Goal: Information Seeking & Learning: Learn about a topic

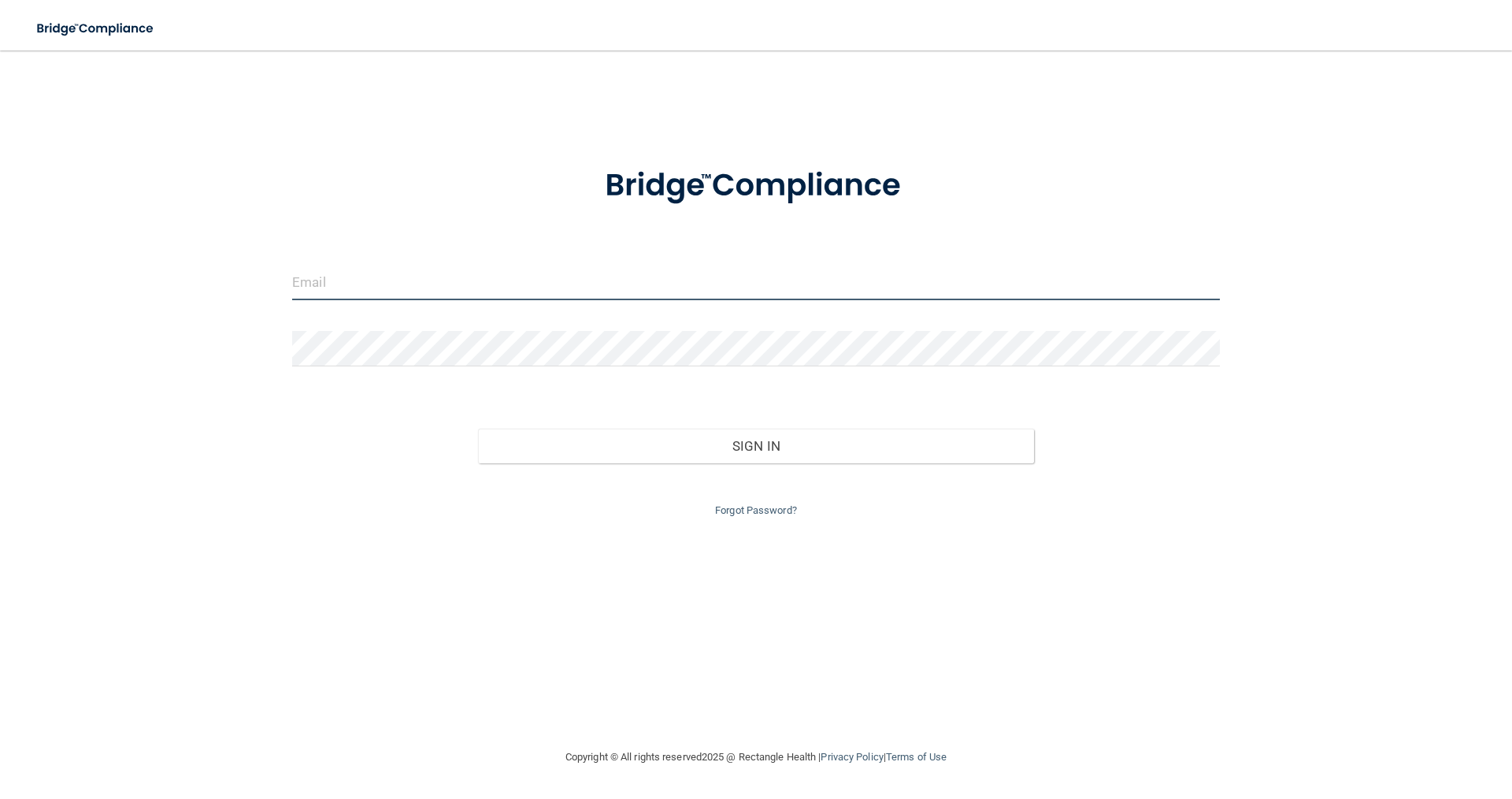
type input "officemanager@clermontsdentist.com"
drag, startPoint x: 696, startPoint y: 291, endPoint x: 231, endPoint y: 289, distance: 465.0
click at [231, 289] on div "officemanager@clermontsdentist.com Invalid email/password. You don't have permi…" at bounding box center [756, 398] width 1449 height 666
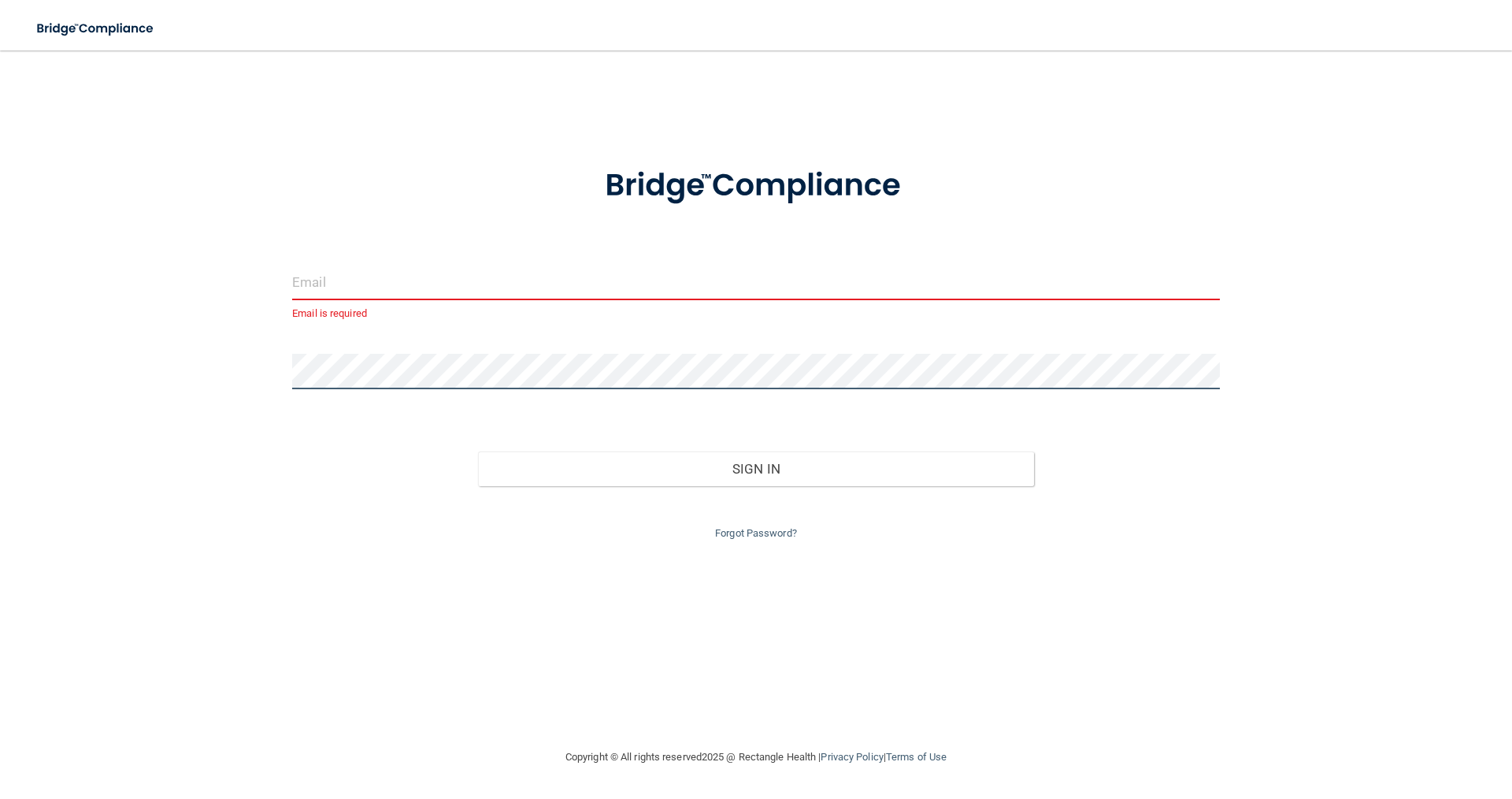
click at [275, 370] on div "Email is required Invalid email/password. You don't have permission to access t…" at bounding box center [756, 398] width 1449 height 666
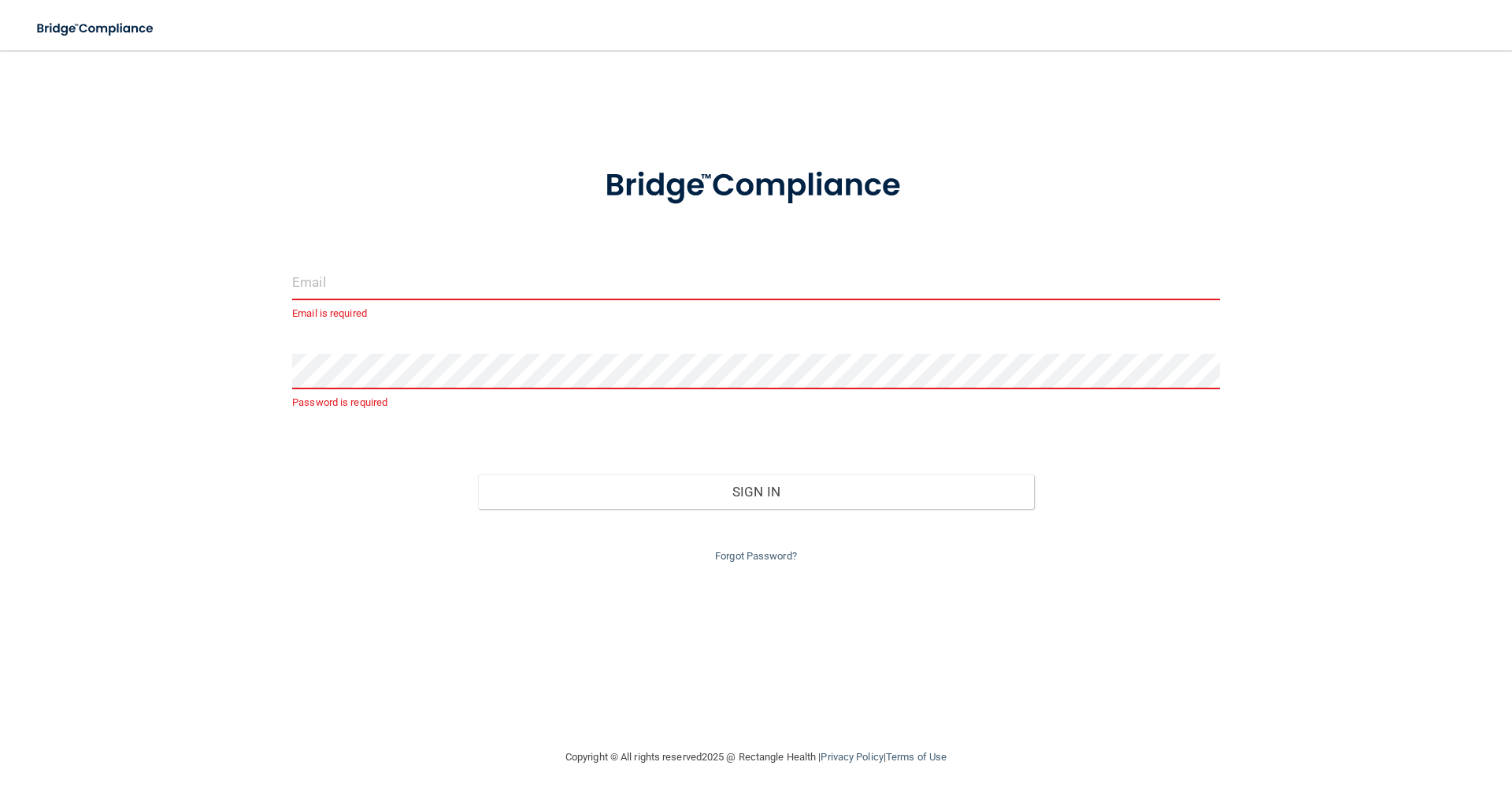
click at [368, 261] on form "Email is required Password is required Invalid email/password. You don't have p…" at bounding box center [756, 355] width 928 height 420
drag, startPoint x: 354, startPoint y: 271, endPoint x: 348, endPoint y: 237, distance: 34.5
click at [348, 237] on form "Email is required Password is required Invalid email/password. You don't have p…" at bounding box center [756, 355] width 928 height 420
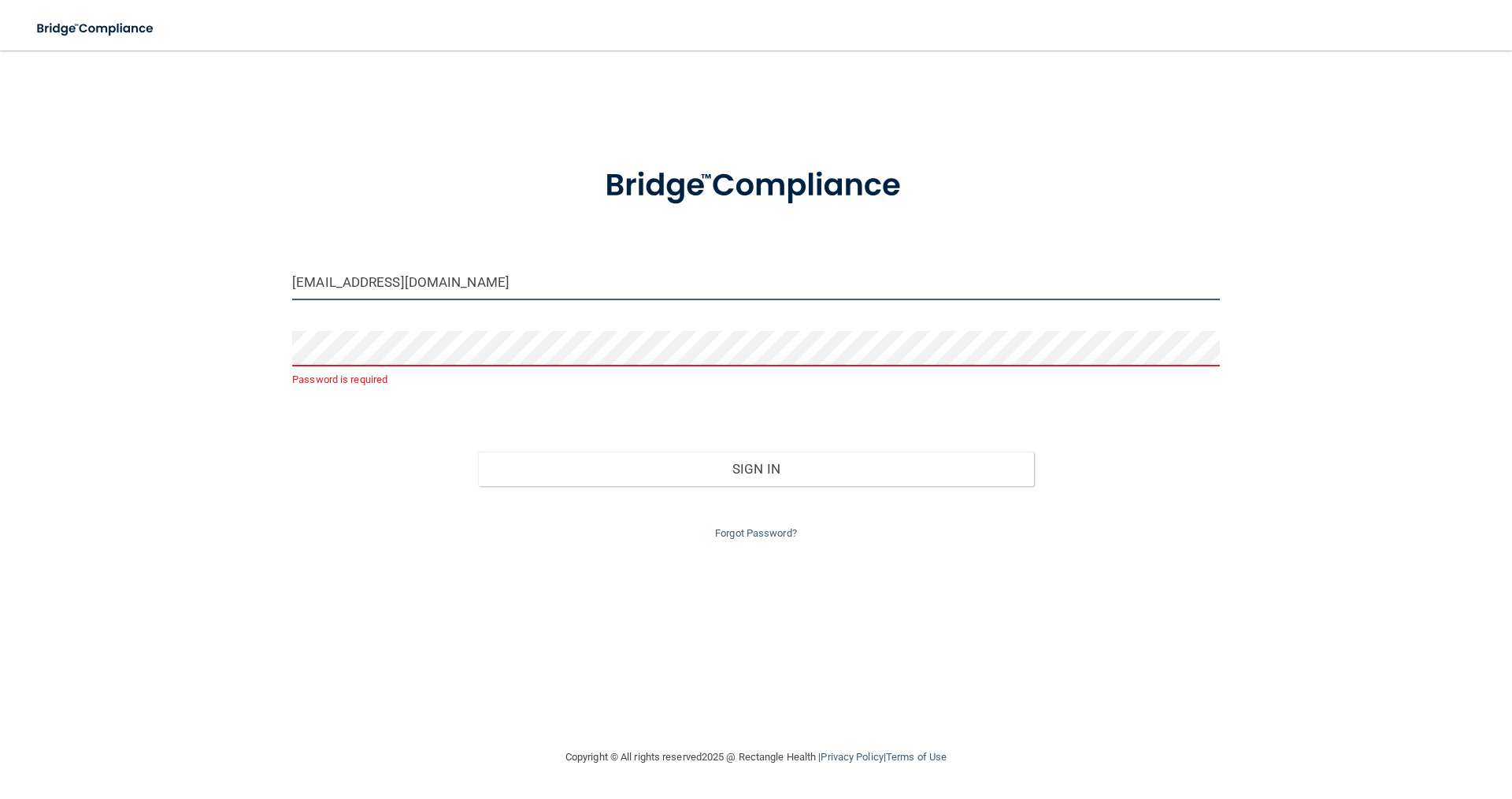
type input "[EMAIL_ADDRESS][DOMAIN_NAME]"
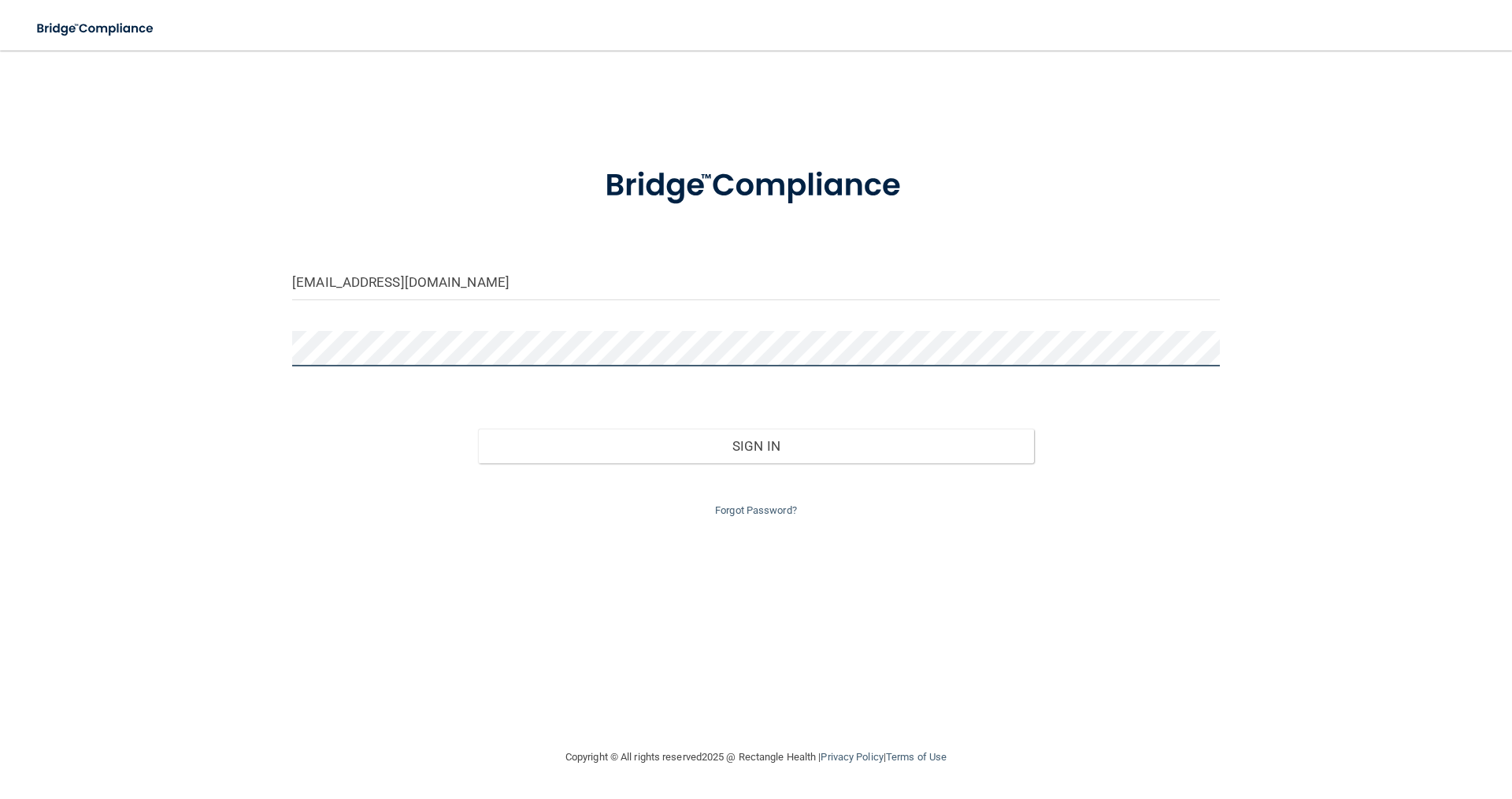
click at [478, 429] on button "Sign In" at bounding box center [757, 446] width 557 height 35
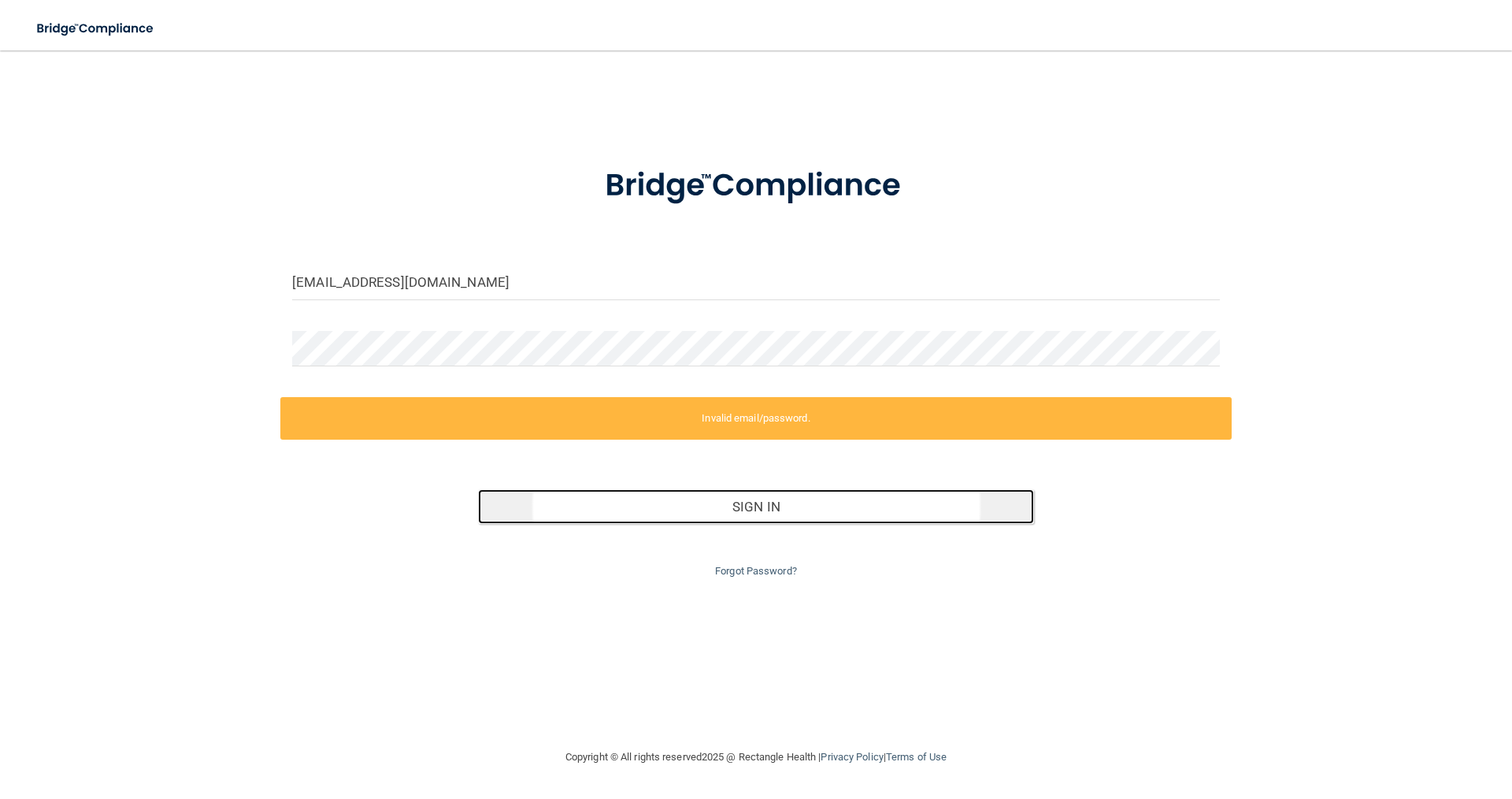
click at [674, 505] on button "Sign In" at bounding box center [757, 507] width 557 height 35
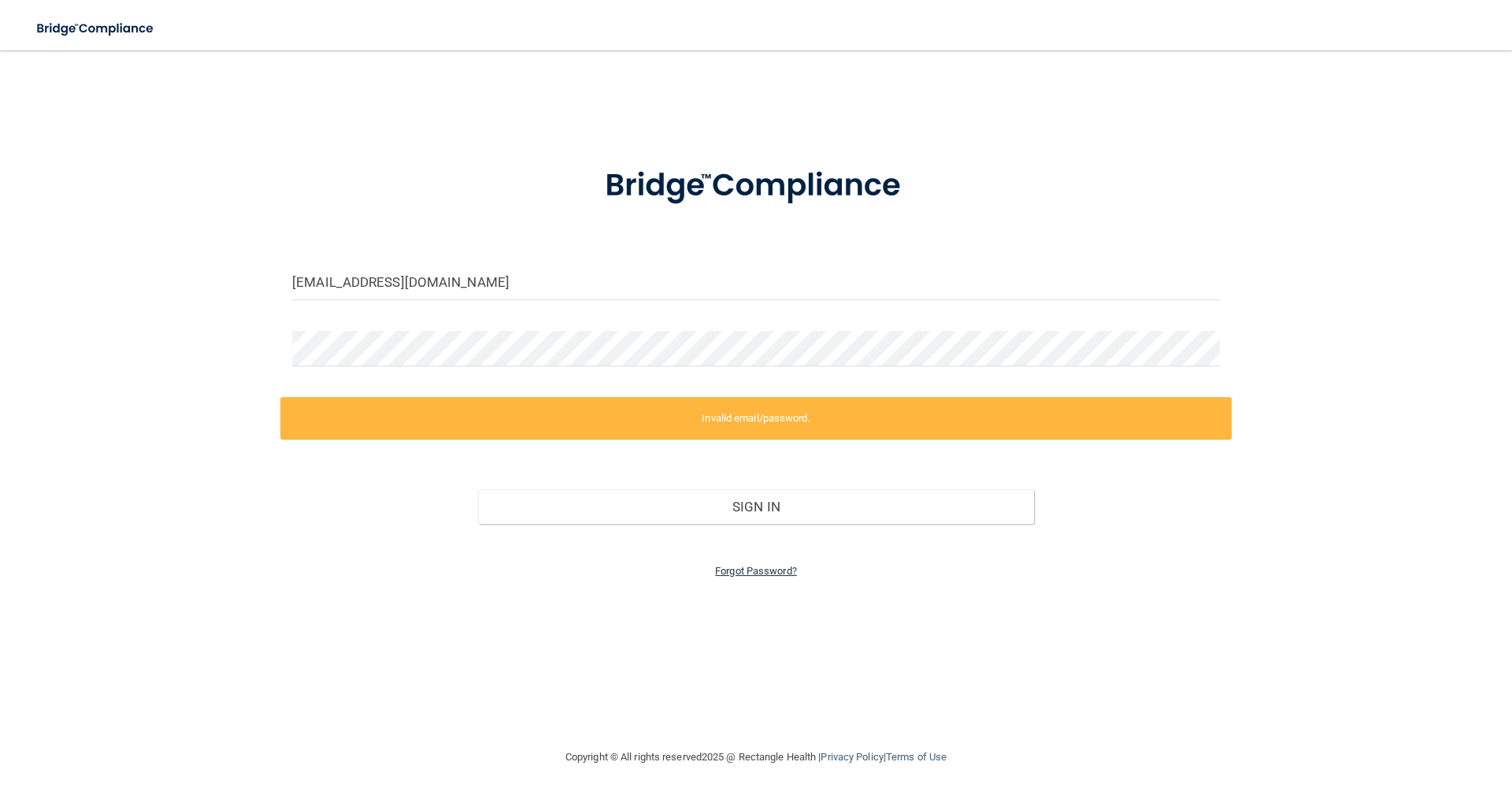
click at [761, 571] on link "Forgot Password?" at bounding box center [756, 571] width 82 height 12
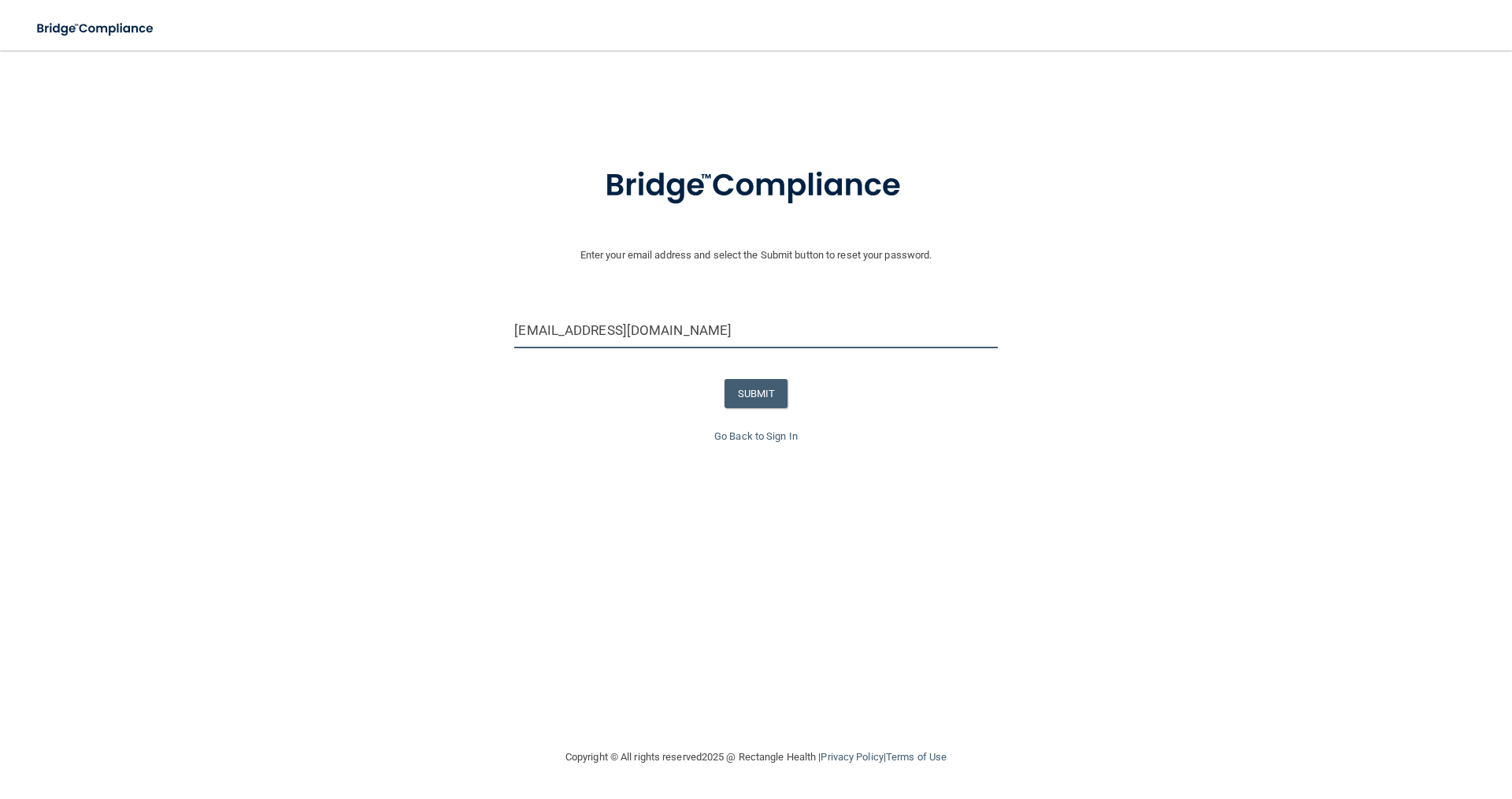
click at [755, 342] on input "officemanager@clermontsdentist.com" at bounding box center [755, 330] width 483 height 35
click at [755, 341] on input "officemanager@clermontsdentist.com" at bounding box center [755, 330] width 483 height 35
type input "[EMAIL_ADDRESS][DOMAIN_NAME]"
click at [753, 386] on button "SUBMIT" at bounding box center [756, 393] width 64 height 29
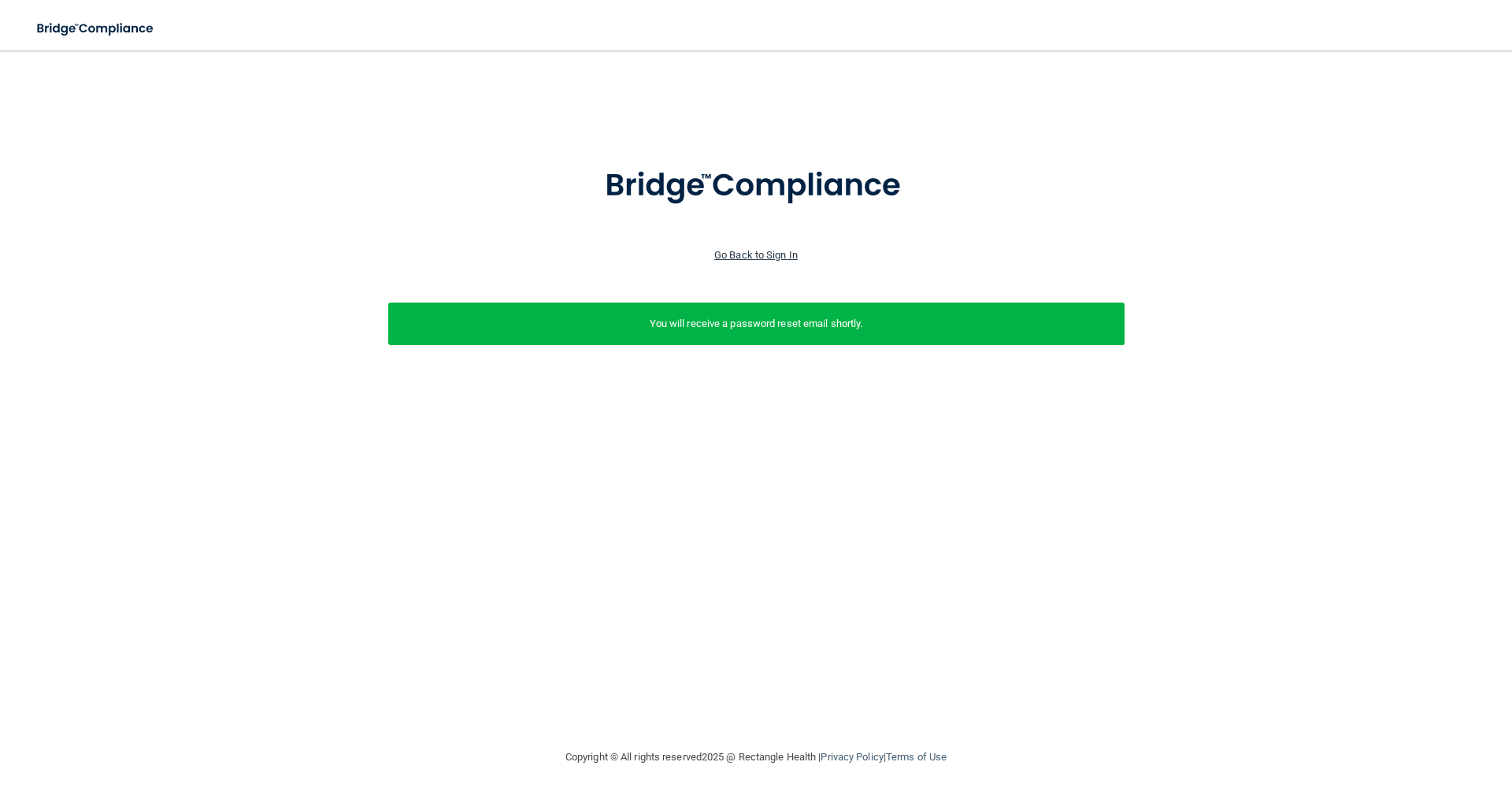
click at [741, 259] on link "Go Back to Sign In" at bounding box center [756, 255] width 84 height 12
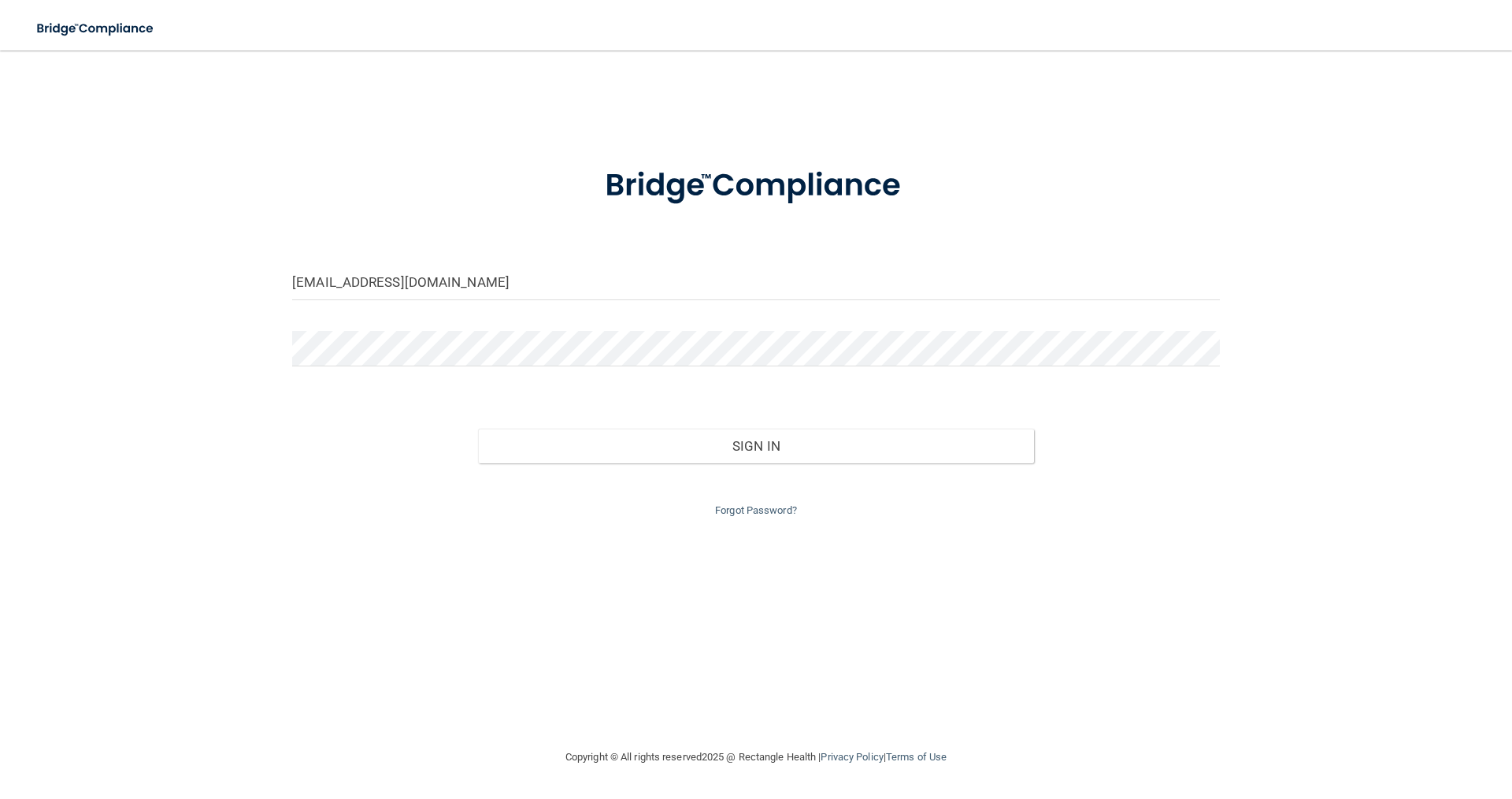
click at [577, 277] on input "officemanager@clermontsdentist.com" at bounding box center [756, 282] width 928 height 35
click at [573, 291] on input "officemanager@clermontsdentist.com" at bounding box center [756, 282] width 928 height 35
drag, startPoint x: 573, startPoint y: 291, endPoint x: 575, endPoint y: 278, distance: 13.2
click at [573, 289] on input "officemanager@clermontsdentist.com" at bounding box center [756, 282] width 928 height 35
click at [577, 272] on input "officemanager@clermontsdentist.com" at bounding box center [756, 282] width 928 height 35
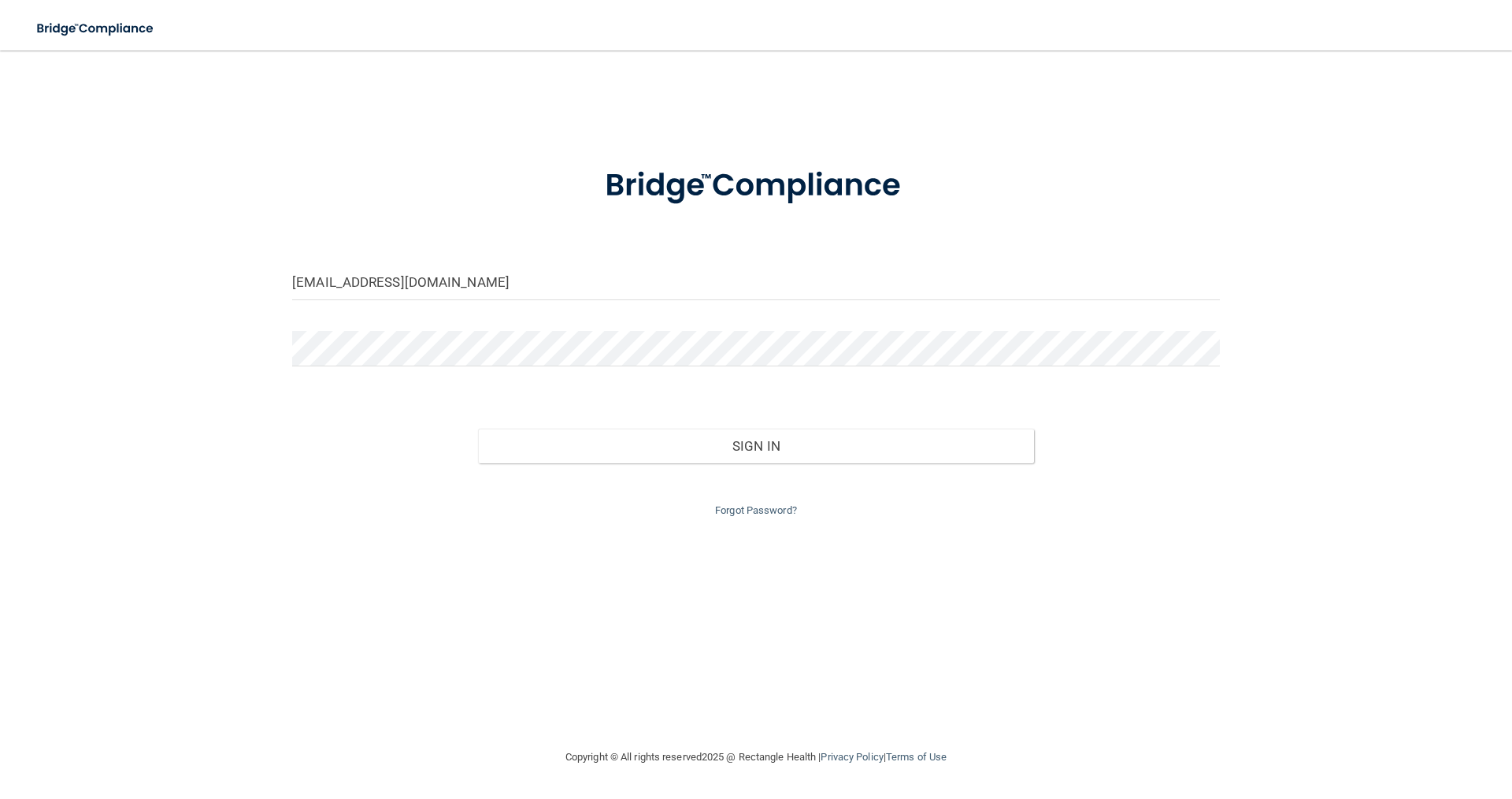
click at [577, 272] on input "officemanager@clermontsdentist.com" at bounding box center [756, 282] width 928 height 35
type input "[EMAIL_ADDRESS][DOMAIN_NAME]"
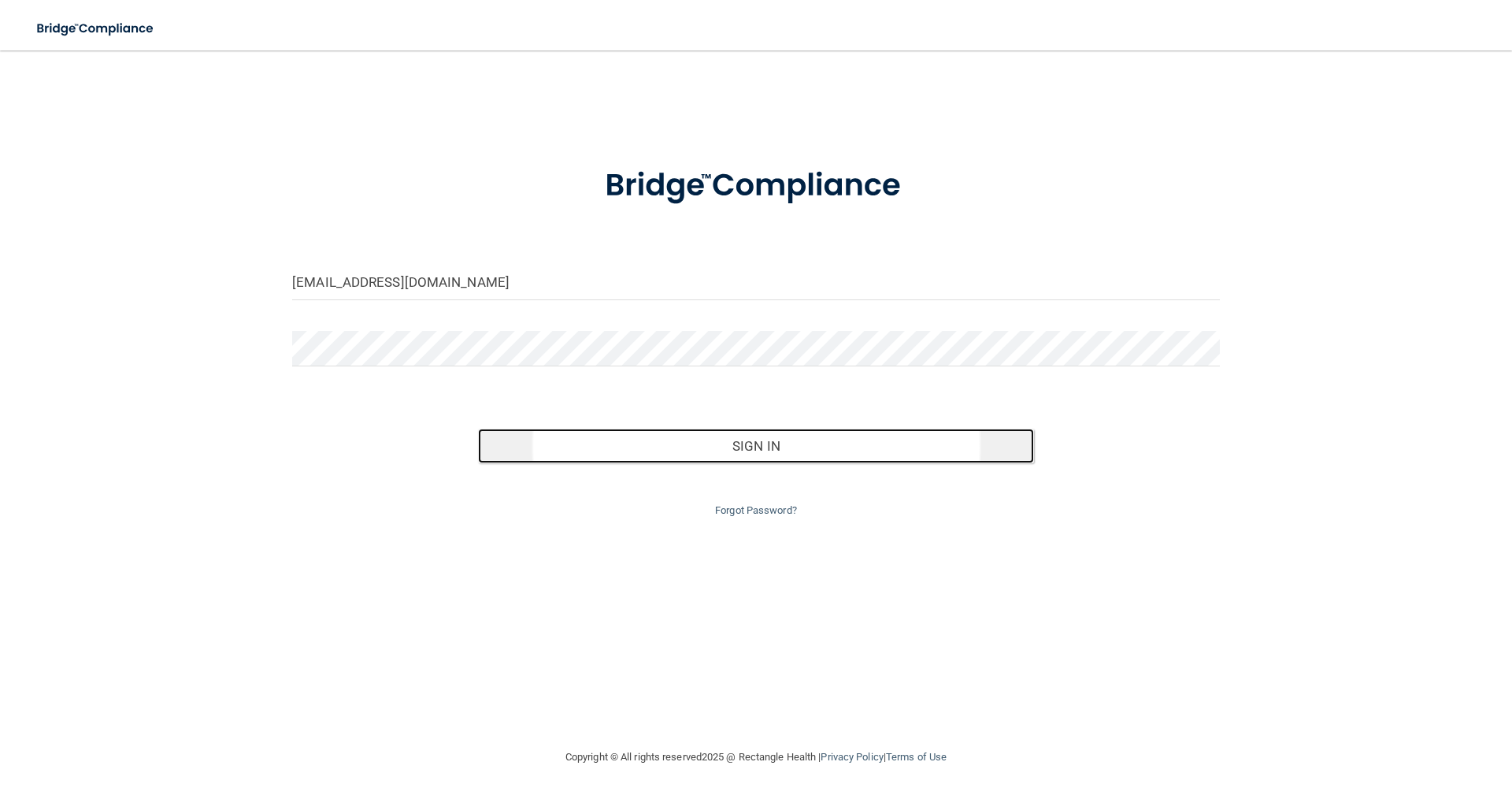
click at [694, 438] on button "Sign In" at bounding box center [757, 446] width 557 height 35
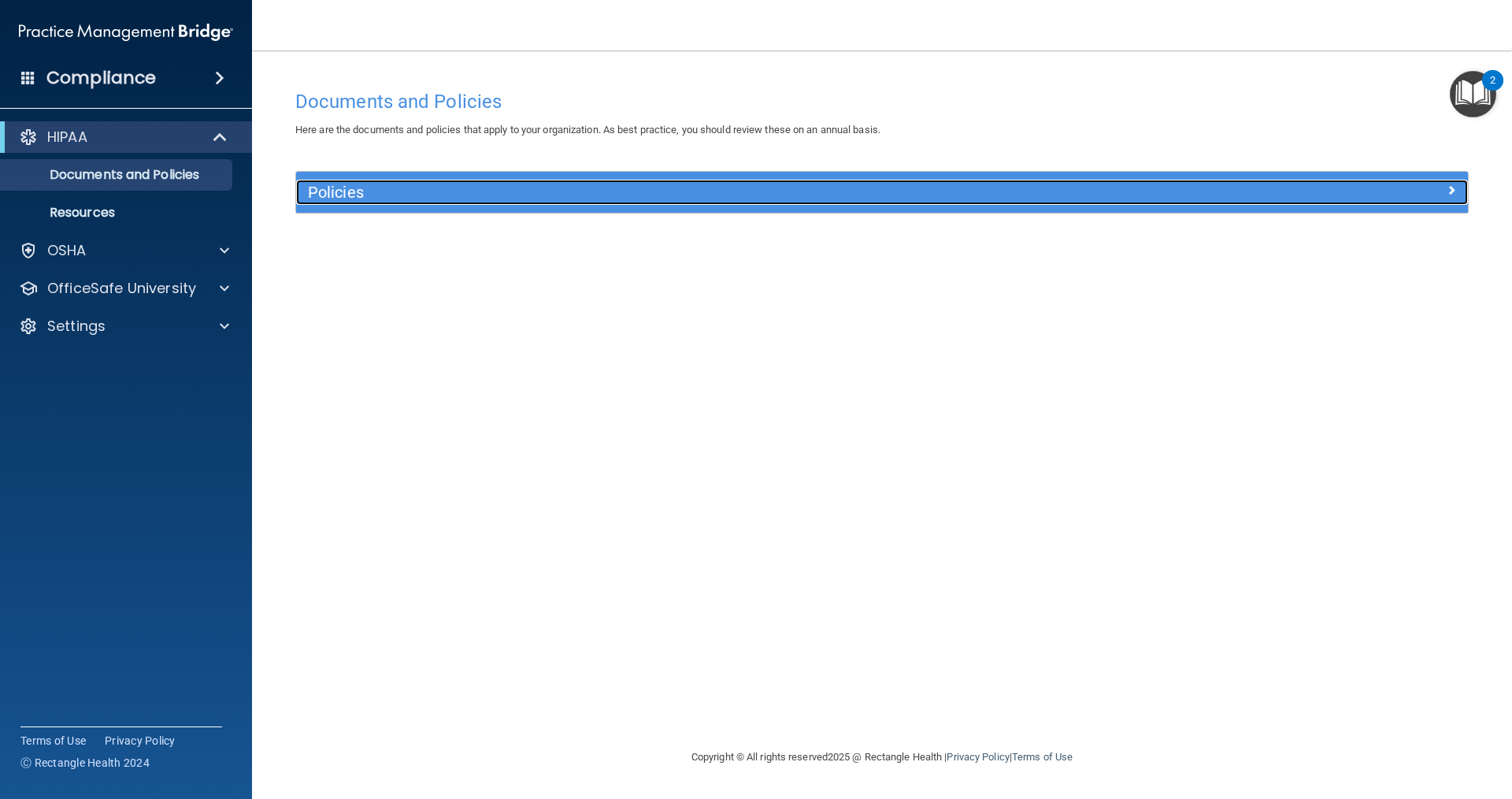
click at [723, 191] on h5 "Policies" at bounding box center [735, 192] width 855 height 17
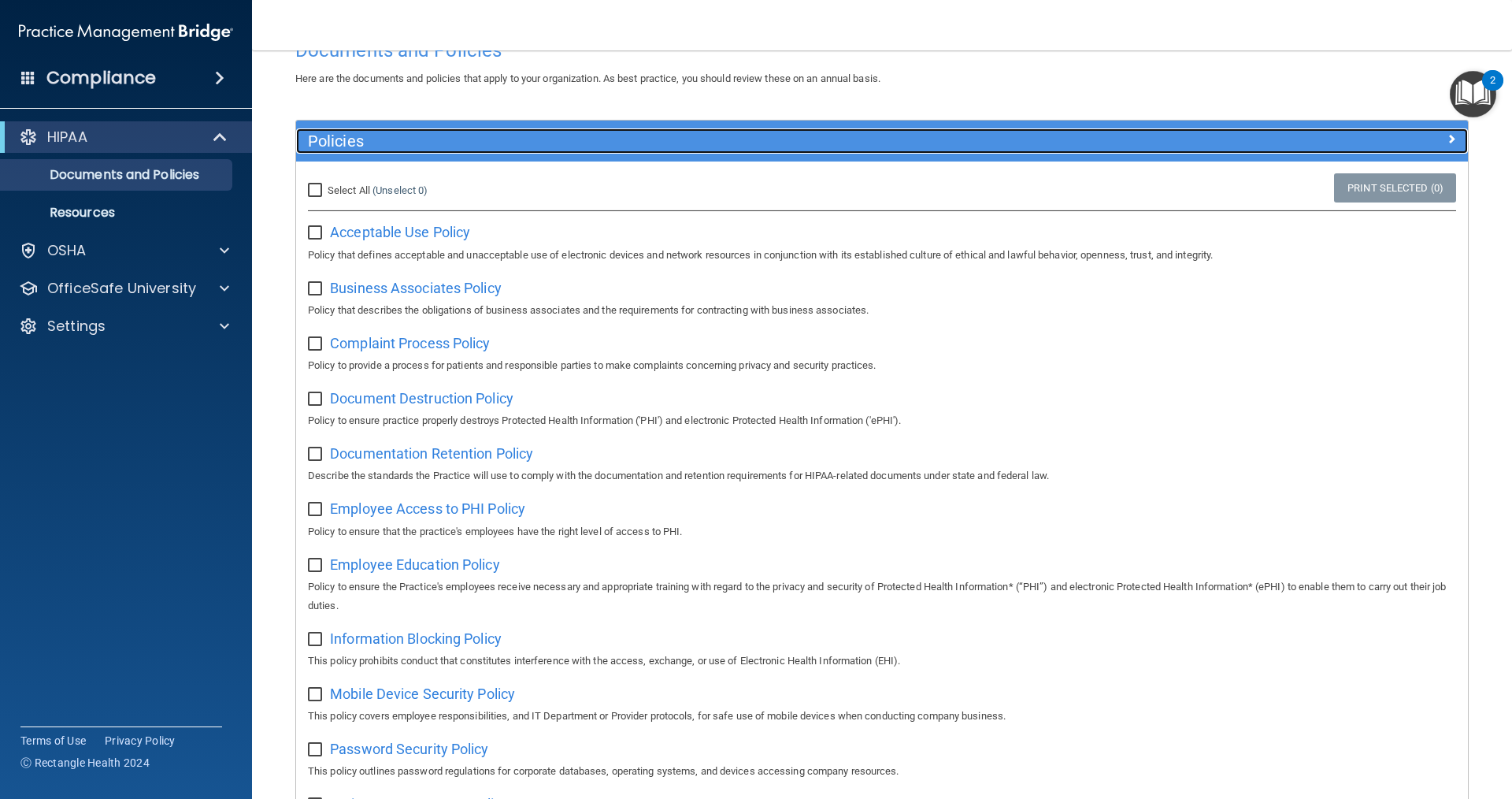
scroll to position [79, 0]
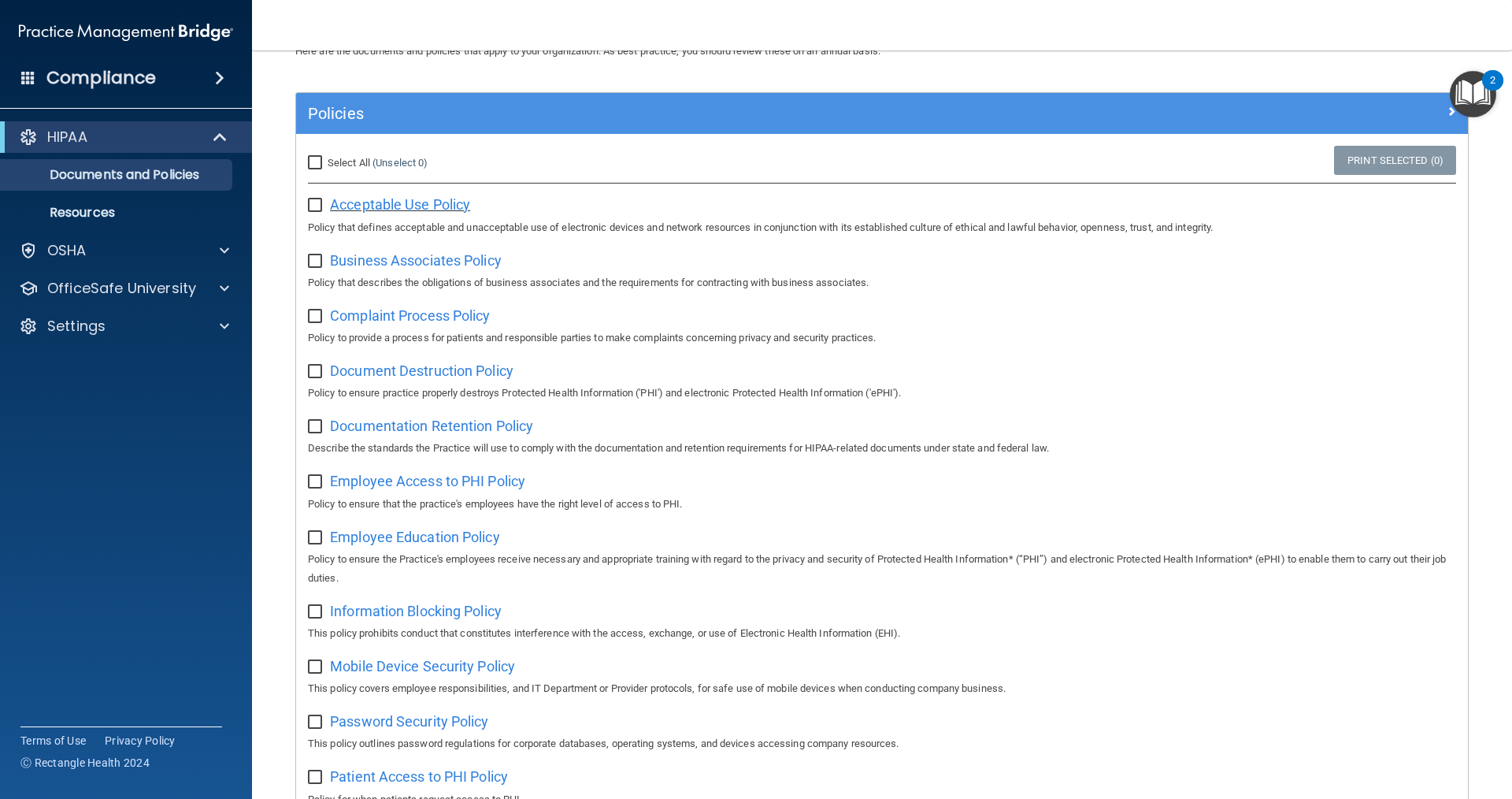
click at [418, 207] on span "Acceptable Use Policy" at bounding box center [400, 204] width 140 height 16
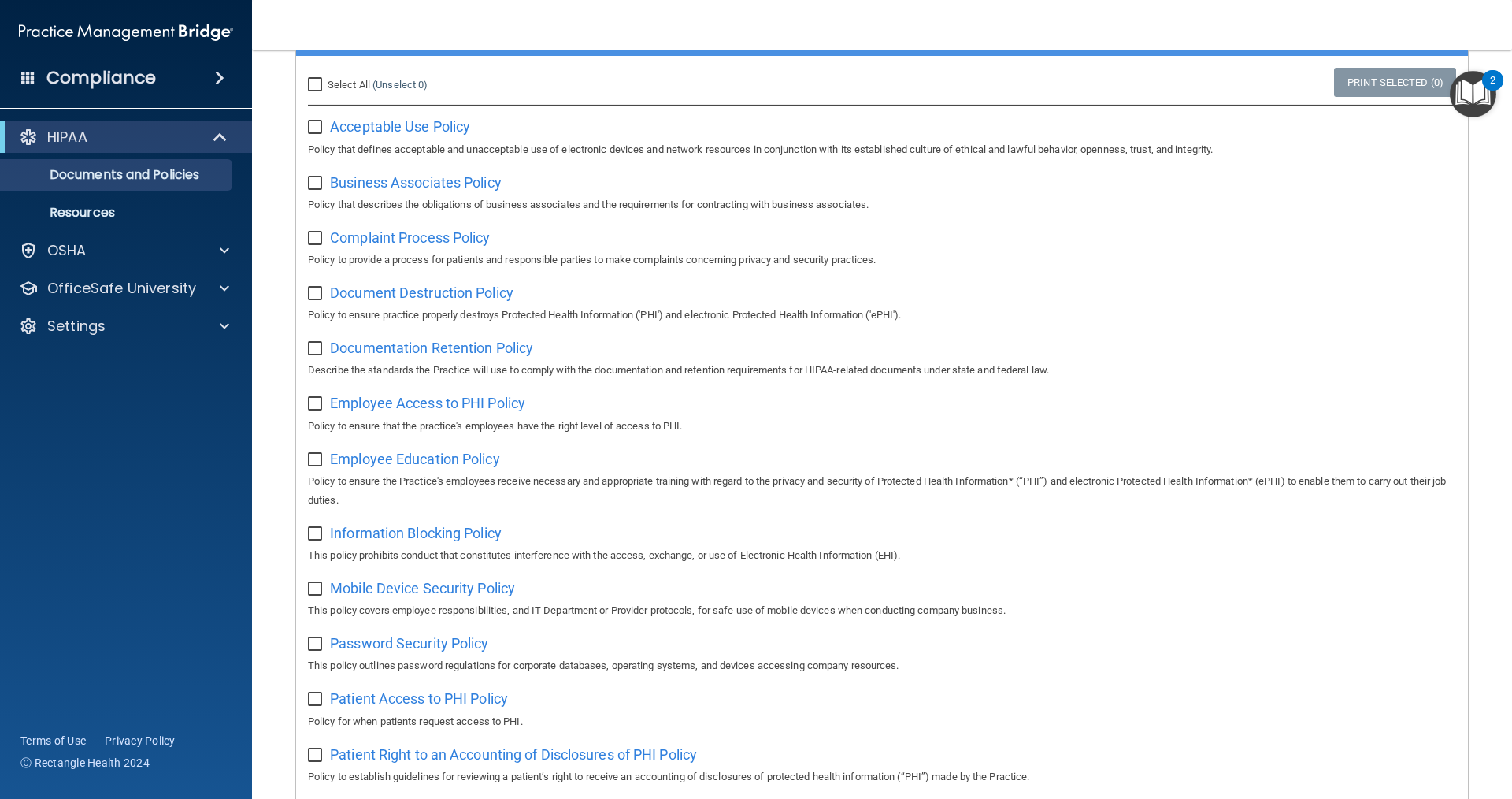
scroll to position [151, 0]
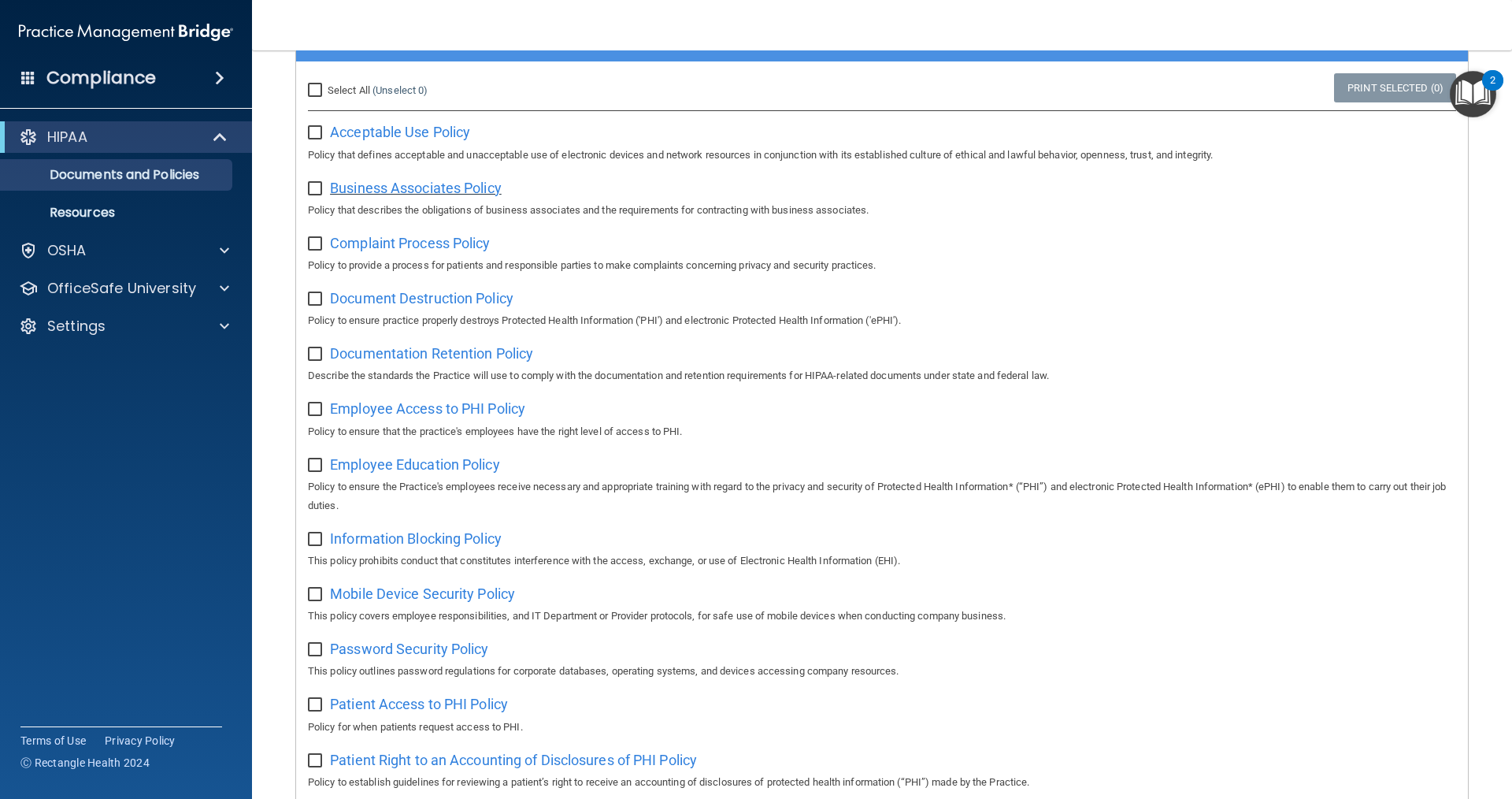
click at [496, 191] on span "Business Associates Policy" at bounding box center [415, 187] width 172 height 16
click at [133, 256] on div "OSHA" at bounding box center [104, 250] width 196 height 19
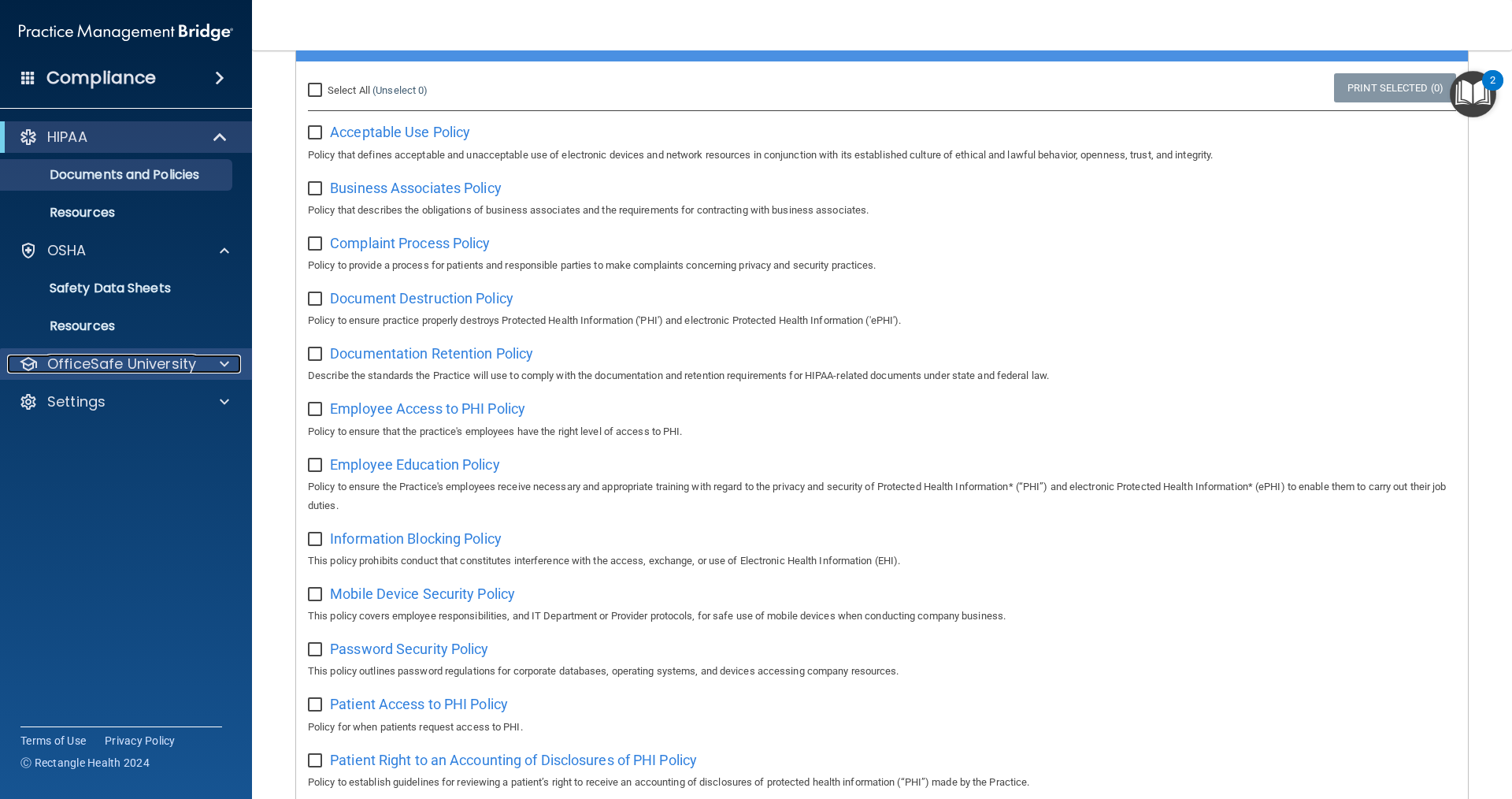
click at [146, 357] on p "OfficeSafe University" at bounding box center [121, 364] width 149 height 19
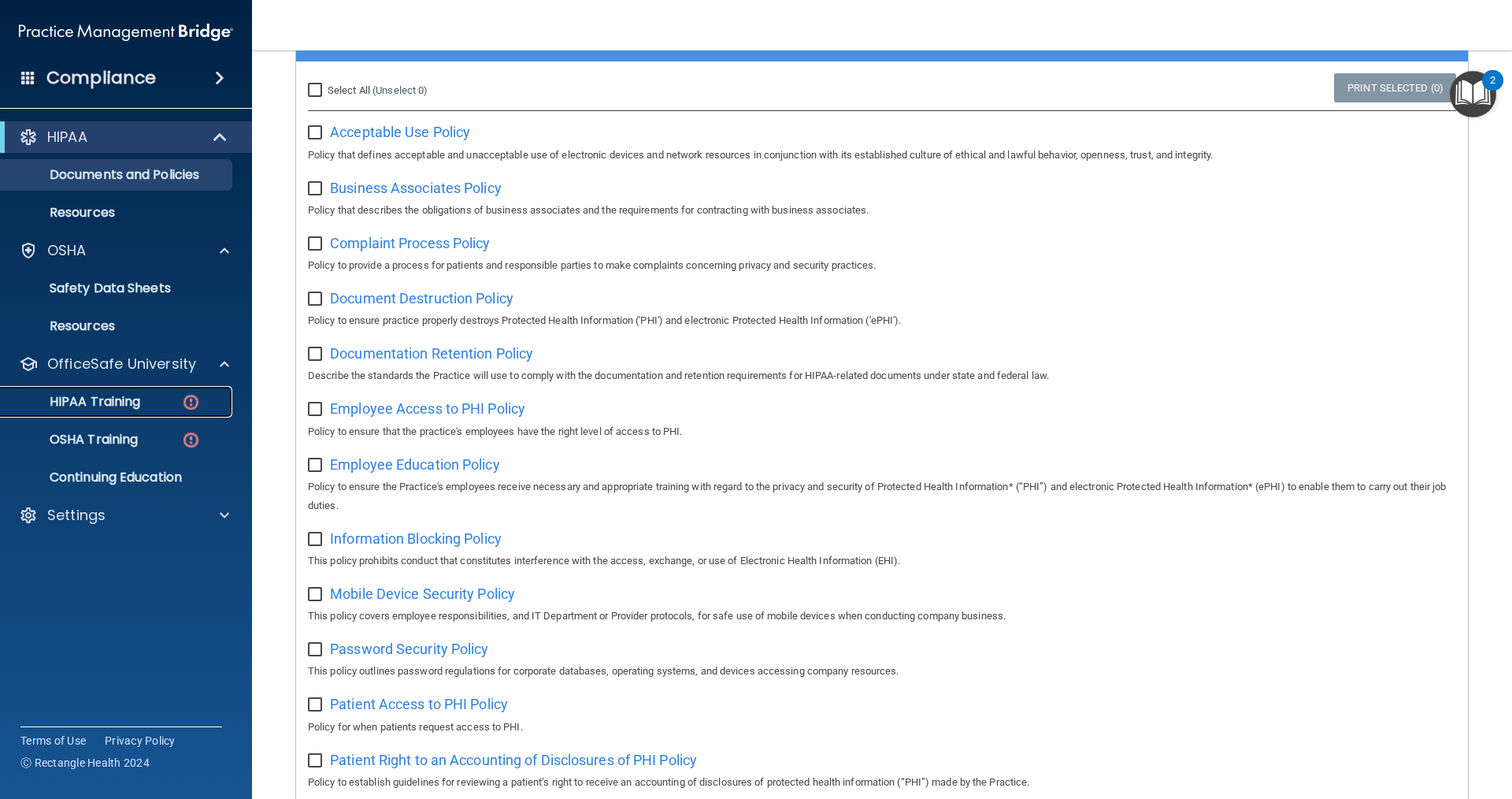
click at [149, 402] on div "HIPAA Training" at bounding box center [118, 402] width 215 height 15
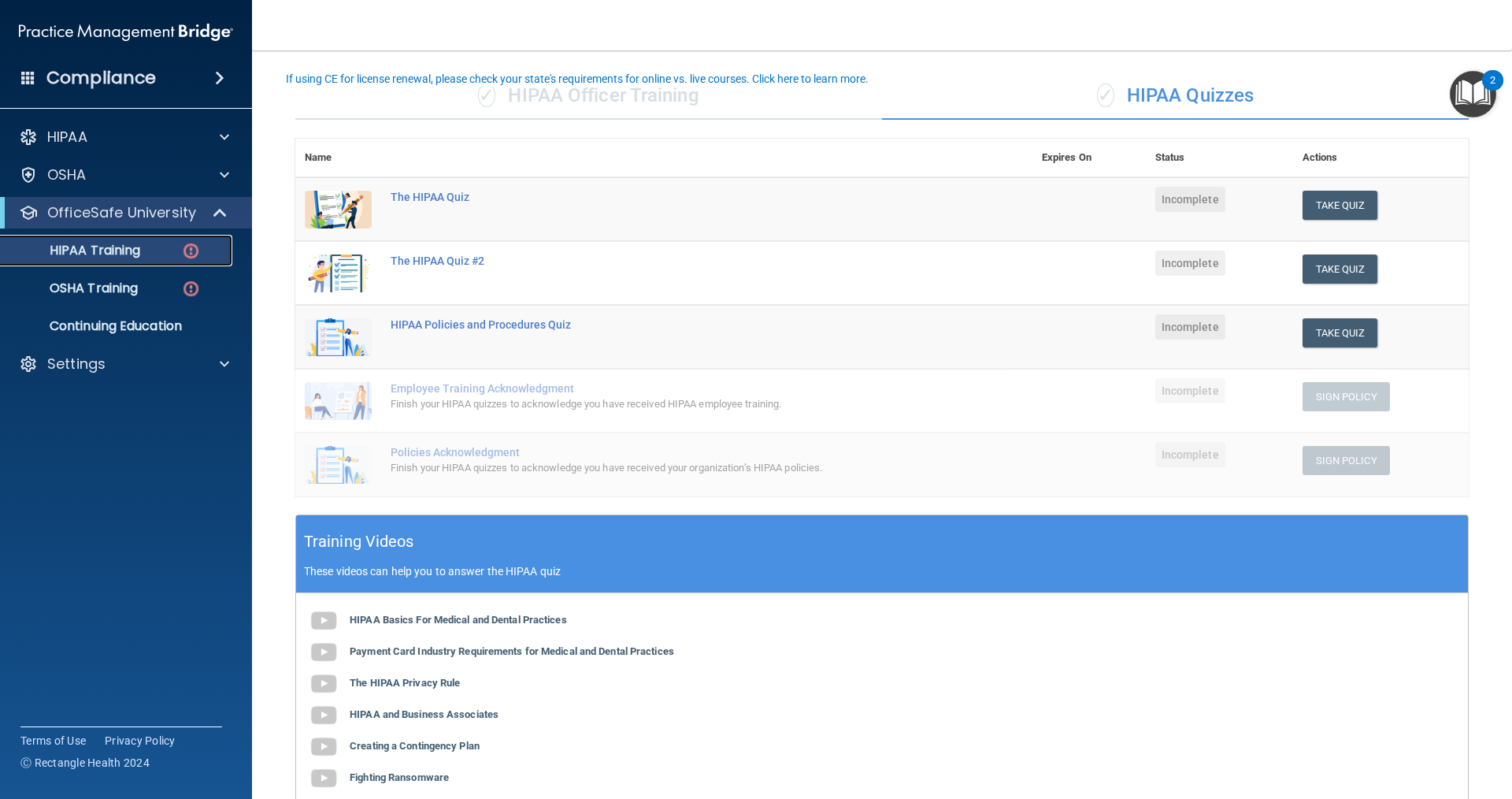
scroll to position [73, 0]
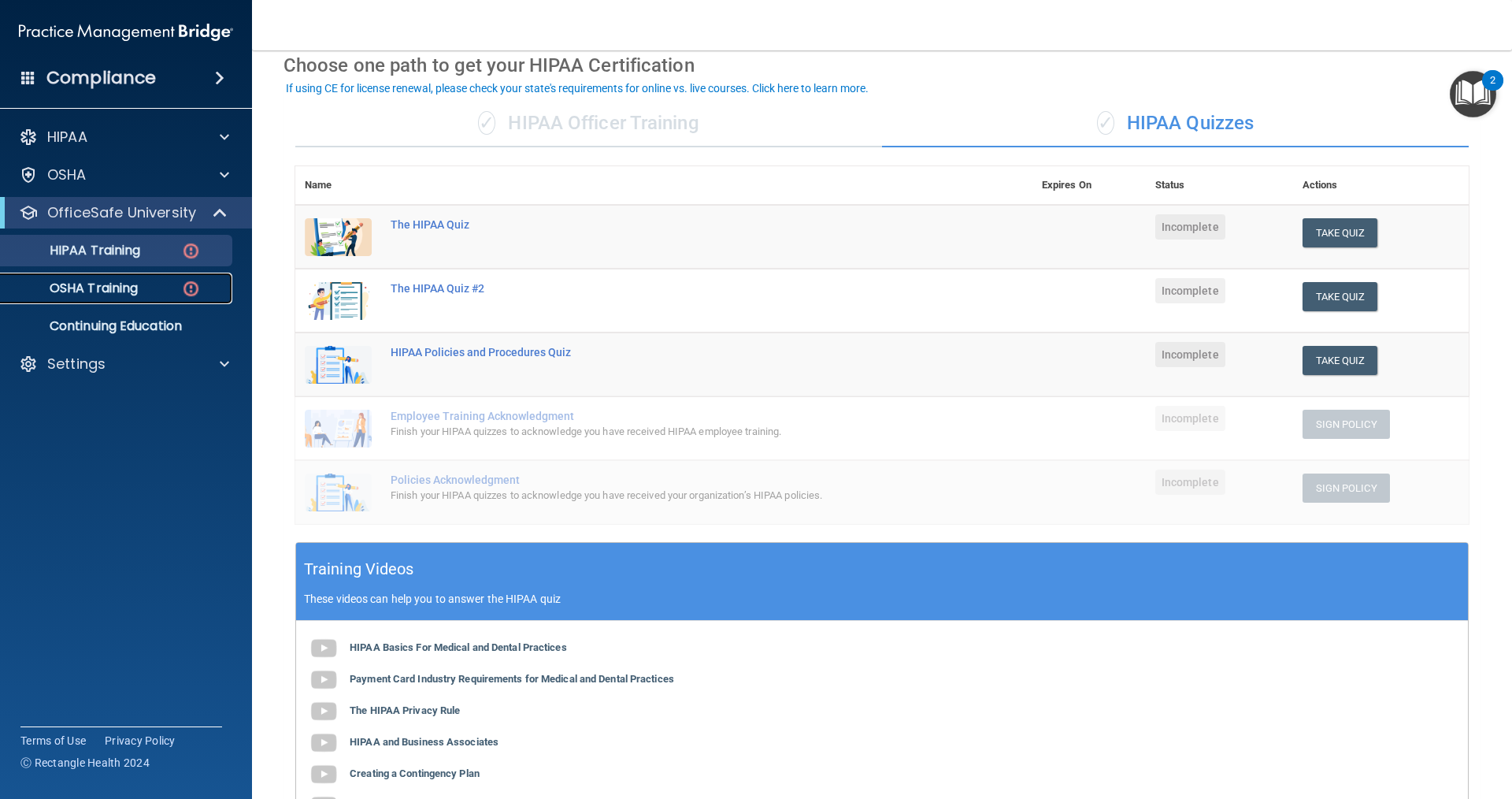
click at [185, 286] on img at bounding box center [190, 288] width 20 height 20
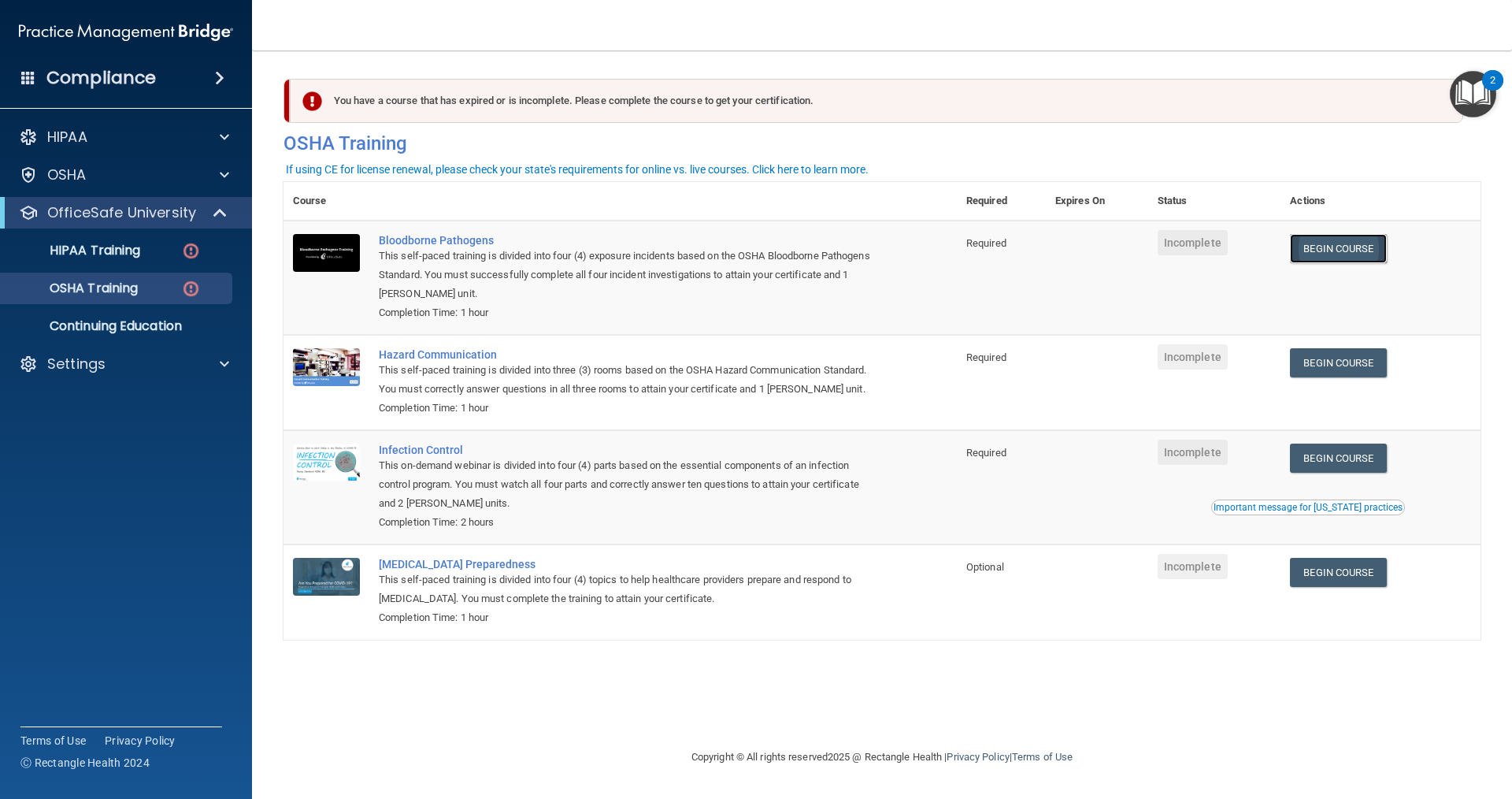
click at [1330, 242] on link "Begin Course" at bounding box center [1338, 249] width 96 height 29
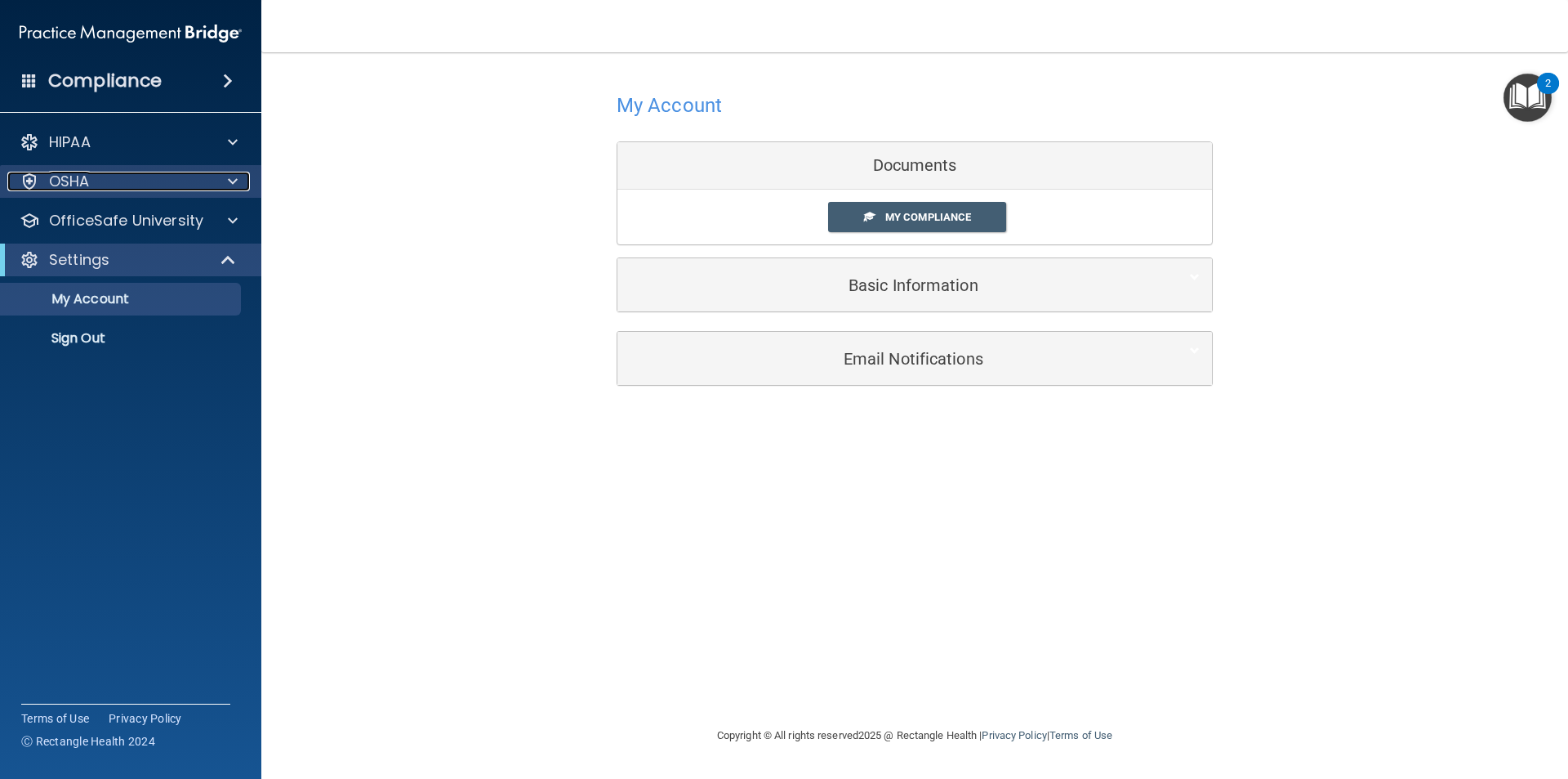
click at [193, 189] on div "OSHA" at bounding box center [108, 182] width 203 height 19
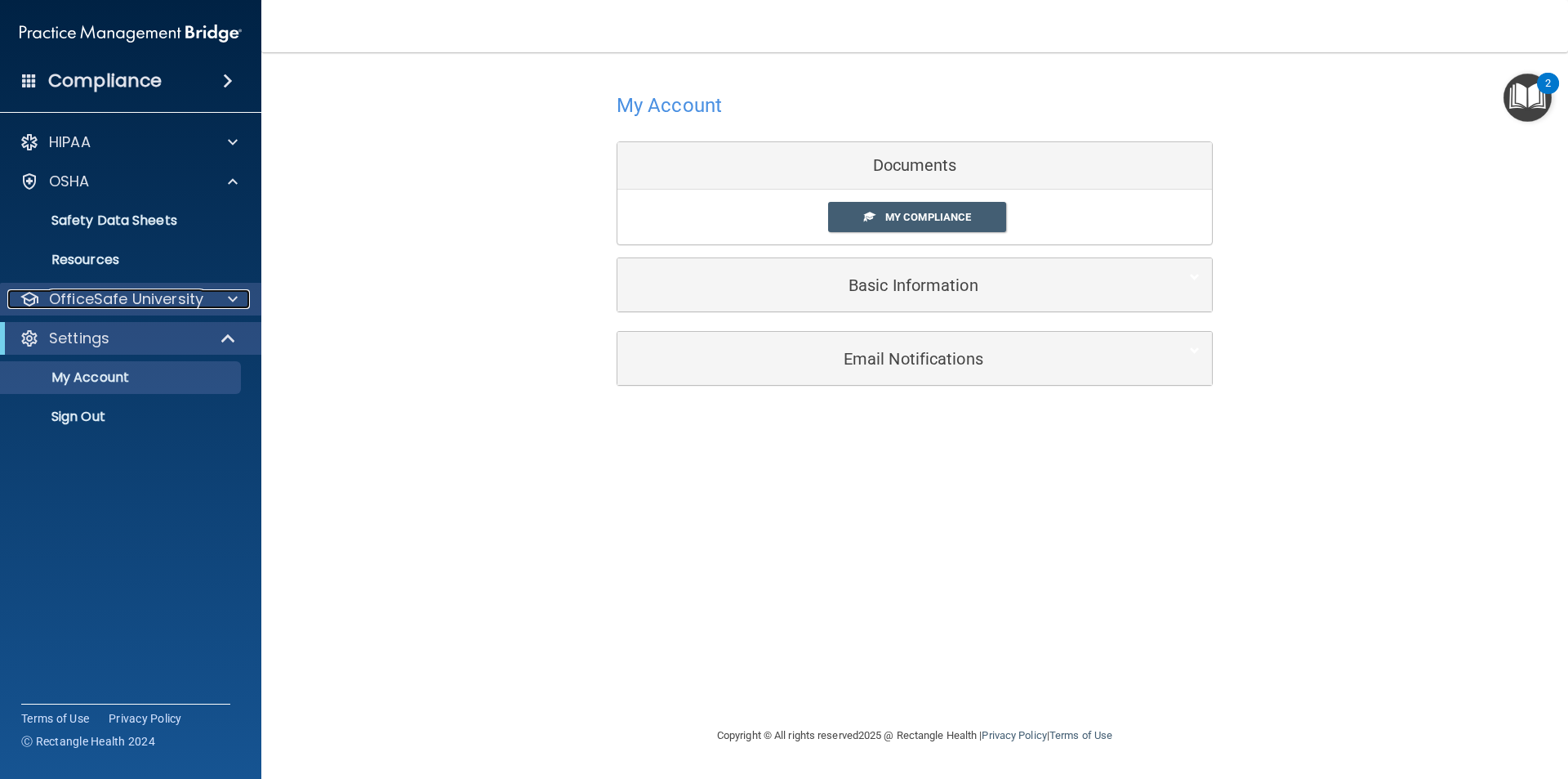
click at [208, 289] on div "OfficeSafe University" at bounding box center [108, 299] width 203 height 19
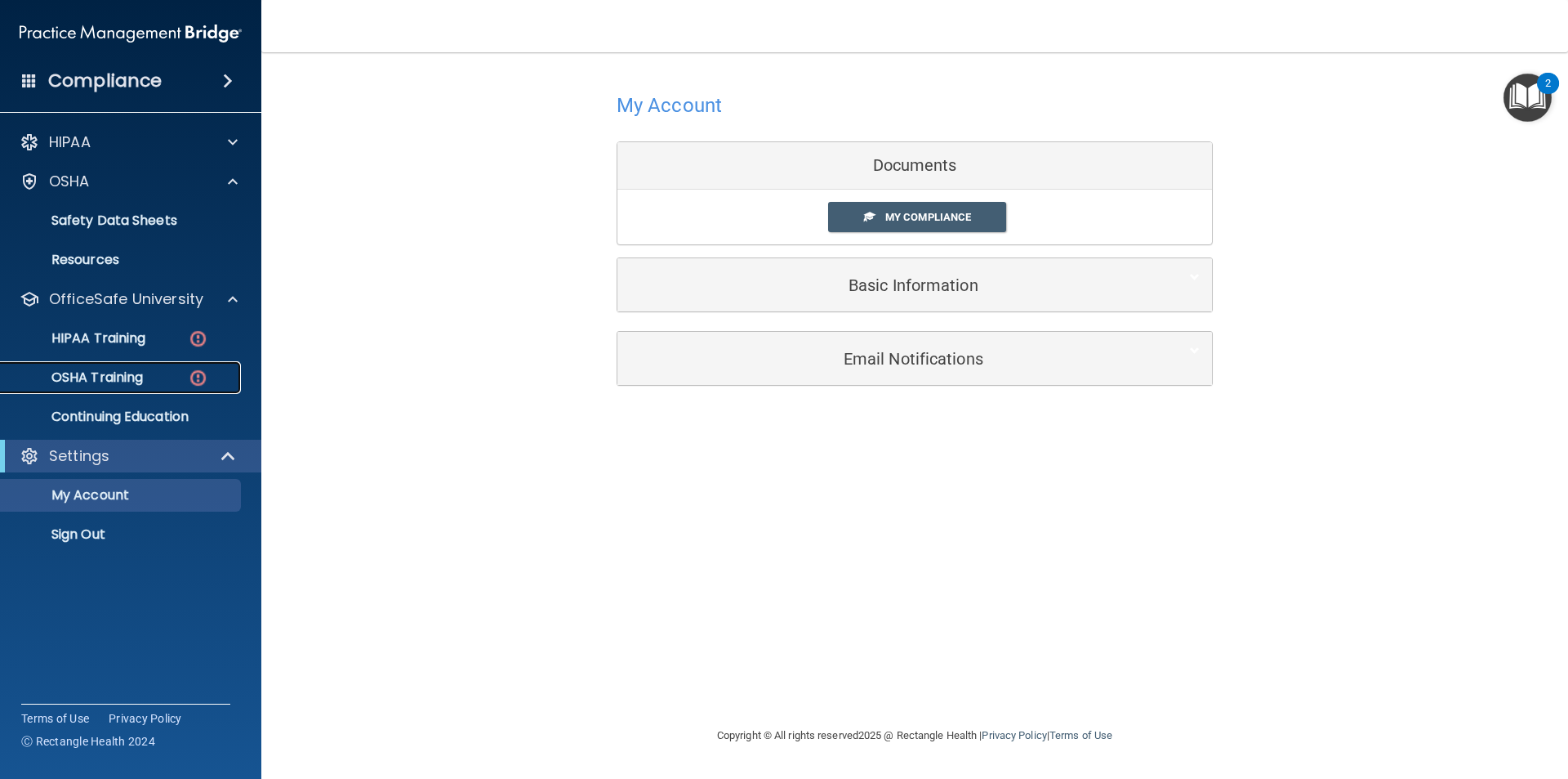
click at [198, 374] on img at bounding box center [198, 378] width 20 height 20
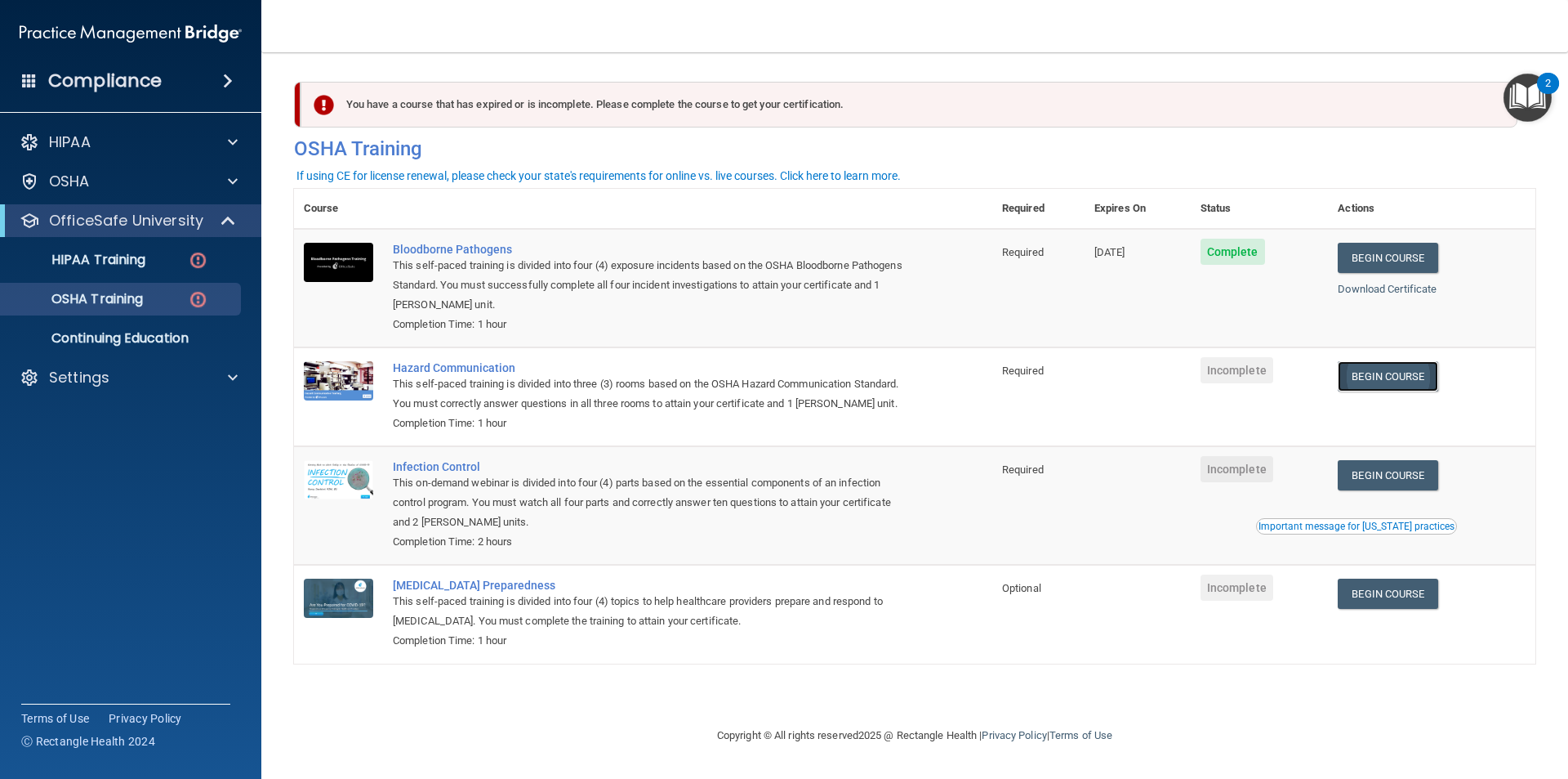
click at [1377, 372] on link "Begin Course" at bounding box center [1387, 376] width 99 height 30
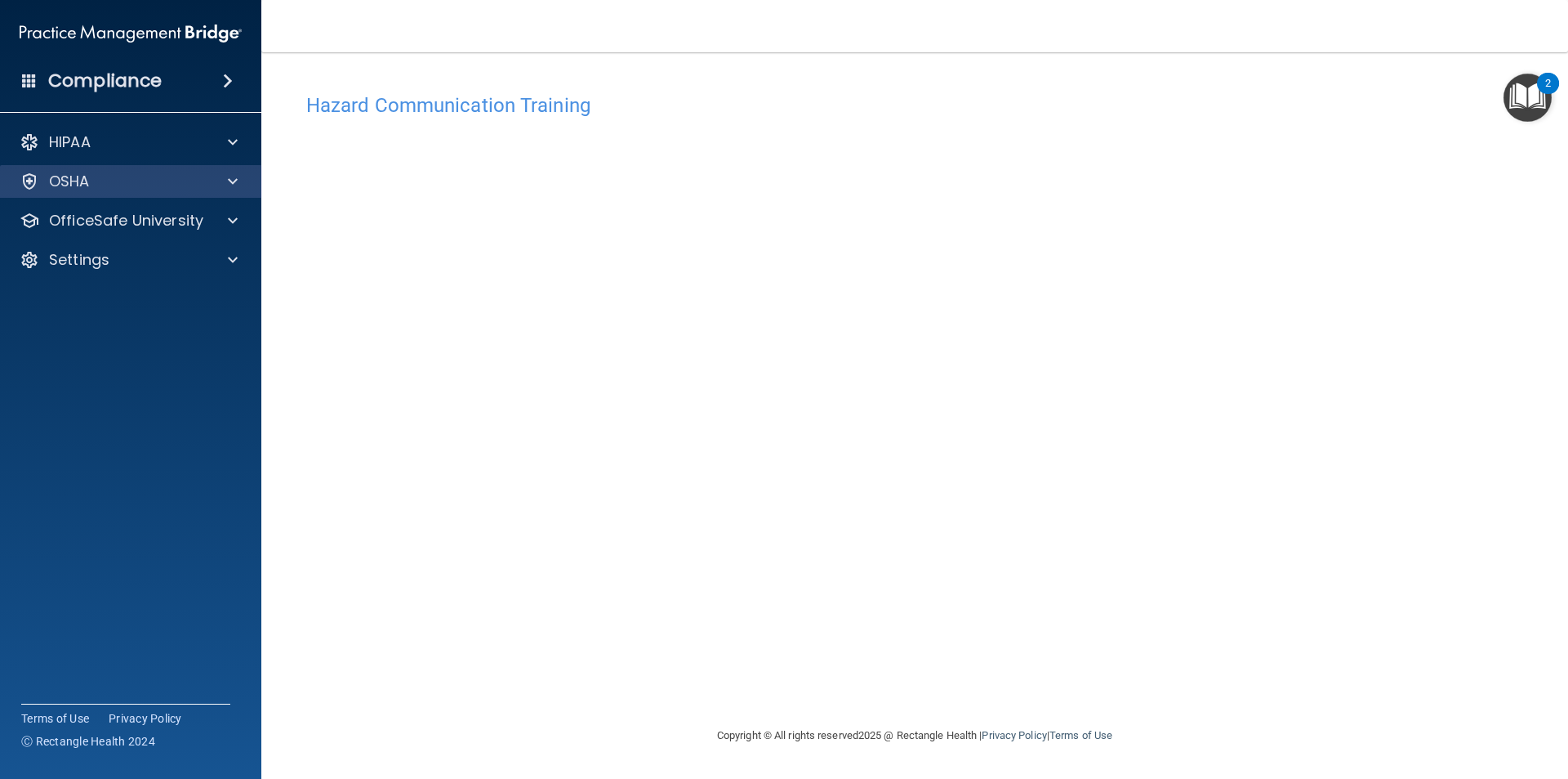
click at [167, 192] on div "OSHA" at bounding box center [131, 181] width 262 height 33
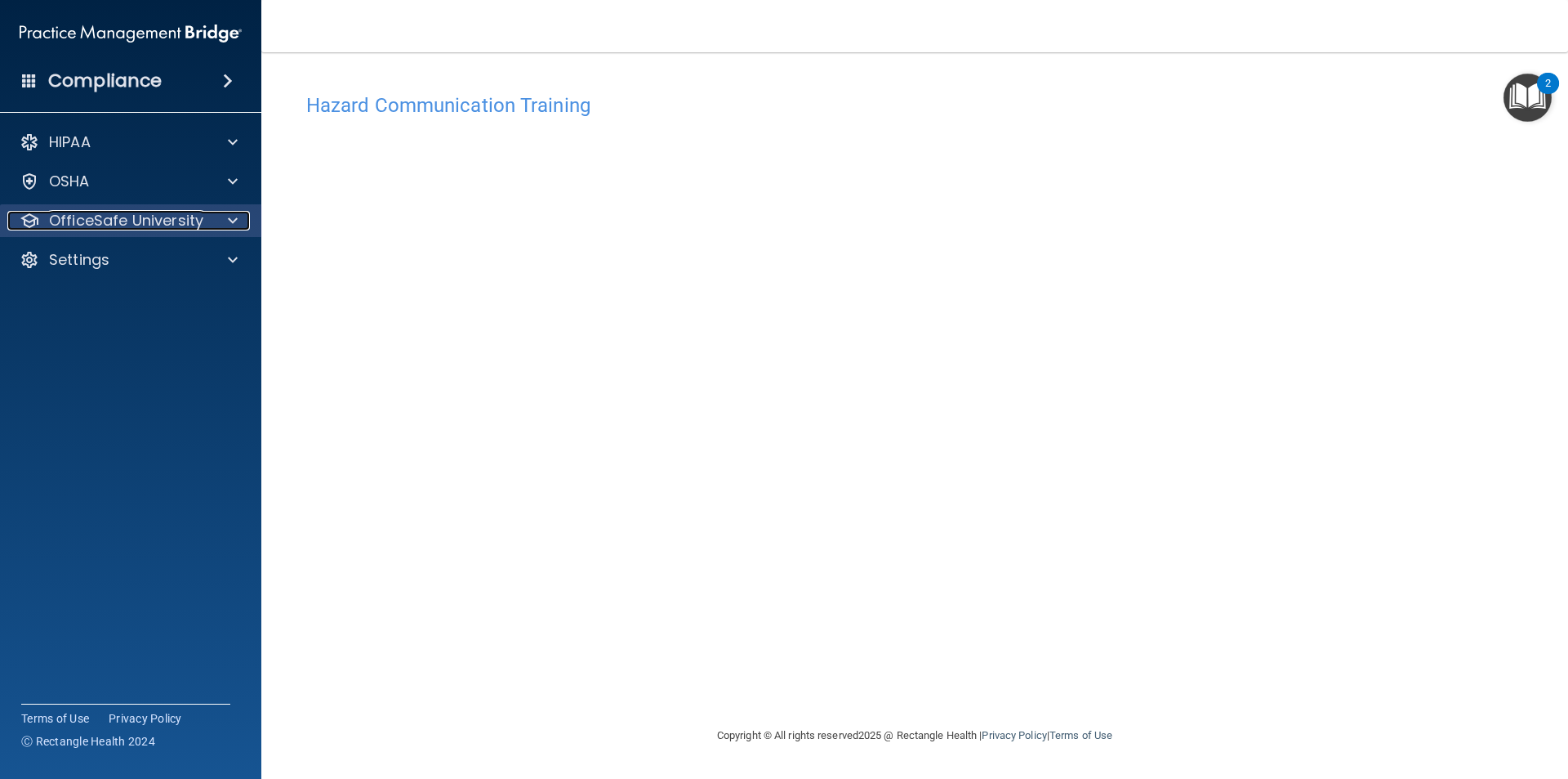
click at [183, 222] on p "OfficeSafe University" at bounding box center [126, 221] width 154 height 19
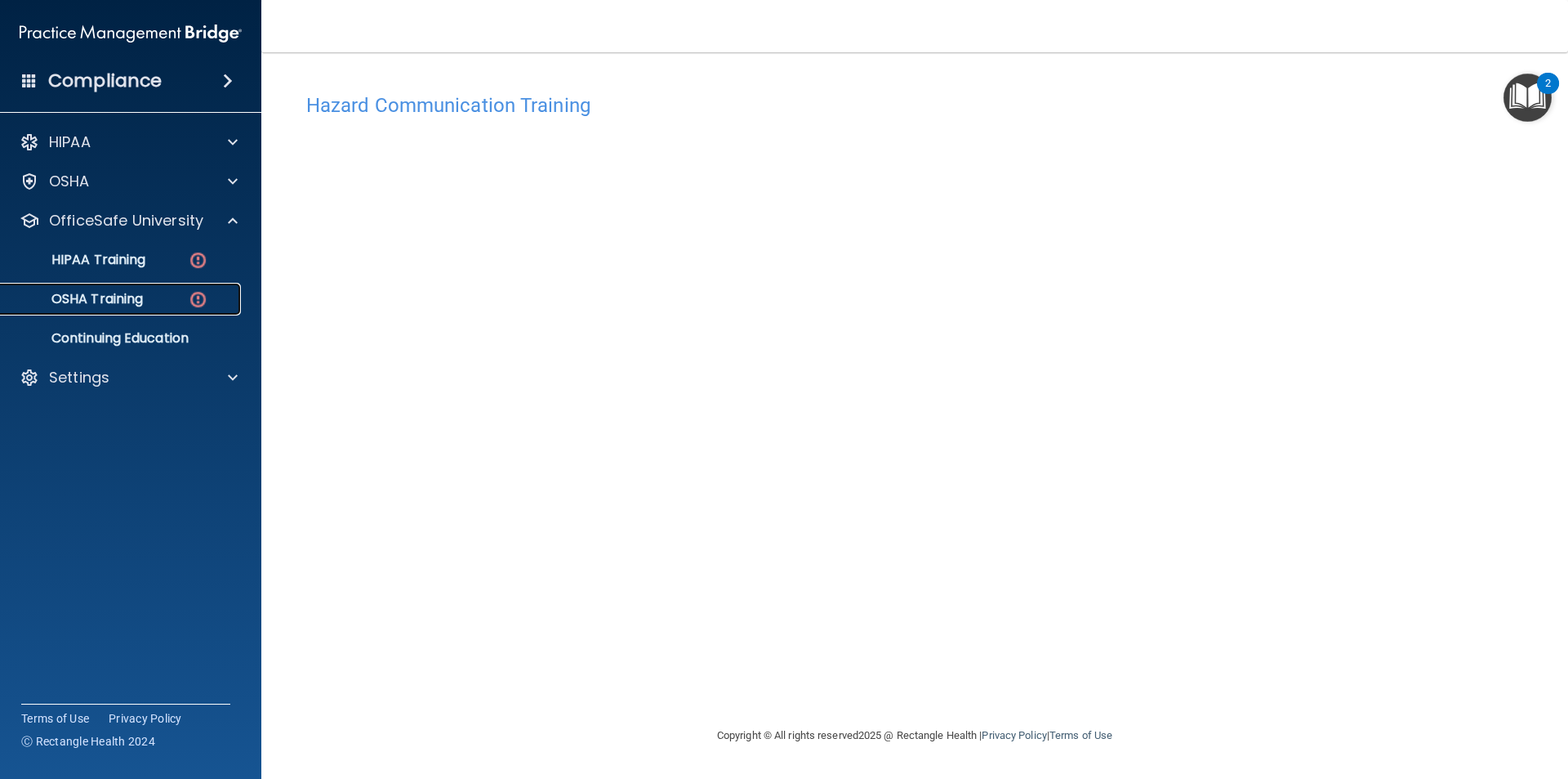
click at [167, 287] on link "OSHA Training" at bounding box center [113, 299] width 257 height 33
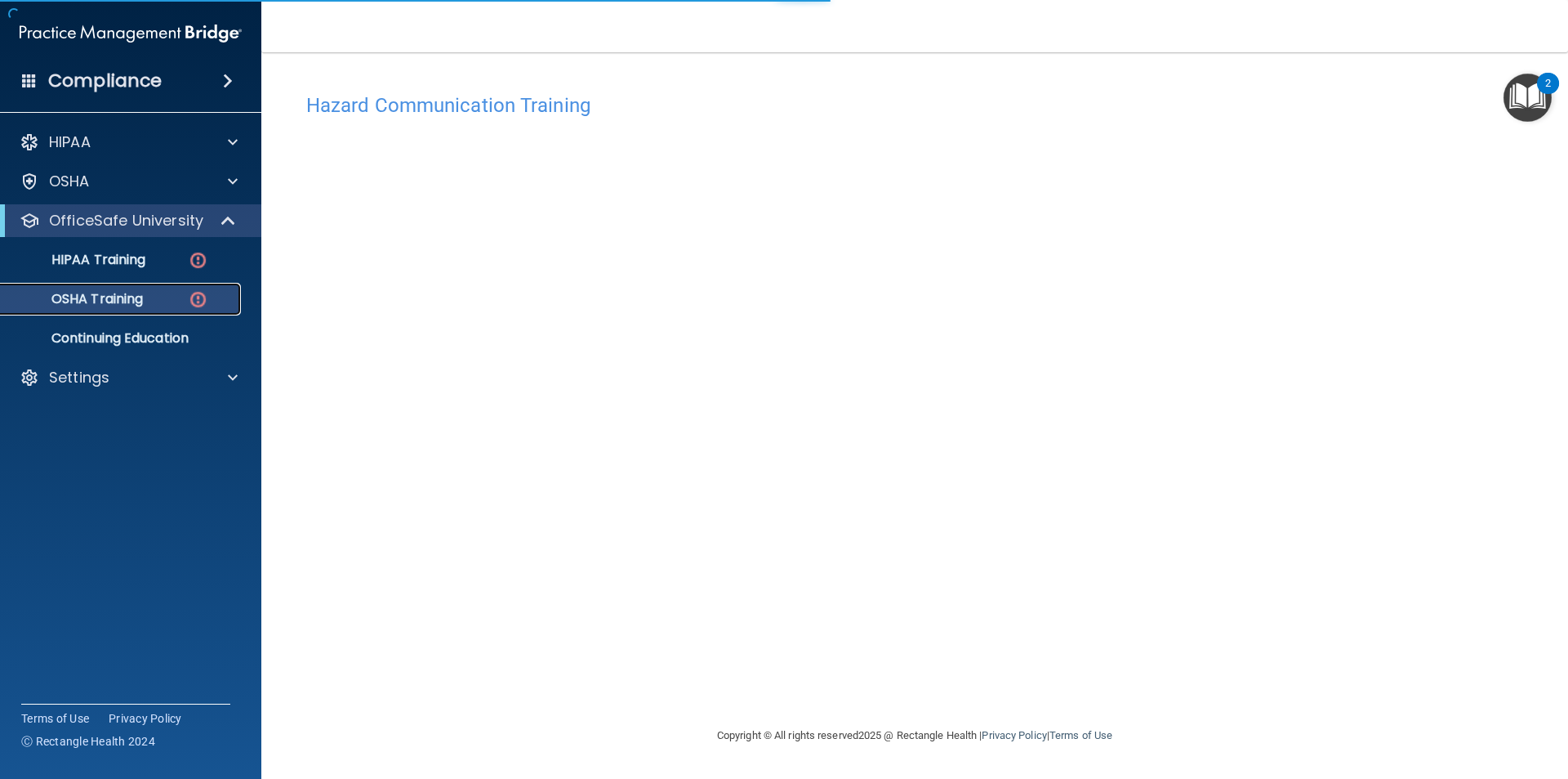
click at [167, 291] on div "OSHA Training" at bounding box center [122, 299] width 223 height 16
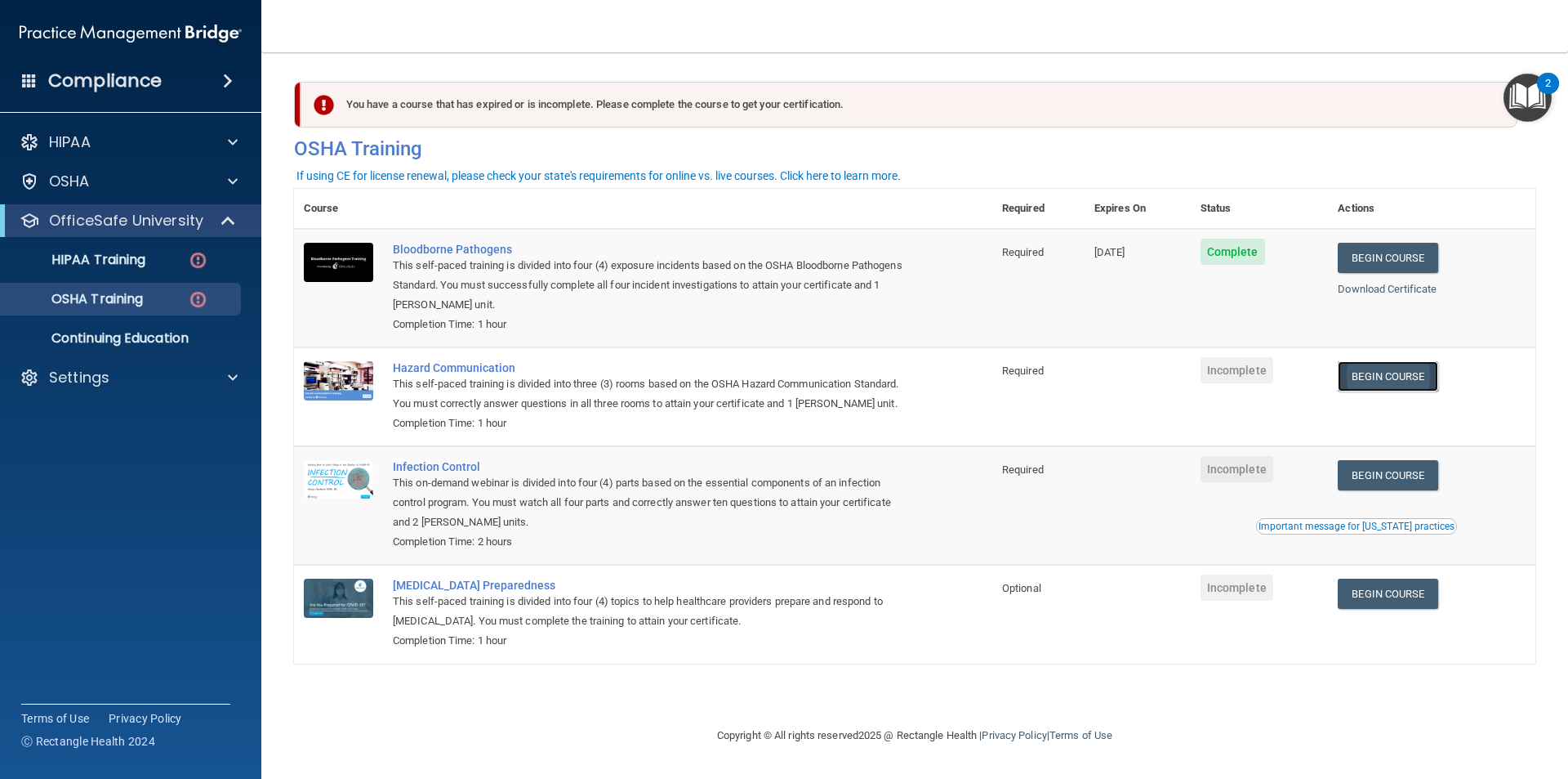
click at [1401, 381] on link "Begin Course" at bounding box center [1387, 376] width 99 height 30
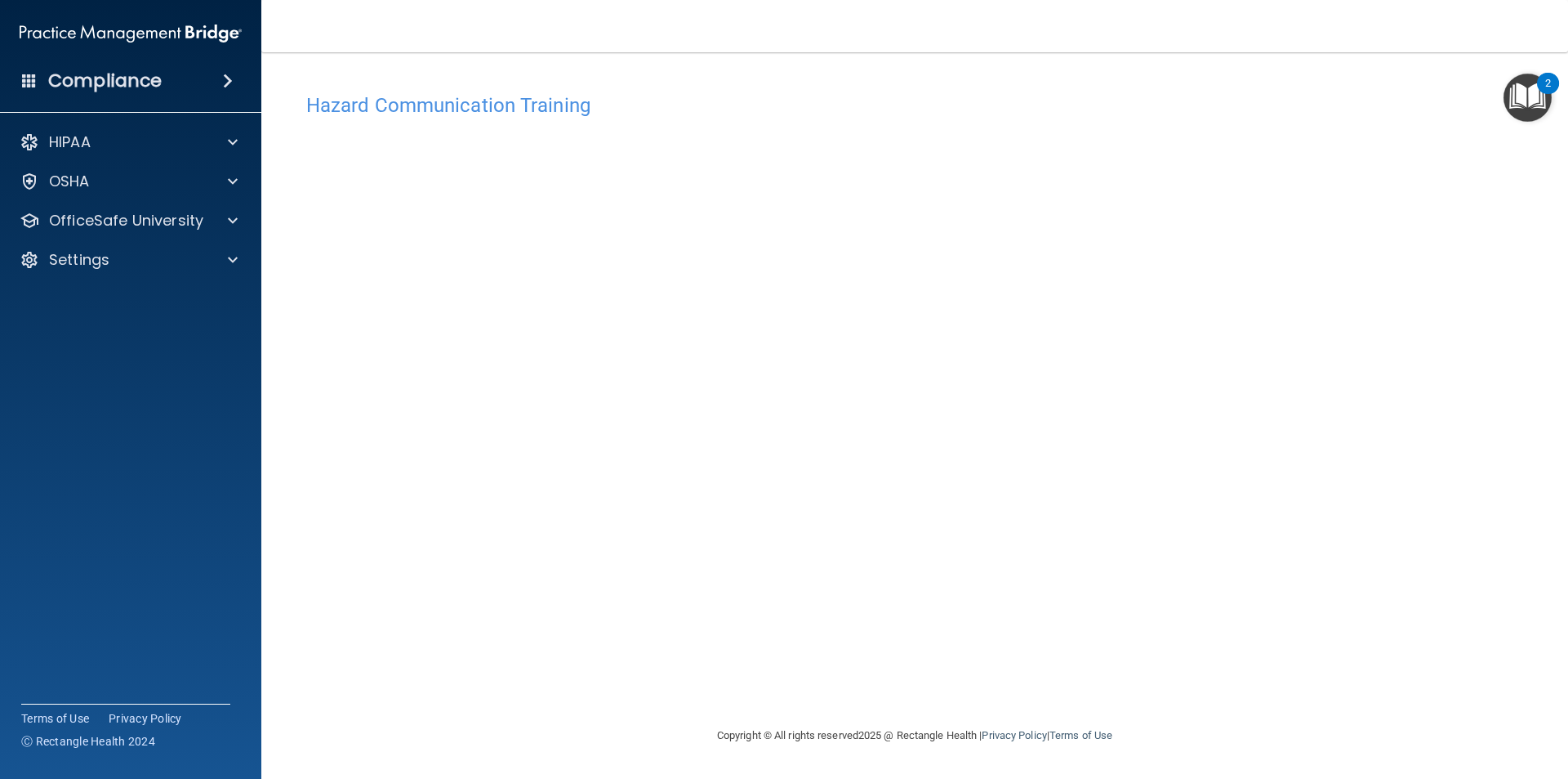
click at [1518, 90] on img "Open Resource Center, 2 new notifications" at bounding box center [1527, 97] width 48 height 48
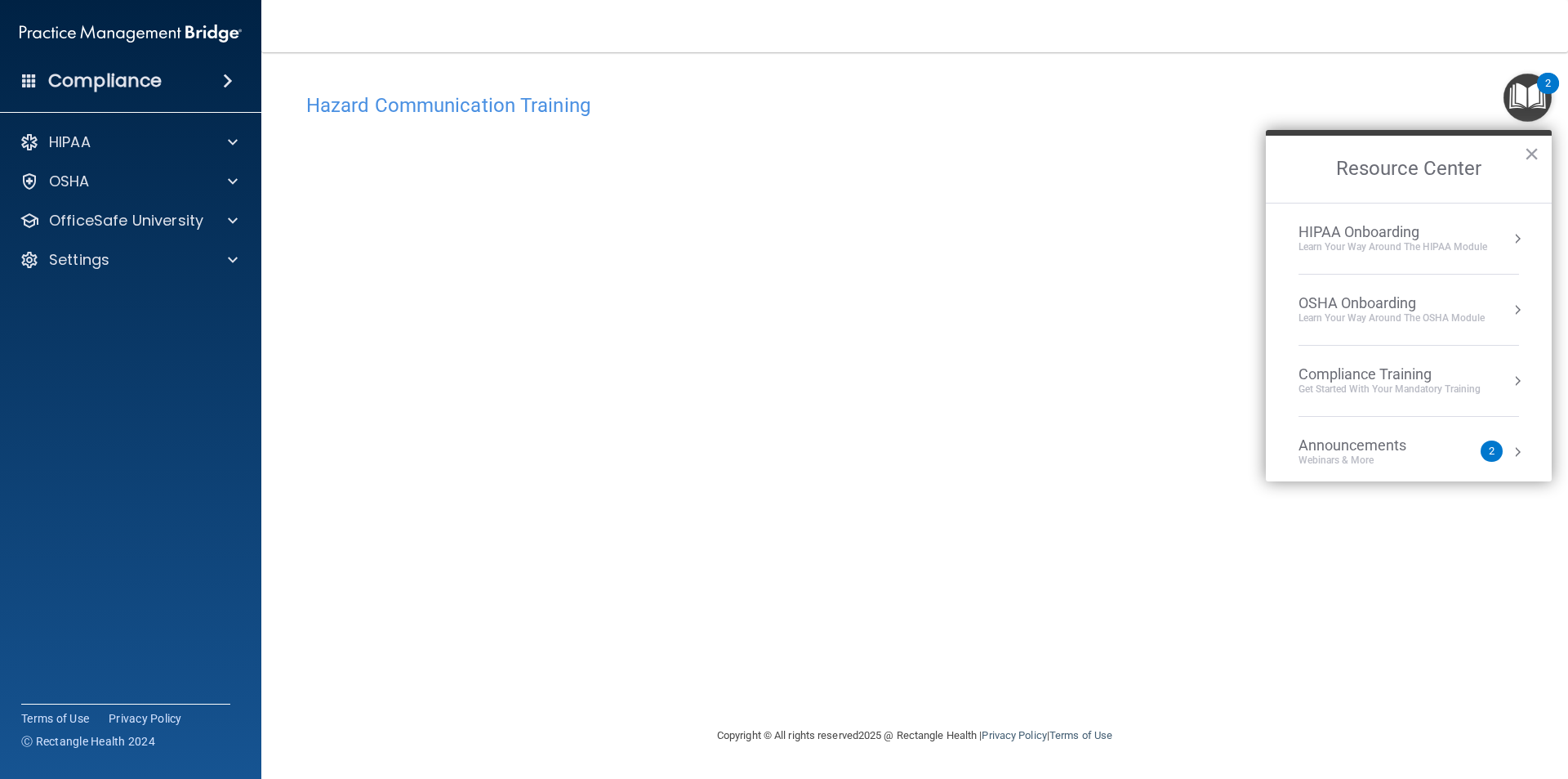
click at [1523, 152] on h2 "Resource Center" at bounding box center [1409, 169] width 286 height 67
click at [1525, 151] on button "×" at bounding box center [1532, 154] width 16 height 27
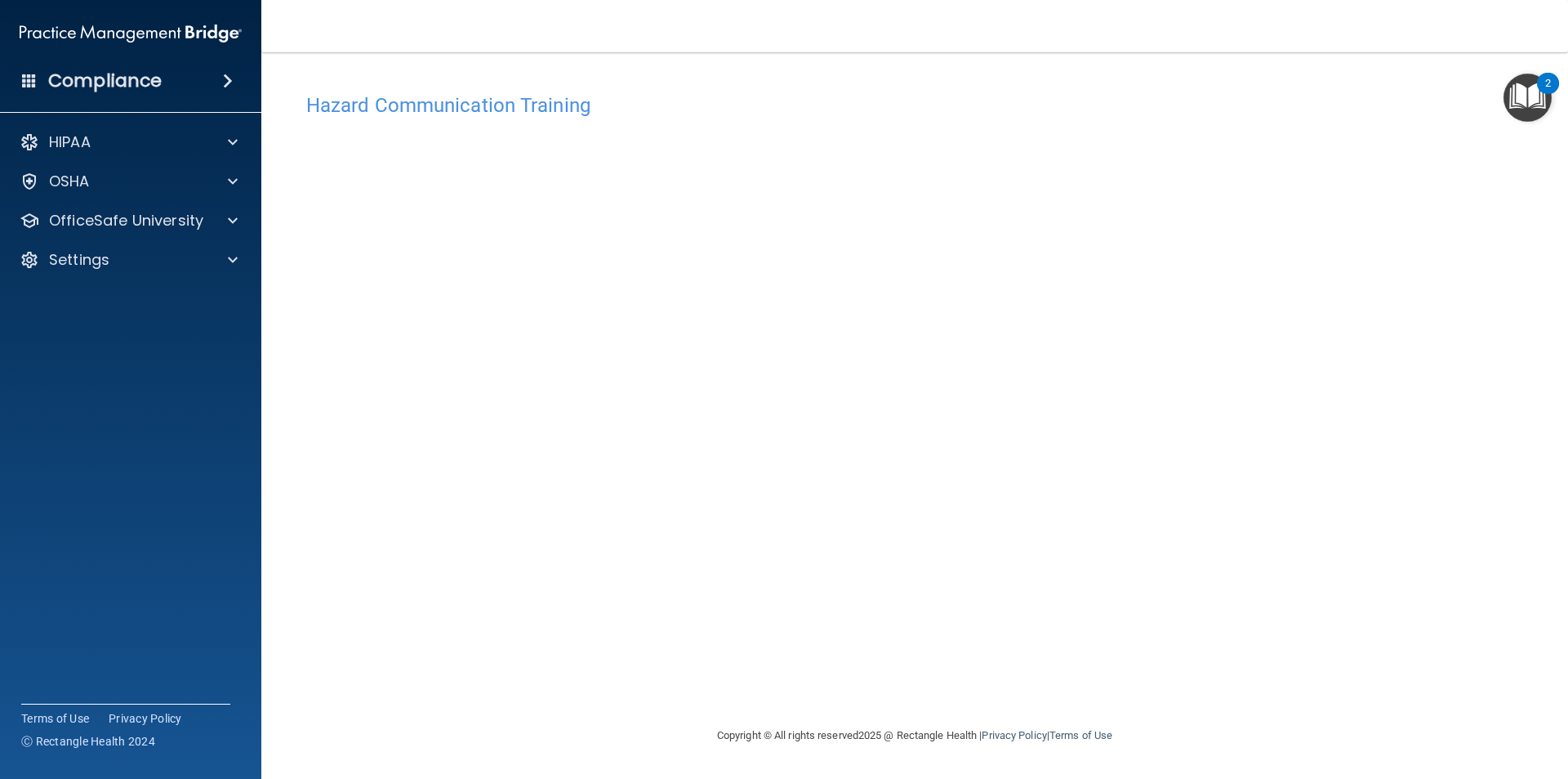
drag, startPoint x: 1562, startPoint y: 369, endPoint x: 1557, endPoint y: 434, distance: 65.2
click at [1557, 434] on main "Hazard Communication Training This course doesn’t expire until . Are you sure y…" at bounding box center [914, 416] width 1307 height 727
drag, startPoint x: 1555, startPoint y: 331, endPoint x: 1502, endPoint y: 225, distance: 118.5
click at [1502, 225] on main "Hazard Communication Training This course doesn’t expire until . Are you sure y…" at bounding box center [914, 416] width 1307 height 727
click at [114, 204] on div "OfficeSafe University" at bounding box center [131, 220] width 262 height 33
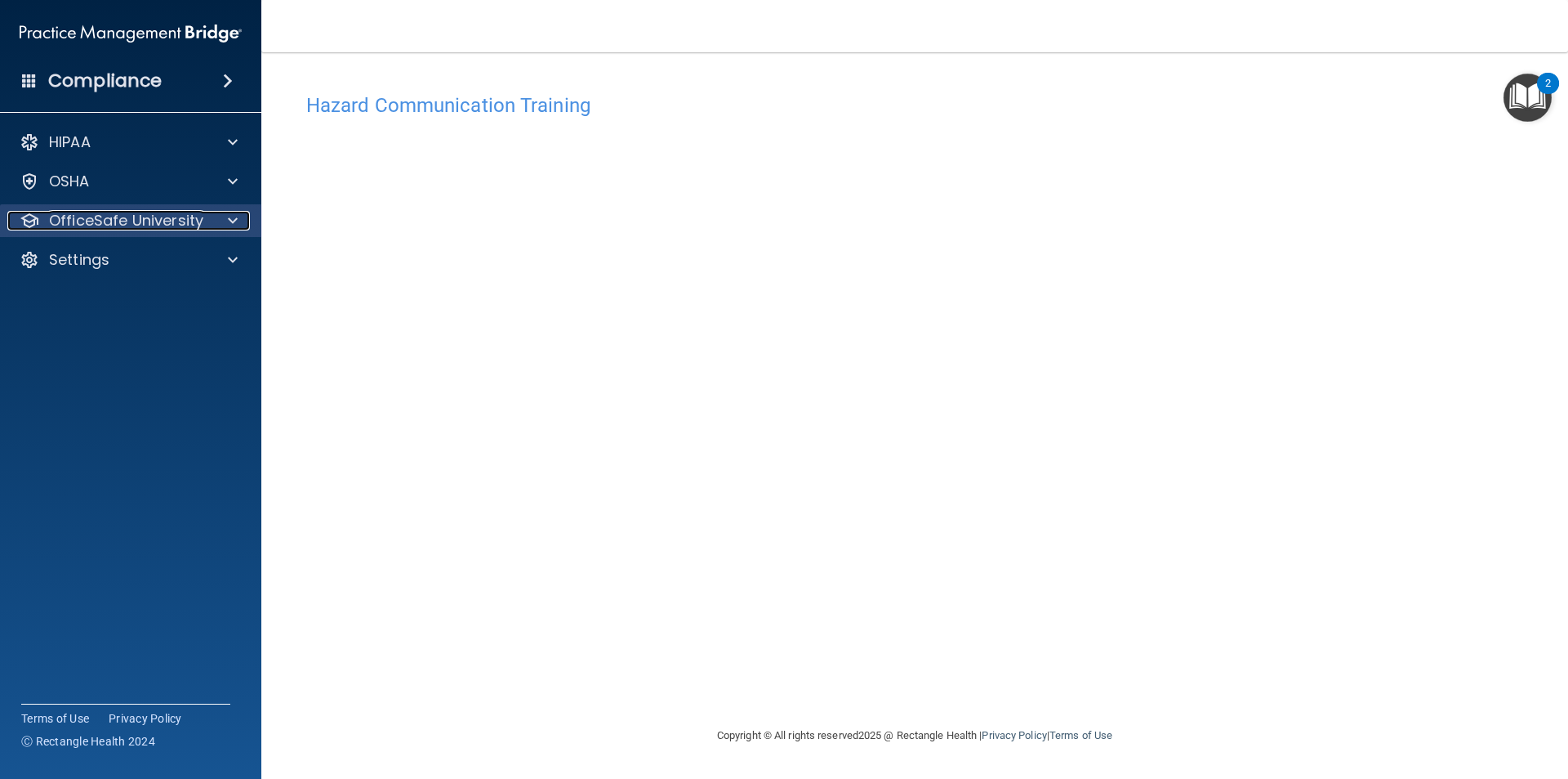
click at [162, 211] on p "OfficeSafe University" at bounding box center [126, 221] width 154 height 19
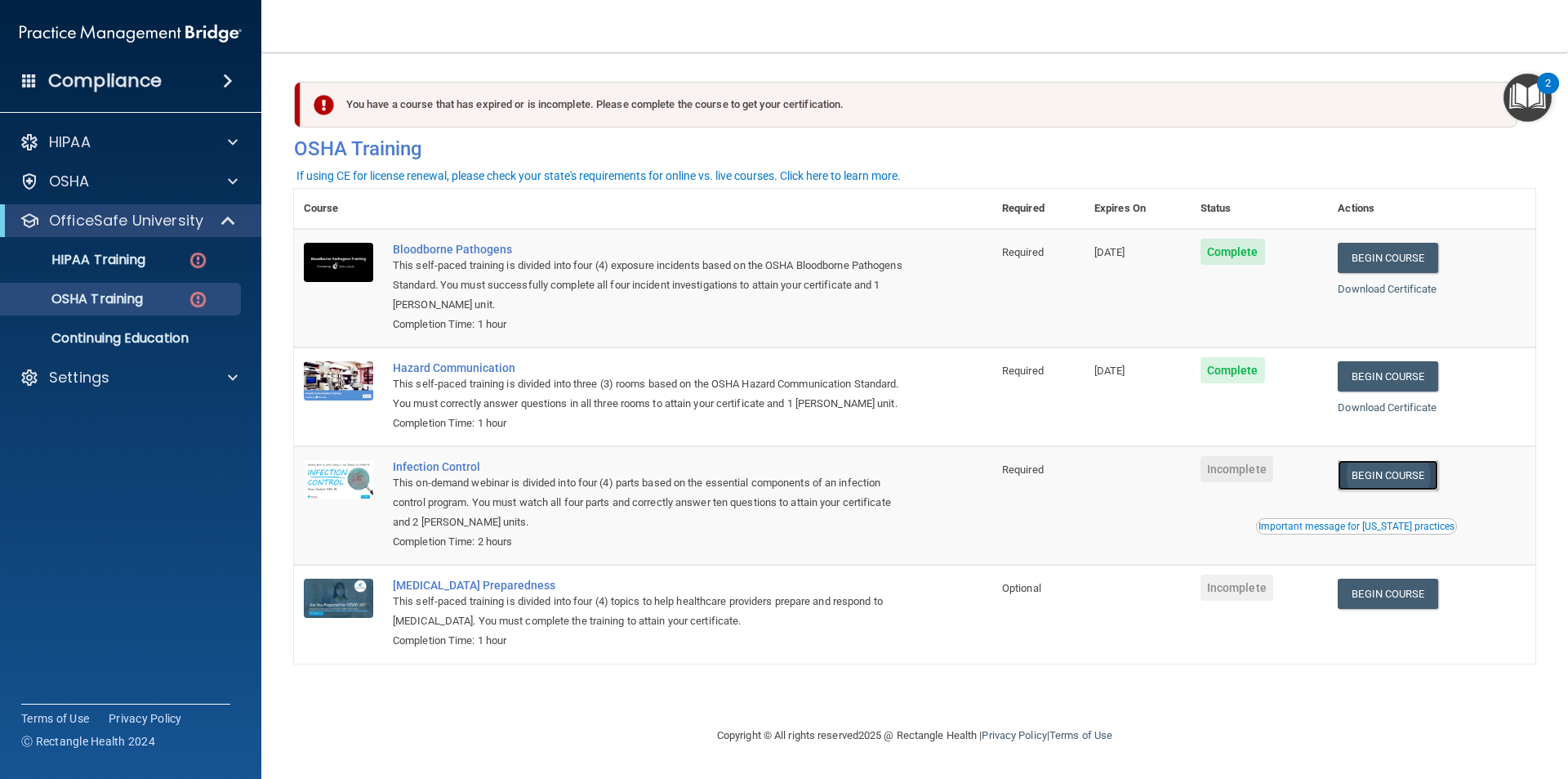
click at [1393, 490] on link "Begin Course" at bounding box center [1387, 475] width 99 height 30
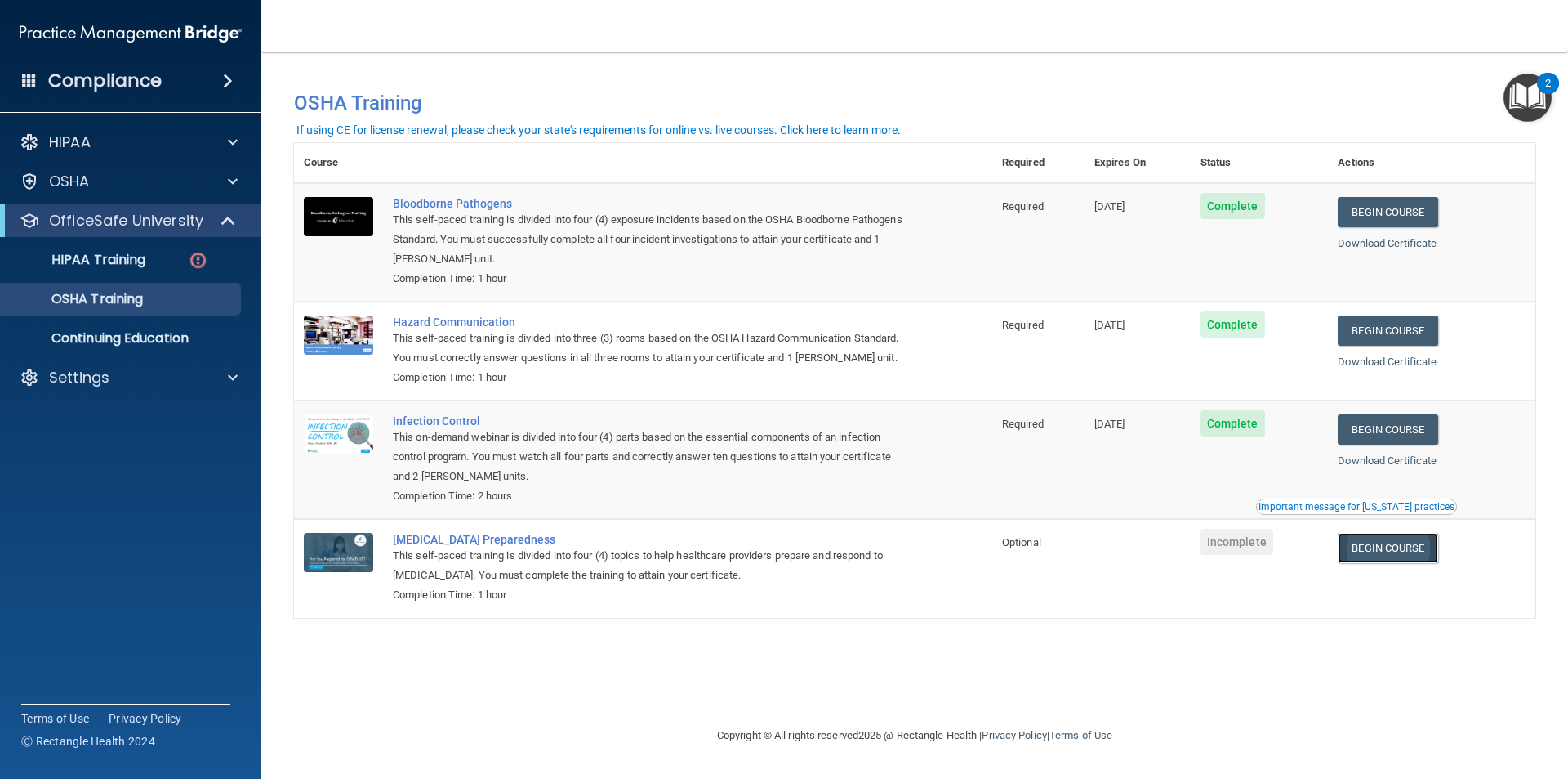
click at [1434, 555] on link "Begin Course" at bounding box center [1387, 548] width 99 height 30
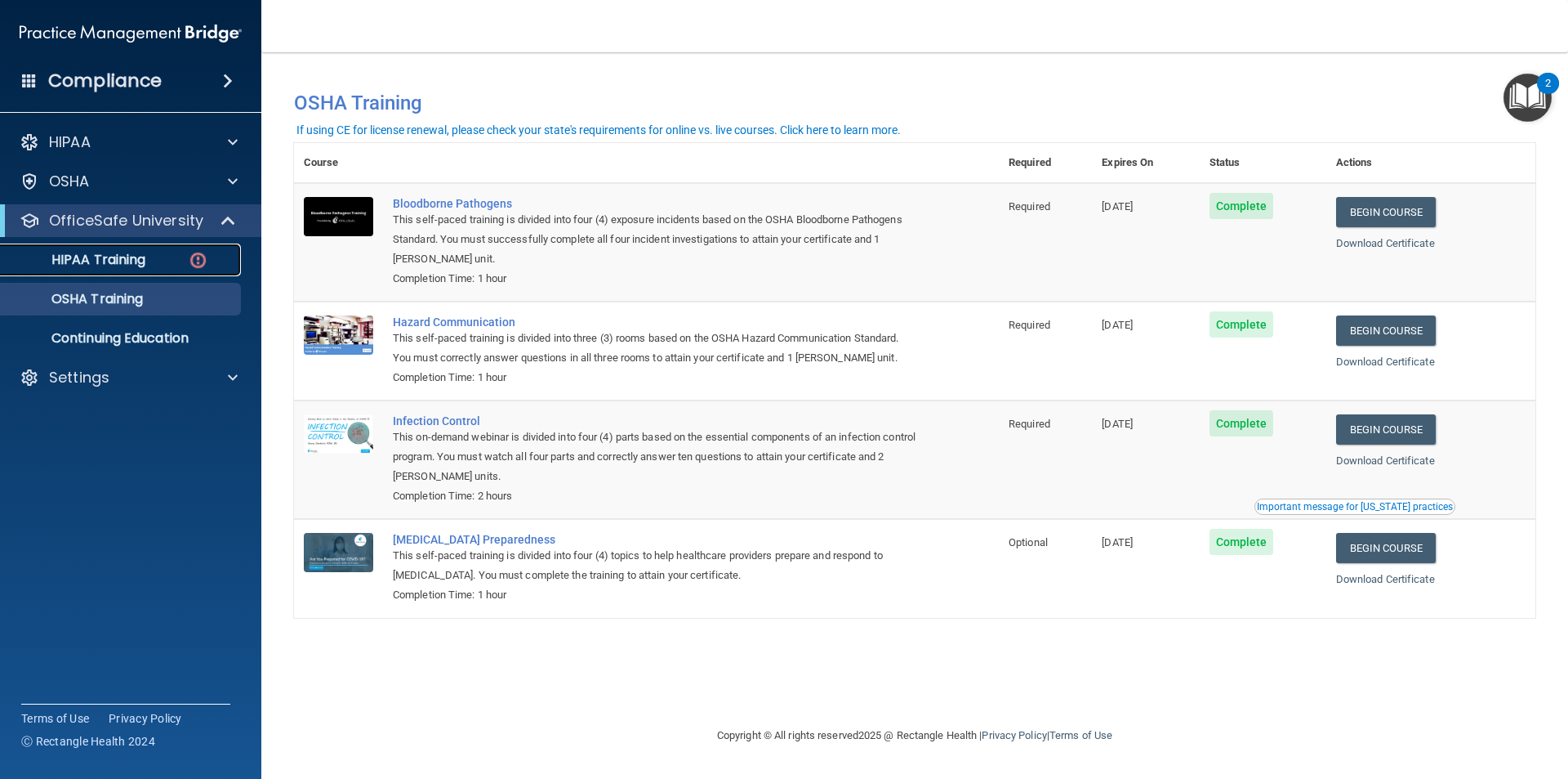
click at [95, 253] on p "HIPAA Training" at bounding box center [78, 260] width 135 height 16
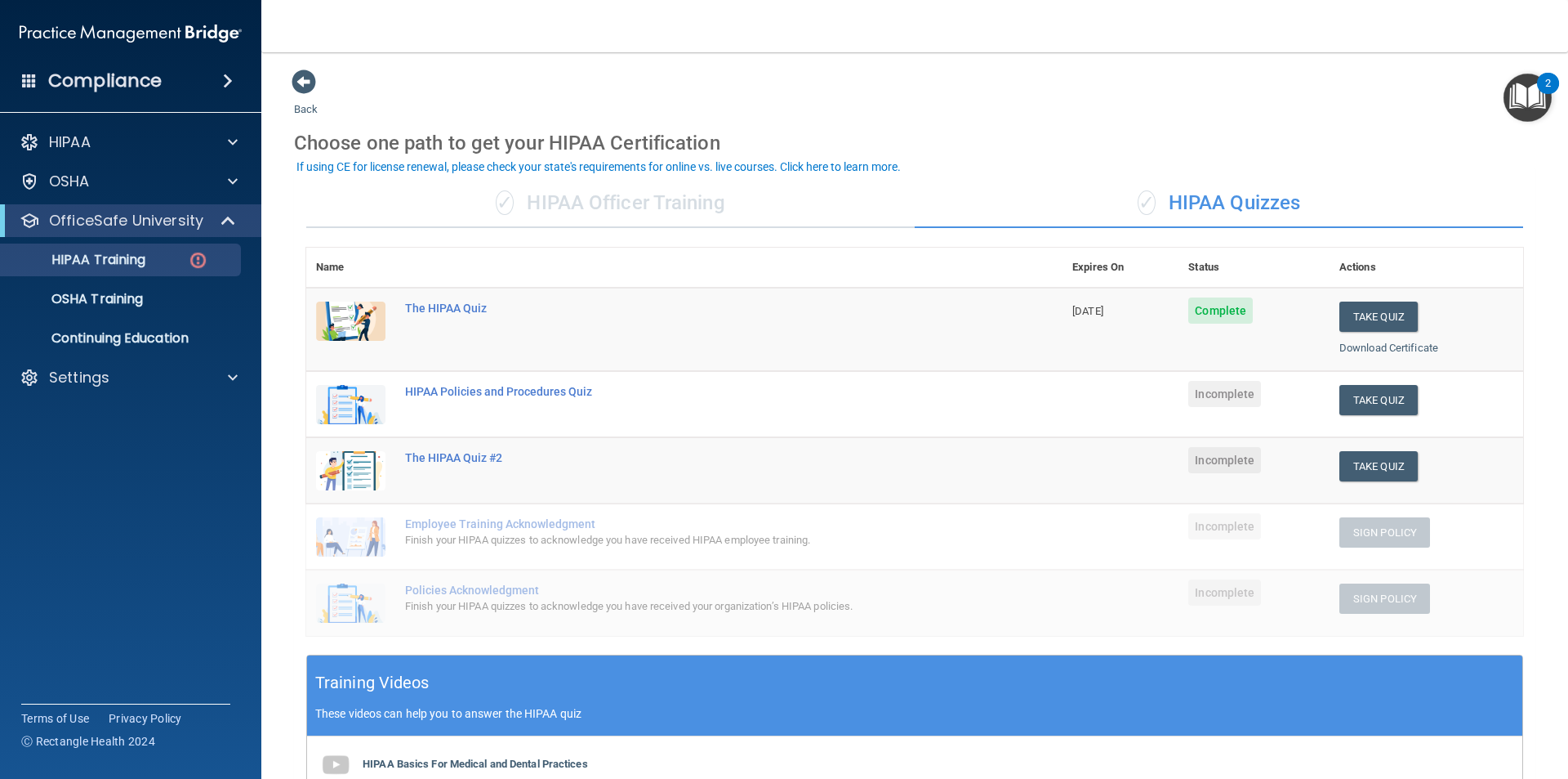
click at [1203, 199] on div "✓ HIPAA Quizzes" at bounding box center [1219, 203] width 609 height 49
click at [1357, 401] on button "Take Quiz" at bounding box center [1378, 400] width 79 height 30
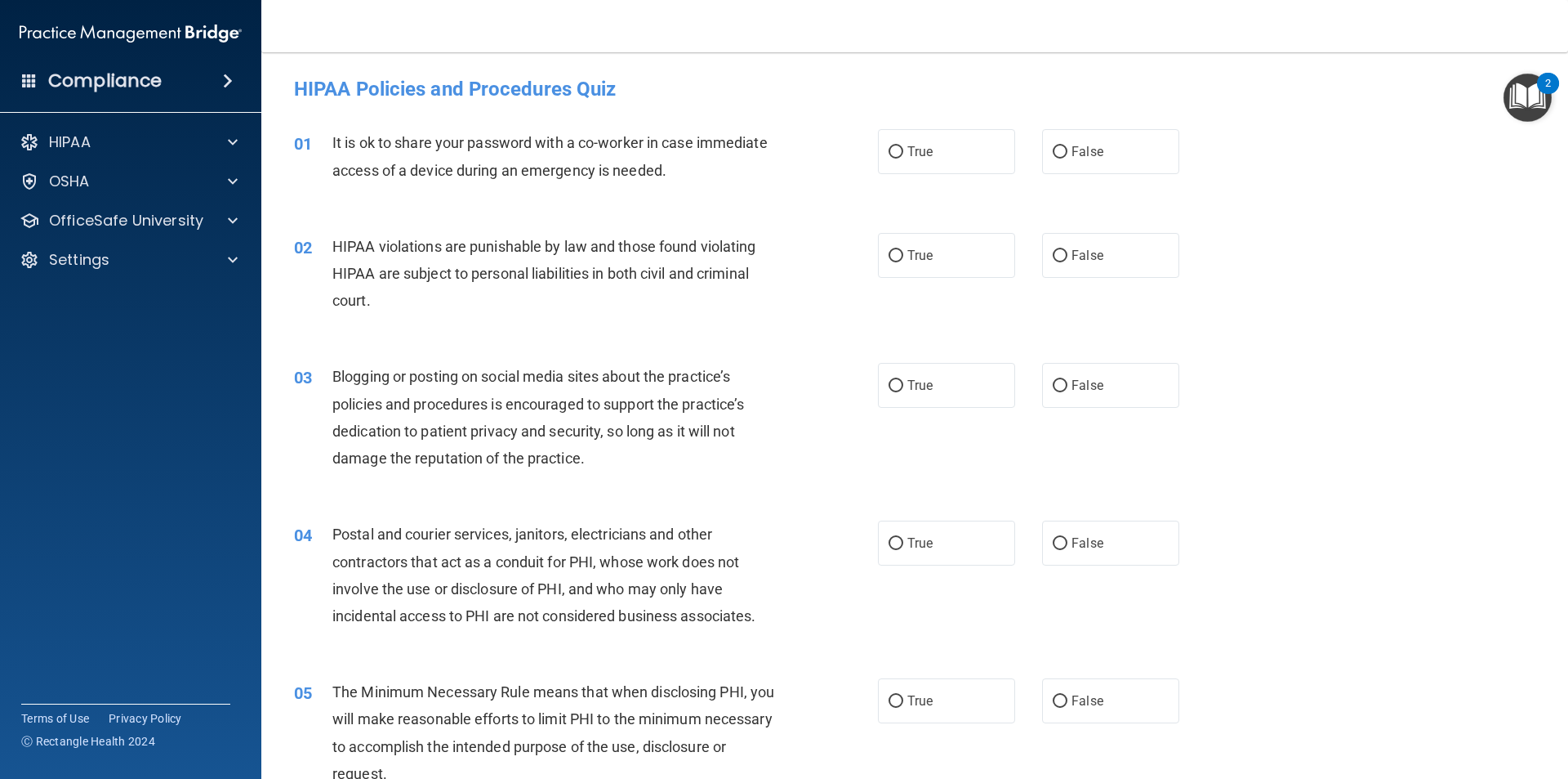
click at [1109, 176] on div "01 It is ok to share your password with a co-worker in case immediate access of…" at bounding box center [914, 160] width 1266 height 103
click at [1108, 174] on label "False" at bounding box center [1110, 152] width 137 height 45
click at [1067, 159] on input "False" at bounding box center [1060, 152] width 15 height 12
radio input "true"
click at [977, 251] on label "True" at bounding box center [946, 255] width 137 height 45
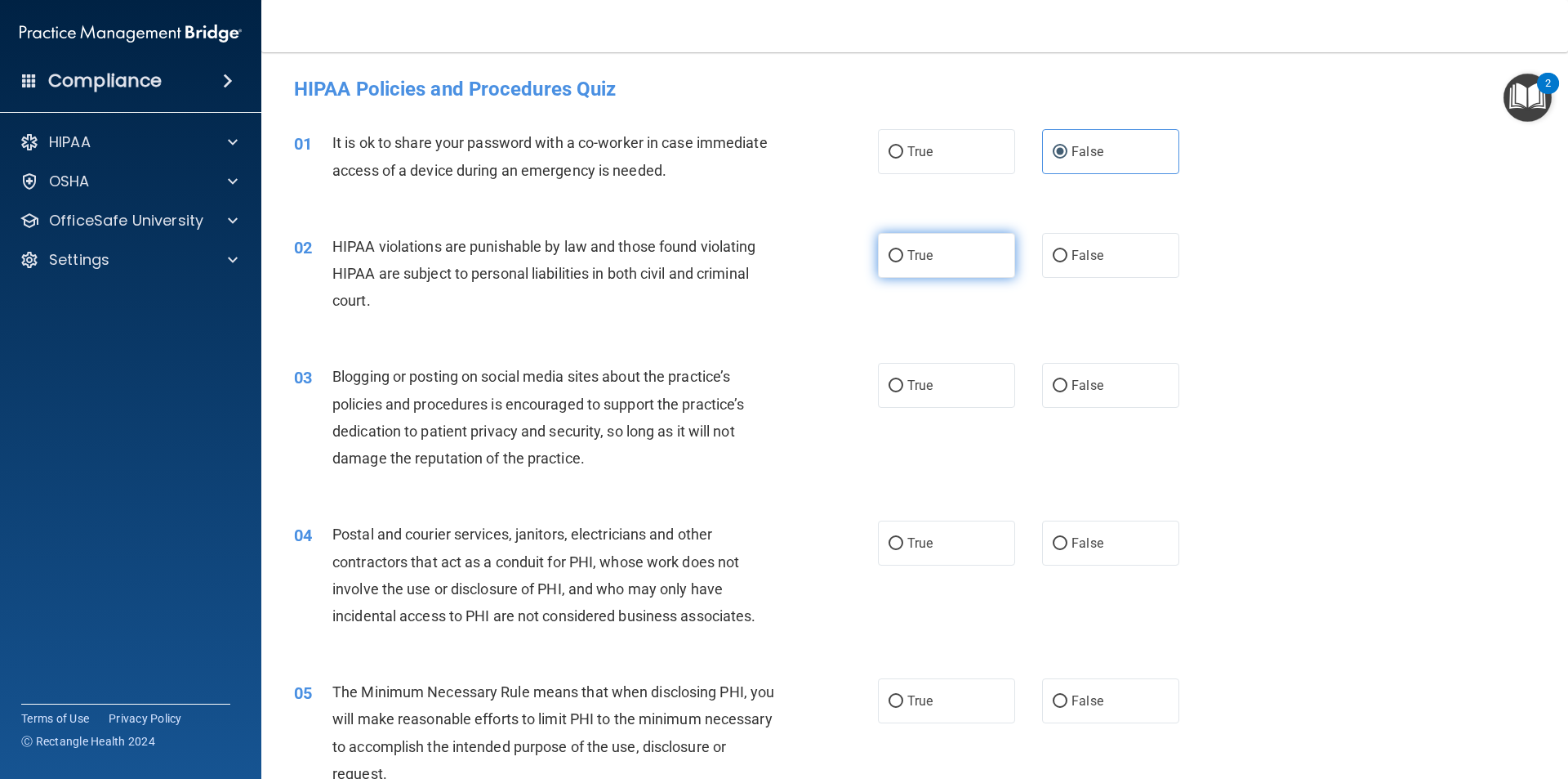
click at [904, 251] on input "True" at bounding box center [896, 256] width 15 height 12
radio input "true"
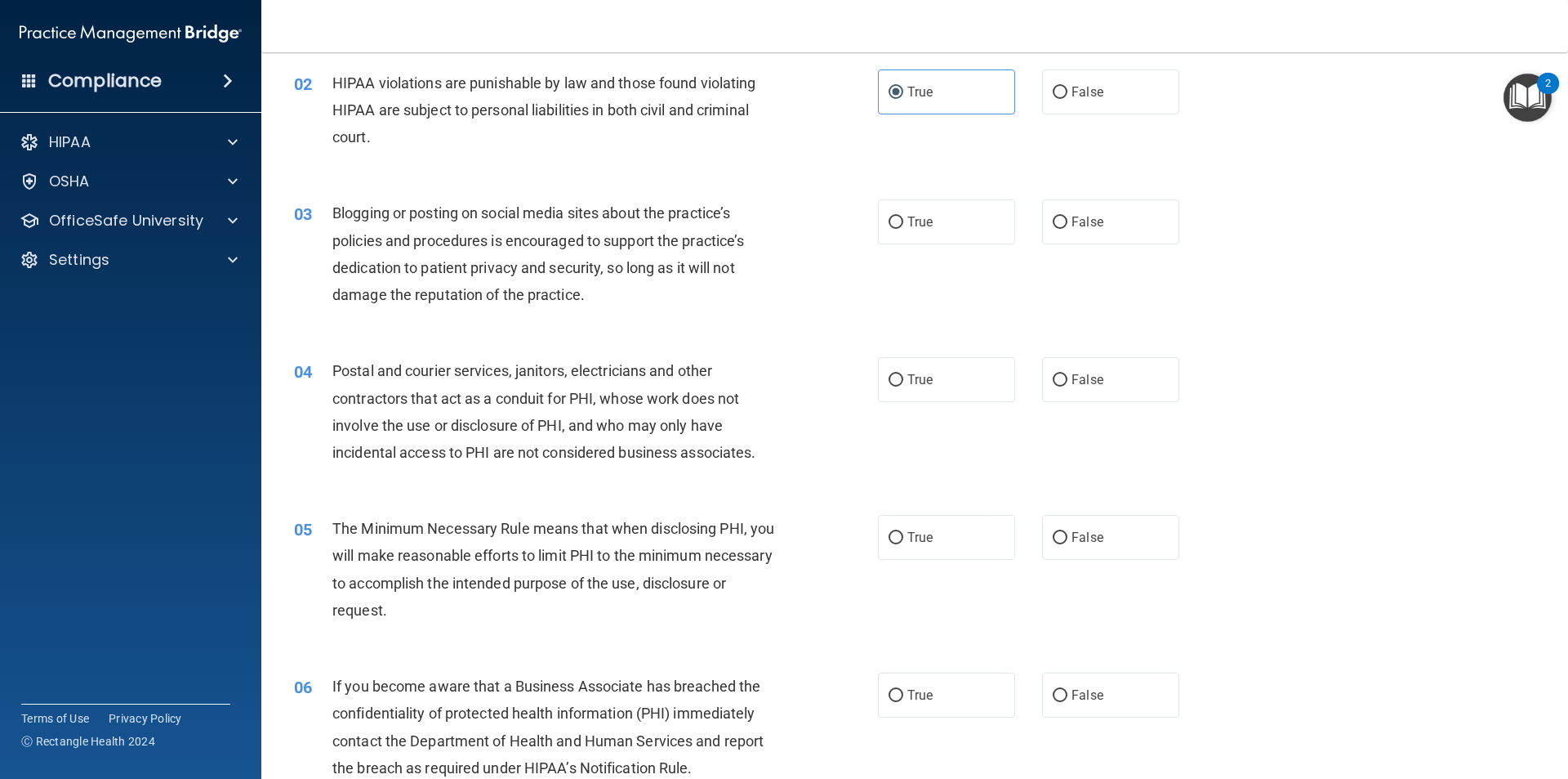
scroll to position [245, 0]
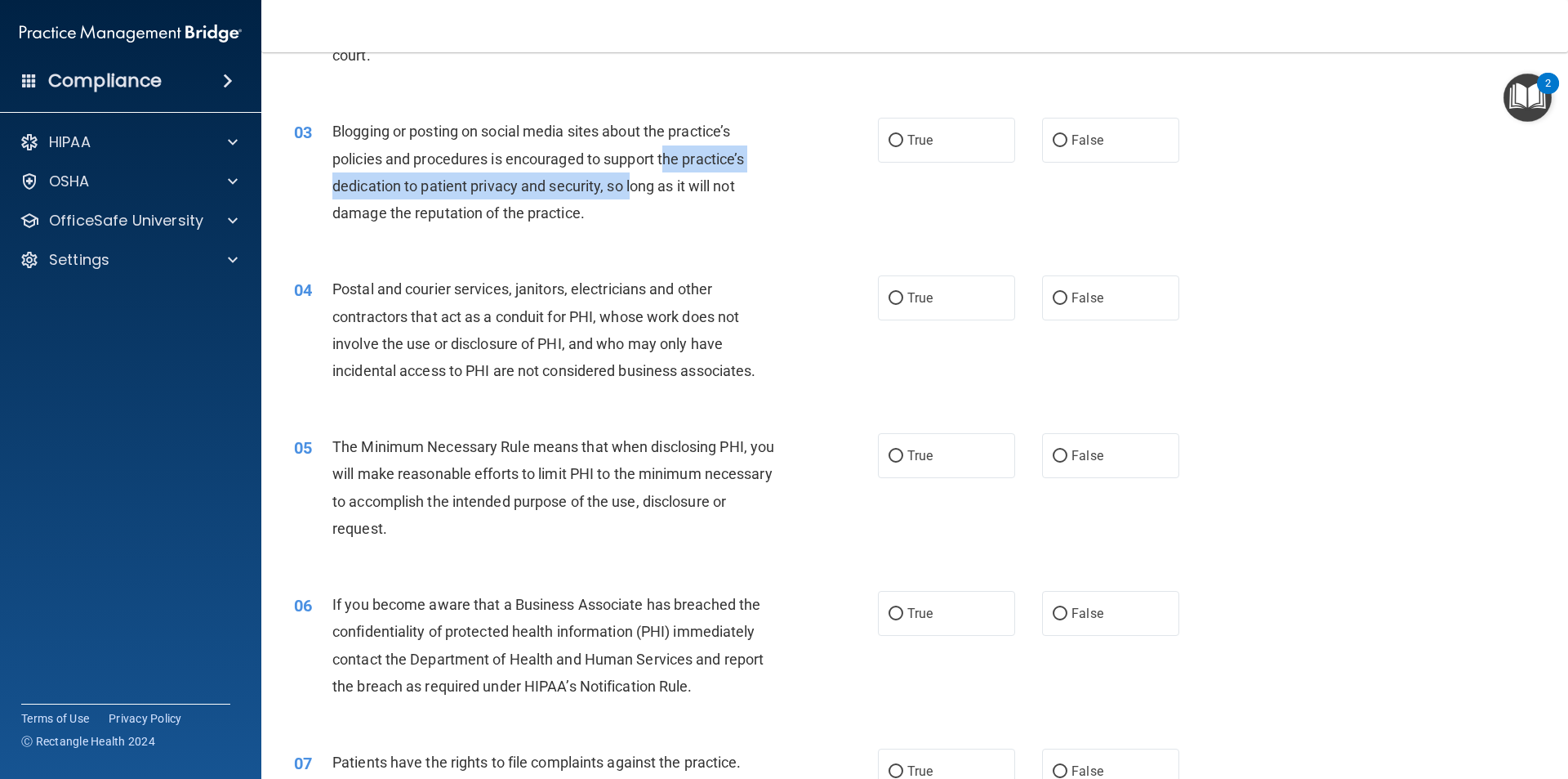
drag, startPoint x: 668, startPoint y: 160, endPoint x: 633, endPoint y: 198, distance: 51.7
click at [633, 198] on div "Blogging or posting on social media sites about the practice’s policies and pro…" at bounding box center [560, 172] width 456 height 109
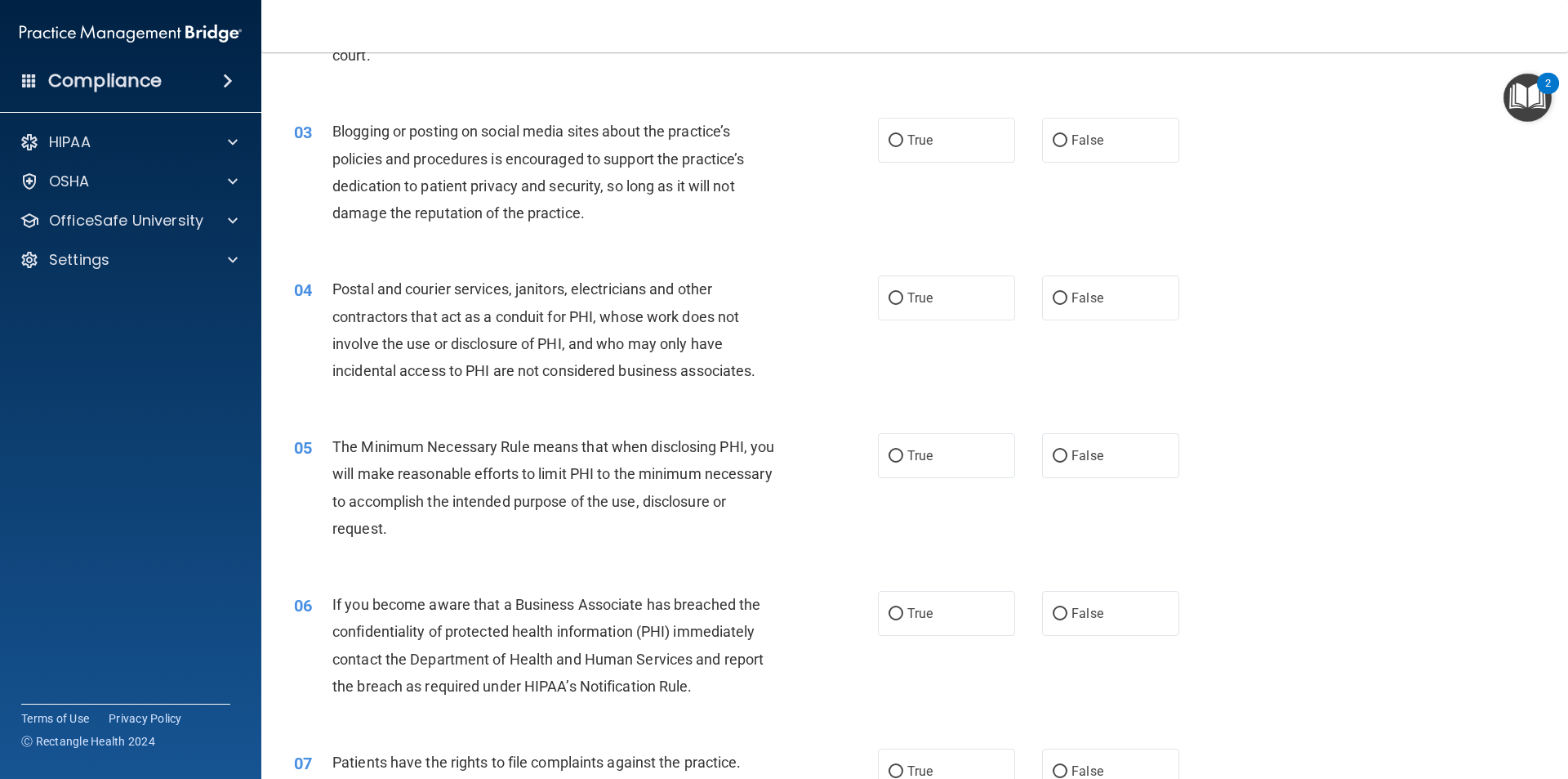
click at [633, 218] on div "Blogging or posting on social media sites about the practice’s policies and pro…" at bounding box center [560, 172] width 456 height 109
click at [1052, 137] on input "False" at bounding box center [1060, 141] width 15 height 12
radio input "true"
click at [1048, 131] on label "False" at bounding box center [1110, 140] width 137 height 45
click at [1052, 135] on input "False" at bounding box center [1060, 141] width 15 height 12
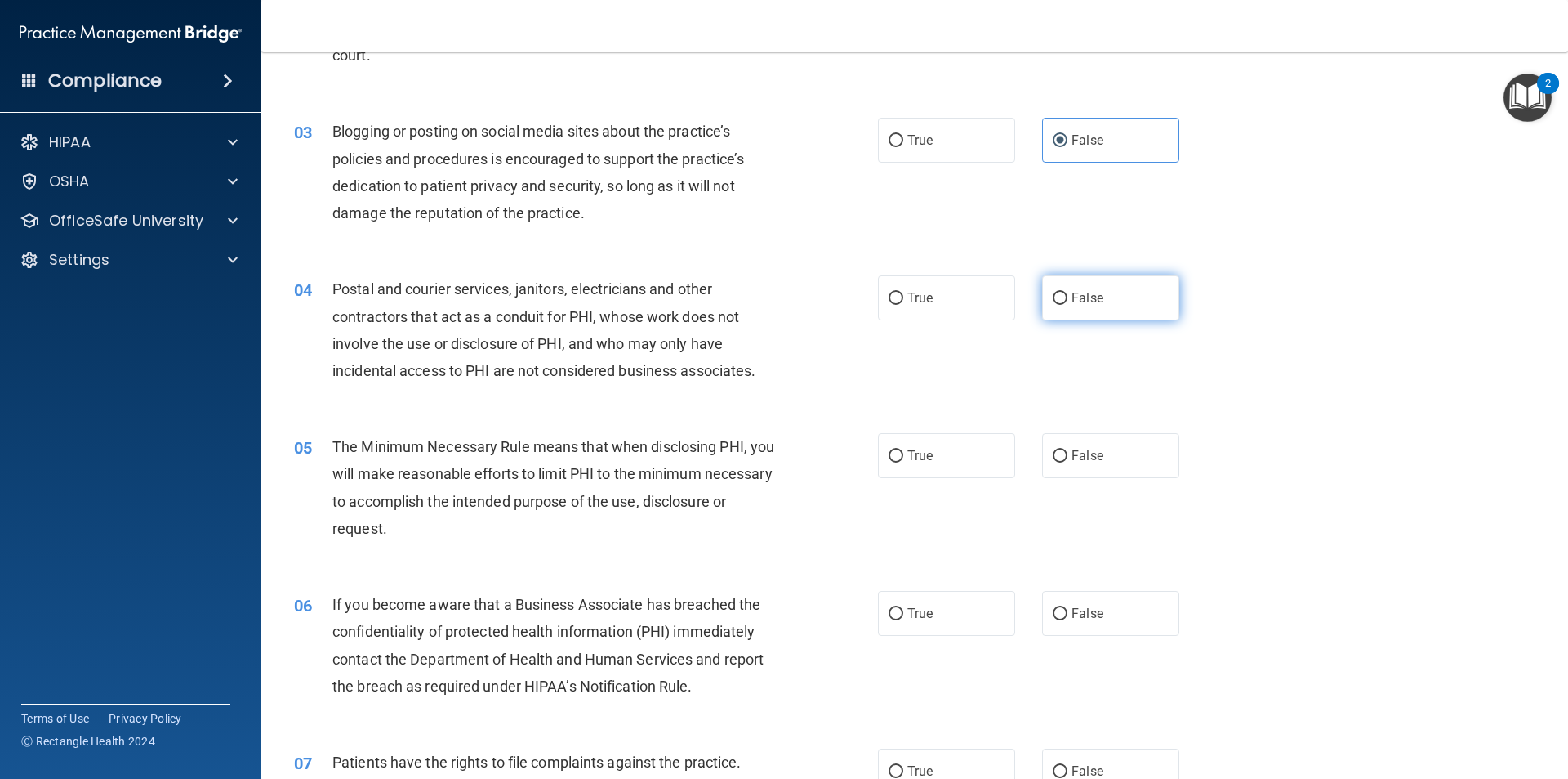
click at [1055, 298] on input "False" at bounding box center [1060, 299] width 15 height 12
radio input "true"
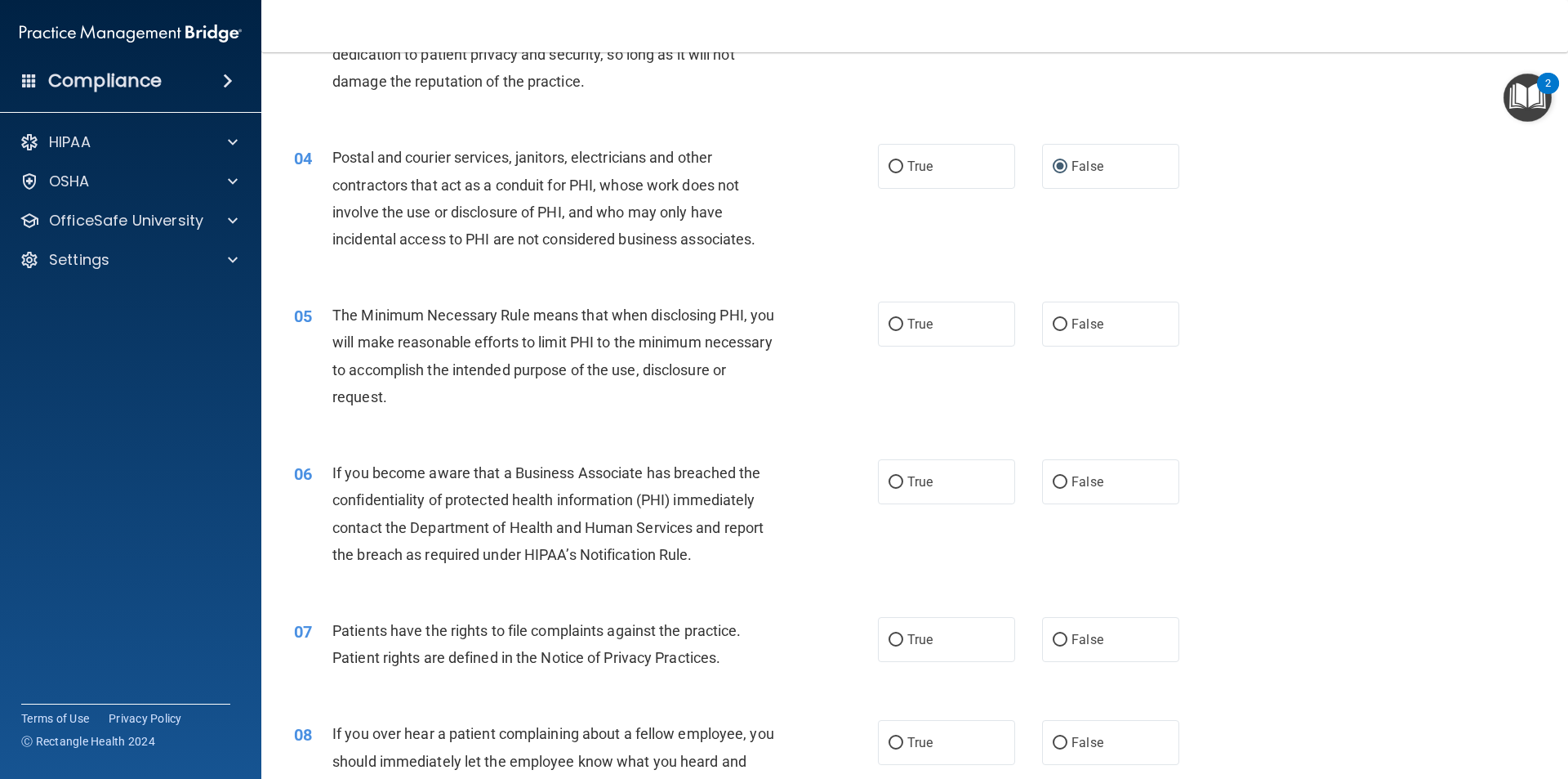
scroll to position [409, 0]
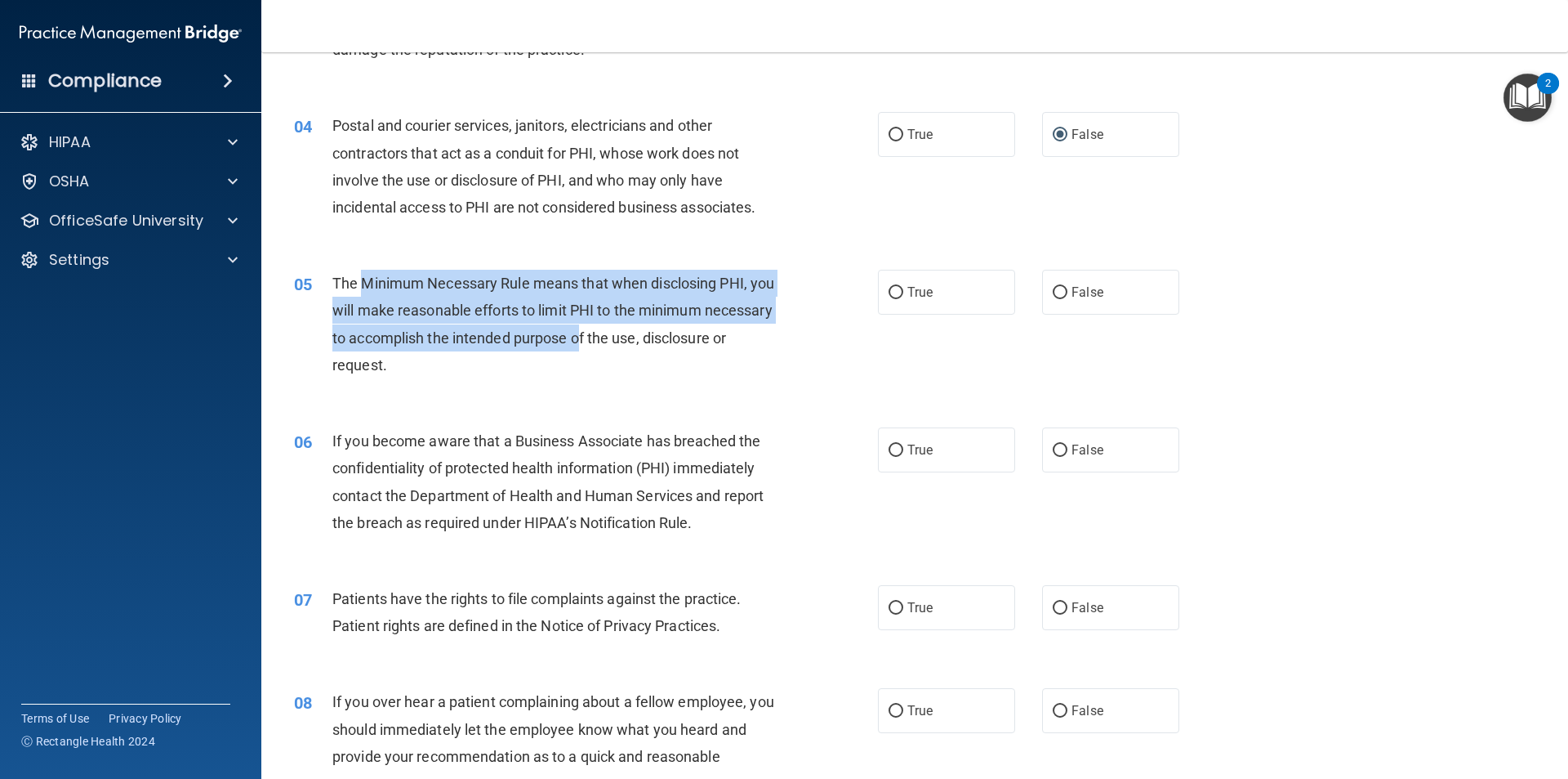
drag, startPoint x: 360, startPoint y: 277, endPoint x: 650, endPoint y: 329, distance: 294.6
click at [650, 329] on span "The Minimum Necessary Rule means that when disclosing PHI, you will make reason…" at bounding box center [553, 324] width 442 height 99
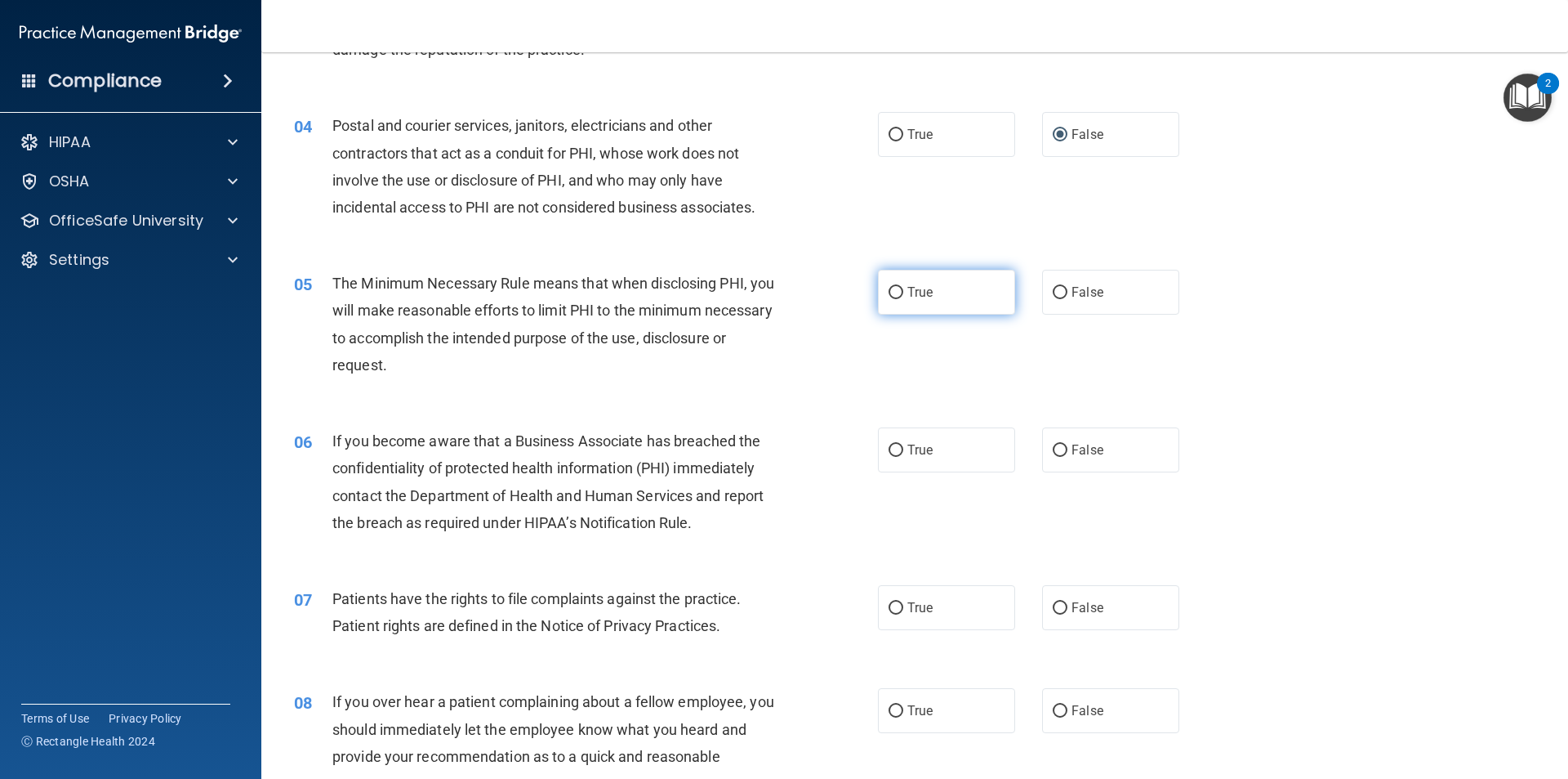
click at [901, 279] on label "True" at bounding box center [946, 292] width 137 height 45
click at [901, 287] on input "True" at bounding box center [896, 293] width 15 height 12
radio input "true"
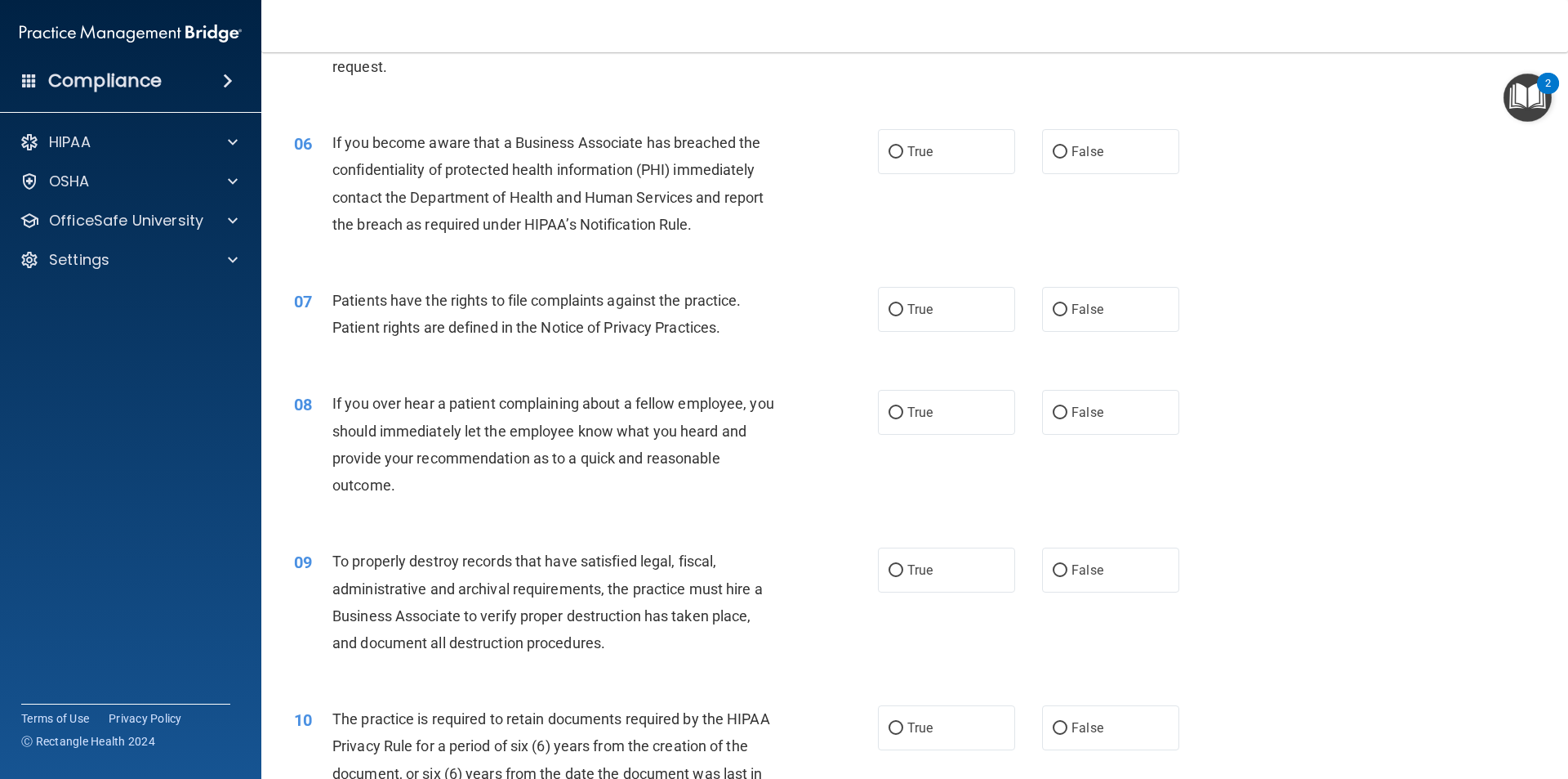
scroll to position [736, 0]
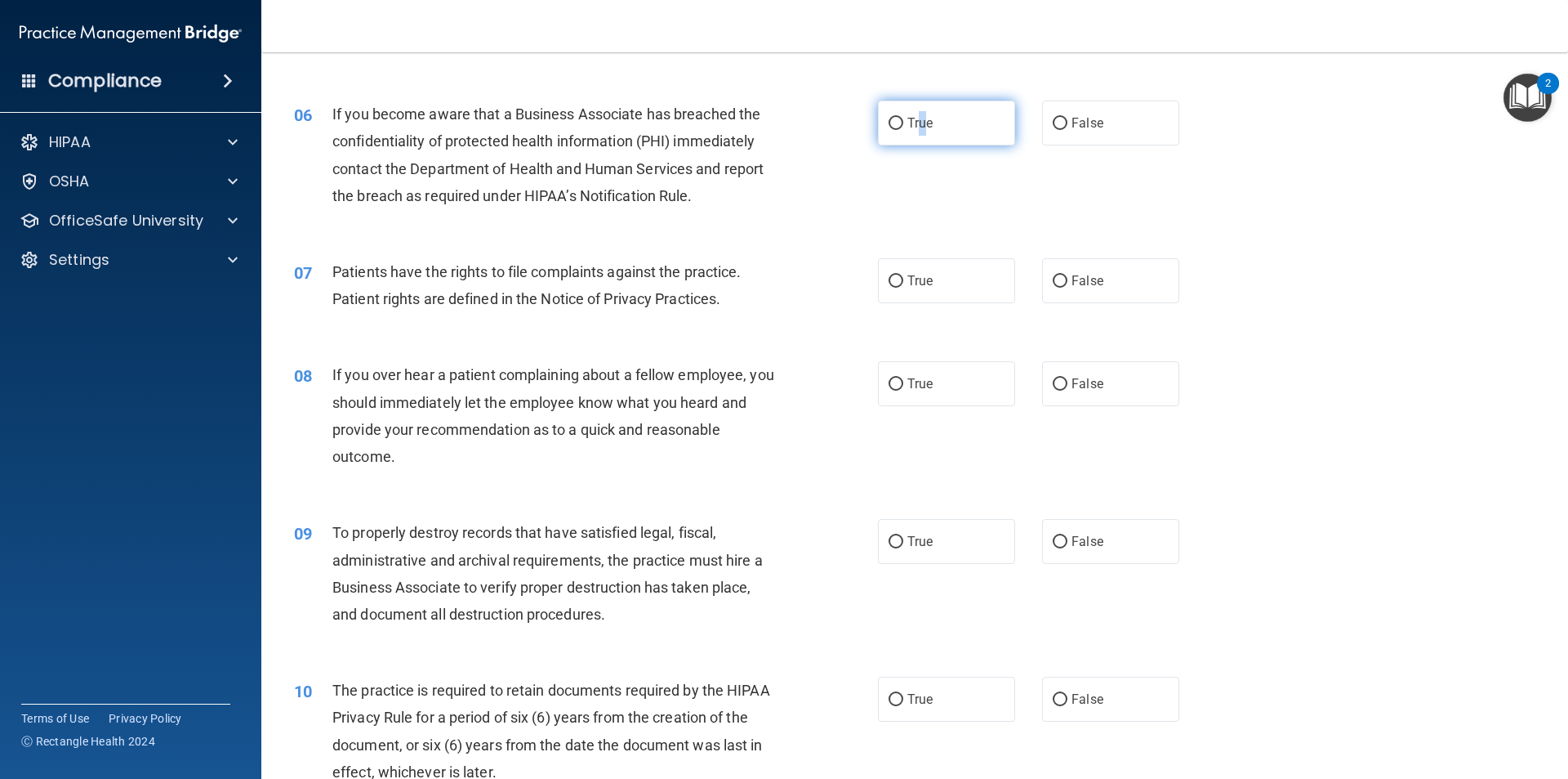
click at [915, 123] on span "True" at bounding box center [920, 123] width 26 height 16
click at [889, 121] on input "True" at bounding box center [896, 124] width 15 height 12
radio input "true"
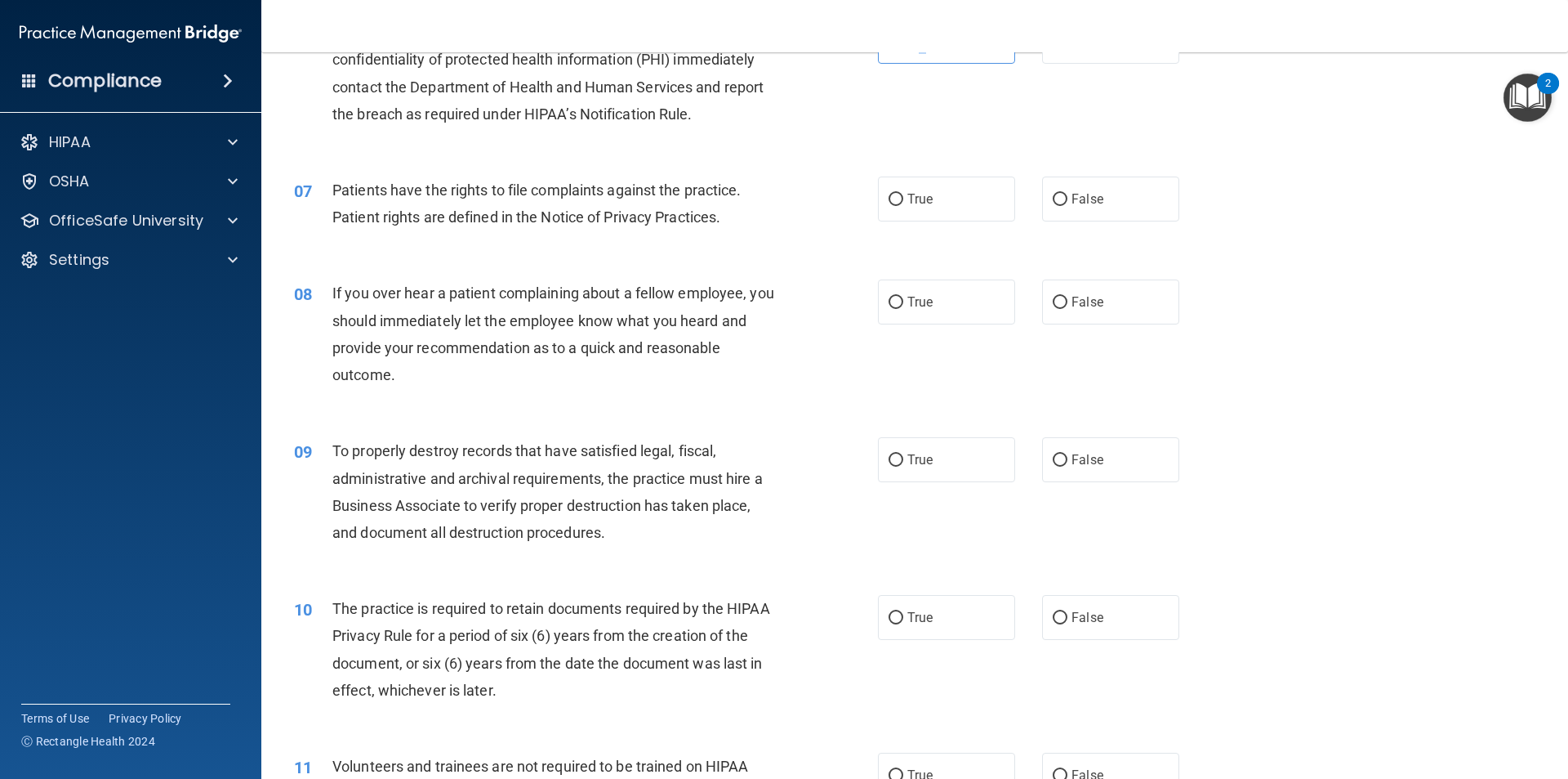
scroll to position [899, 0]
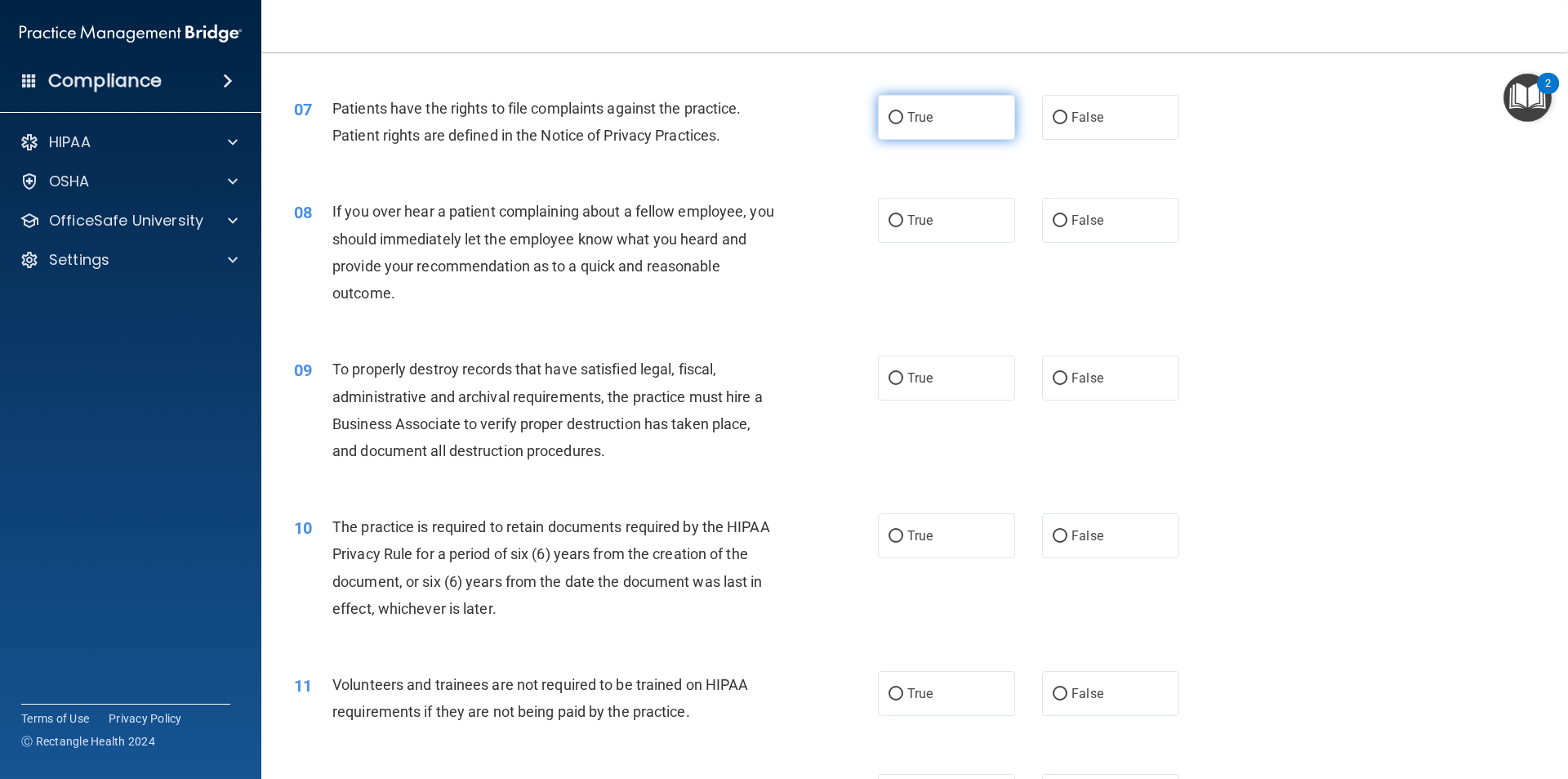
click at [965, 101] on label "True" at bounding box center [946, 117] width 137 height 45
click at [904, 112] on input "True" at bounding box center [896, 118] width 15 height 12
radio input "true"
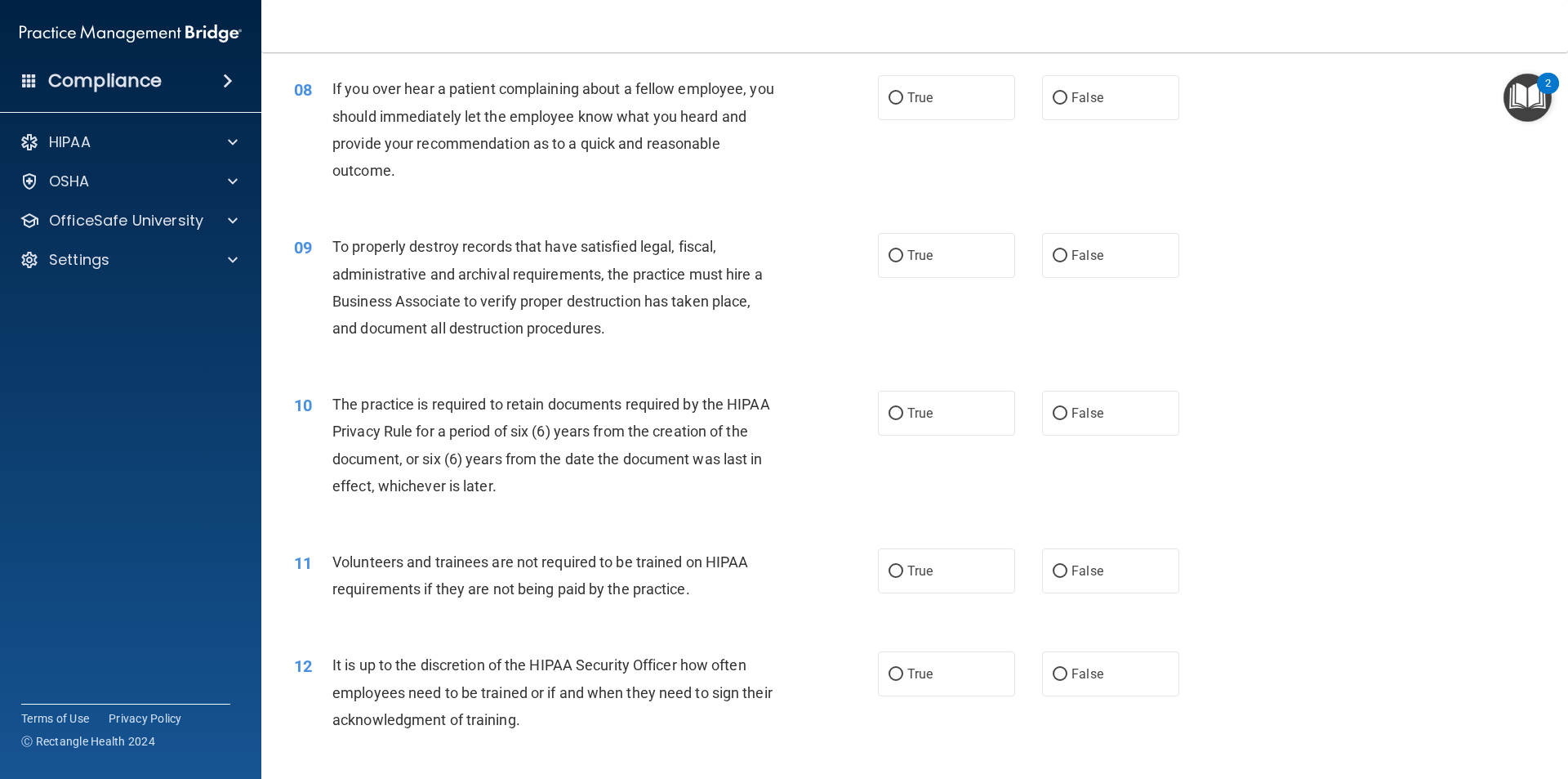
scroll to position [980, 0]
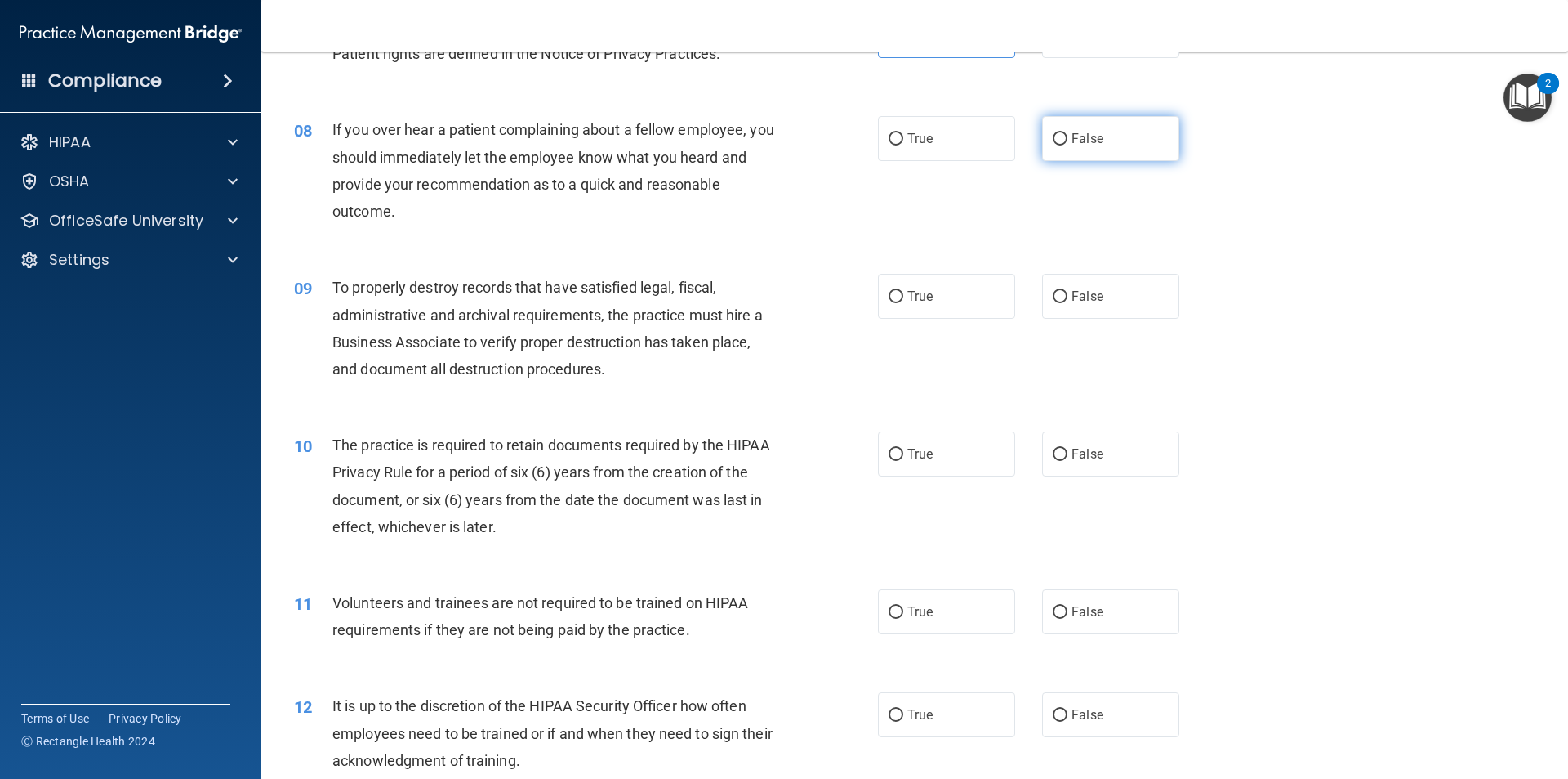
click at [1072, 142] on span "False" at bounding box center [1088, 139] width 32 height 16
click at [1067, 142] on input "False" at bounding box center [1060, 139] width 15 height 12
radio input "true"
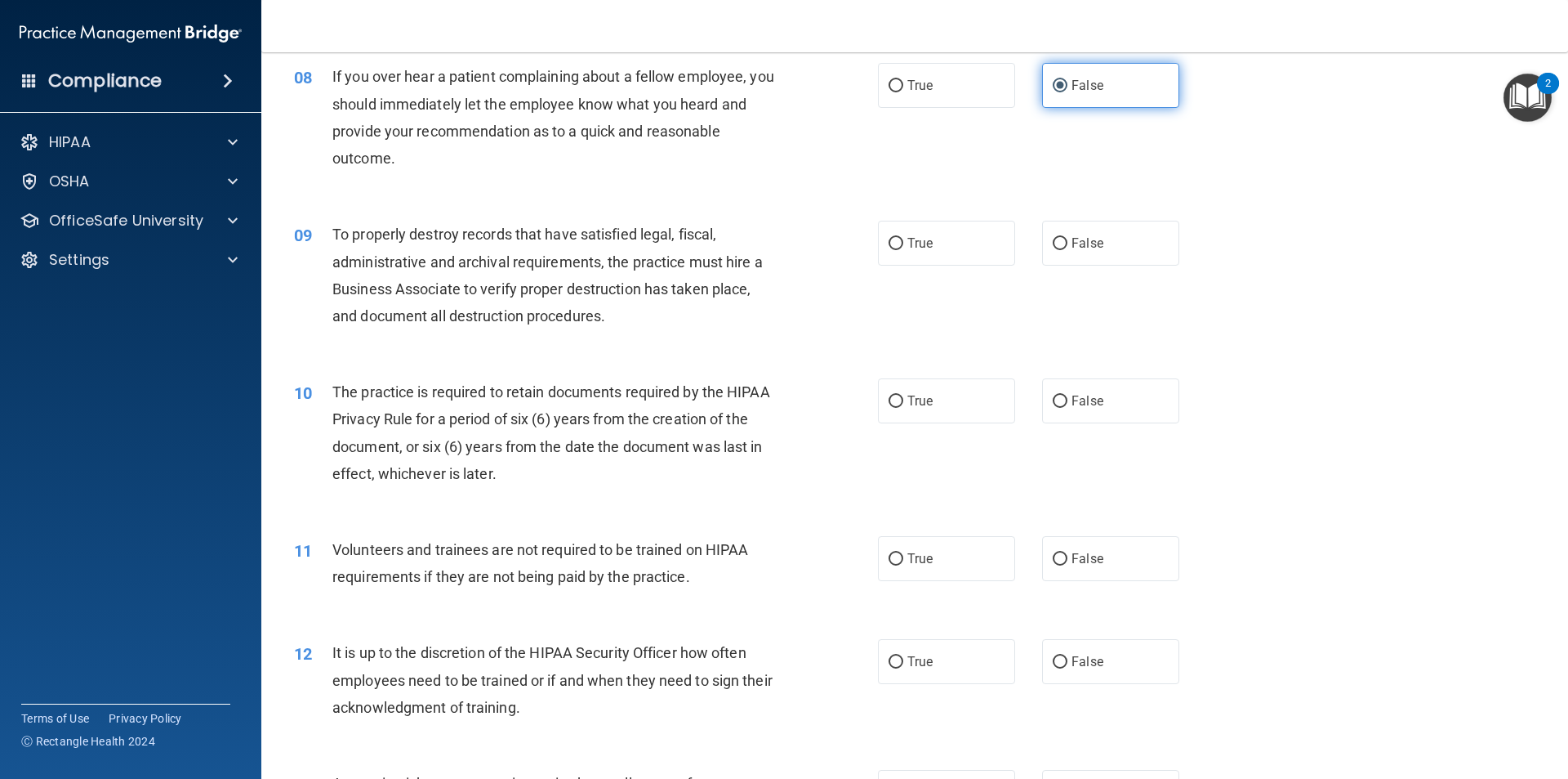
scroll to position [1062, 0]
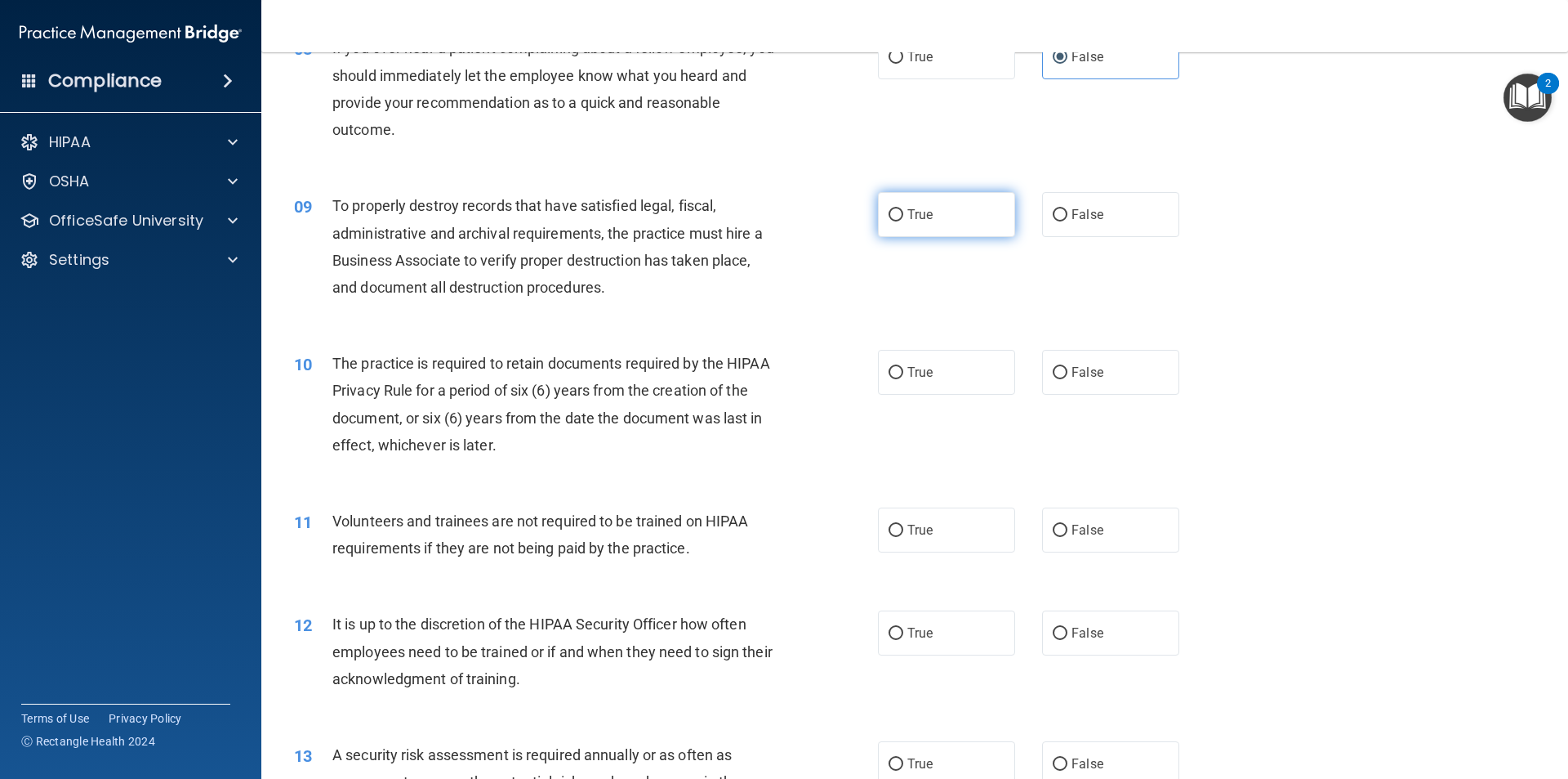
click at [912, 198] on label "True" at bounding box center [946, 214] width 137 height 45
click at [904, 209] on input "True" at bounding box center [896, 215] width 15 height 12
radio input "true"
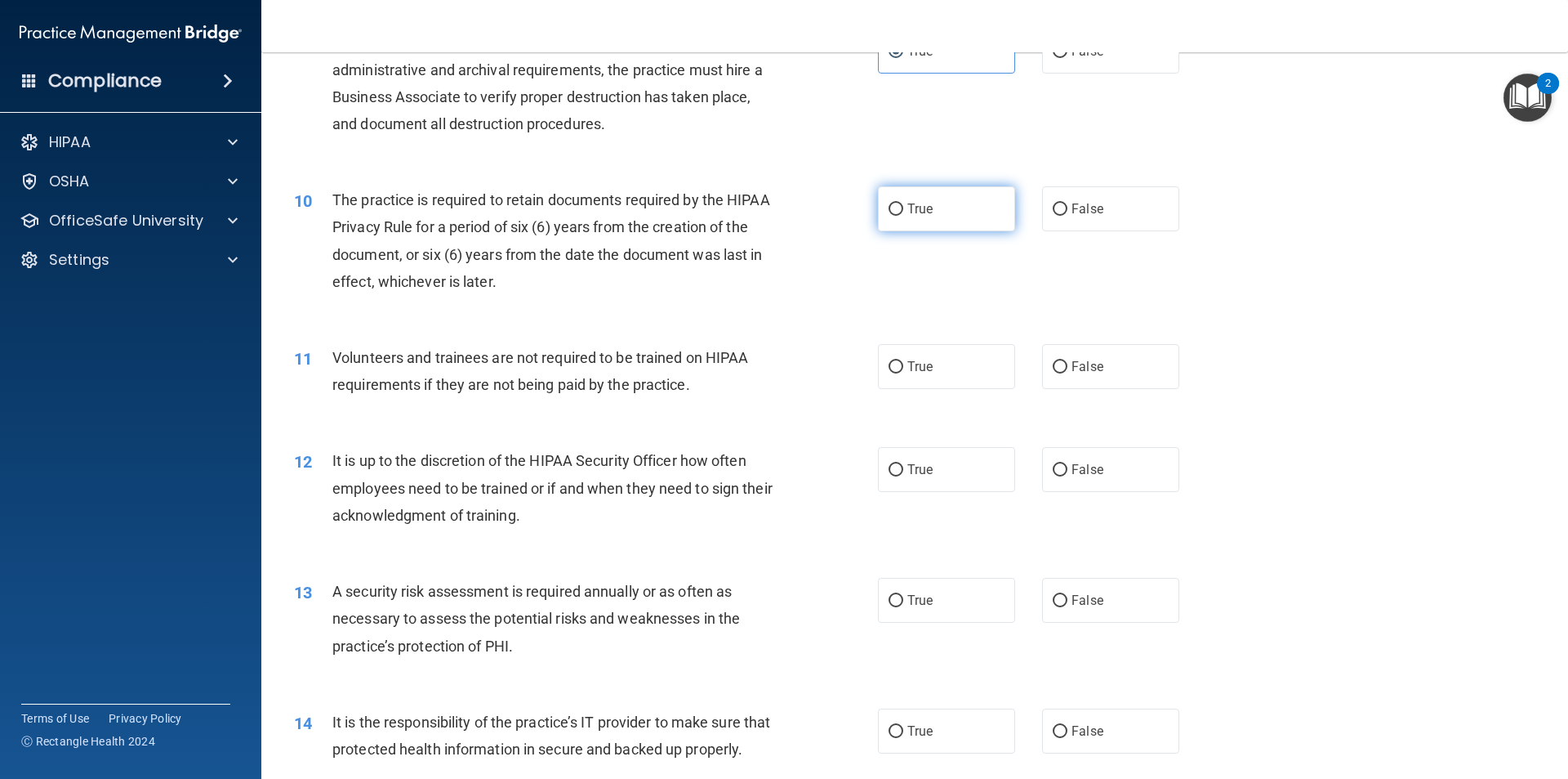
scroll to position [1307, 0]
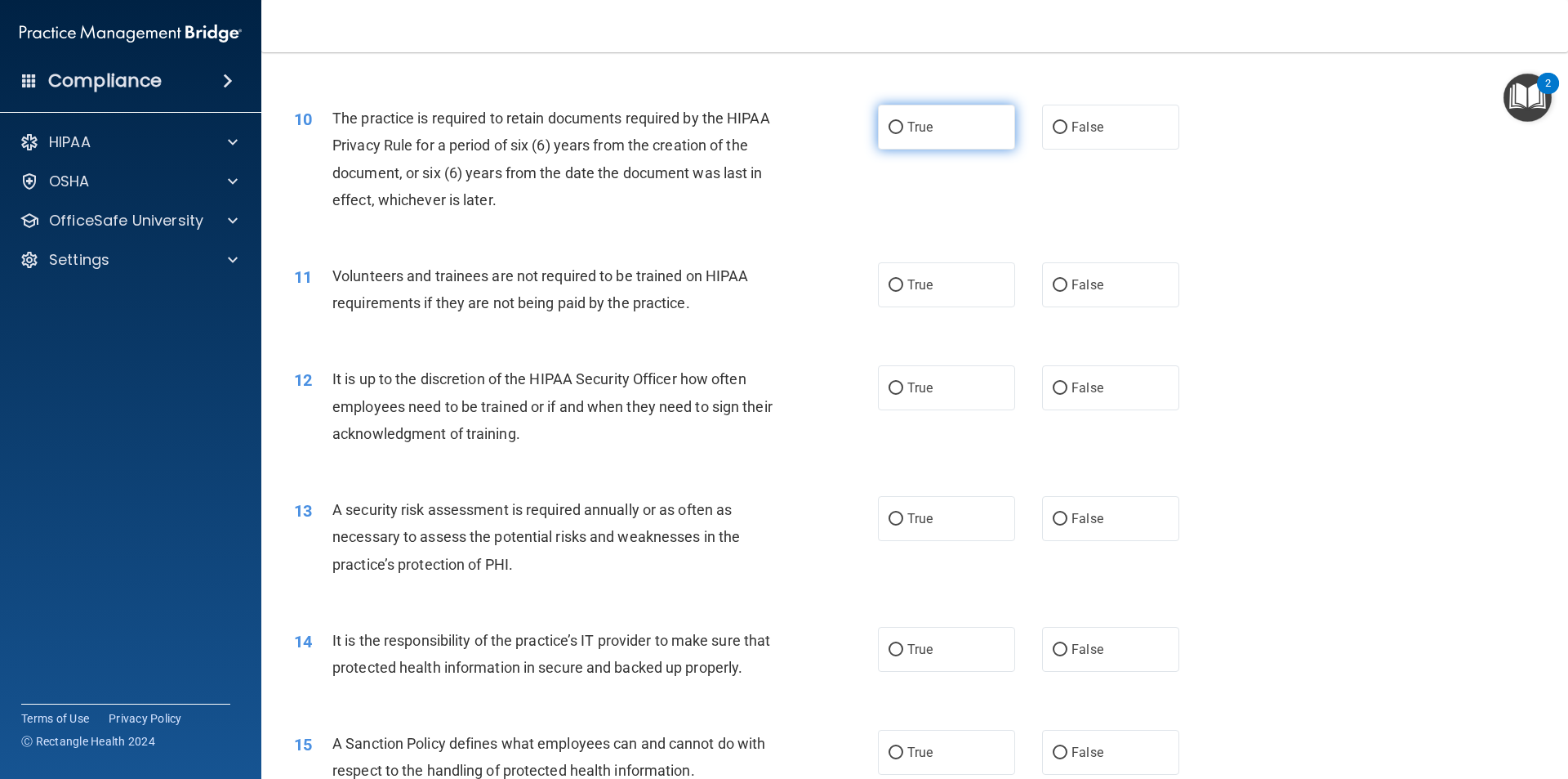
click at [911, 132] on span "True" at bounding box center [920, 128] width 26 height 16
click at [904, 132] on input "True" at bounding box center [896, 128] width 15 height 12
radio input "true"
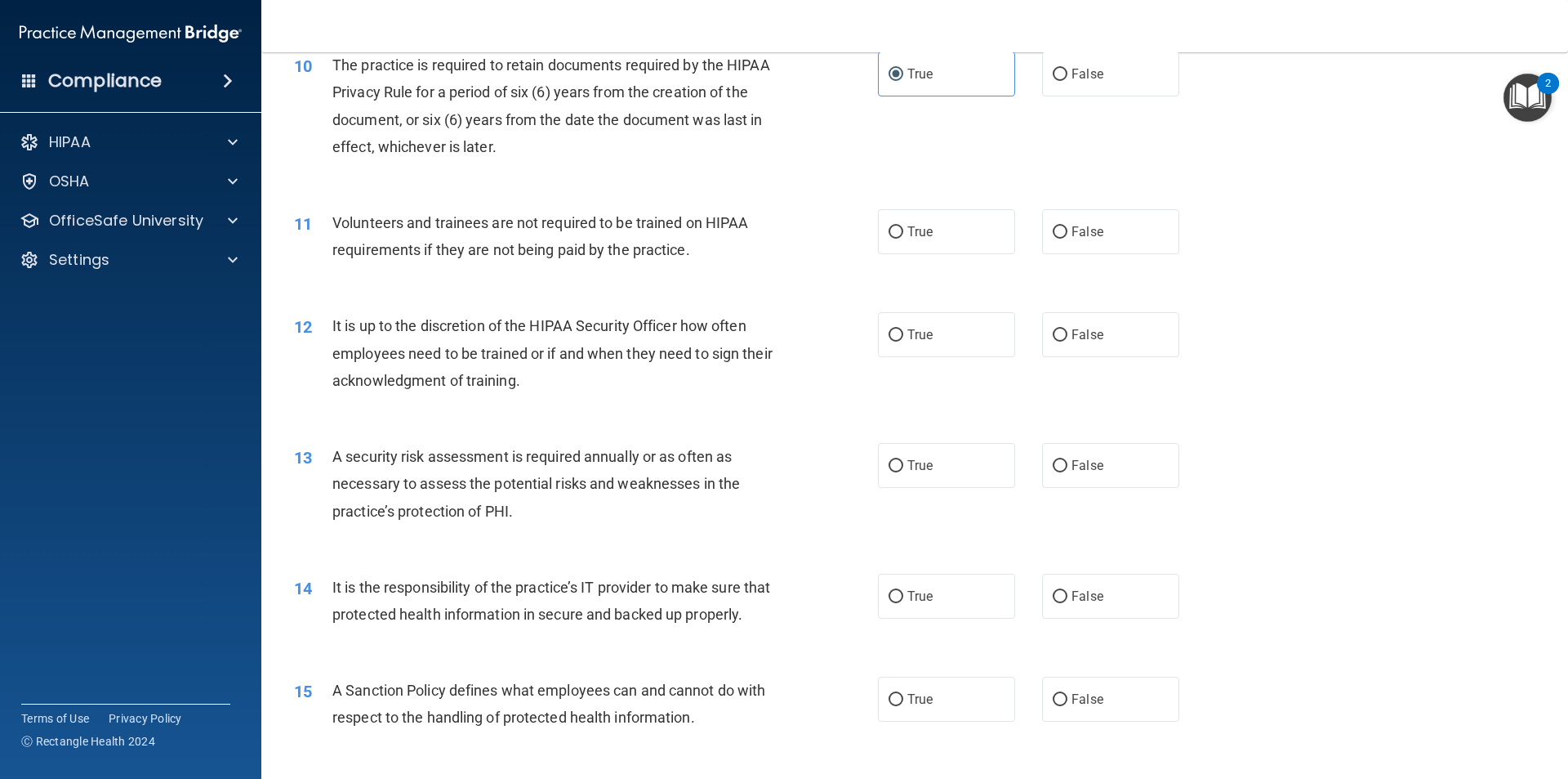
scroll to position [1389, 0]
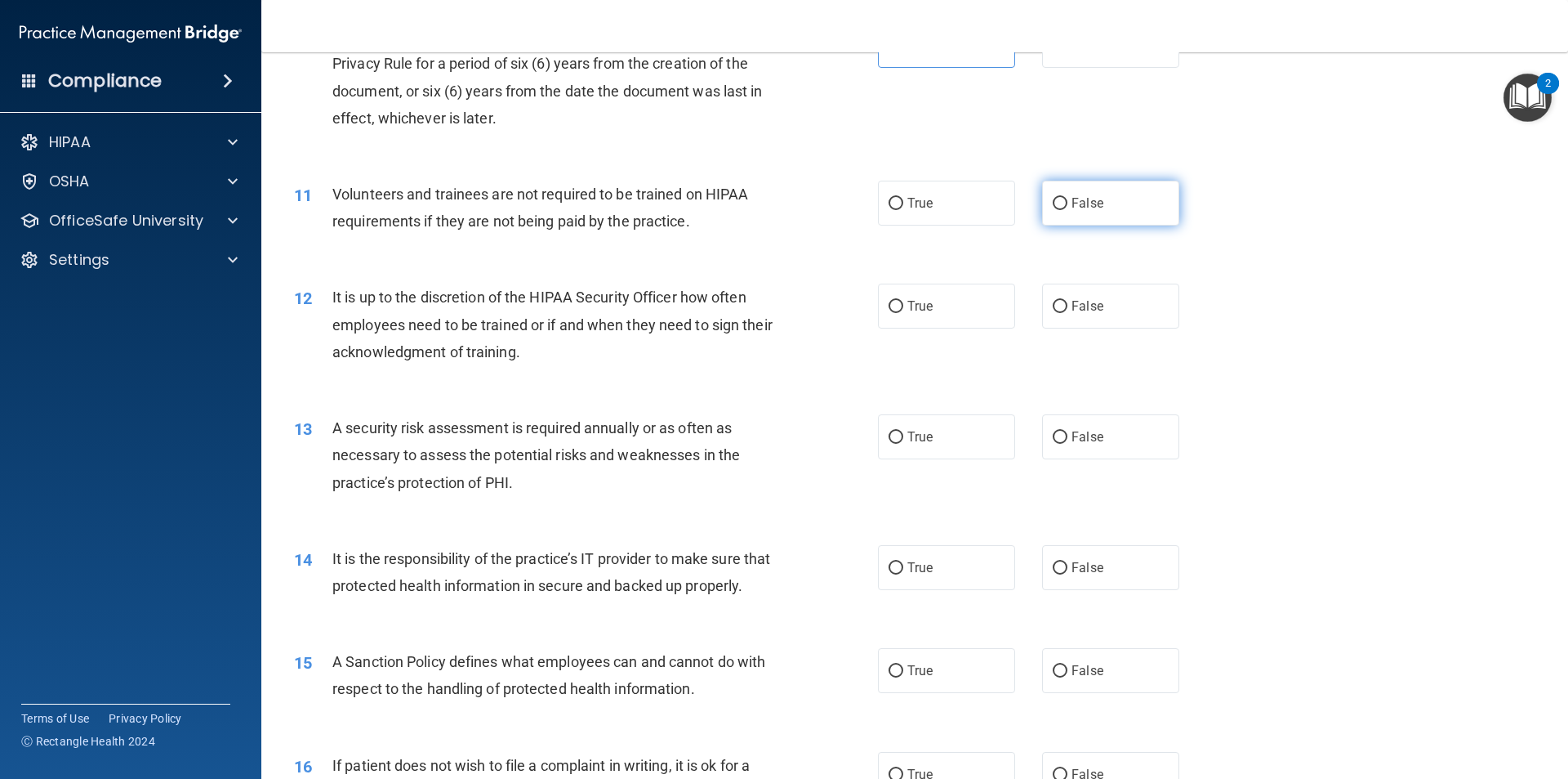
click at [1072, 199] on span "False" at bounding box center [1088, 203] width 32 height 16
click at [1067, 199] on input "False" at bounding box center [1060, 204] width 15 height 12
radio input "true"
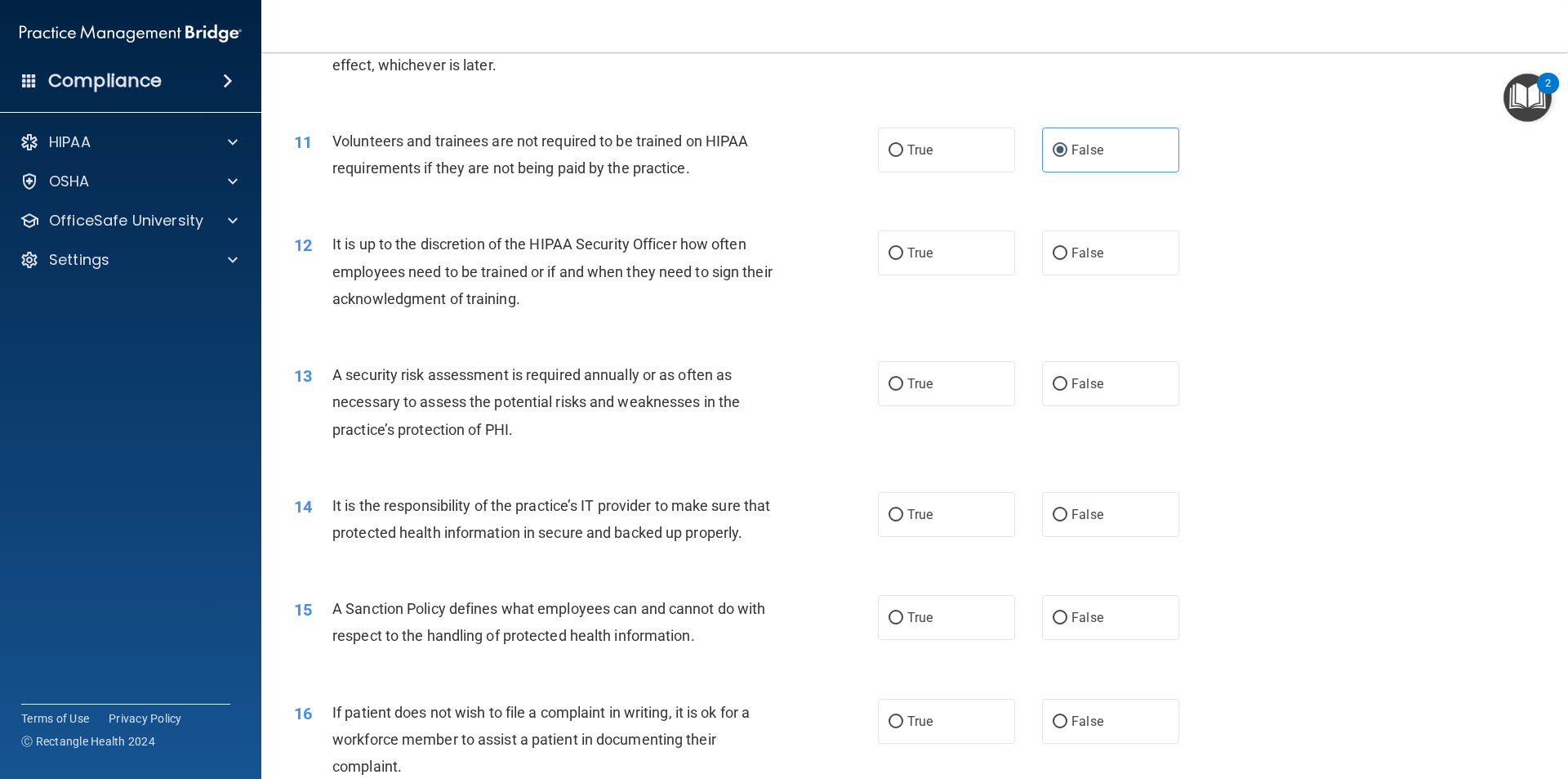
scroll to position [1470, 0]
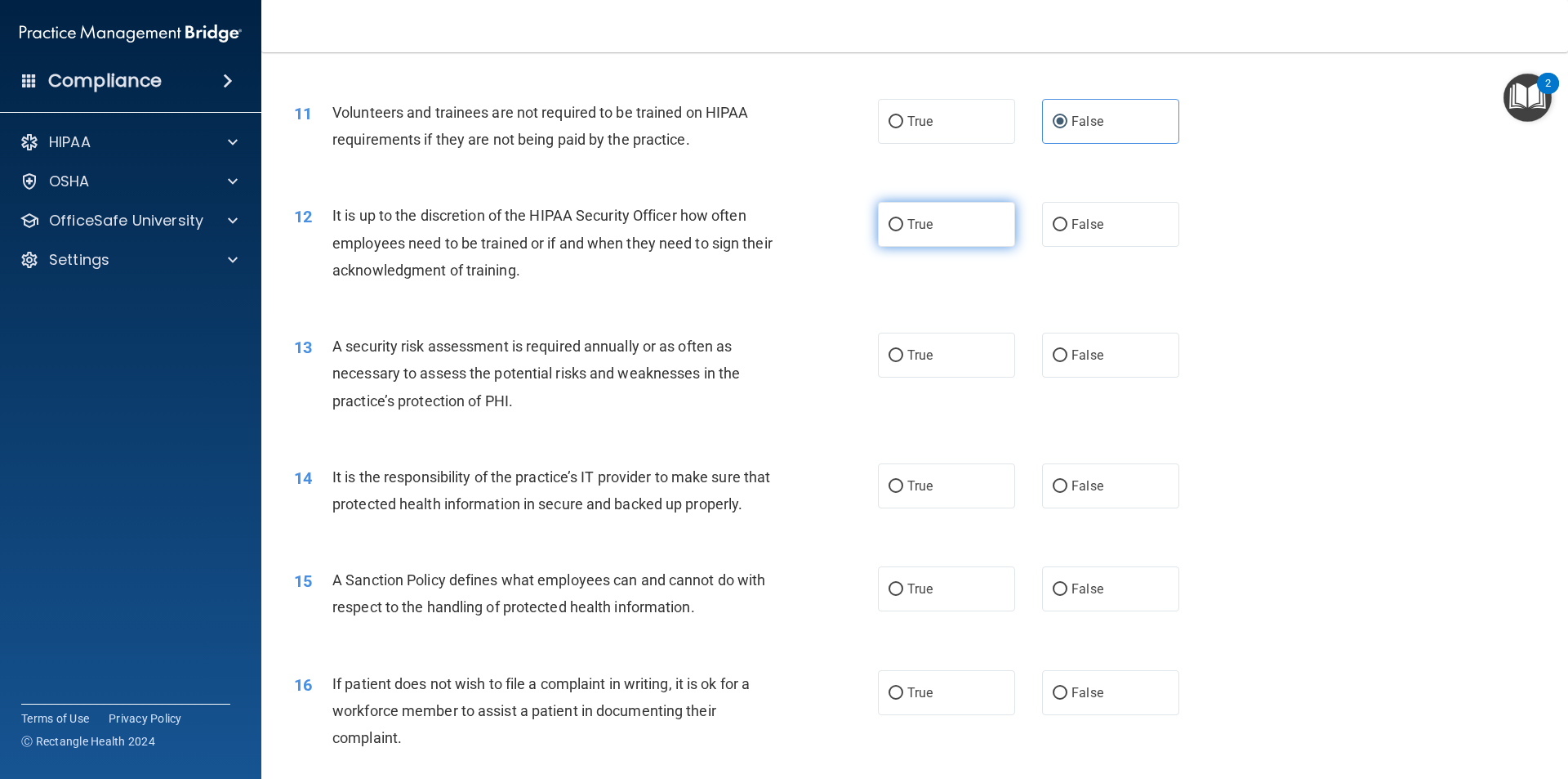
click at [915, 231] on span "True" at bounding box center [920, 224] width 26 height 16
click at [904, 231] on input "True" at bounding box center [896, 225] width 15 height 12
radio input "true"
click at [1075, 227] on span "False" at bounding box center [1088, 224] width 32 height 16
click at [1067, 227] on input "False" at bounding box center [1060, 225] width 15 height 12
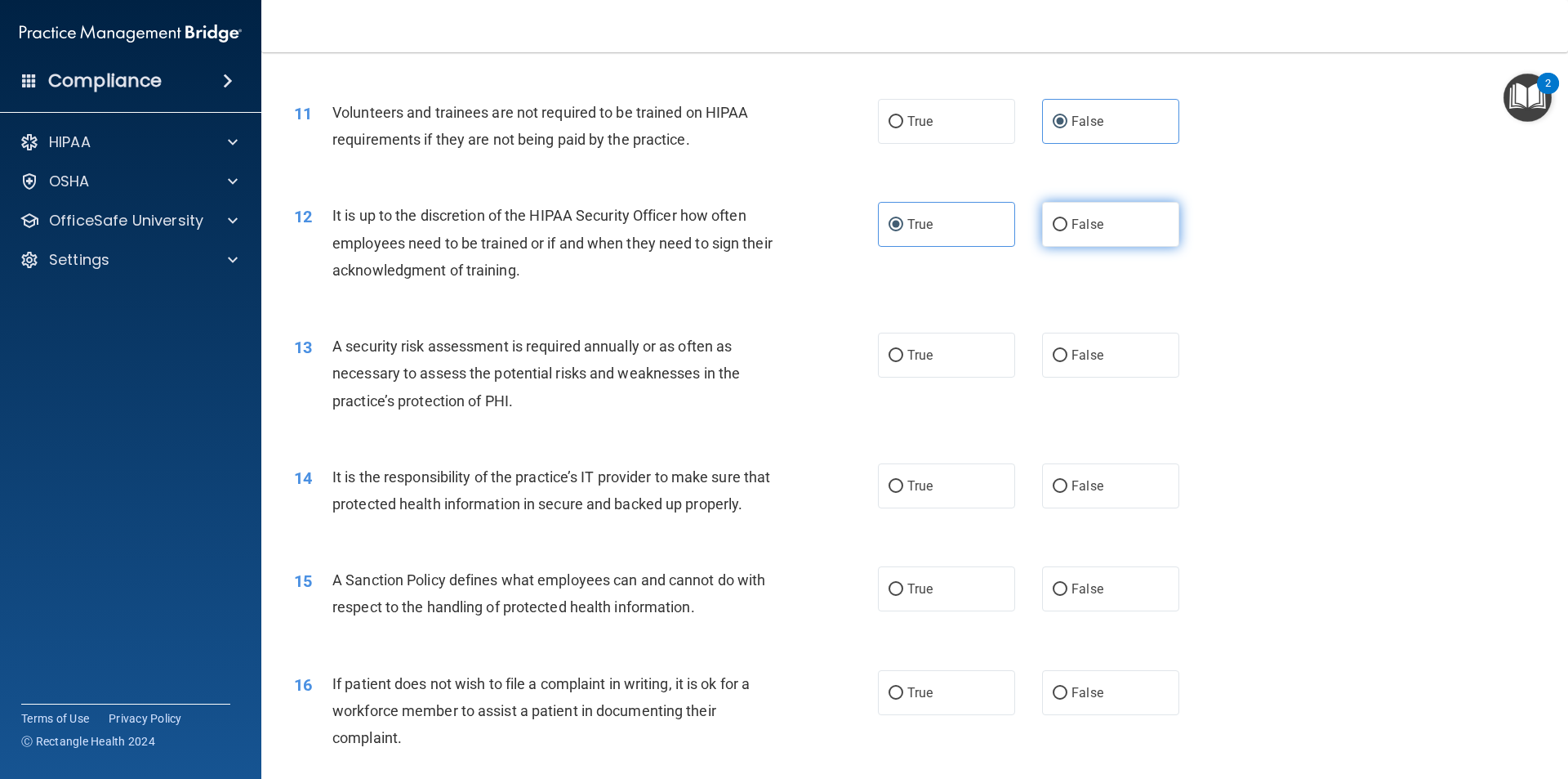
radio input "true"
radio input "false"
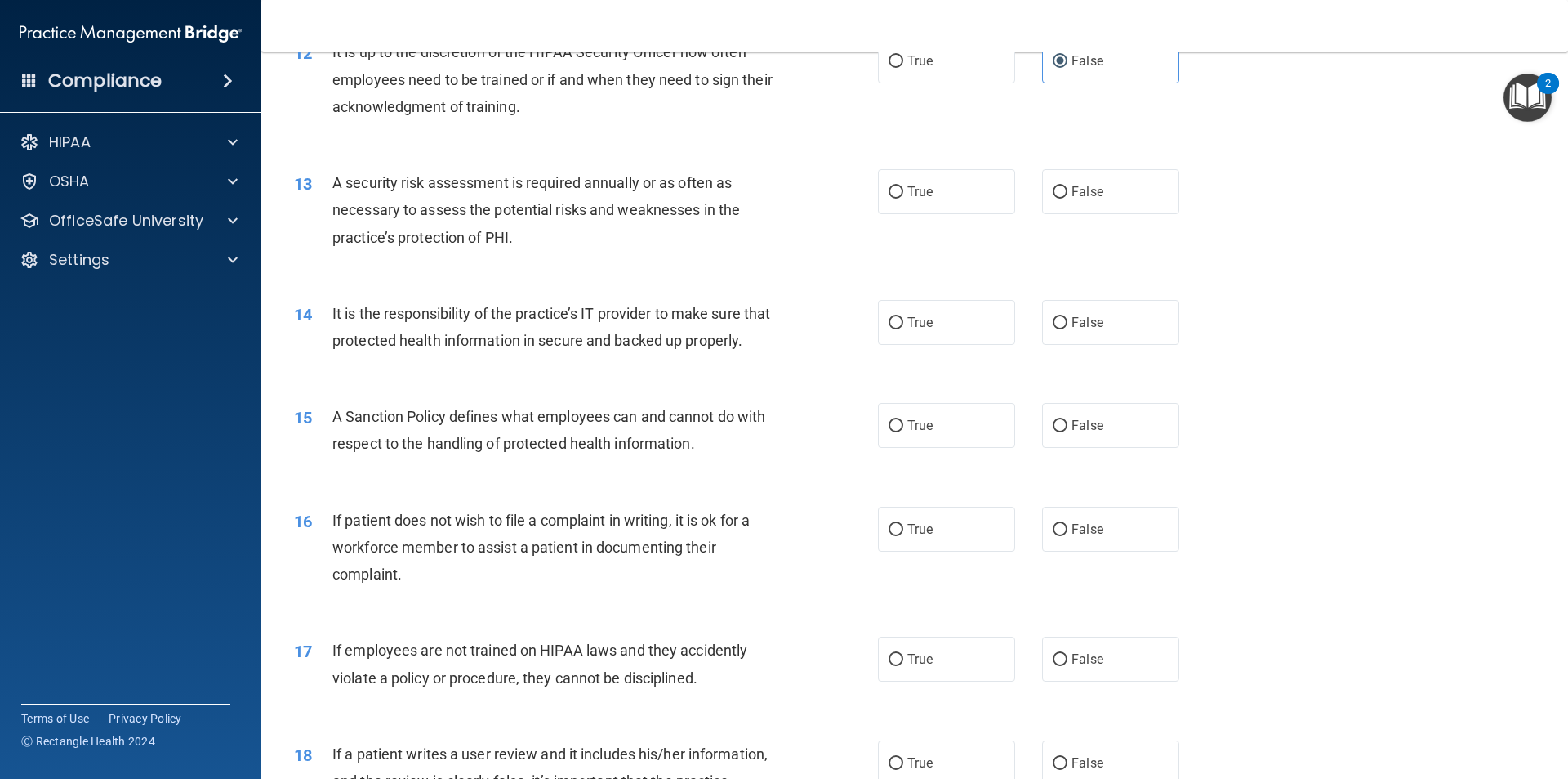
scroll to position [1716, 0]
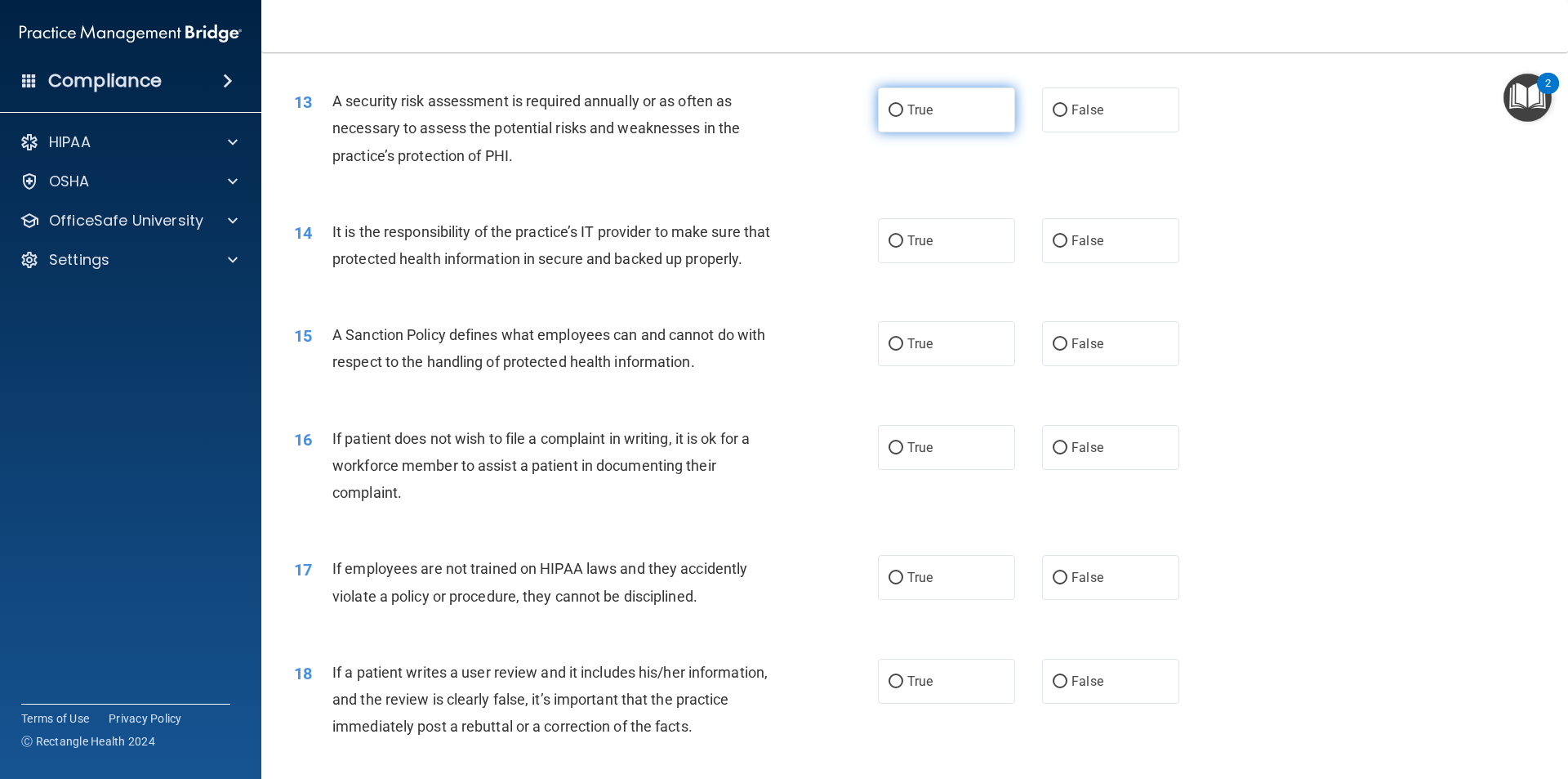
click at [935, 105] on label "True" at bounding box center [946, 110] width 137 height 45
click at [904, 105] on input "True" at bounding box center [896, 111] width 15 height 12
radio input "true"
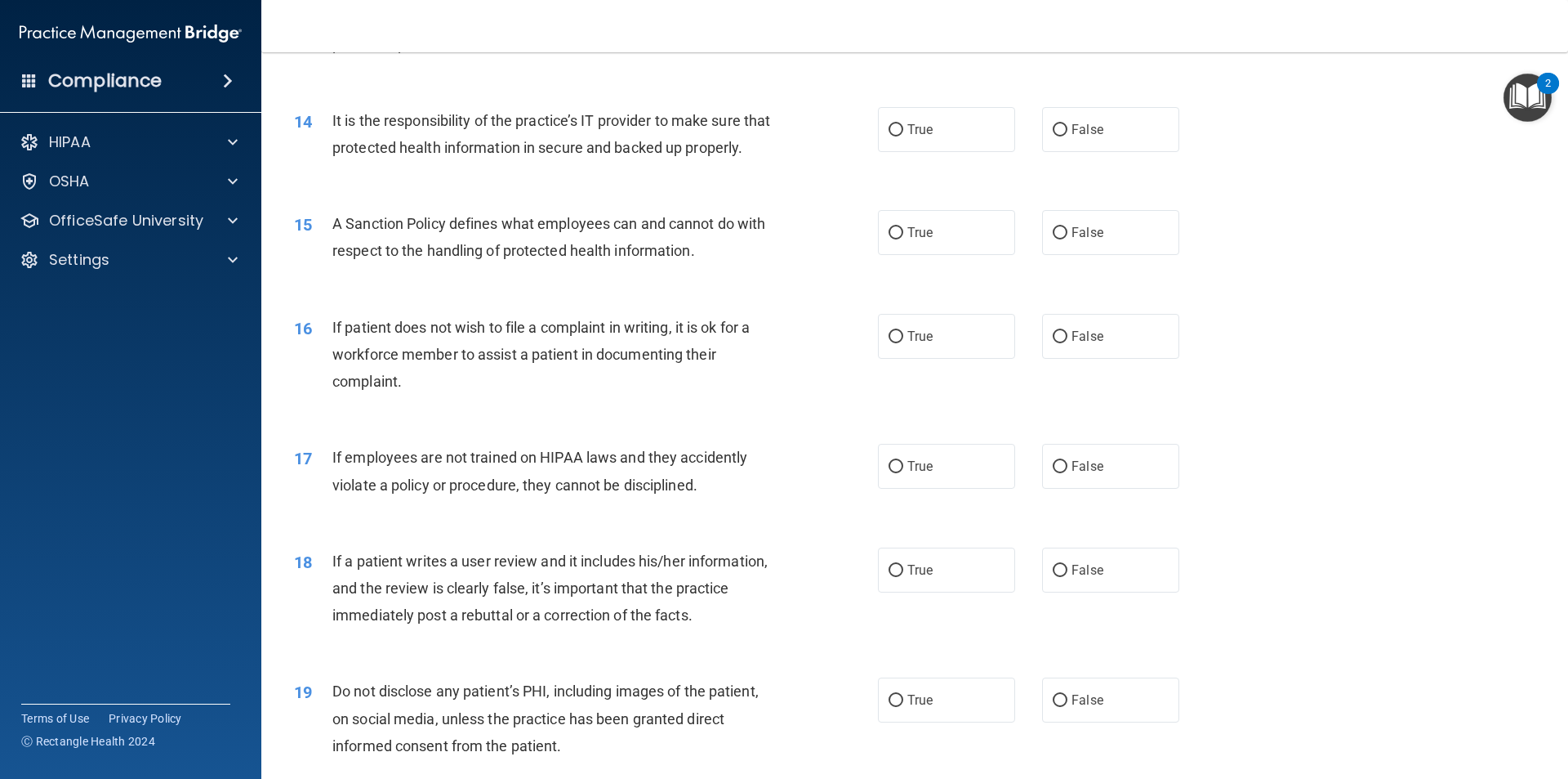
scroll to position [1879, 0]
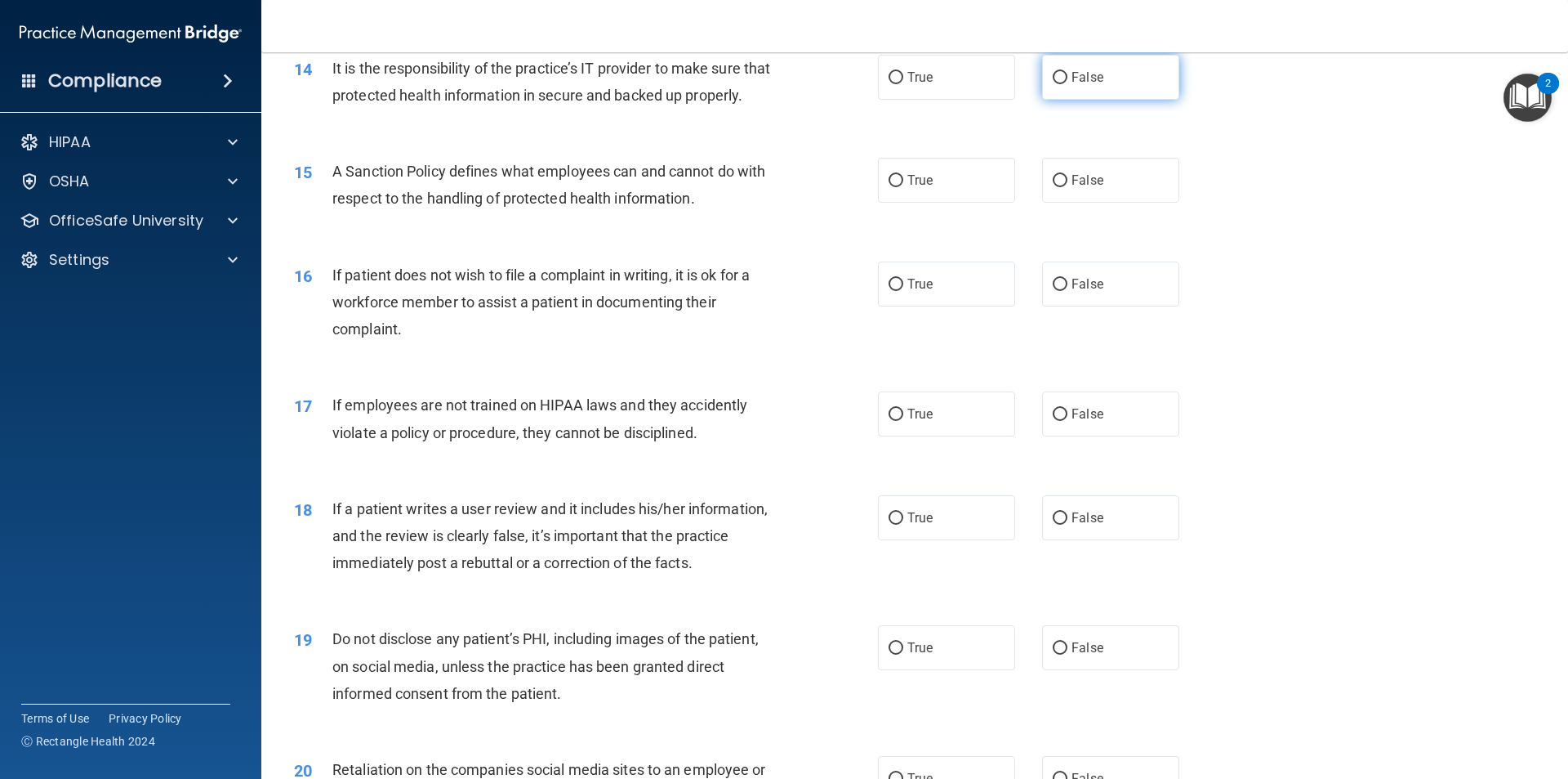
click at [1088, 74] on label "False" at bounding box center [1110, 77] width 137 height 45
click at [1058, 84] on label "False" at bounding box center [1110, 77] width 137 height 45
click at [1058, 84] on input "False" at bounding box center [1060, 78] width 15 height 12
radio input "true"
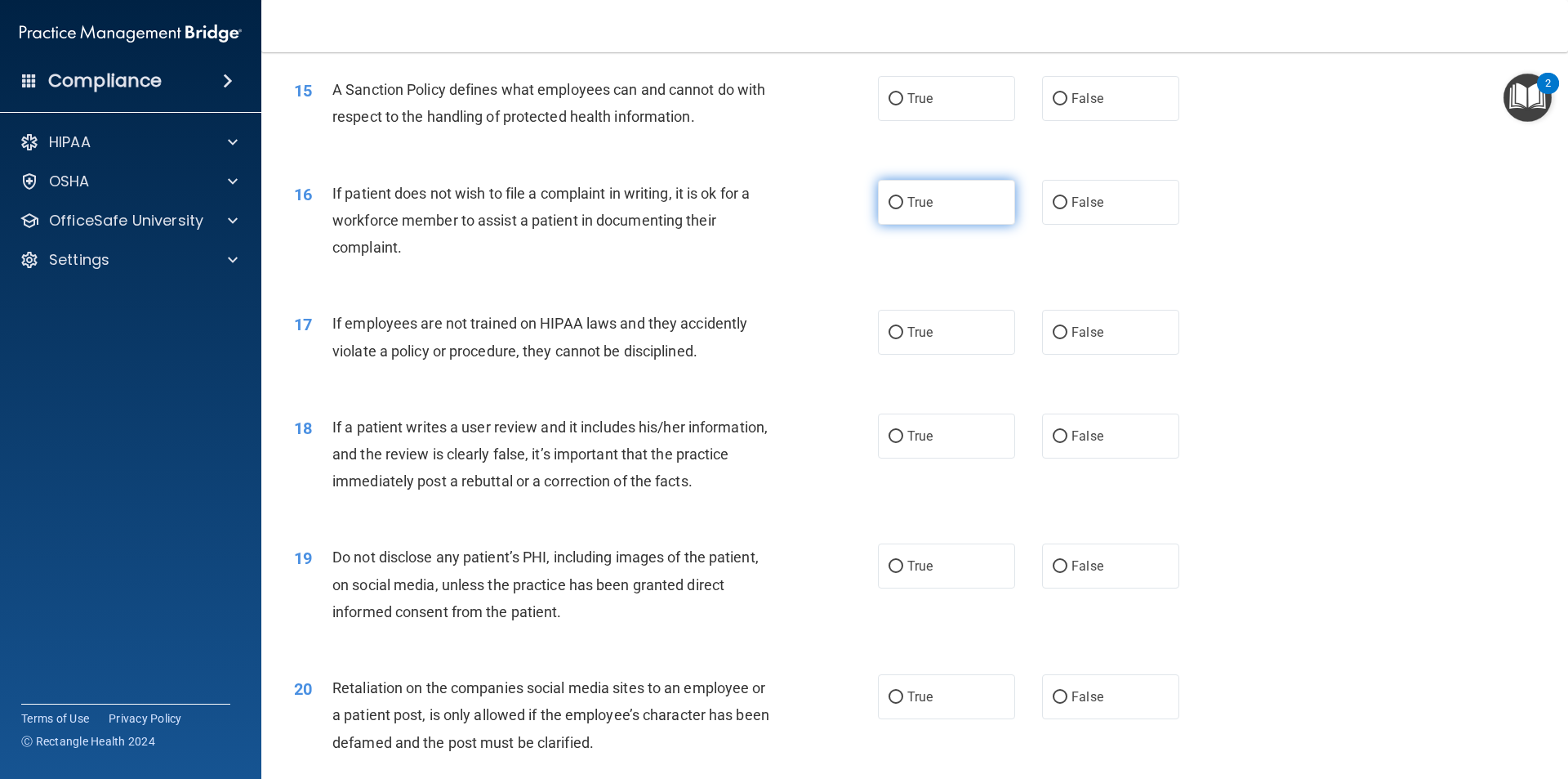
click at [941, 220] on label "True" at bounding box center [946, 202] width 137 height 45
click at [904, 209] on input "True" at bounding box center [896, 203] width 15 height 12
radio input "true"
click at [936, 121] on label "True" at bounding box center [946, 98] width 137 height 45
click at [904, 105] on input "True" at bounding box center [896, 99] width 15 height 12
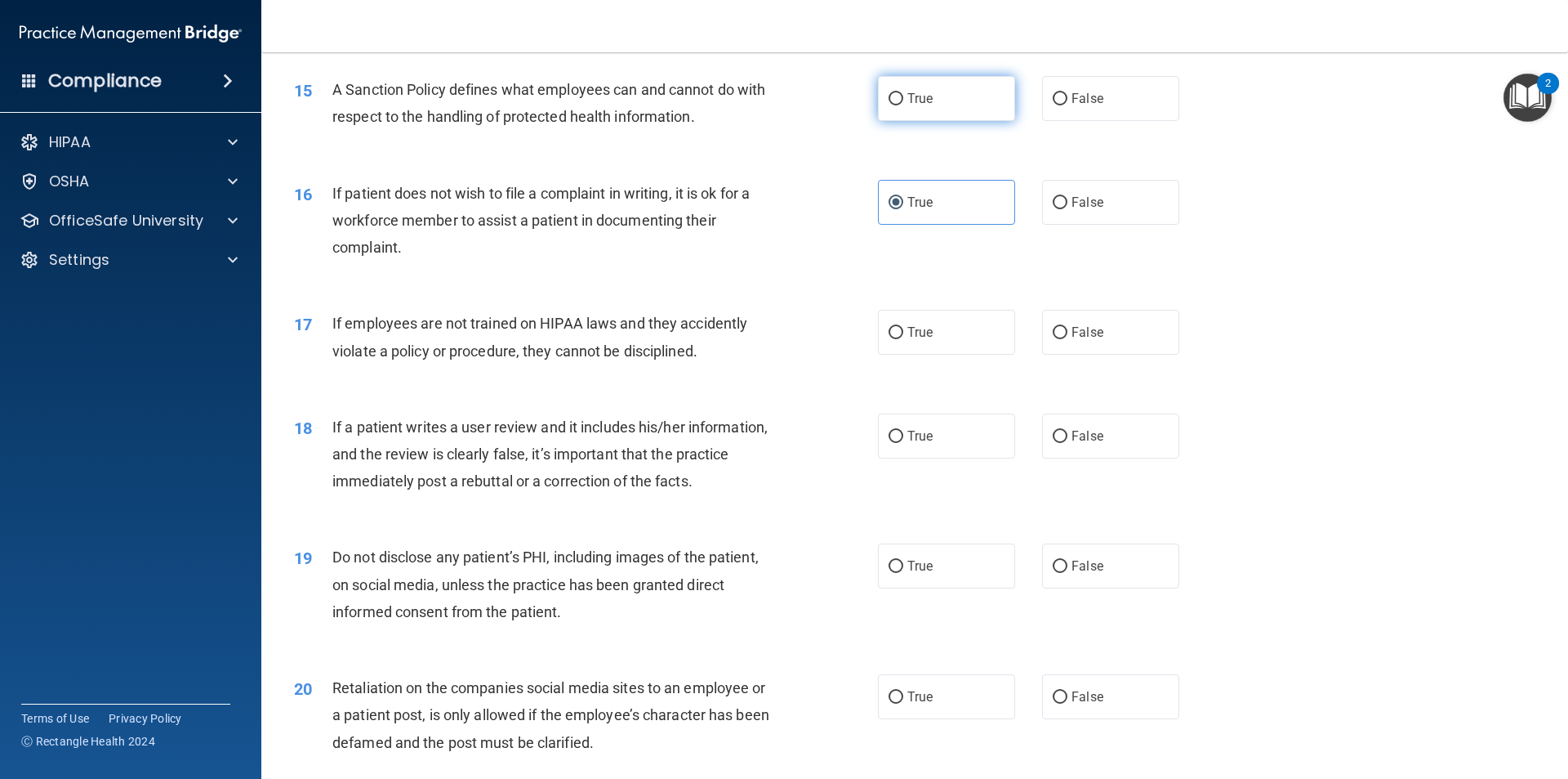
radio input "true"
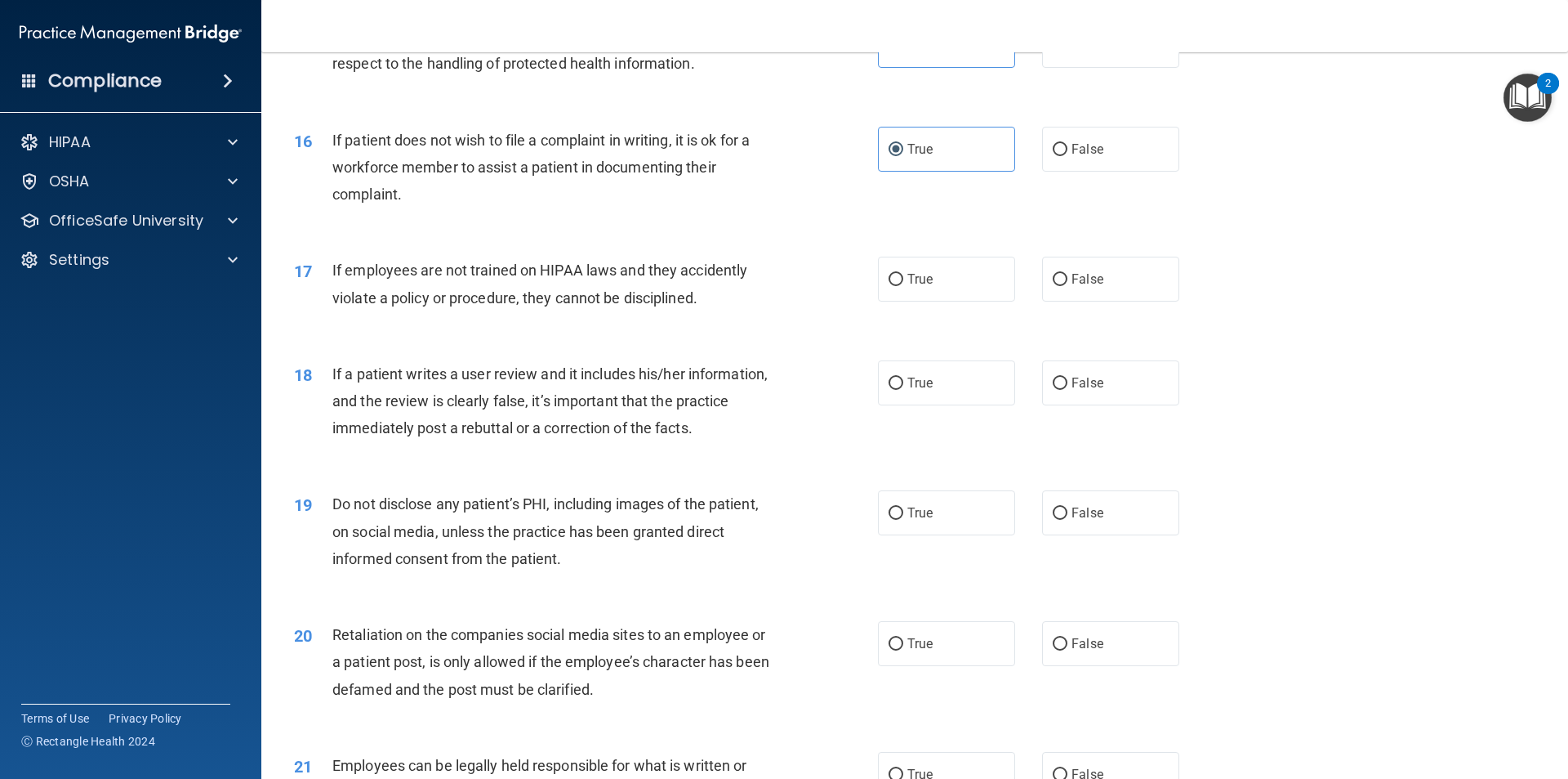
scroll to position [2043, 0]
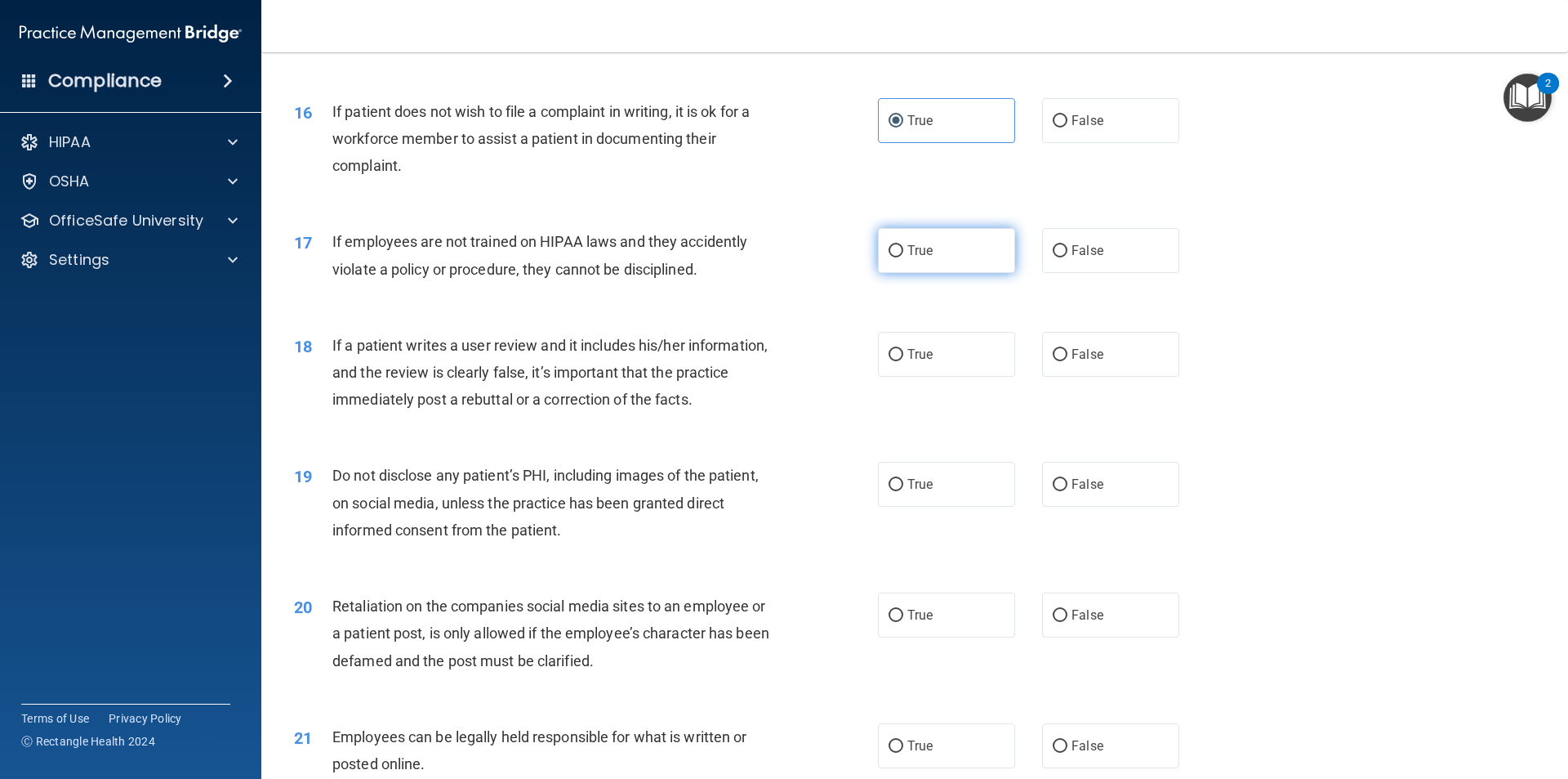
click at [940, 273] on label "True" at bounding box center [946, 250] width 137 height 45
click at [904, 257] on input "True" at bounding box center [896, 252] width 15 height 12
radio input "true"
click at [1079, 273] on label "False" at bounding box center [1110, 250] width 137 height 45
click at [1067, 257] on input "False" at bounding box center [1060, 252] width 15 height 12
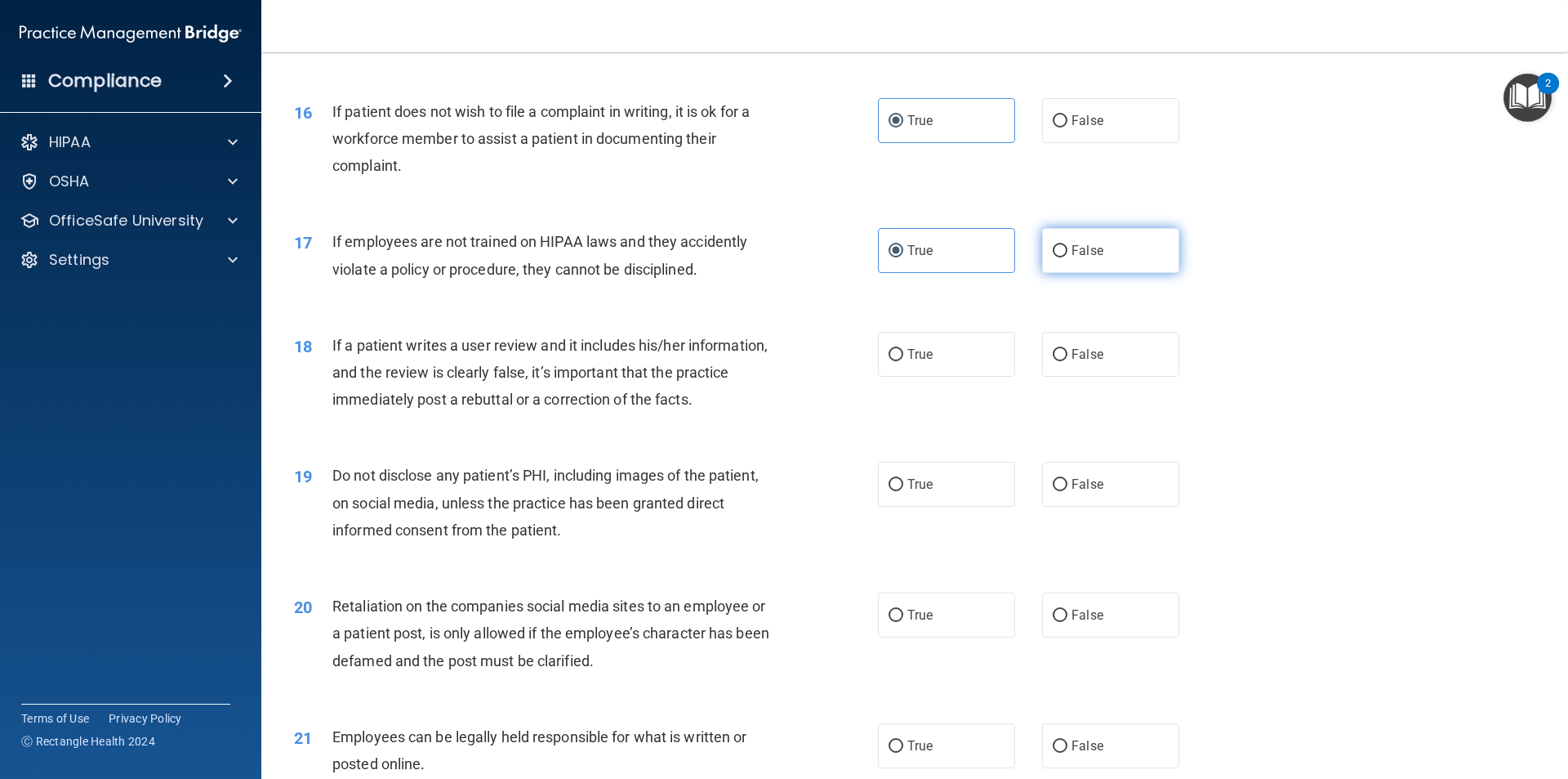
radio input "true"
radio input "false"
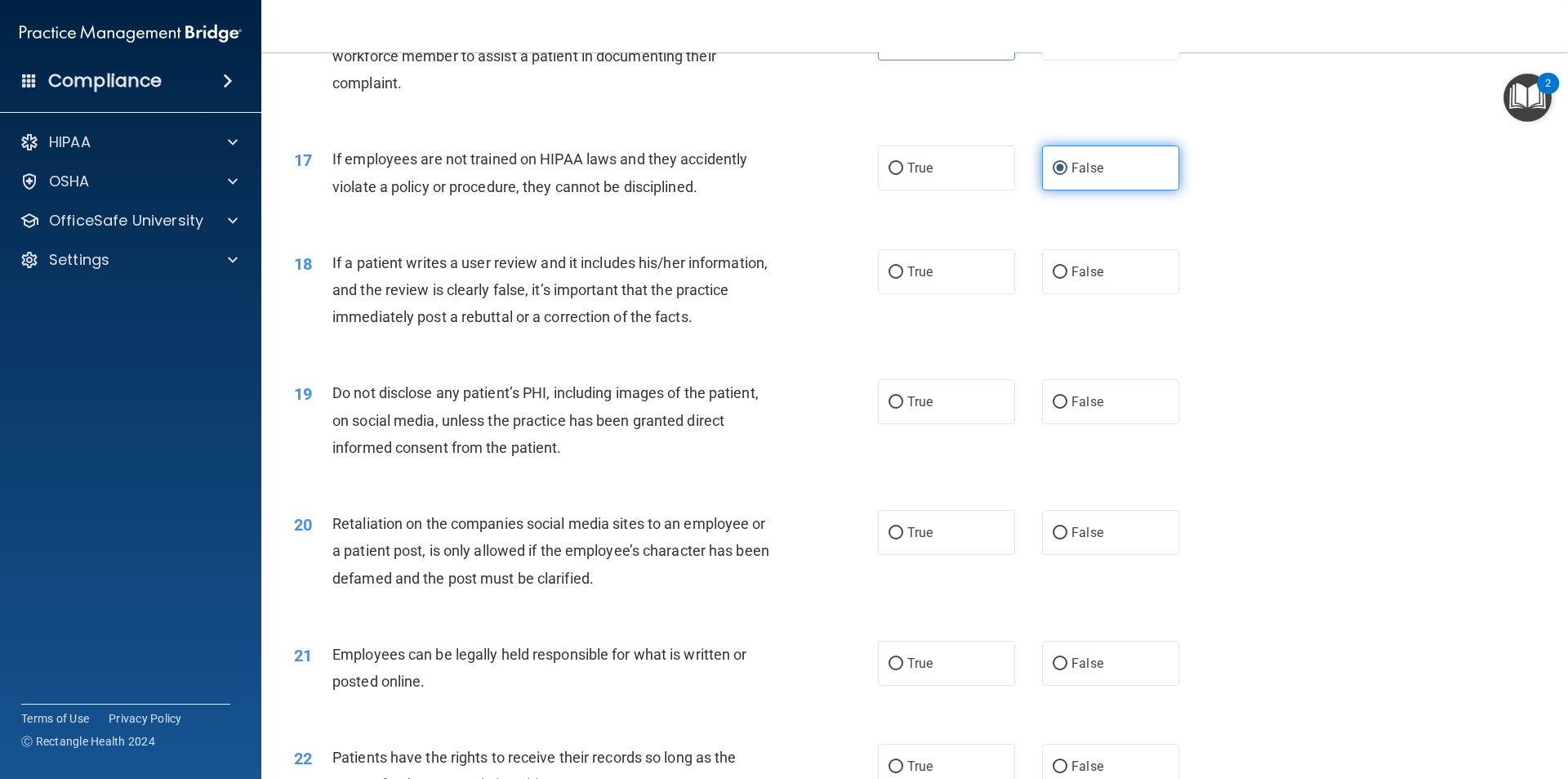
scroll to position [2206, 0]
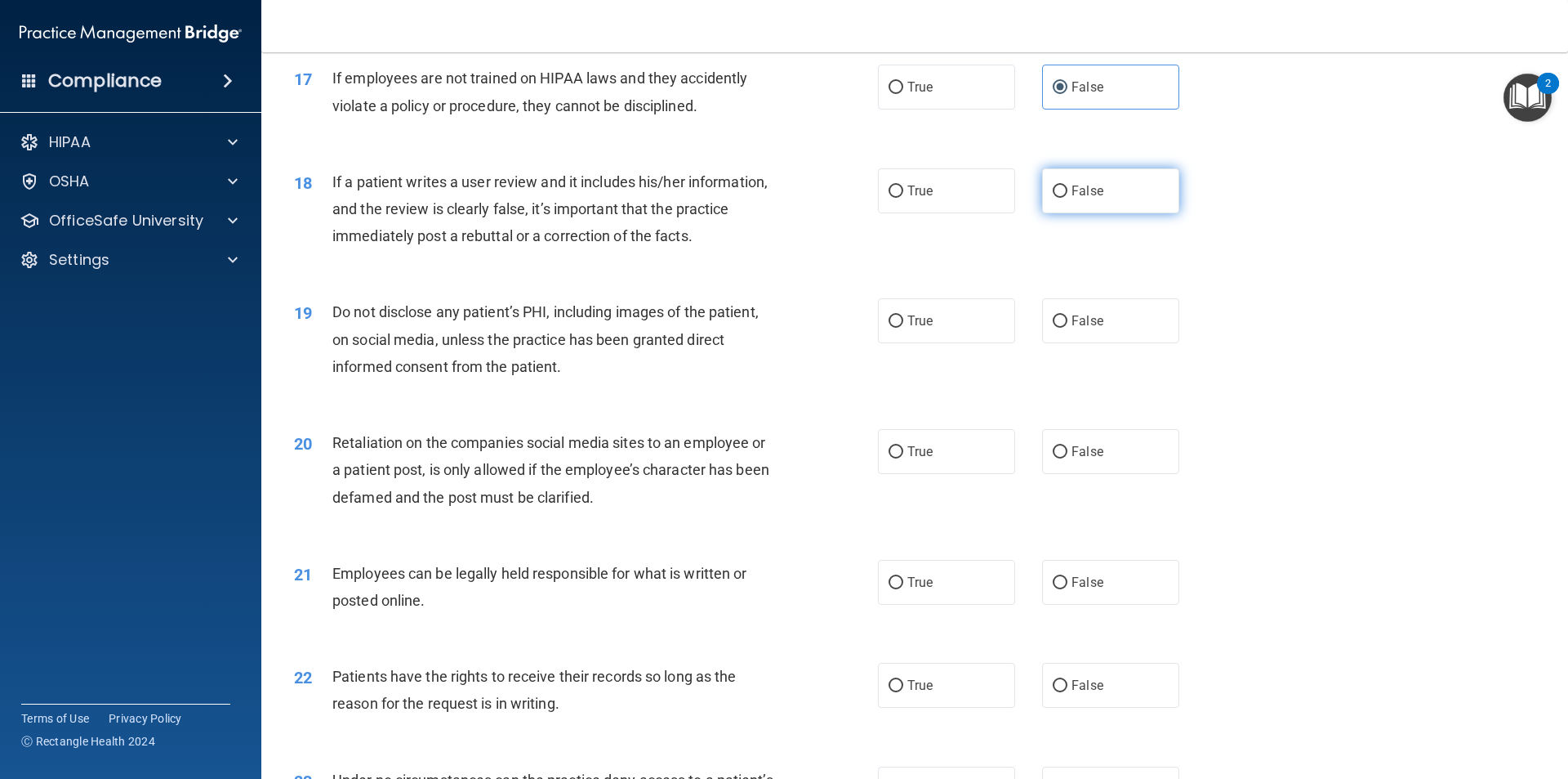
click at [1158, 214] on label "False" at bounding box center [1110, 191] width 137 height 45
click at [1067, 198] on input "False" at bounding box center [1060, 191] width 15 height 12
radio input "true"
click at [921, 333] on label "True" at bounding box center [946, 320] width 137 height 45
click at [904, 328] on input "True" at bounding box center [896, 322] width 15 height 12
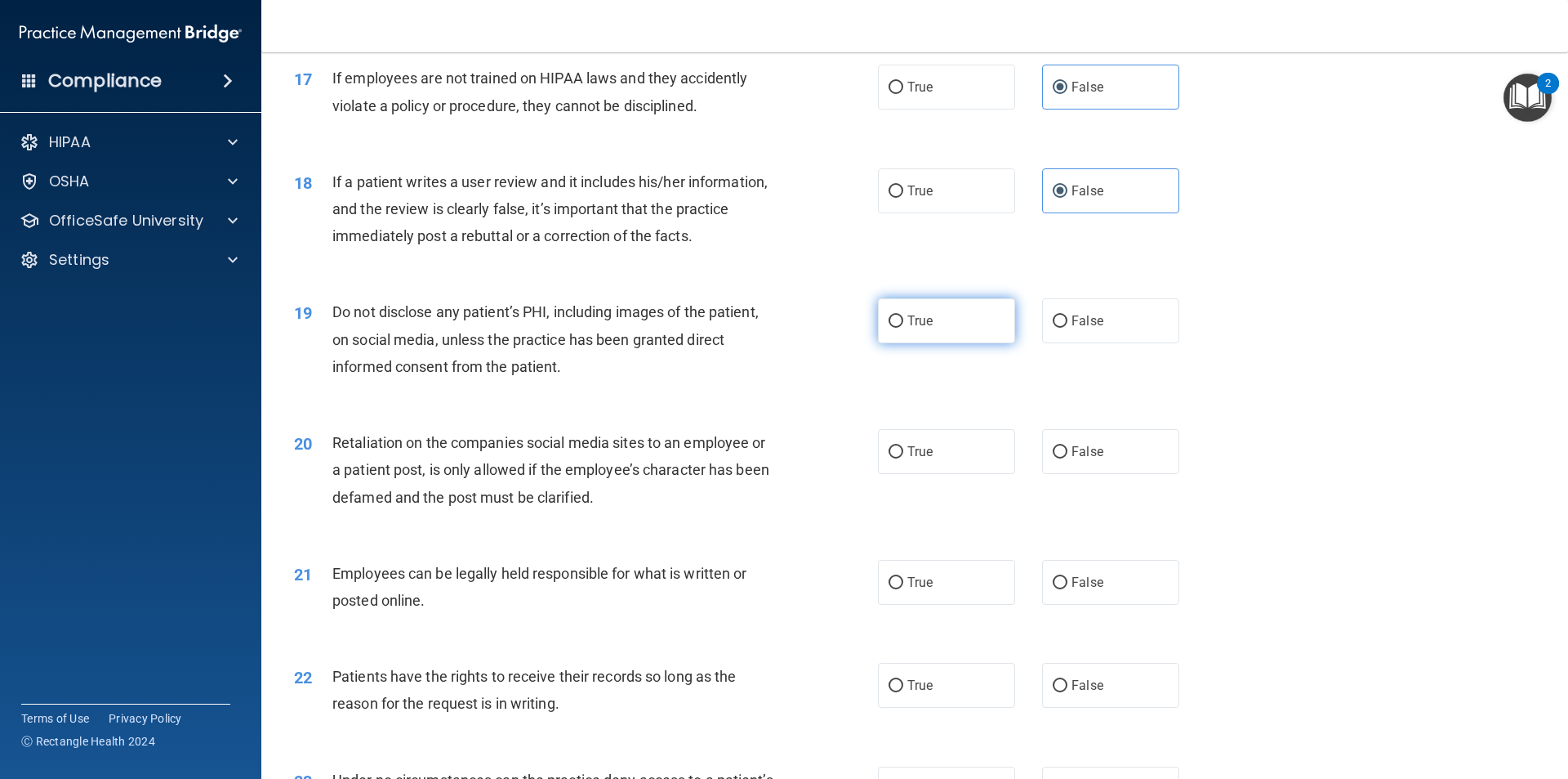
radio input "true"
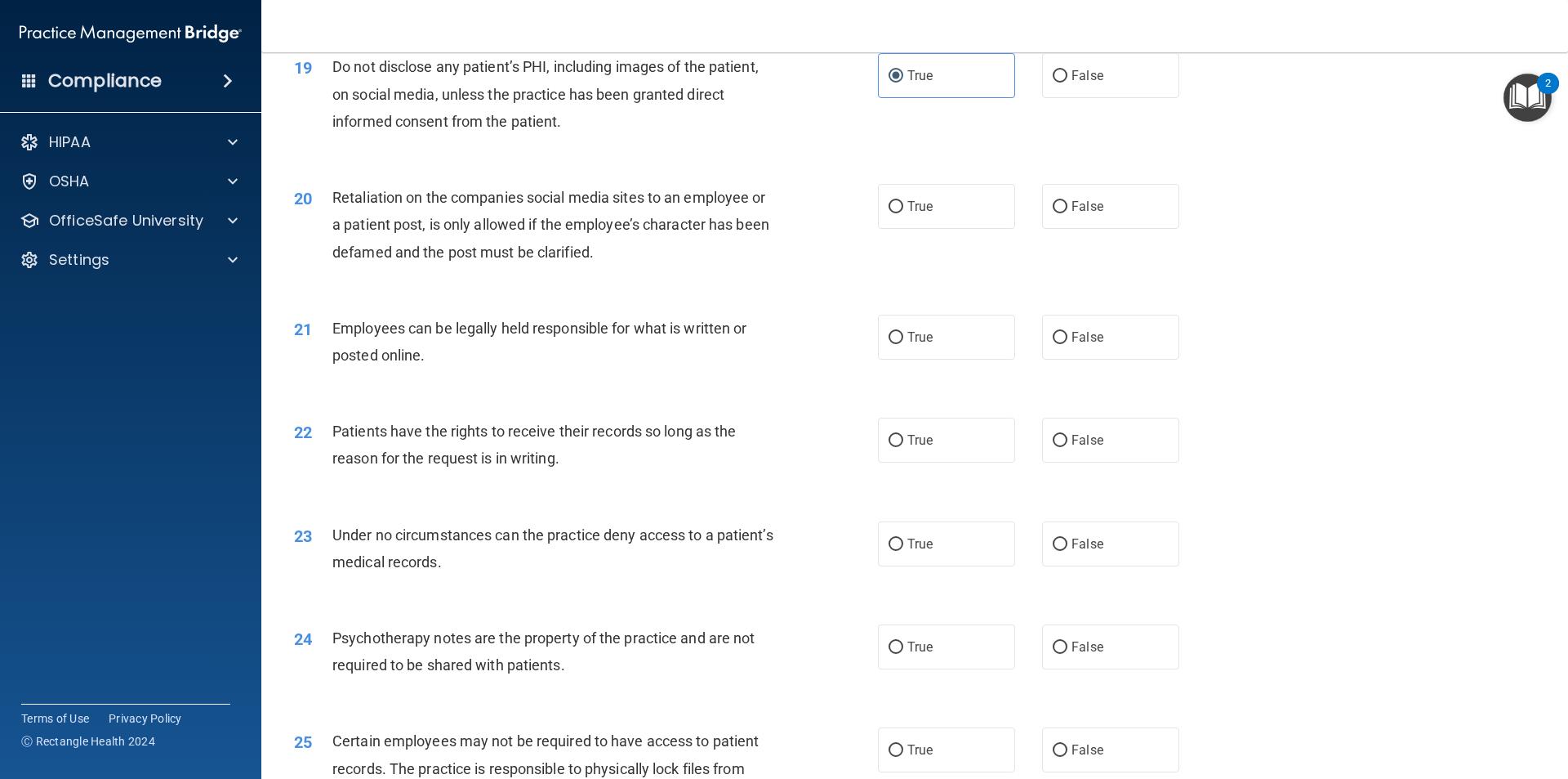
scroll to position [2533, 0]
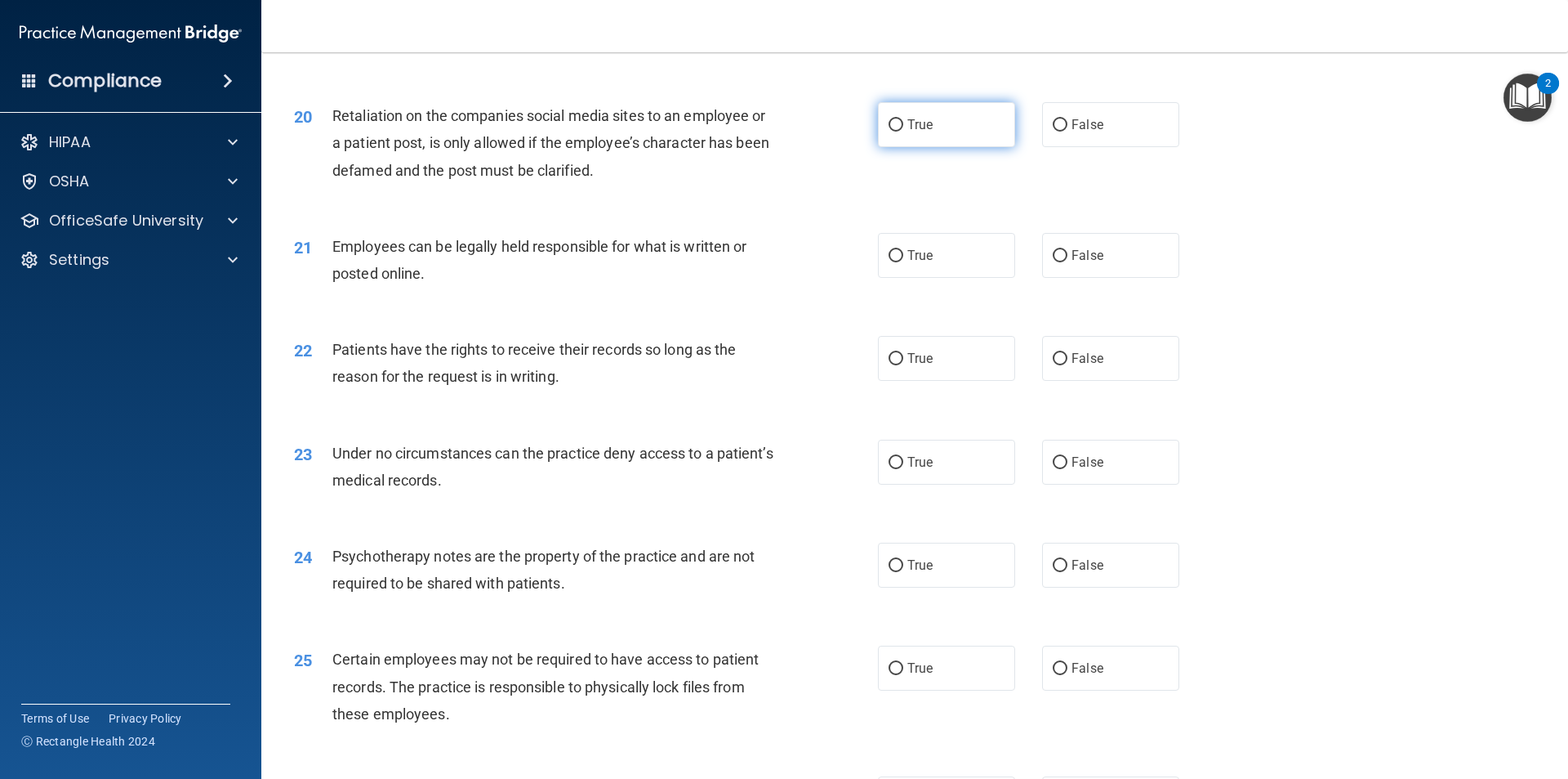
click at [939, 147] on label "True" at bounding box center [946, 124] width 137 height 45
click at [904, 131] on input "True" at bounding box center [896, 126] width 15 height 12
radio input "true"
click at [980, 277] on label "True" at bounding box center [946, 255] width 137 height 45
click at [904, 262] on input "True" at bounding box center [896, 256] width 15 height 12
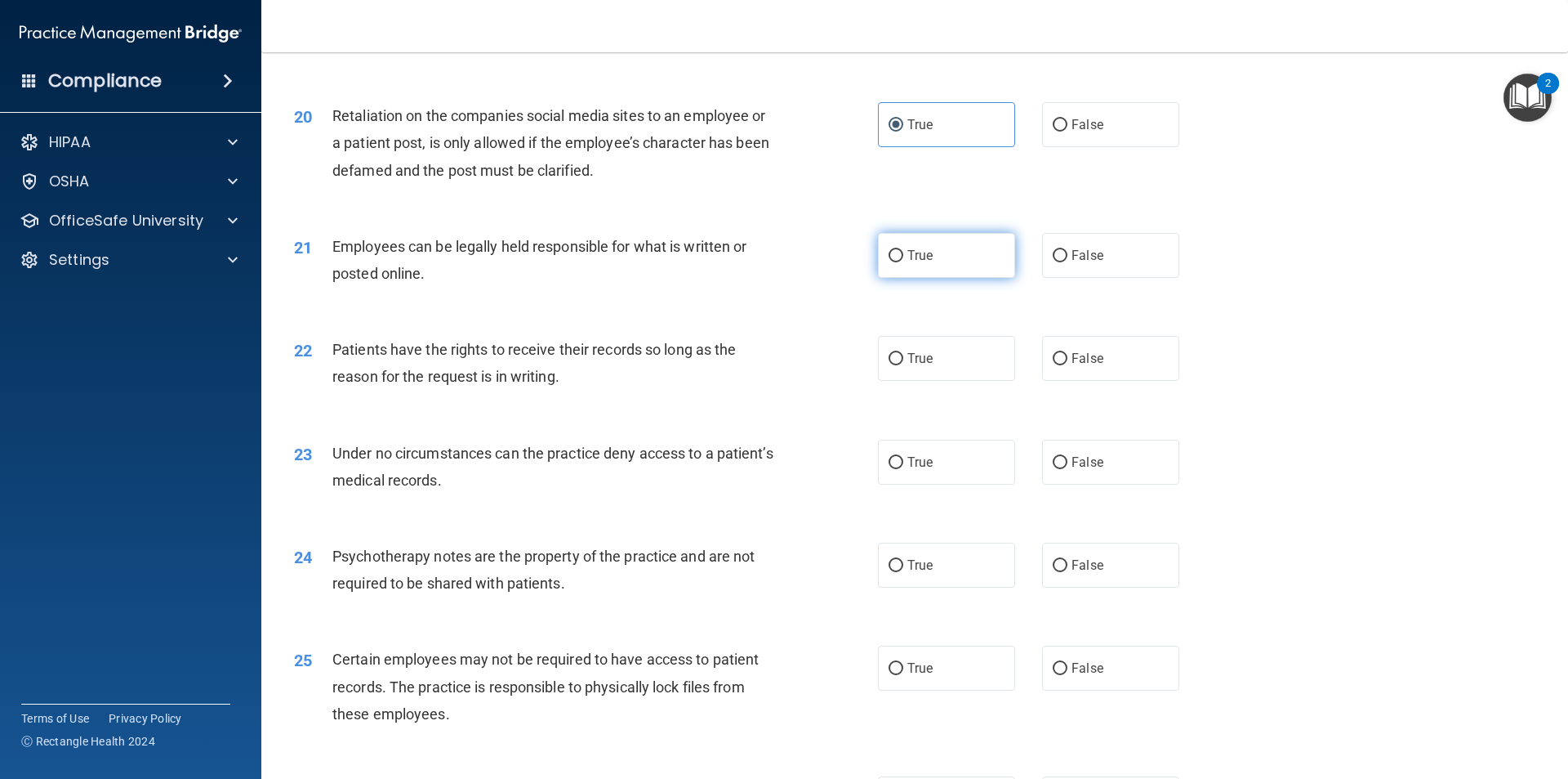
radio input "true"
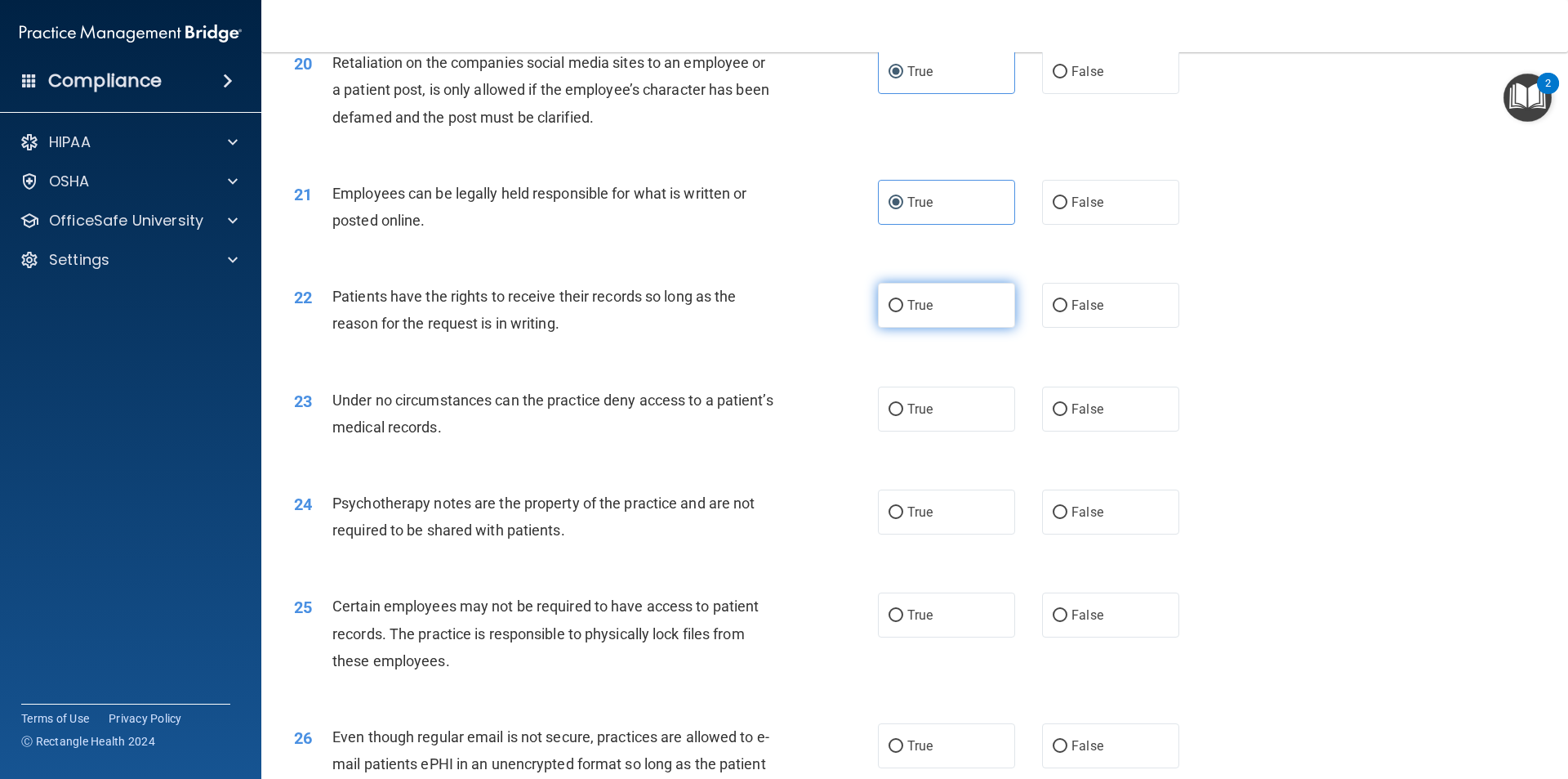
scroll to position [2614, 0]
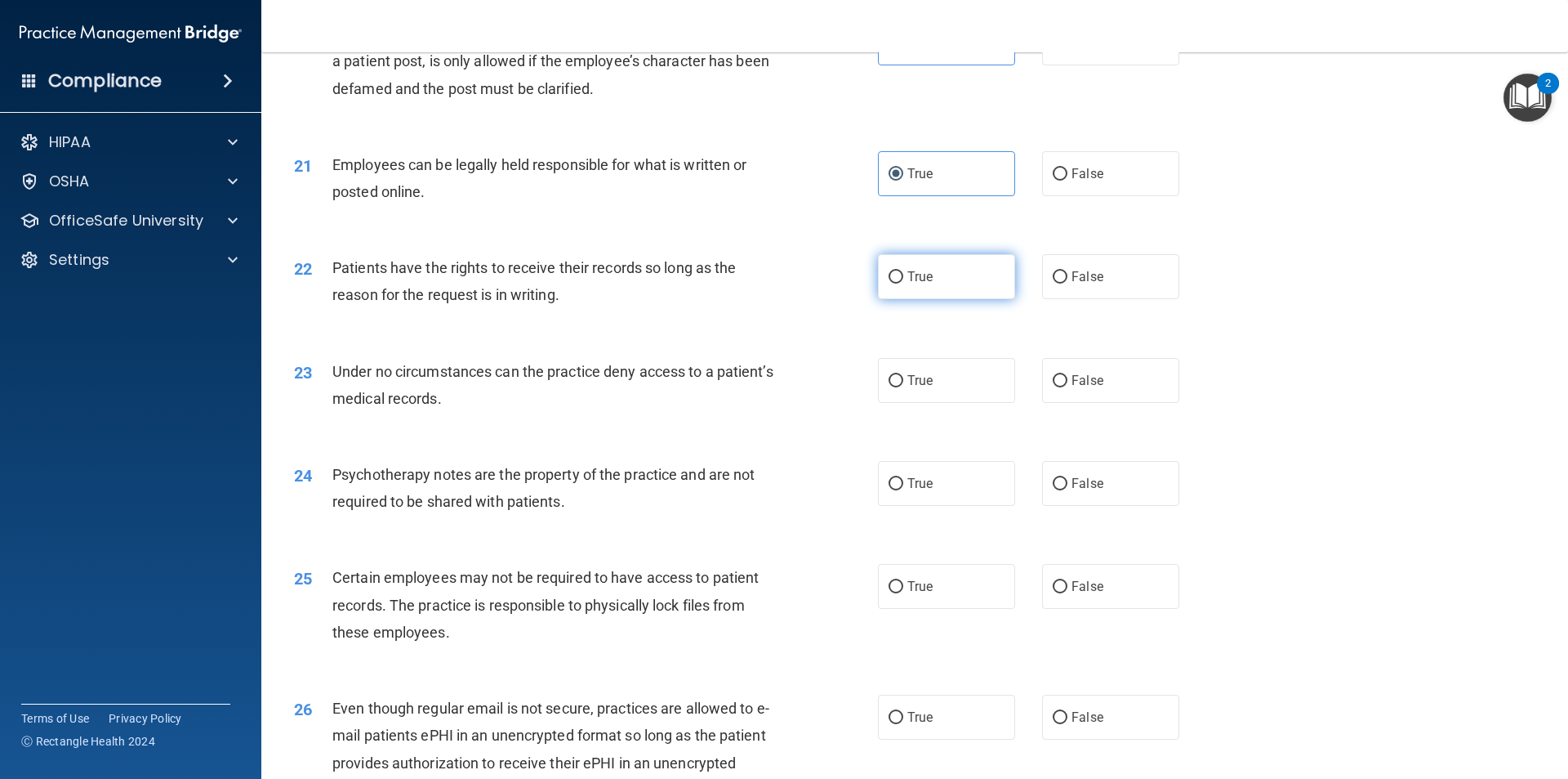
click at [954, 299] on label "True" at bounding box center [946, 277] width 137 height 45
click at [904, 284] on input "True" at bounding box center [896, 277] width 15 height 12
radio input "true"
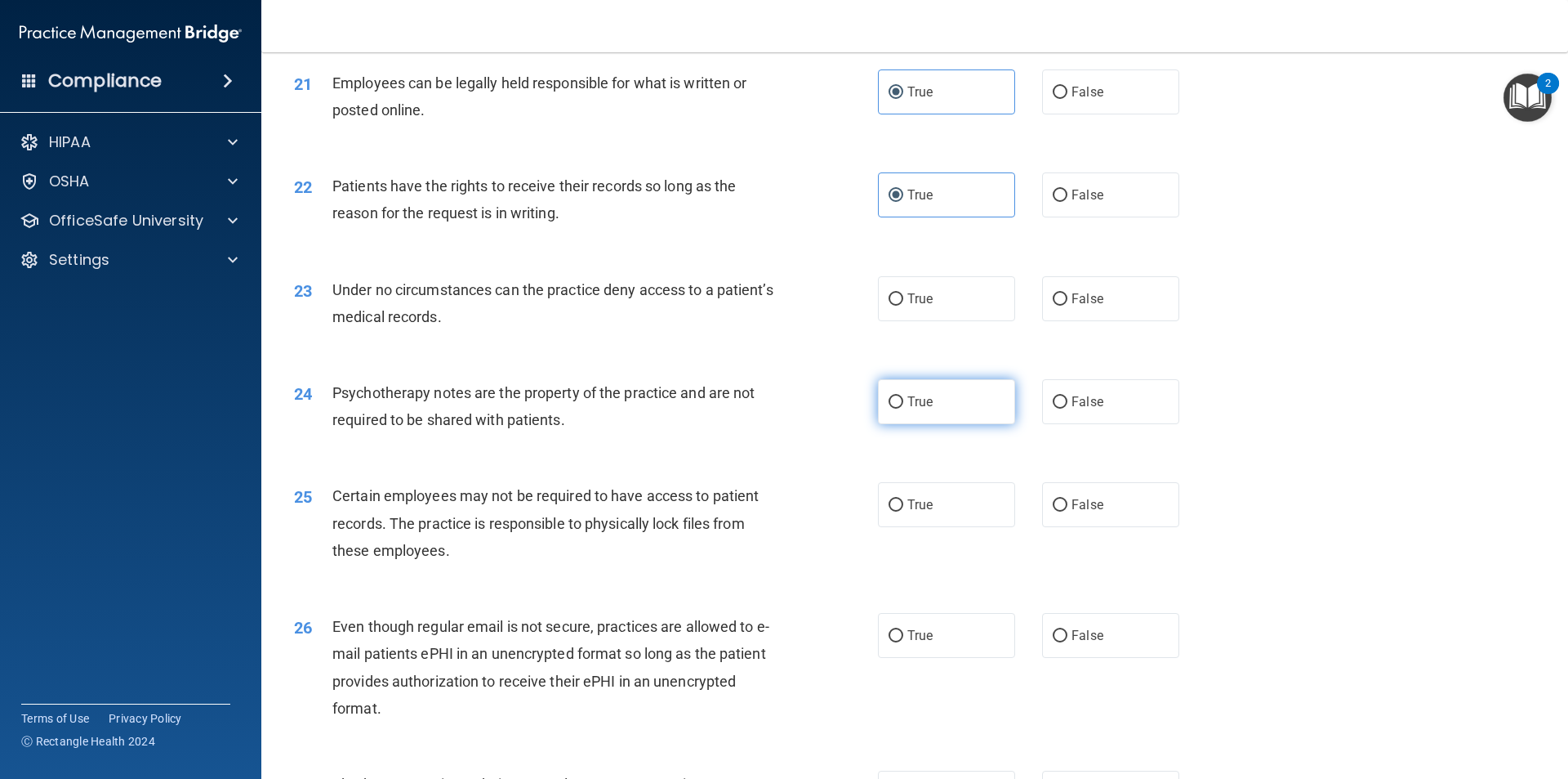
scroll to position [2778, 0]
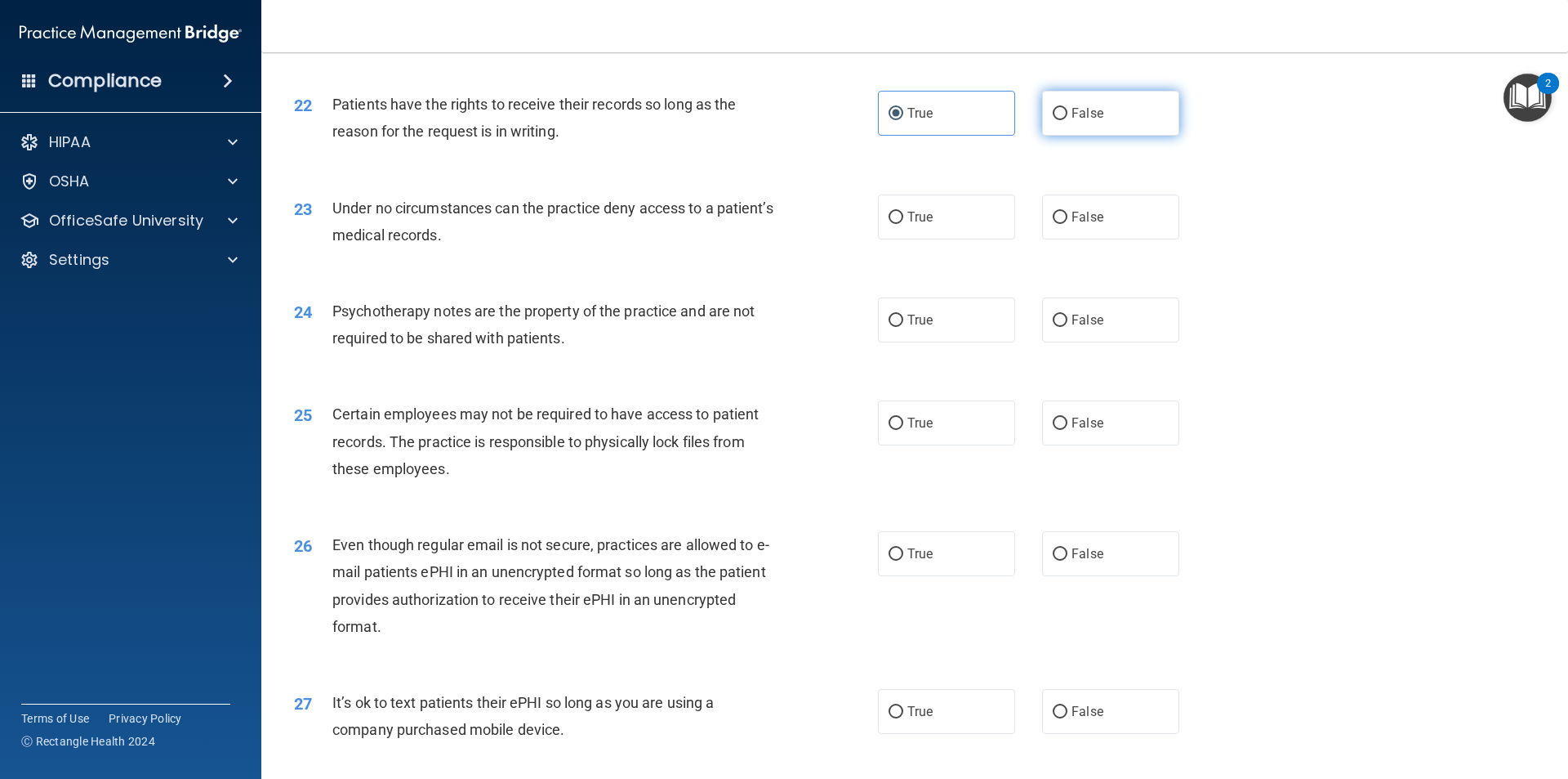
click at [1076, 128] on label "False" at bounding box center [1110, 113] width 137 height 45
click at [1067, 121] on input "False" at bounding box center [1060, 114] width 15 height 12
radio input "true"
radio input "false"
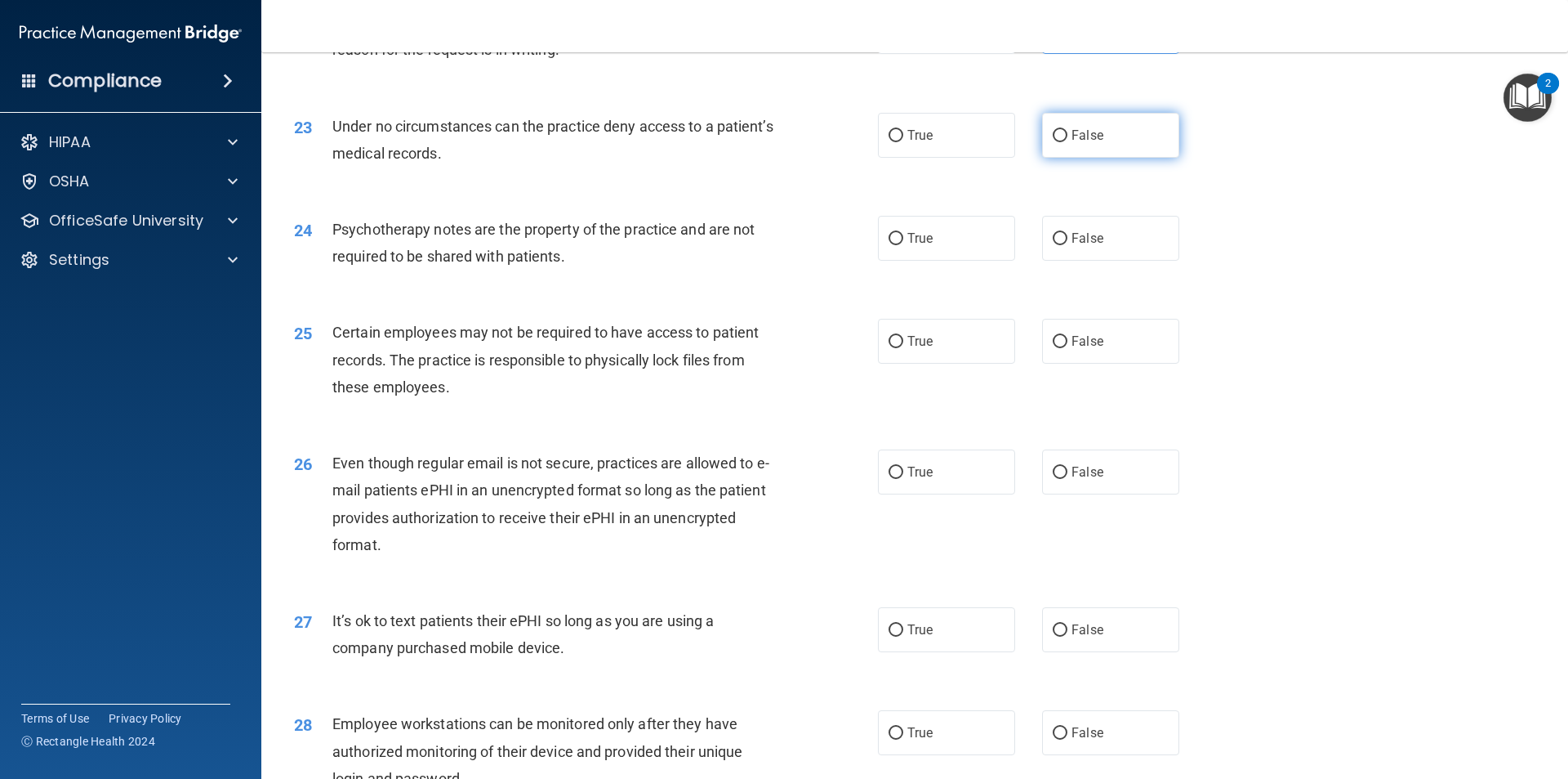
click at [1052, 142] on input "False" at bounding box center [1060, 136] width 15 height 12
radio input "true"
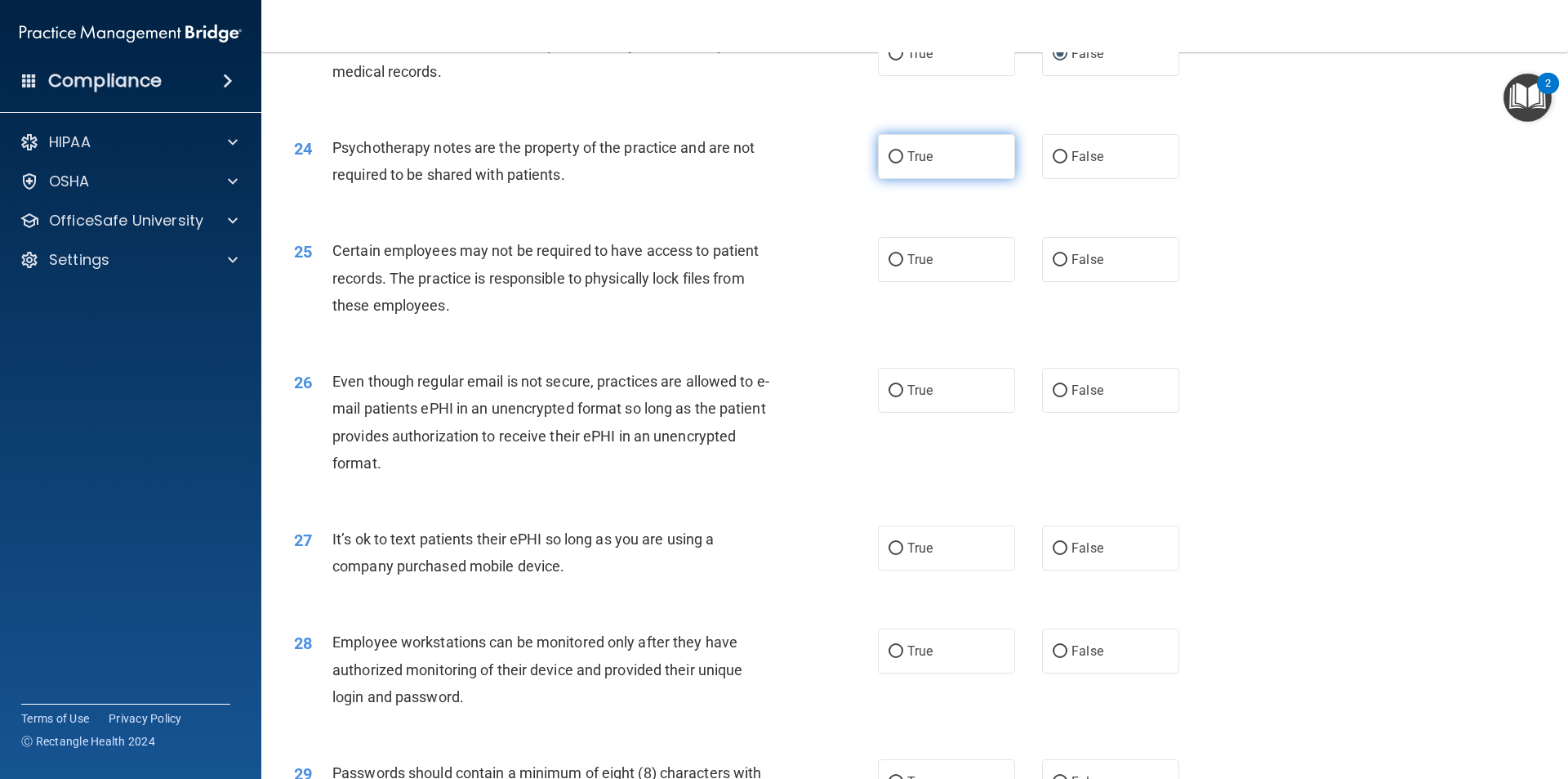
click at [936, 172] on label "True" at bounding box center [946, 156] width 137 height 45
click at [904, 163] on input "True" at bounding box center [896, 158] width 15 height 12
radio input "true"
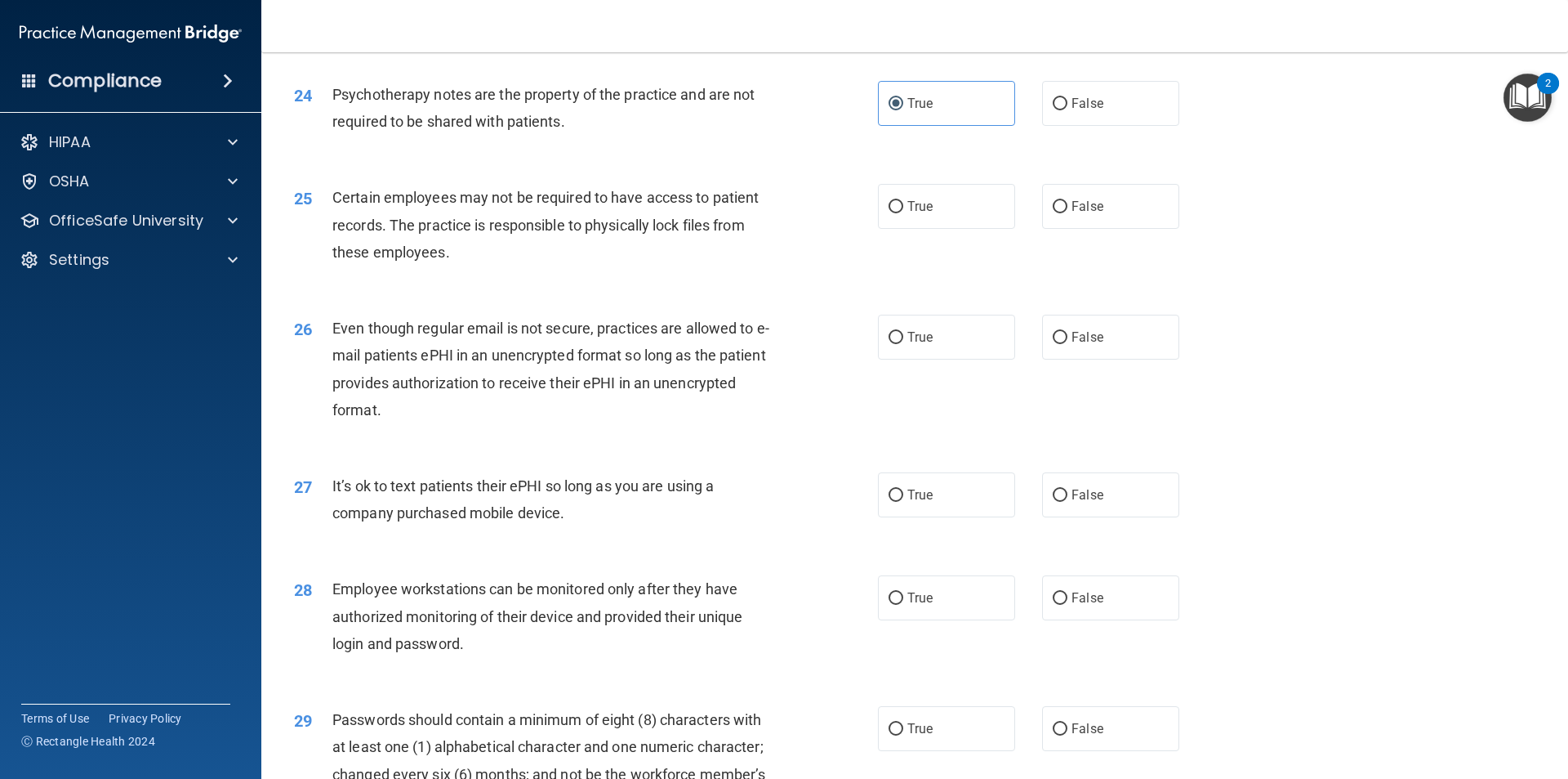
scroll to position [3023, 0]
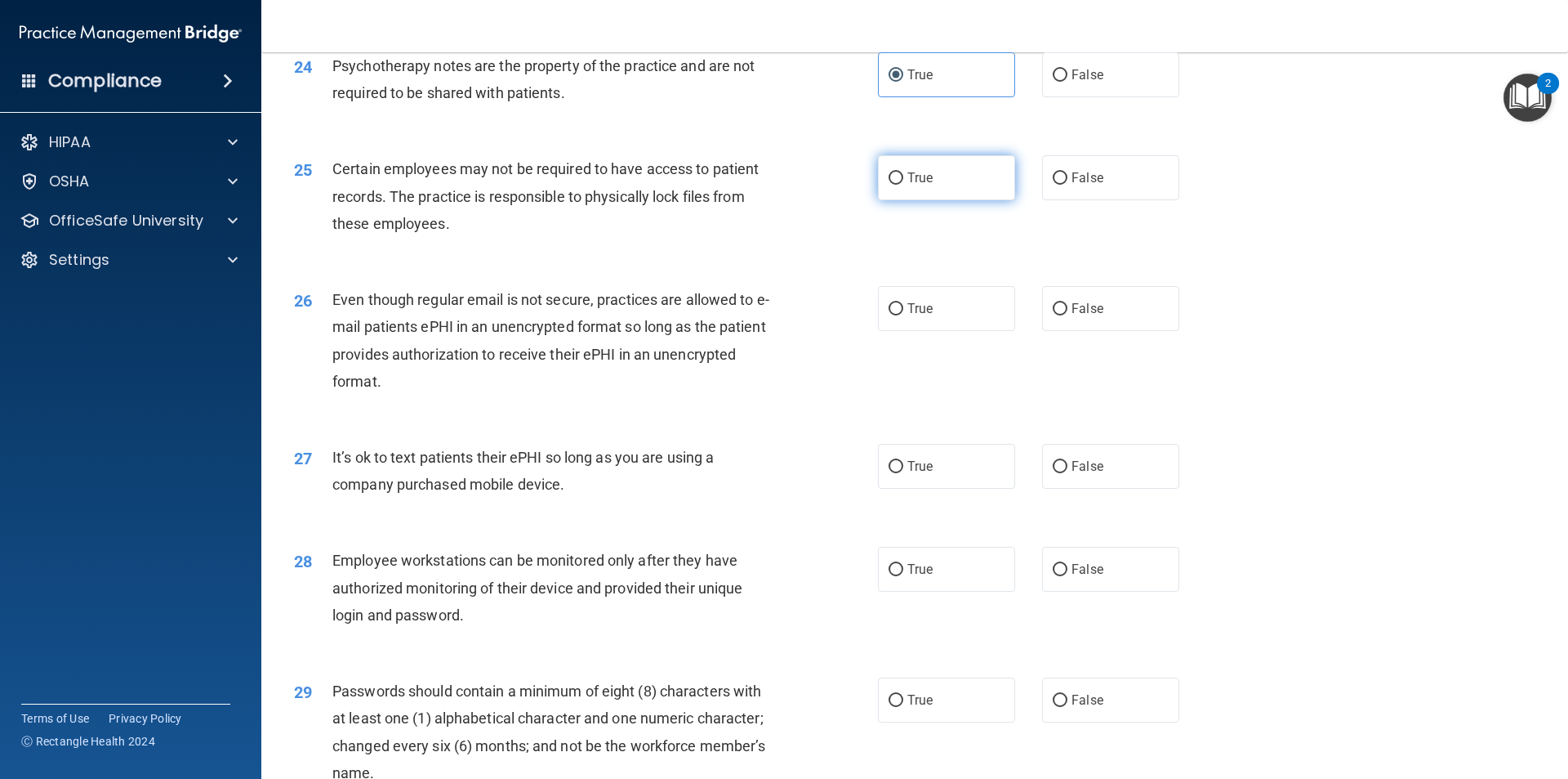
drag, startPoint x: 946, startPoint y: 203, endPoint x: 921, endPoint y: 199, distance: 25.3
click at [926, 199] on label "True" at bounding box center [946, 177] width 137 height 45
click at [904, 184] on input "True" at bounding box center [896, 179] width 15 height 12
radio input "true"
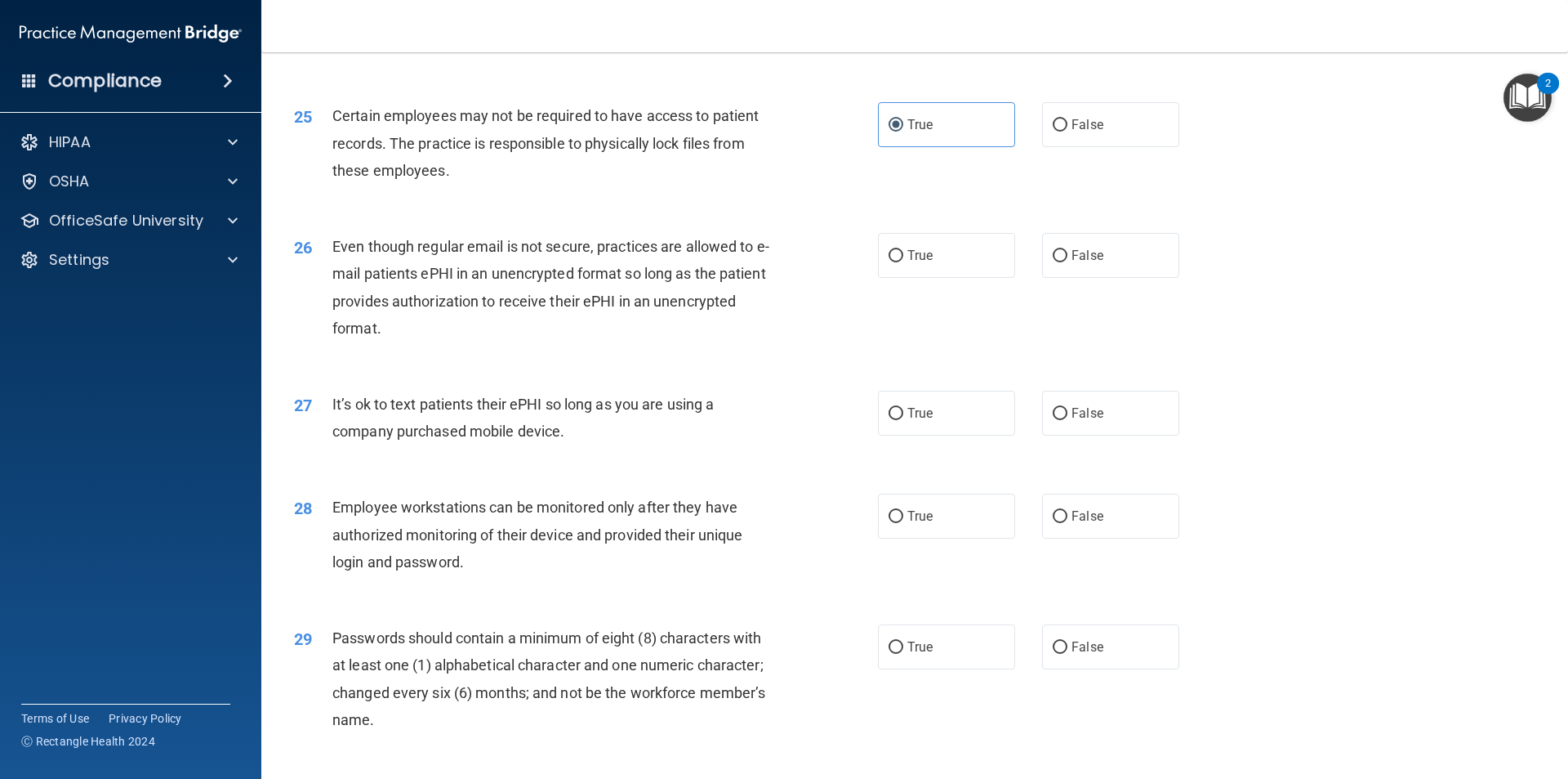
scroll to position [3104, 0]
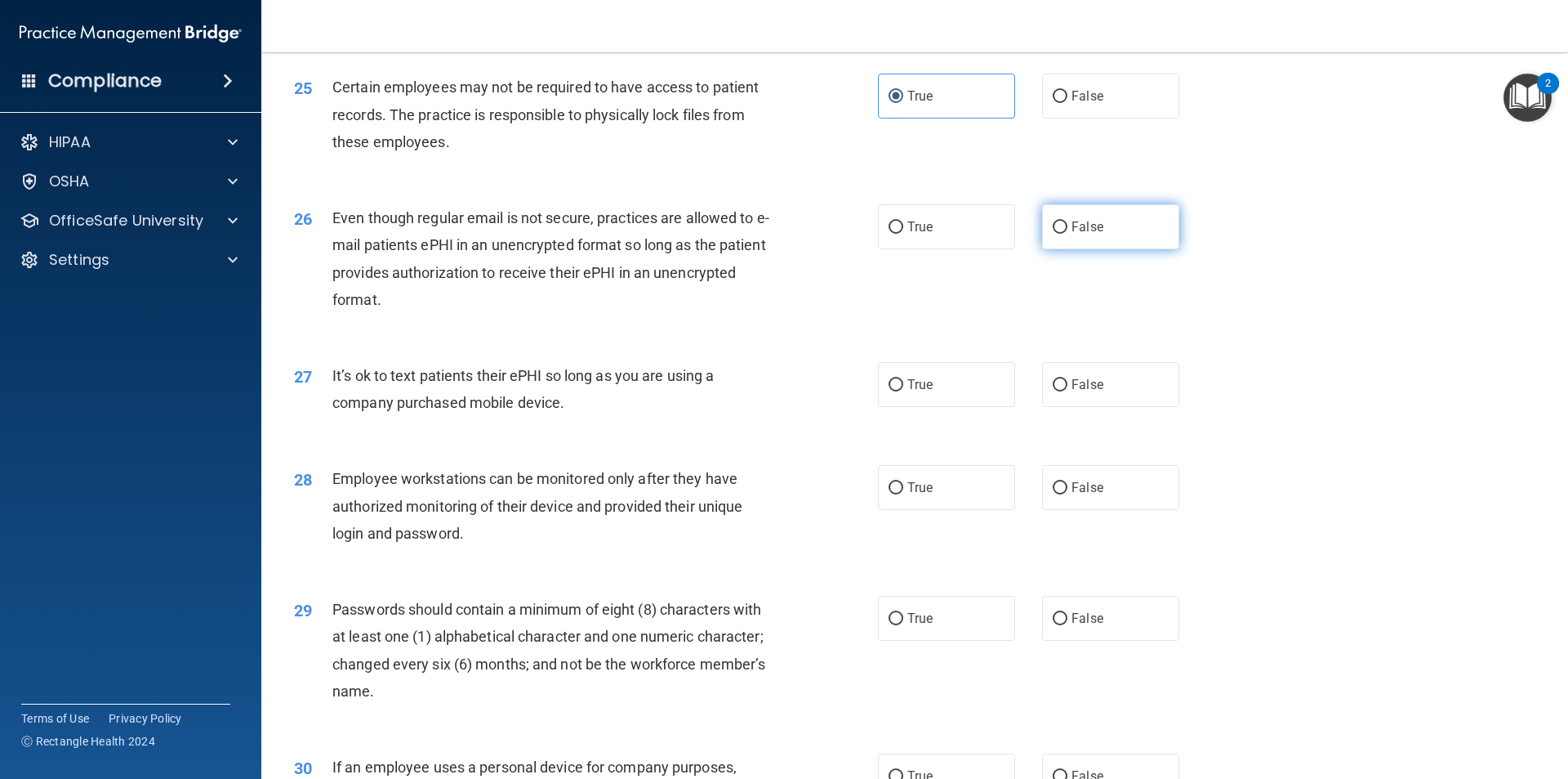
click at [1072, 235] on span "False" at bounding box center [1088, 227] width 32 height 16
click at [1066, 234] on input "False" at bounding box center [1060, 228] width 15 height 12
radio input "true"
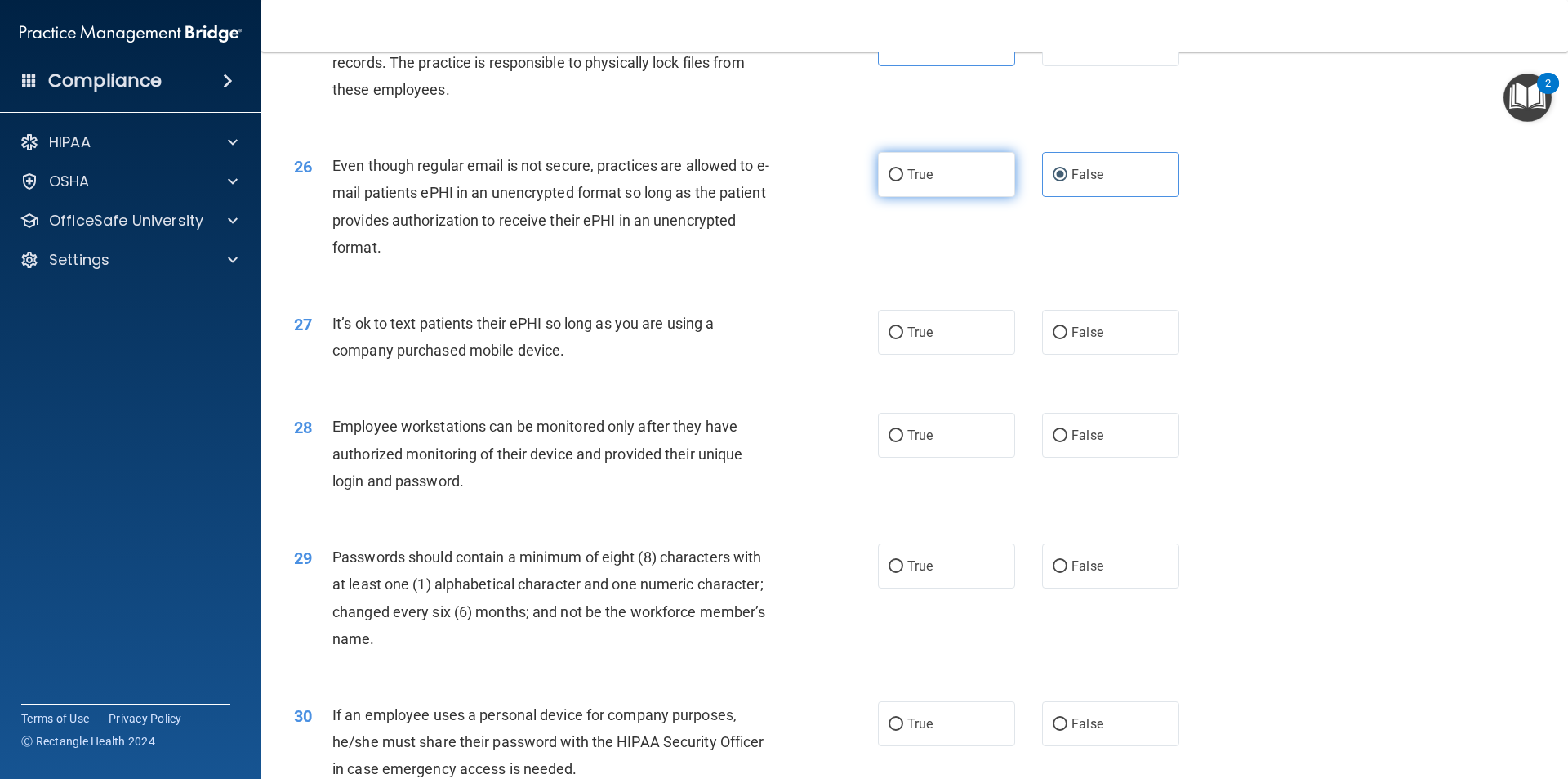
scroll to position [3186, 0]
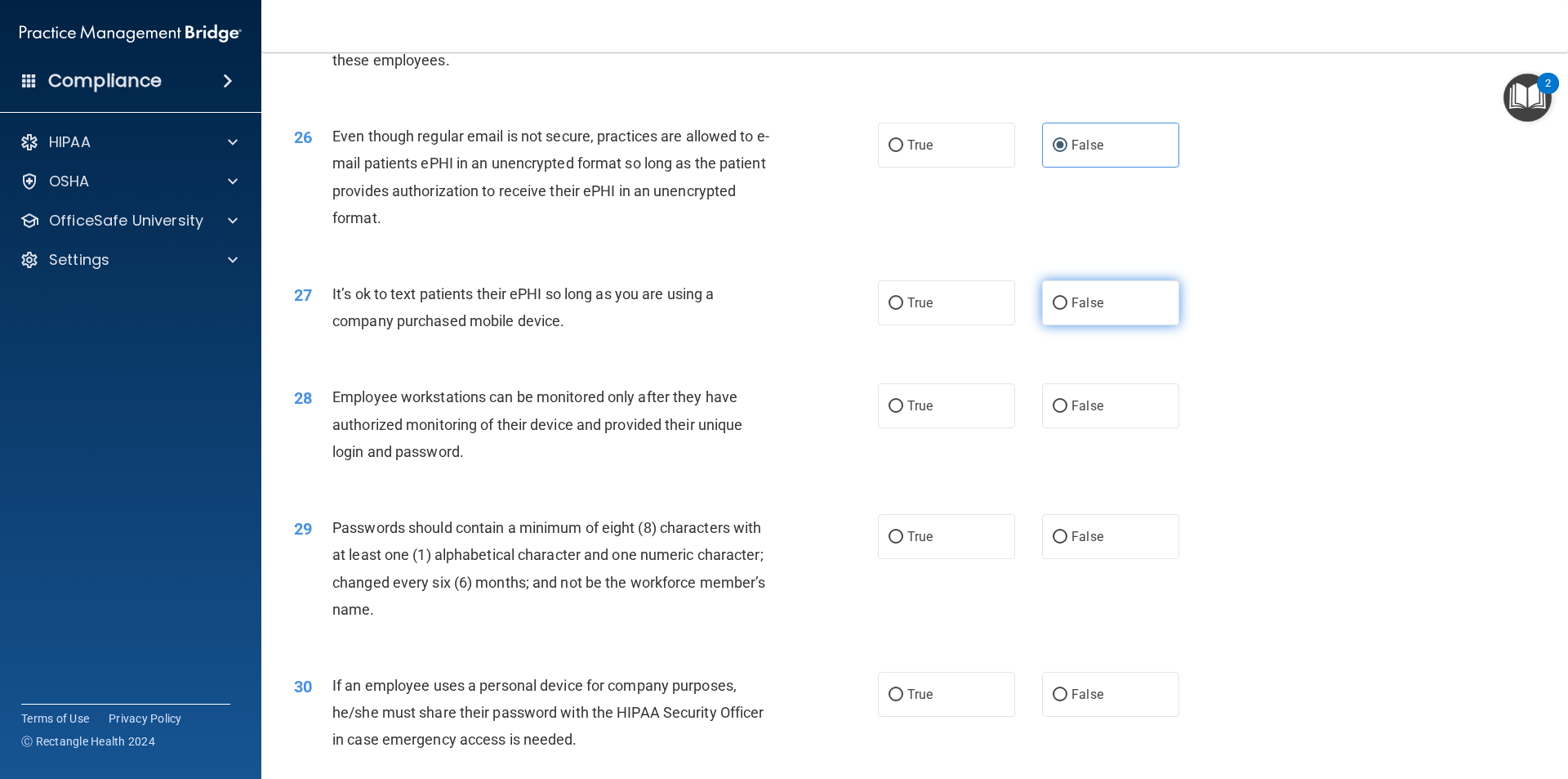
click at [1057, 325] on label "False" at bounding box center [1110, 302] width 137 height 45
click at [1057, 309] on input "False" at bounding box center [1060, 304] width 15 height 12
radio input "true"
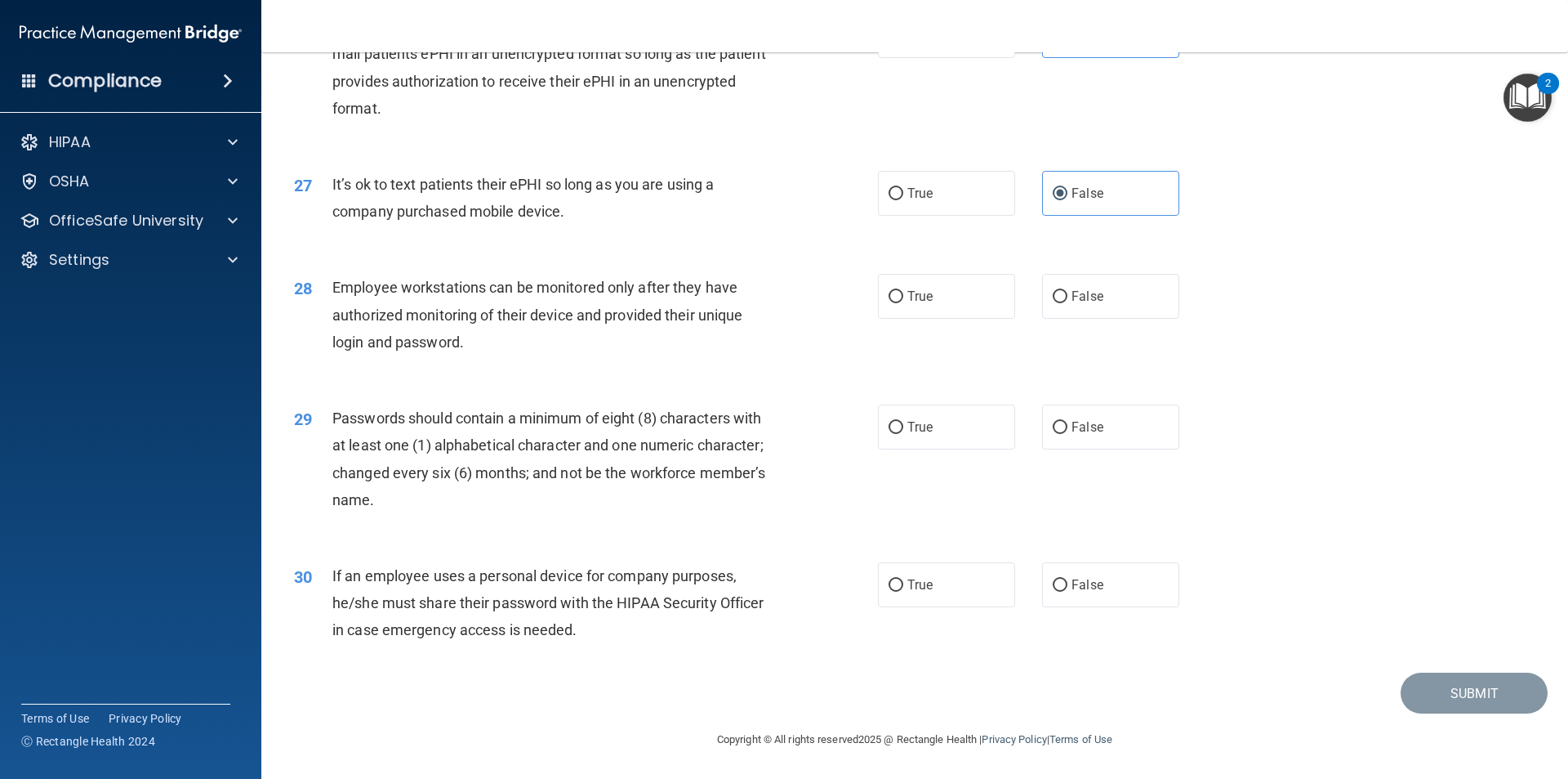
scroll to position [3322, 0]
click at [1082, 316] on label "False" at bounding box center [1110, 296] width 137 height 45
click at [1067, 303] on input "False" at bounding box center [1060, 297] width 15 height 12
radio input "true"
click at [1122, 427] on label "False" at bounding box center [1110, 426] width 137 height 45
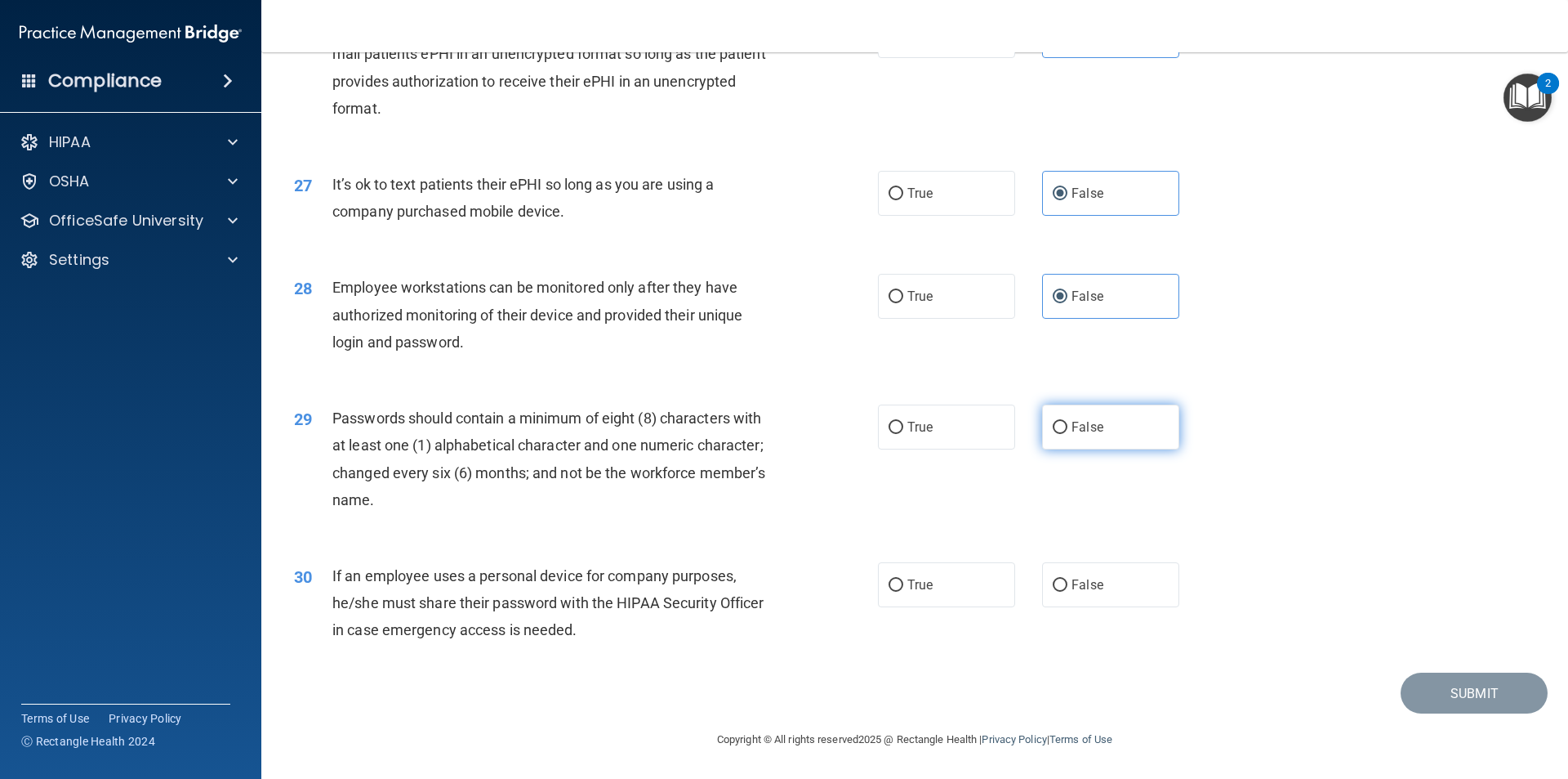
click at [1067, 427] on input "False" at bounding box center [1060, 428] width 15 height 12
radio input "true"
click at [1085, 582] on span "False" at bounding box center [1088, 585] width 32 height 16
click at [1067, 582] on input "False" at bounding box center [1060, 586] width 15 height 12
radio input "true"
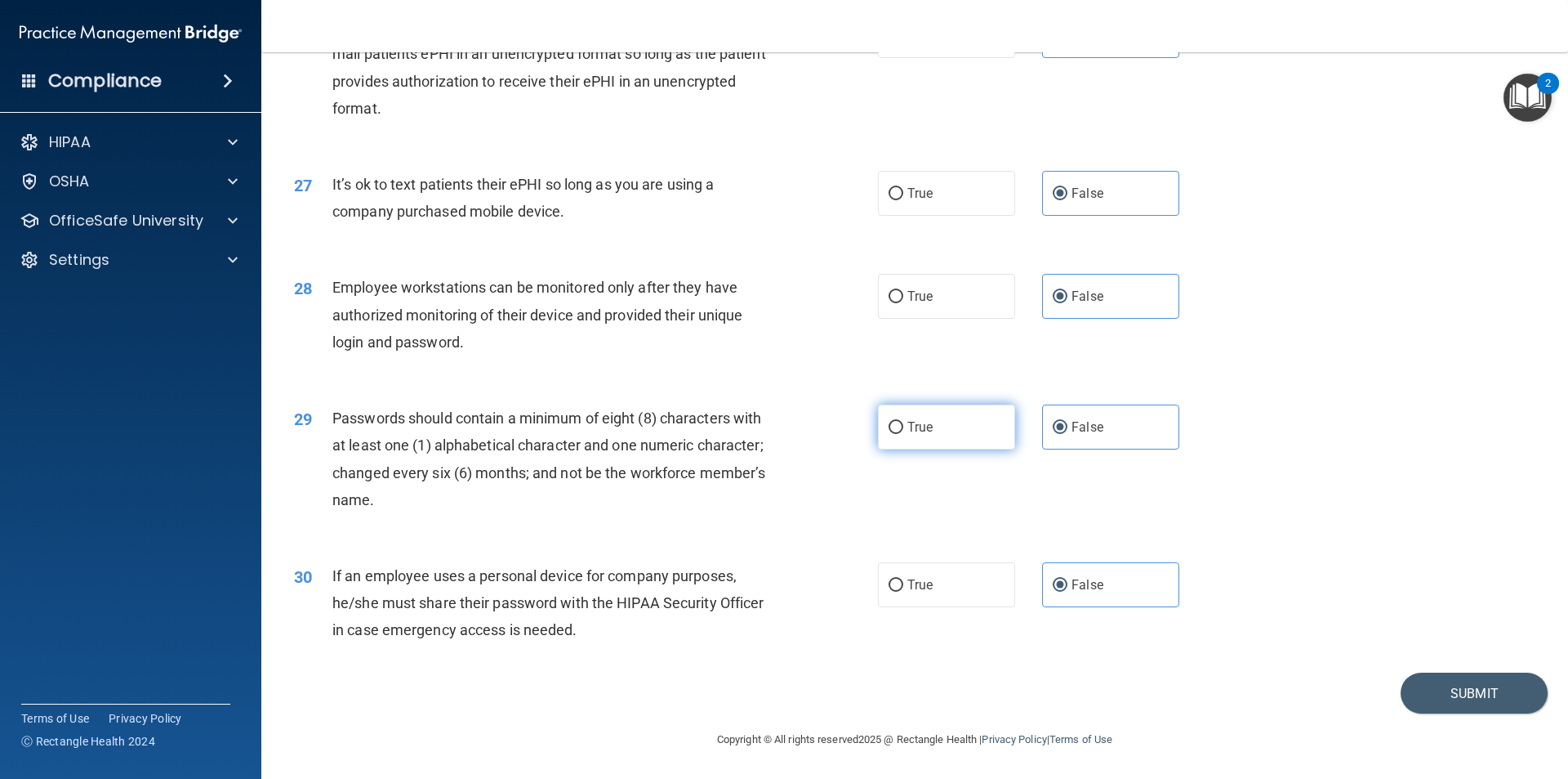
click at [922, 431] on span "True" at bounding box center [920, 427] width 26 height 16
click at [904, 431] on input "True" at bounding box center [896, 428] width 15 height 12
radio input "true"
radio input "false"
drag, startPoint x: 904, startPoint y: 600, endPoint x: 913, endPoint y: 593, distance: 11.4
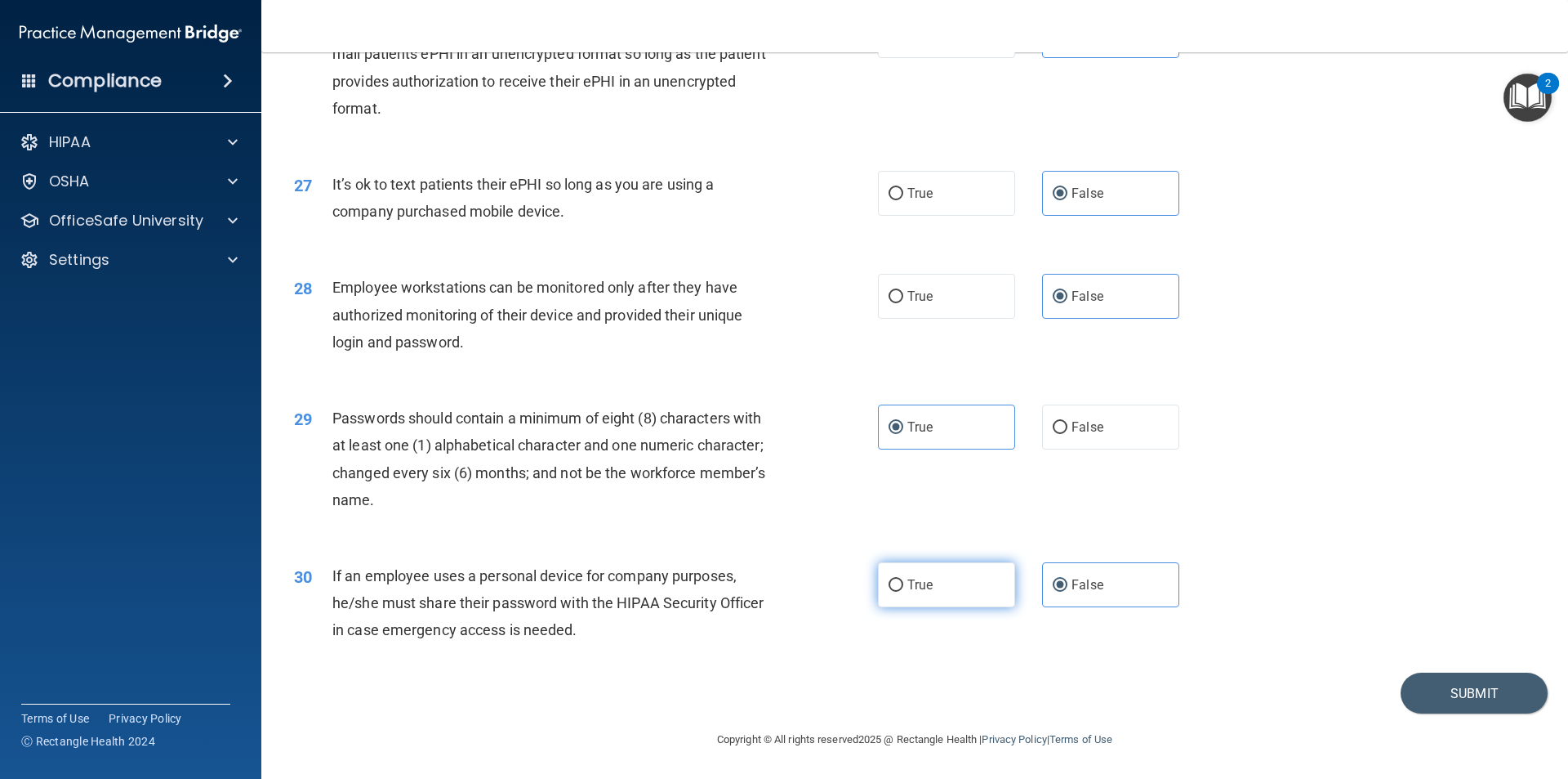
click at [904, 600] on label "True" at bounding box center [946, 584] width 137 height 45
click at [904, 591] on input "True" at bounding box center [896, 586] width 15 height 12
radio input "true"
radio input "false"
click at [920, 591] on span "True" at bounding box center [920, 585] width 26 height 16
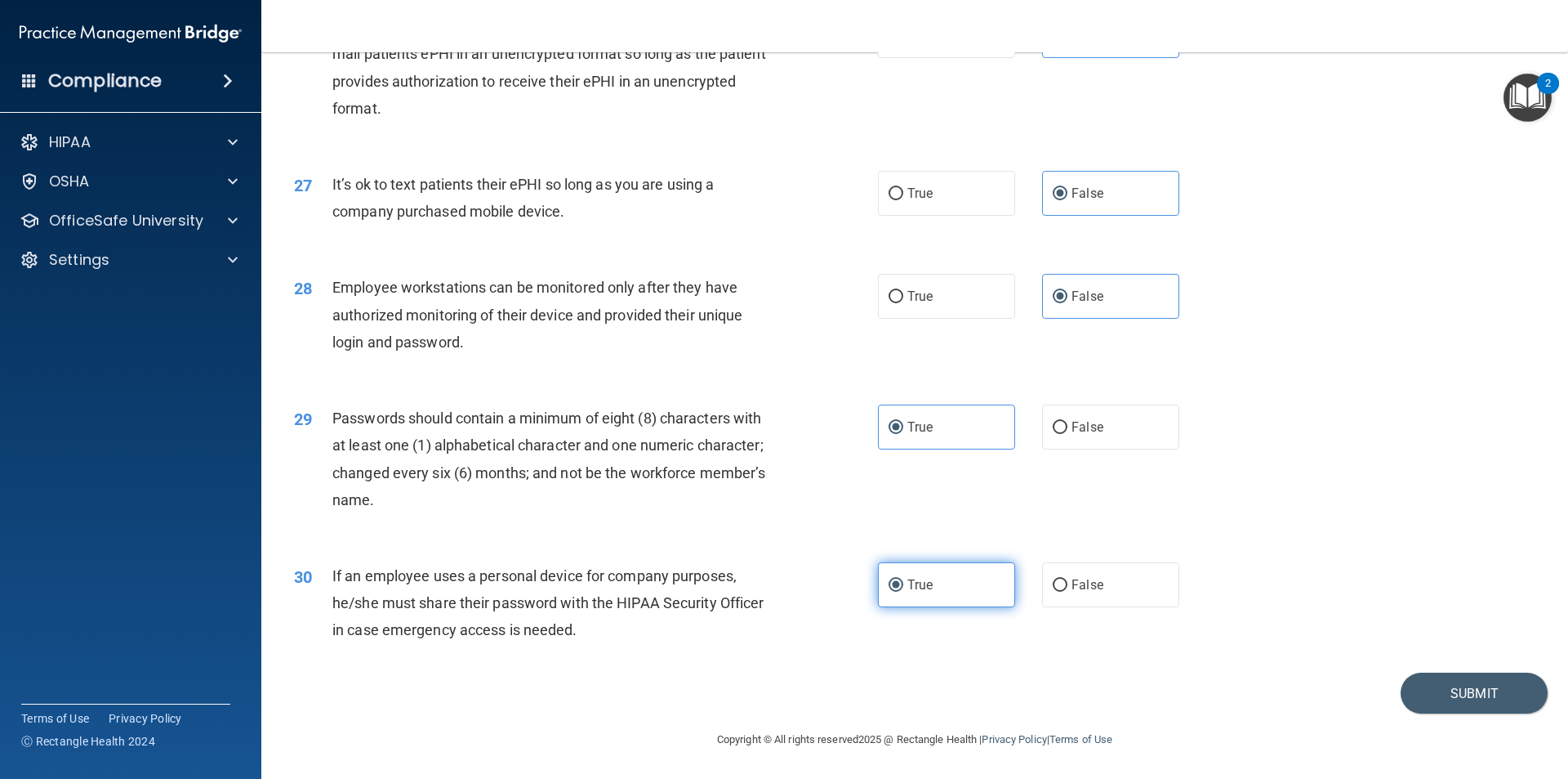
click at [904, 591] on input "True" at bounding box center [896, 586] width 15 height 12
click at [1450, 689] on button "Submit" at bounding box center [1474, 693] width 147 height 42
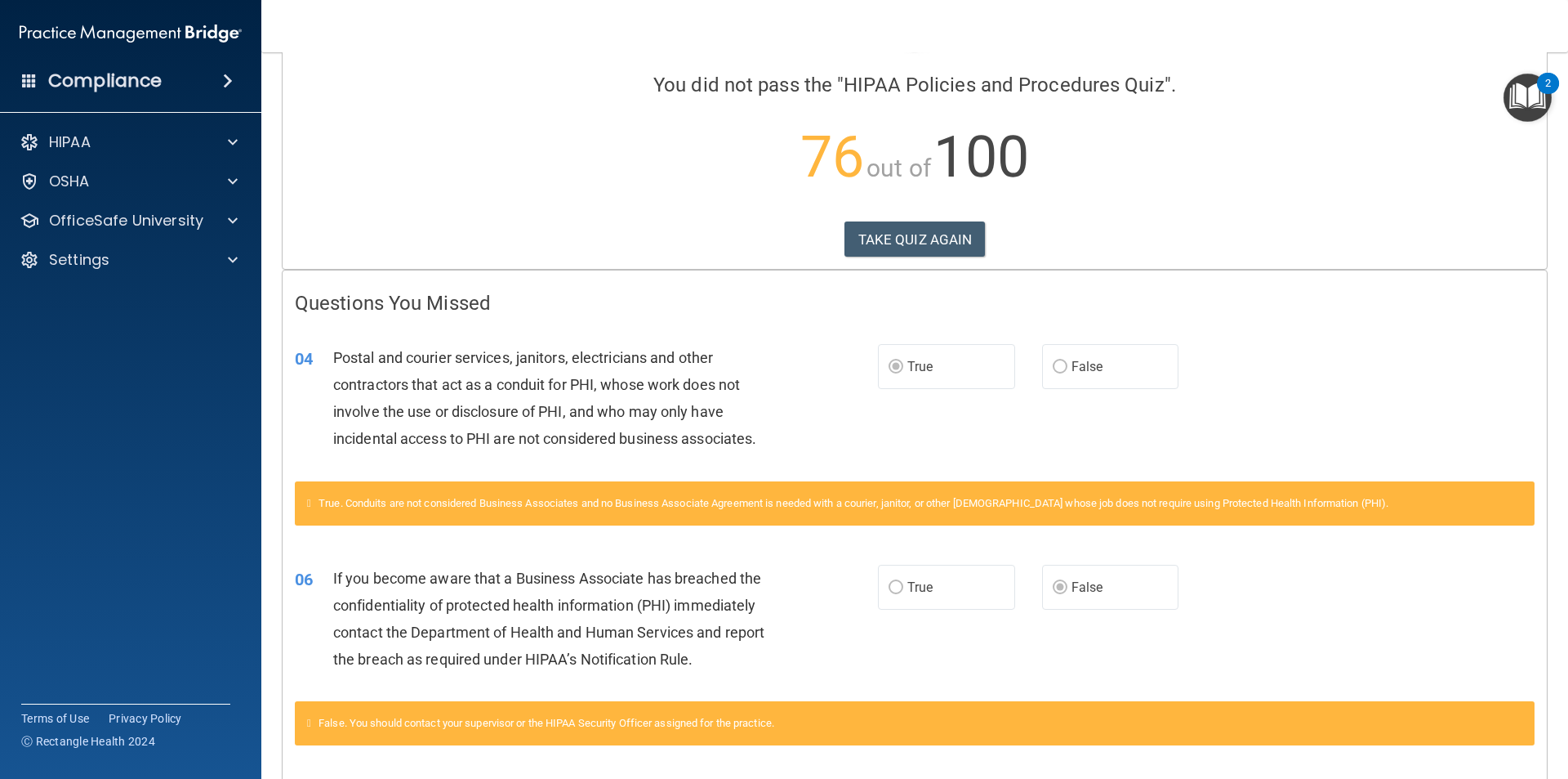
scroll to position [82, 0]
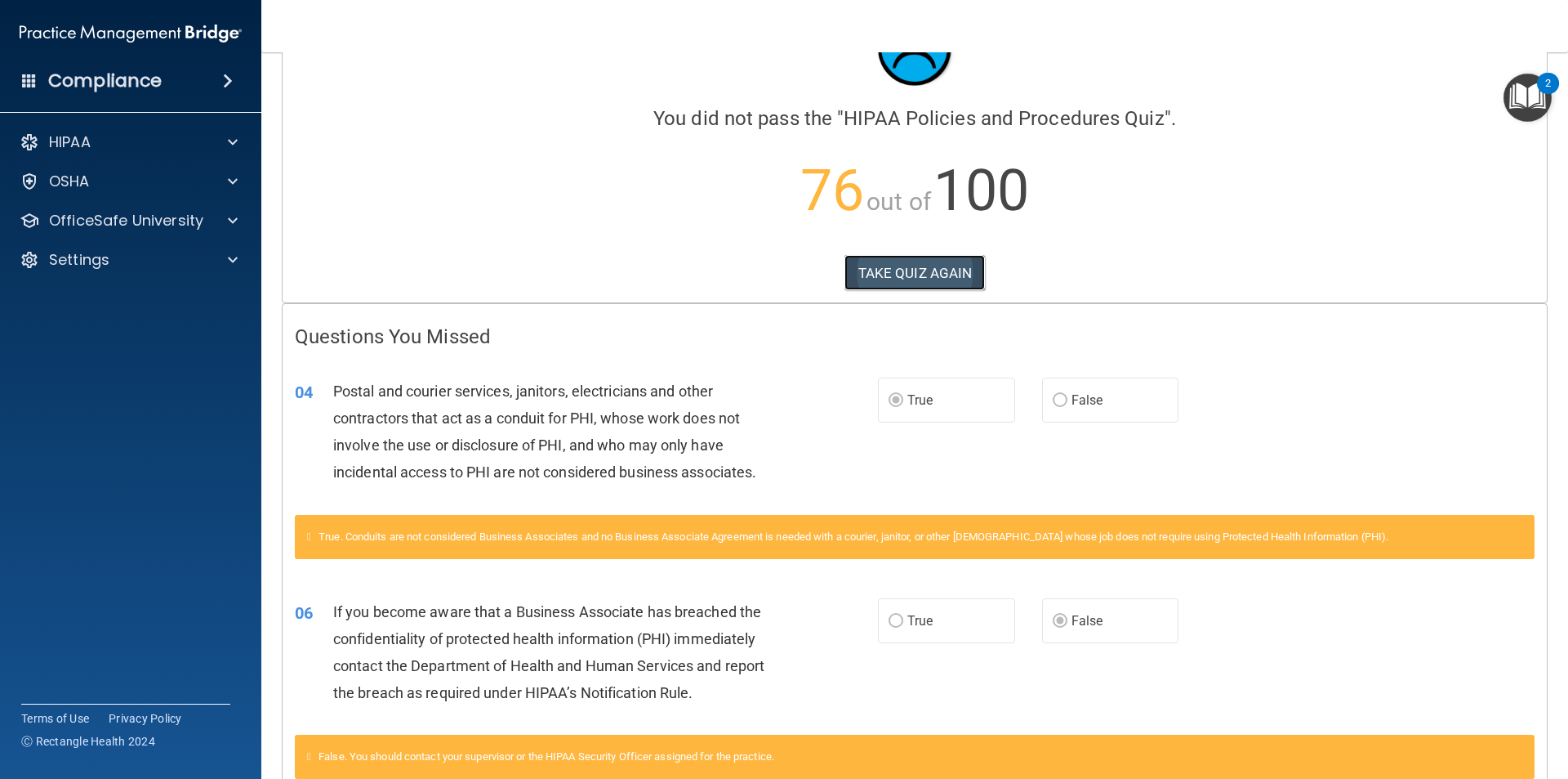
click at [929, 277] on button "TAKE QUIZ AGAIN" at bounding box center [914, 273] width 141 height 36
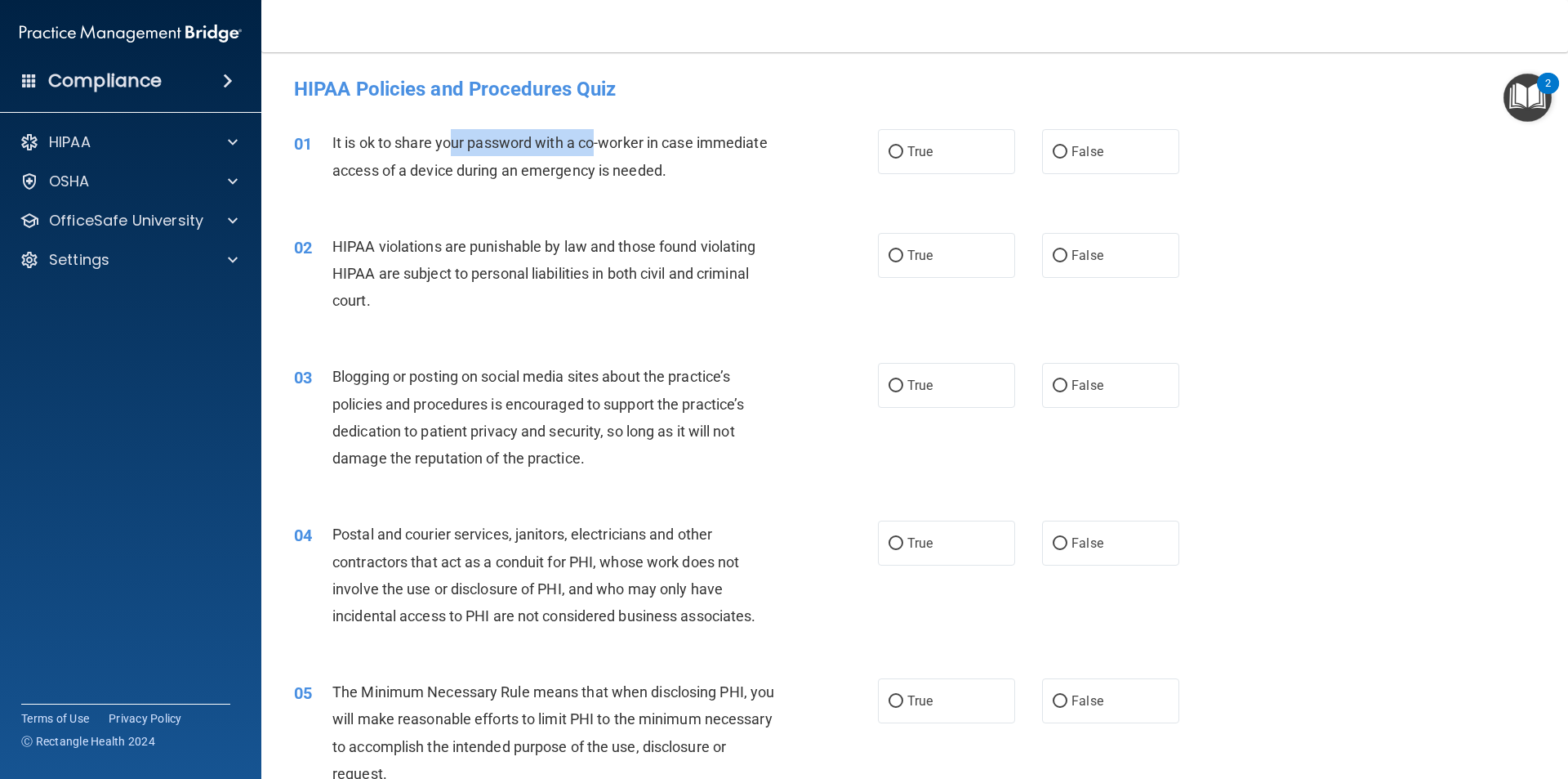
drag, startPoint x: 452, startPoint y: 152, endPoint x: 627, endPoint y: 152, distance: 175.0
click at [622, 151] on div "It is ok to share your password with a co-worker in case immediate access of a …" at bounding box center [560, 156] width 456 height 54
click at [681, 155] on div "It is ok to share your password with a co-worker in case immediate access of a …" at bounding box center [560, 156] width 456 height 54
click at [1072, 151] on span "False" at bounding box center [1088, 152] width 32 height 16
click at [1067, 151] on input "False" at bounding box center [1060, 152] width 15 height 12
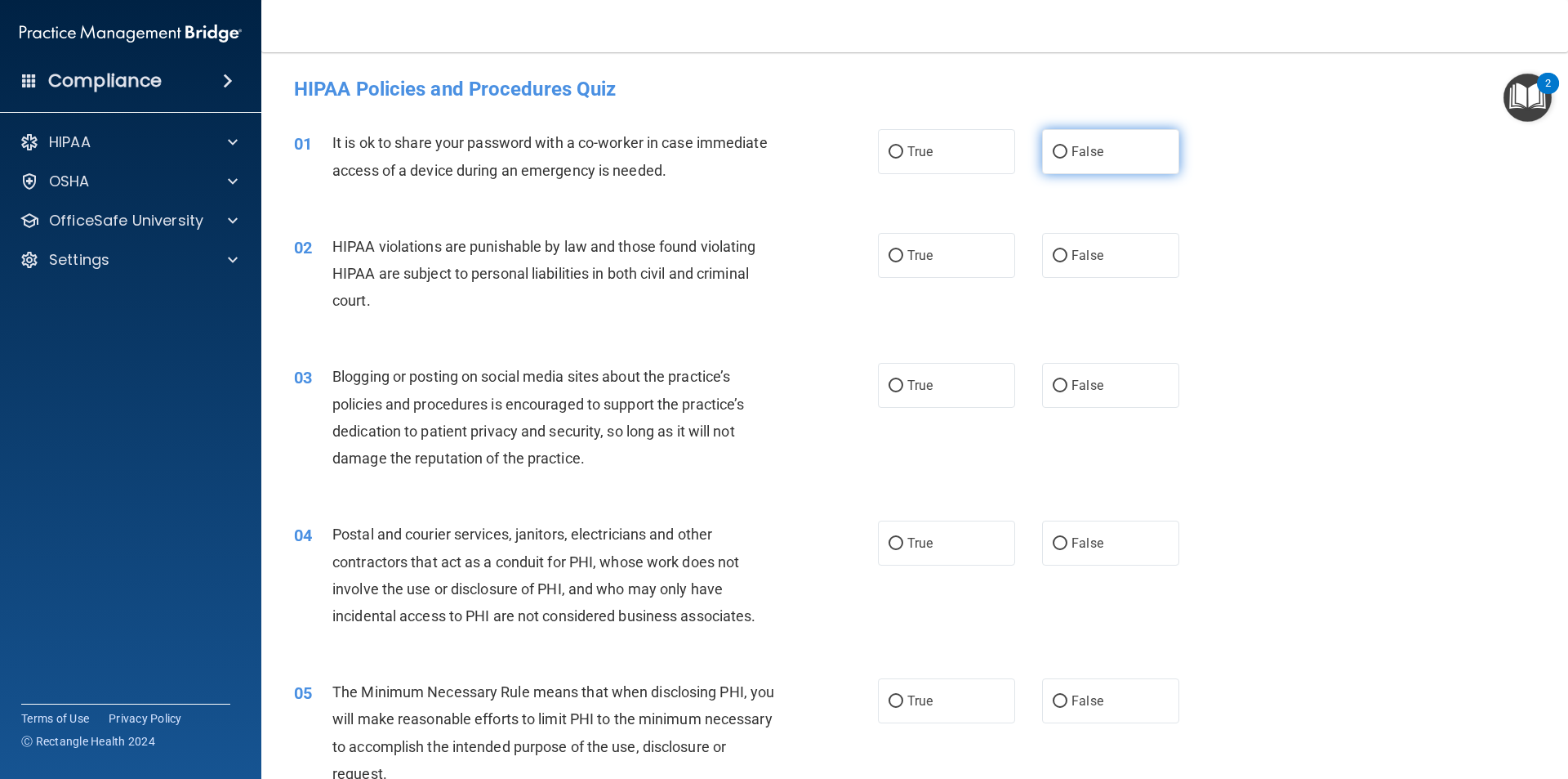
radio input "true"
click at [1143, 253] on label "False" at bounding box center [1110, 255] width 137 height 45
click at [1067, 253] on input "False" at bounding box center [1060, 256] width 15 height 12
radio input "true"
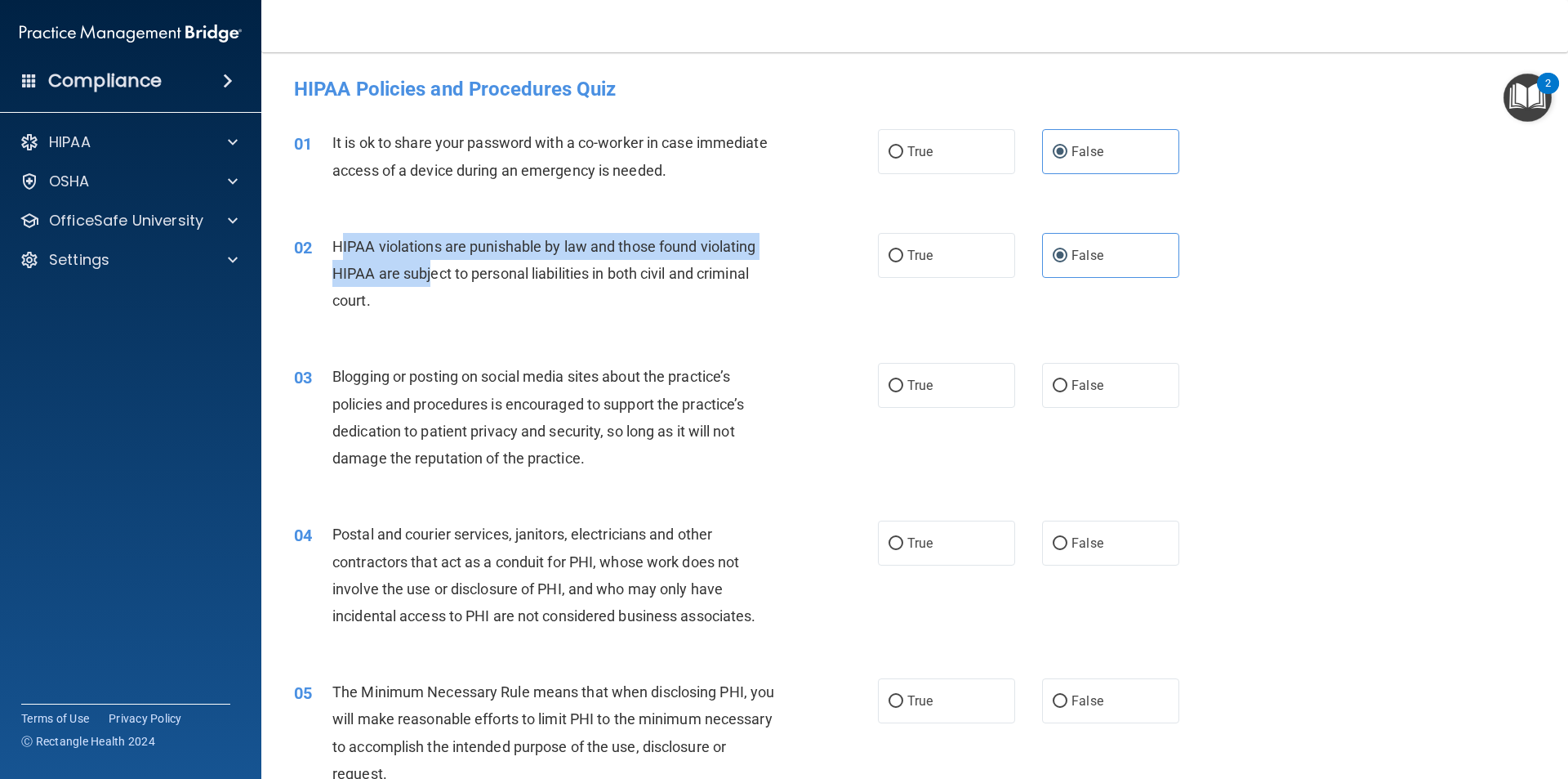
drag, startPoint x: 340, startPoint y: 232, endPoint x: 434, endPoint y: 277, distance: 104.2
click at [434, 277] on div "HIPAA violations are punishable by law and those found violating HIPAA are subj…" at bounding box center [560, 274] width 456 height 82
click at [434, 277] on span "HIPAA violations are punishable by law and those found violating HIPAA are subj…" at bounding box center [544, 273] width 423 height 71
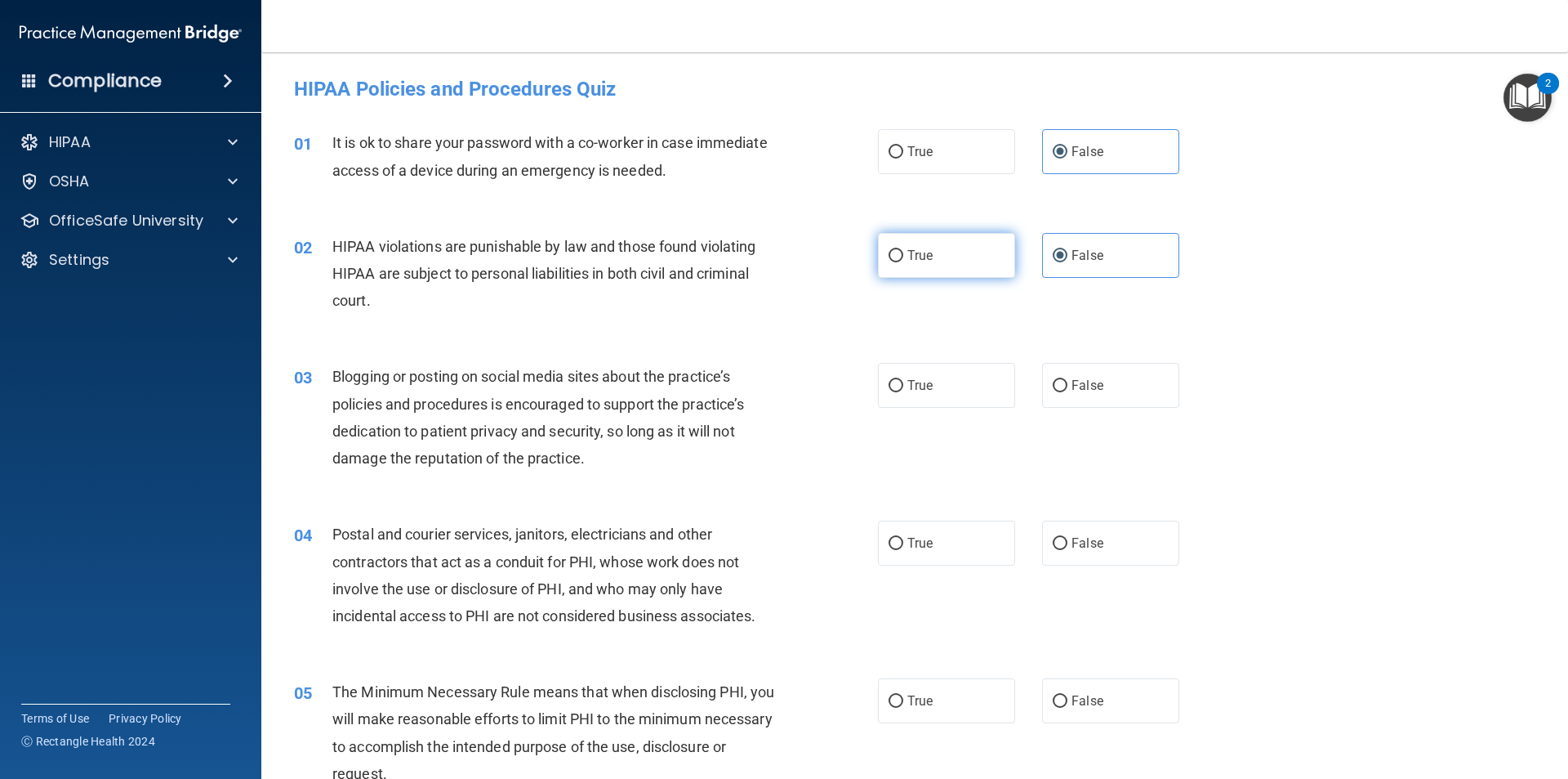
click at [949, 267] on label "True" at bounding box center [946, 255] width 137 height 45
click at [904, 262] on input "True" at bounding box center [896, 256] width 15 height 12
radio input "true"
radio input "false"
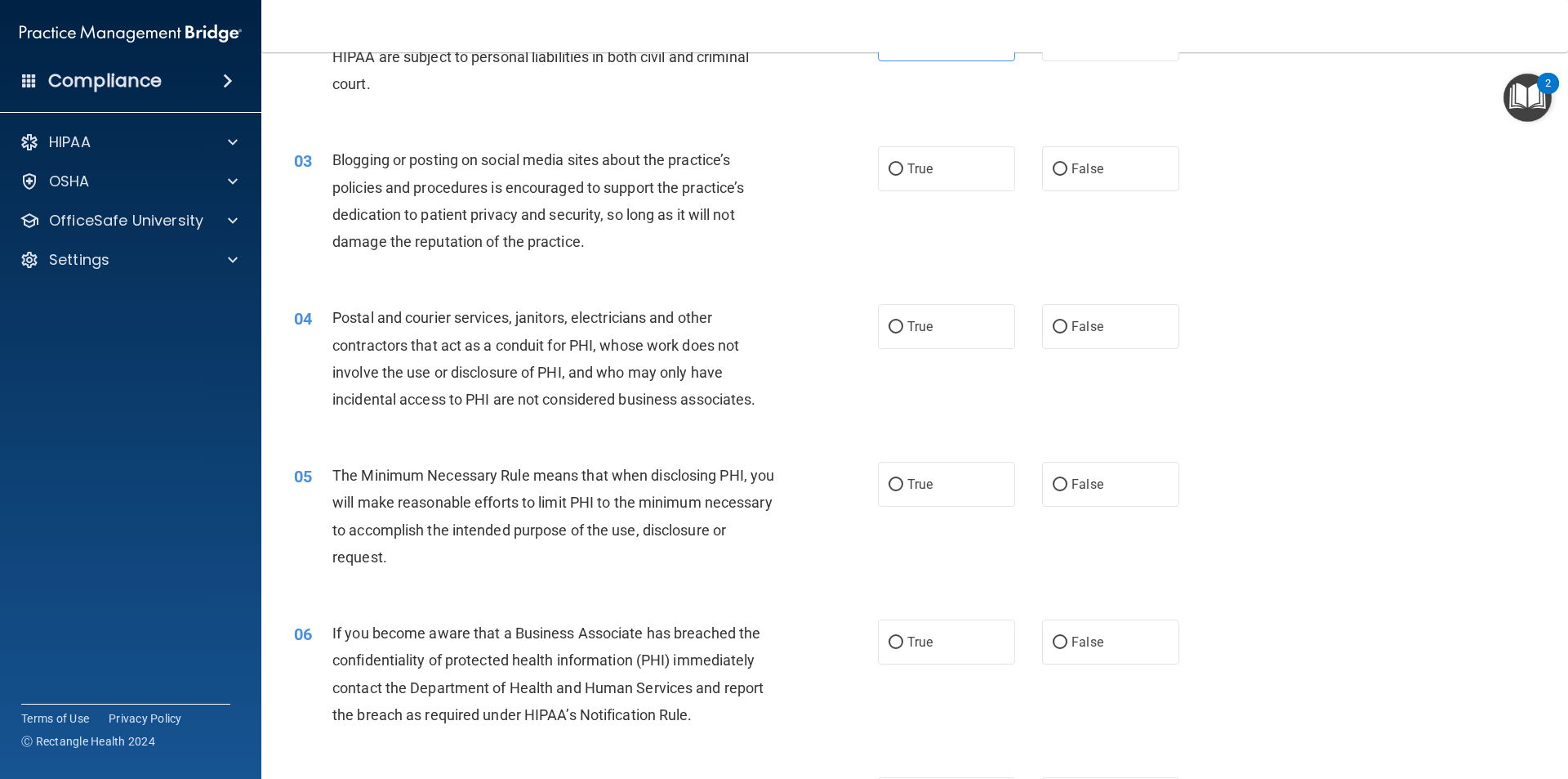
scroll to position [245, 0]
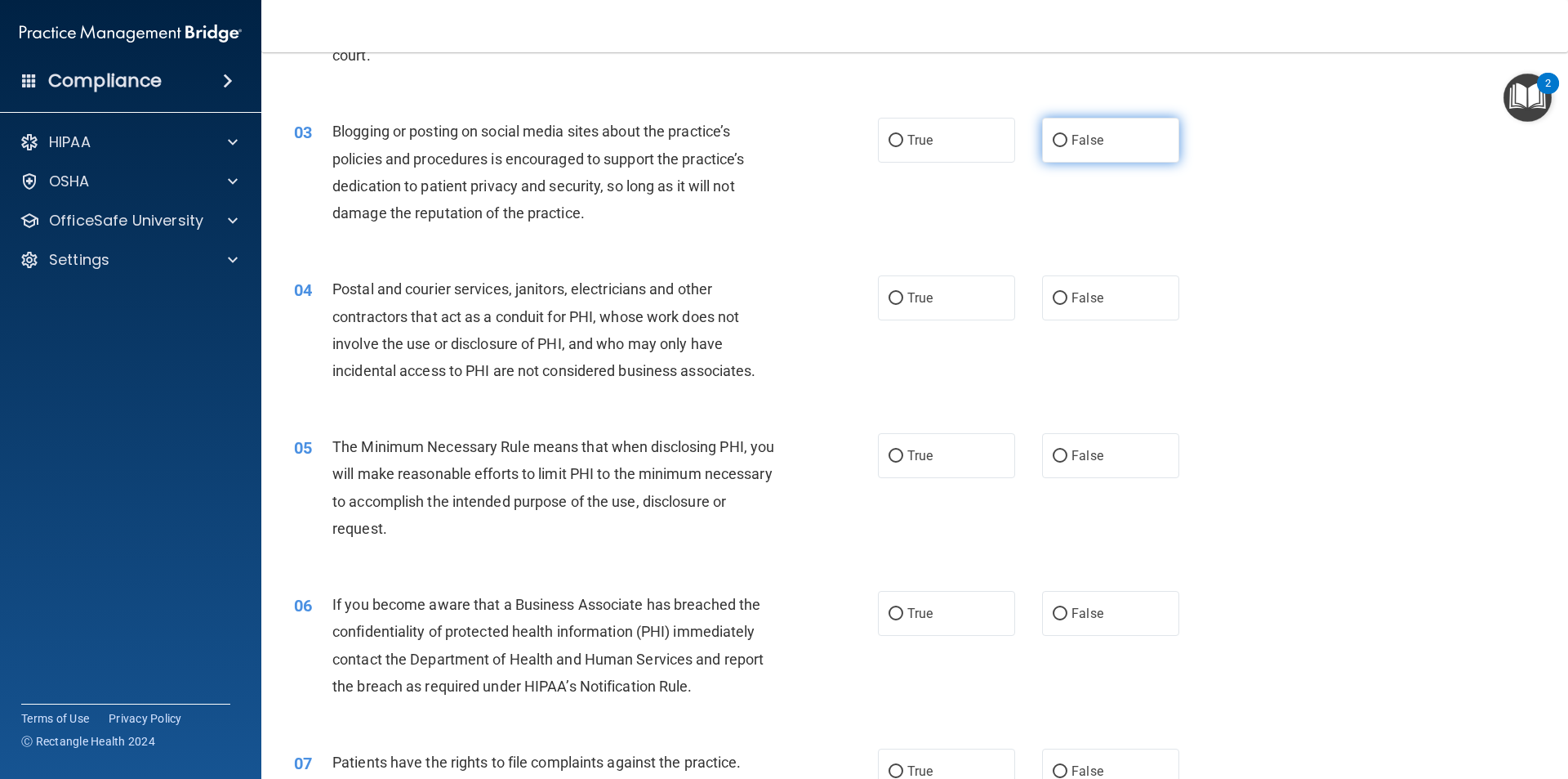
click at [1050, 127] on label "False" at bounding box center [1110, 140] width 137 height 45
click at [1052, 135] on input "False" at bounding box center [1060, 141] width 15 height 12
radio input "true"
click at [1059, 285] on label "False" at bounding box center [1110, 298] width 137 height 45
click at [1059, 292] on input "False" at bounding box center [1060, 299] width 15 height 12
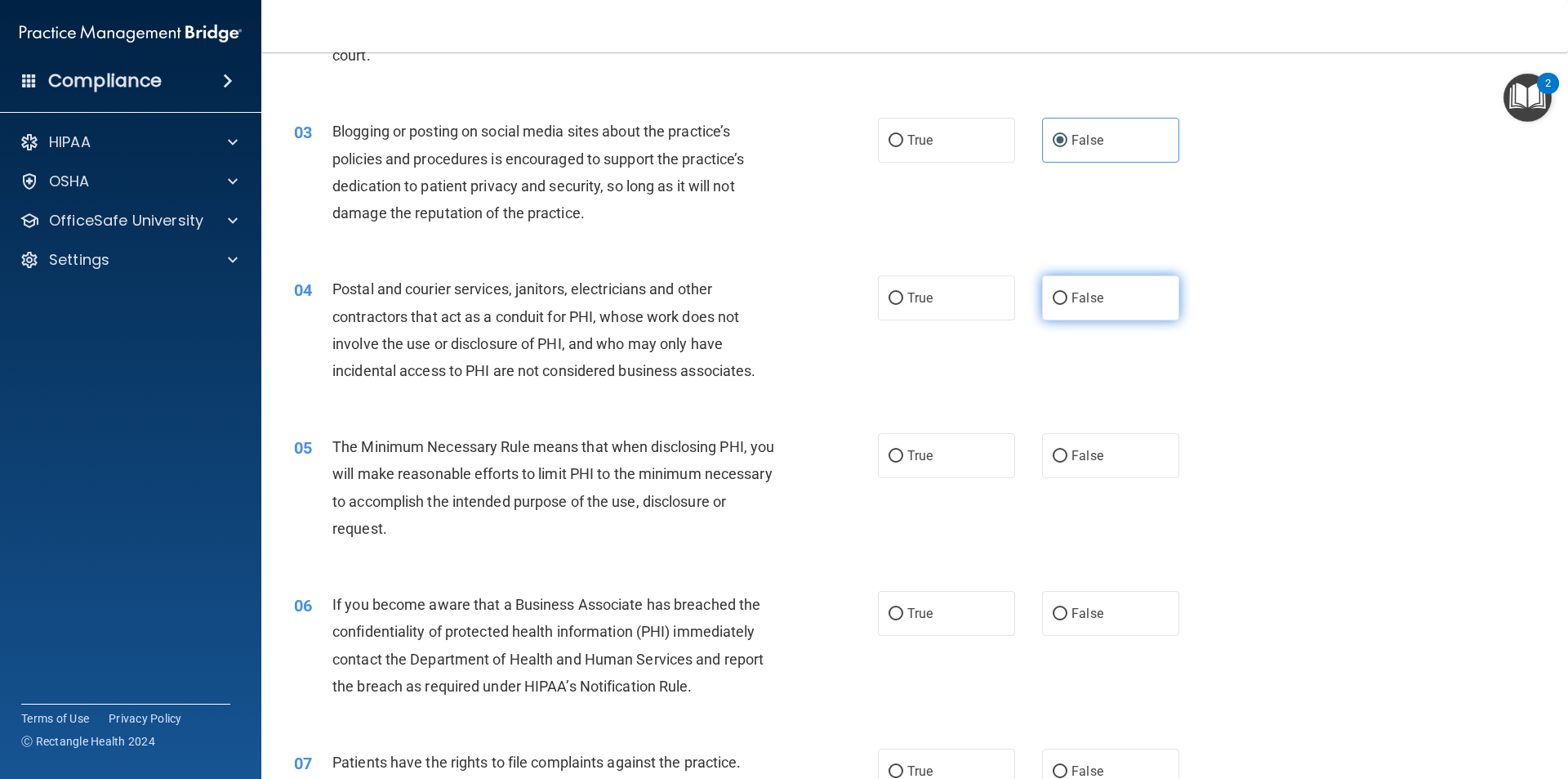
radio input "true"
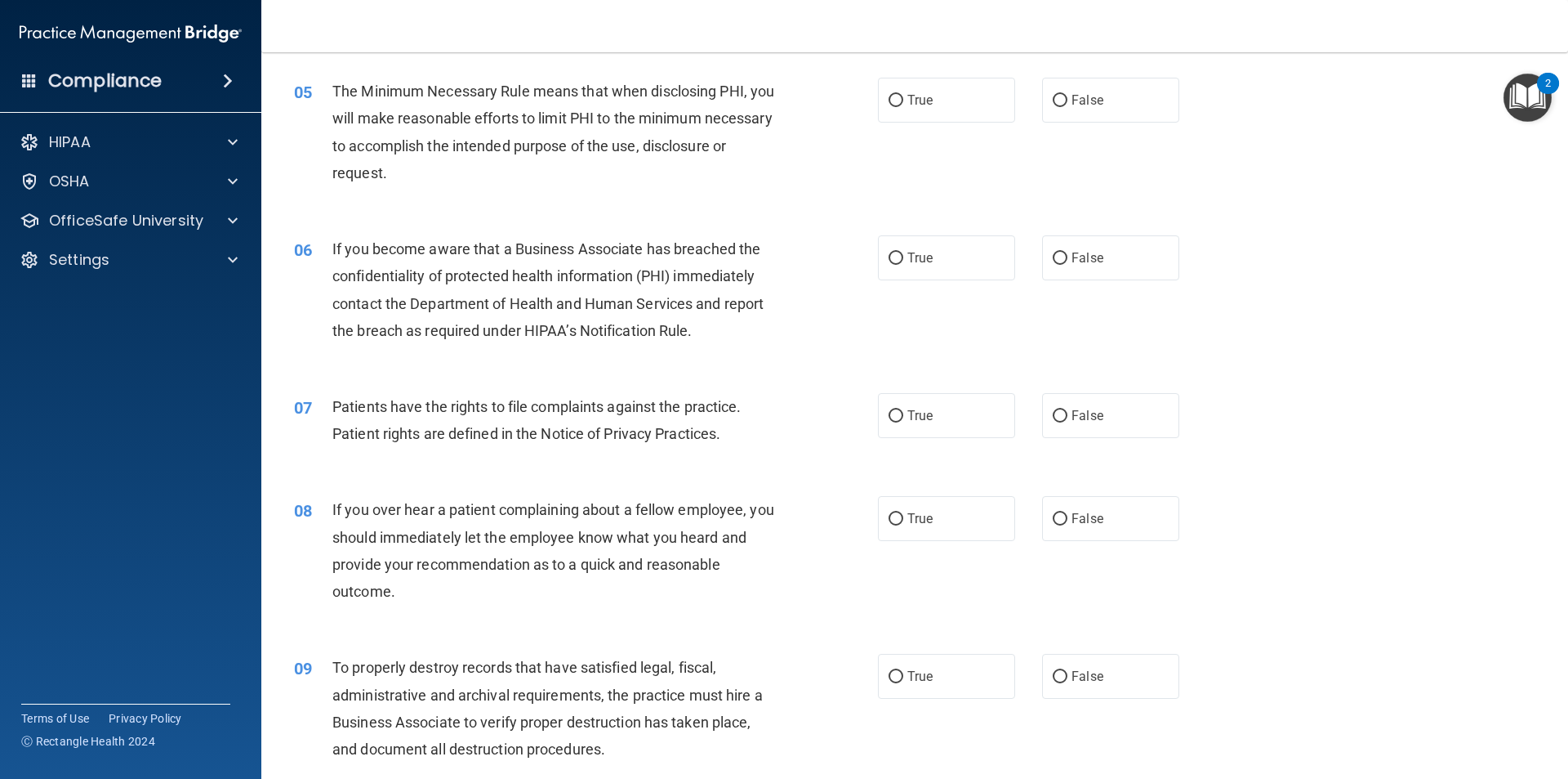
scroll to position [572, 0]
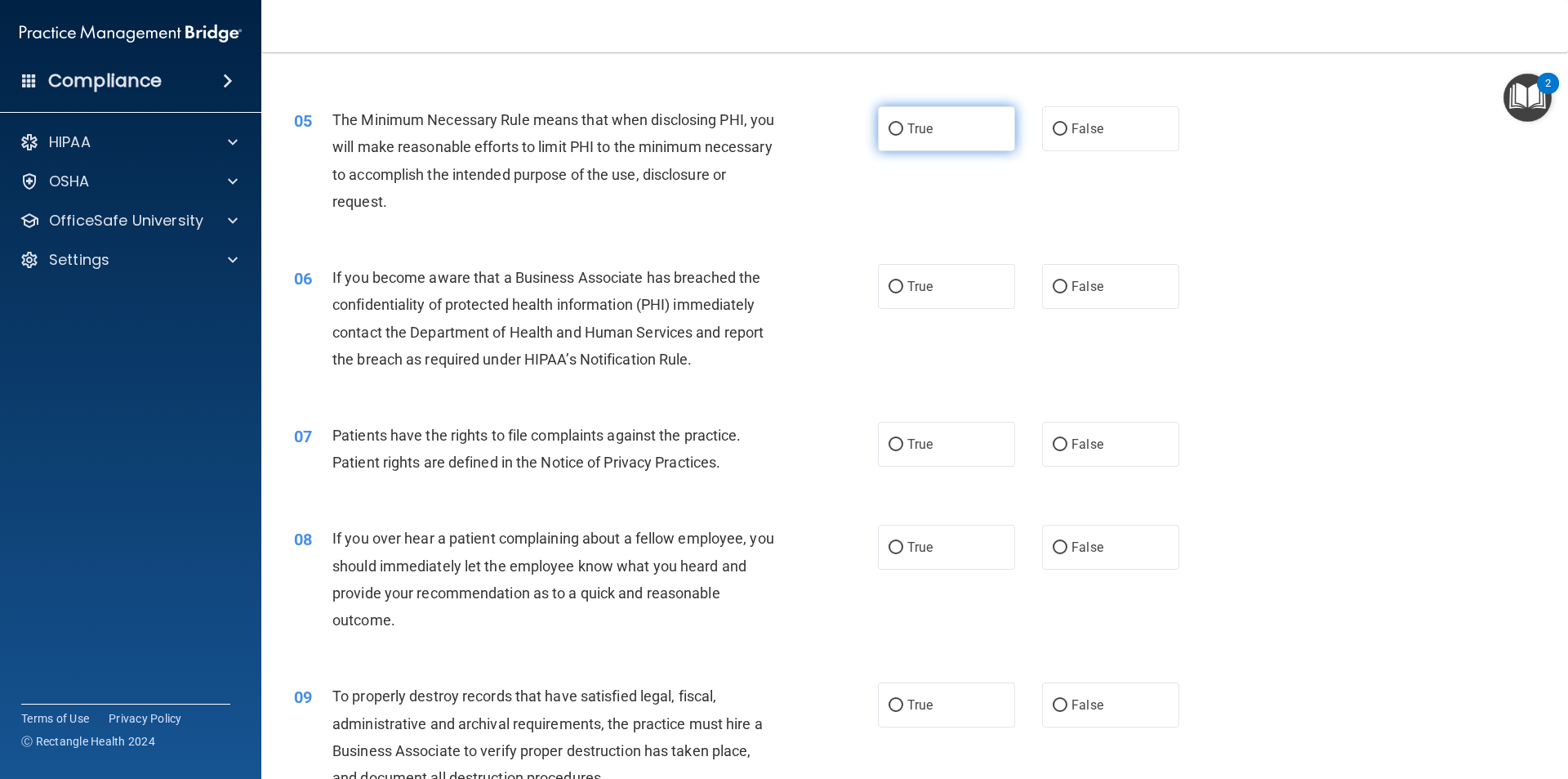
click at [970, 122] on label "True" at bounding box center [946, 129] width 137 height 45
click at [904, 123] on input "True" at bounding box center [896, 129] width 15 height 12
radio input "true"
click at [936, 300] on label "True" at bounding box center [946, 286] width 137 height 45
click at [904, 293] on input "True" at bounding box center [896, 287] width 15 height 12
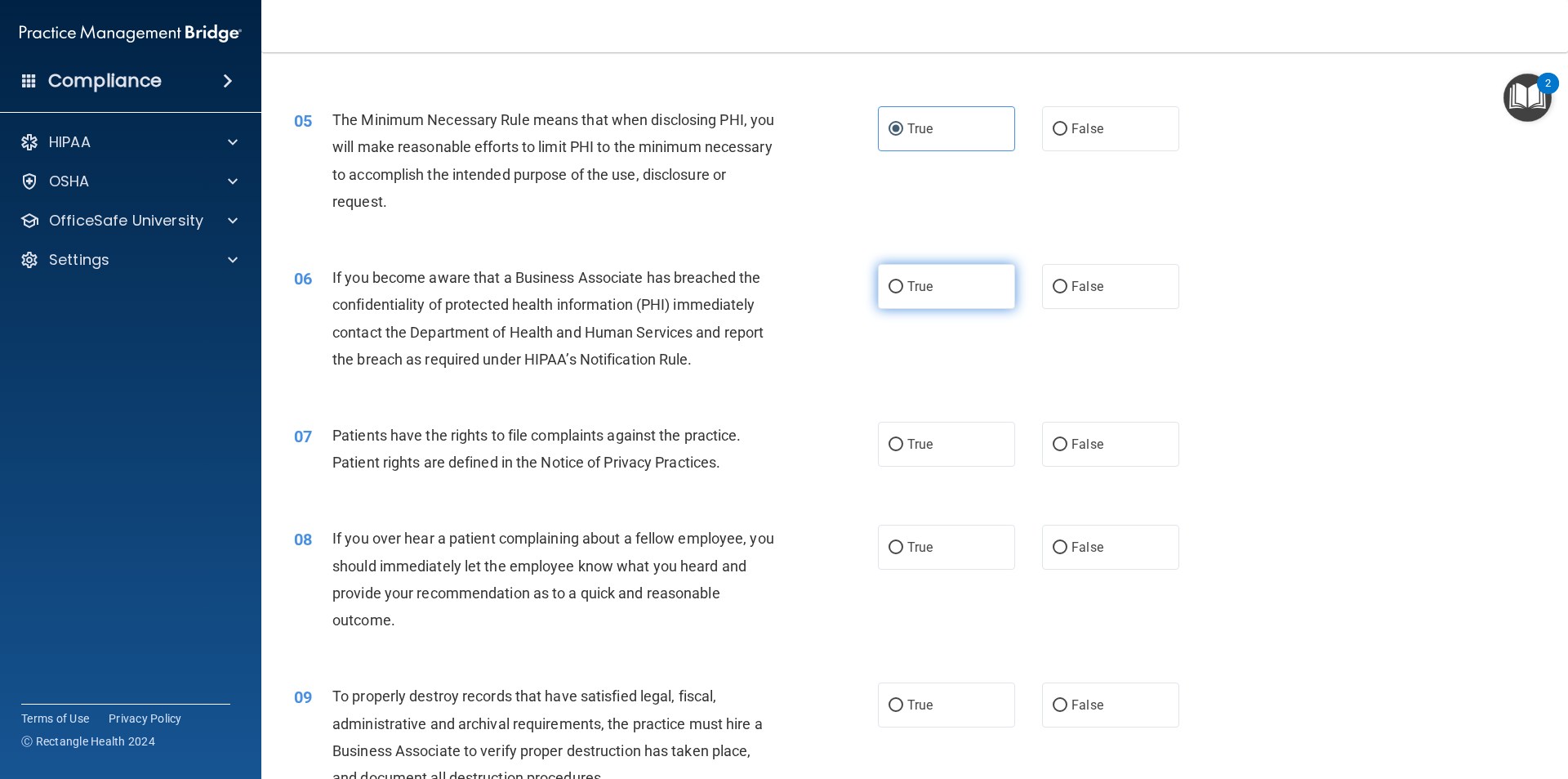
radio input "true"
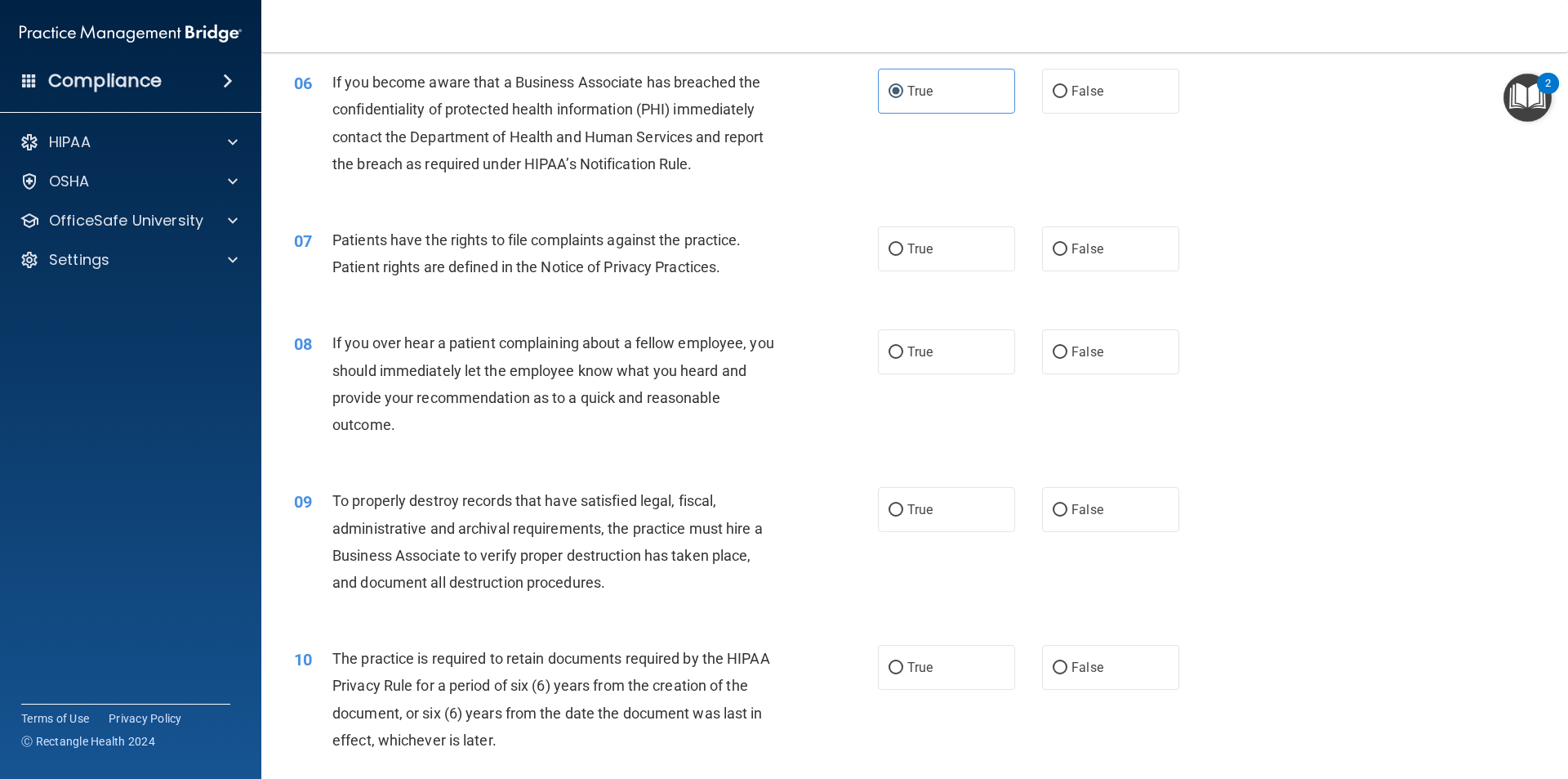
scroll to position [817, 0]
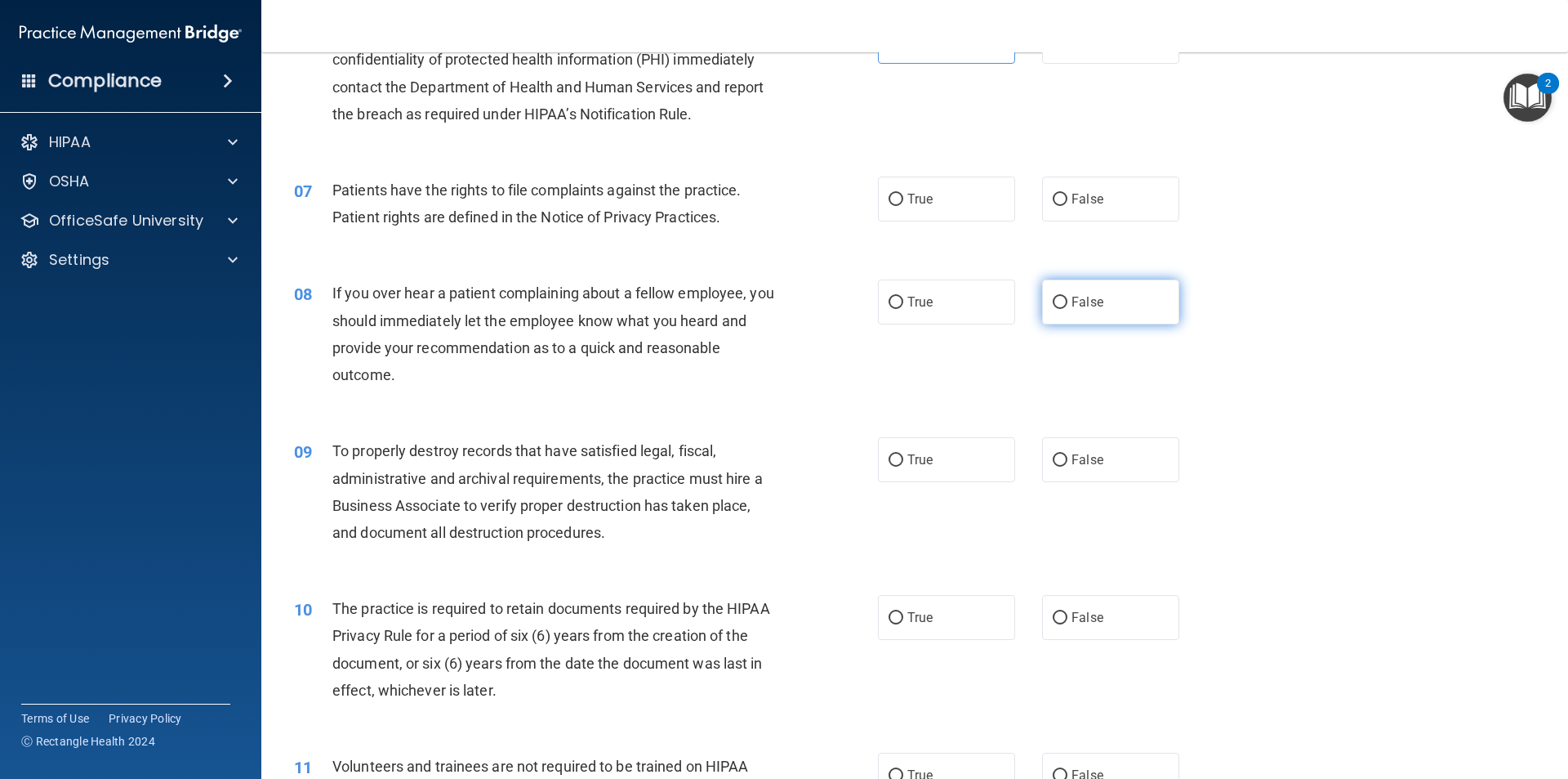
click at [1052, 308] on input "False" at bounding box center [1060, 303] width 15 height 12
radio input "true"
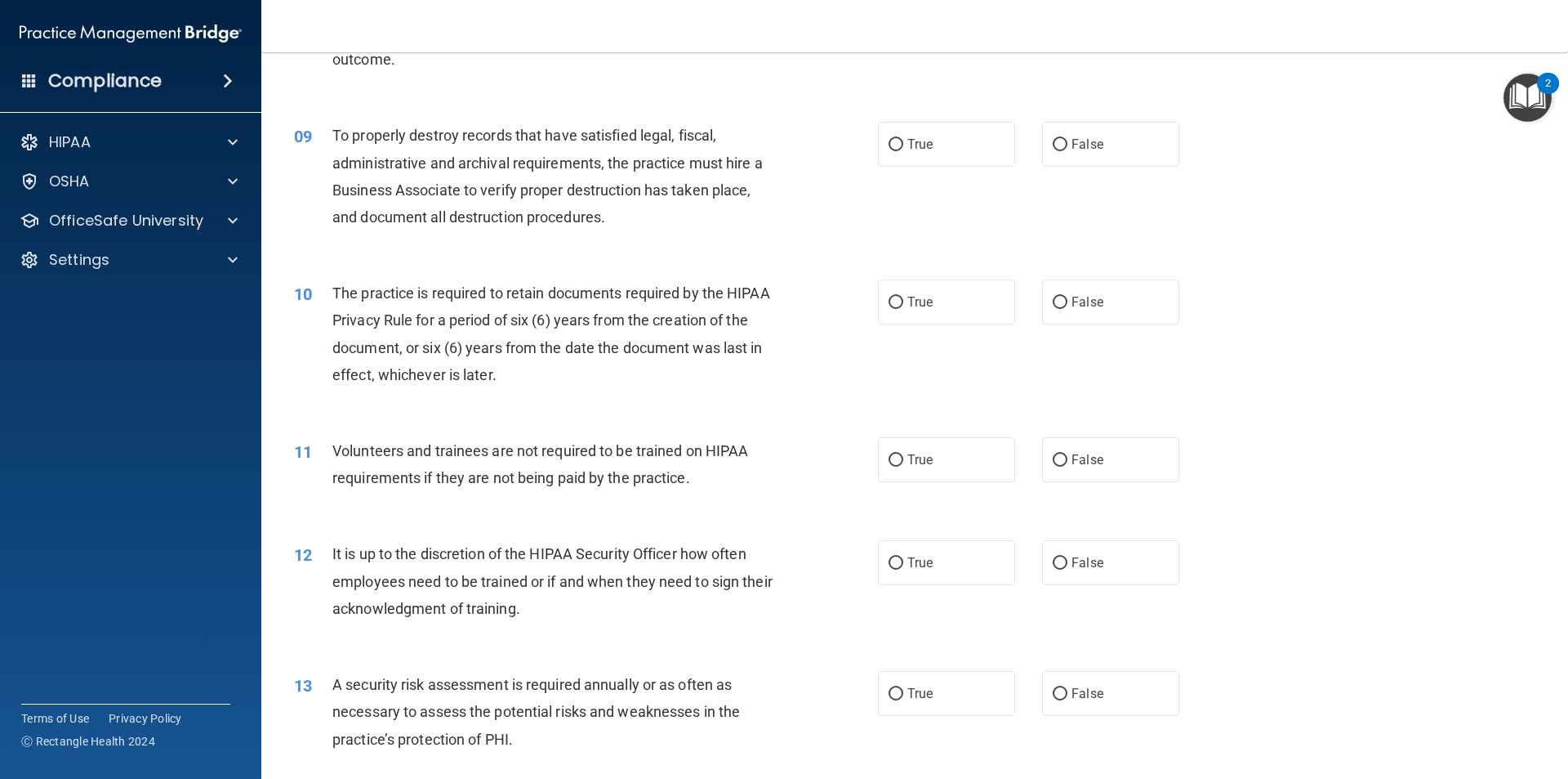
scroll to position [1144, 0]
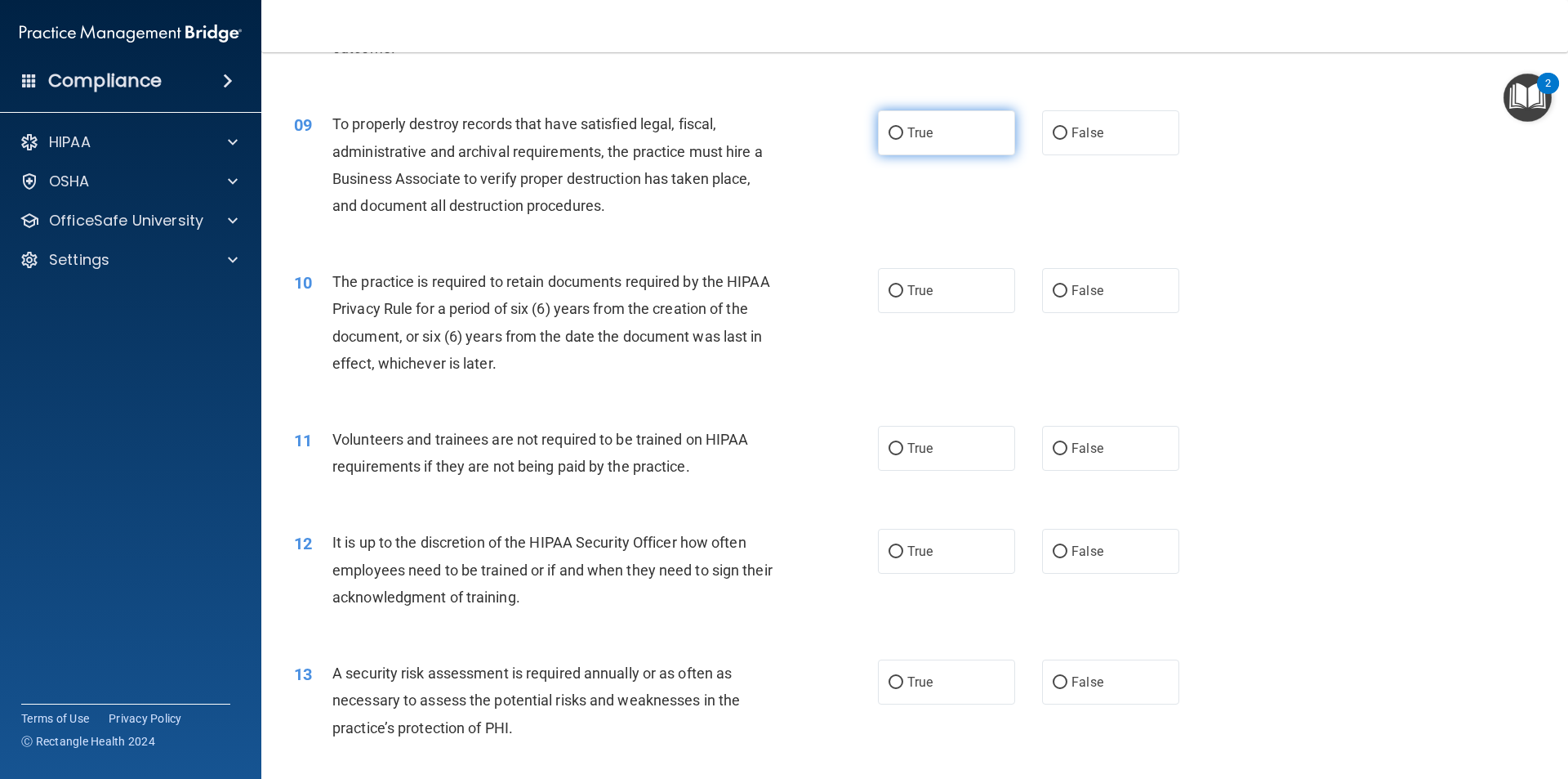
drag, startPoint x: 972, startPoint y: 120, endPoint x: 956, endPoint y: 123, distance: 16.3
click at [956, 123] on label "True" at bounding box center [946, 132] width 137 height 45
click at [904, 128] on input "True" at bounding box center [896, 134] width 15 height 12
radio input "true"
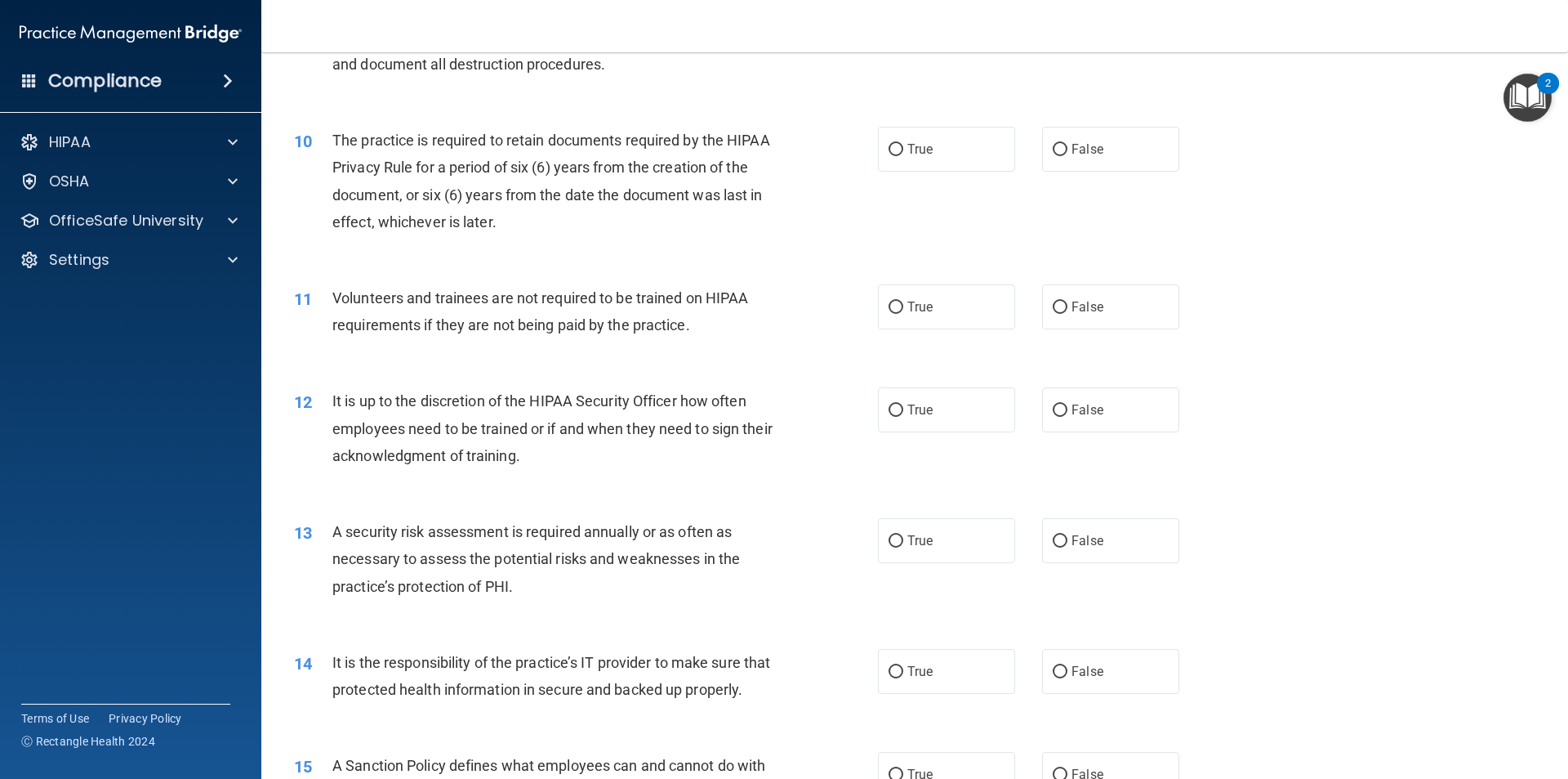
scroll to position [1307, 0]
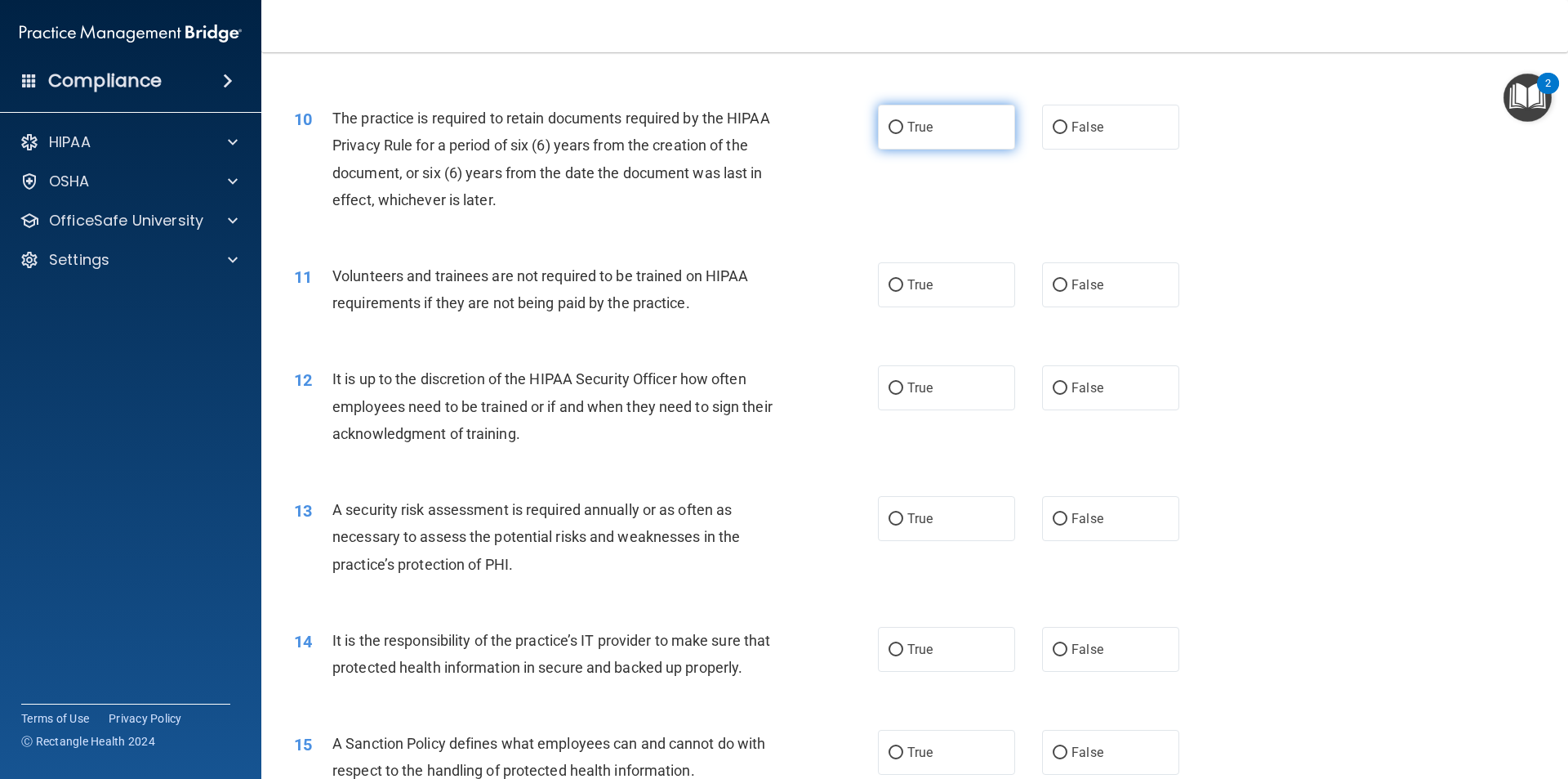
click at [936, 129] on label "True" at bounding box center [946, 127] width 137 height 45
click at [904, 129] on input "True" at bounding box center [896, 128] width 15 height 12
radio input "true"
click at [1072, 276] on label "False" at bounding box center [1110, 284] width 137 height 45
click at [1067, 279] on input "False" at bounding box center [1060, 285] width 15 height 12
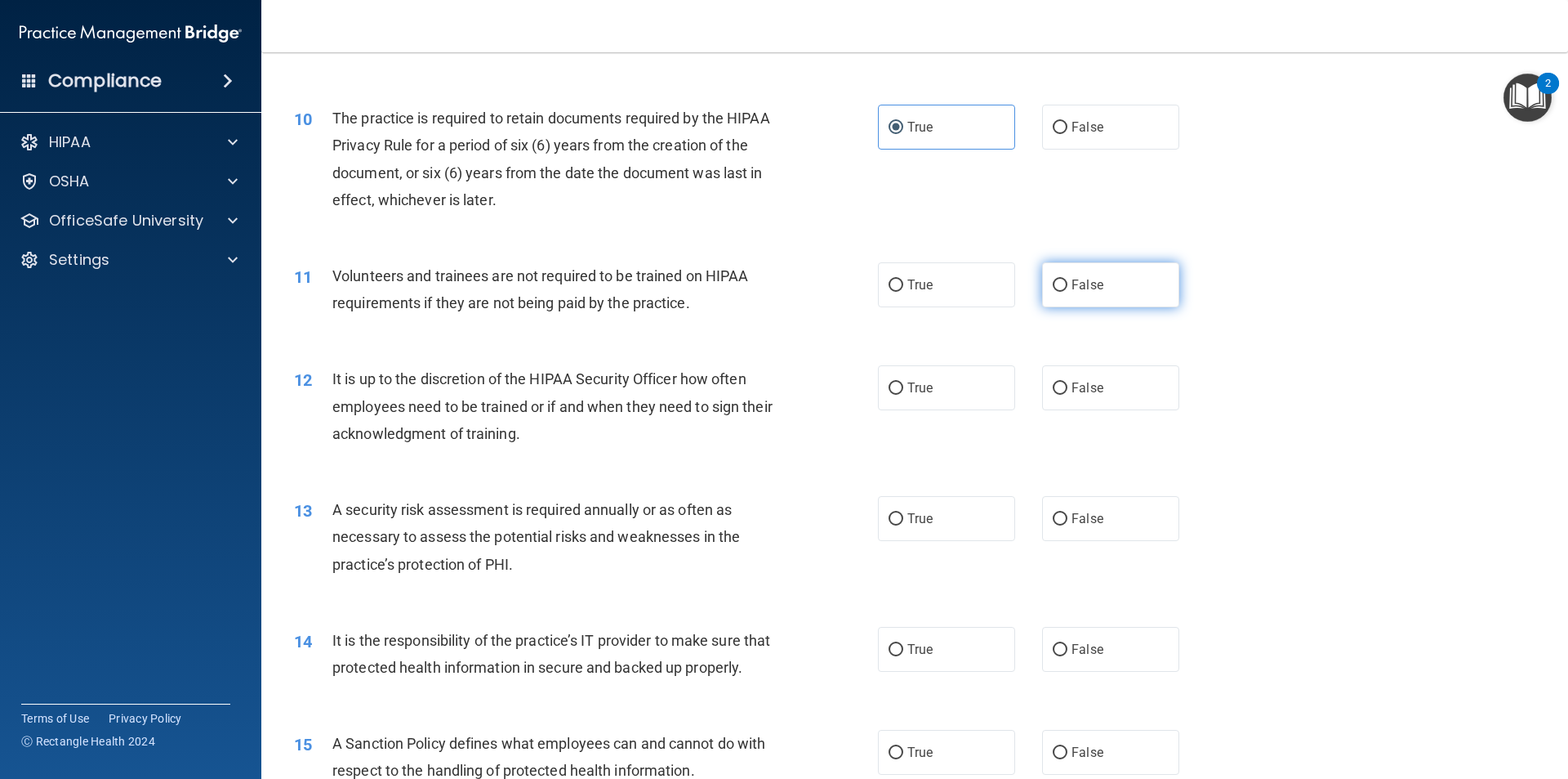
radio input "true"
click at [1023, 397] on div "True False" at bounding box center [1043, 387] width 330 height 45
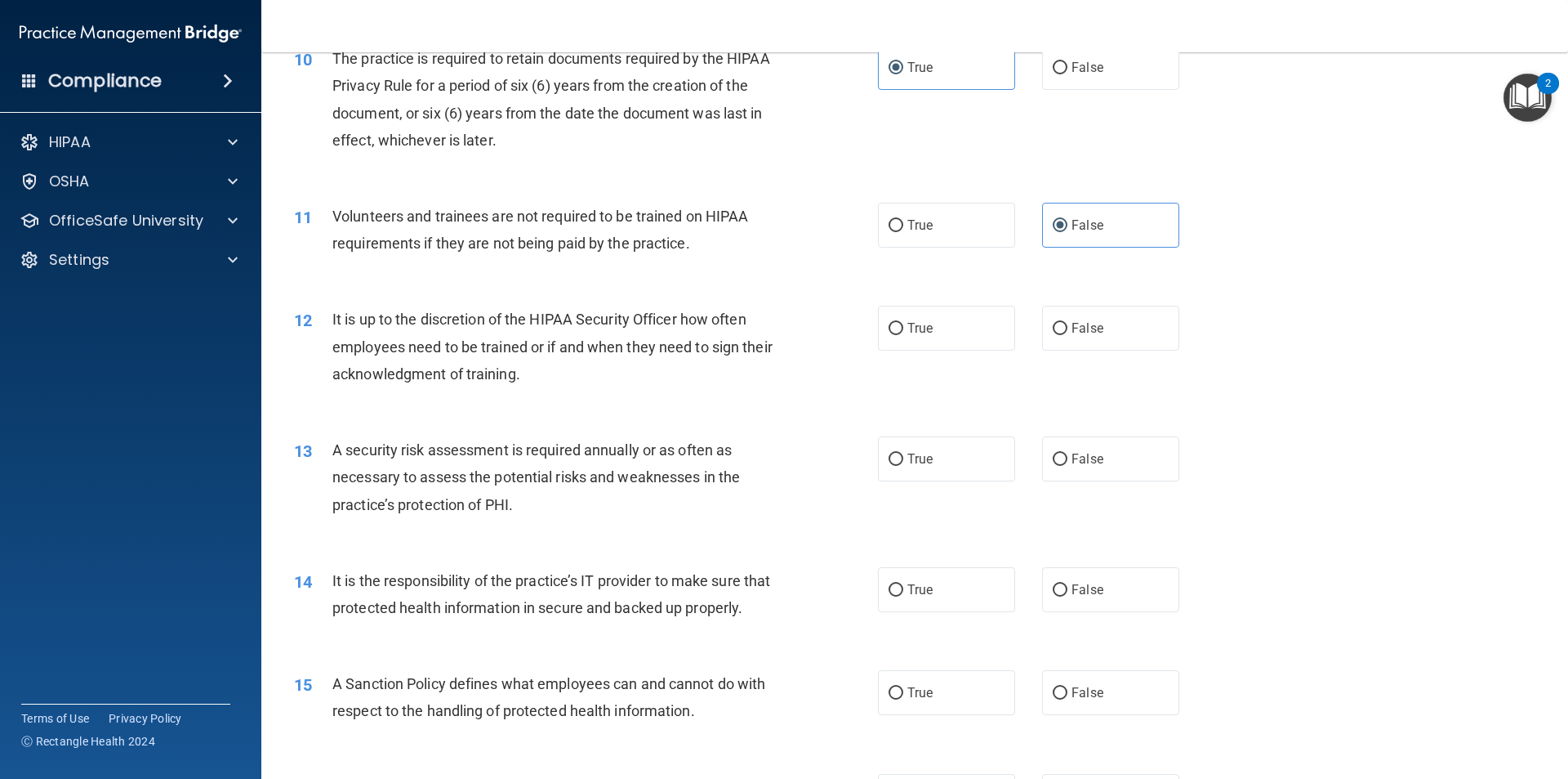
scroll to position [1470, 0]
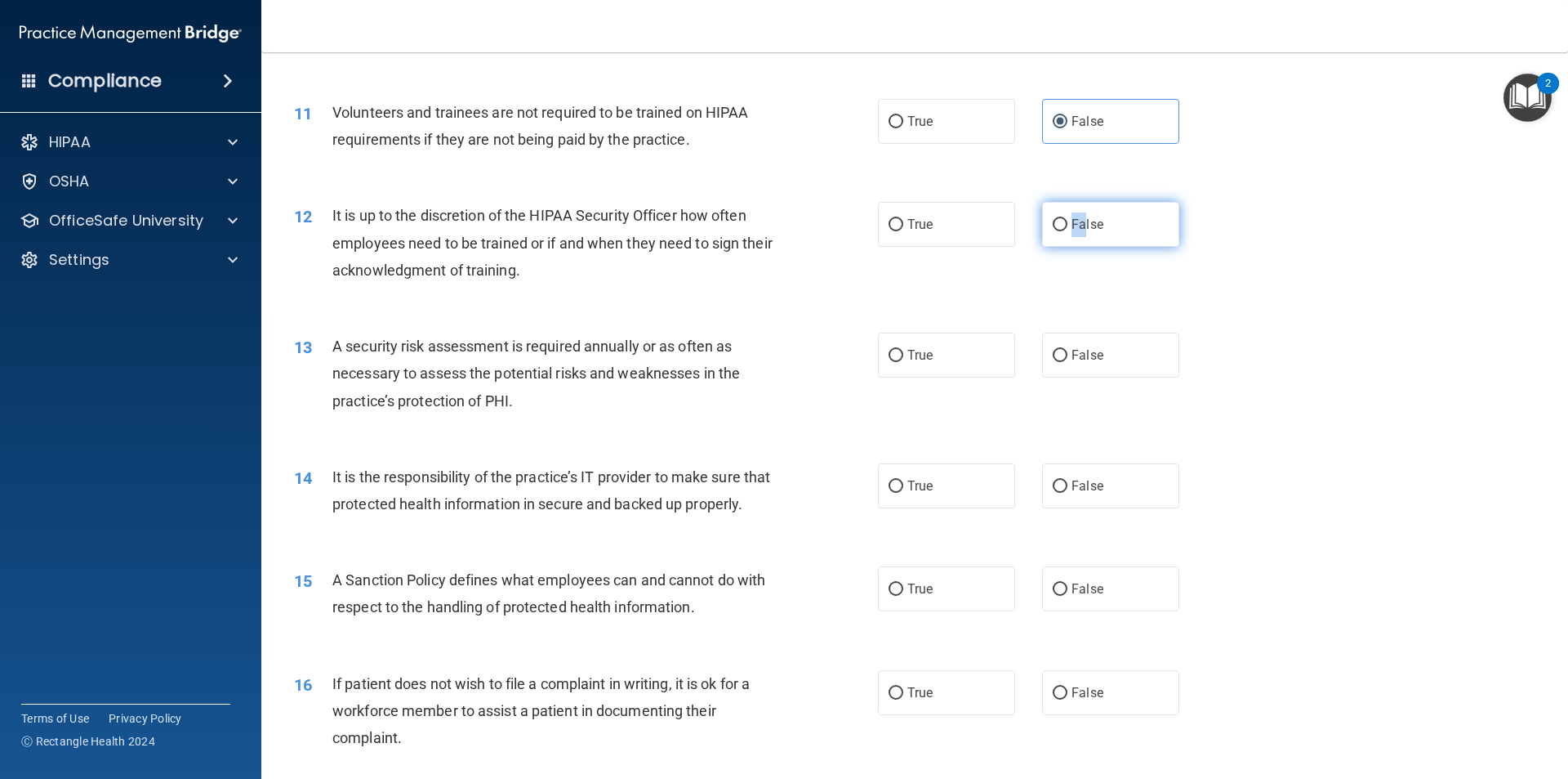
drag, startPoint x: 1072, startPoint y: 216, endPoint x: 1039, endPoint y: 229, distance: 35.5
click at [1042, 229] on label "False" at bounding box center [1110, 224] width 137 height 45
click at [943, 358] on label "True" at bounding box center [946, 354] width 137 height 45
click at [904, 358] on input "True" at bounding box center [896, 356] width 15 height 12
radio input "true"
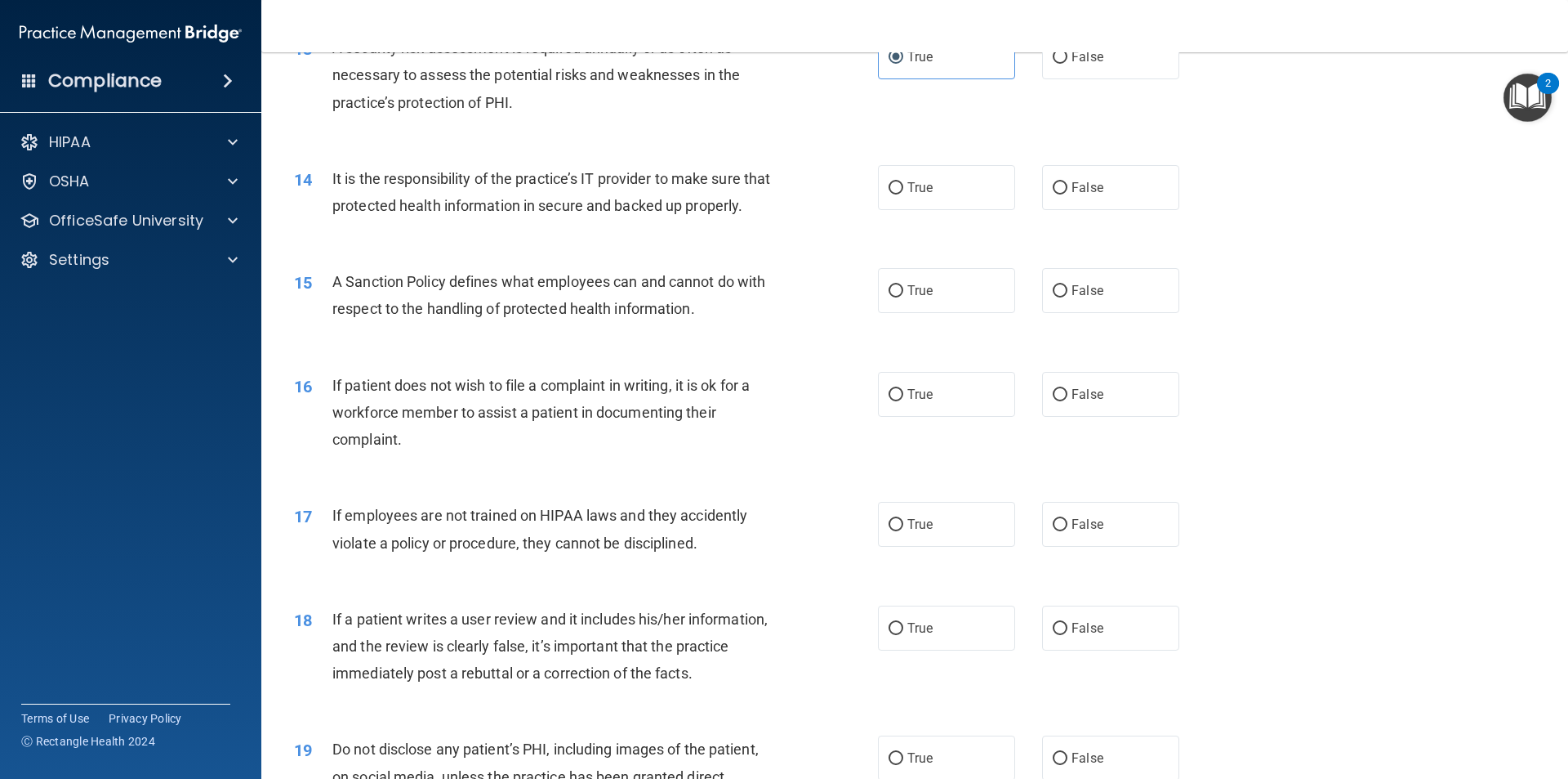
scroll to position [1797, 0]
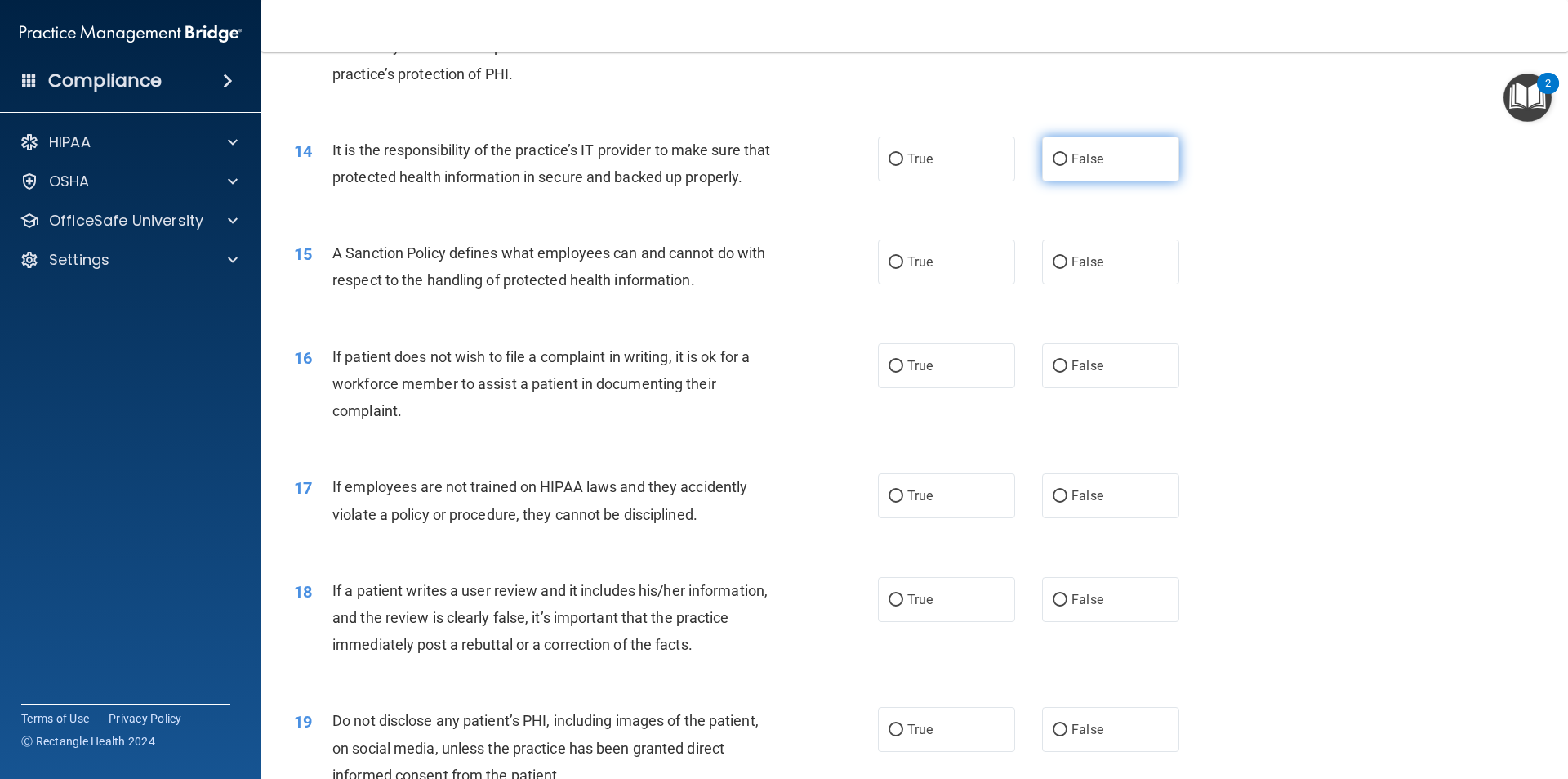
click at [1103, 173] on label "False" at bounding box center [1110, 159] width 137 height 45
click at [1067, 166] on input "False" at bounding box center [1060, 160] width 15 height 12
radio input "true"
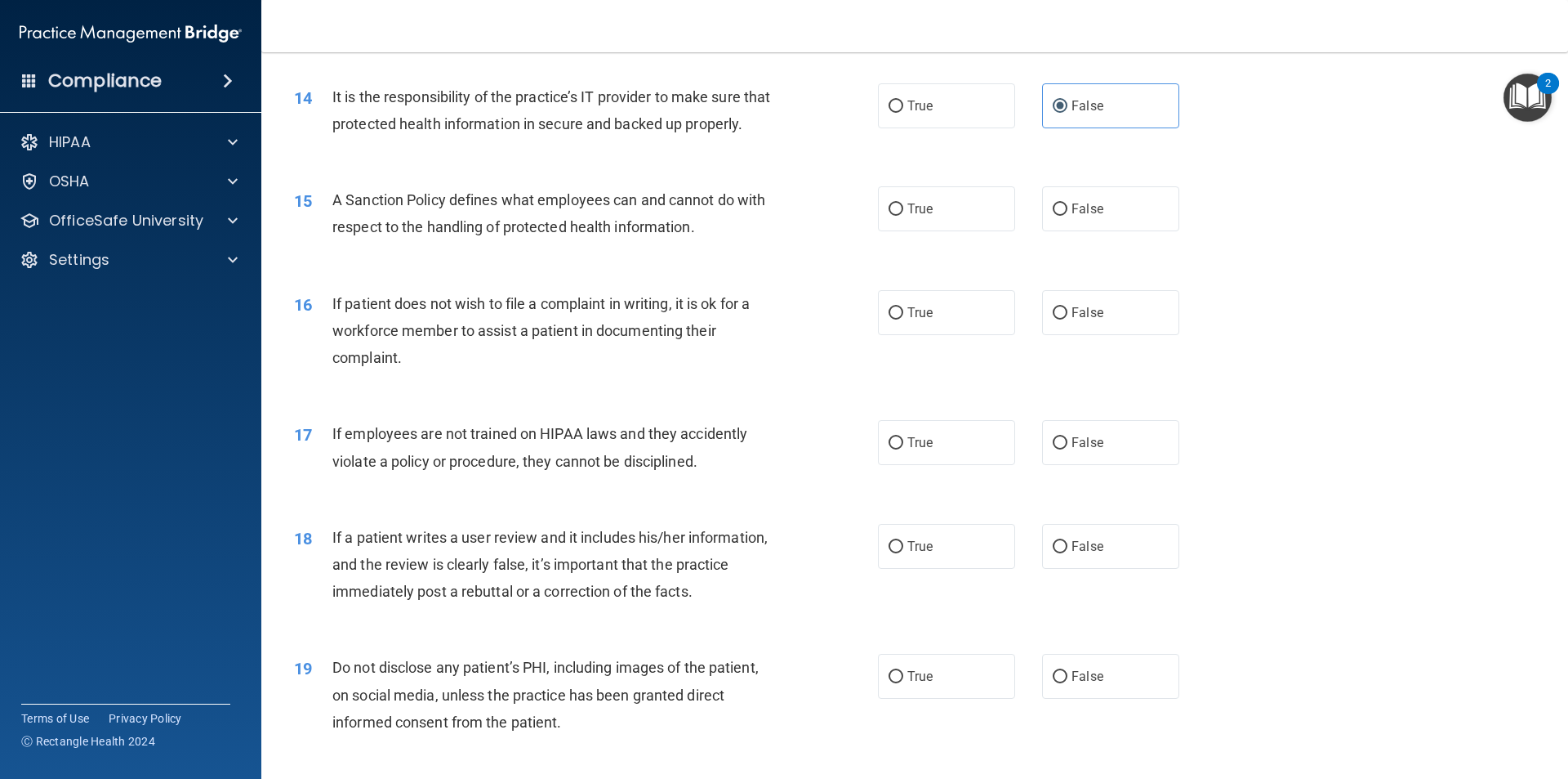
scroll to position [1879, 0]
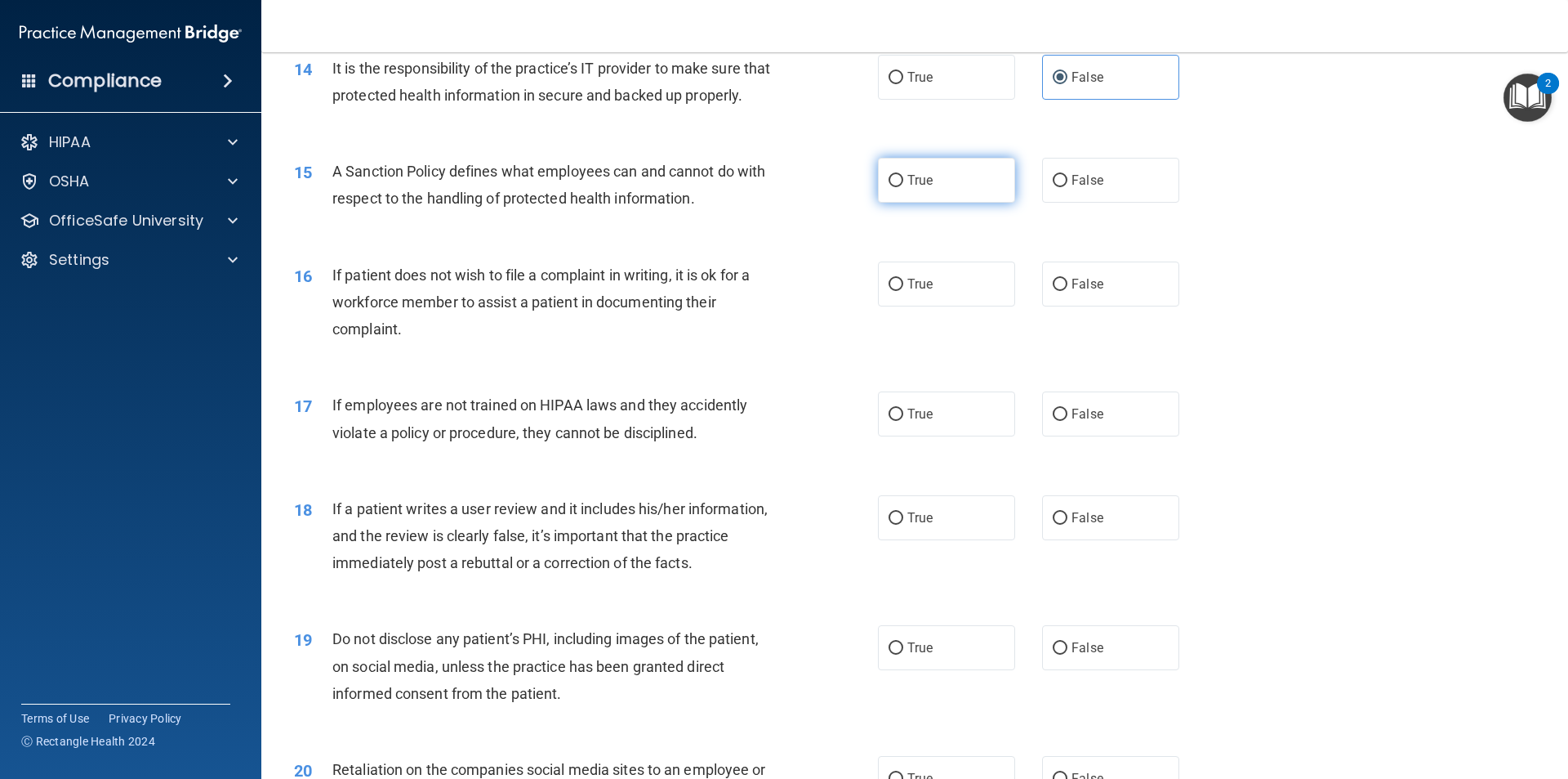
click at [907, 188] on span "True" at bounding box center [920, 181] width 26 height 16
click at [904, 187] on input "True" at bounding box center [896, 181] width 15 height 12
radio input "true"
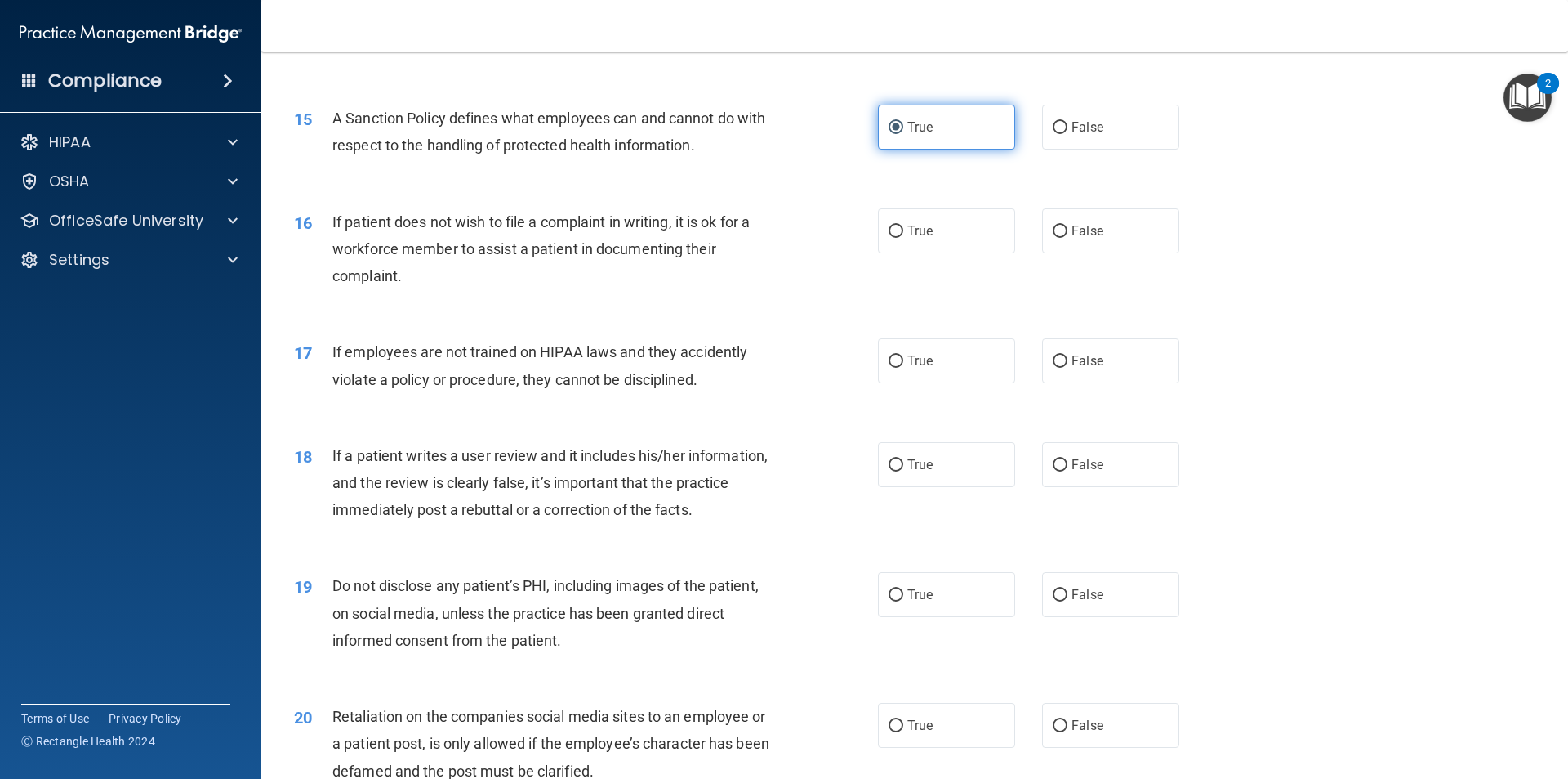
scroll to position [1961, 0]
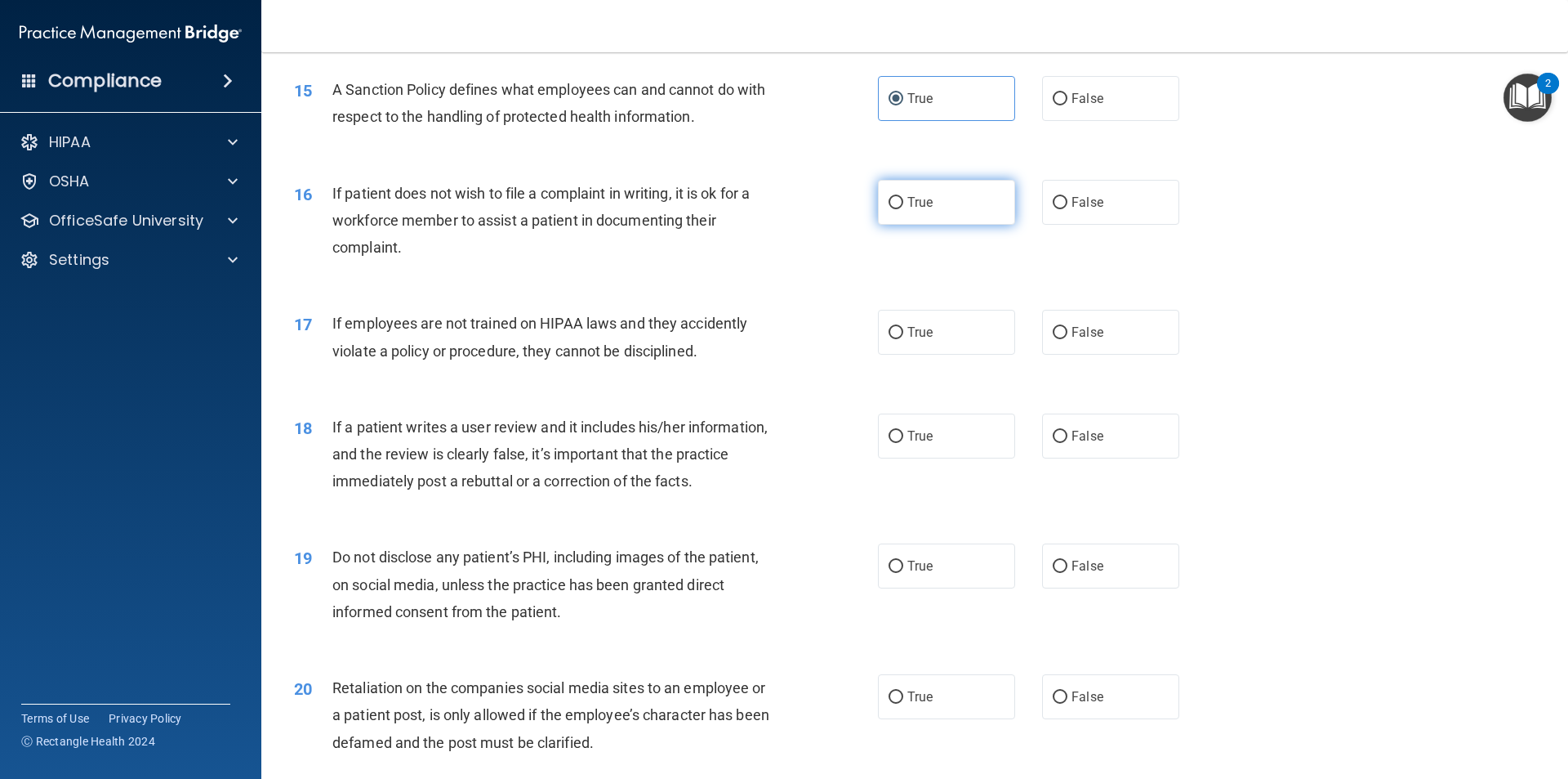
click at [902, 218] on label "True" at bounding box center [946, 202] width 137 height 45
click at [902, 209] on input "True" at bounding box center [896, 203] width 15 height 12
radio input "true"
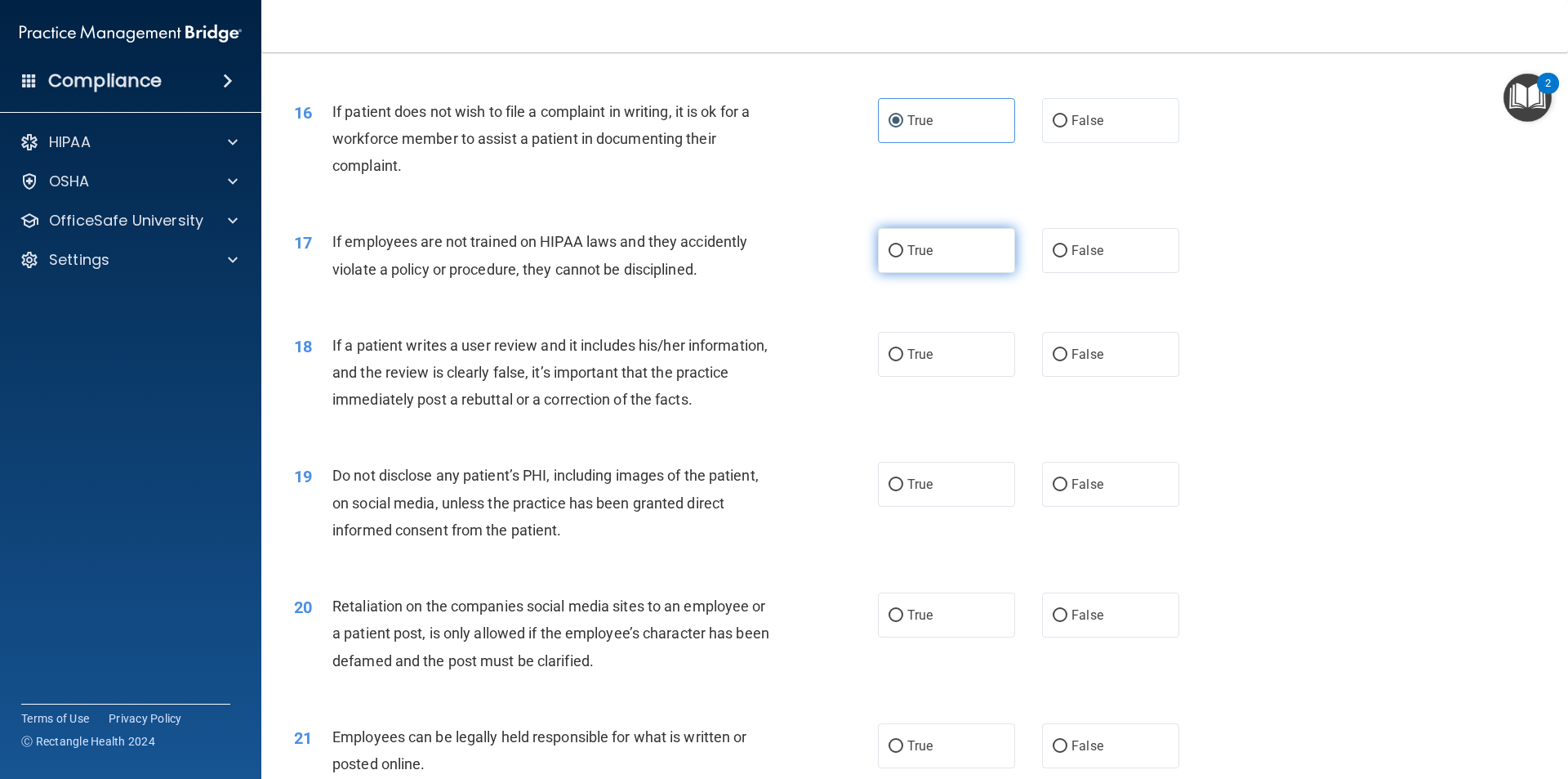
scroll to position [2124, 0]
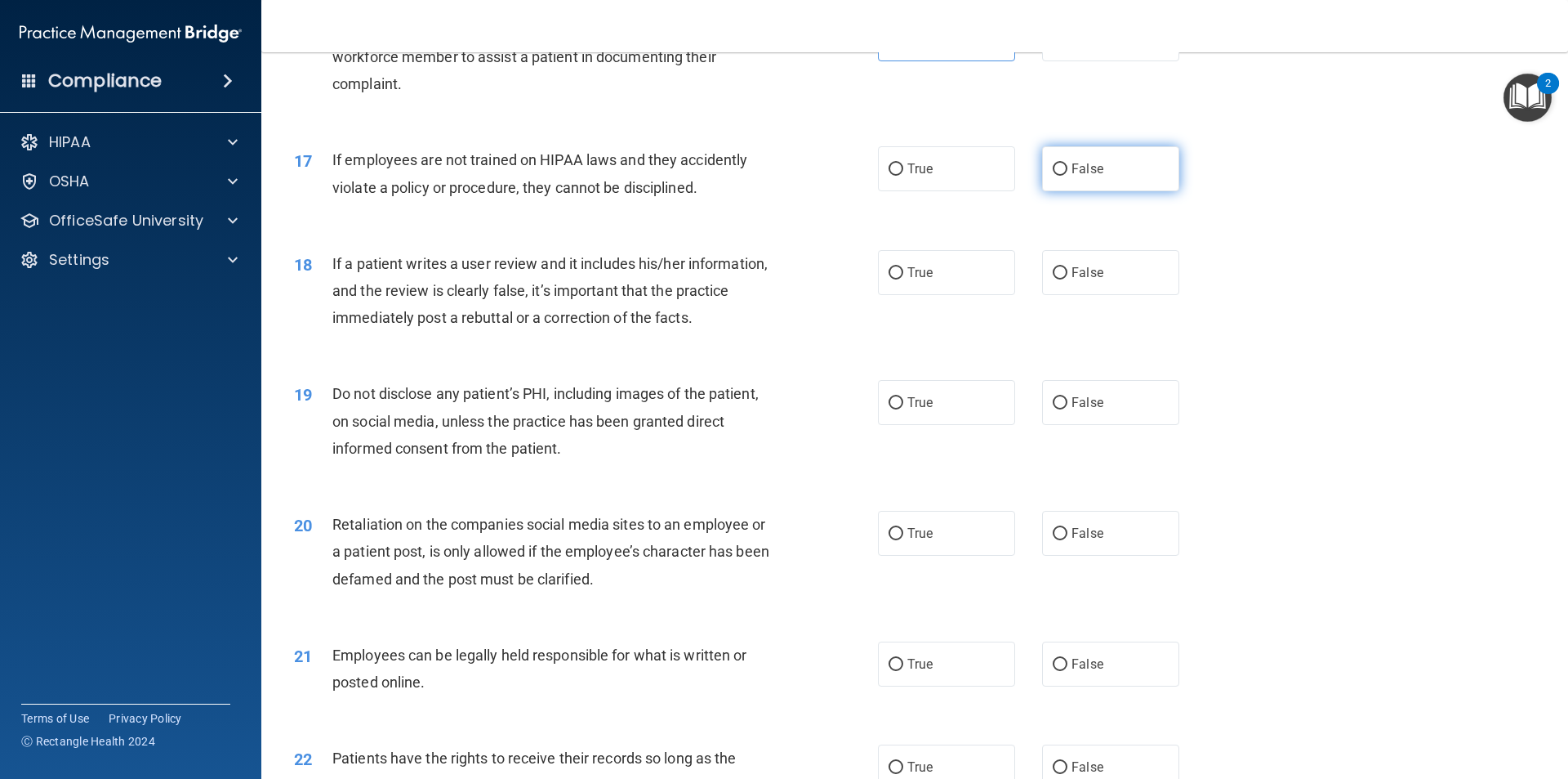
click at [1093, 189] on label "False" at bounding box center [1110, 168] width 137 height 45
click at [1067, 175] on input "False" at bounding box center [1060, 169] width 15 height 12
radio input "true"
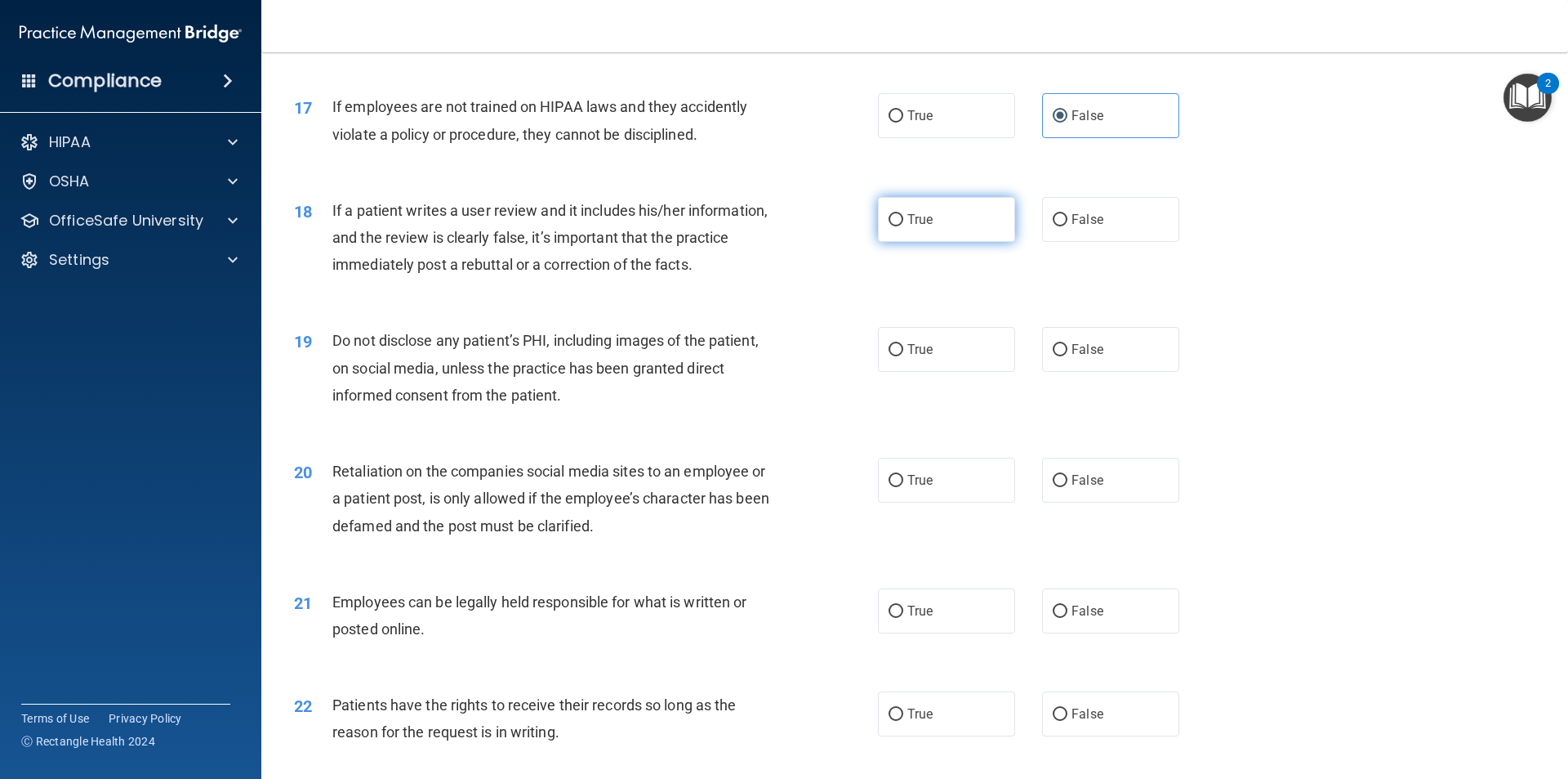
scroll to position [2206, 0]
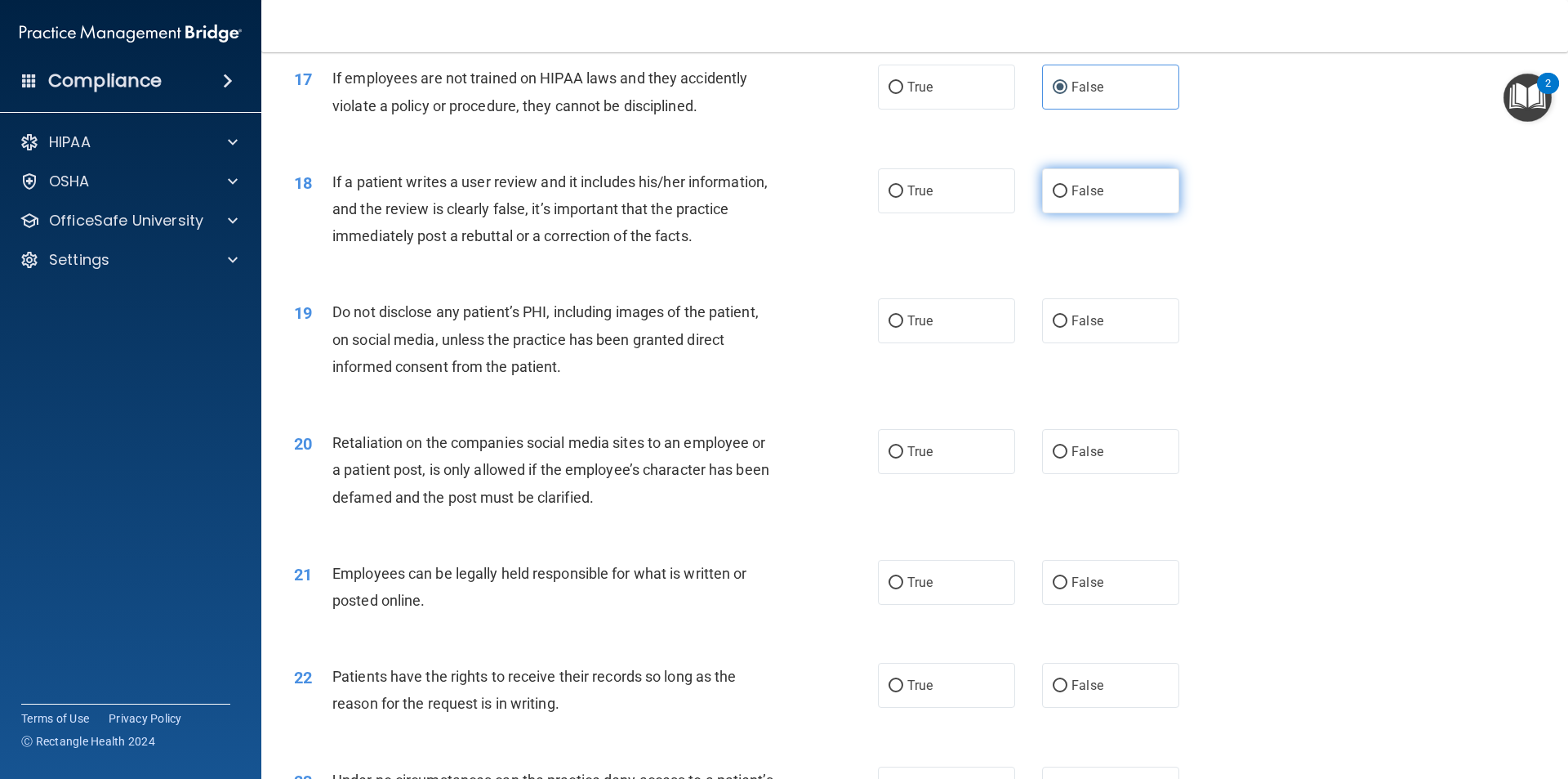
click at [1135, 214] on label "False" at bounding box center [1110, 191] width 137 height 45
click at [1067, 198] on input "False" at bounding box center [1060, 191] width 15 height 12
radio input "true"
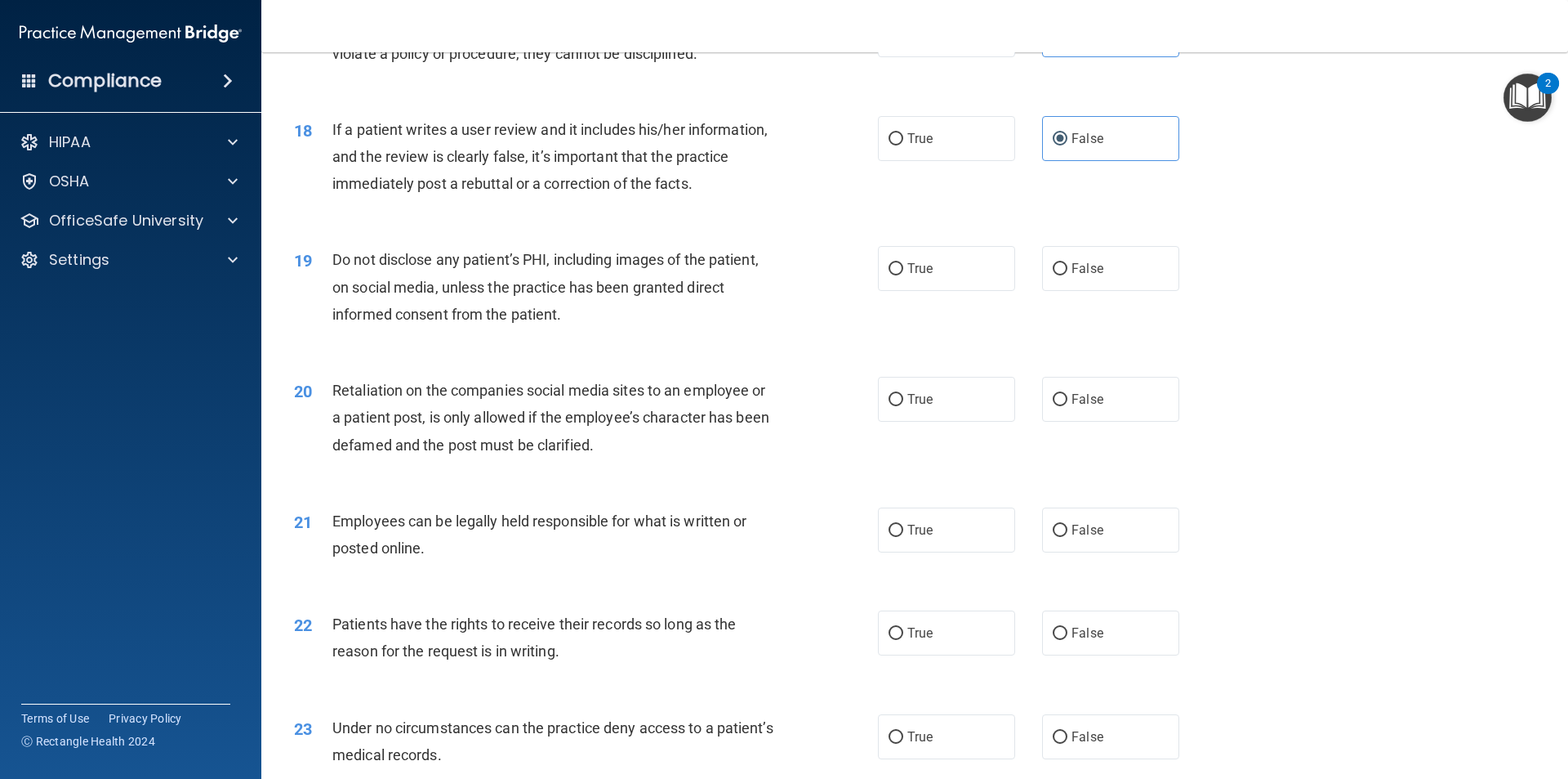
scroll to position [2287, 0]
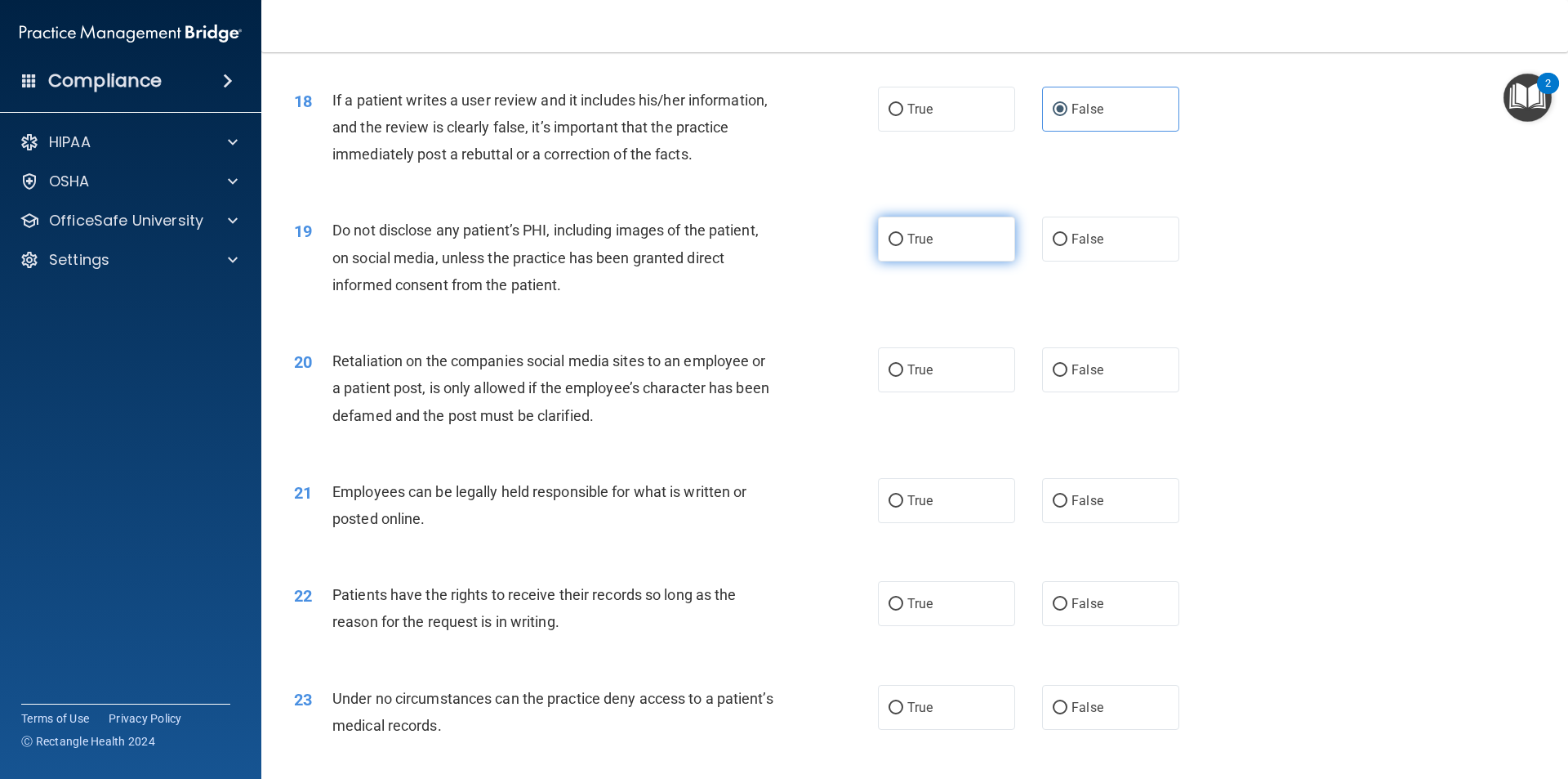
click at [932, 261] on label "True" at bounding box center [946, 238] width 137 height 45
click at [904, 245] on input "True" at bounding box center [896, 240] width 15 height 12
radio input "true"
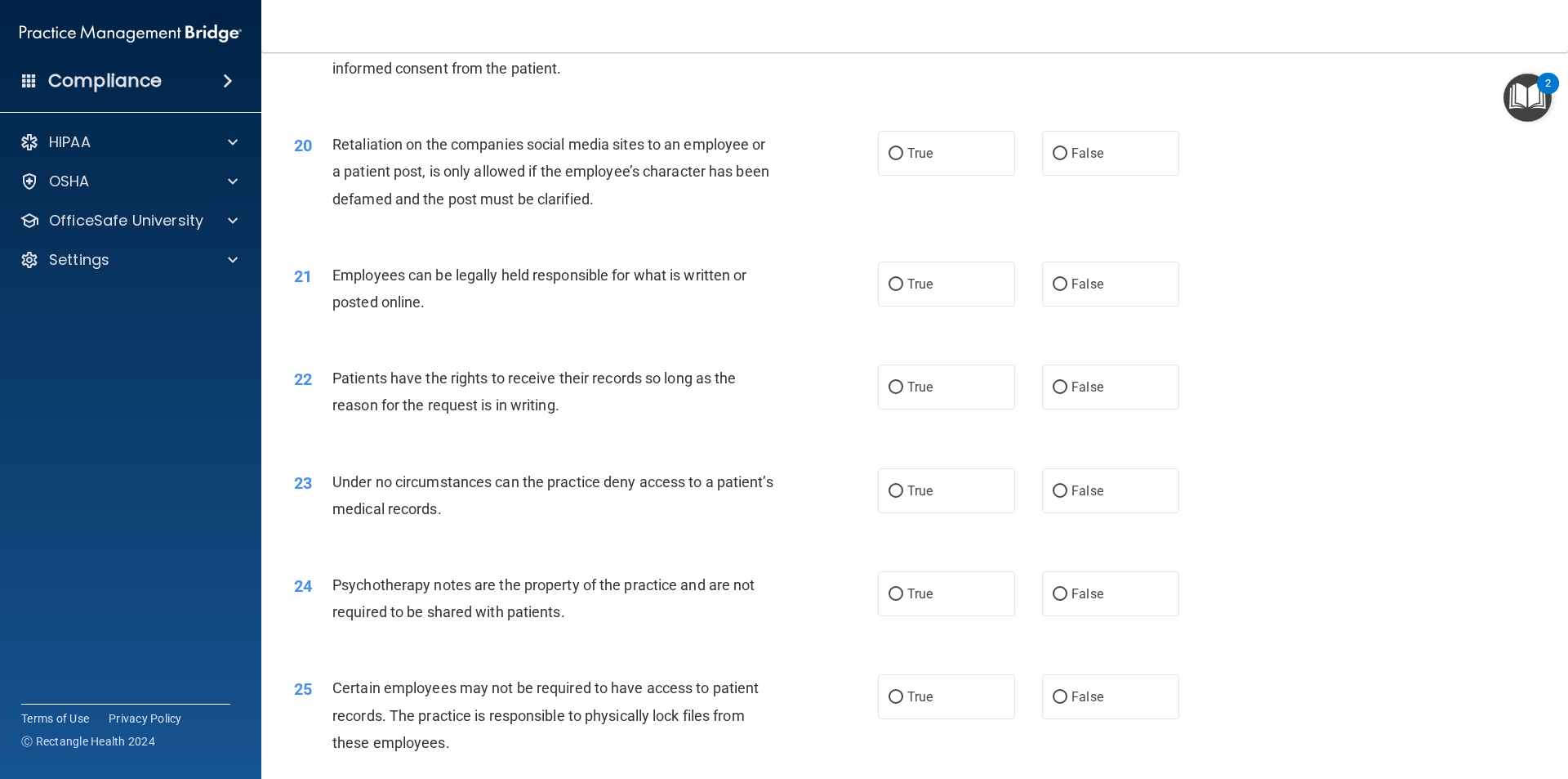
scroll to position [2533, 0]
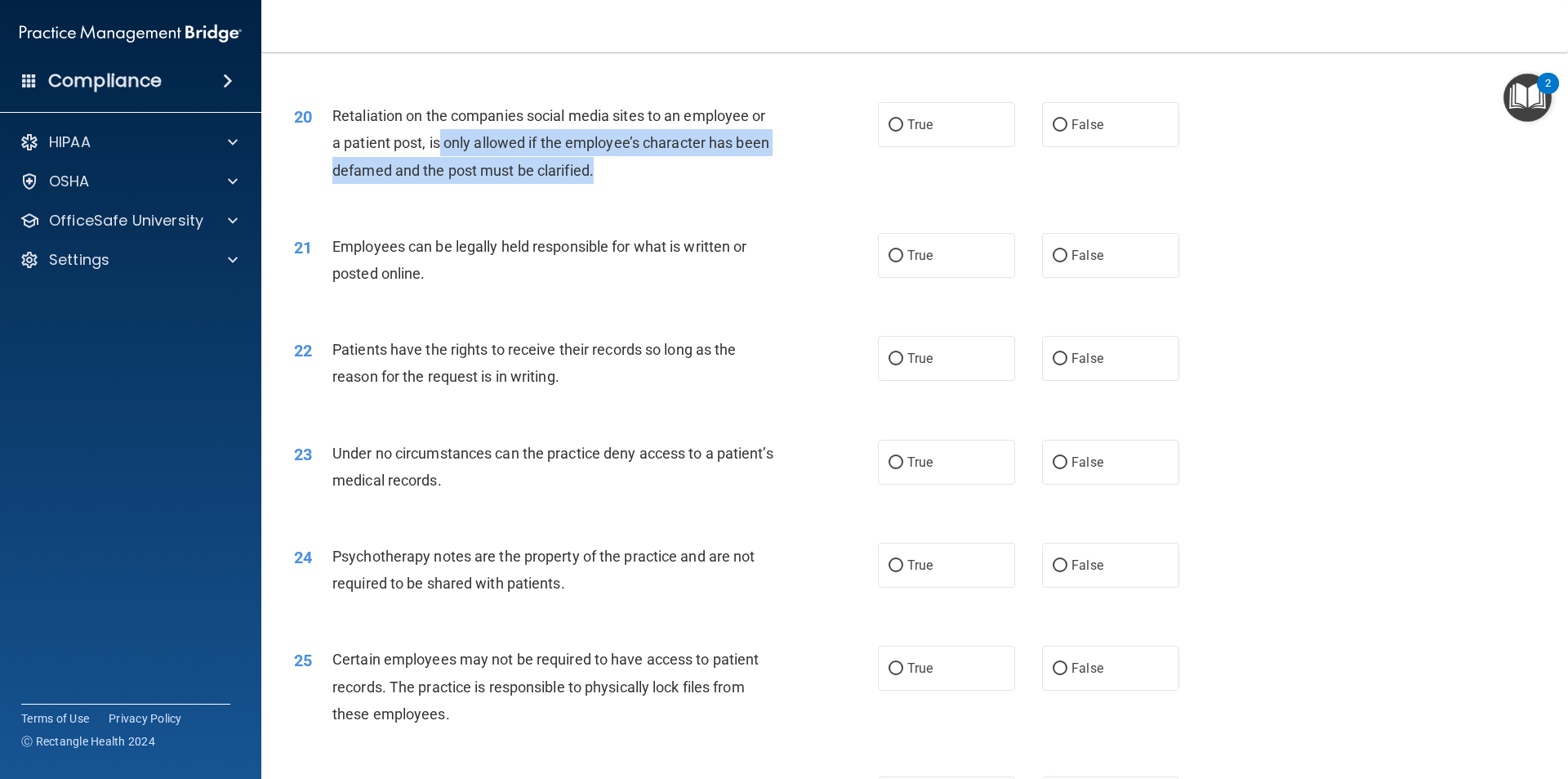
drag, startPoint x: 442, startPoint y: 158, endPoint x: 631, endPoint y: 196, distance: 192.8
click at [631, 183] on div "Retaliation on the companies social media sites to an employee or a patient pos…" at bounding box center [560, 143] width 456 height 82
click at [669, 183] on div "Retaliation on the companies social media sites to an employee or a patient pos…" at bounding box center [560, 143] width 456 height 82
click at [701, 183] on div "Retaliation on the companies social media sites to an employee or a patient pos…" at bounding box center [560, 143] width 456 height 82
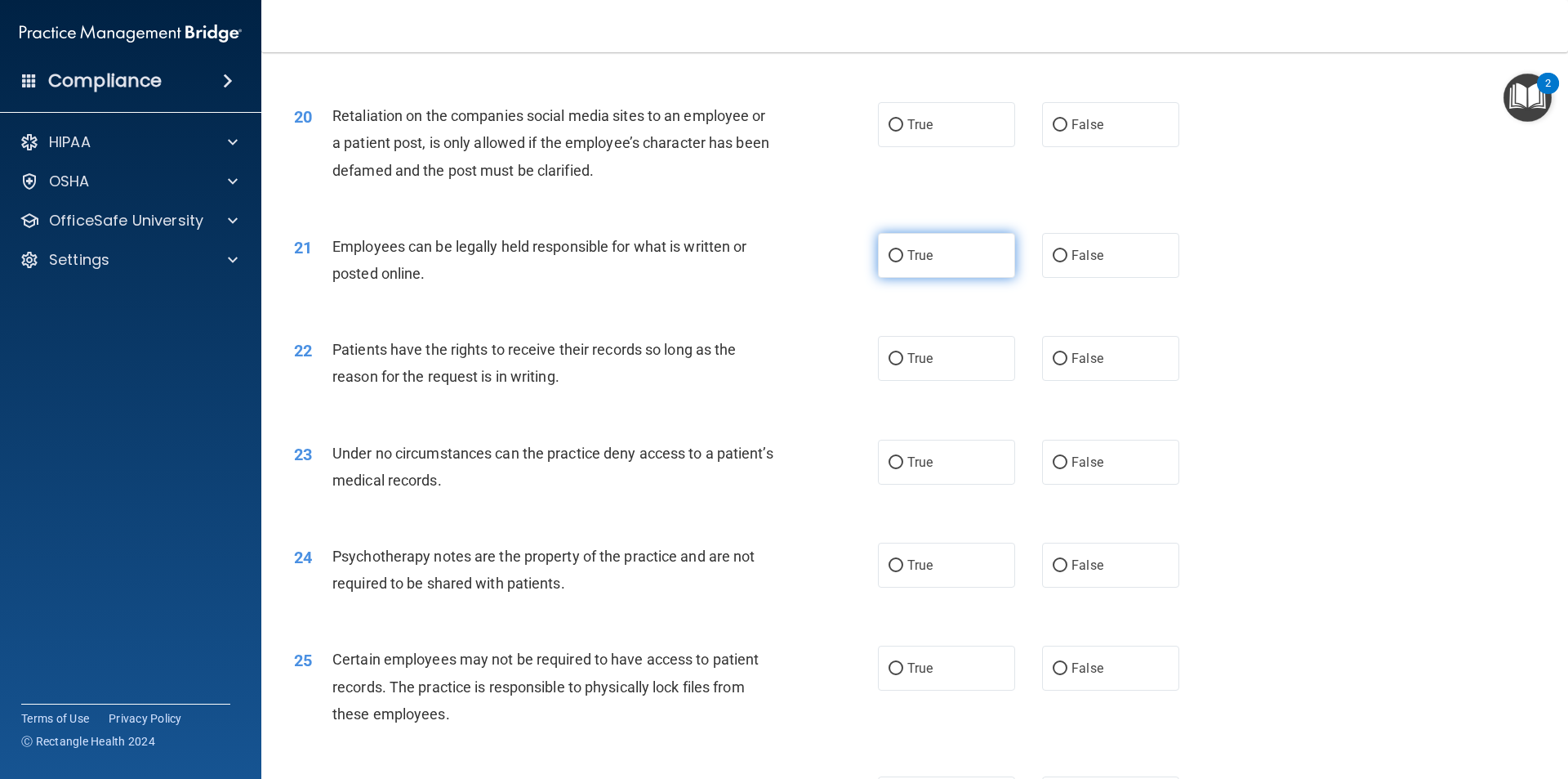
click at [983, 270] on label "True" at bounding box center [946, 255] width 137 height 45
click at [904, 262] on input "True" at bounding box center [896, 256] width 15 height 12
radio input "true"
click at [1070, 131] on label "False" at bounding box center [1110, 124] width 137 height 45
click at [1067, 131] on input "False" at bounding box center [1060, 126] width 15 height 12
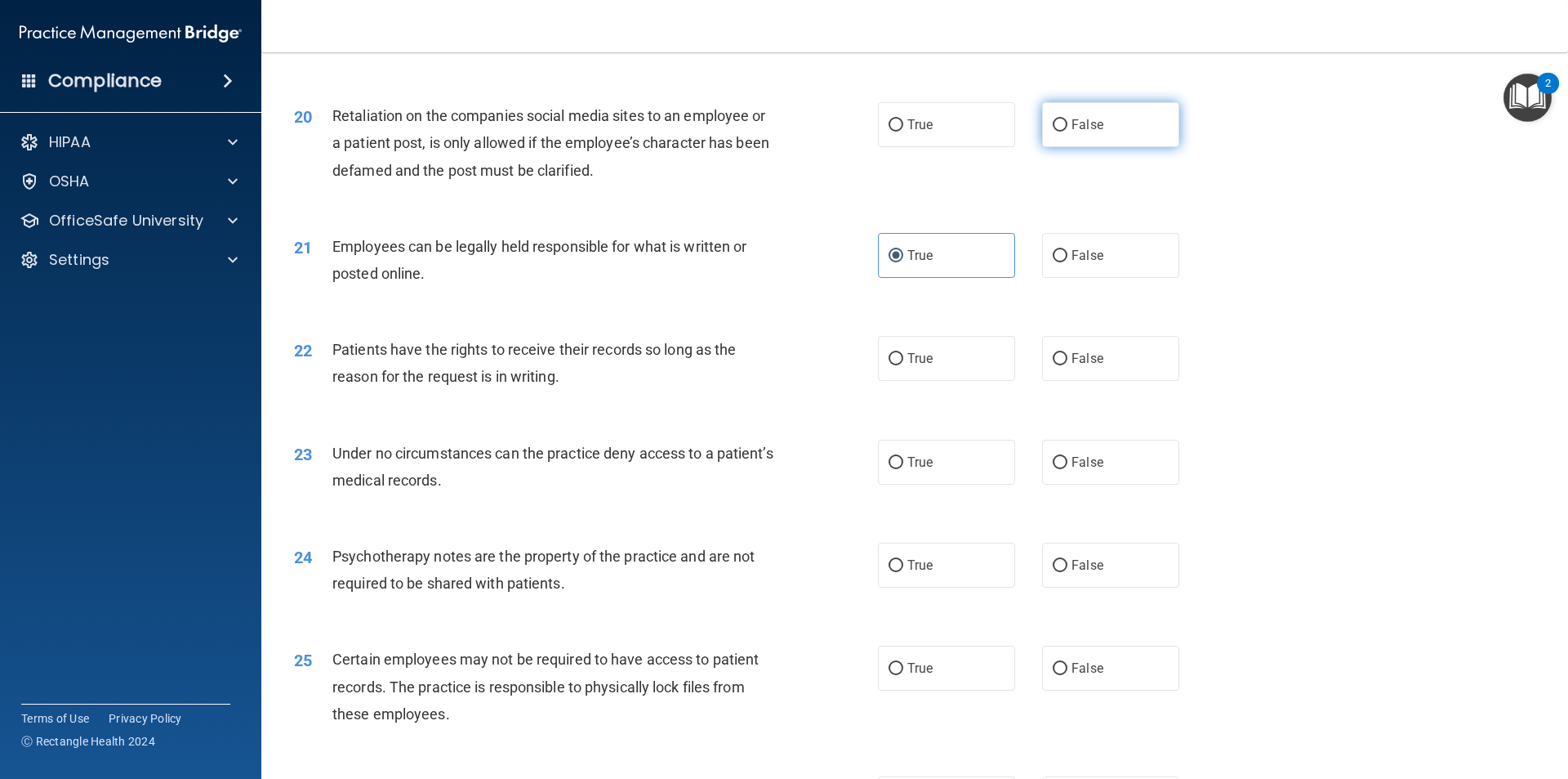
radio input "true"
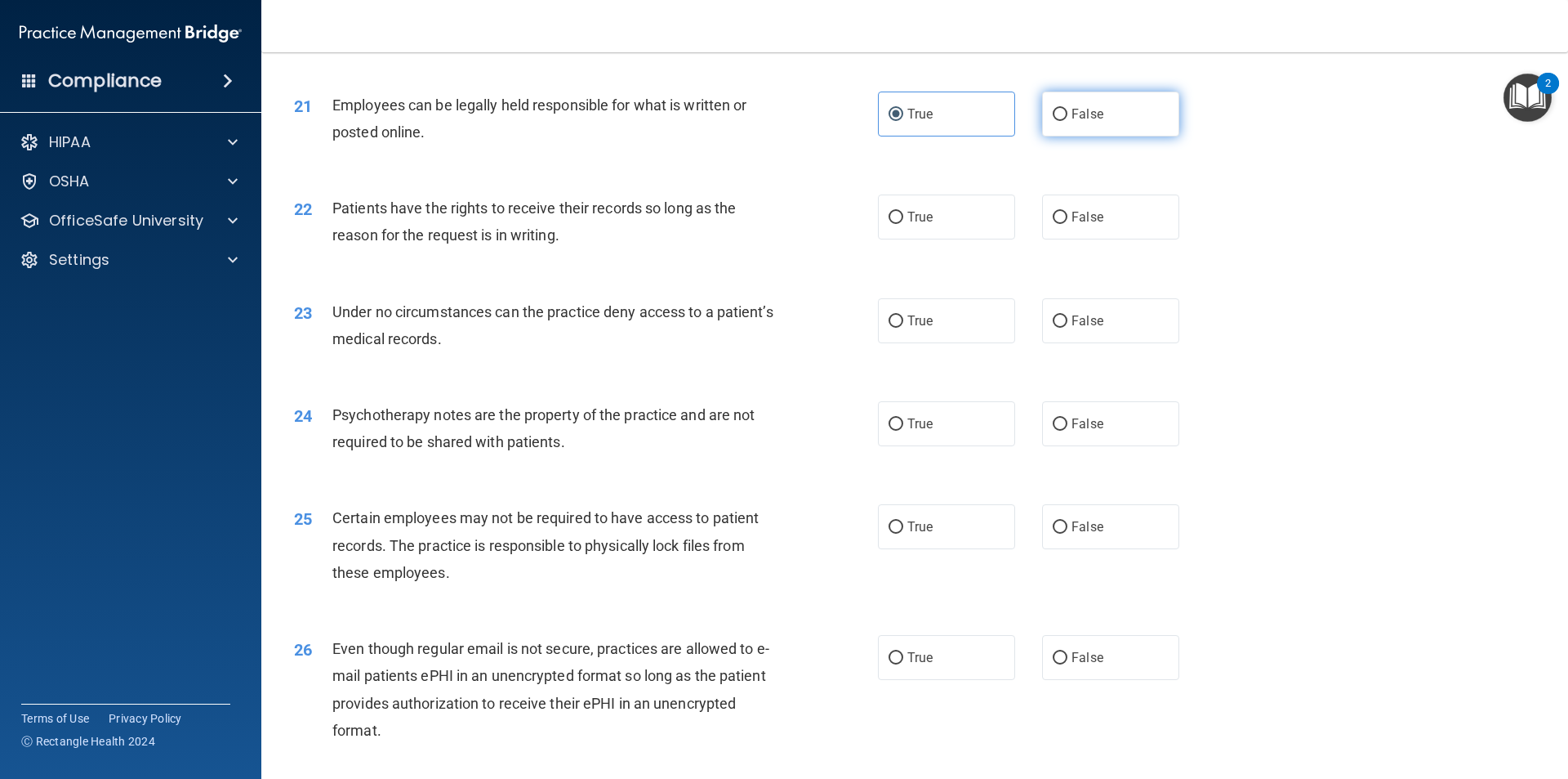
scroll to position [2696, 0]
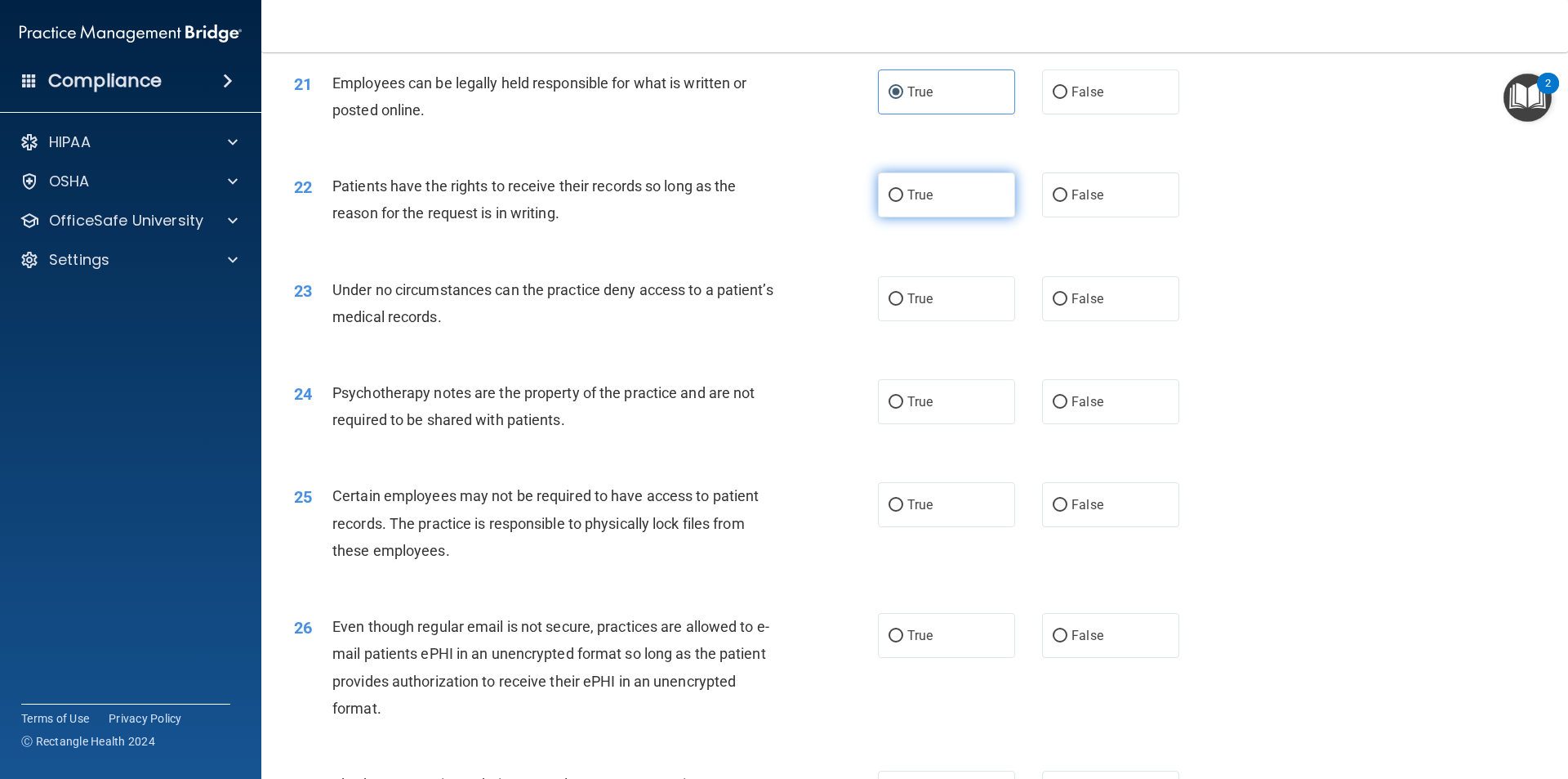
click at [936, 217] on label "True" at bounding box center [946, 195] width 137 height 45
click at [904, 202] on input "True" at bounding box center [896, 196] width 15 height 12
radio input "true"
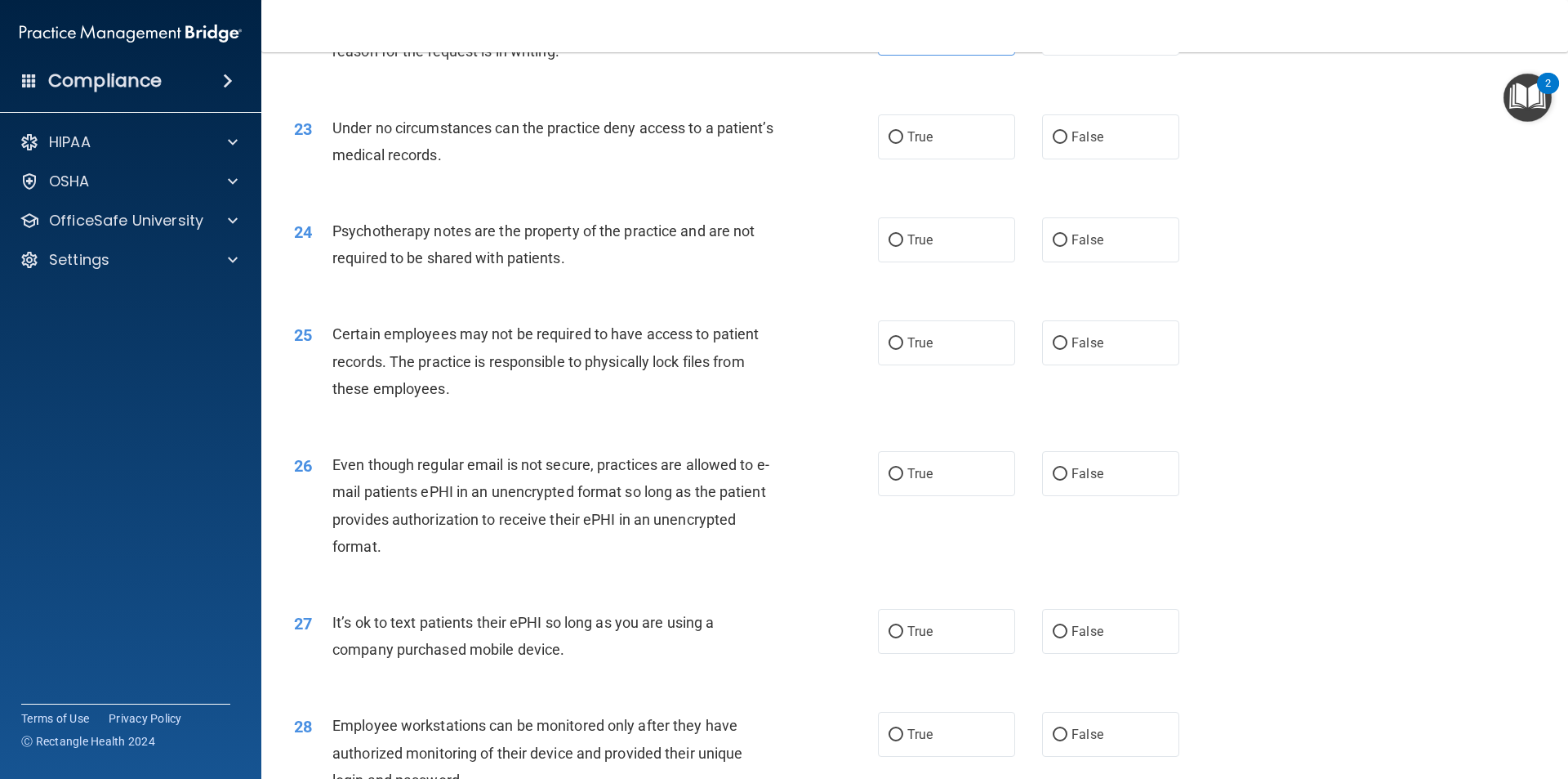
scroll to position [2860, 0]
click at [1023, 158] on div "True False" at bounding box center [1043, 135] width 330 height 45
click at [1086, 143] on span "False" at bounding box center [1088, 136] width 32 height 16
click at [1067, 142] on input "False" at bounding box center [1060, 136] width 15 height 12
radio input "true"
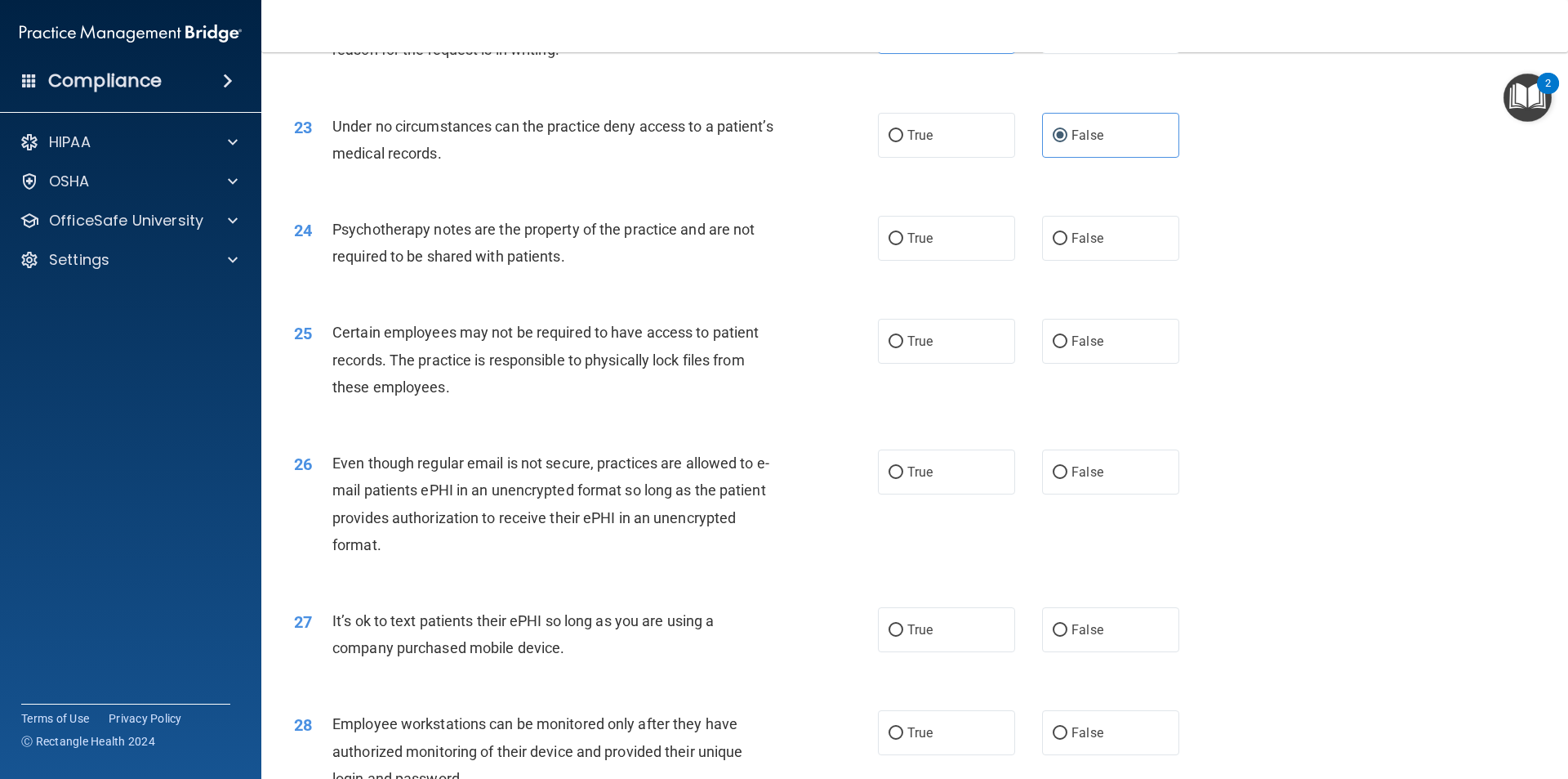
scroll to position [2941, 0]
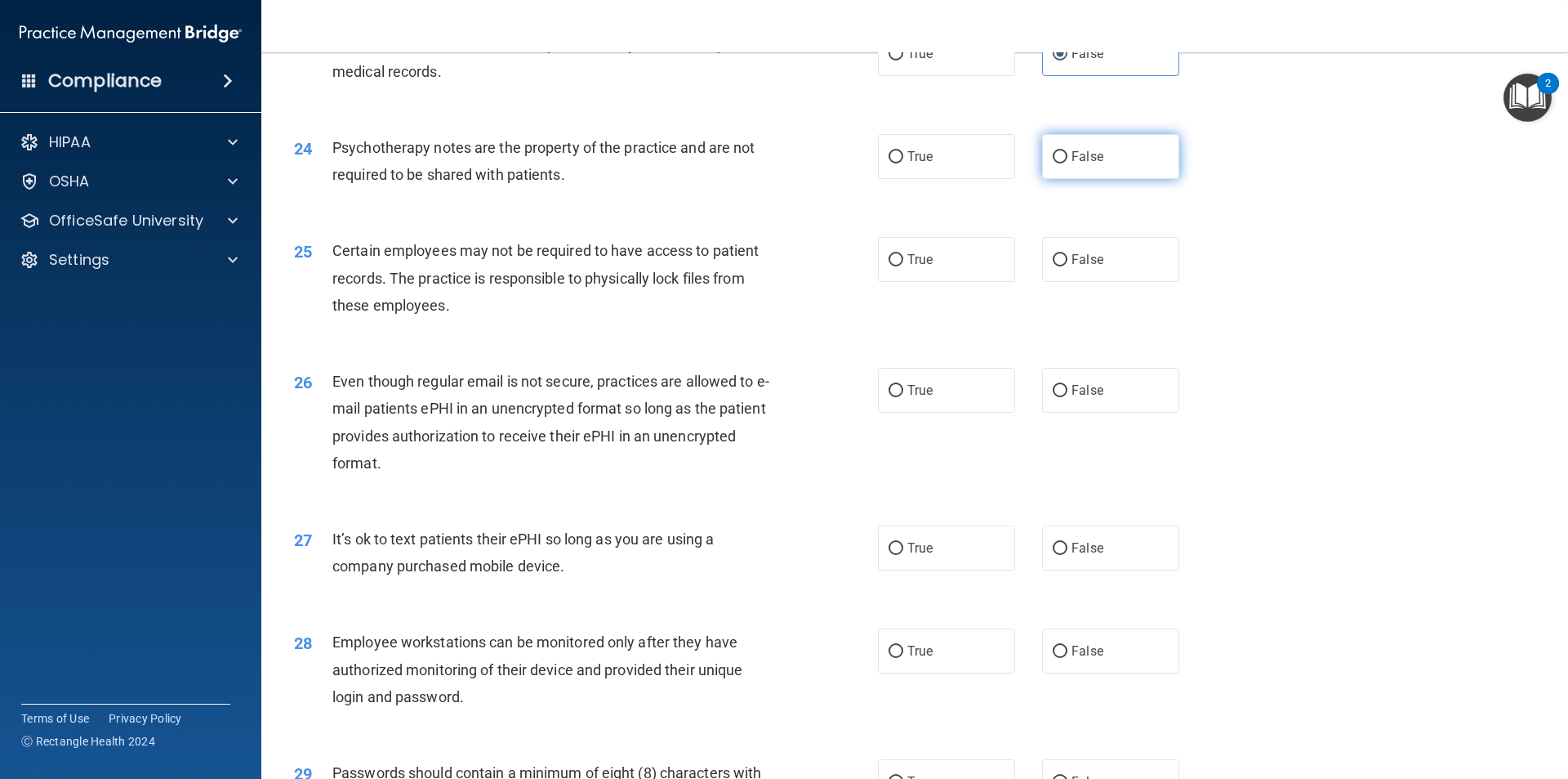
click at [1072, 164] on span "False" at bounding box center [1088, 157] width 32 height 16
click at [1067, 163] on input "False" at bounding box center [1060, 158] width 15 height 12
radio input "true"
click at [1135, 413] on label "False" at bounding box center [1110, 390] width 137 height 45
click at [1067, 397] on input "False" at bounding box center [1060, 391] width 15 height 12
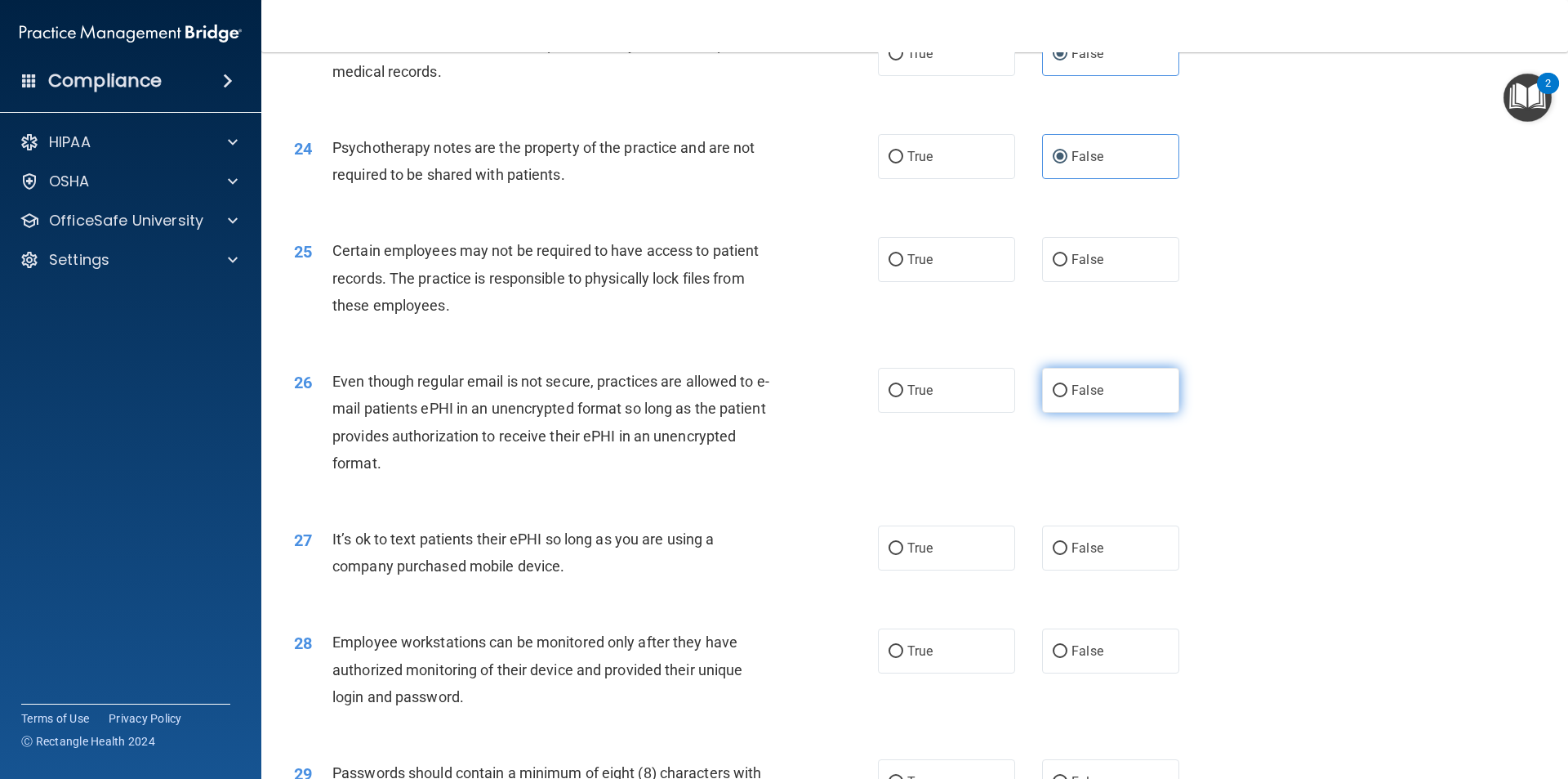
radio input "true"
click at [889, 397] on input "True" at bounding box center [896, 391] width 15 height 12
radio input "true"
radio input "false"
click at [1055, 570] on label "False" at bounding box center [1110, 548] width 137 height 45
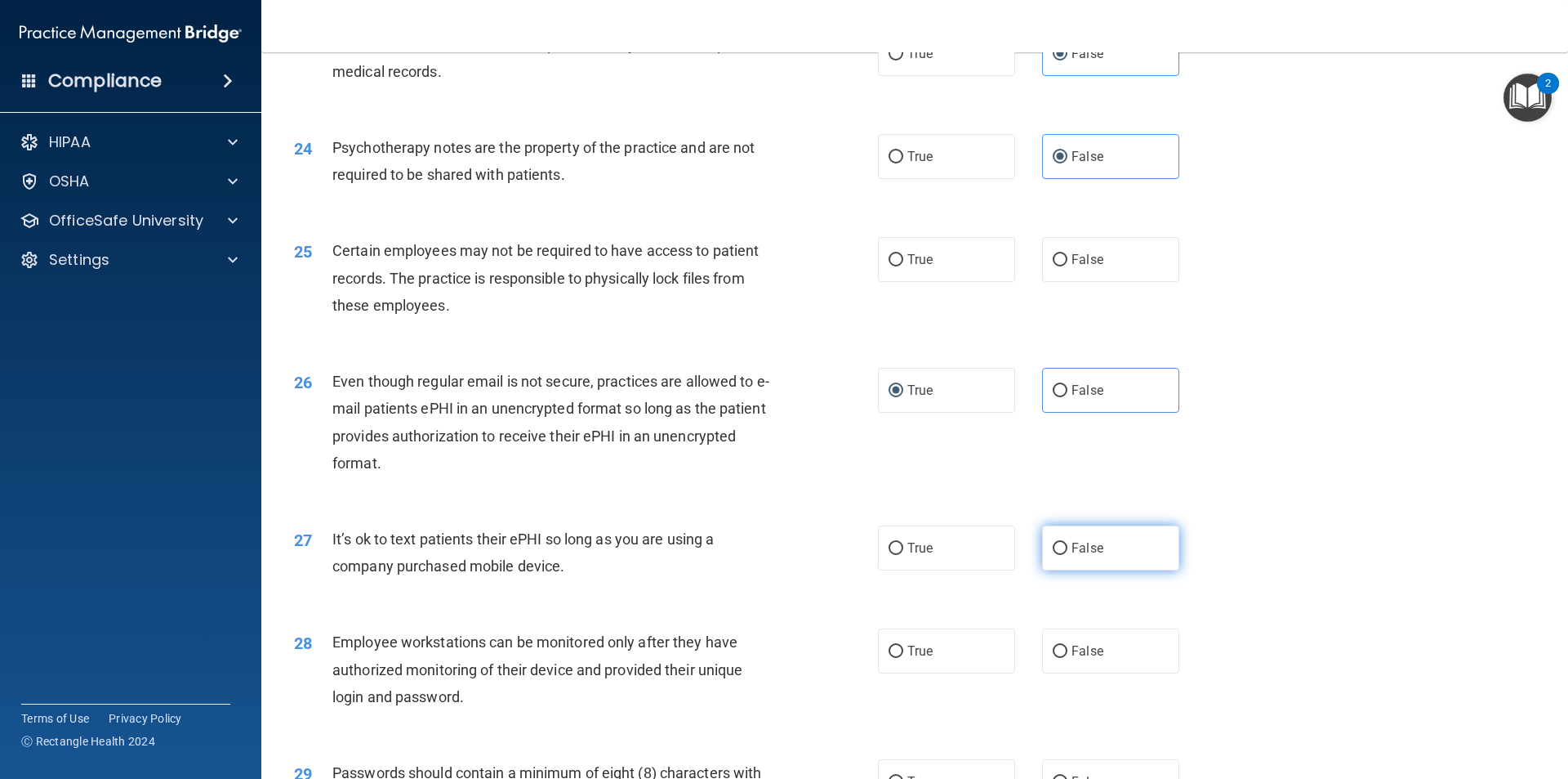
click at [1055, 555] on input "False" at bounding box center [1060, 549] width 15 height 12
radio input "true"
click at [1072, 658] on span "False" at bounding box center [1088, 651] width 32 height 16
click at [1067, 658] on input "False" at bounding box center [1060, 651] width 15 height 12
radio input "true"
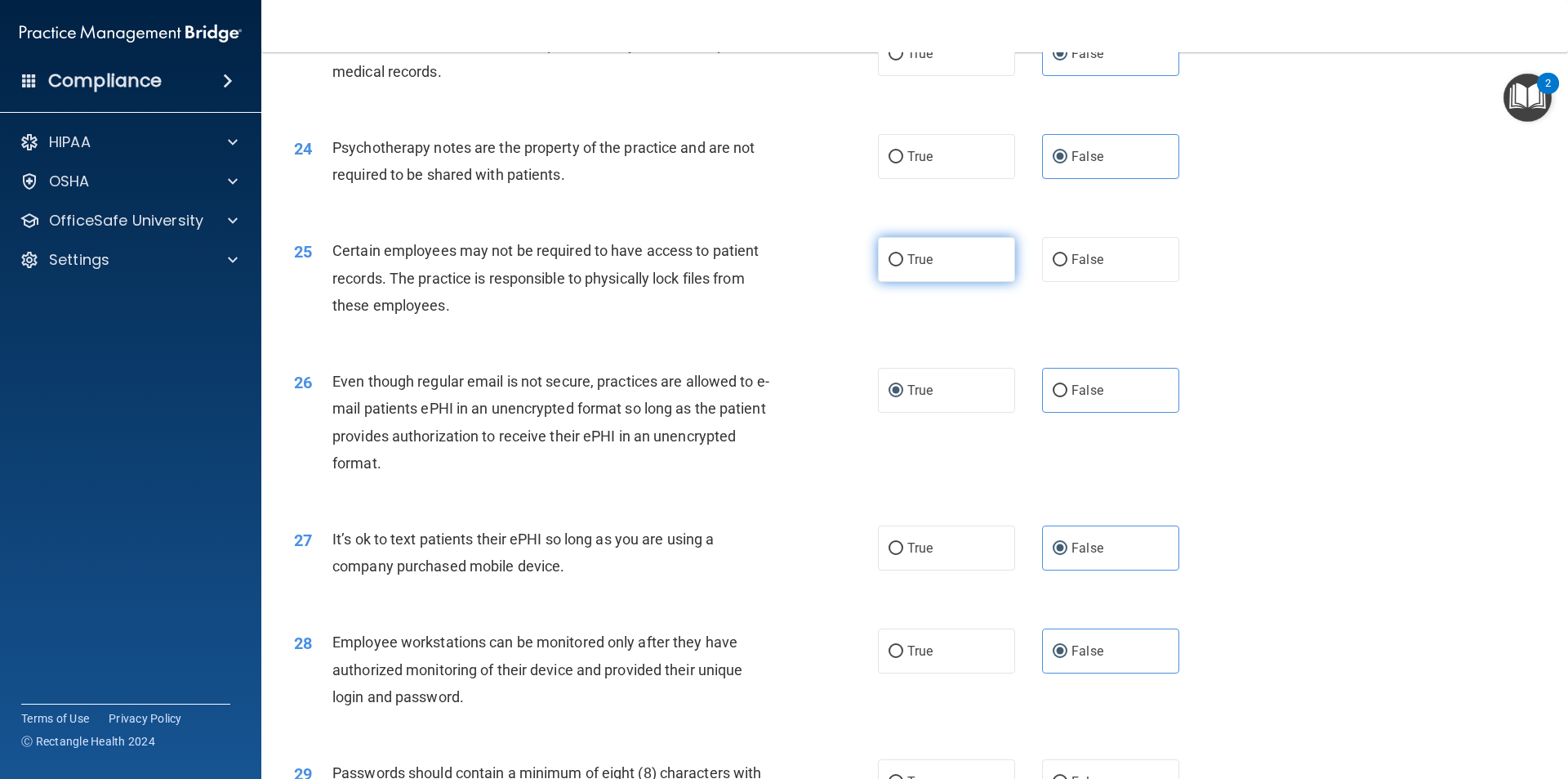
click at [926, 267] on span "True" at bounding box center [920, 260] width 26 height 16
click at [904, 267] on input "True" at bounding box center [896, 261] width 15 height 12
radio input "true"
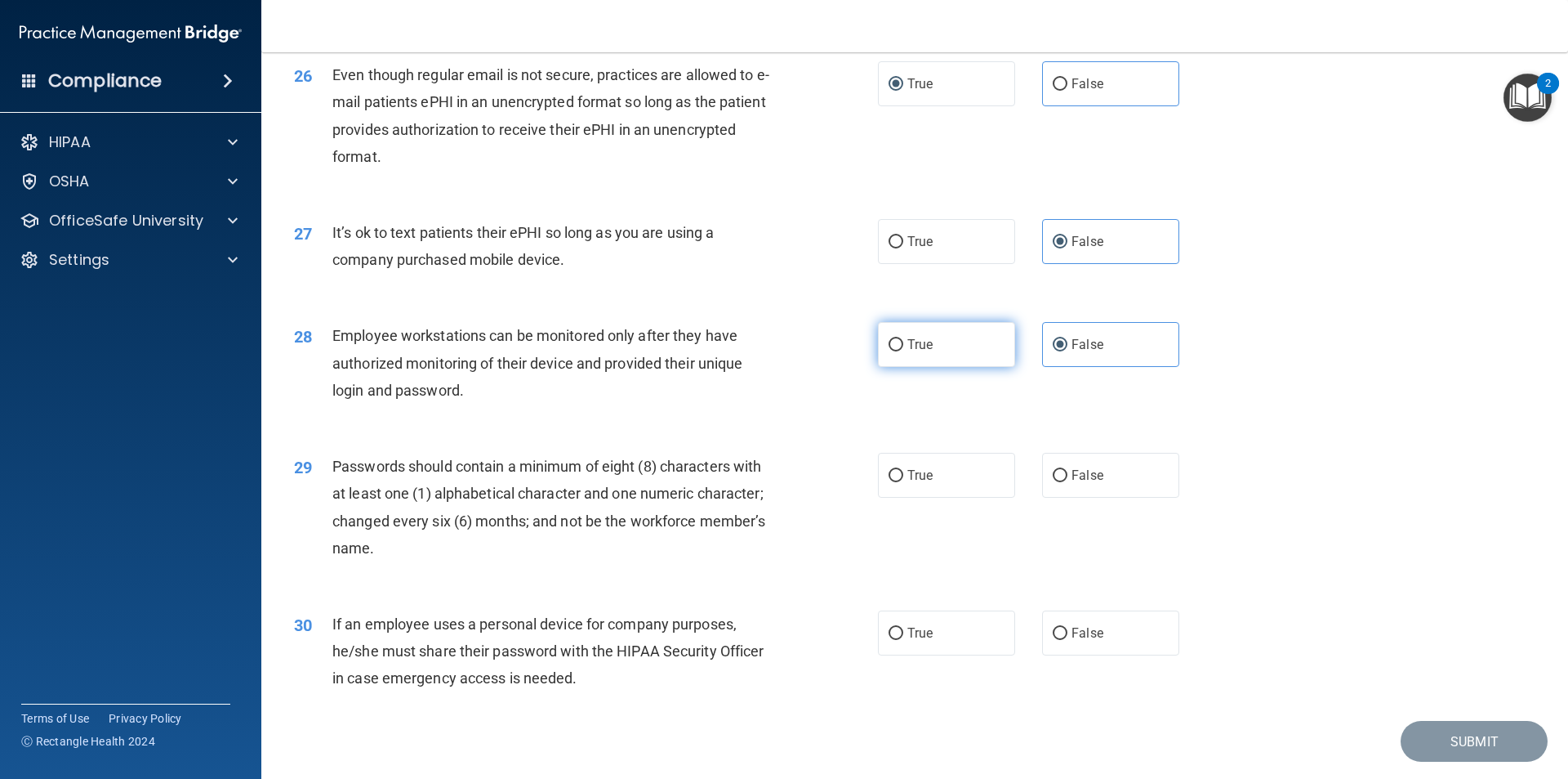
scroll to position [3322, 0]
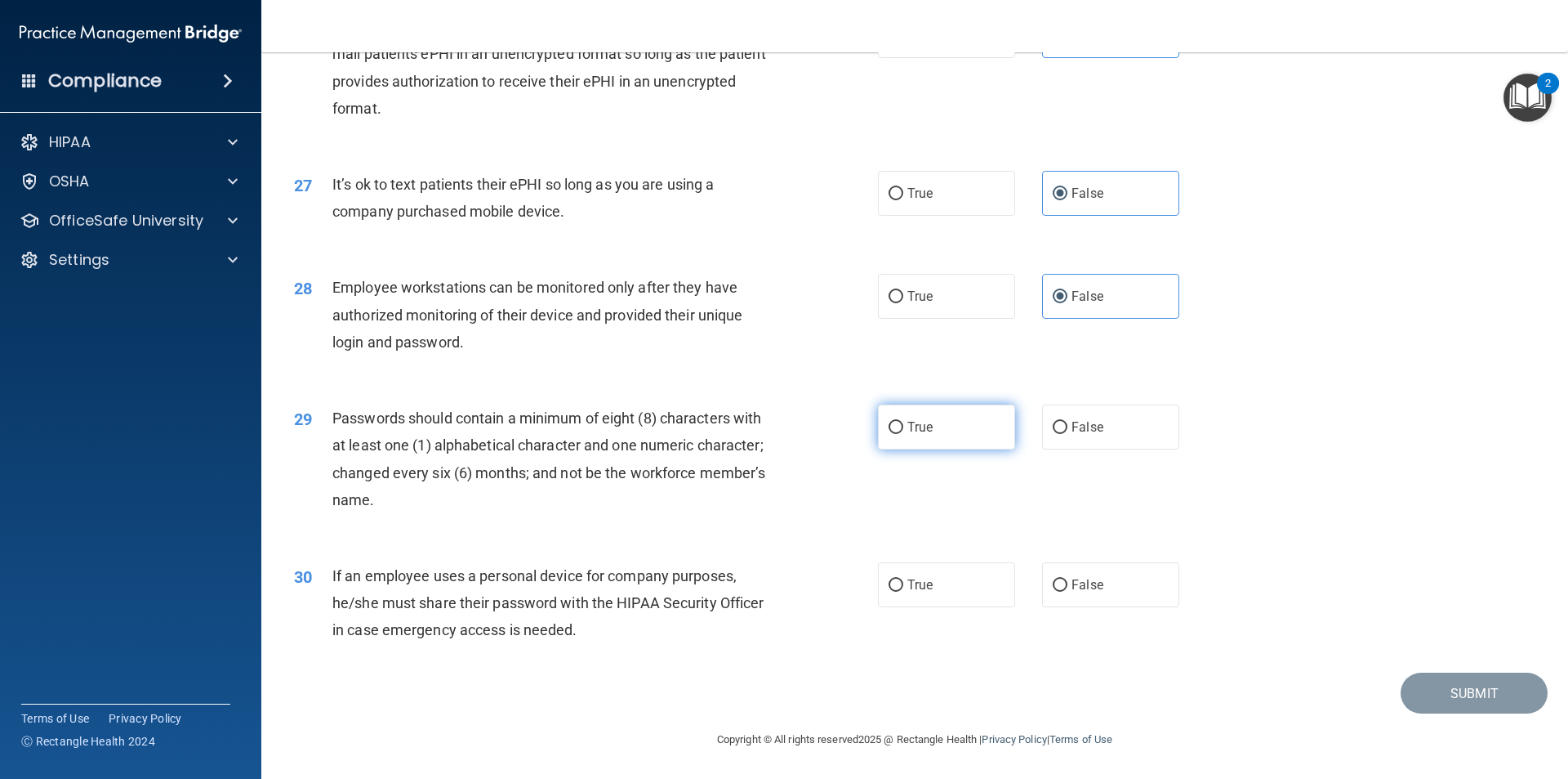
click at [925, 445] on label "True" at bounding box center [946, 426] width 137 height 45
click at [904, 434] on input "True" at bounding box center [896, 428] width 15 height 12
radio input "true"
click at [1052, 585] on input "False" at bounding box center [1060, 586] width 15 height 12
radio input "true"
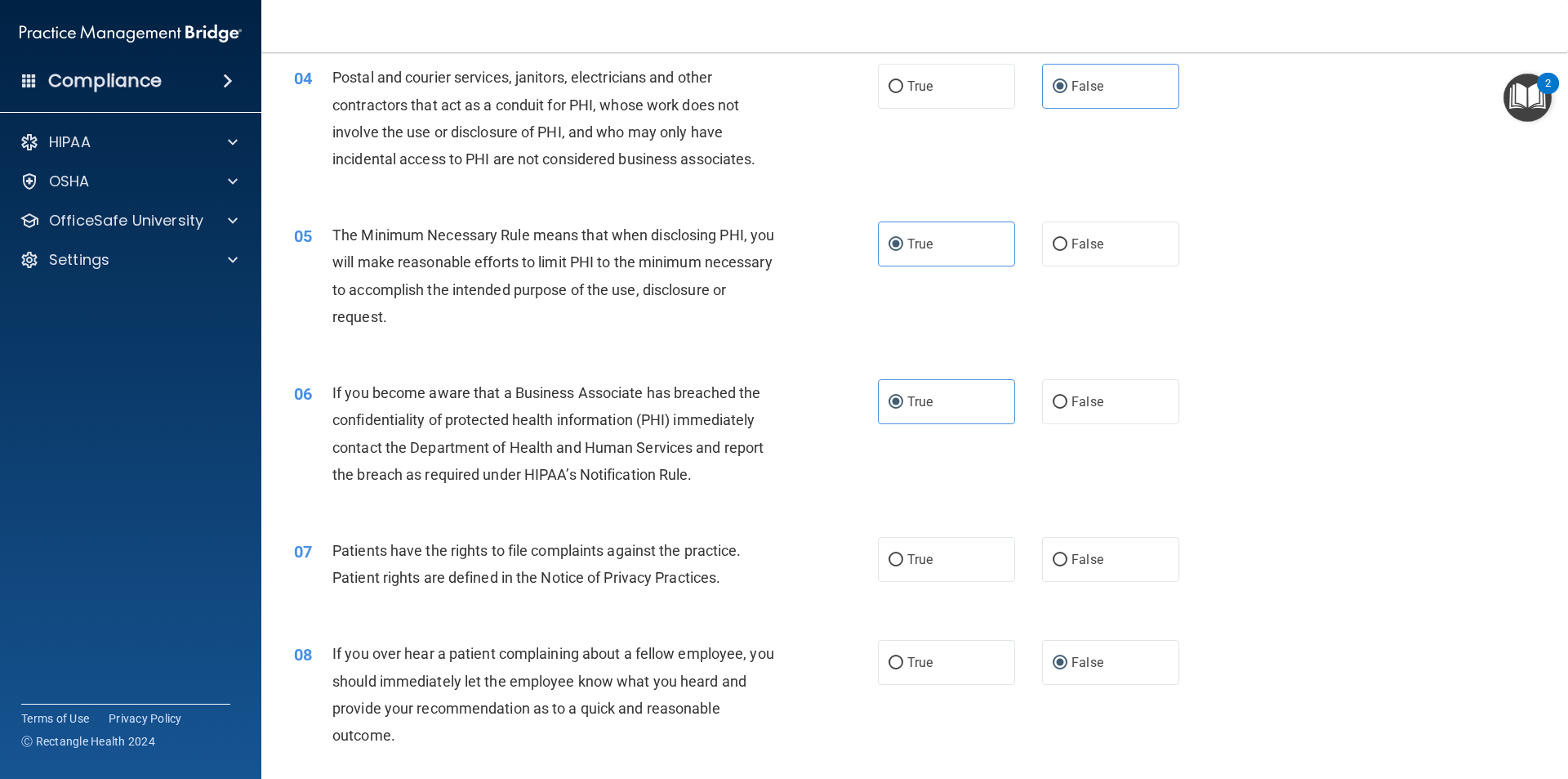
scroll to position [464, 0]
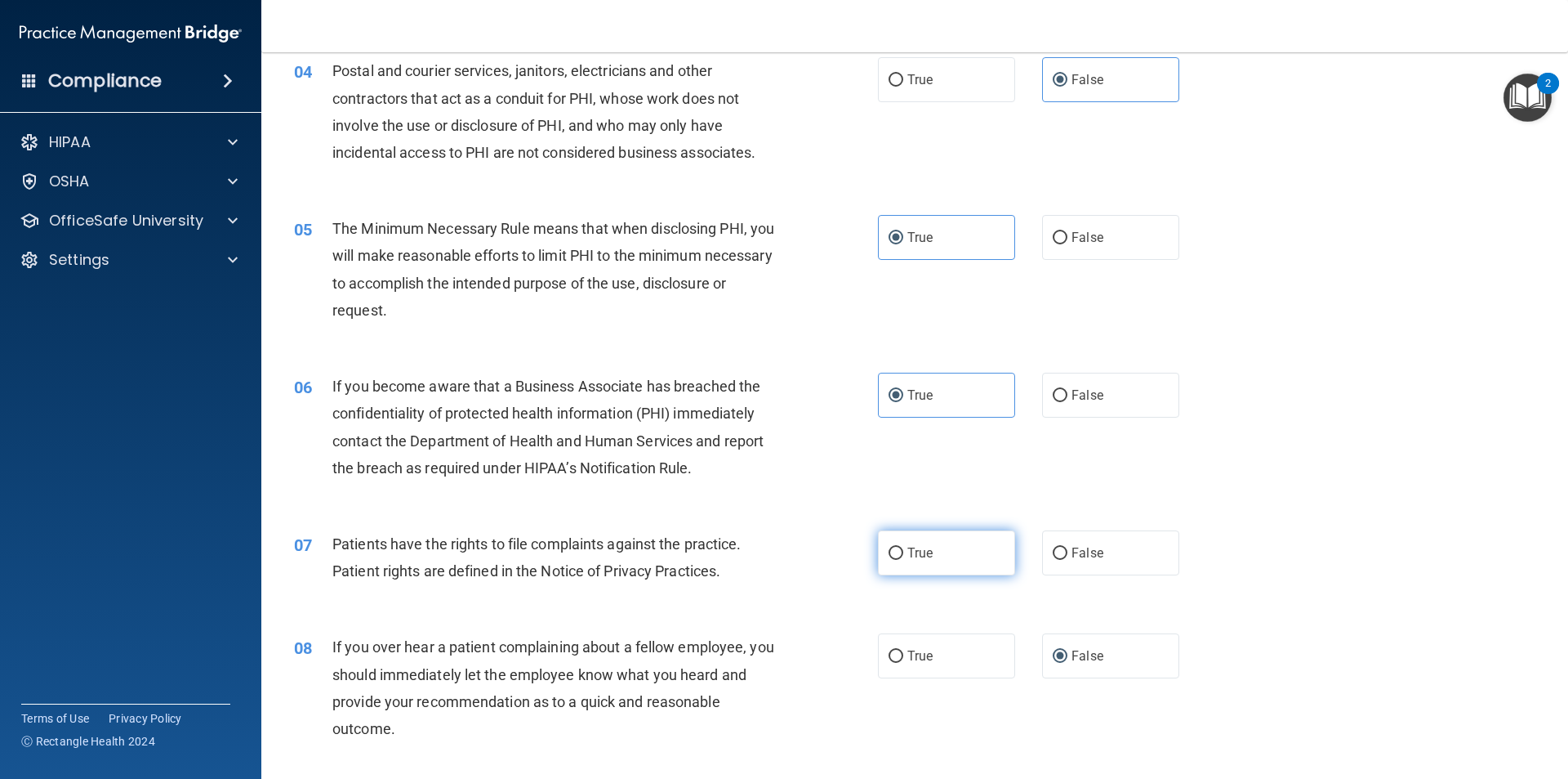
click at [904, 563] on label "True" at bounding box center [946, 552] width 137 height 45
click at [904, 560] on input "True" at bounding box center [896, 554] width 15 height 12
radio input "true"
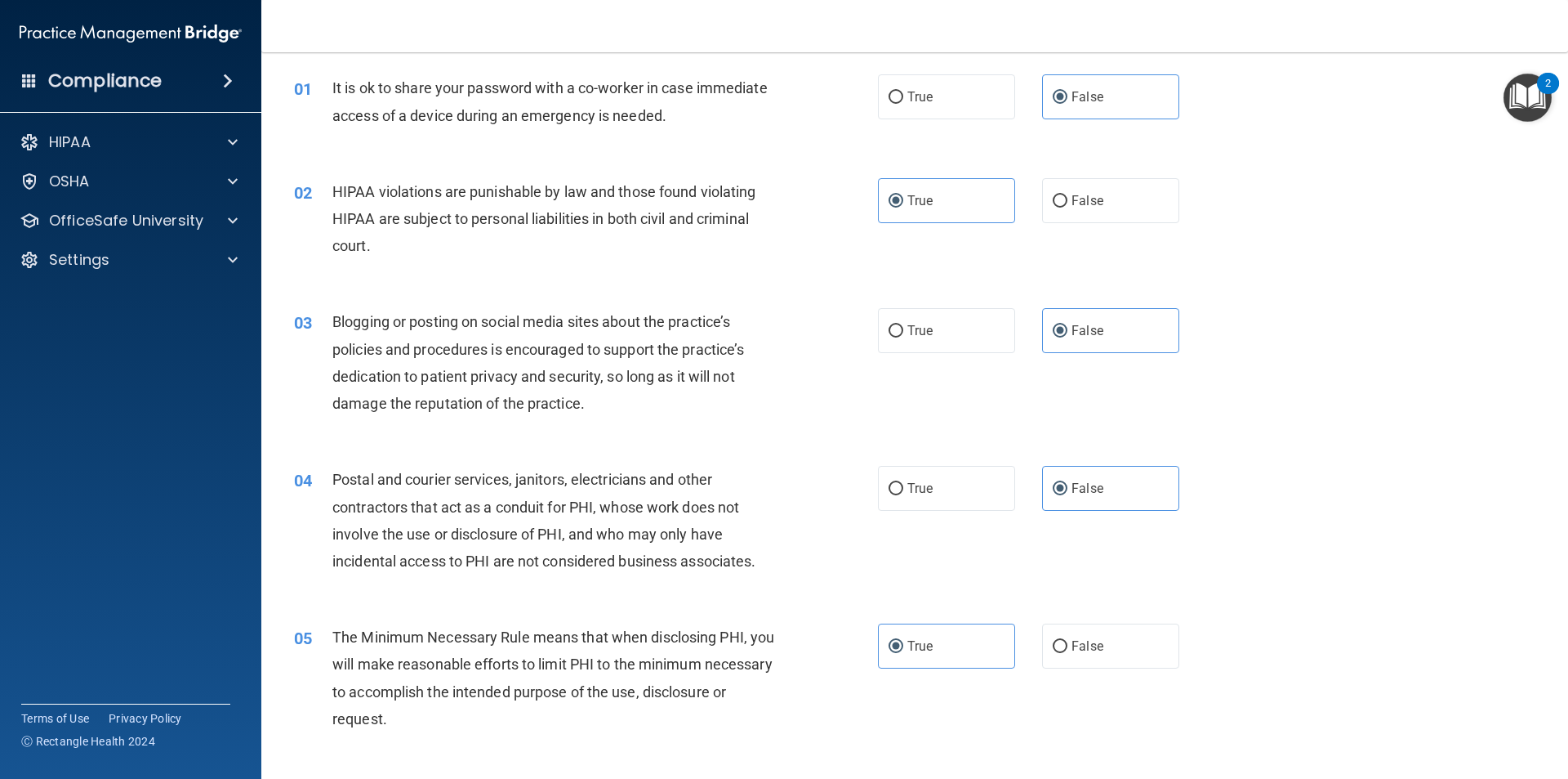
scroll to position [0, 0]
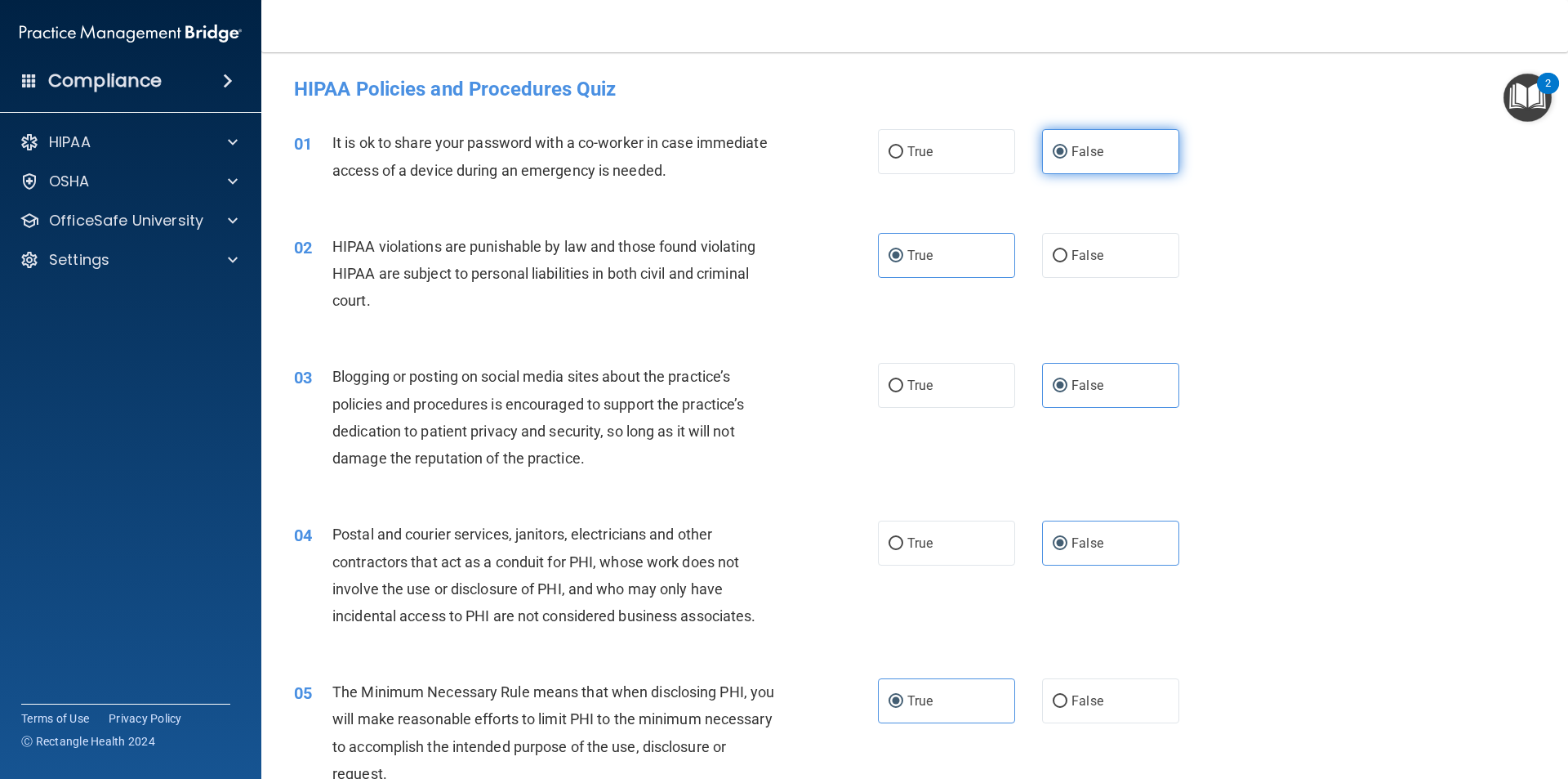
click at [1069, 160] on label "False" at bounding box center [1110, 152] width 137 height 45
click at [1067, 159] on input "False" at bounding box center [1060, 152] width 15 height 12
click at [935, 270] on label "True" at bounding box center [946, 255] width 137 height 45
click at [904, 262] on input "True" at bounding box center [896, 256] width 15 height 12
click at [1043, 389] on label "False" at bounding box center [1110, 385] width 137 height 45
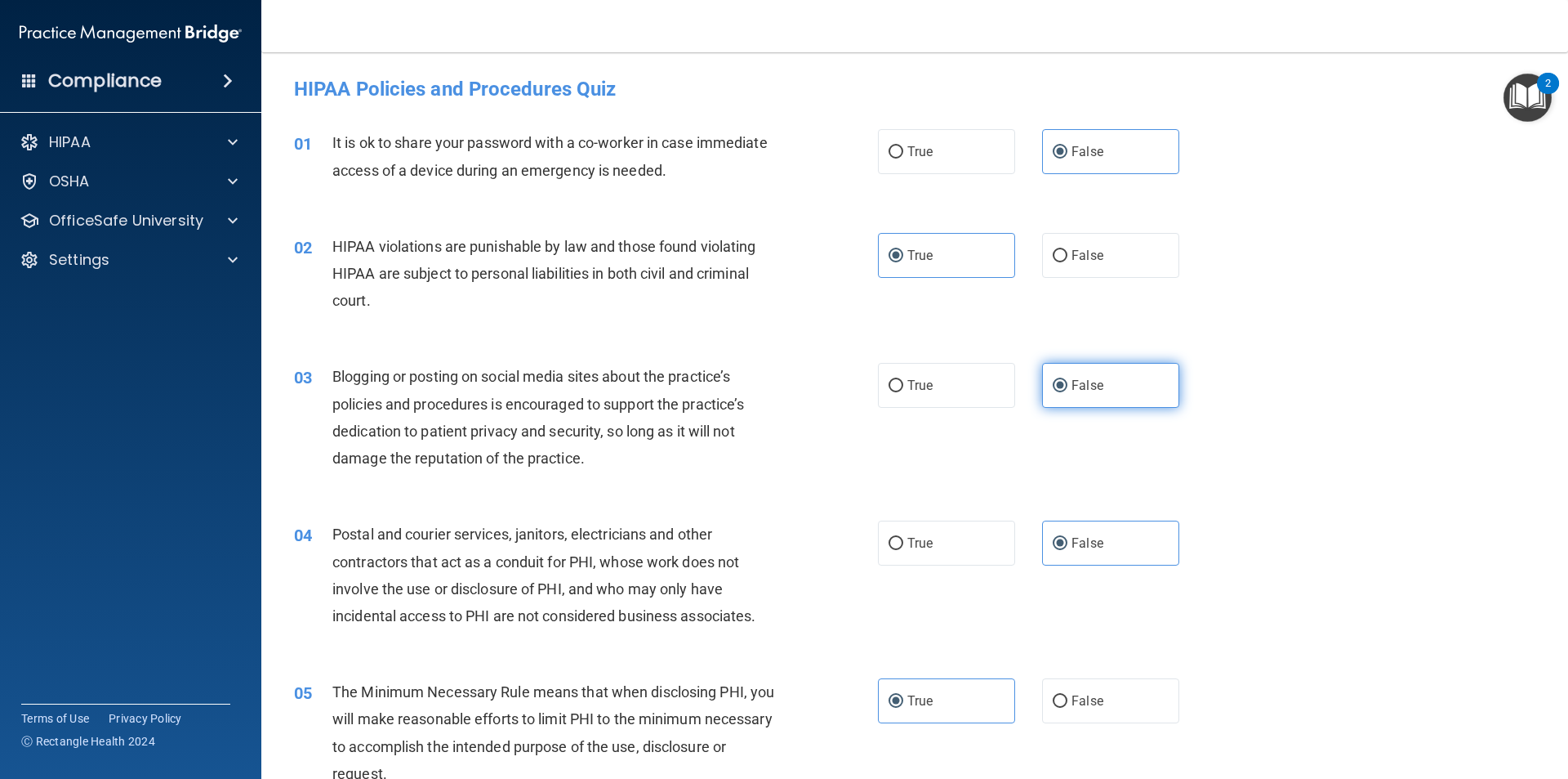
click at [1052, 389] on input "False" at bounding box center [1060, 386] width 15 height 12
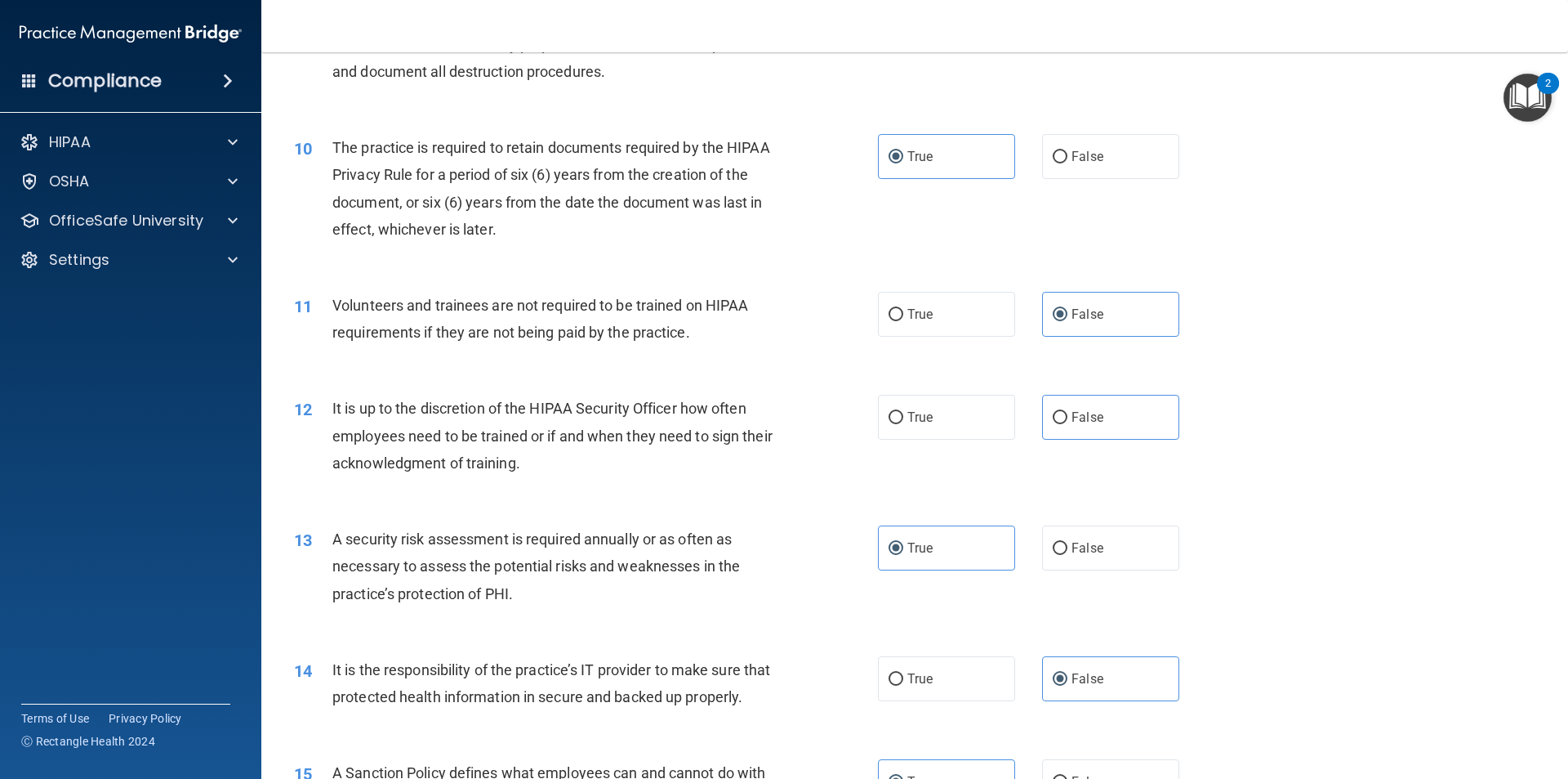
scroll to position [1307, 0]
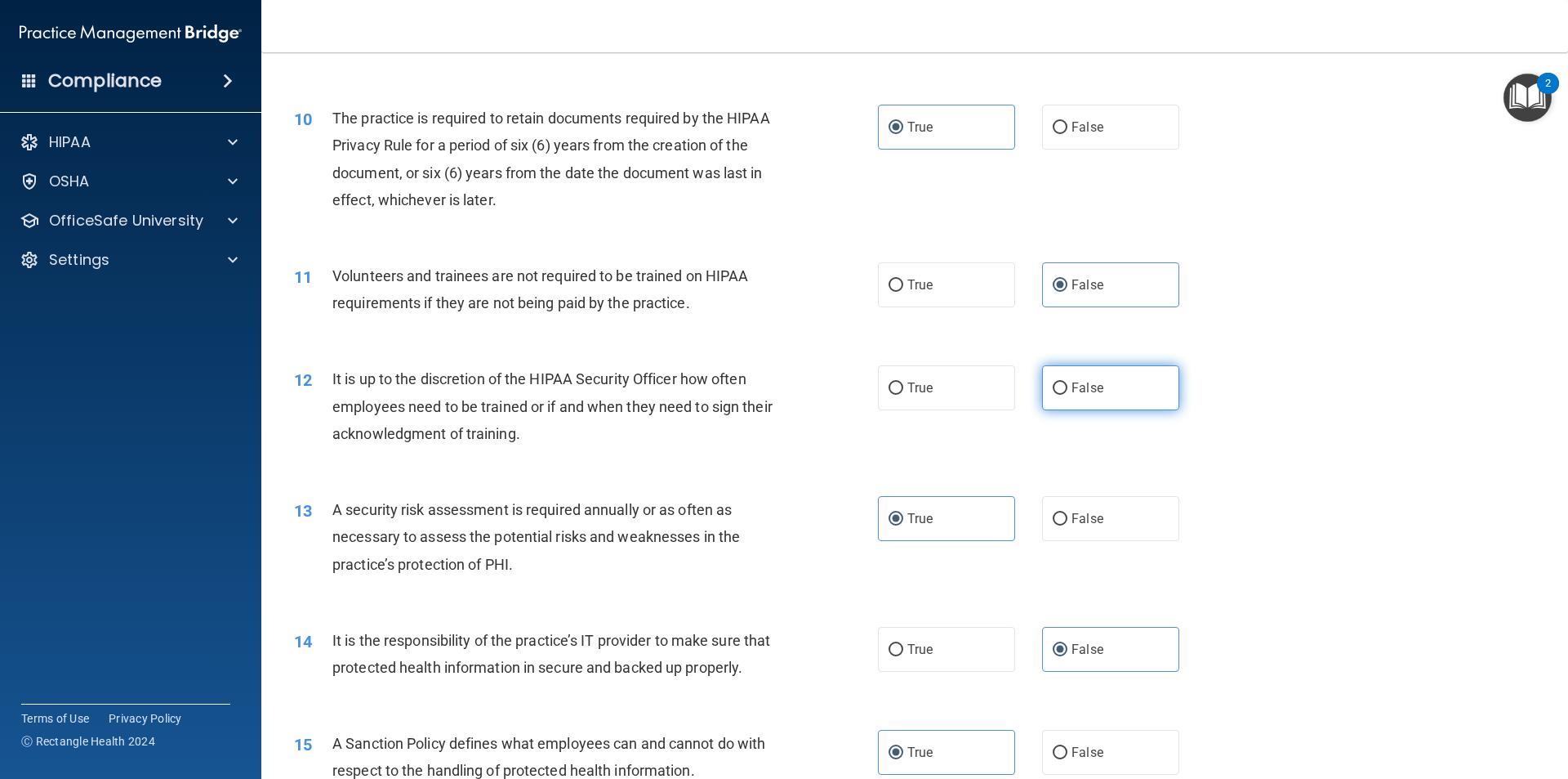
click at [1070, 395] on label "False" at bounding box center [1110, 387] width 137 height 45
click at [1067, 394] on input "False" at bounding box center [1060, 388] width 15 height 12
radio input "true"
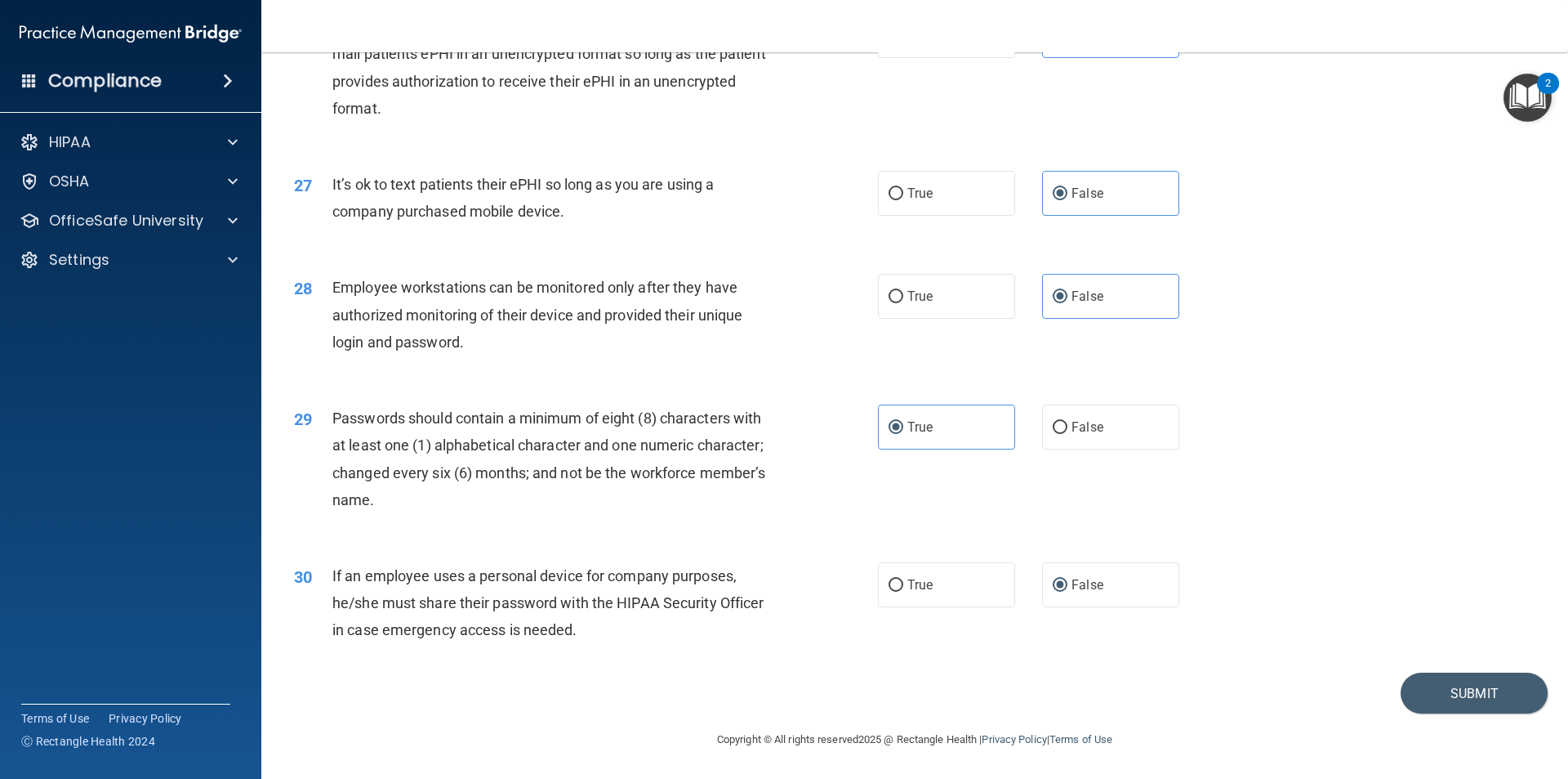
scroll to position [3322, 0]
click at [1420, 677] on button "Submit" at bounding box center [1474, 693] width 147 height 42
click at [1417, 676] on button "Submit" at bounding box center [1474, 693] width 147 height 42
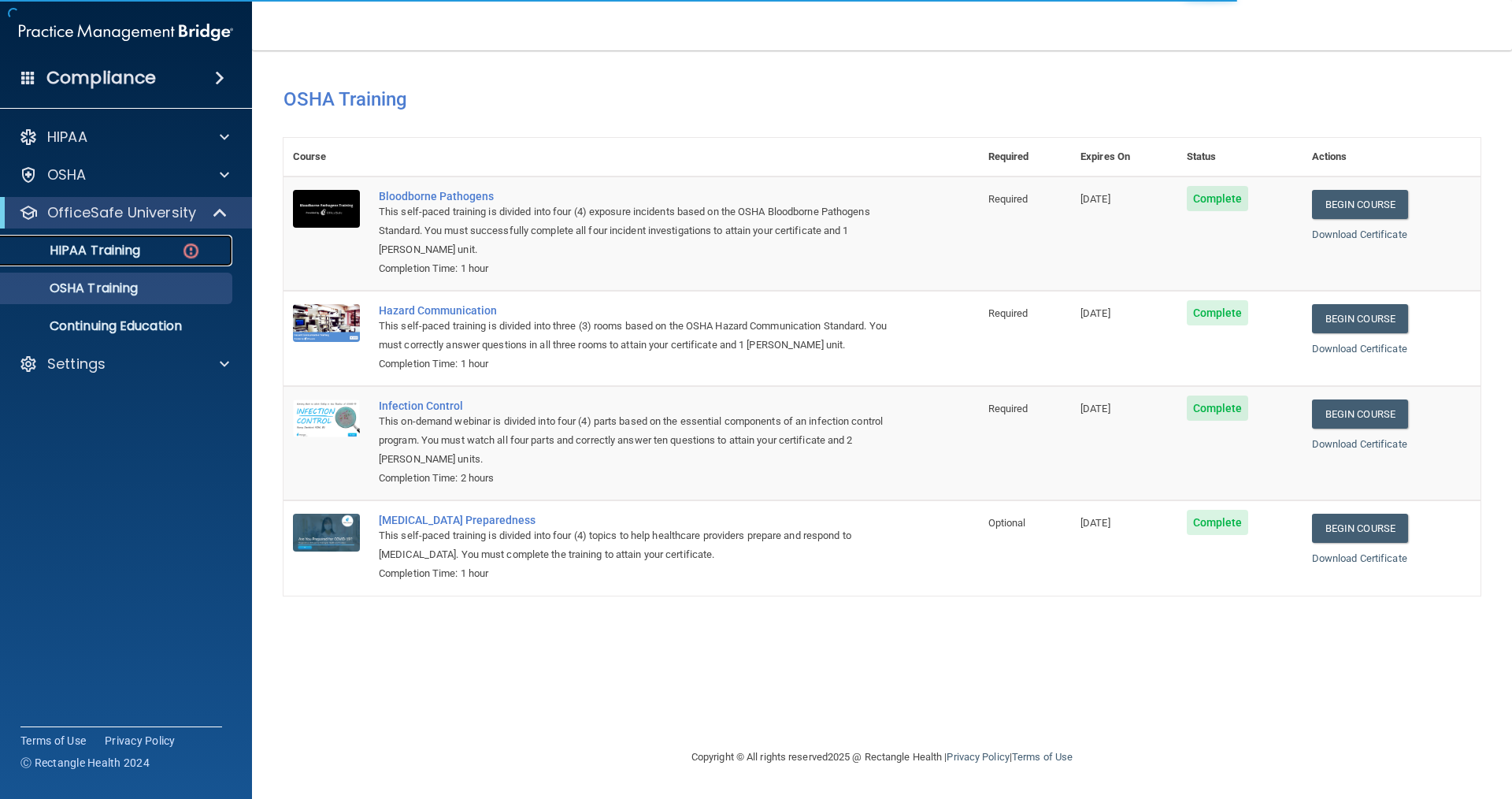
click at [155, 253] on div "HIPAA Training" at bounding box center [118, 250] width 215 height 15
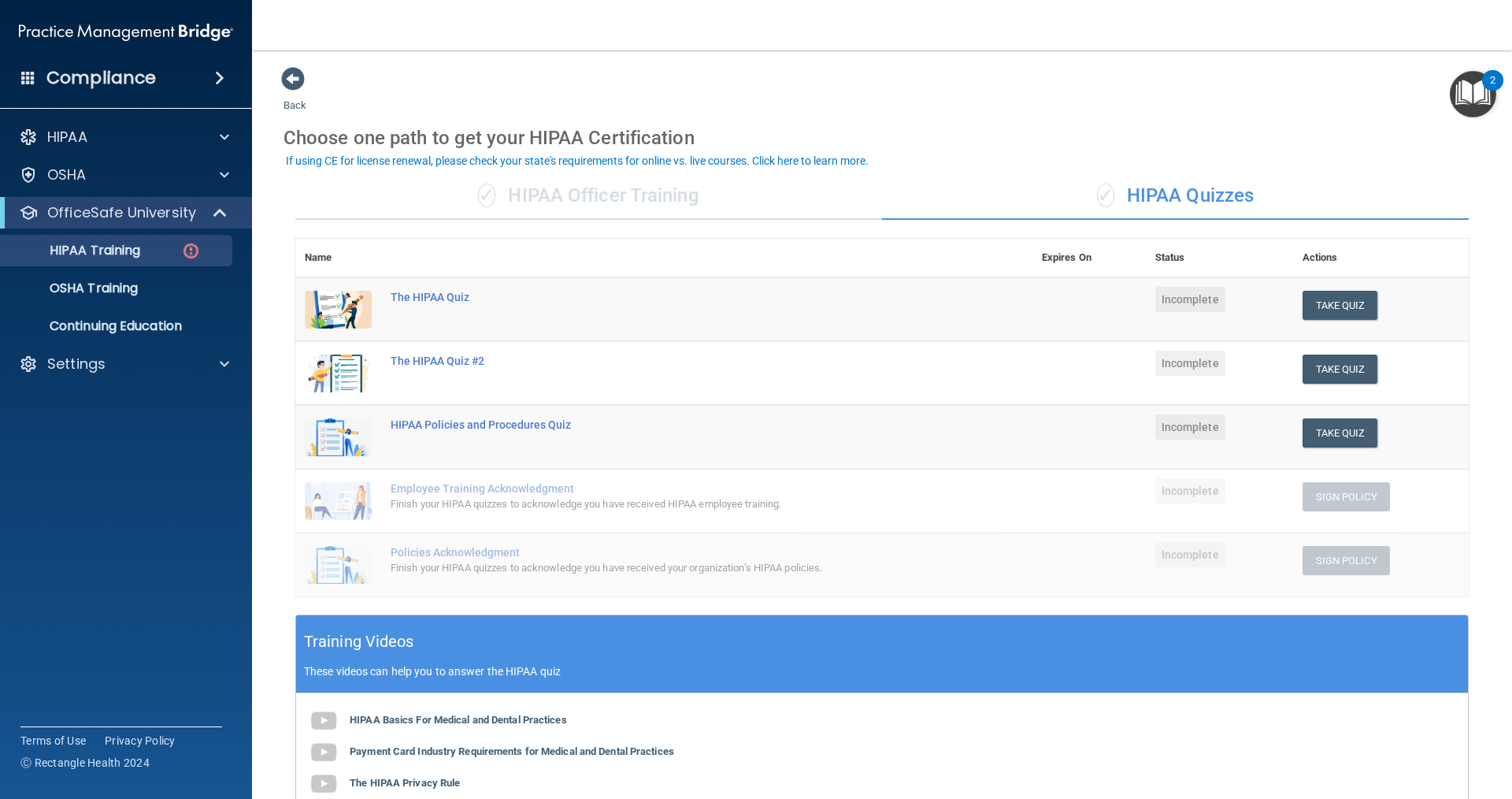
click at [720, 199] on div "✓ HIPAA Officer Training" at bounding box center [589, 196] width 587 height 47
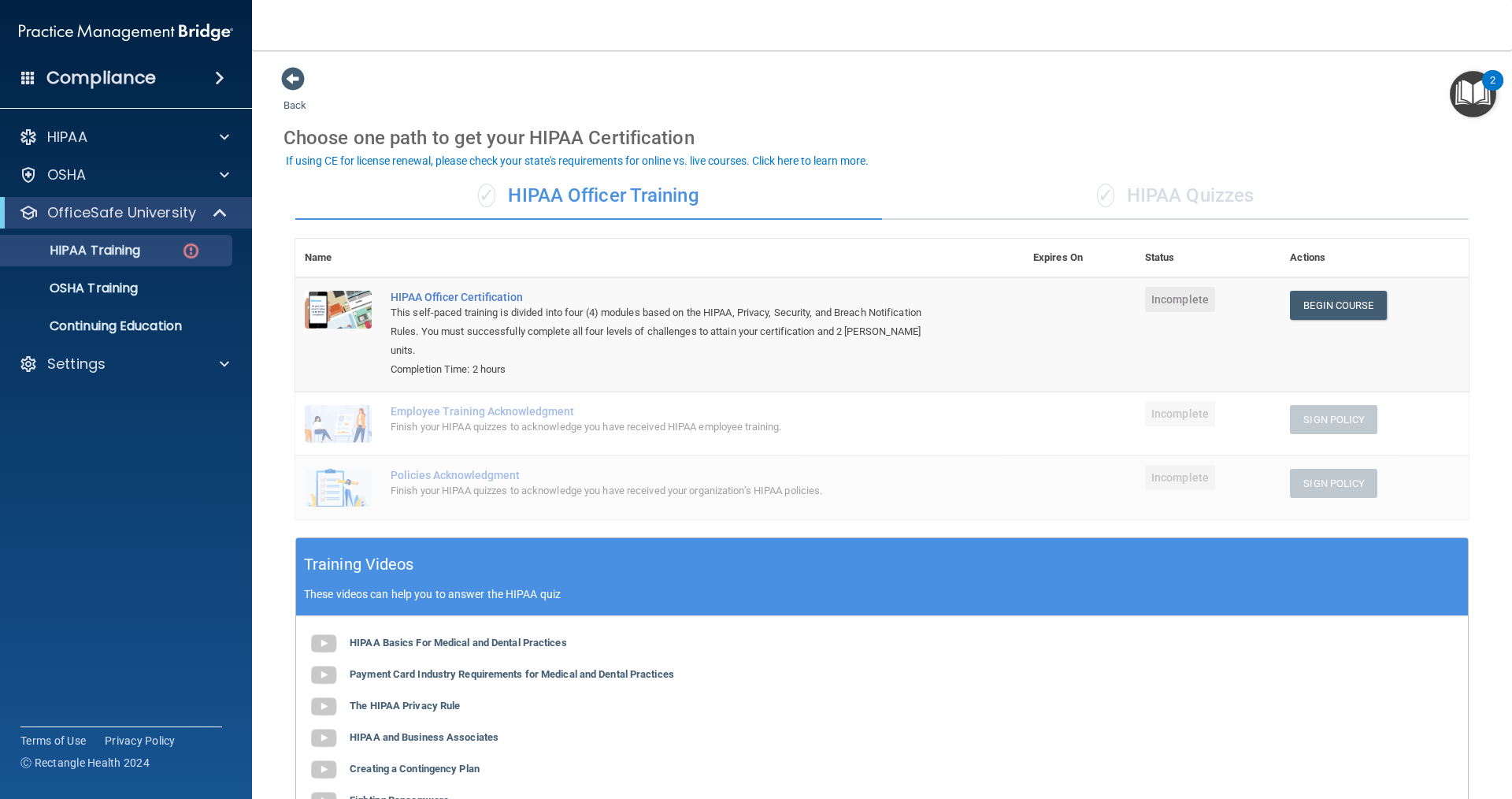
click at [1134, 200] on div "✓ HIPAA Quizzes" at bounding box center [1175, 196] width 587 height 47
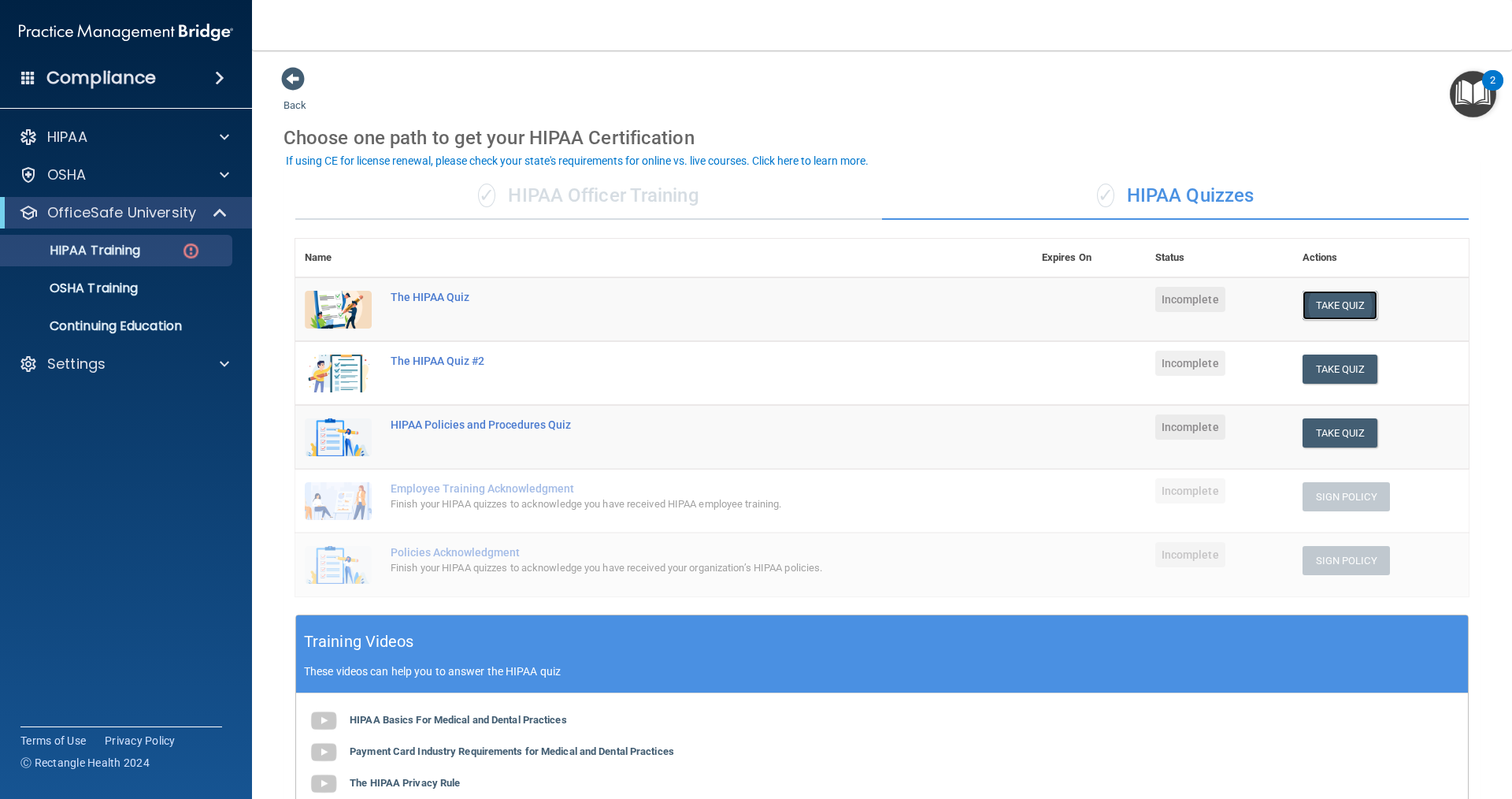
click at [1340, 301] on button "Take Quiz" at bounding box center [1340, 305] width 76 height 29
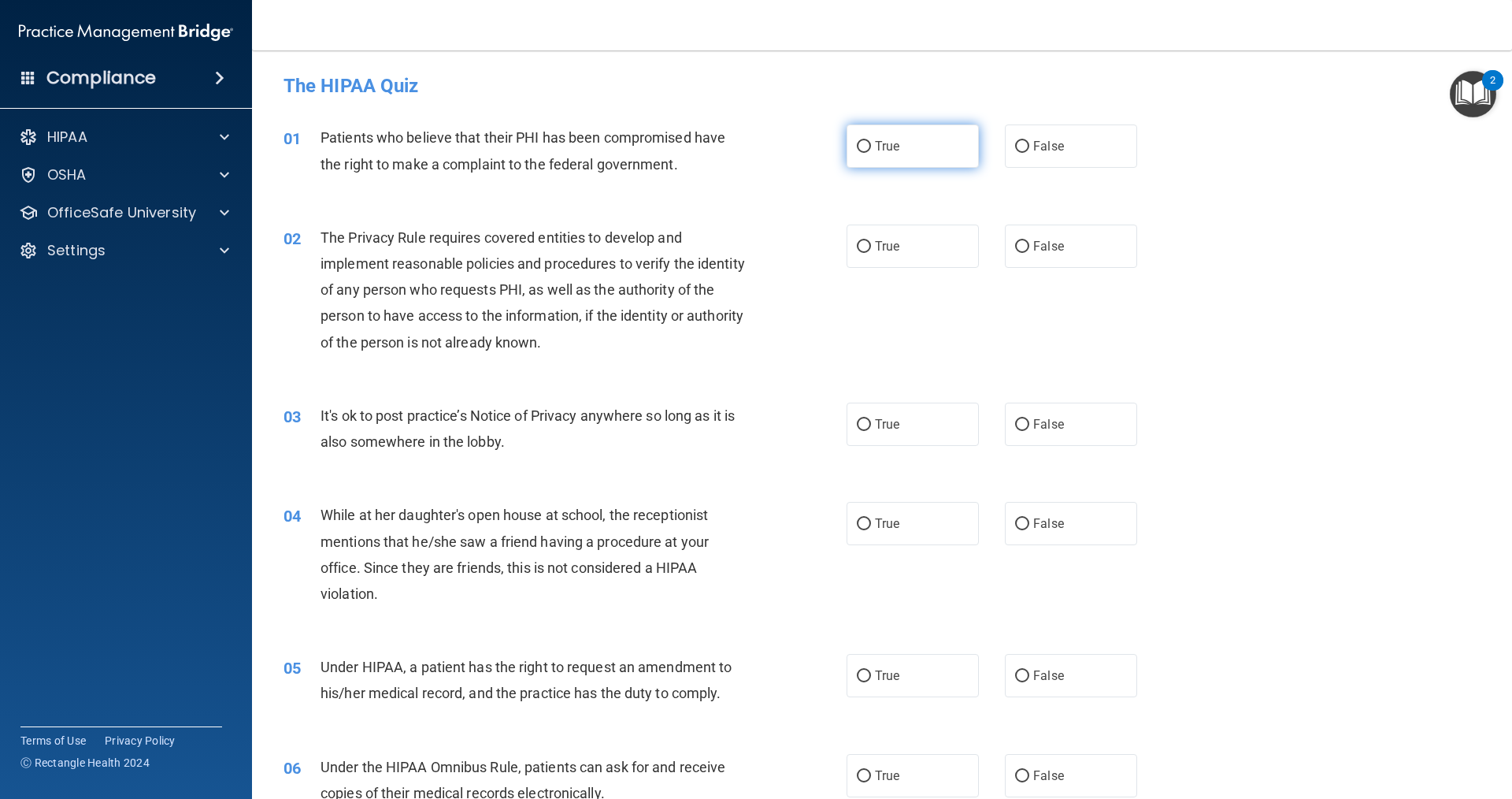
click at [895, 136] on label "True" at bounding box center [912, 146] width 132 height 44
click at [871, 141] on input "True" at bounding box center [864, 147] width 15 height 12
radio input "true"
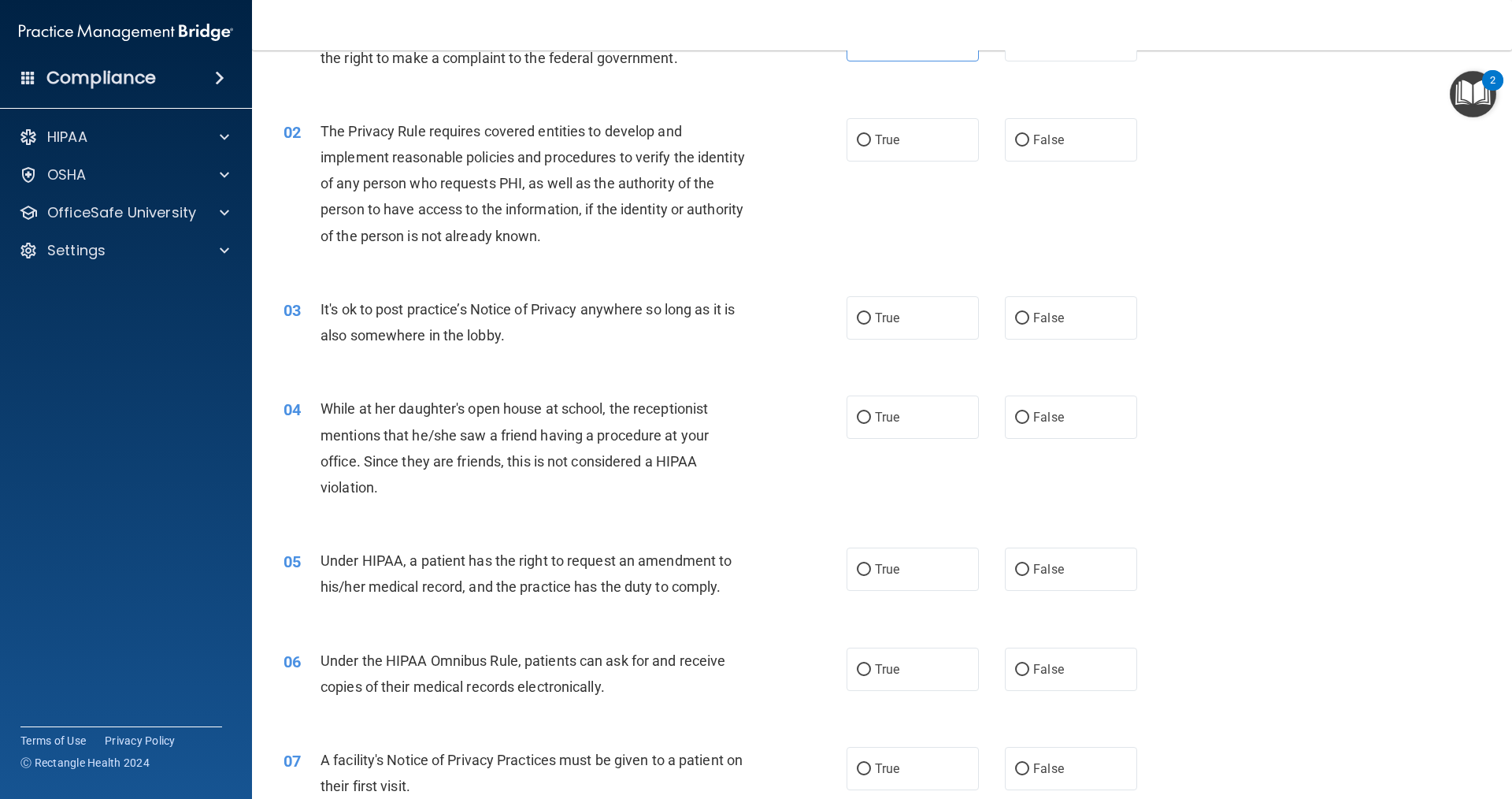
scroll to position [79, 0]
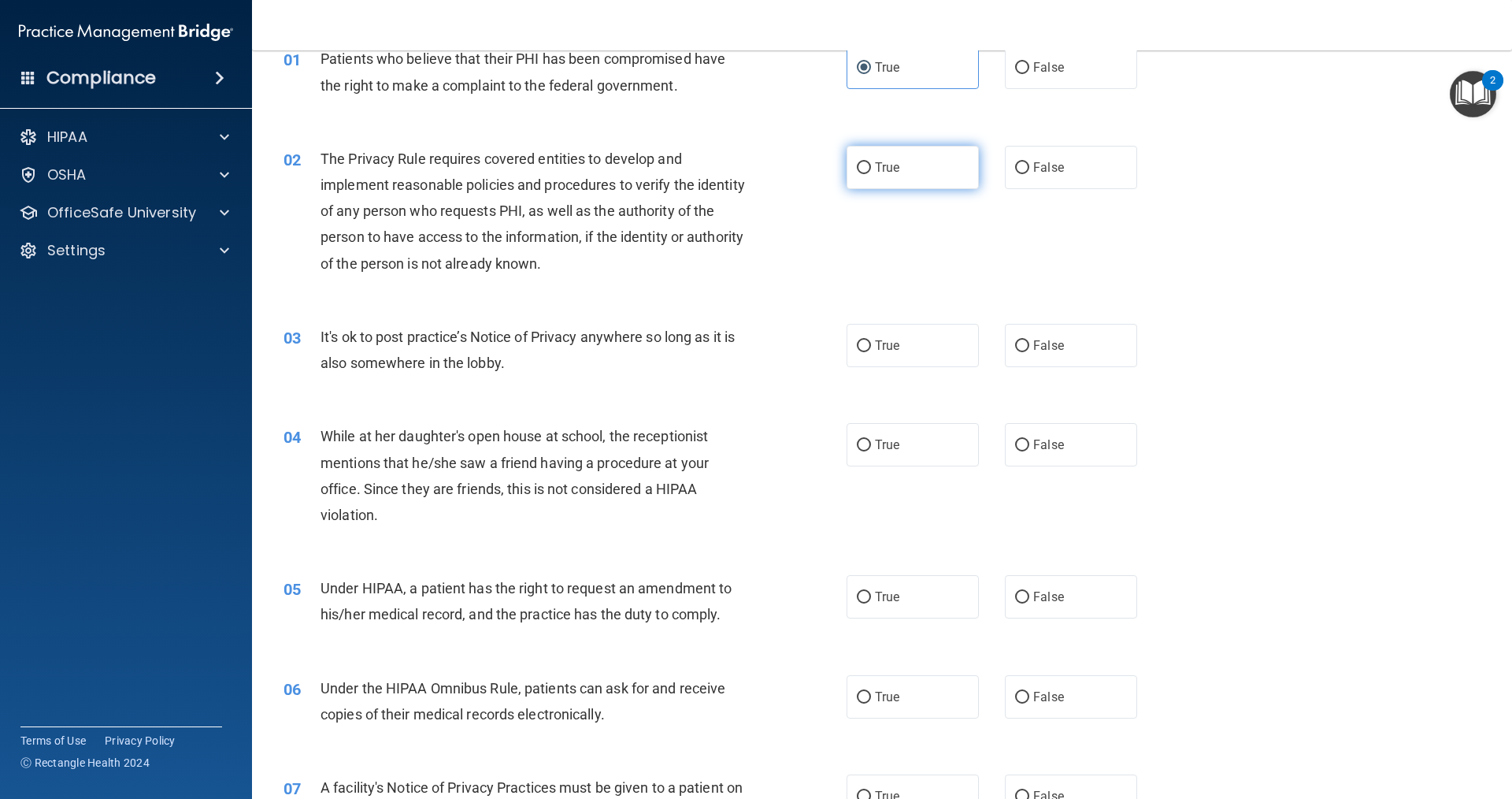
click at [917, 162] on label "True" at bounding box center [912, 167] width 132 height 44
click at [871, 162] on input "True" at bounding box center [864, 168] width 15 height 12
radio input "true"
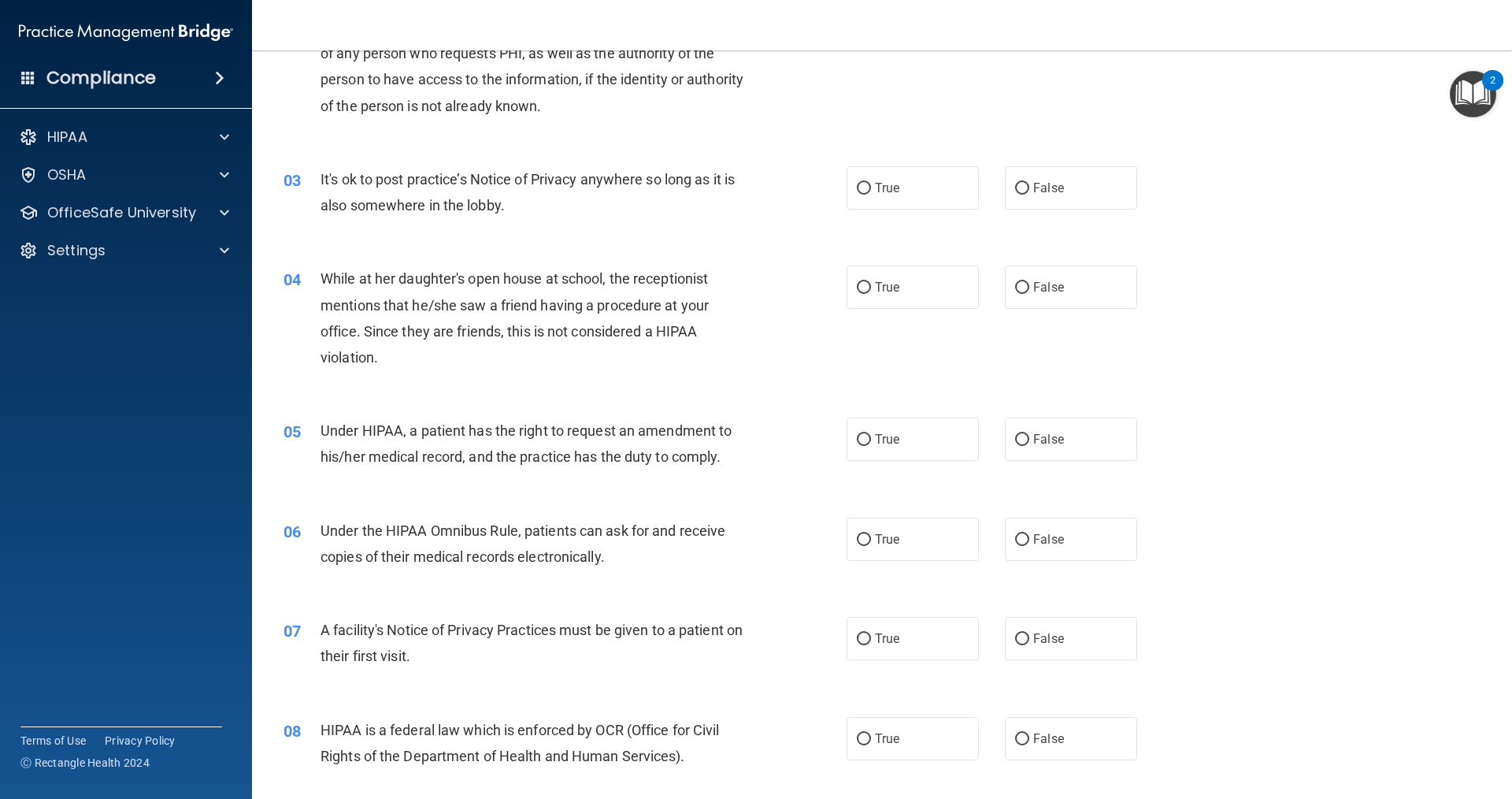
scroll to position [315, 0]
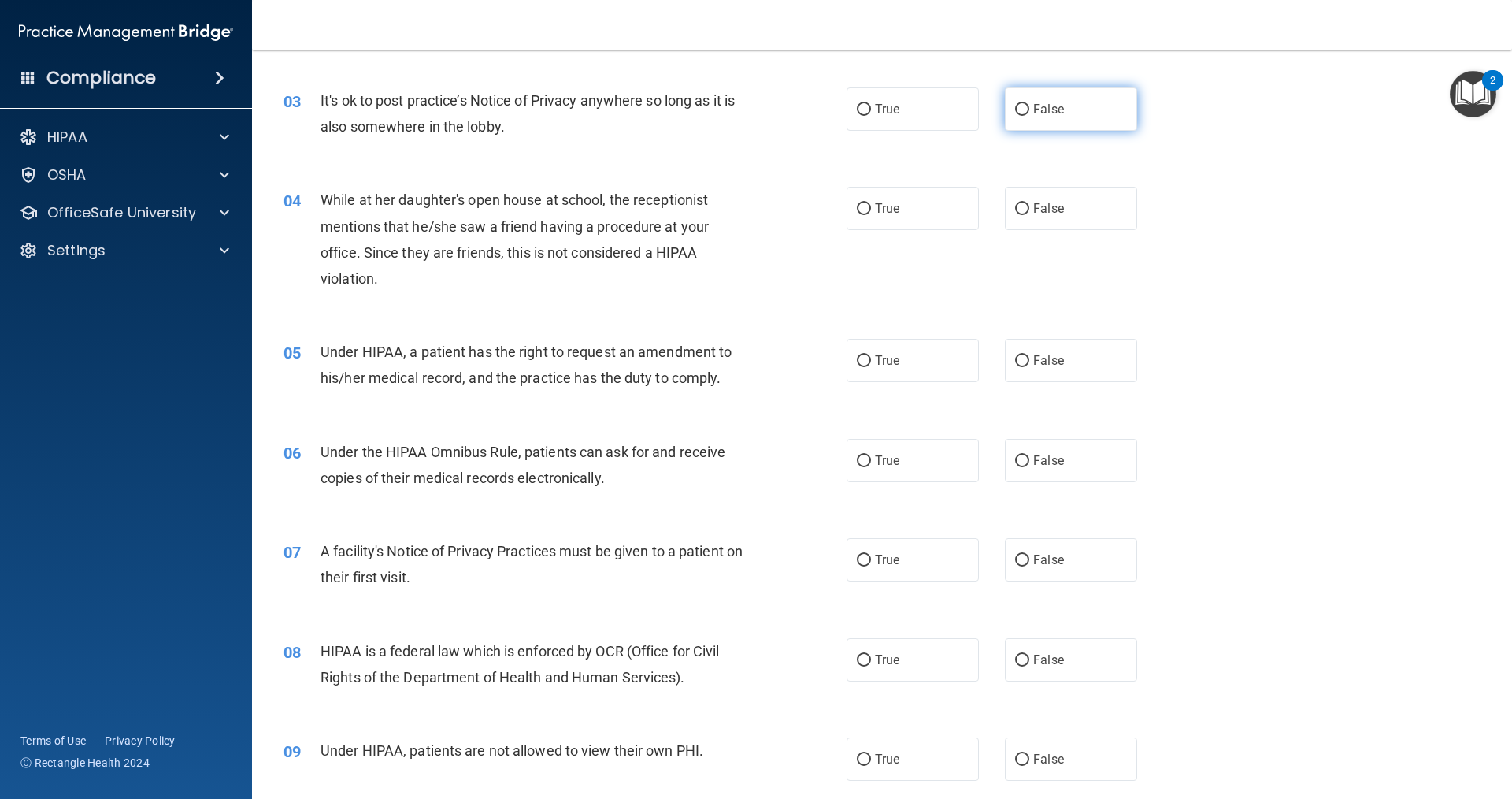
click at [1047, 105] on span "False" at bounding box center [1049, 109] width 31 height 15
click at [1029, 105] on input "False" at bounding box center [1022, 110] width 15 height 12
radio input "true"
click at [1005, 210] on label "False" at bounding box center [1070, 208] width 132 height 44
click at [1015, 210] on input "False" at bounding box center [1022, 209] width 15 height 12
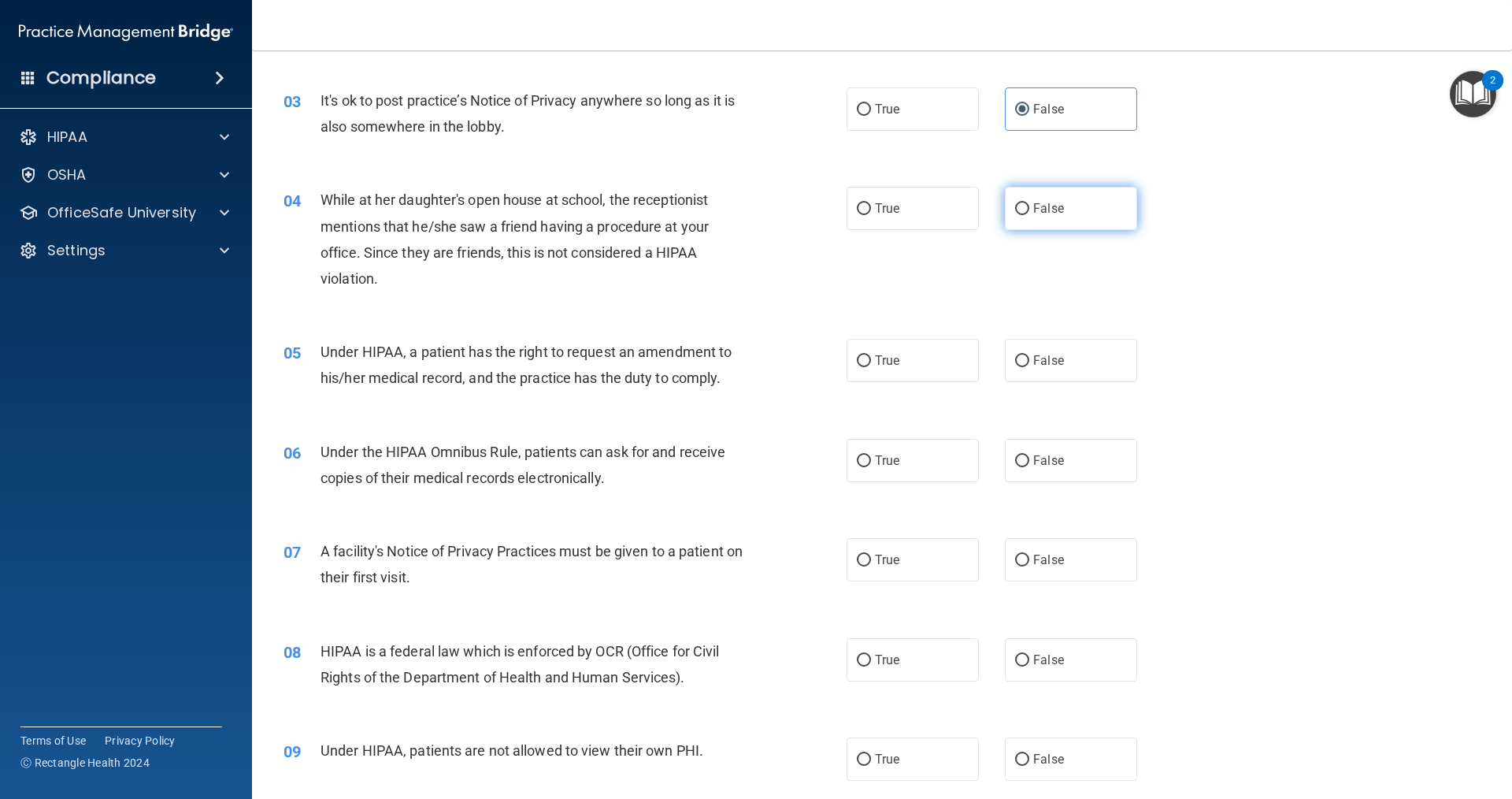
radio input "true"
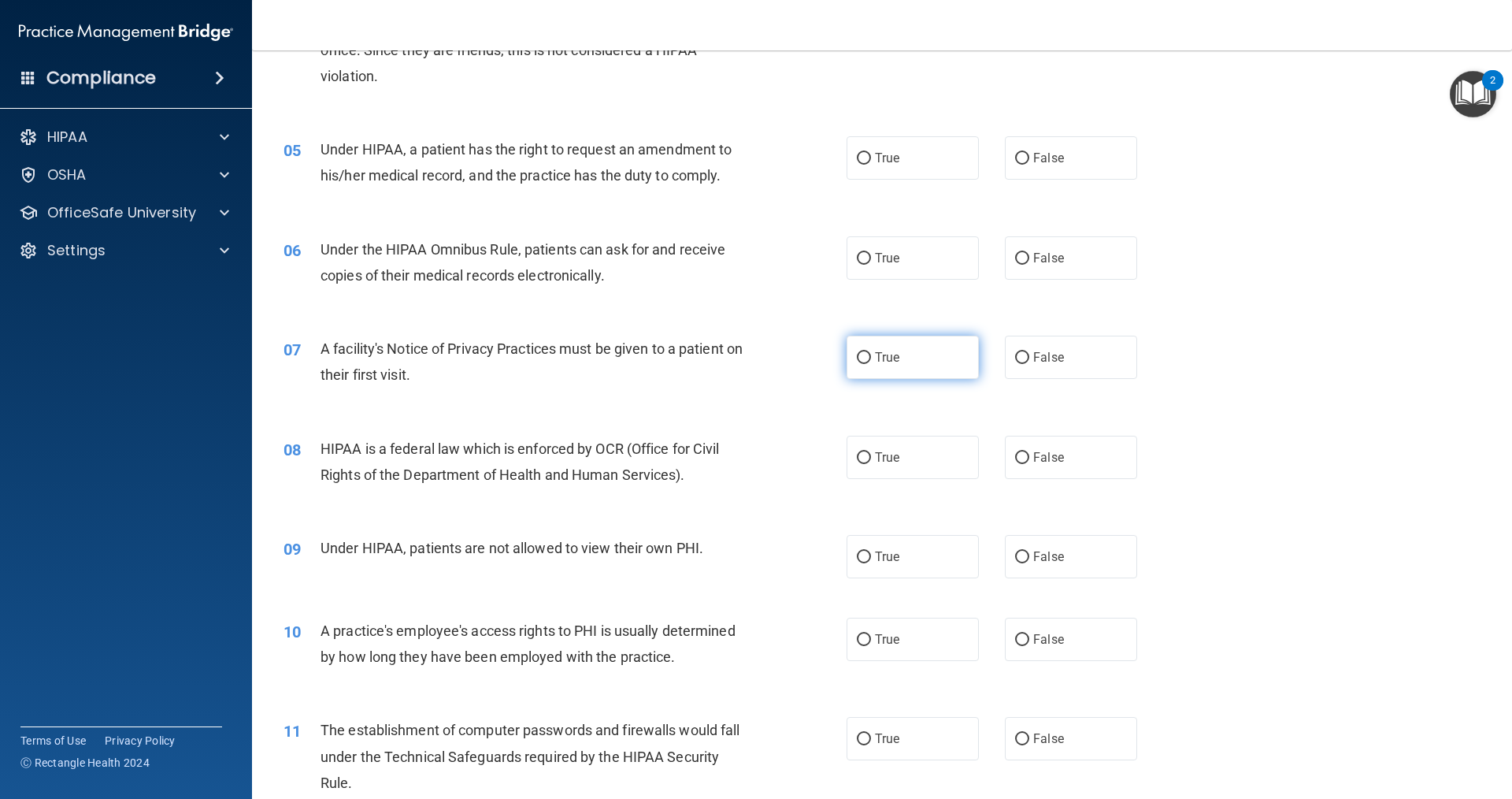
scroll to position [551, 0]
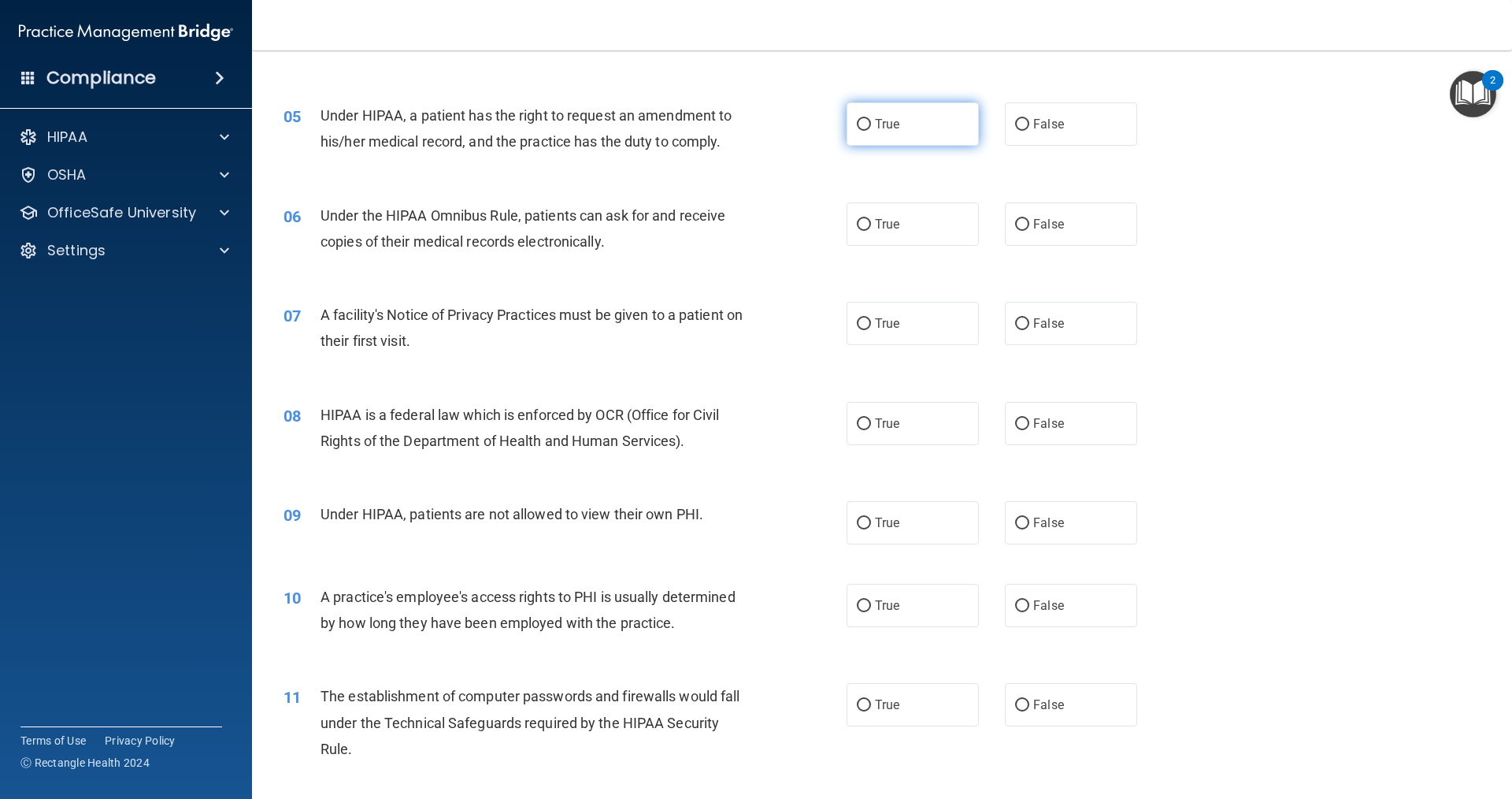
click at [857, 120] on input "True" at bounding box center [864, 125] width 15 height 12
radio input "true"
click at [890, 211] on label "True" at bounding box center [912, 224] width 132 height 44
click at [871, 219] on input "True" at bounding box center [864, 225] width 15 height 12
radio input "true"
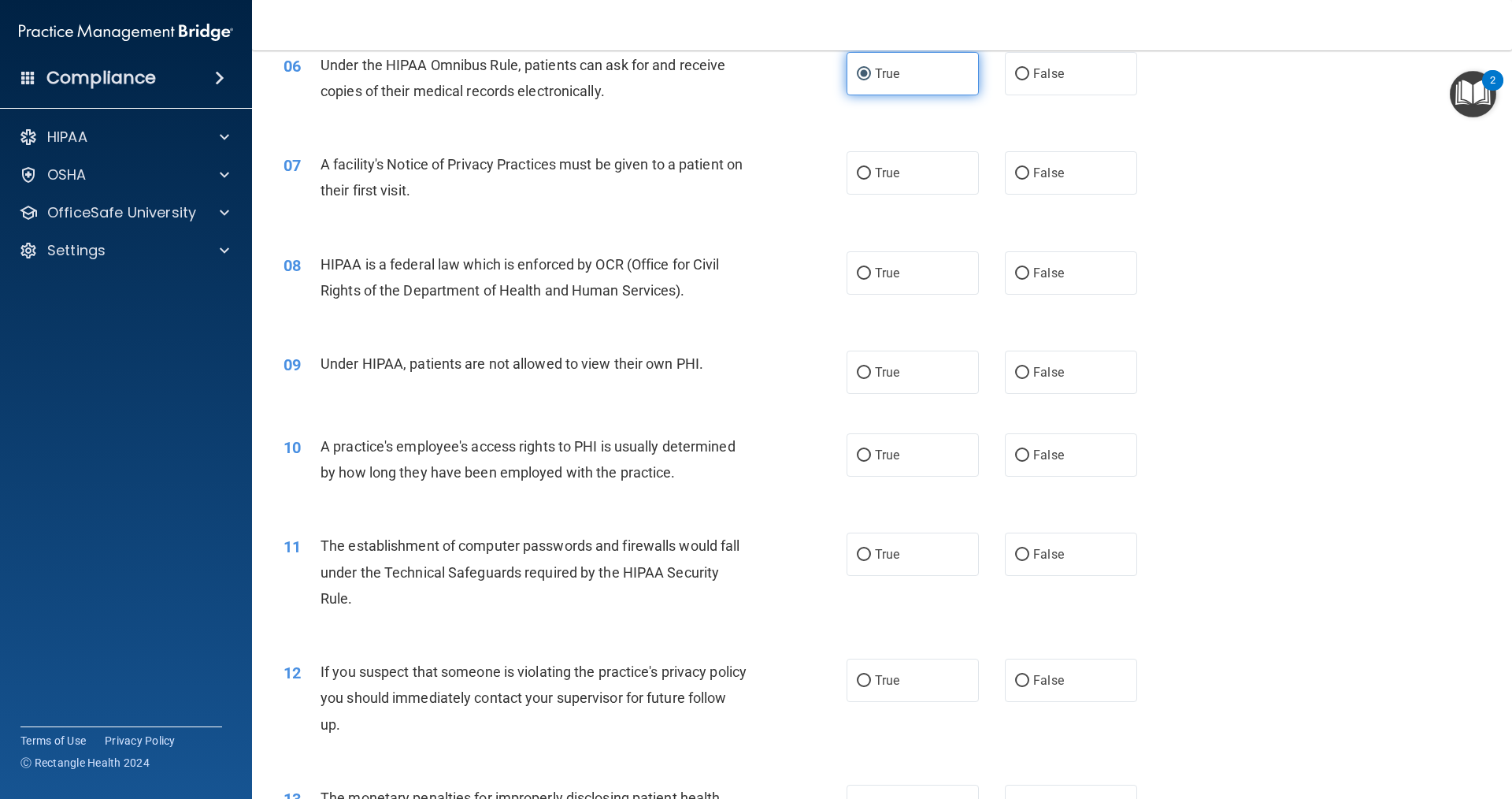
scroll to position [709, 0]
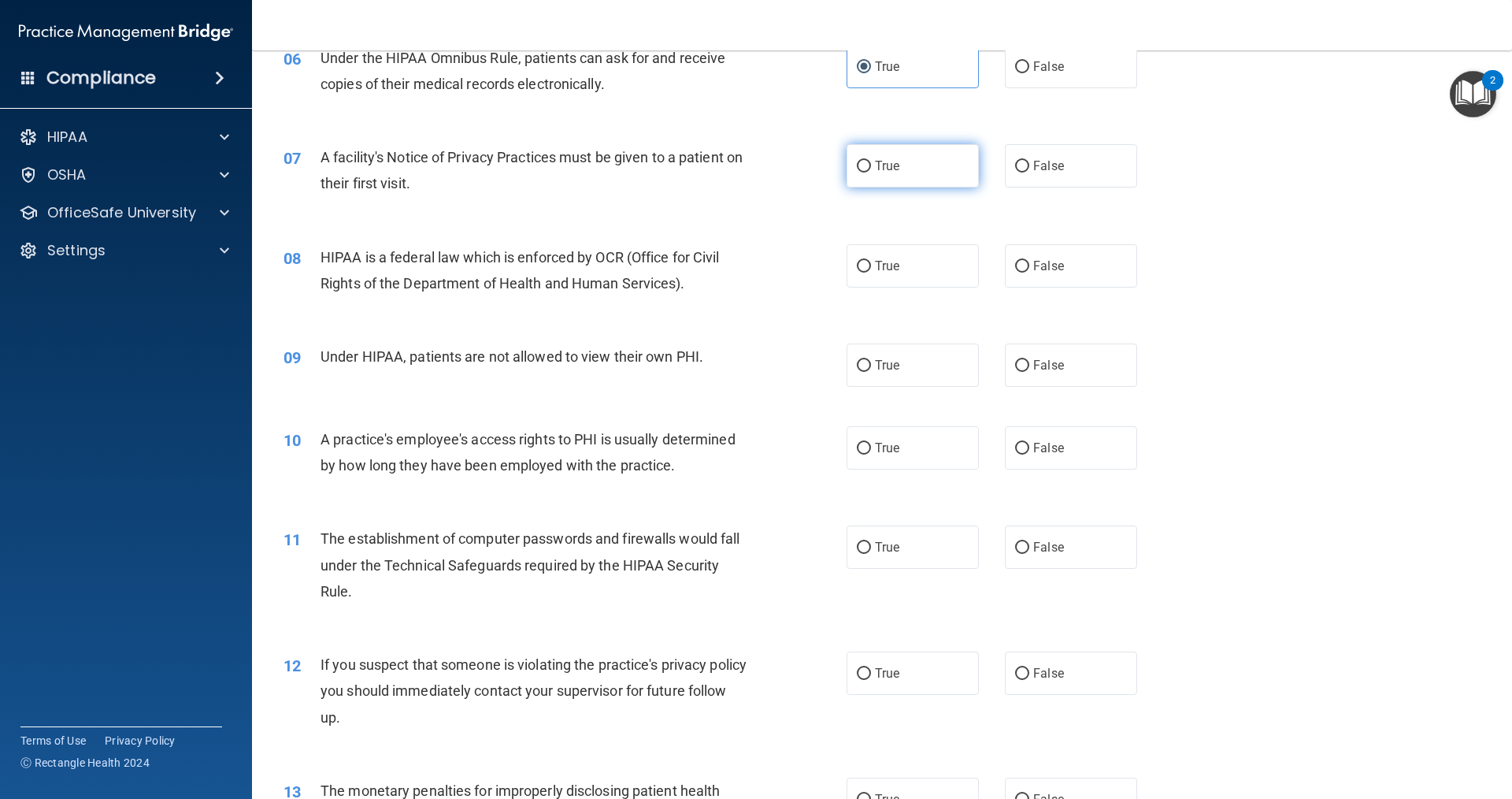
click at [893, 167] on span "True" at bounding box center [887, 166] width 25 height 15
click at [871, 167] on input "True" at bounding box center [864, 167] width 15 height 12
radio input "true"
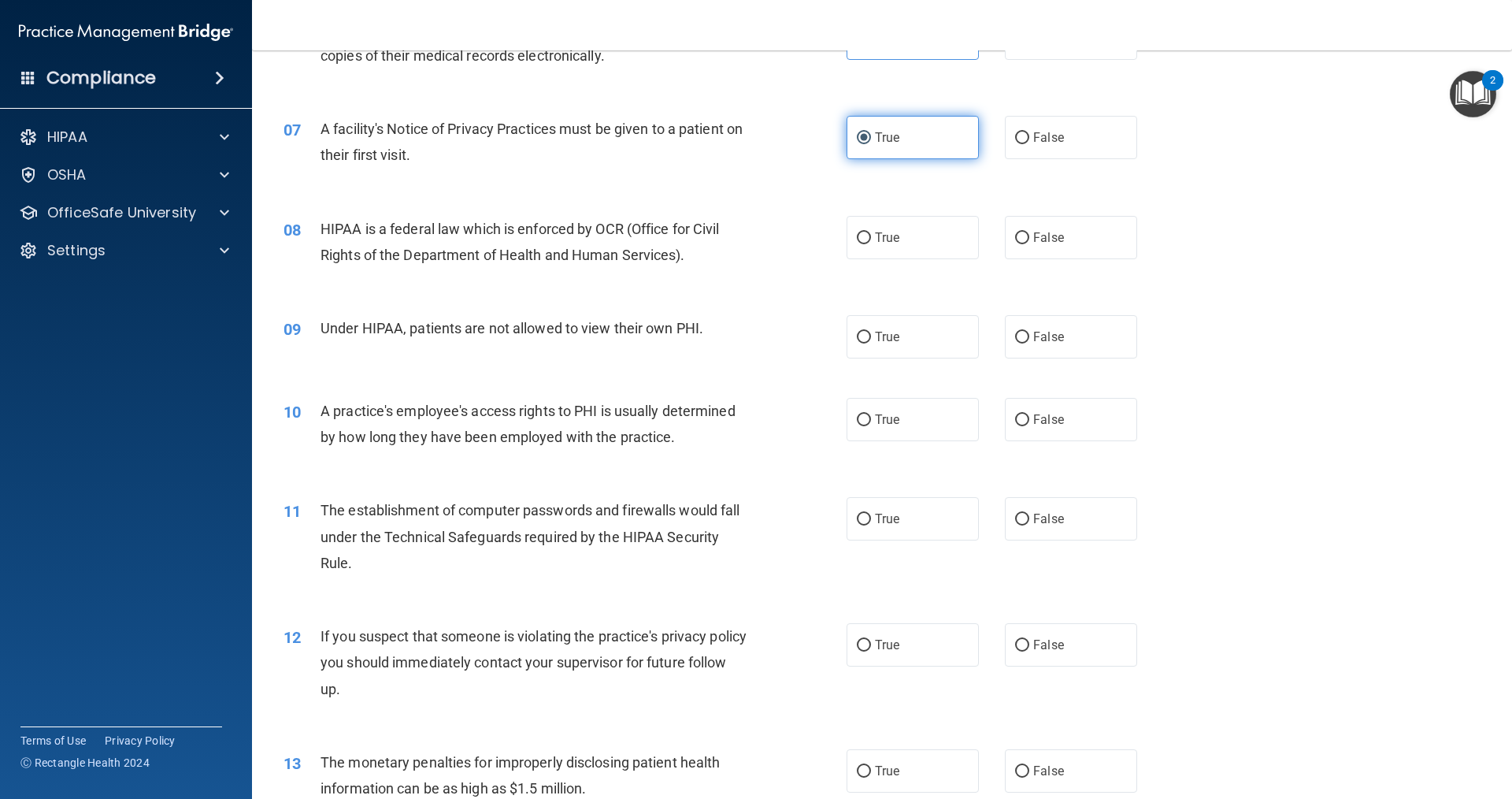
scroll to position [788, 0]
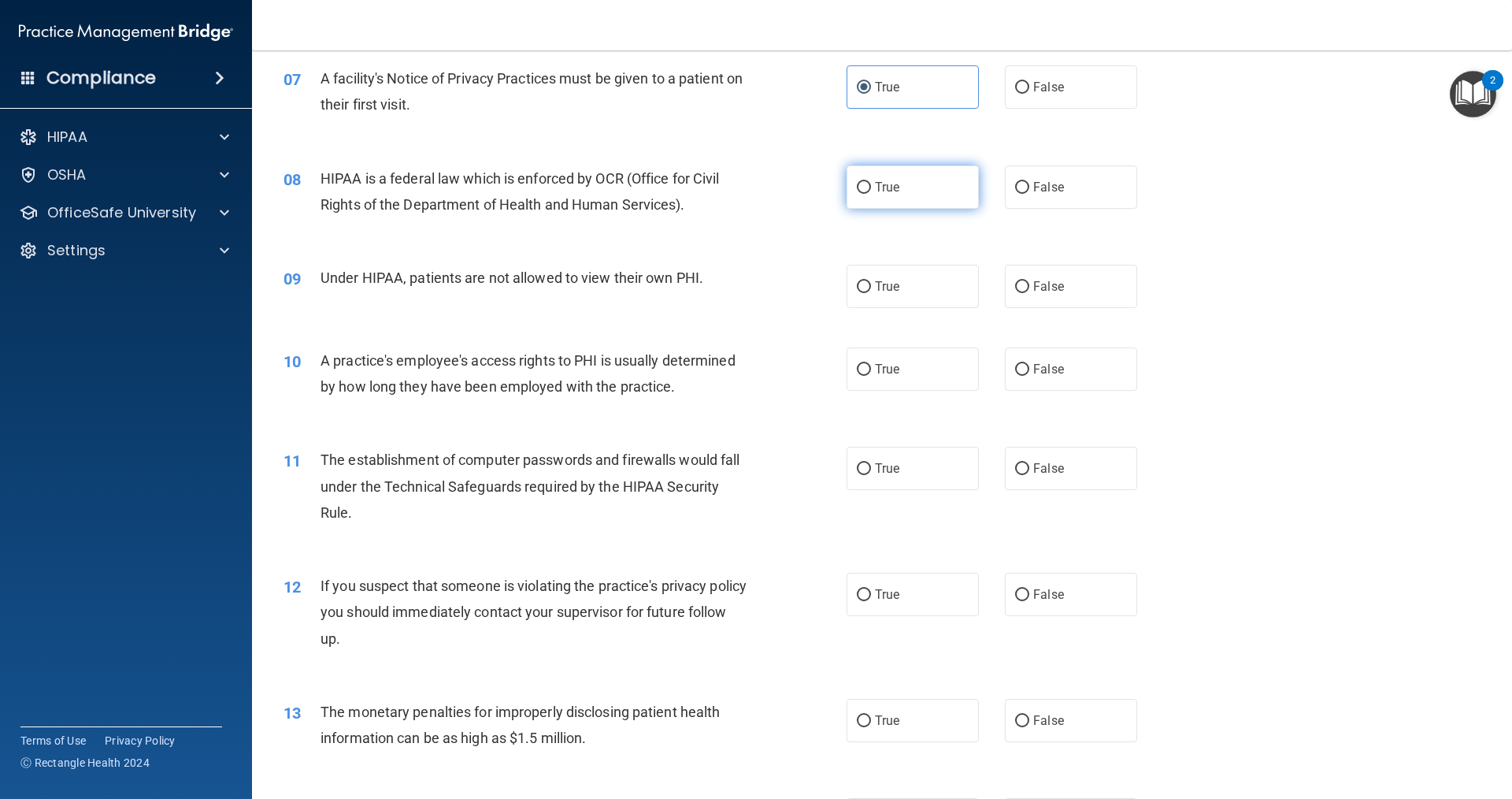
click at [897, 185] on label "True" at bounding box center [912, 187] width 132 height 44
click at [871, 185] on input "True" at bounding box center [864, 188] width 15 height 12
radio input "true"
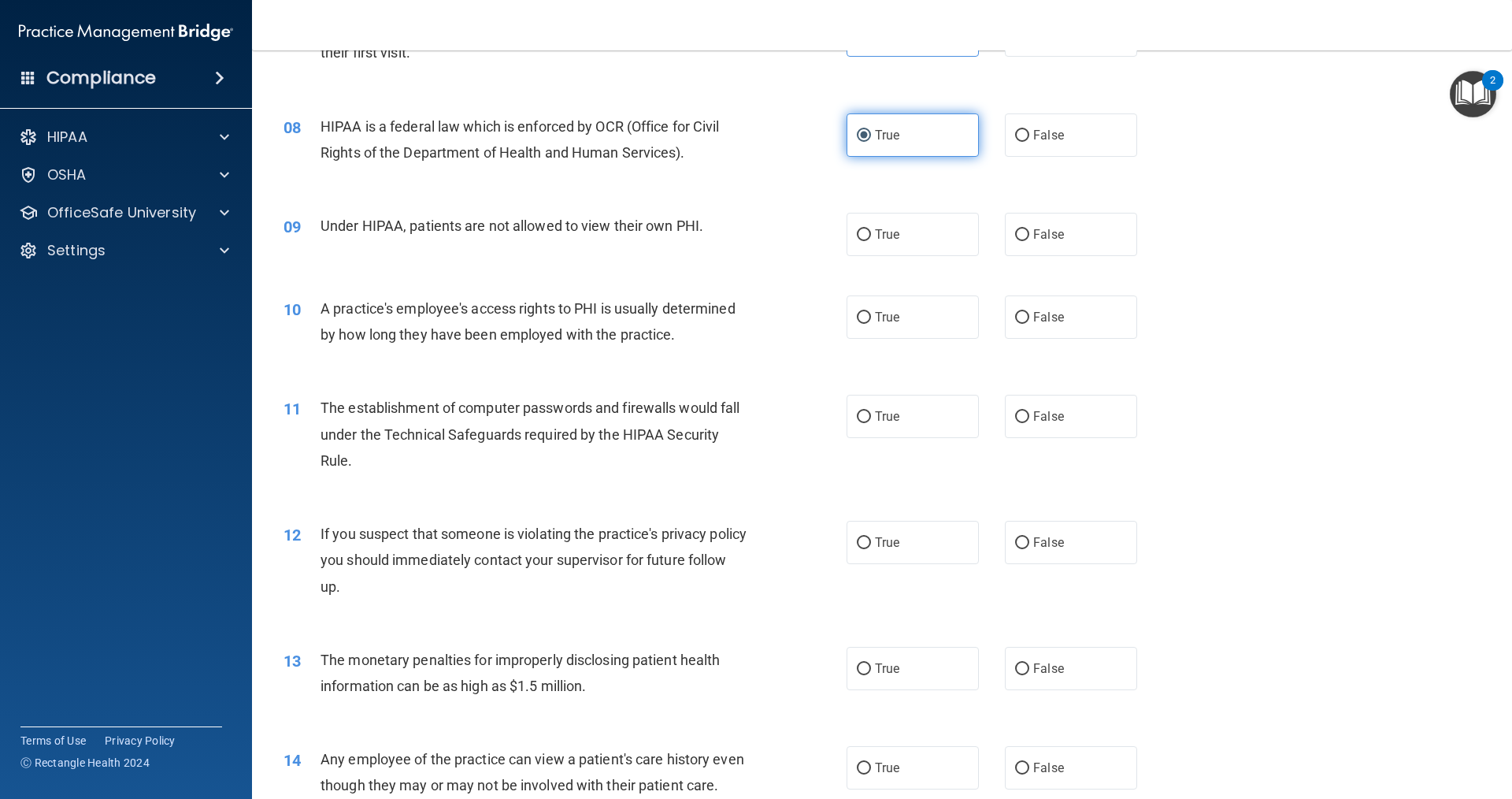
scroll to position [867, 0]
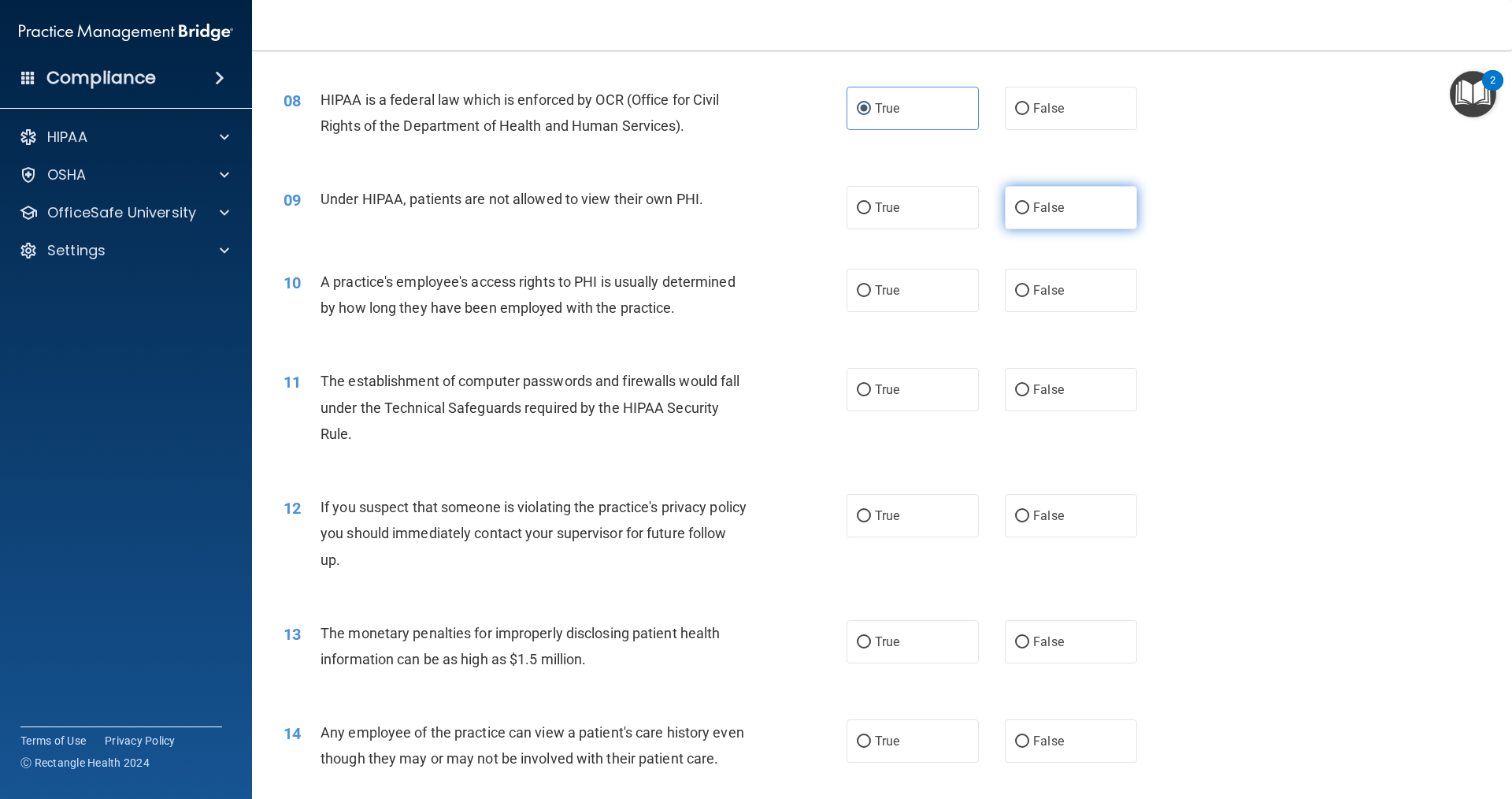
click at [1028, 198] on label "False" at bounding box center [1070, 208] width 132 height 44
click at [1028, 203] on input "False" at bounding box center [1022, 209] width 15 height 12
radio input "true"
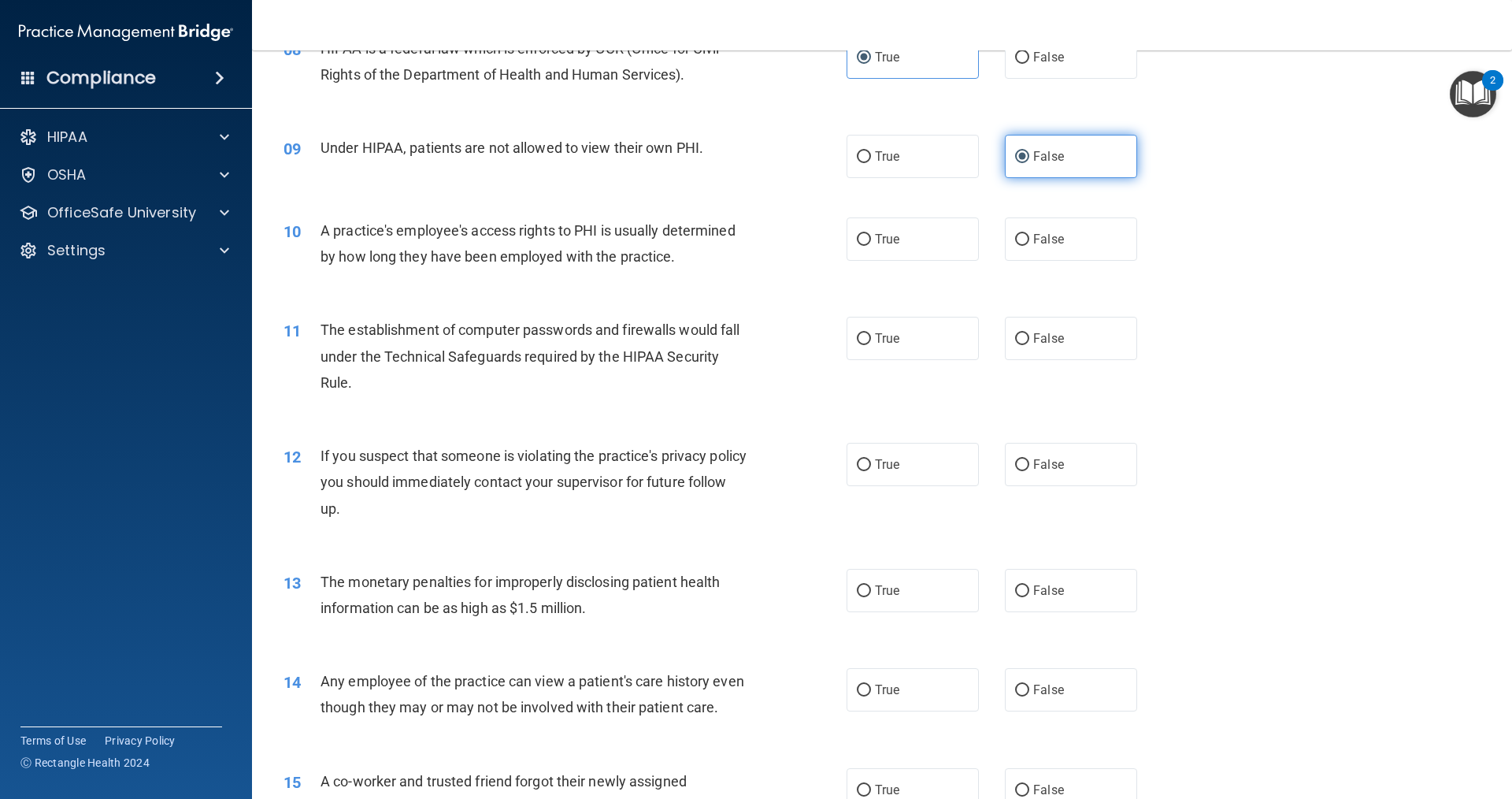
scroll to position [945, 0]
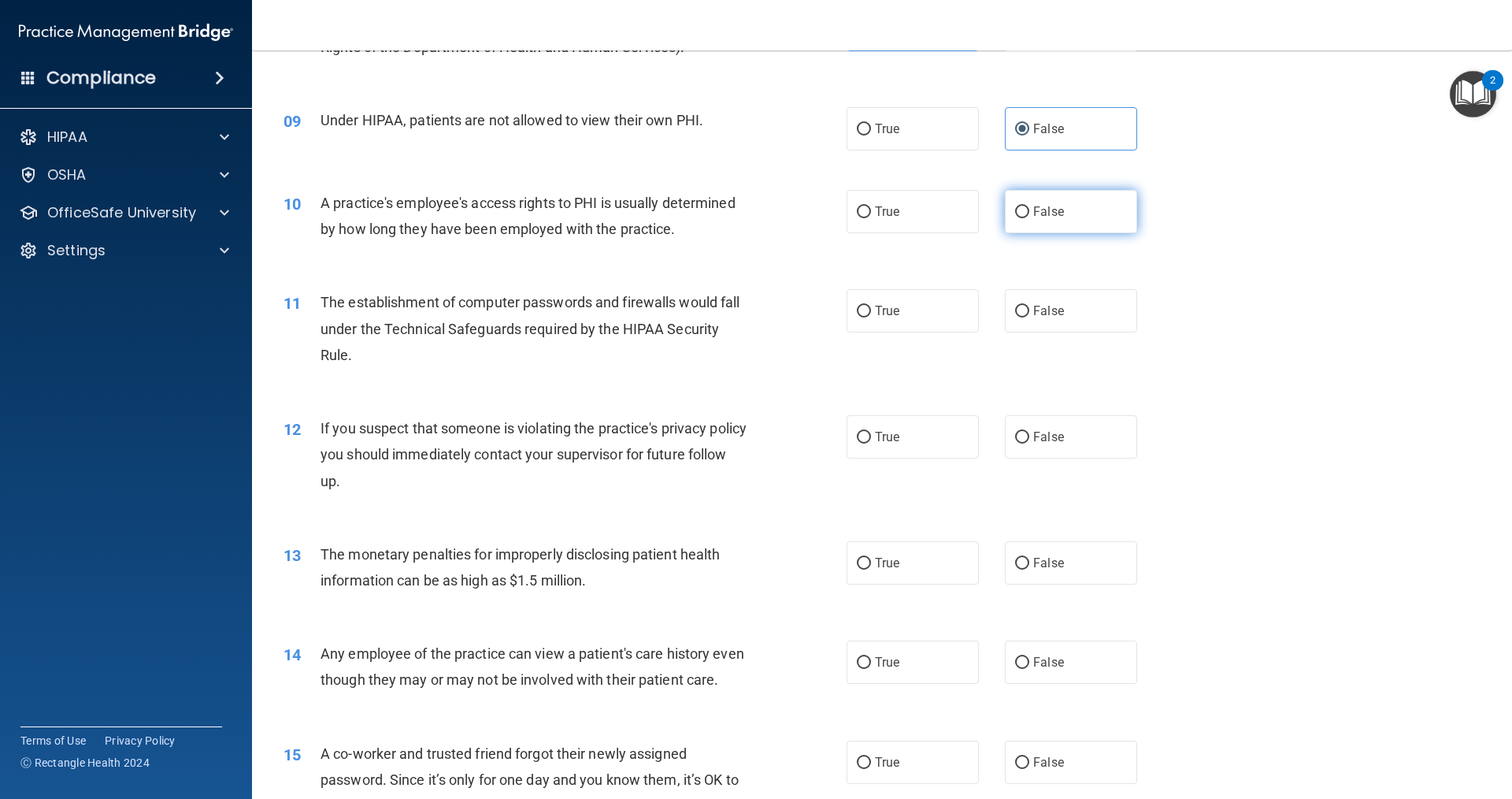
click at [1023, 209] on label "False" at bounding box center [1070, 211] width 132 height 44
click at [1023, 209] on input "False" at bounding box center [1022, 213] width 15 height 12
radio input "true"
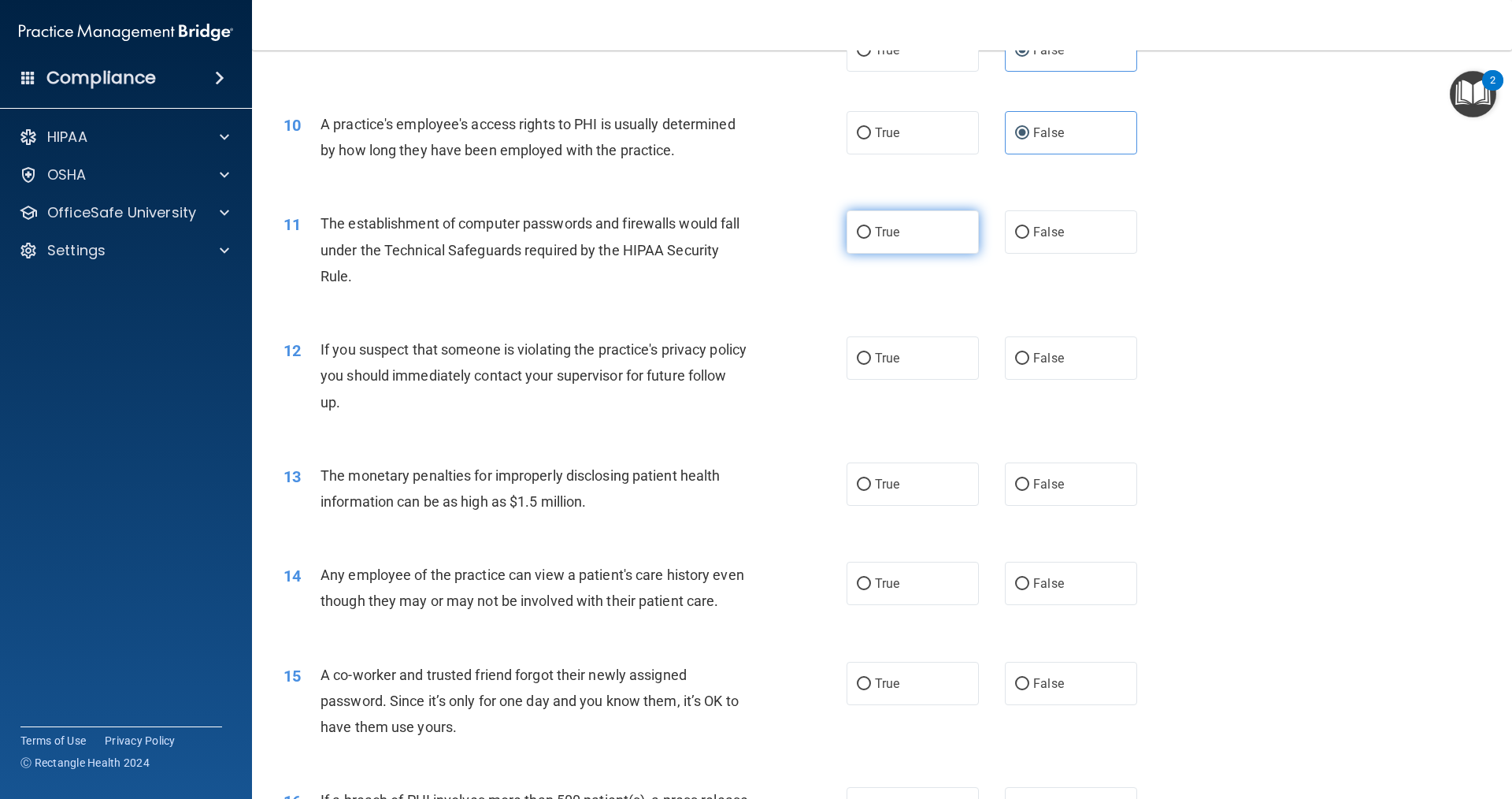
click at [928, 222] on label "True" at bounding box center [912, 232] width 132 height 44
click at [871, 227] on input "True" at bounding box center [864, 233] width 15 height 12
radio input "true"
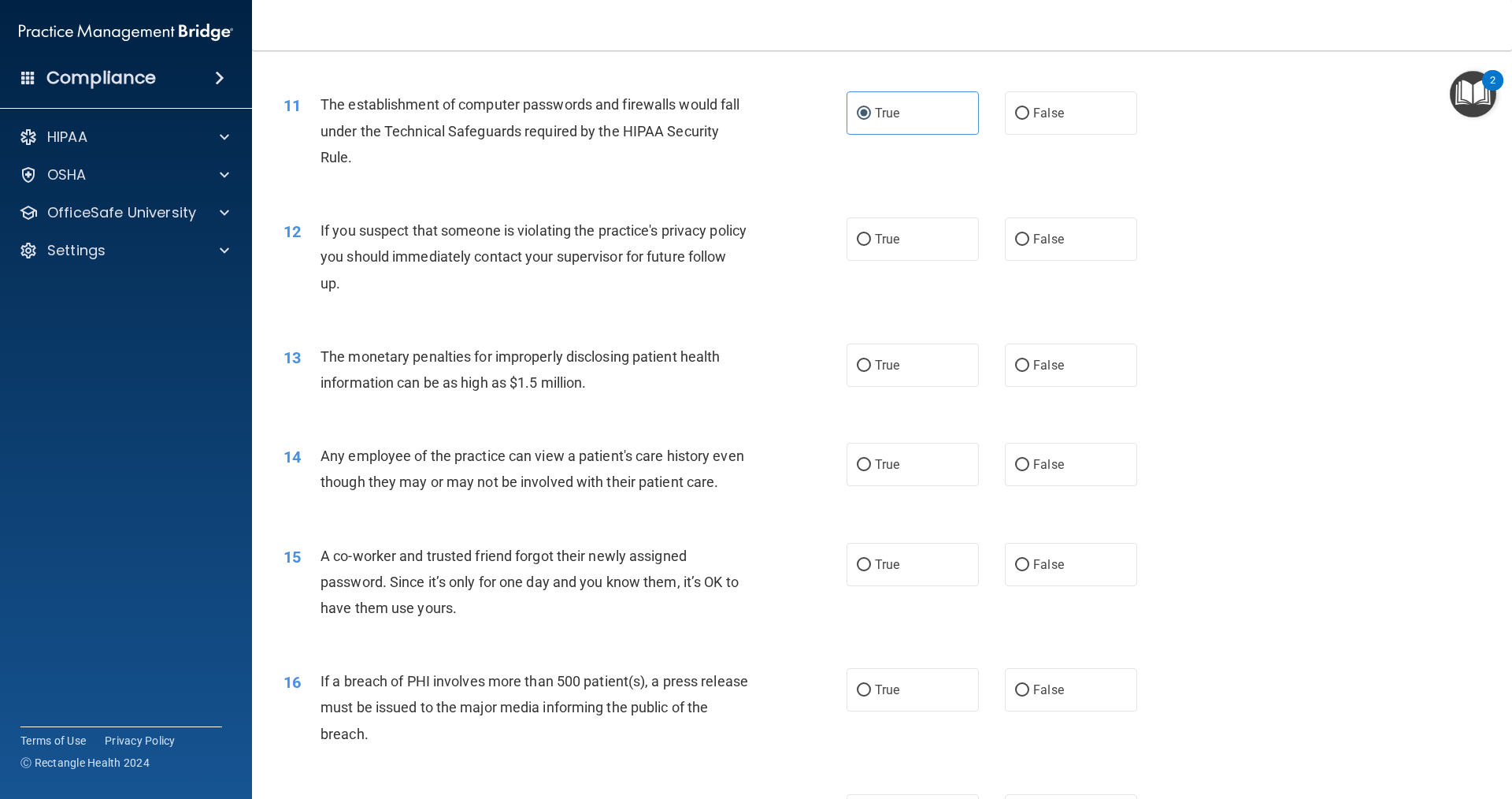
scroll to position [1182, 0]
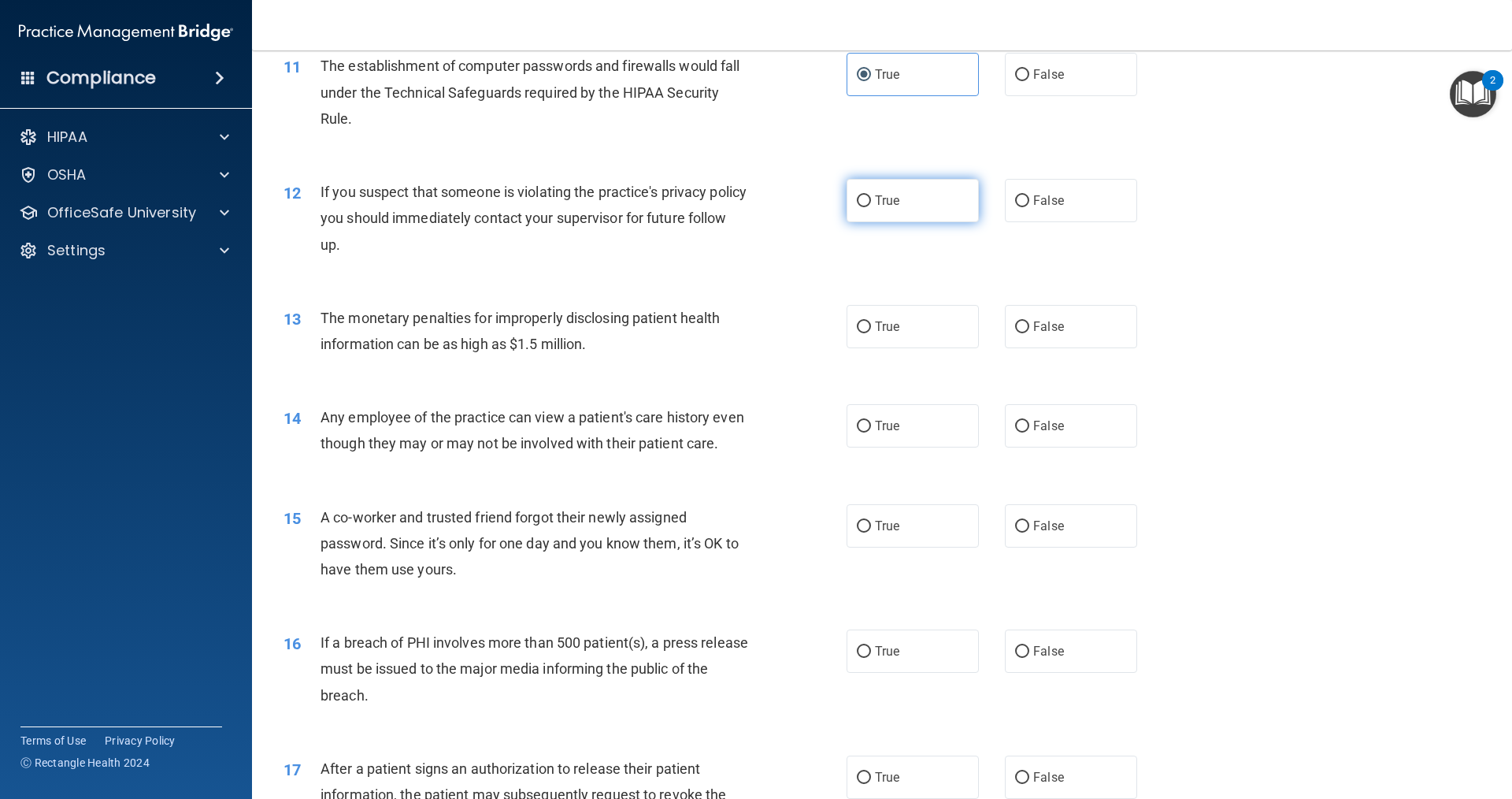
click at [924, 218] on label "True" at bounding box center [912, 200] width 132 height 44
click at [871, 207] on input "True" at bounding box center [864, 202] width 15 height 12
radio input "true"
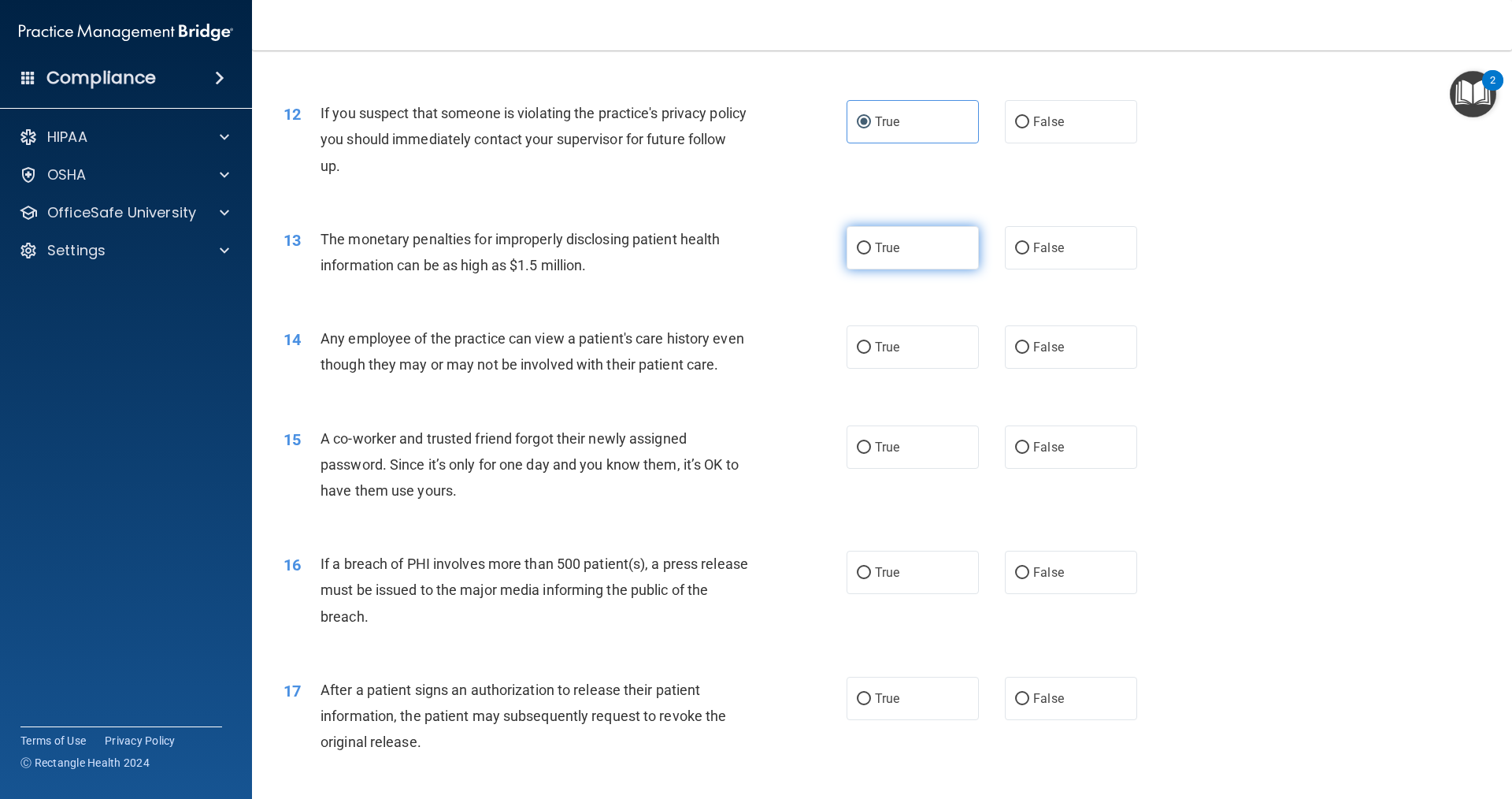
scroll to position [1339, 0]
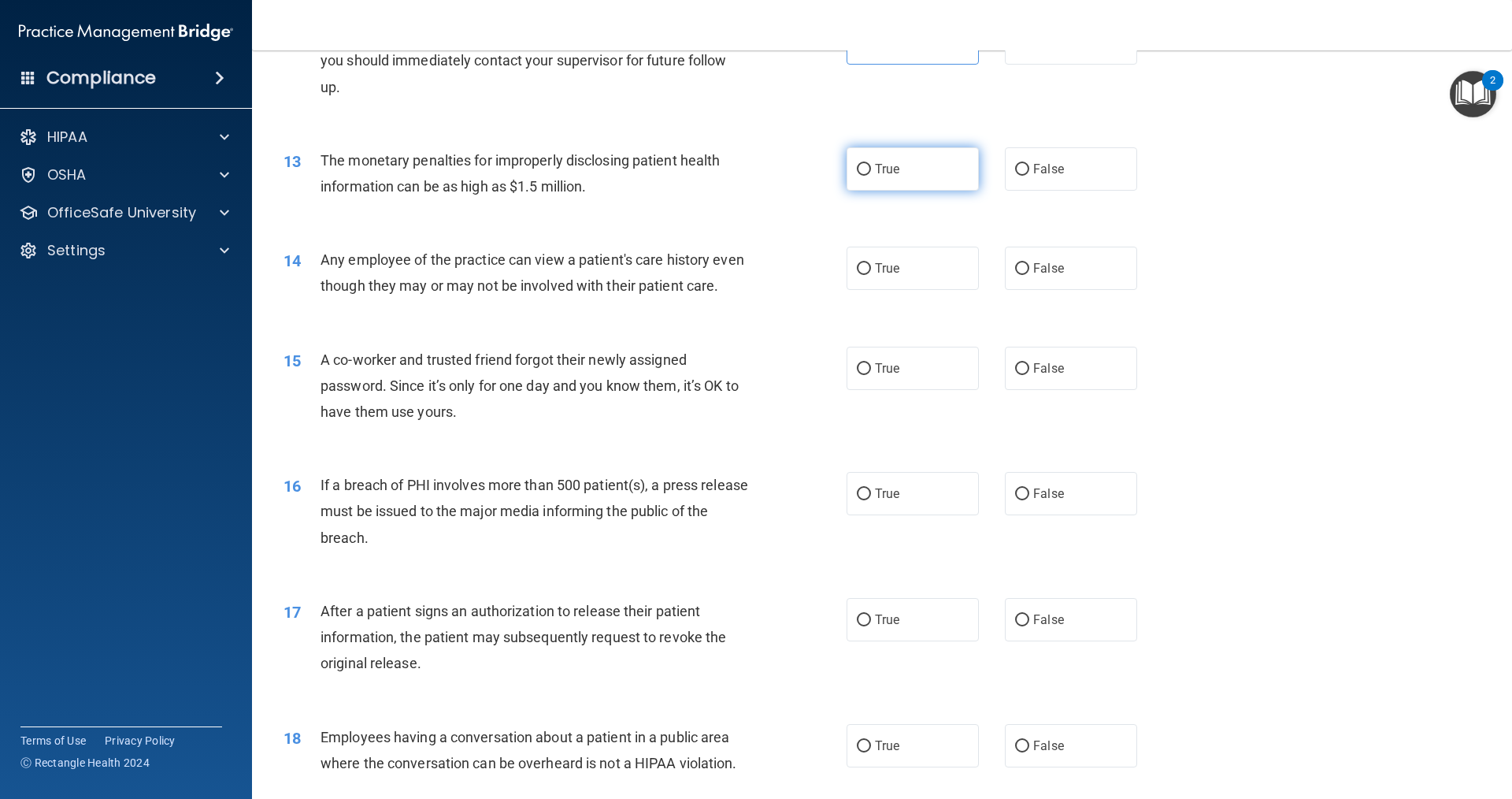
click at [911, 185] on label "True" at bounding box center [912, 168] width 132 height 44
click at [871, 176] on input "True" at bounding box center [864, 170] width 15 height 12
radio input "true"
click at [911, 169] on label "True" at bounding box center [912, 168] width 132 height 44
click at [871, 169] on input "True" at bounding box center [864, 170] width 15 height 12
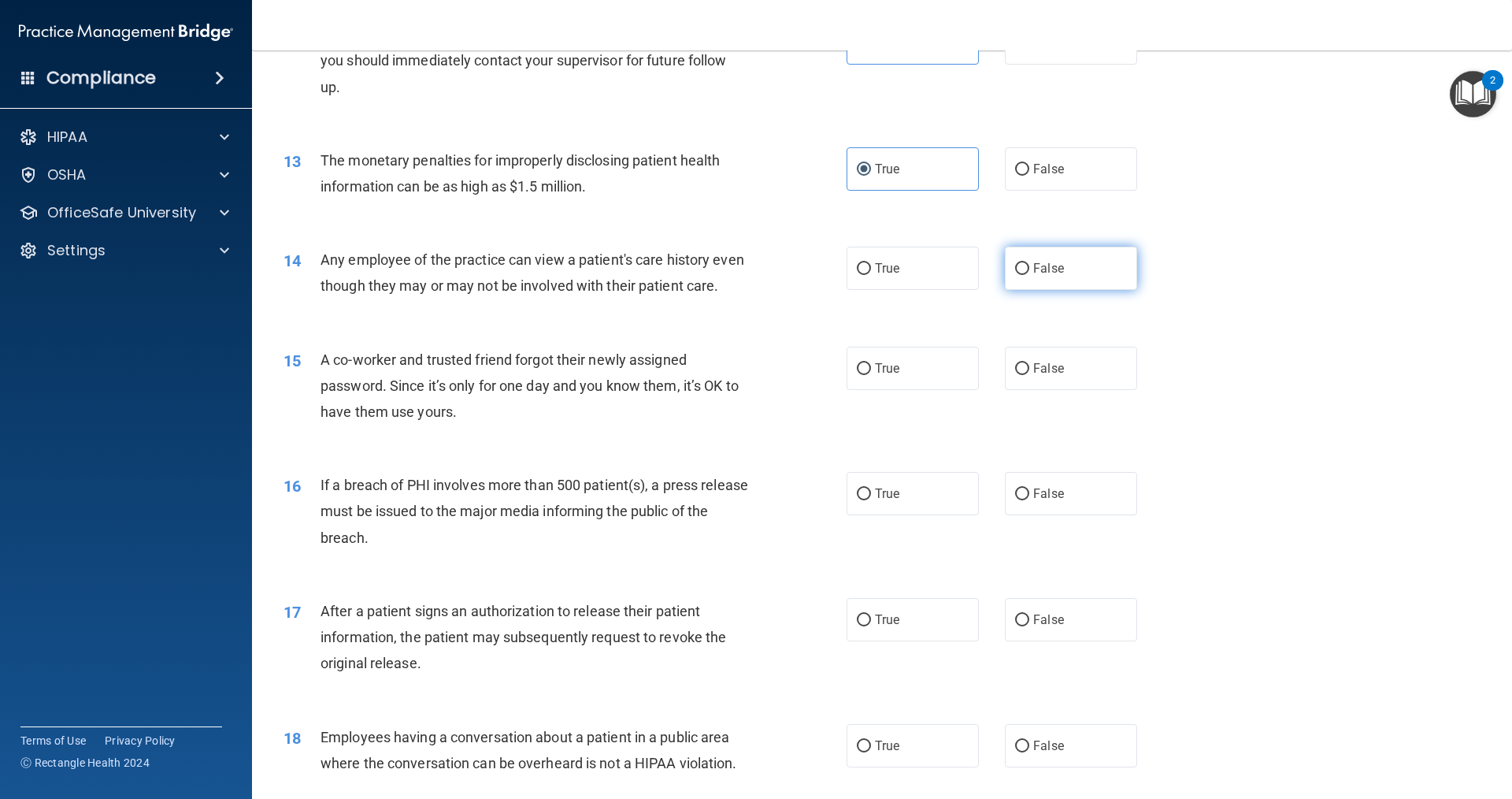
click at [1017, 256] on label "False" at bounding box center [1070, 268] width 132 height 44
click at [1017, 263] on input "False" at bounding box center [1022, 269] width 15 height 12
radio input "true"
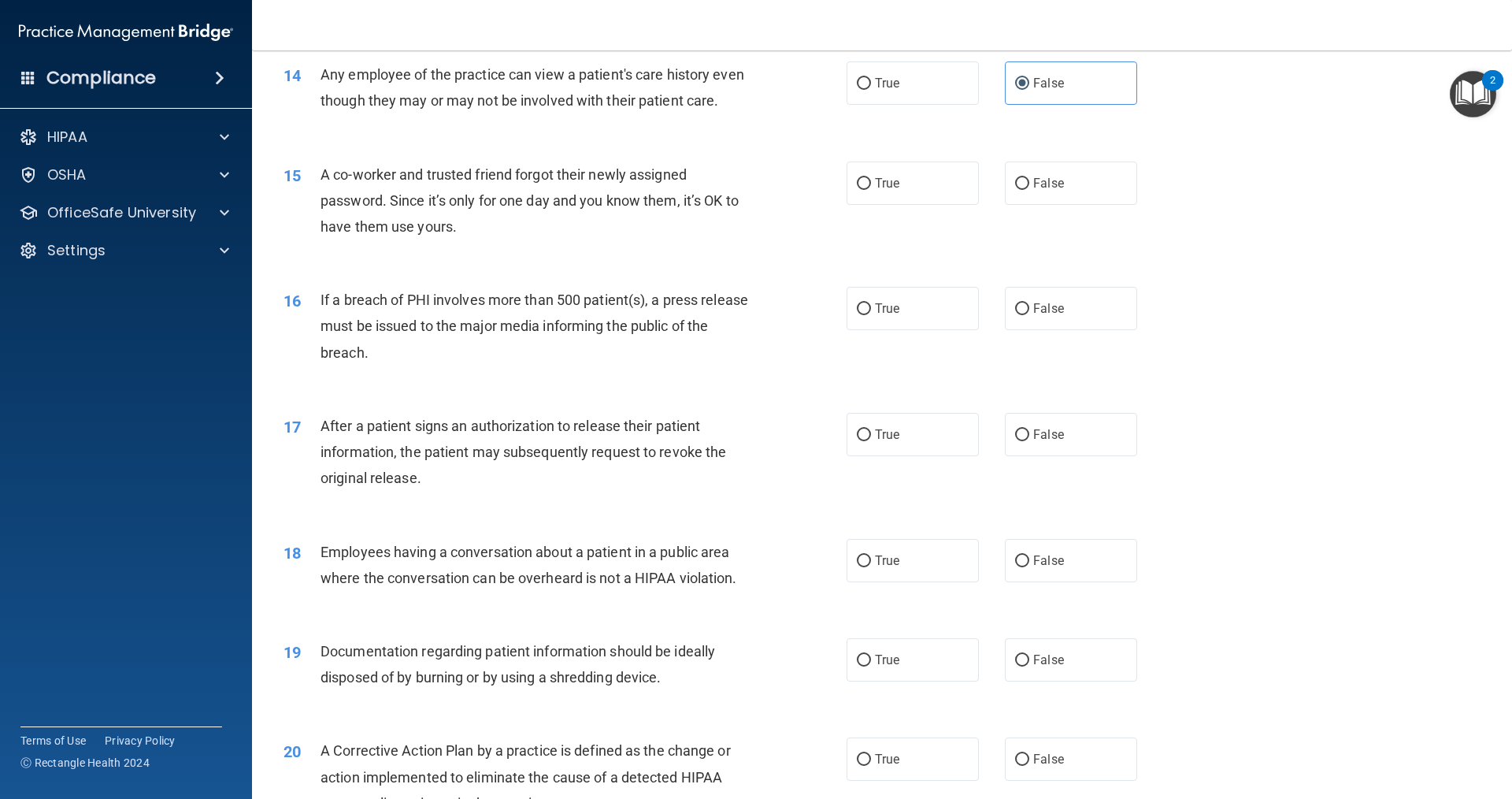
scroll to position [1497, 0]
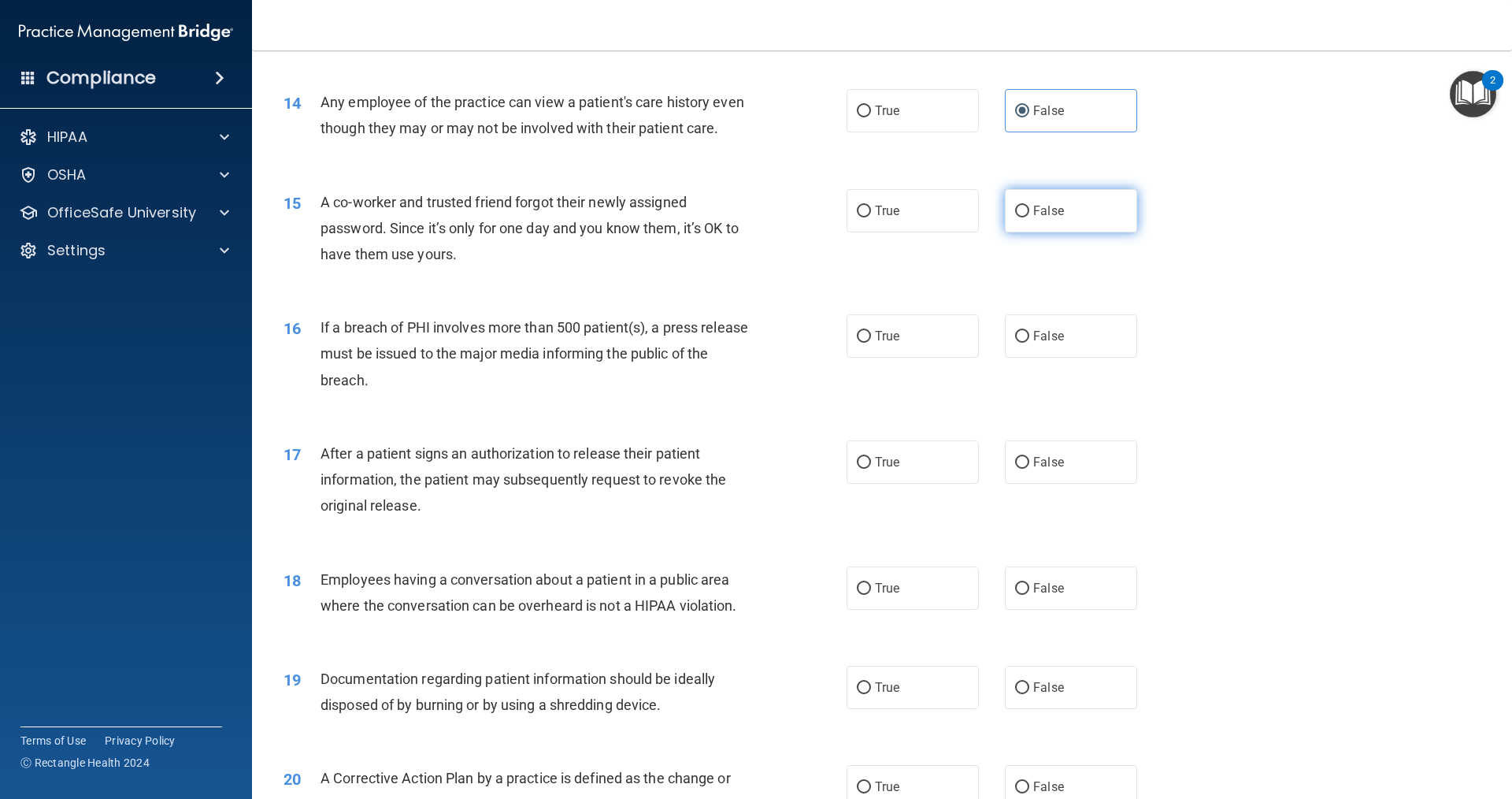
click at [1040, 218] on span "False" at bounding box center [1049, 211] width 31 height 15
click at [1029, 217] on input "False" at bounding box center [1022, 212] width 15 height 12
radio input "true"
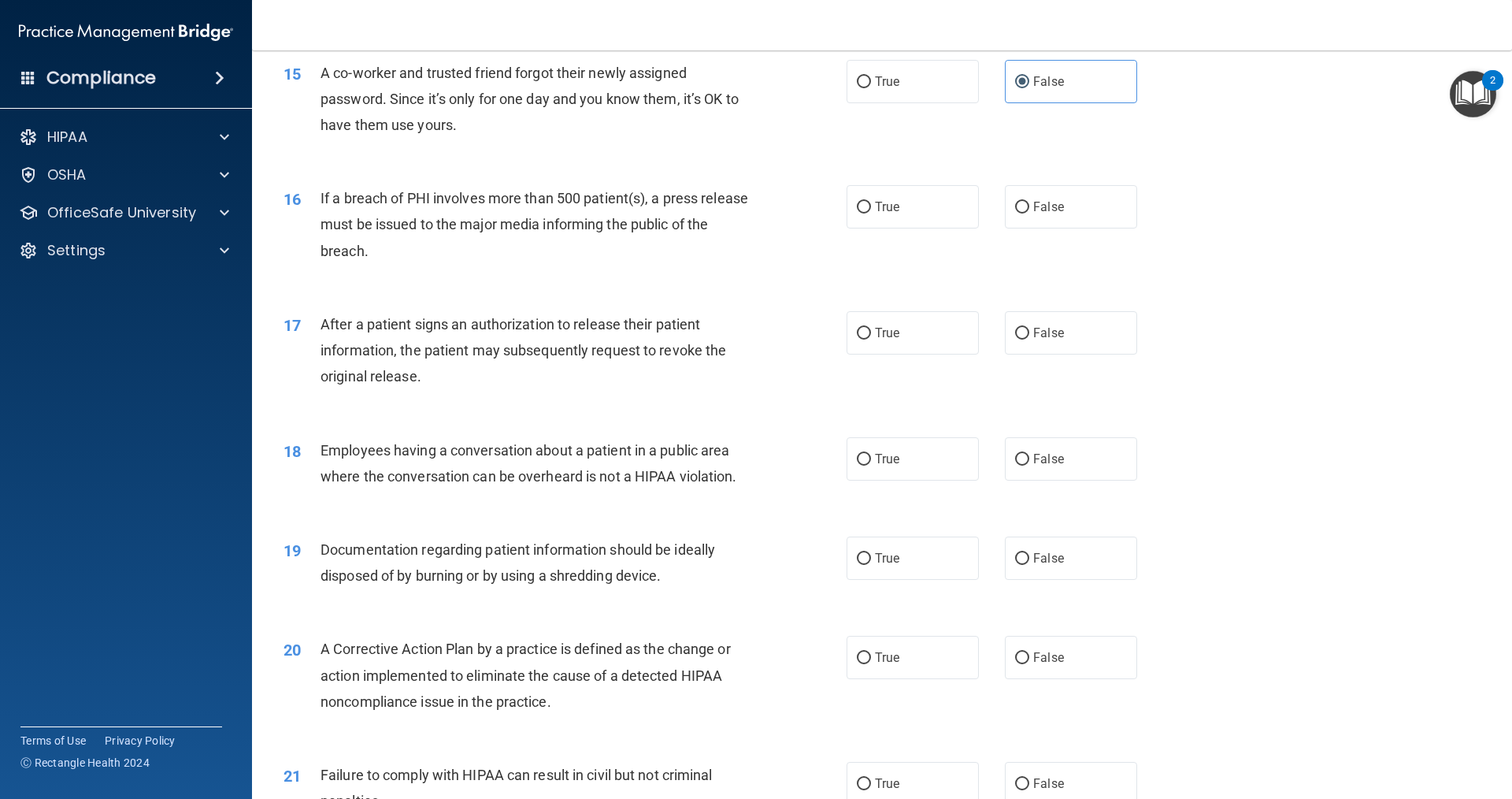
scroll to position [1654, 0]
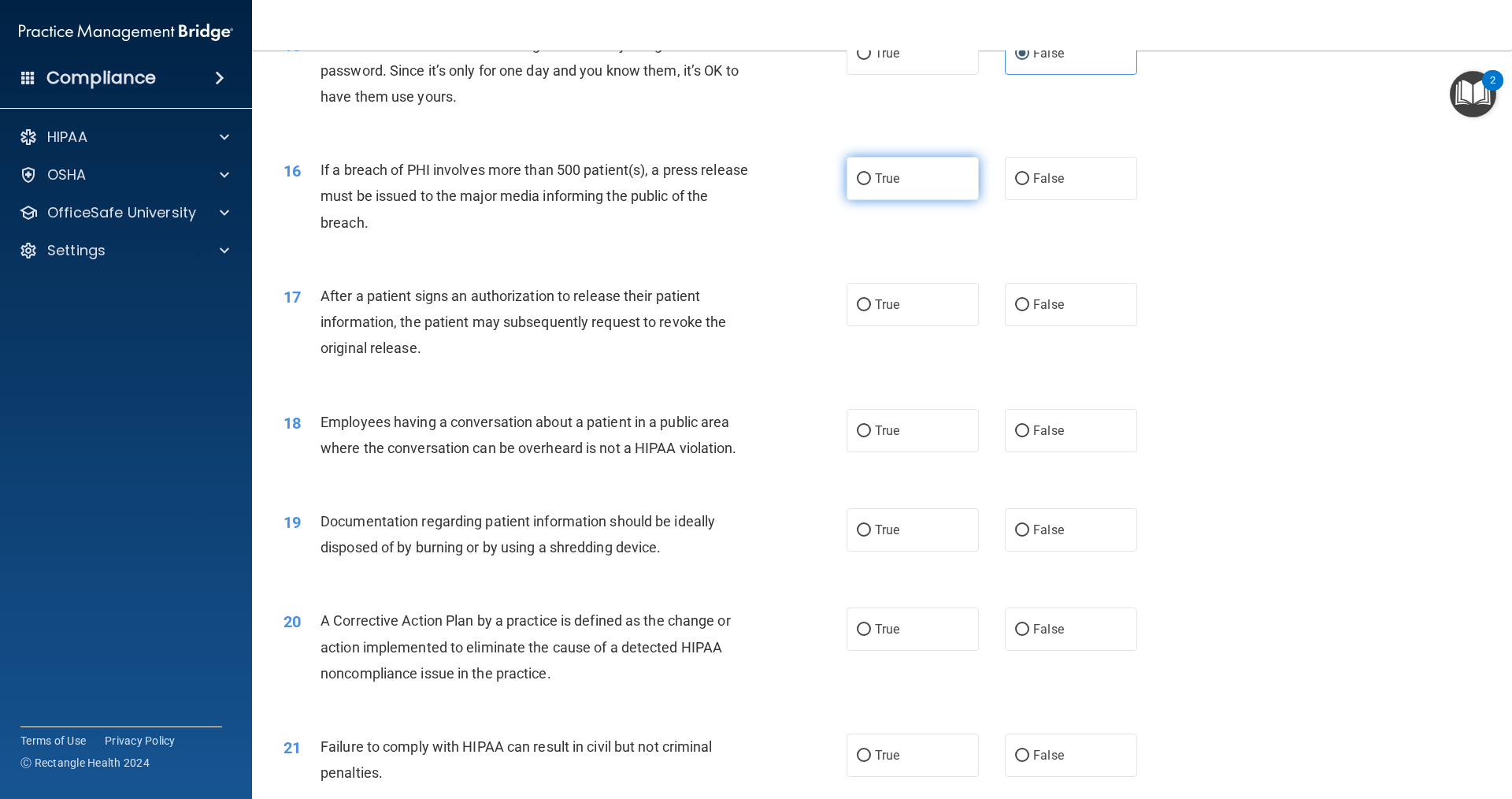
click at [875, 186] on span "True" at bounding box center [887, 179] width 25 height 15
click at [871, 185] on input "True" at bounding box center [864, 179] width 15 height 12
radio input "true"
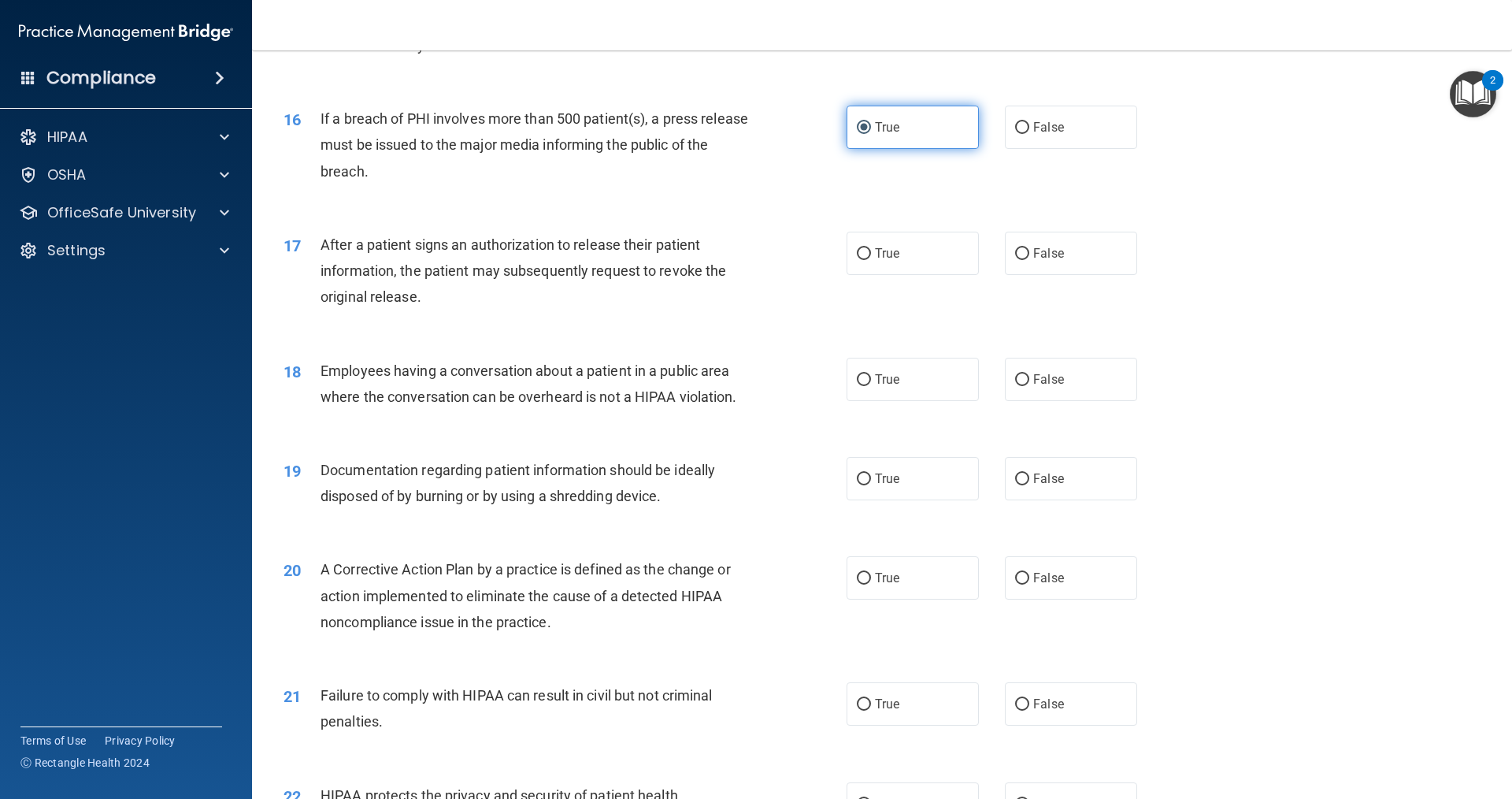
scroll to position [1733, 0]
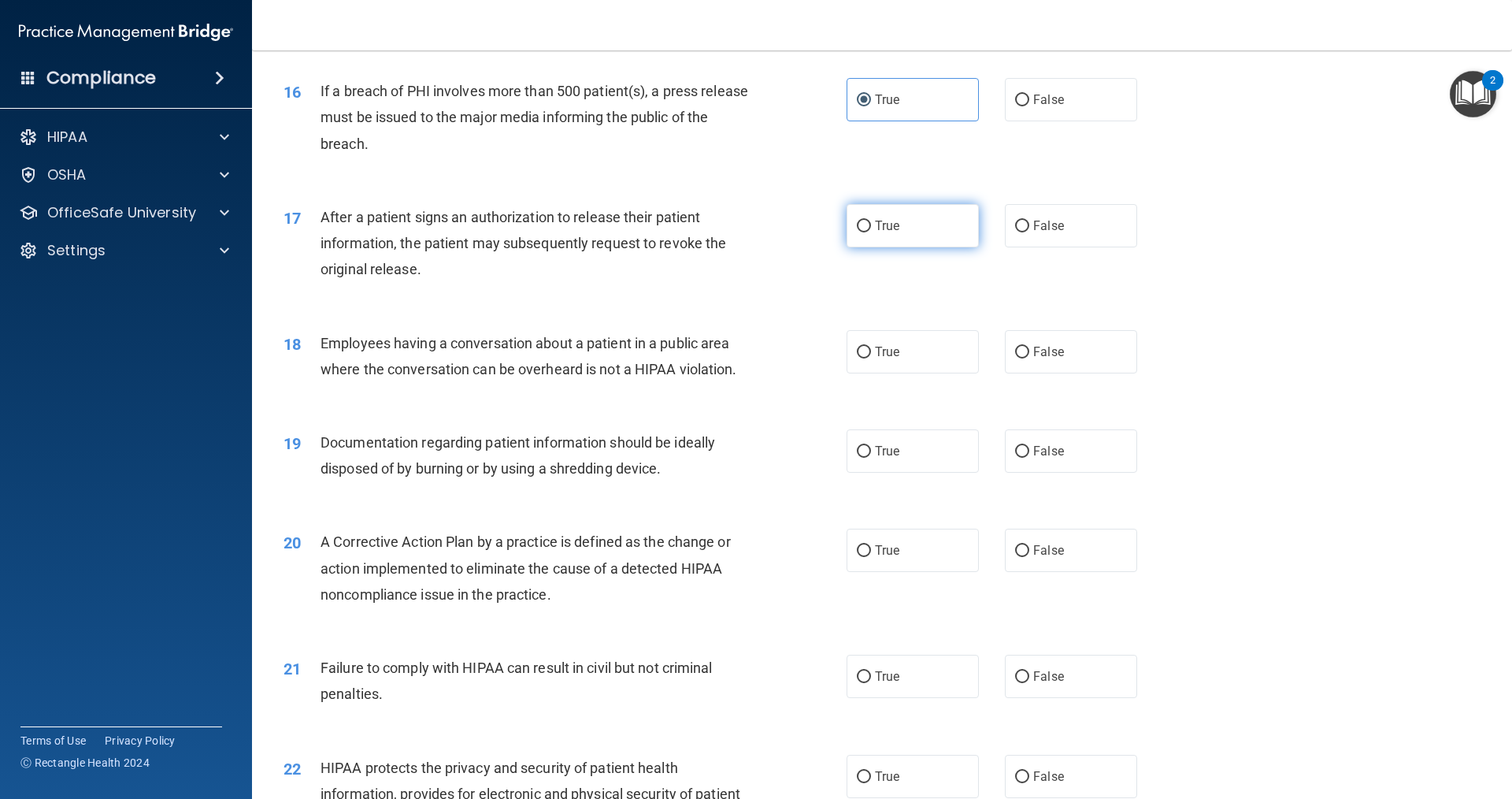
click at [941, 247] on label "True" at bounding box center [912, 226] width 132 height 44
click at [871, 232] on input "True" at bounding box center [864, 226] width 15 height 12
radio input "true"
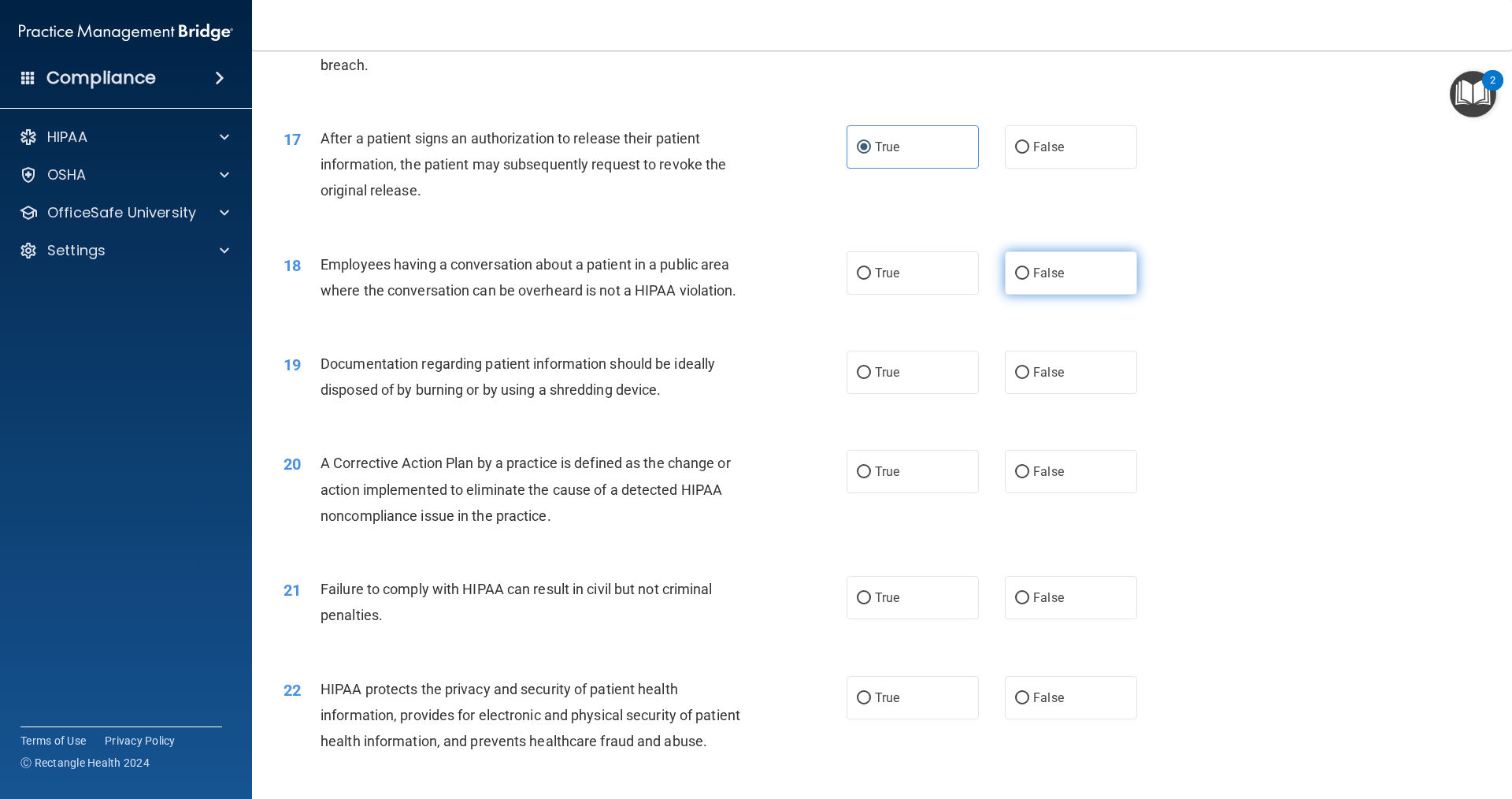
click at [1040, 280] on span "False" at bounding box center [1049, 273] width 31 height 15
click at [1029, 279] on input "False" at bounding box center [1022, 273] width 15 height 12
radio input "true"
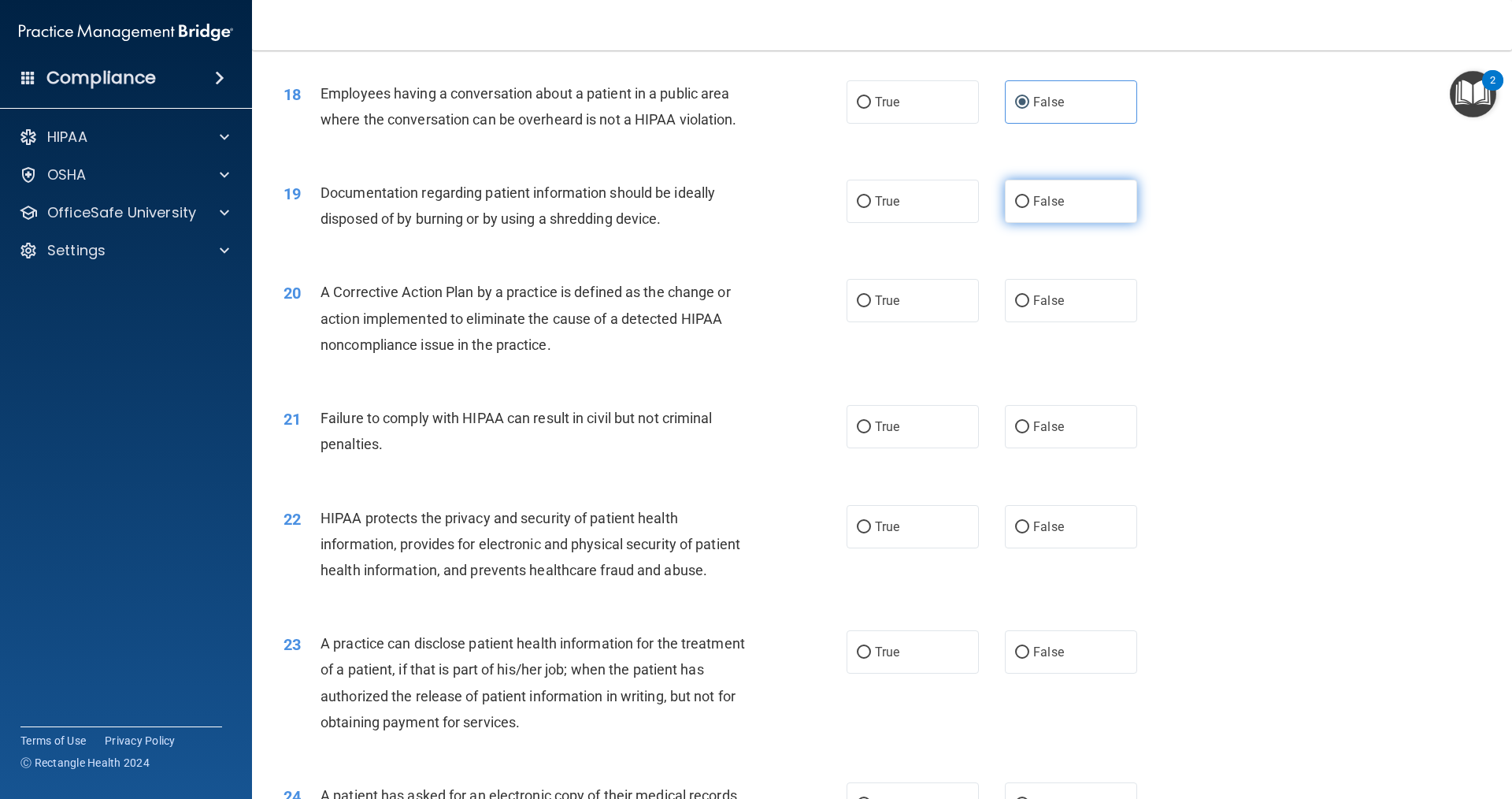
scroll to position [2011, 0]
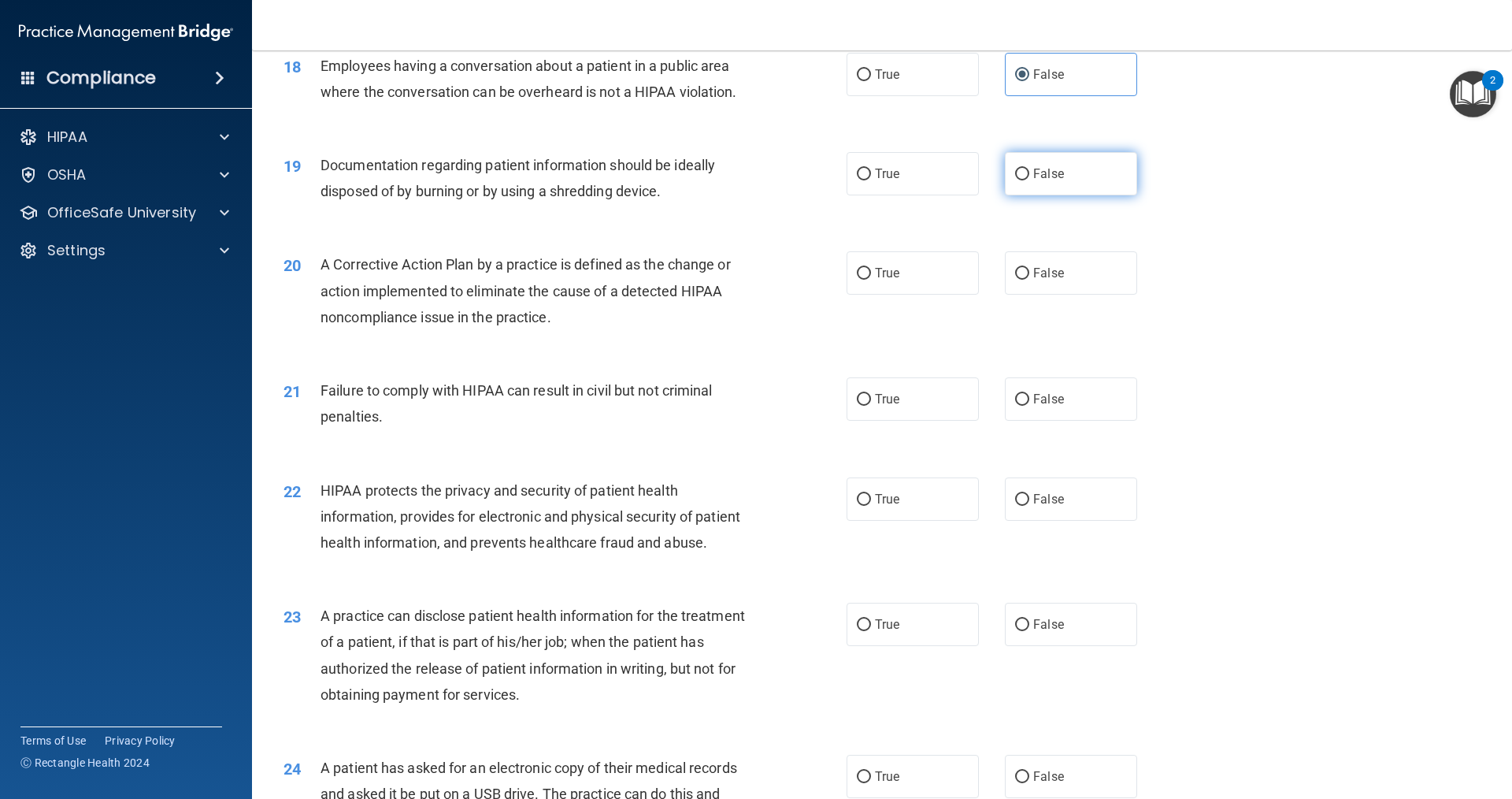
click at [1099, 196] on label "False" at bounding box center [1070, 173] width 132 height 44
click at [1029, 180] on input "False" at bounding box center [1022, 174] width 15 height 12
radio input "true"
click at [1036, 420] on label "False" at bounding box center [1070, 399] width 132 height 44
click at [1029, 406] on input "False" at bounding box center [1022, 400] width 15 height 12
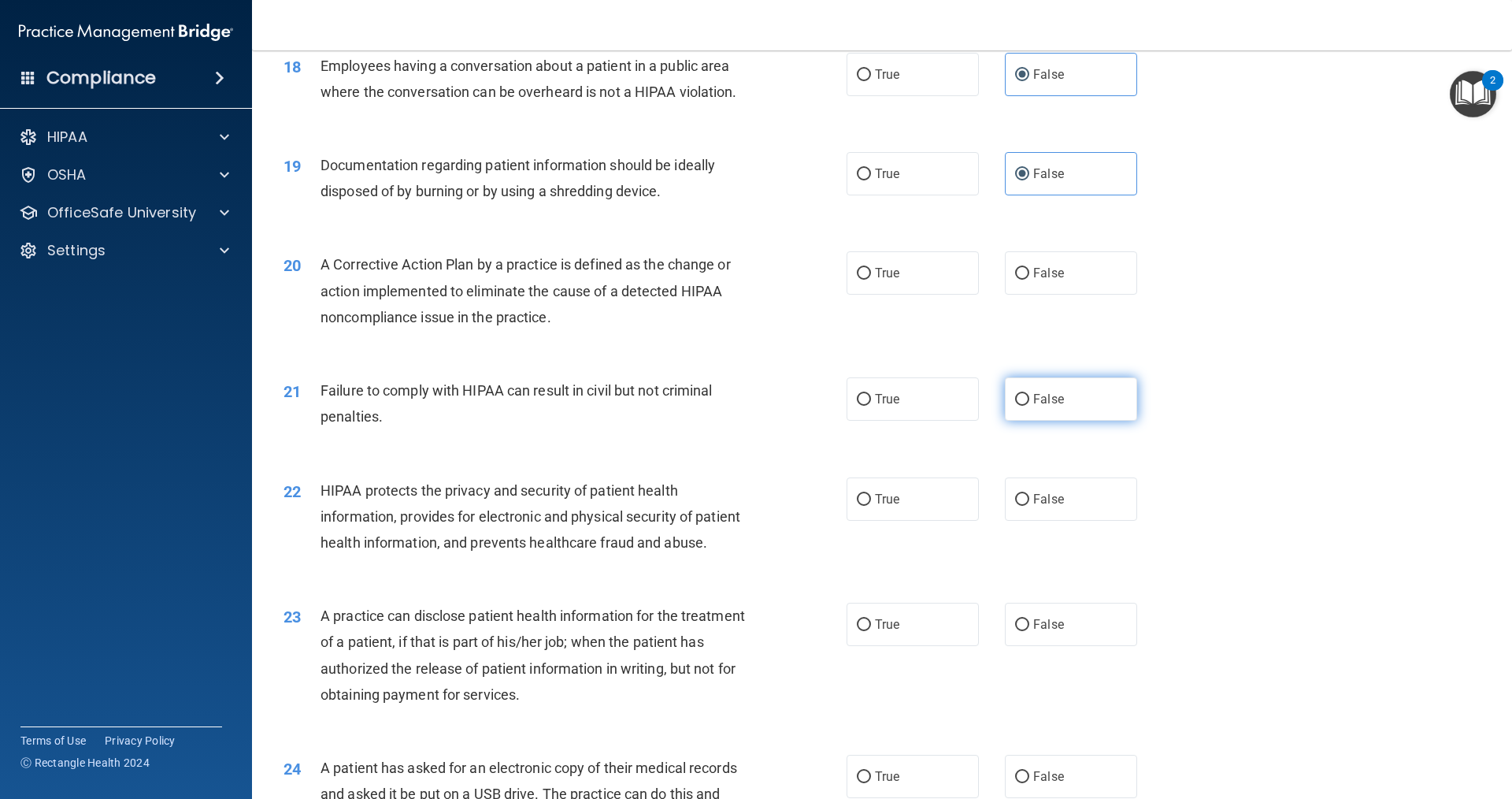
radio input "true"
click at [908, 295] on label "True" at bounding box center [912, 273] width 132 height 44
click at [871, 279] on input "True" at bounding box center [864, 273] width 15 height 12
radio input "true"
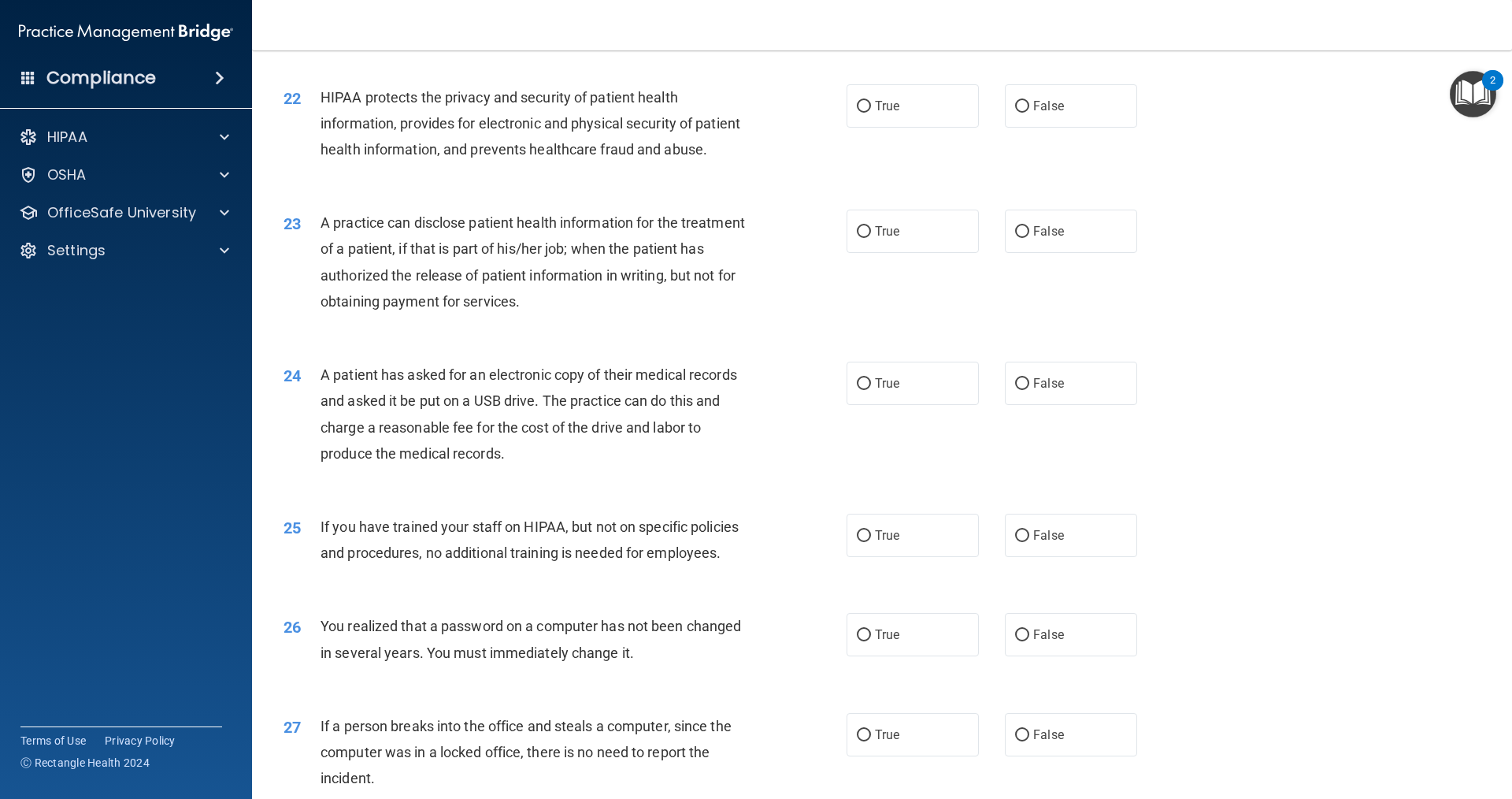
scroll to position [2405, 0]
click at [933, 126] on label "True" at bounding box center [912, 105] width 132 height 44
click at [871, 112] on input "True" at bounding box center [864, 106] width 15 height 12
radio input "true"
click at [882, 238] on span "True" at bounding box center [887, 231] width 25 height 15
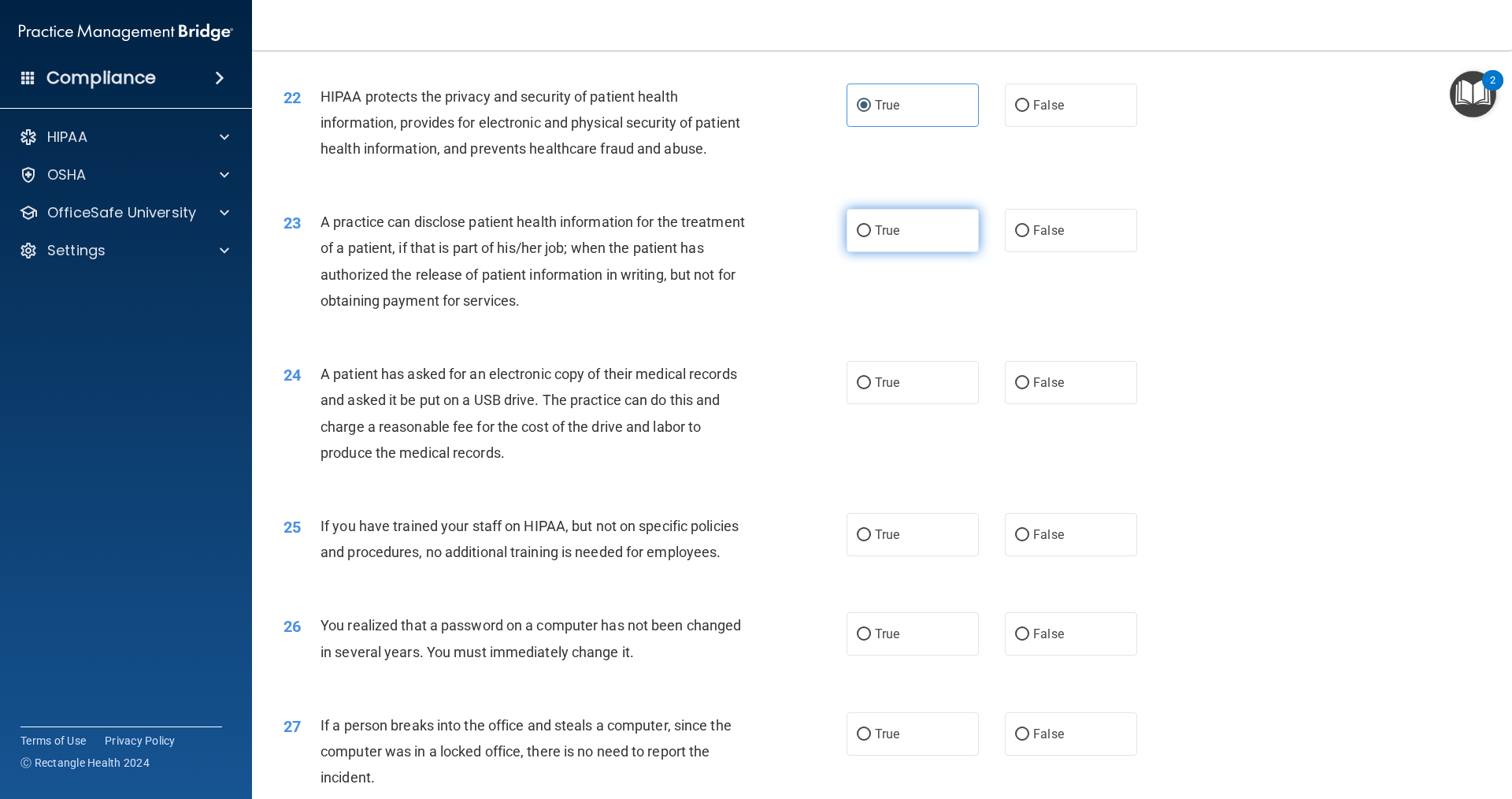
click at [871, 237] on input "True" at bounding box center [864, 232] width 15 height 12
radio input "true"
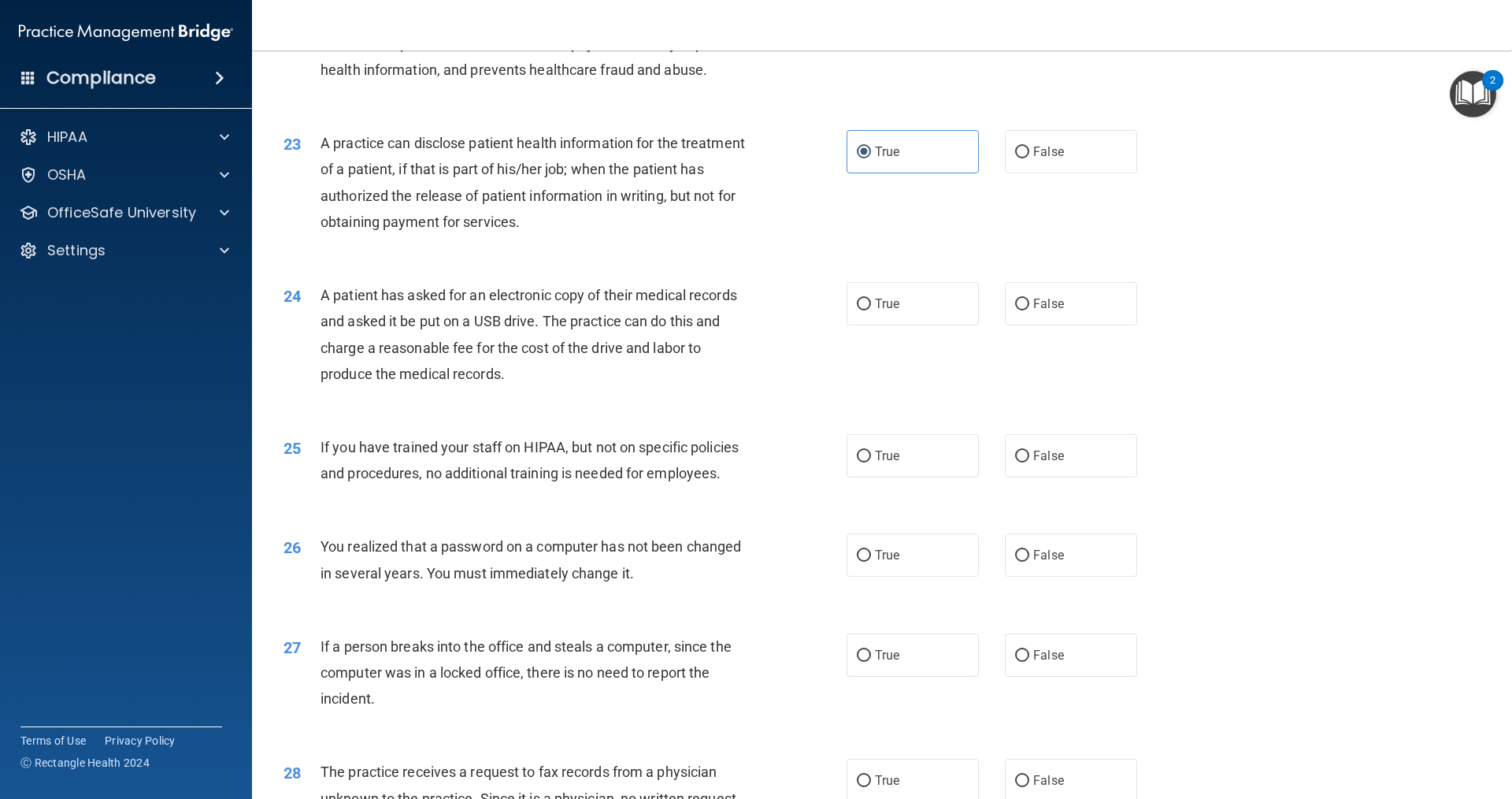
scroll to position [2562, 0]
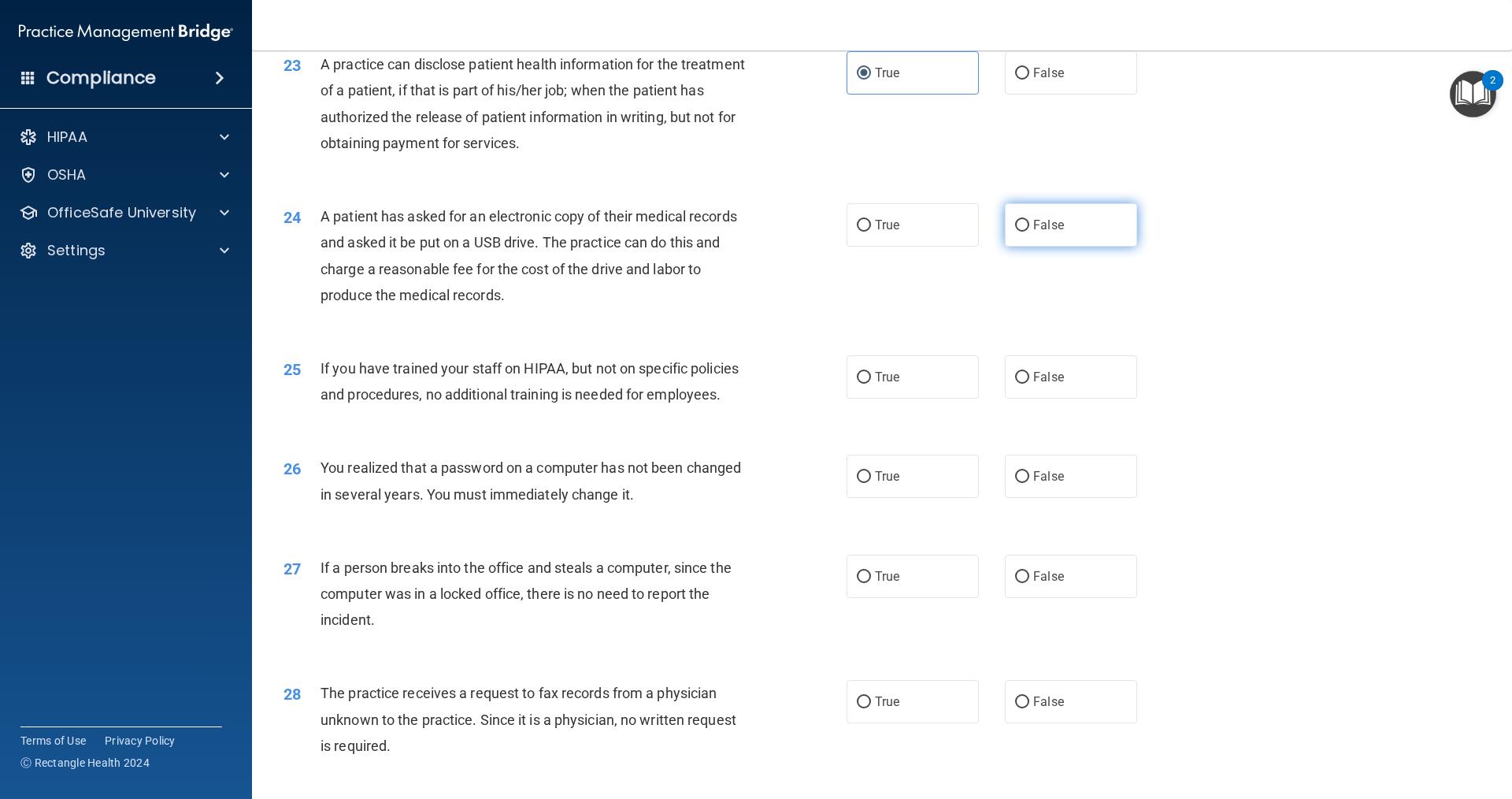
click at [1024, 247] on label "False" at bounding box center [1070, 225] width 132 height 44
click at [1024, 232] on input "False" at bounding box center [1022, 226] width 15 height 12
radio input "true"
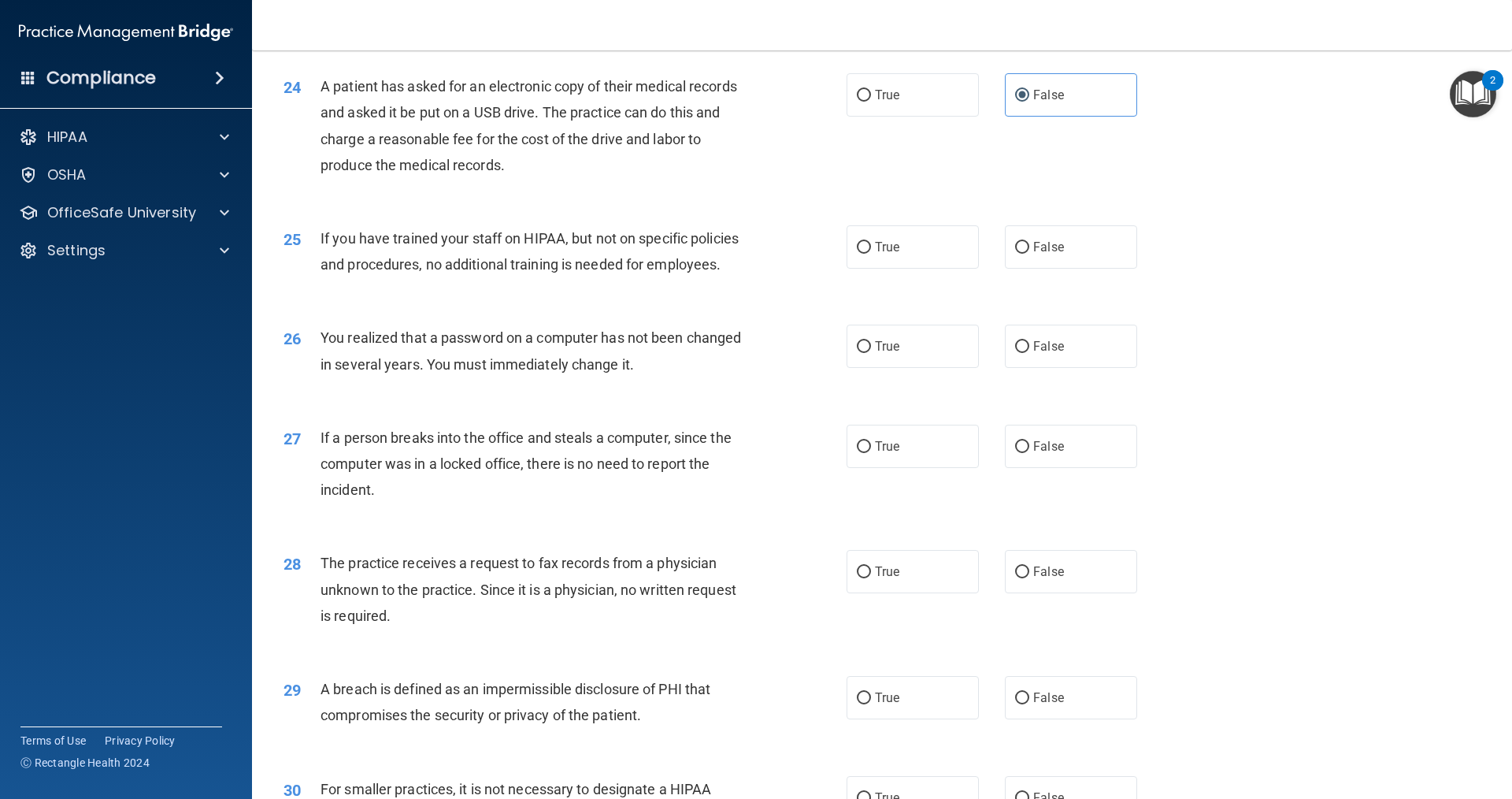
scroll to position [2719, 0]
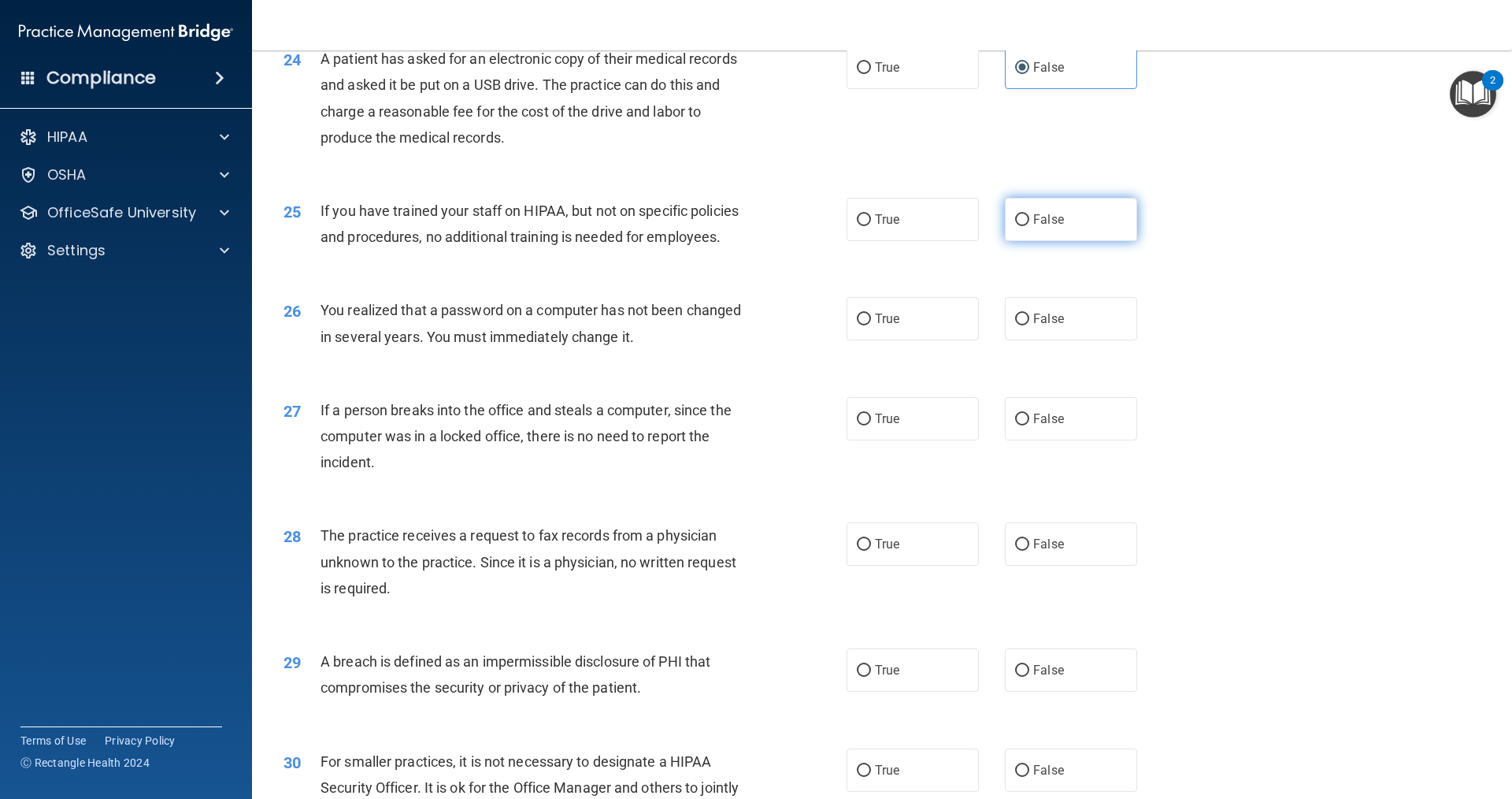
click at [1034, 227] on span "False" at bounding box center [1049, 220] width 31 height 15
click at [1025, 226] on input "False" at bounding box center [1022, 220] width 15 height 12
radio input "true"
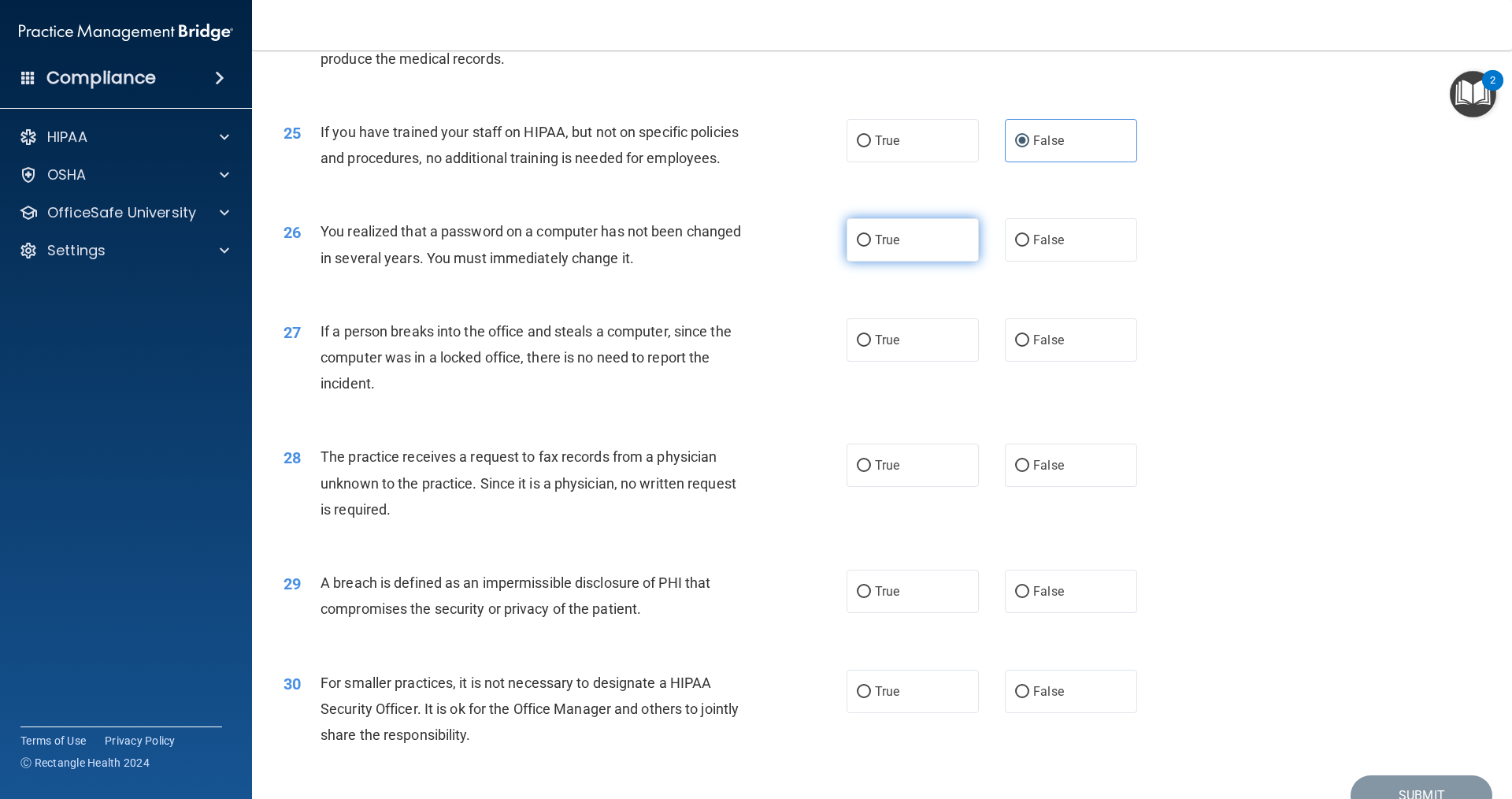
click at [909, 261] on label "True" at bounding box center [912, 239] width 132 height 44
click at [871, 247] on input "True" at bounding box center [864, 241] width 15 height 12
radio input "true"
click at [1043, 348] on span "False" at bounding box center [1049, 340] width 31 height 15
click at [1029, 347] on input "False" at bounding box center [1022, 341] width 15 height 12
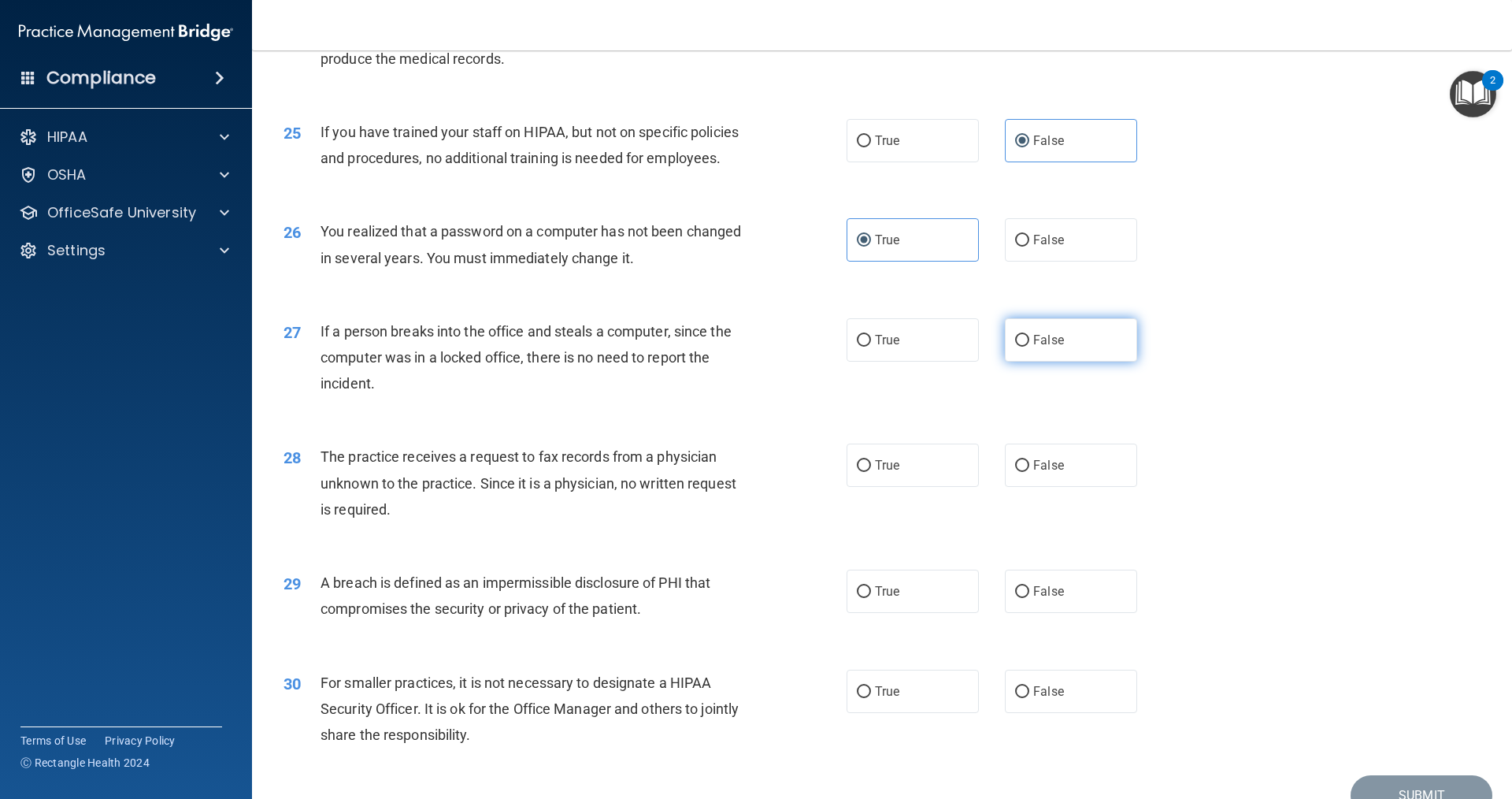
radio input "true"
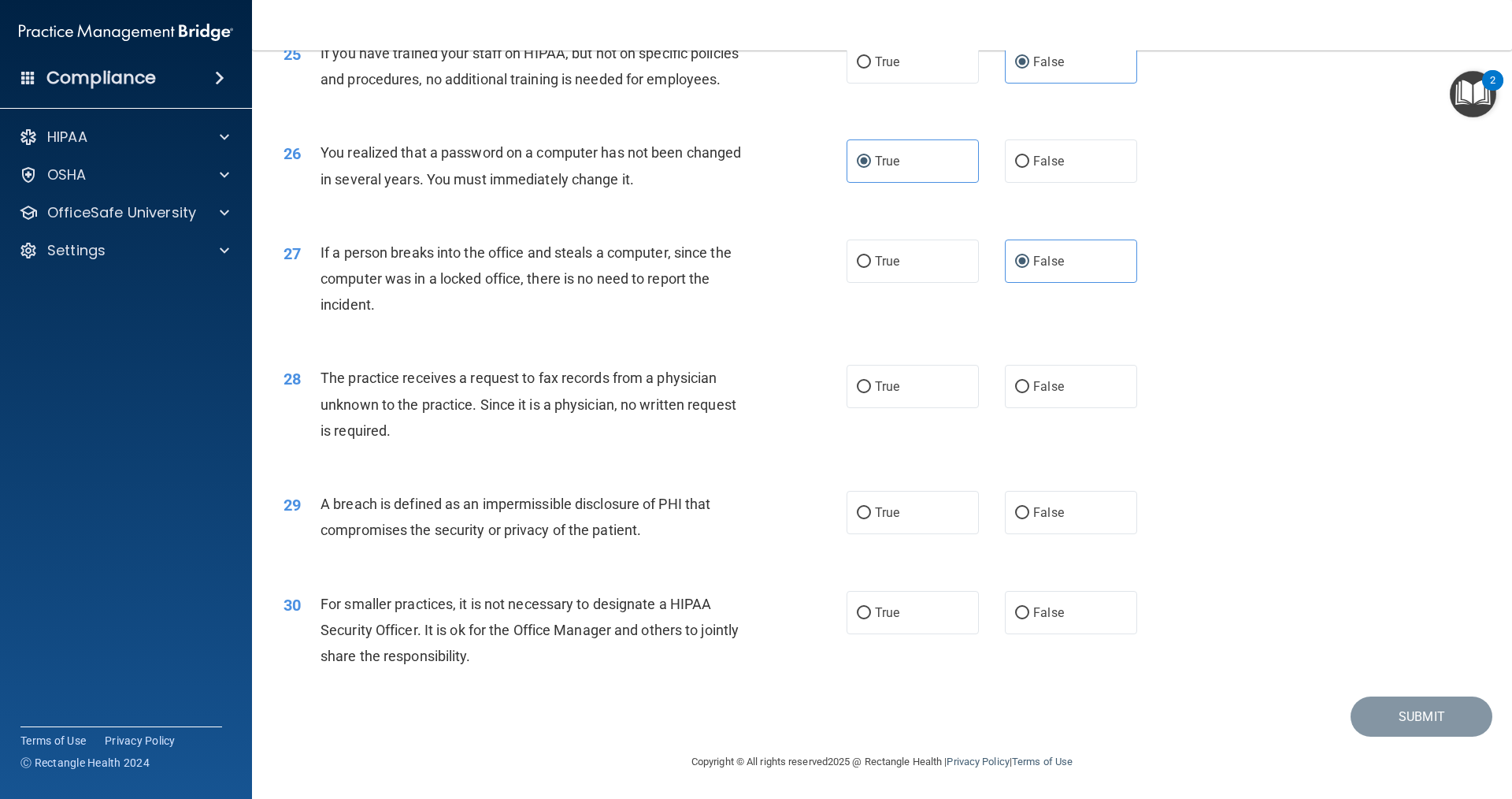
scroll to position [2956, 0]
click at [1022, 385] on label "False" at bounding box center [1070, 385] width 132 height 44
click at [1022, 385] on input "False" at bounding box center [1022, 386] width 15 height 12
radio input "true"
click at [882, 515] on span "True" at bounding box center [887, 512] width 25 height 15
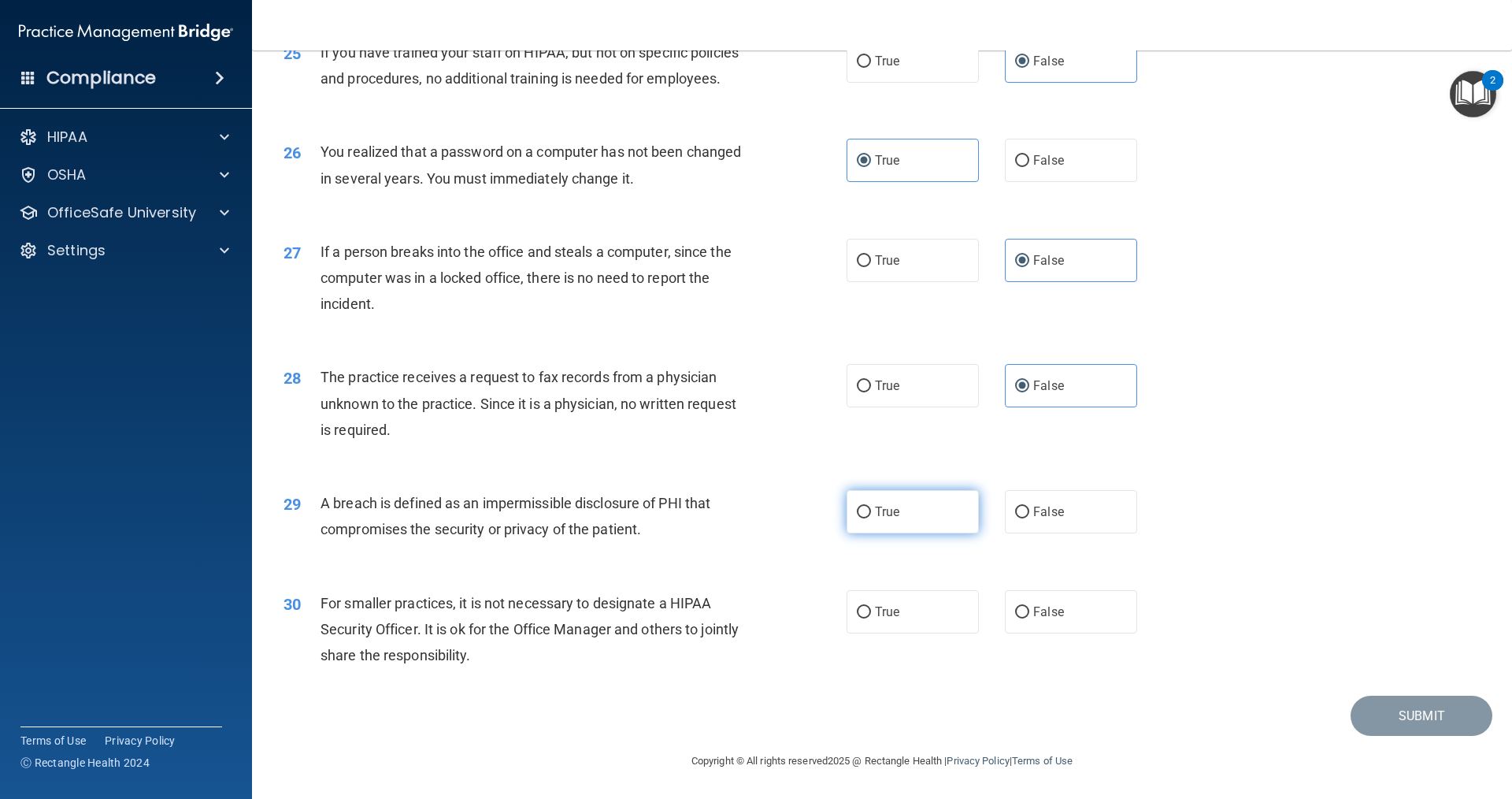
click at [871, 515] on input "True" at bounding box center [864, 513] width 15 height 12
radio input "true"
click at [1064, 617] on label "False" at bounding box center [1070, 612] width 132 height 44
click at [1029, 617] on input "False" at bounding box center [1022, 613] width 15 height 12
radio input "true"
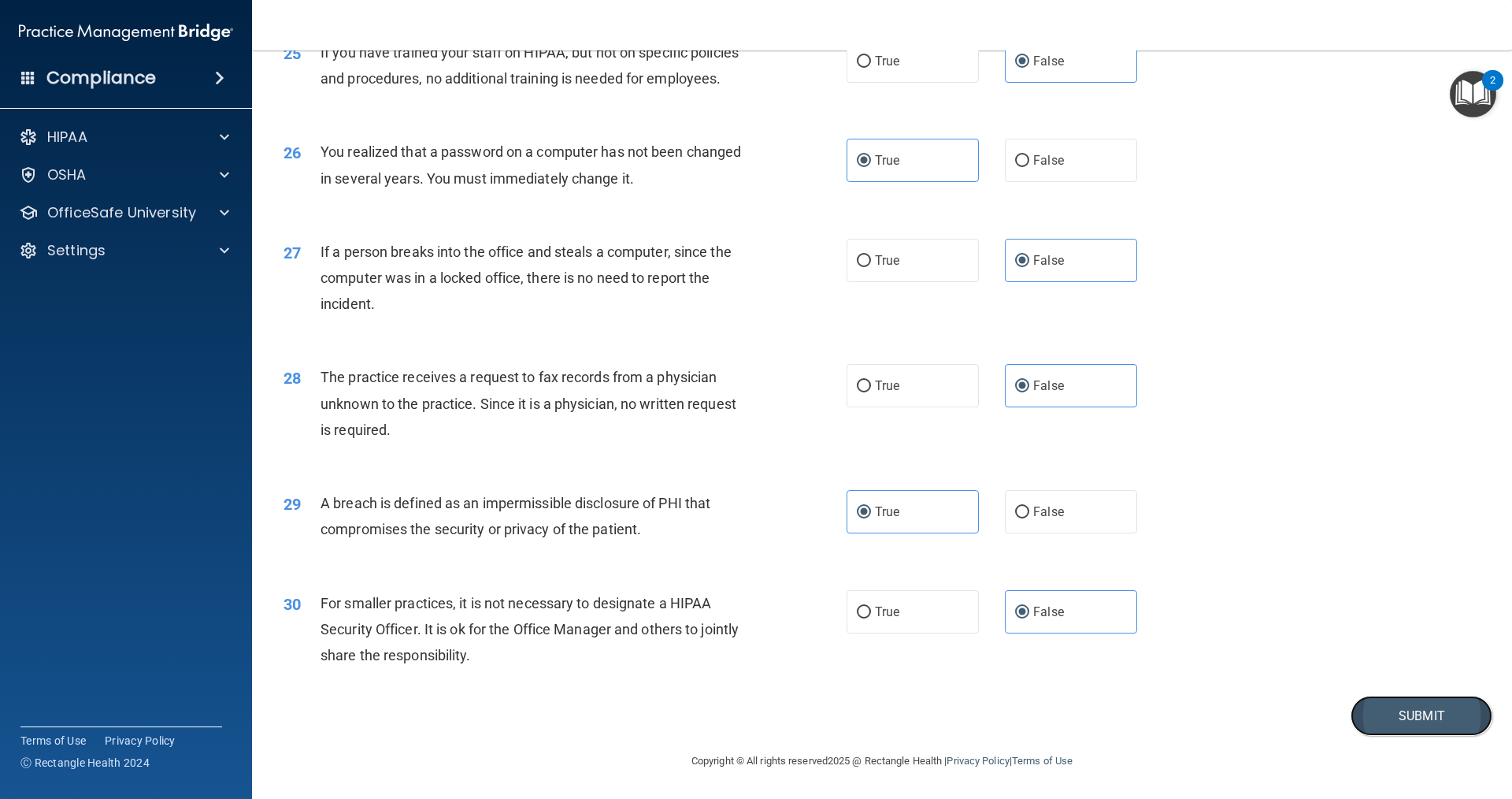
click at [1368, 723] on button "Submit" at bounding box center [1421, 715] width 142 height 40
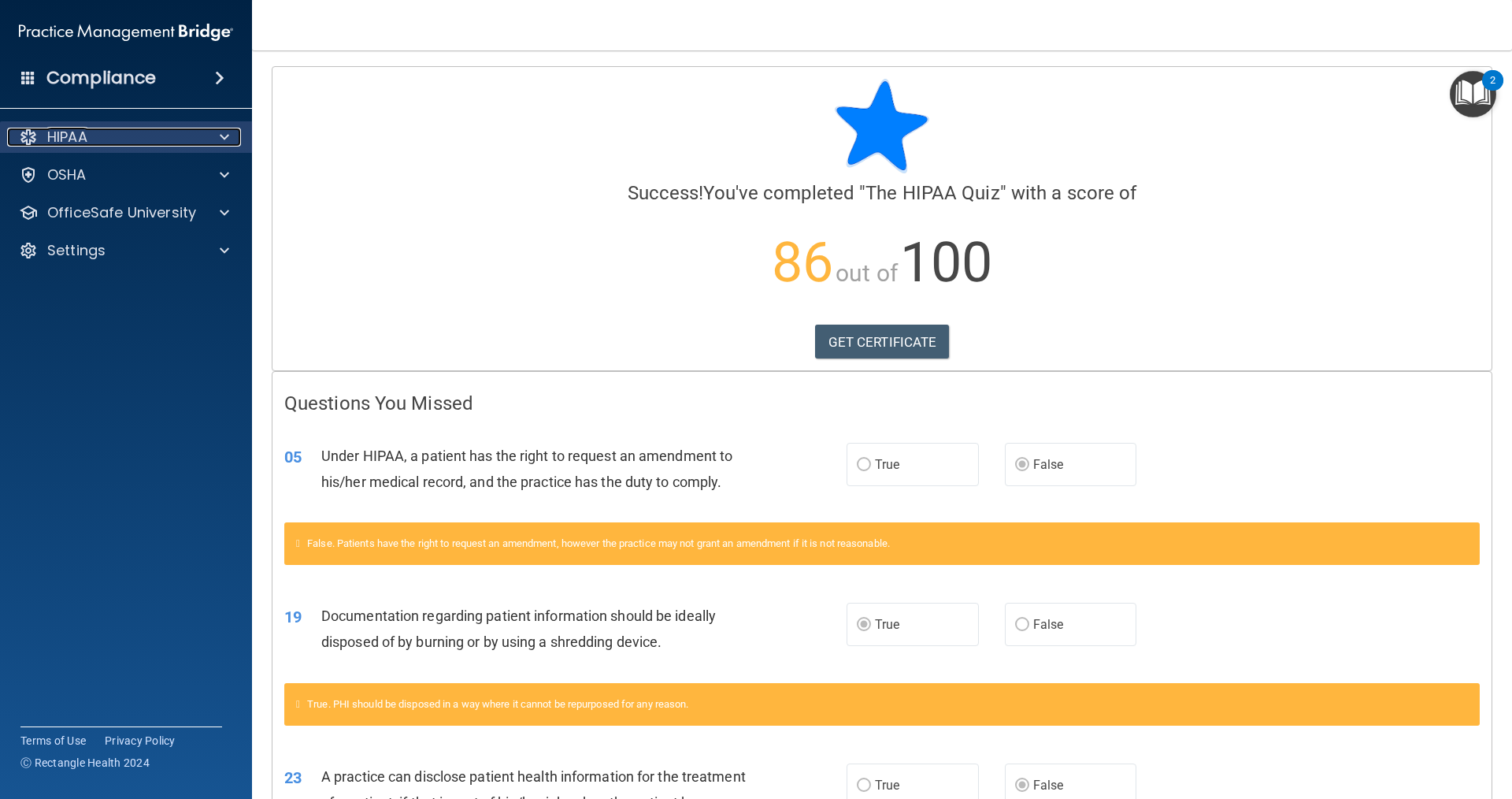
click at [122, 144] on div "HIPAA" at bounding box center [104, 137] width 196 height 19
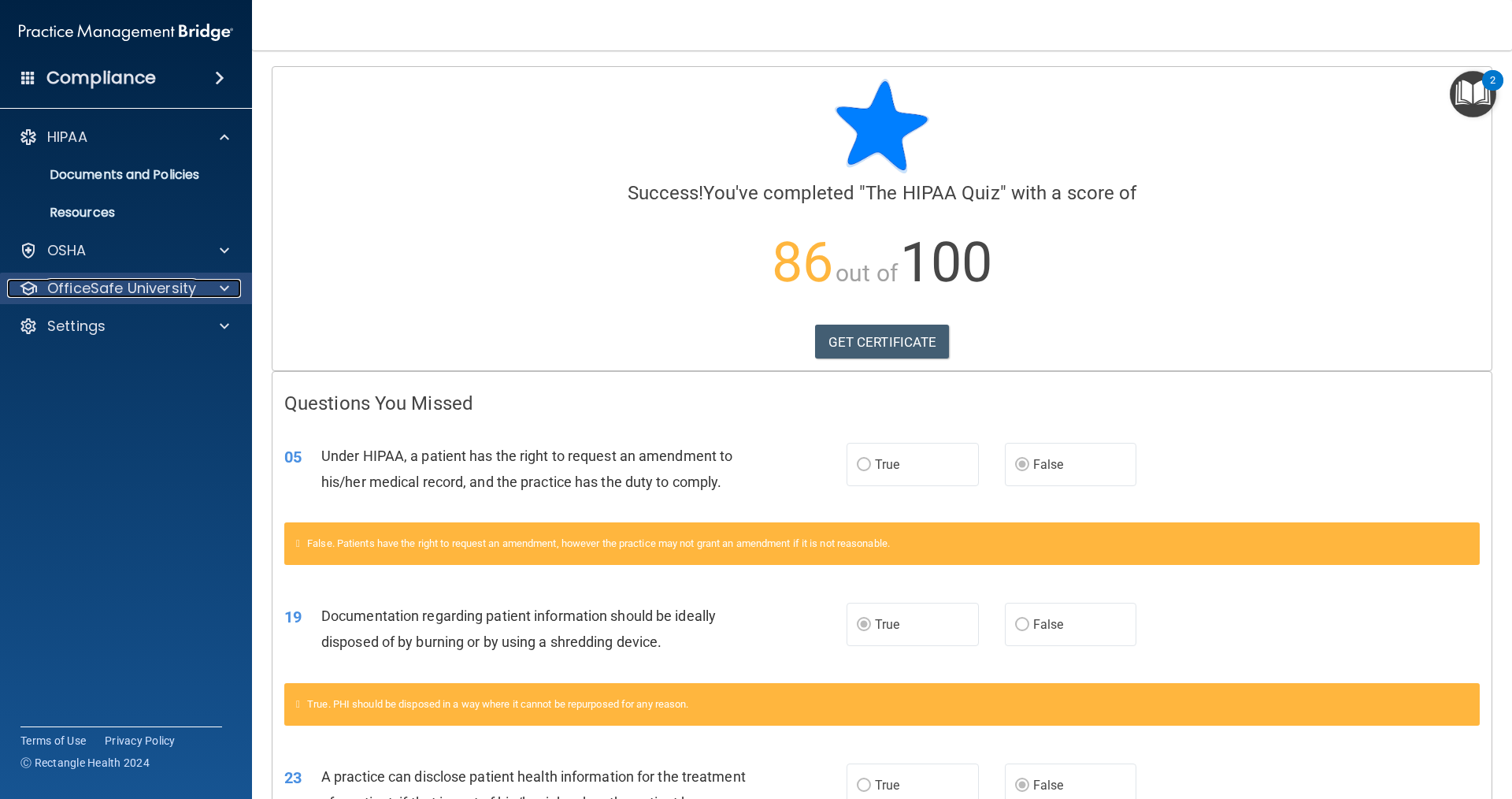
click at [85, 285] on p "OfficeSafe University" at bounding box center [121, 288] width 149 height 19
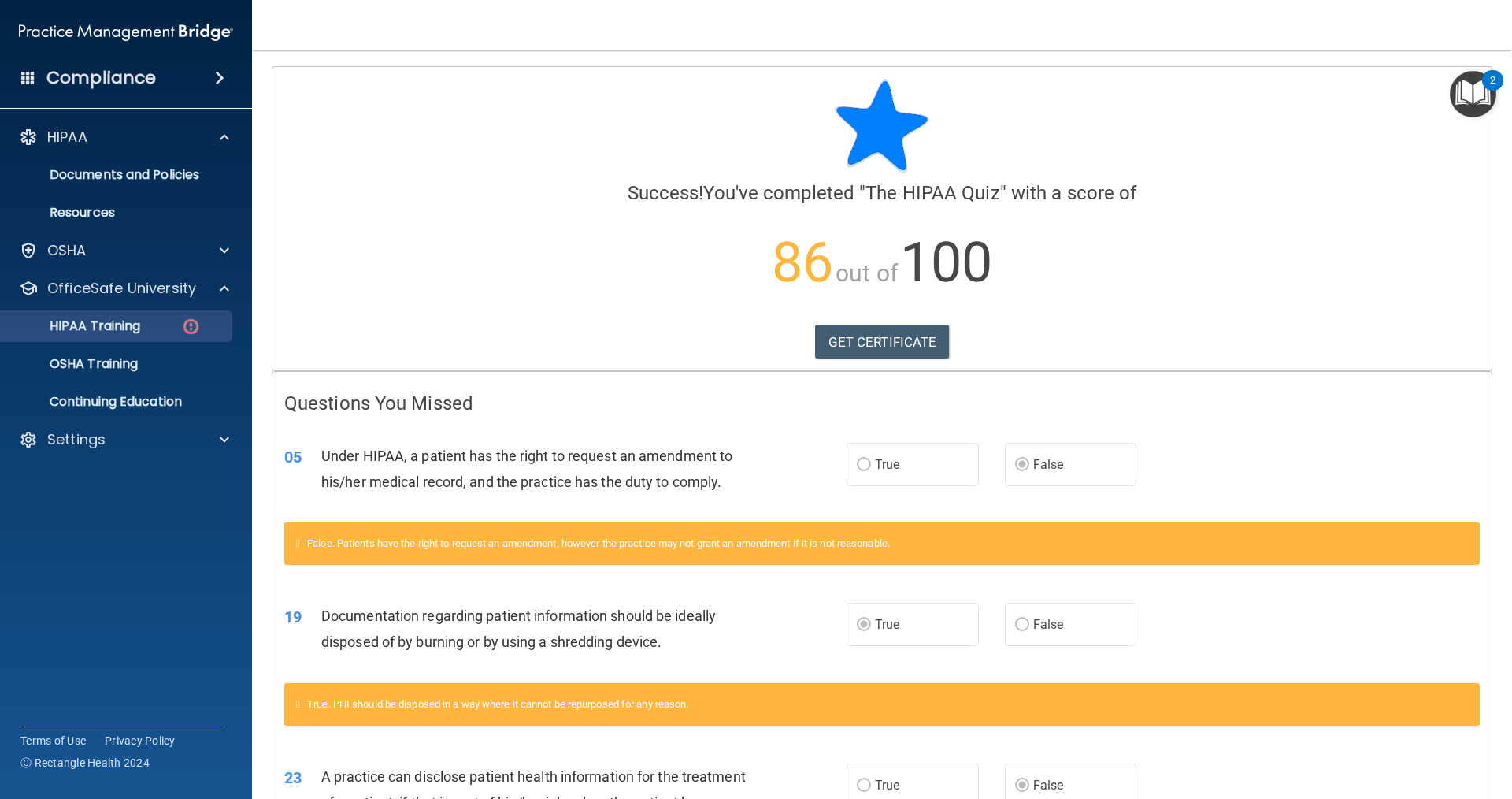
drag, startPoint x: 97, startPoint y: 308, endPoint x: 104, endPoint y: 317, distance: 11.4
click at [100, 312] on ul "HIPAA Training OSHA Training Continuing Education" at bounding box center [127, 361] width 285 height 114
click at [114, 326] on p "HIPAA Training" at bounding box center [75, 326] width 130 height 15
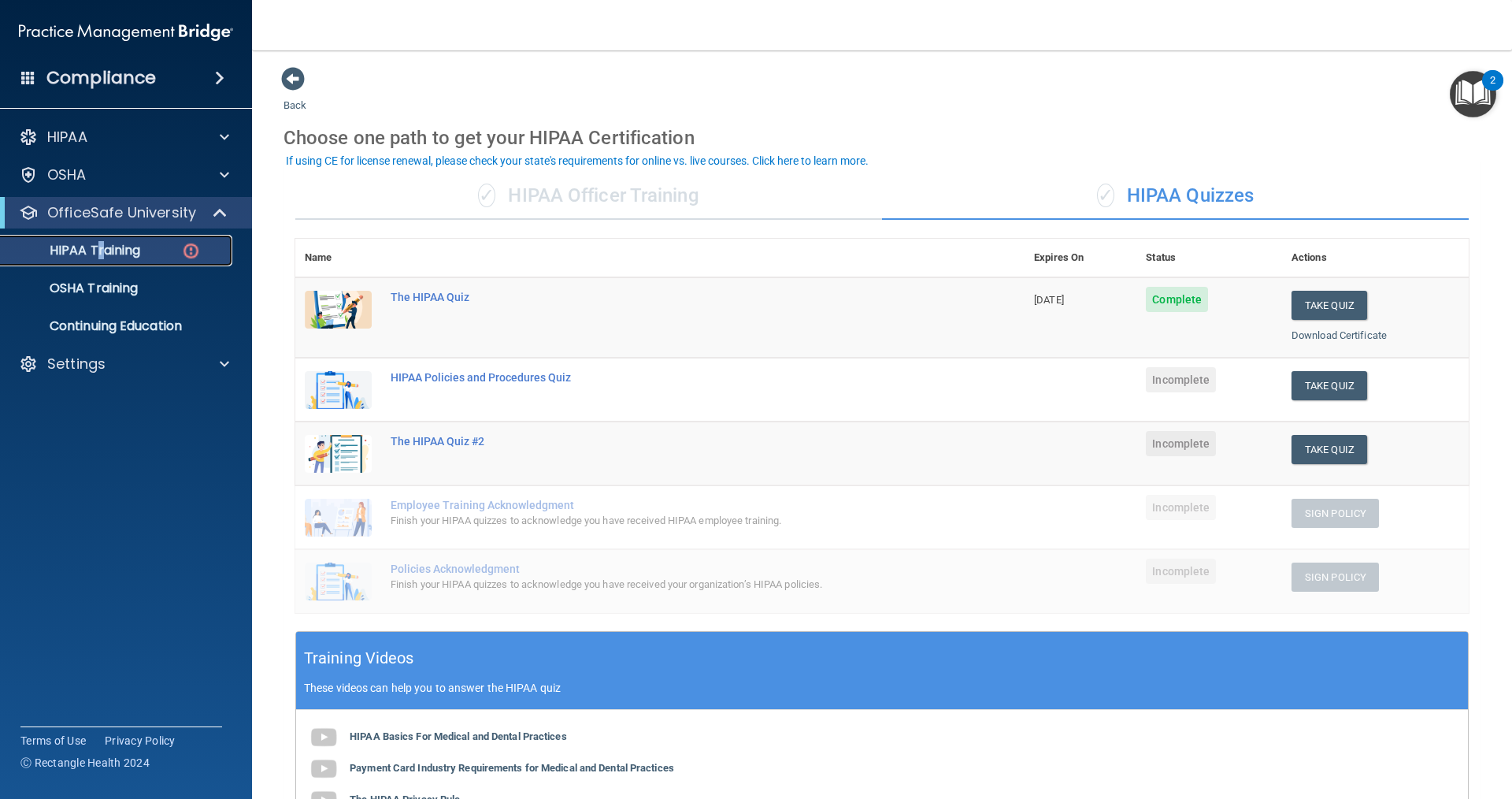
click at [142, 249] on div "HIPAA Training" at bounding box center [118, 250] width 215 height 15
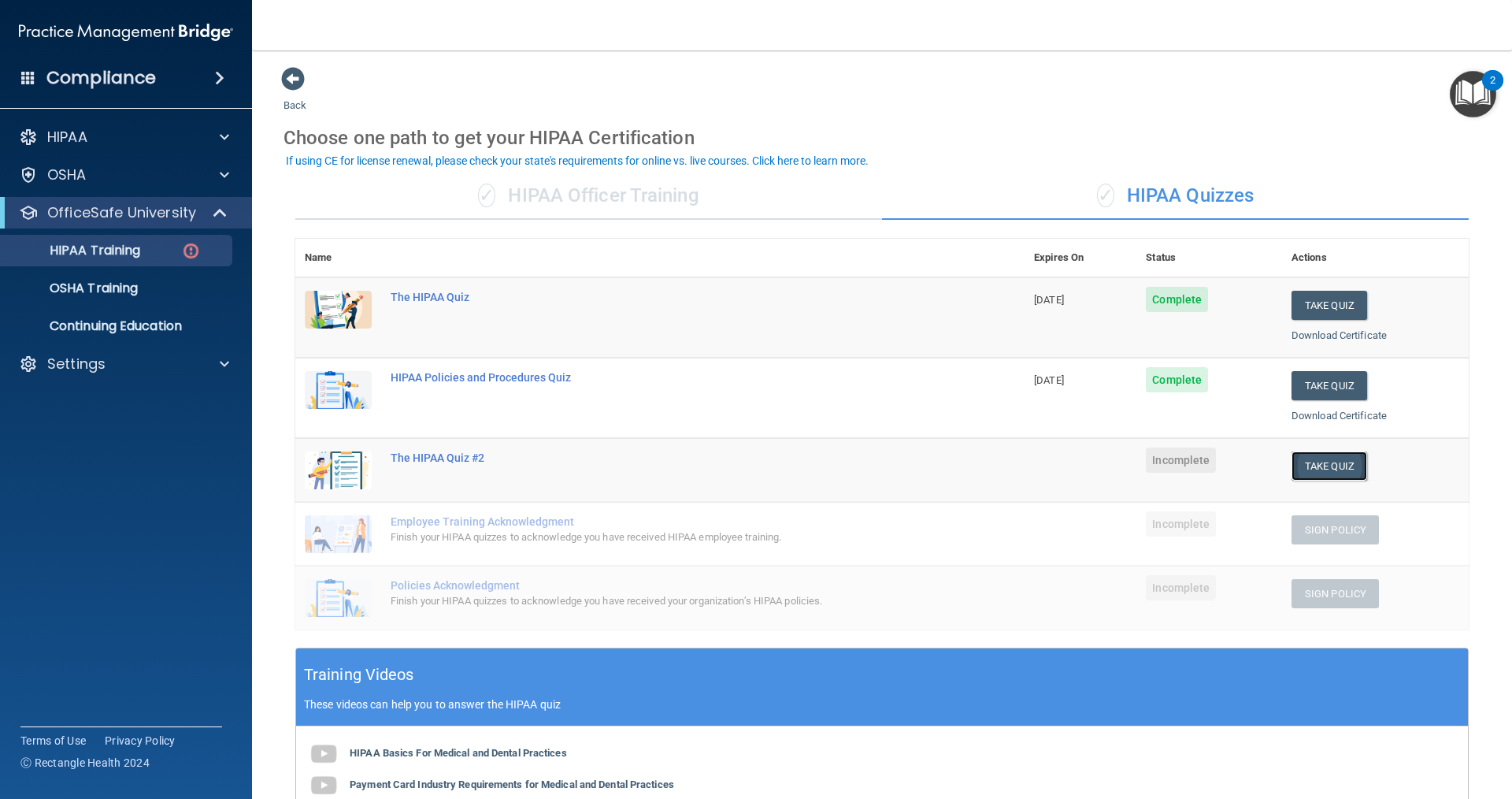
click at [1306, 468] on button "Take Quiz" at bounding box center [1329, 466] width 76 height 29
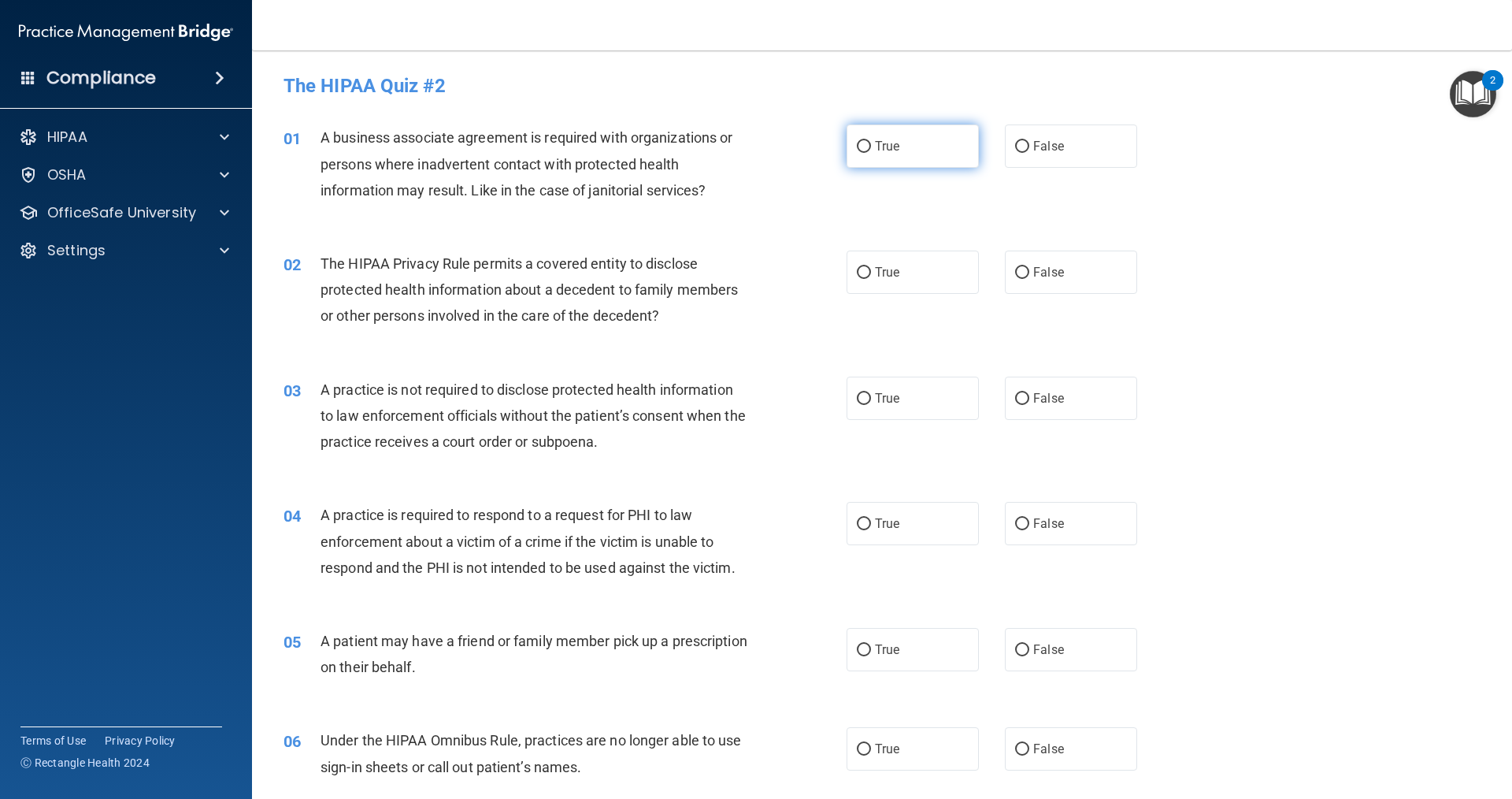
click at [929, 160] on label "True" at bounding box center [912, 146] width 132 height 44
click at [871, 153] on input "True" at bounding box center [864, 147] width 15 height 12
radio input "true"
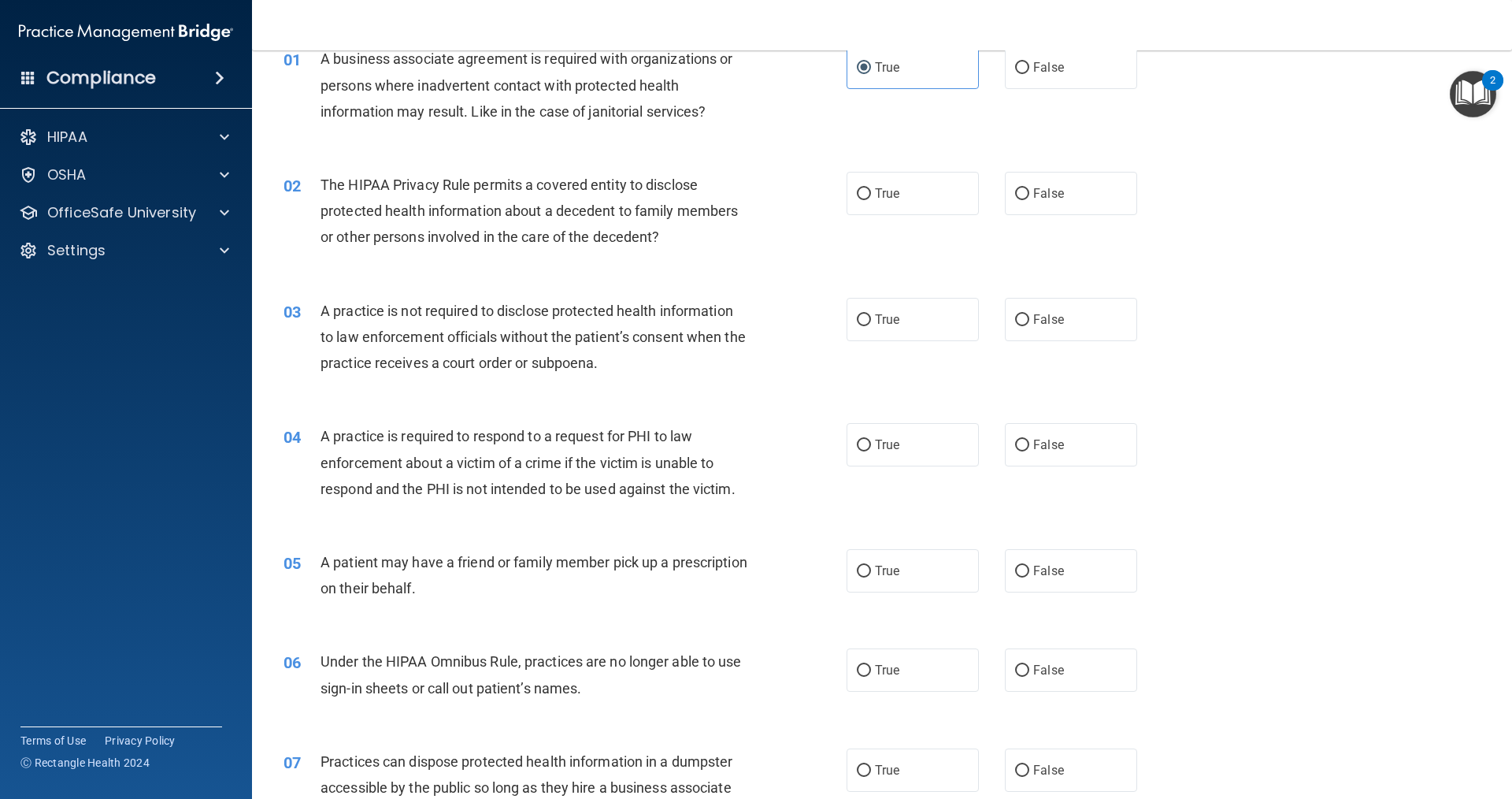
scroll to position [157, 0]
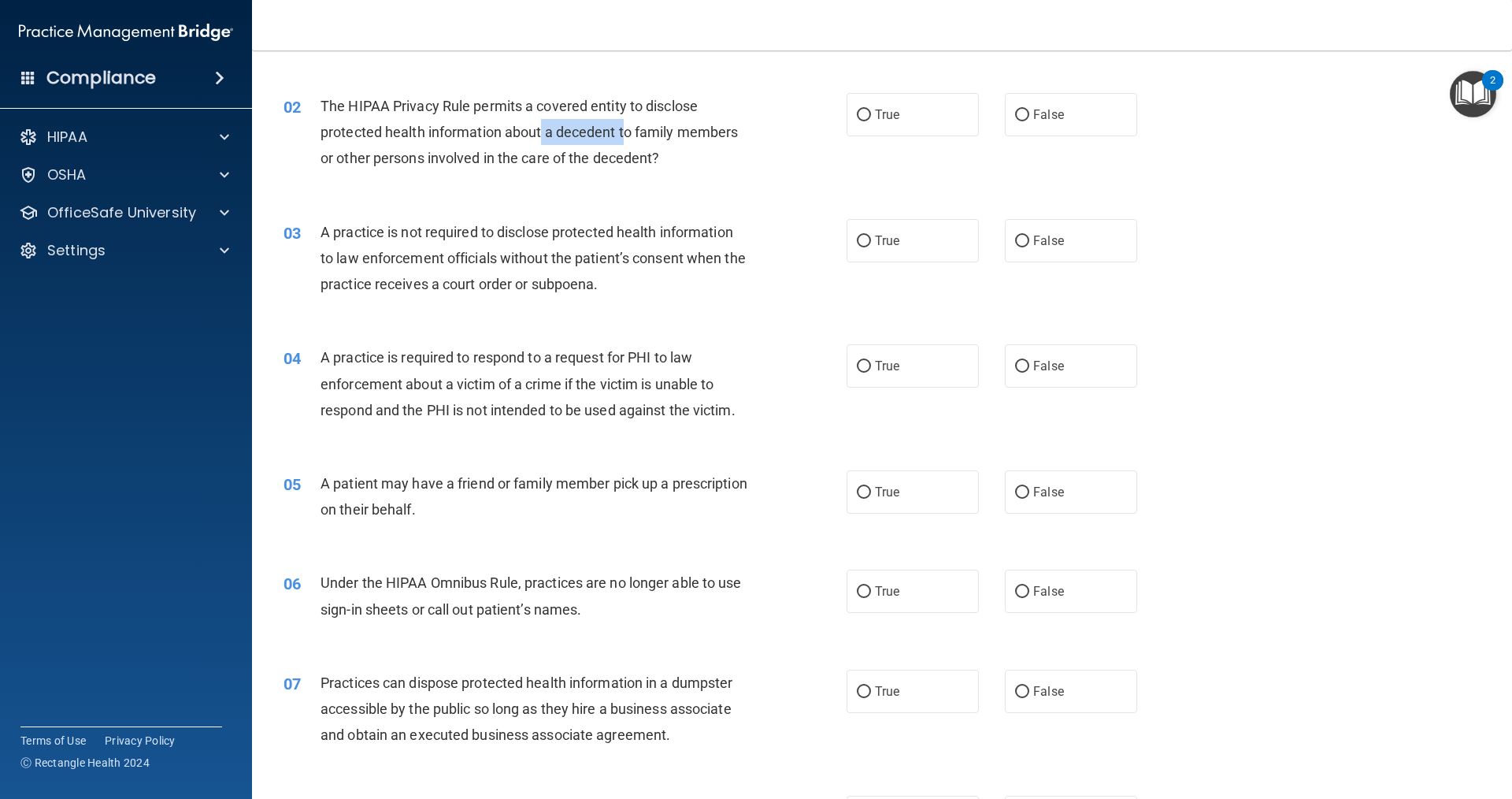
drag, startPoint x: 543, startPoint y: 130, endPoint x: 626, endPoint y: 134, distance: 83.1
click at [626, 134] on span "The HIPAA Privacy Rule permits a covered entity to disclose protected health in…" at bounding box center [529, 132] width 418 height 68
drag, startPoint x: 584, startPoint y: 136, endPoint x: 578, endPoint y: 126, distance: 11.7
click at [578, 126] on span "The HIPAA Privacy Rule permits a covered entity to disclose protected health in…" at bounding box center [529, 132] width 418 height 68
drag, startPoint x: 558, startPoint y: 131, endPoint x: 616, endPoint y: 128, distance: 58.1
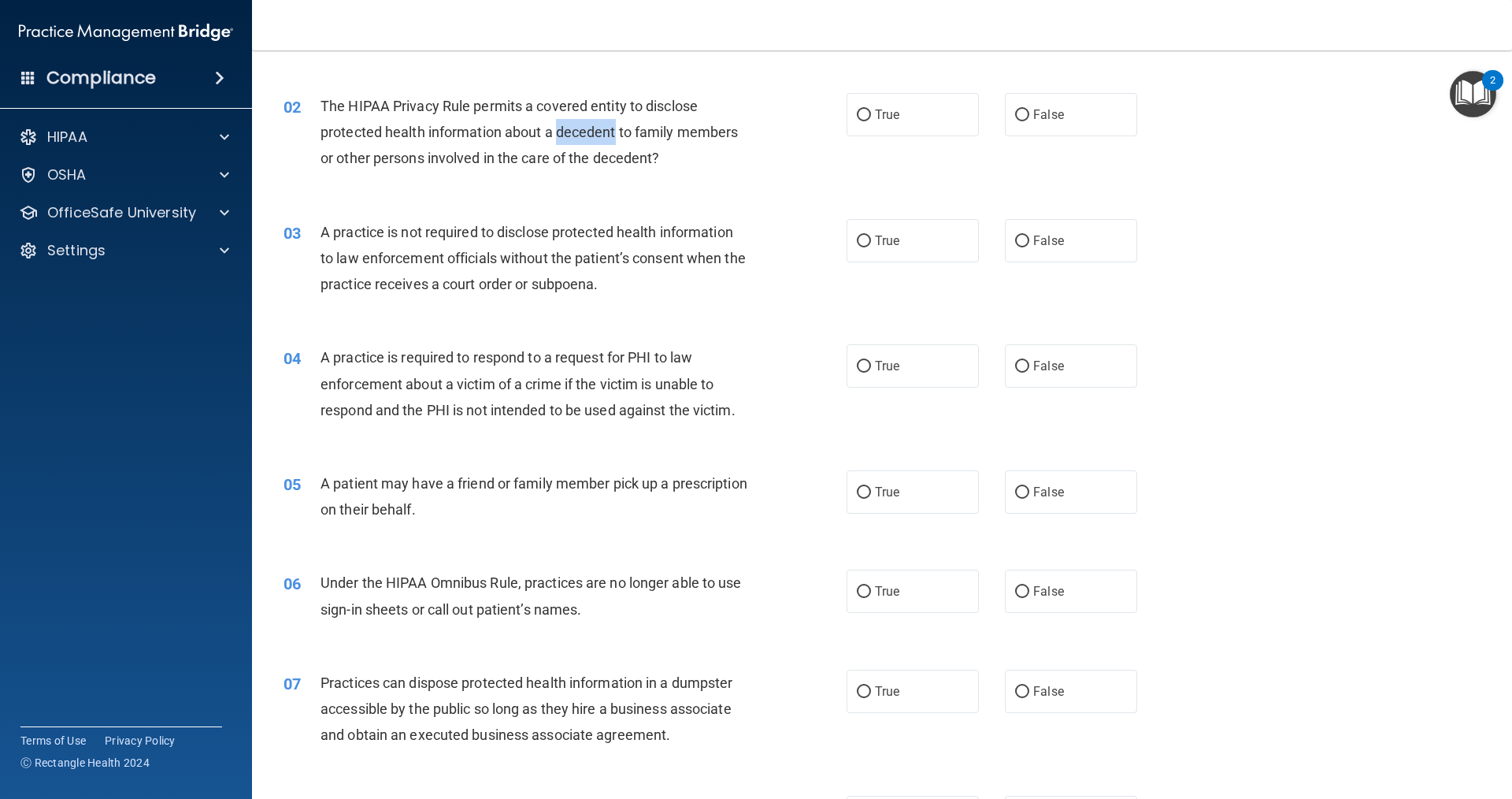
click at [616, 128] on span "The HIPAA Privacy Rule permits a covered entity to disclose protected health in…" at bounding box center [529, 132] width 418 height 68
click at [891, 126] on label "True" at bounding box center [912, 115] width 132 height 44
click at [871, 121] on input "True" at bounding box center [864, 115] width 15 height 12
radio input "true"
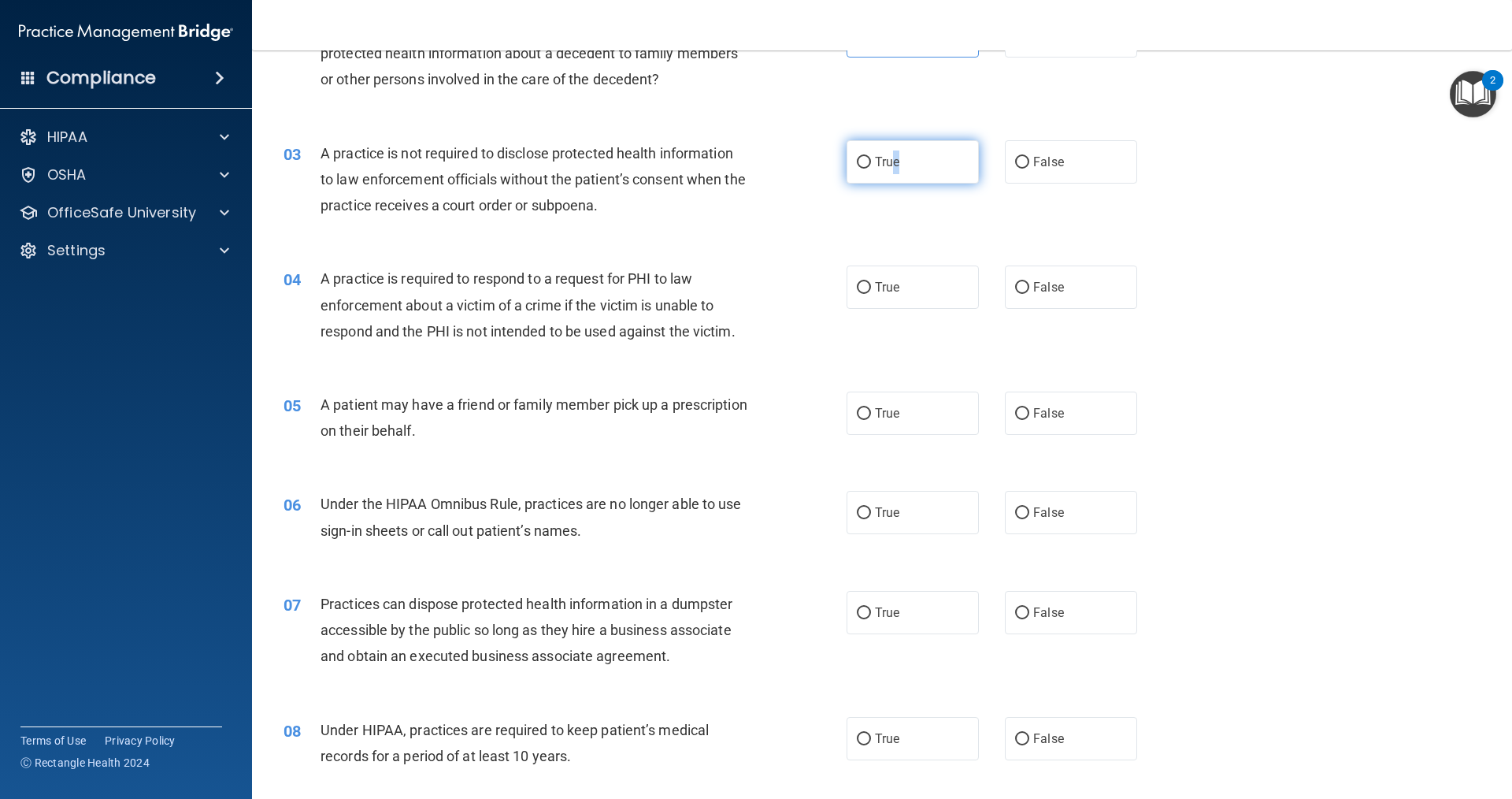
click at [888, 160] on span "True" at bounding box center [887, 162] width 25 height 15
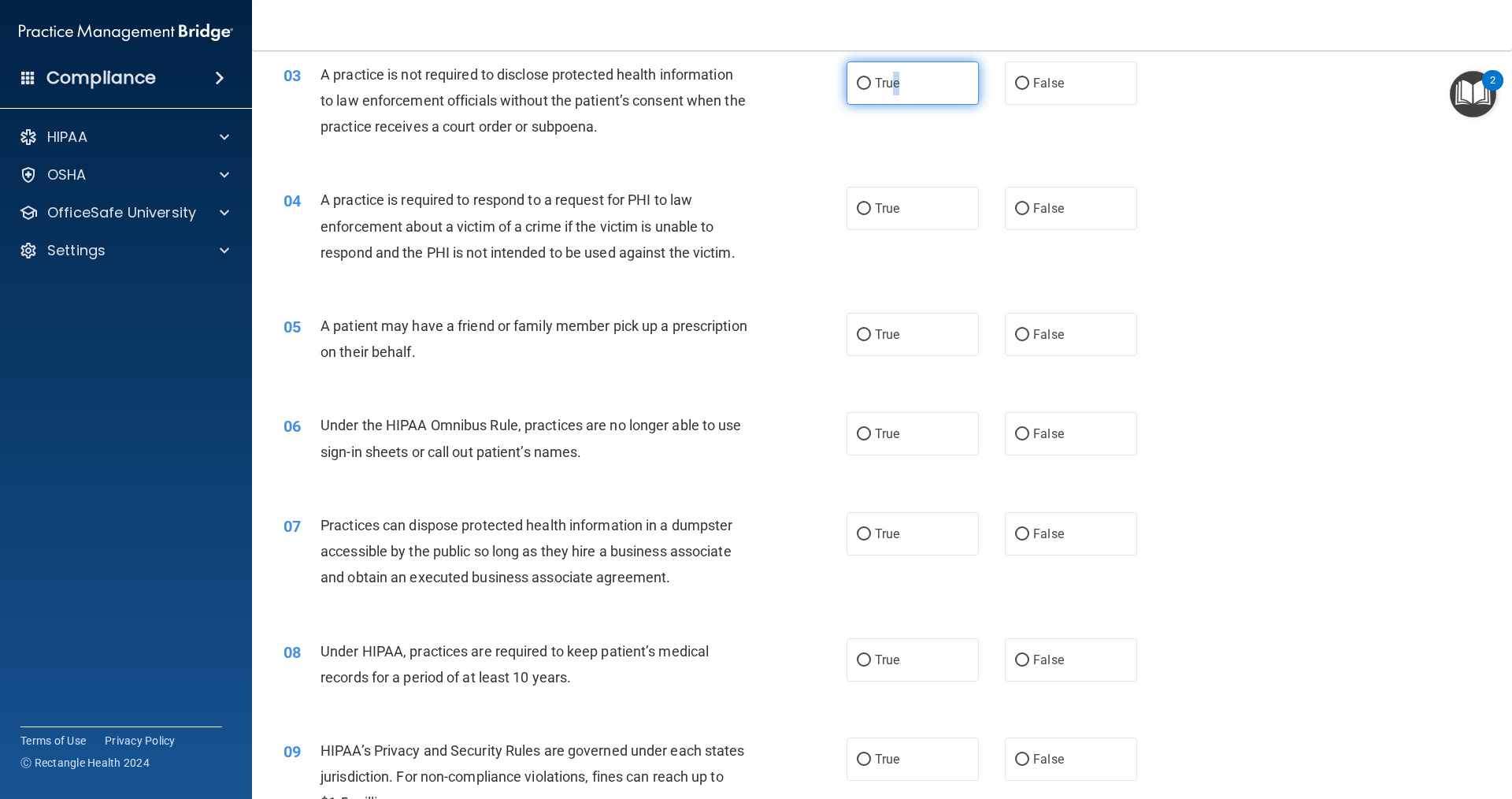
click at [863, 78] on input "True" at bounding box center [864, 84] width 15 height 12
radio input "true"
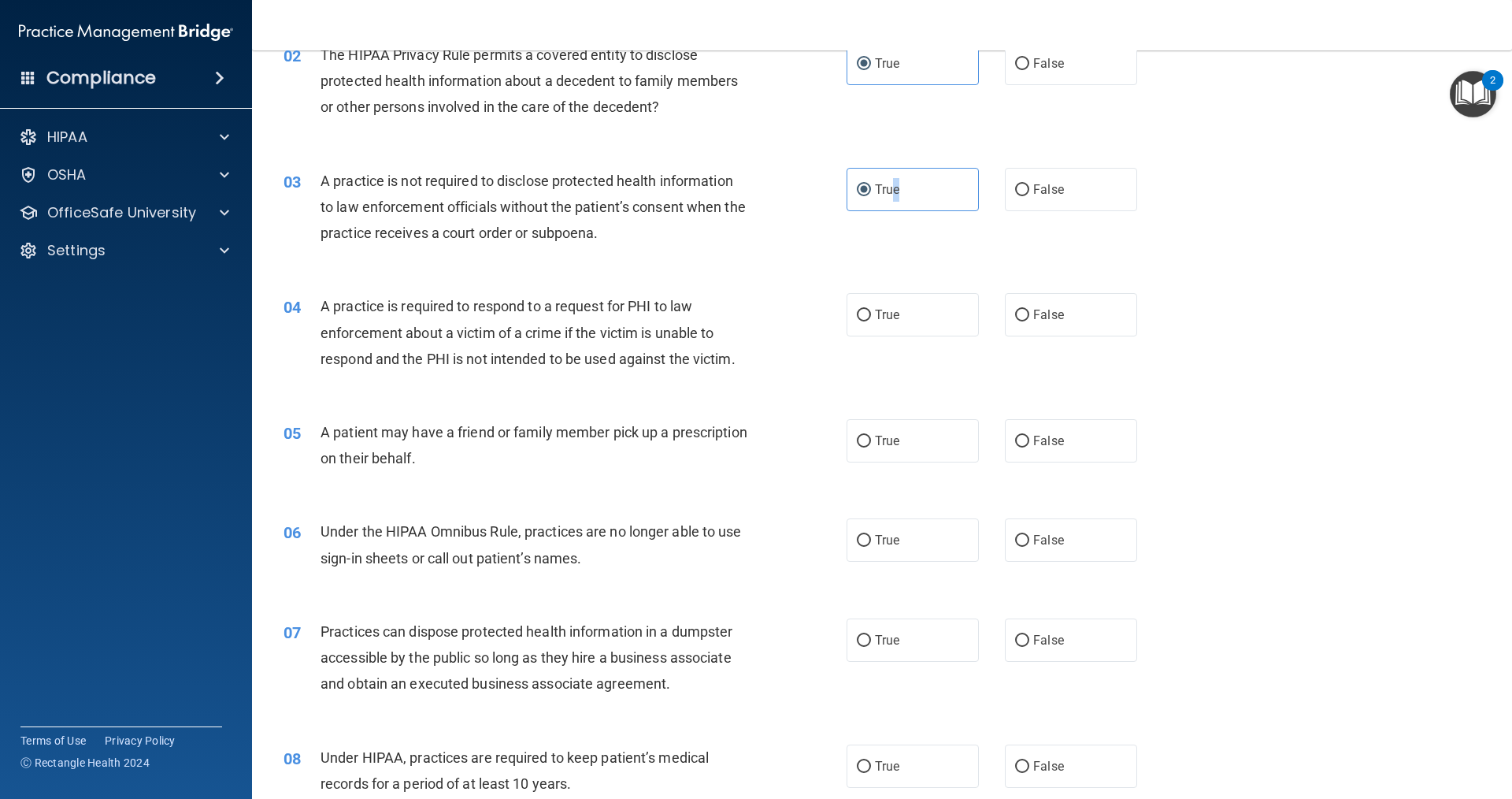
scroll to position [237, 0]
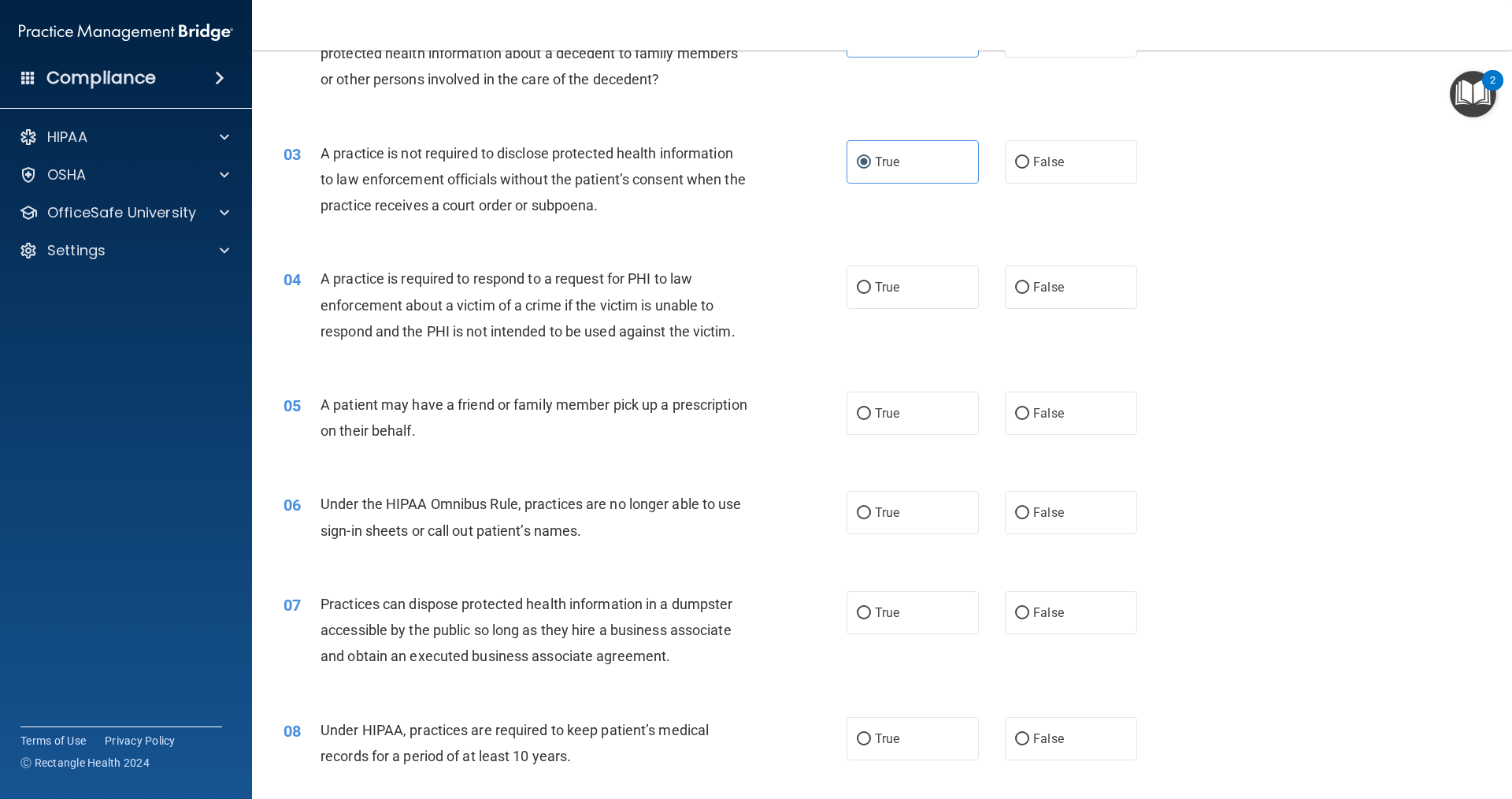
click at [1132, 204] on div "03 A practice is not required to disclose protected health information to law e…" at bounding box center [882, 184] width 1221 height 126
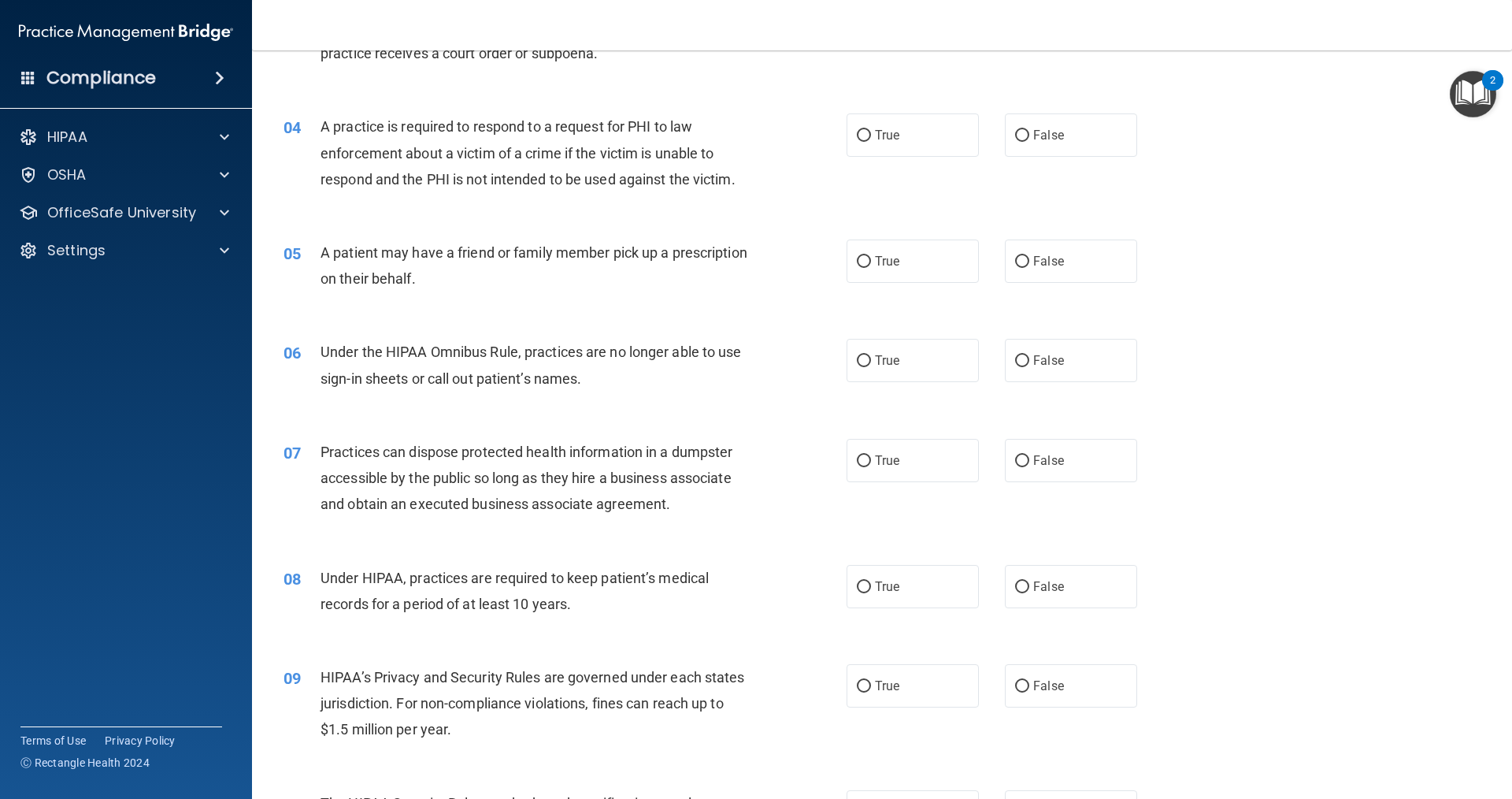
scroll to position [394, 0]
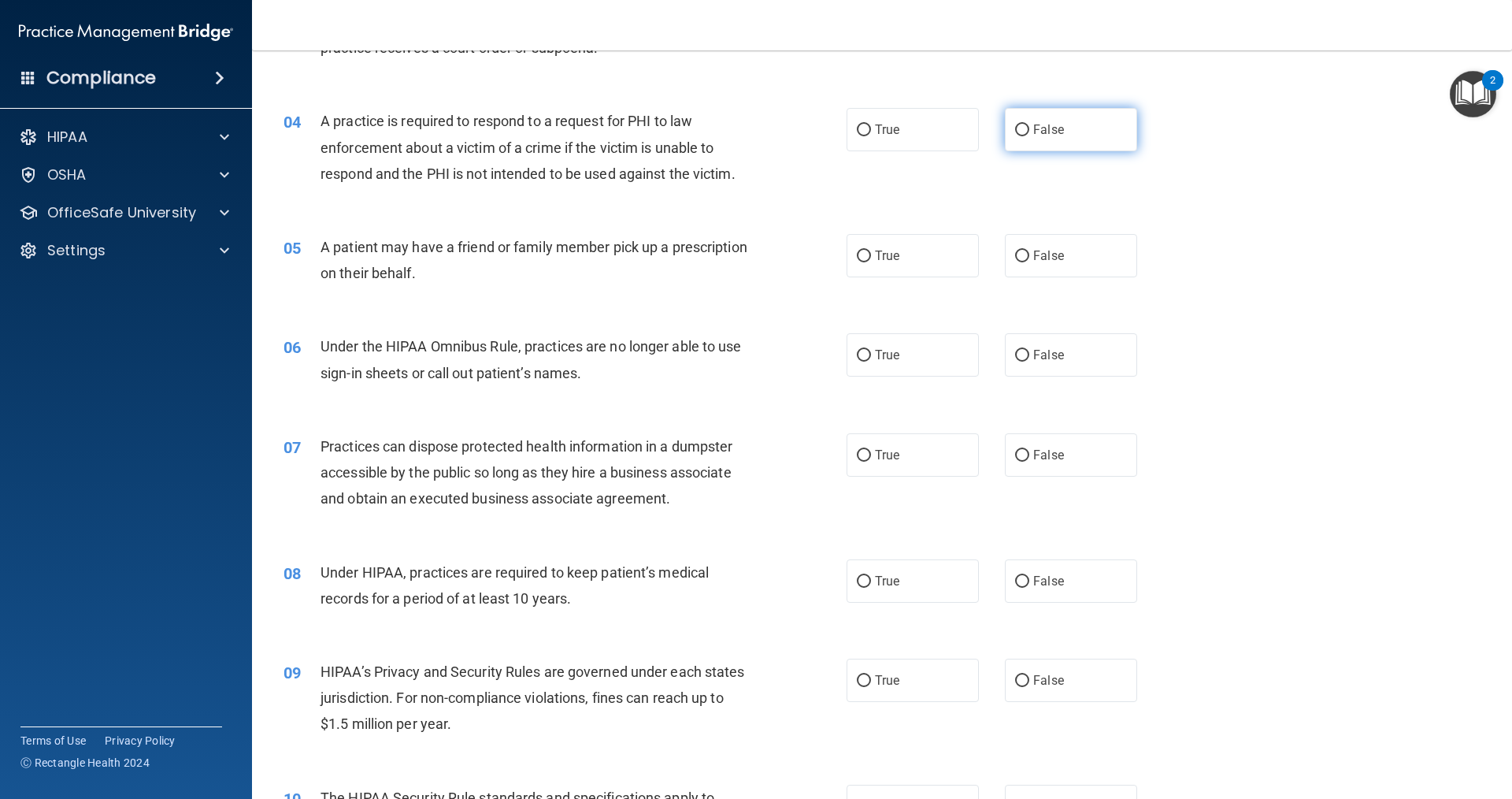
click at [1057, 139] on label "False" at bounding box center [1070, 129] width 132 height 44
click at [1029, 136] on input "False" at bounding box center [1022, 131] width 15 height 12
radio input "true"
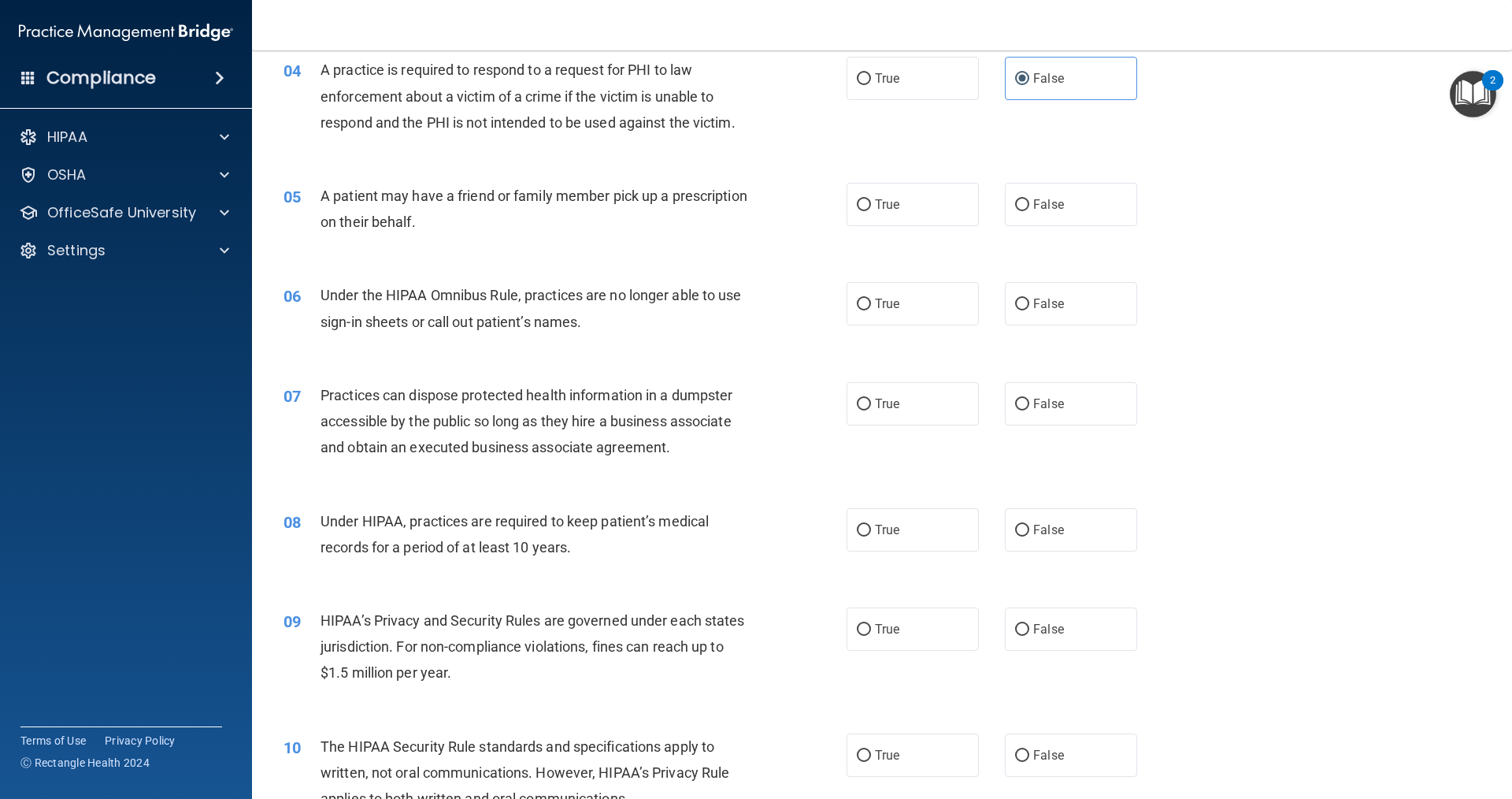
scroll to position [473, 0]
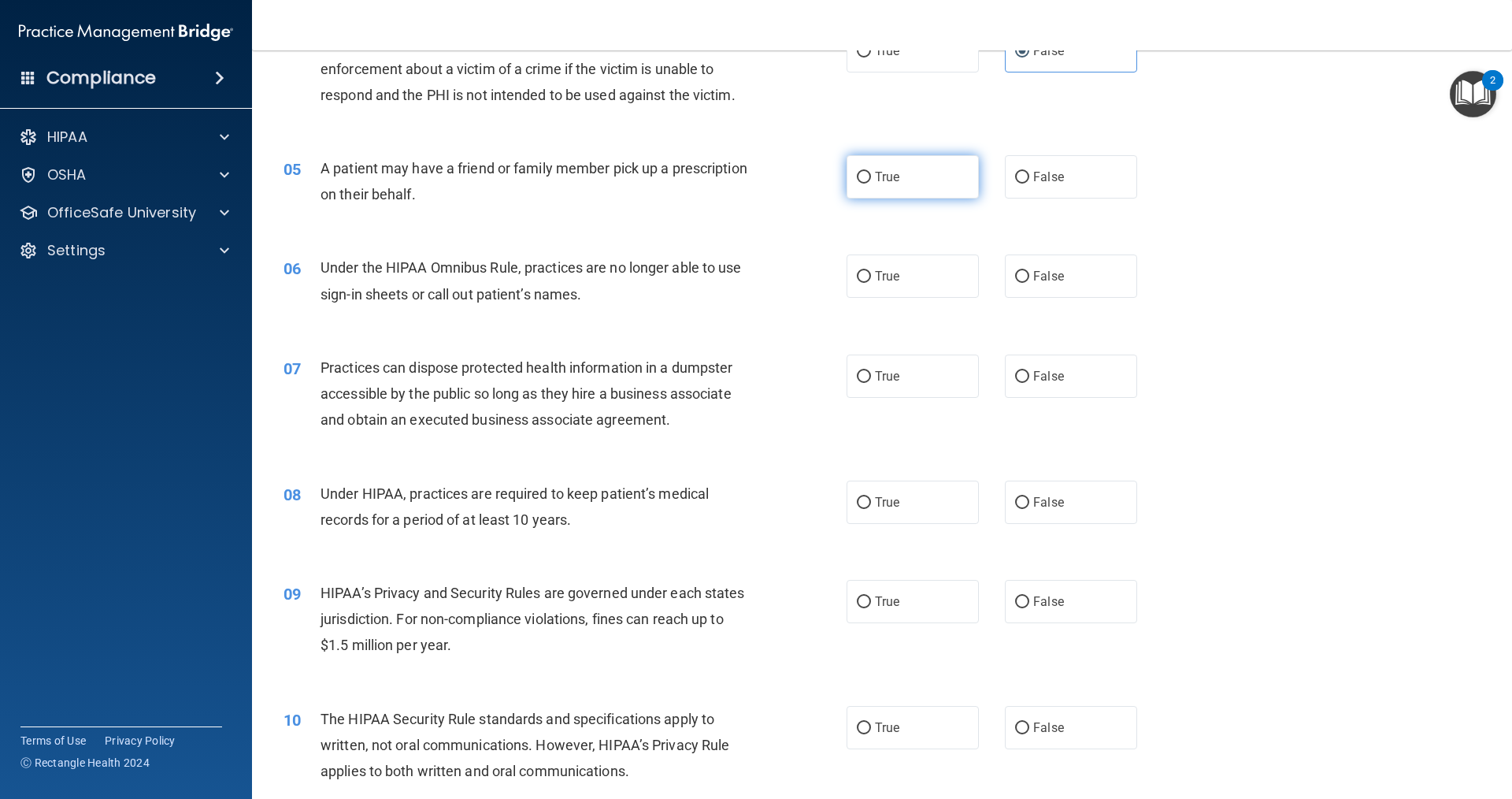
click at [894, 185] on label "True" at bounding box center [912, 177] width 132 height 44
click at [871, 184] on input "True" at bounding box center [864, 178] width 15 height 12
radio input "true"
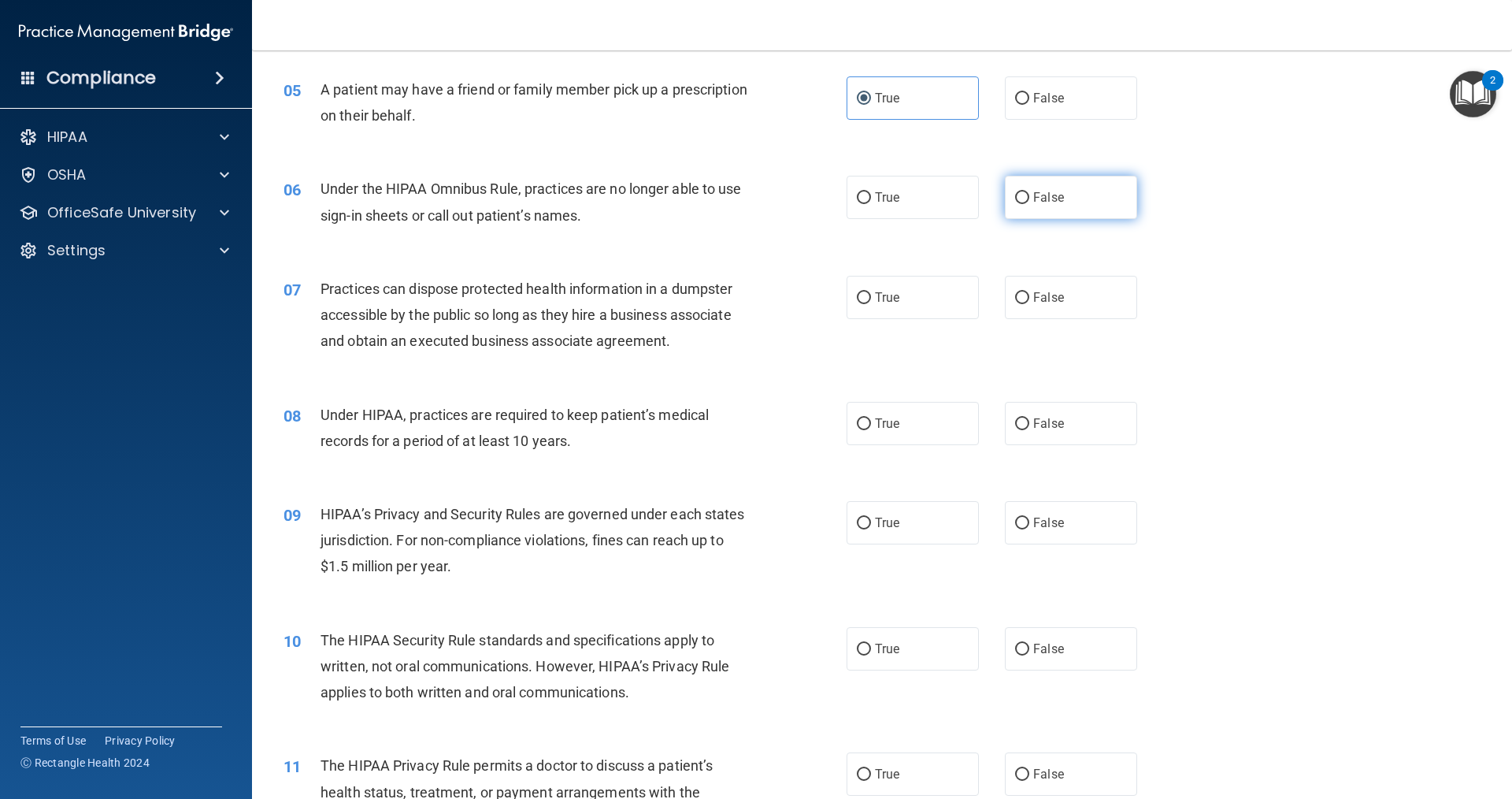
click at [1063, 203] on label "False" at bounding box center [1070, 197] width 132 height 44
click at [1029, 203] on input "False" at bounding box center [1022, 198] width 15 height 12
radio input "true"
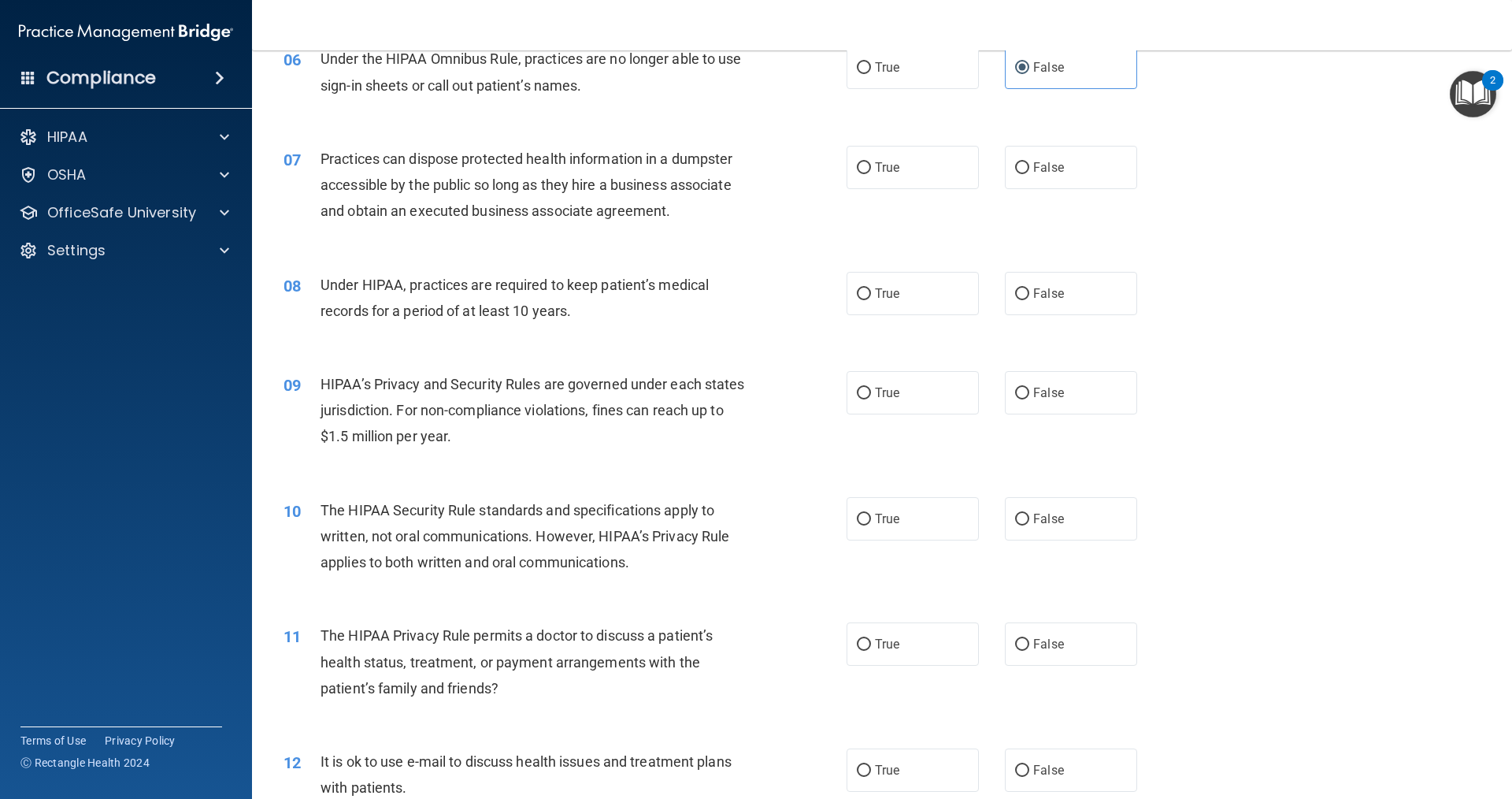
scroll to position [709, 0]
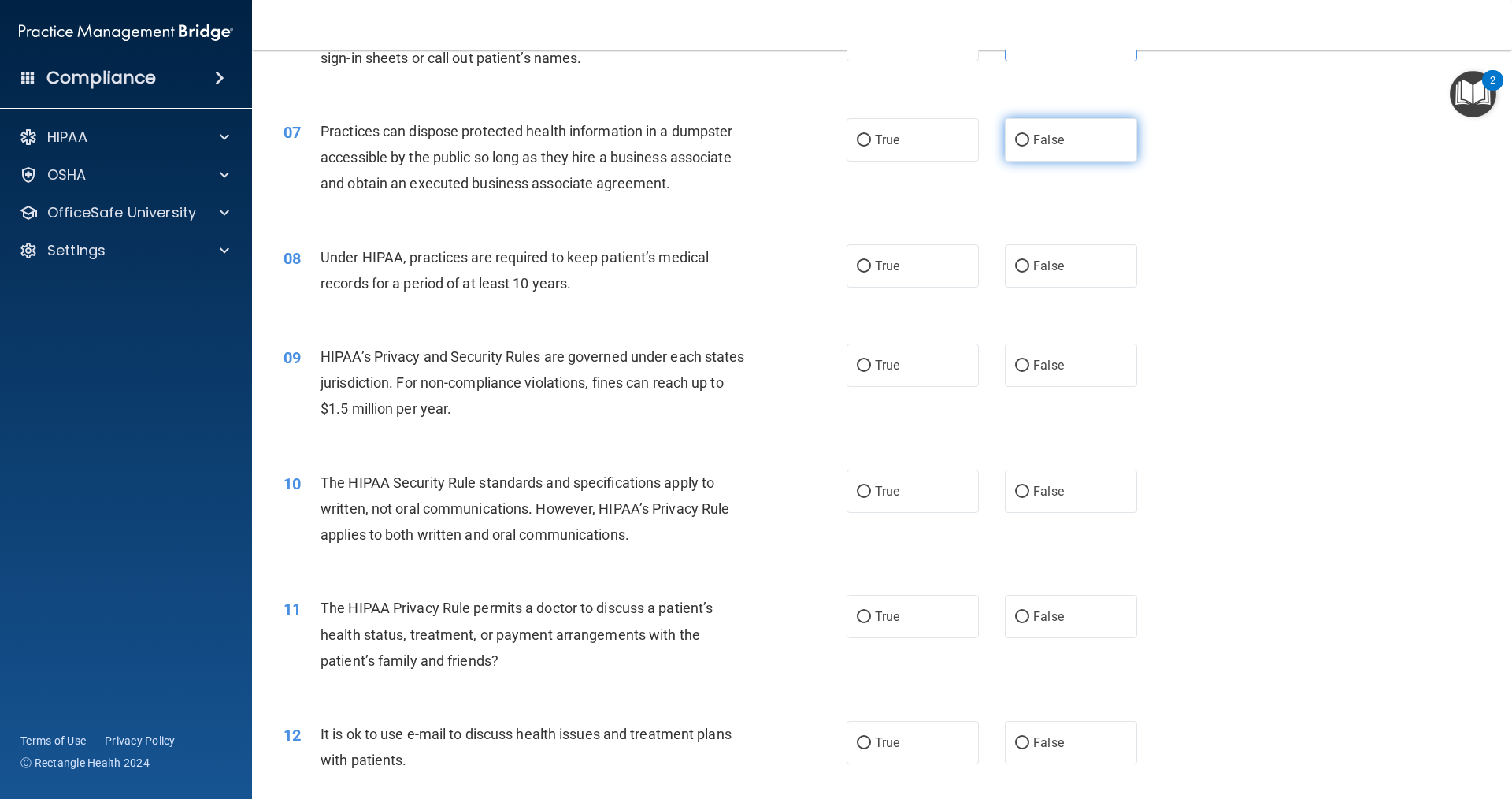
click at [1064, 143] on label "False" at bounding box center [1070, 139] width 132 height 44
click at [1029, 143] on input "False" at bounding box center [1022, 141] width 15 height 12
radio input "true"
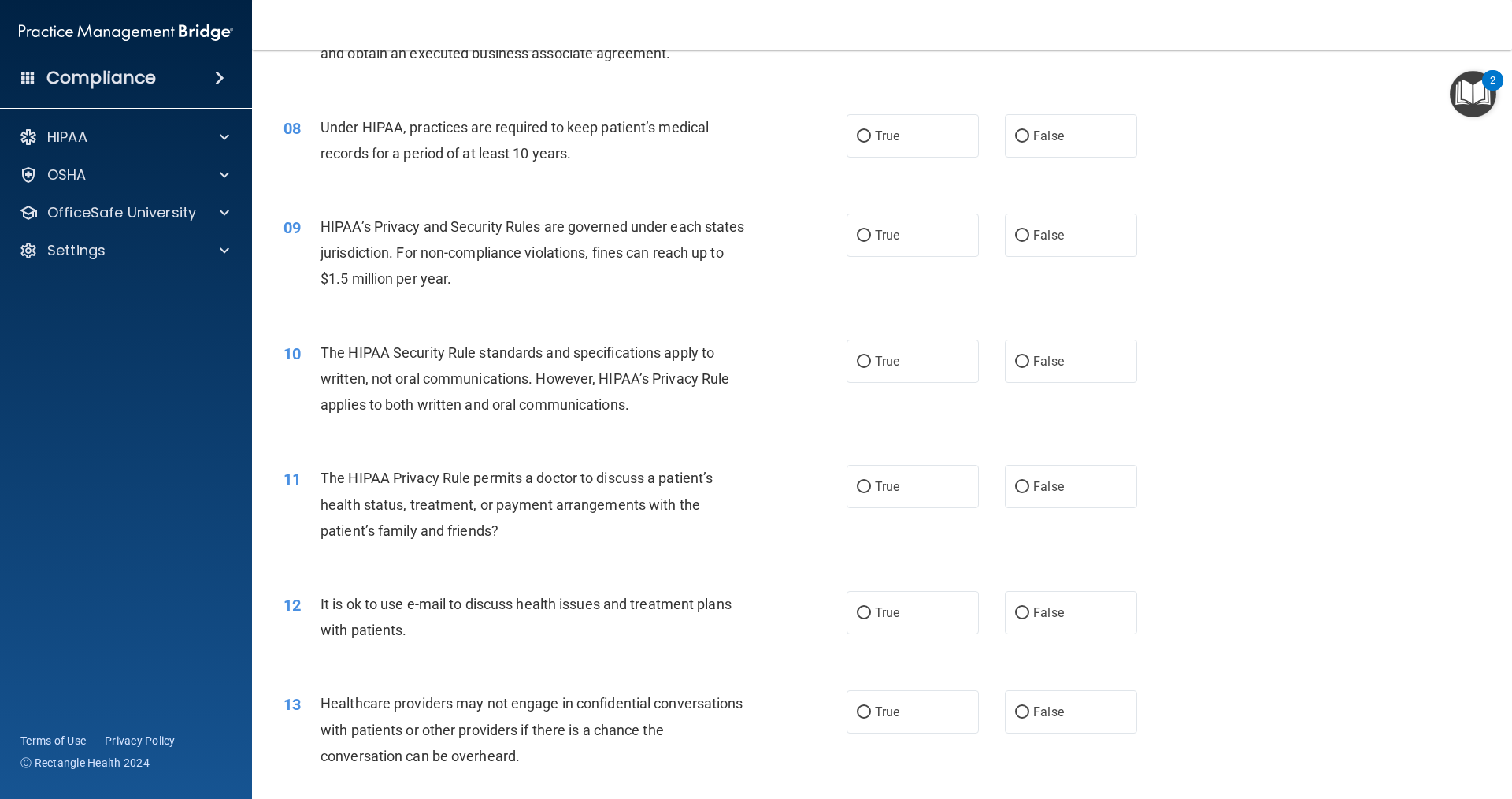
scroll to position [867, 0]
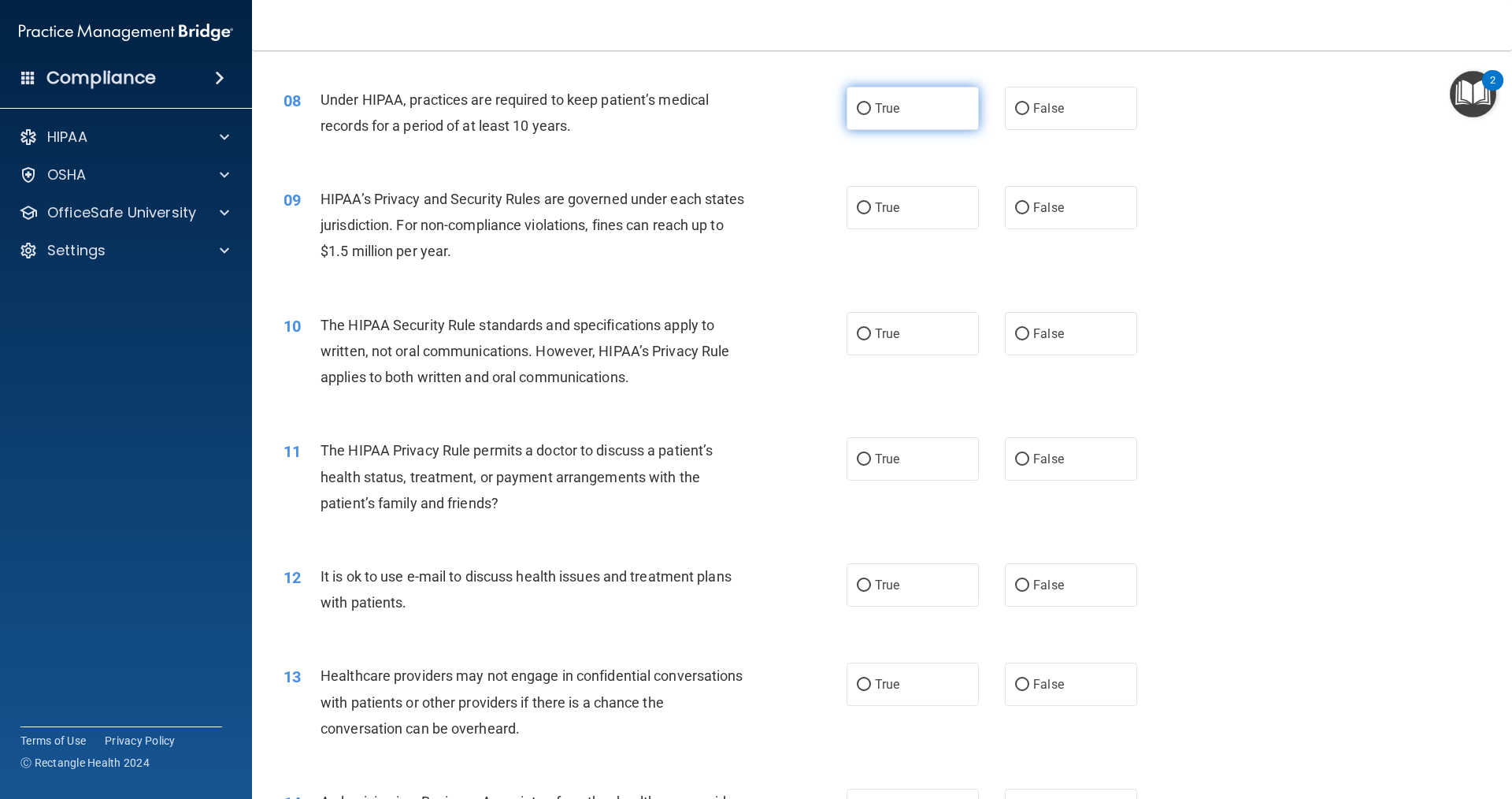
click at [879, 116] on label "True" at bounding box center [912, 108] width 132 height 44
click at [871, 115] on input "True" at bounding box center [864, 109] width 15 height 12
radio input "true"
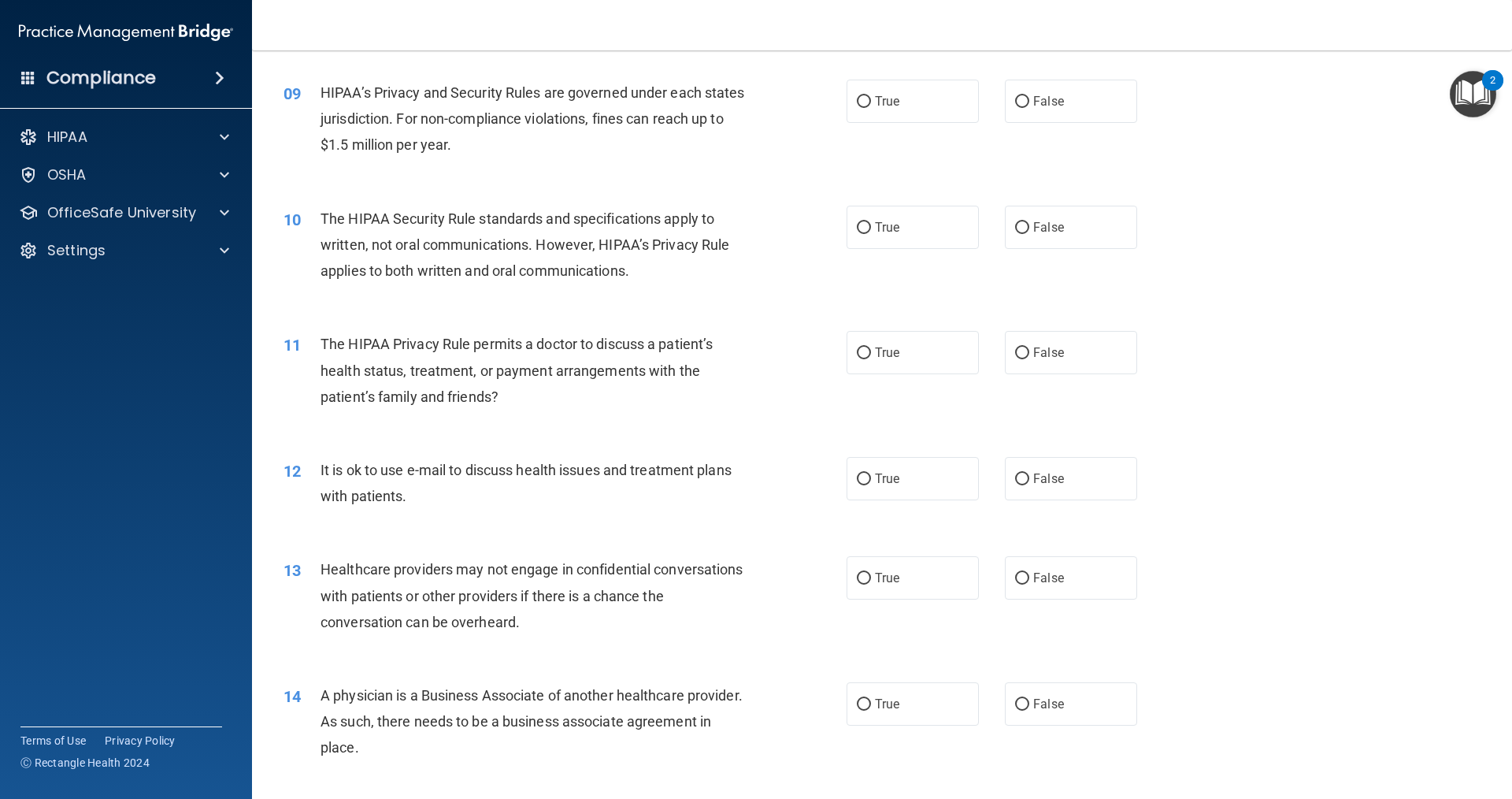
scroll to position [945, 0]
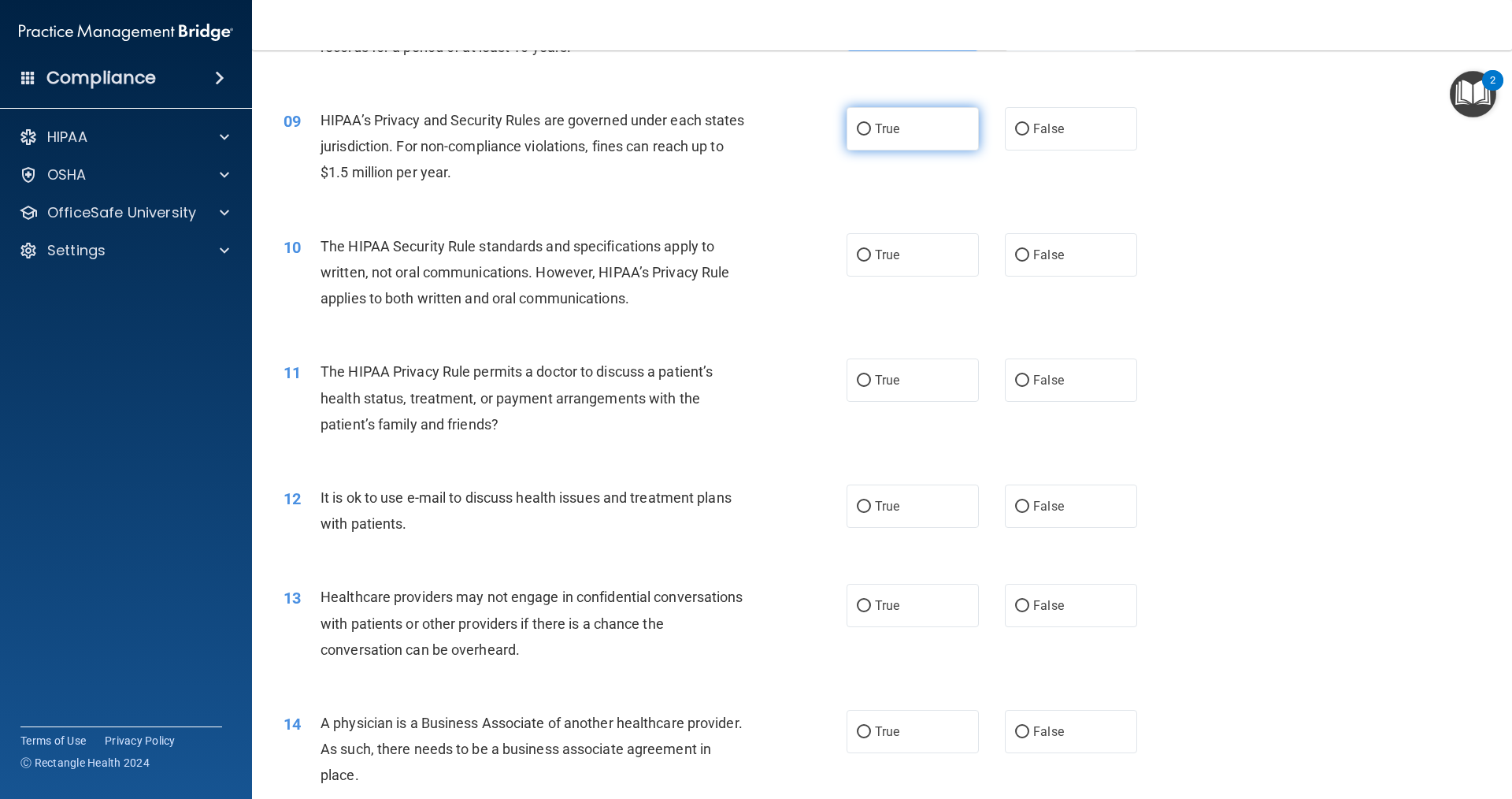
click at [888, 135] on span "True" at bounding box center [887, 129] width 25 height 15
click at [871, 135] on input "True" at bounding box center [864, 130] width 15 height 12
radio input "true"
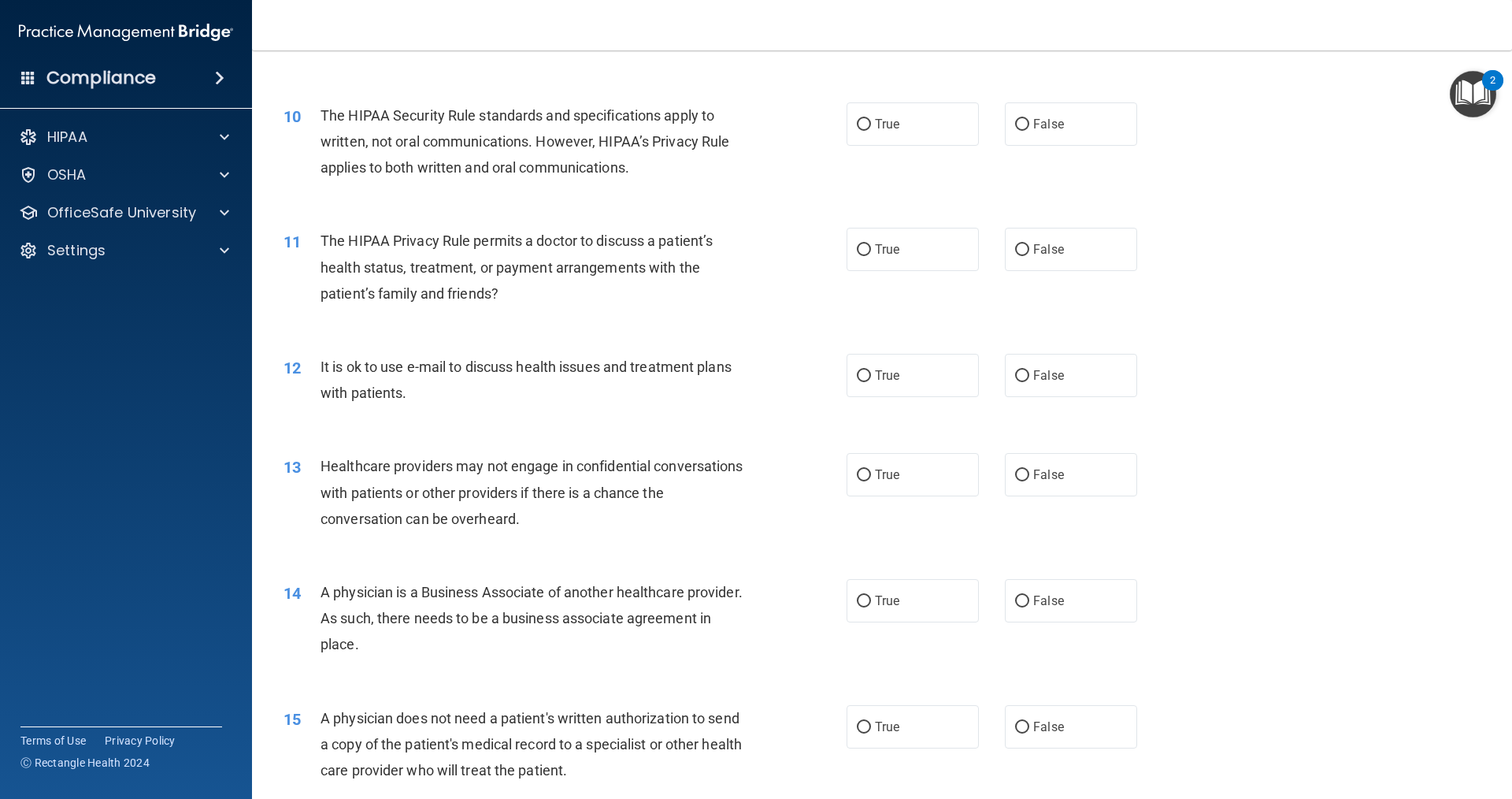
scroll to position [1103, 0]
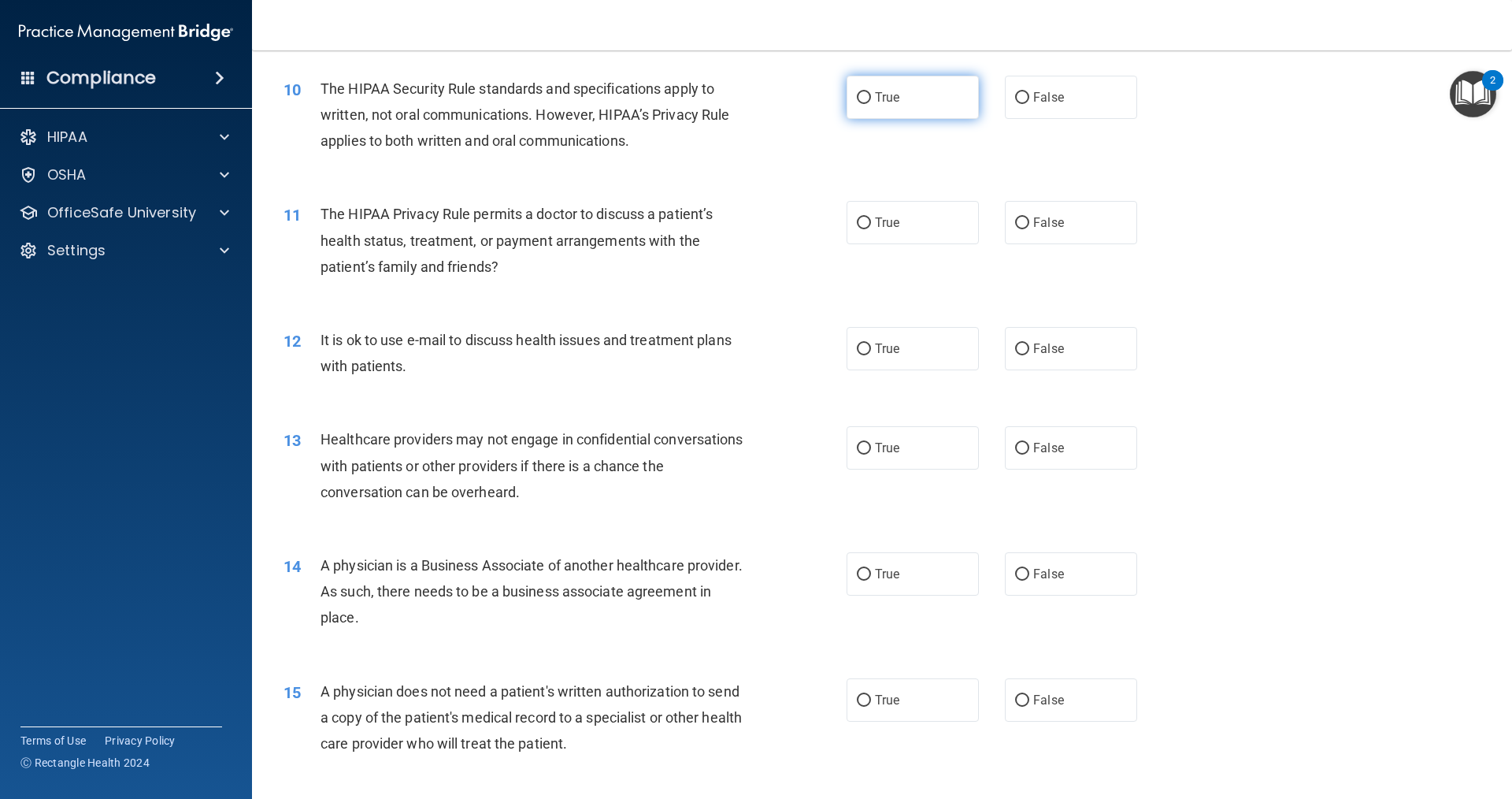
click at [866, 99] on label "True" at bounding box center [912, 97] width 132 height 44
click at [866, 99] on input "True" at bounding box center [864, 98] width 15 height 12
radio input "true"
click at [1049, 235] on label "False" at bounding box center [1070, 222] width 132 height 44
click at [1029, 229] on input "False" at bounding box center [1022, 223] width 15 height 12
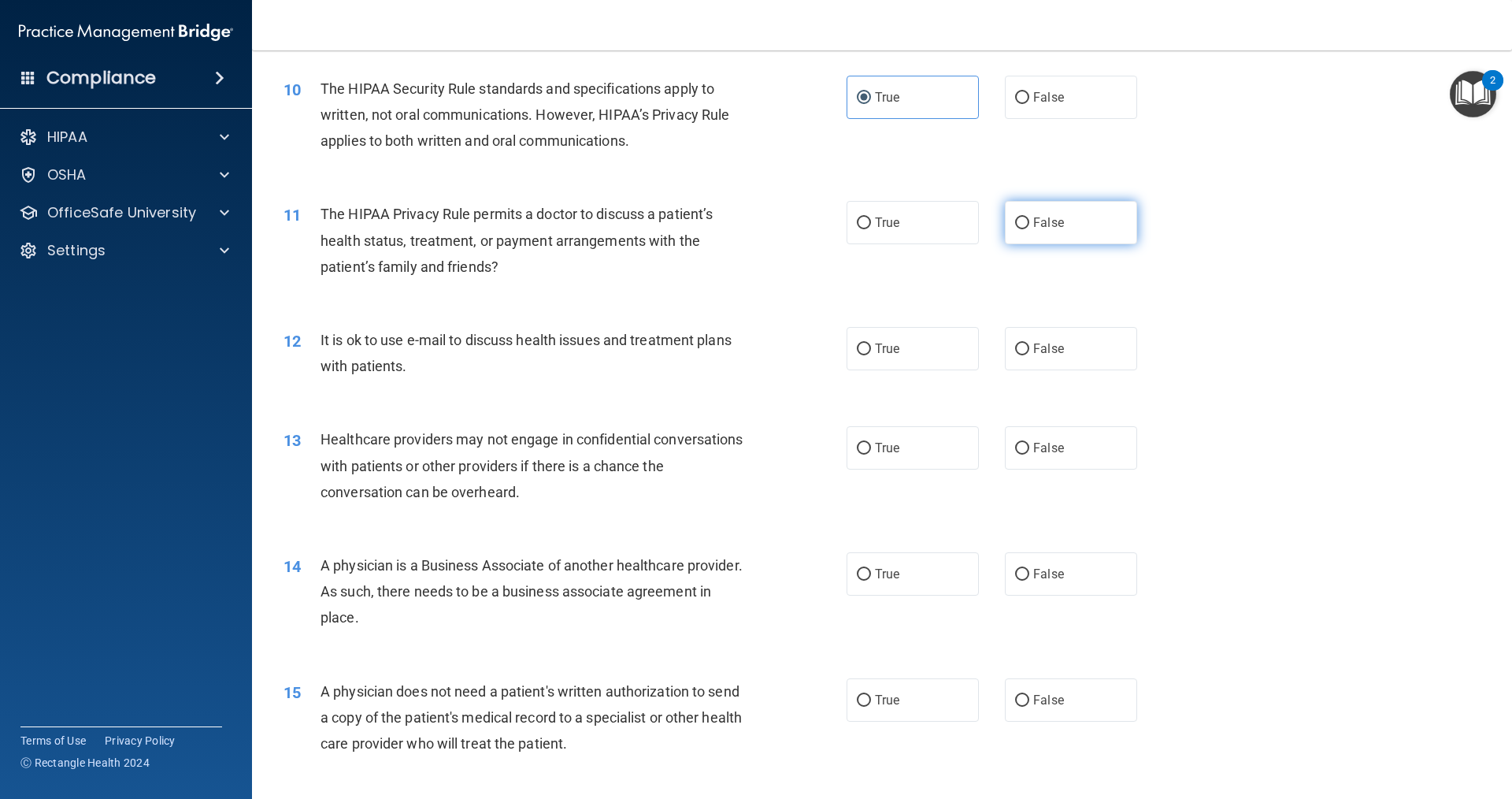
radio input "true"
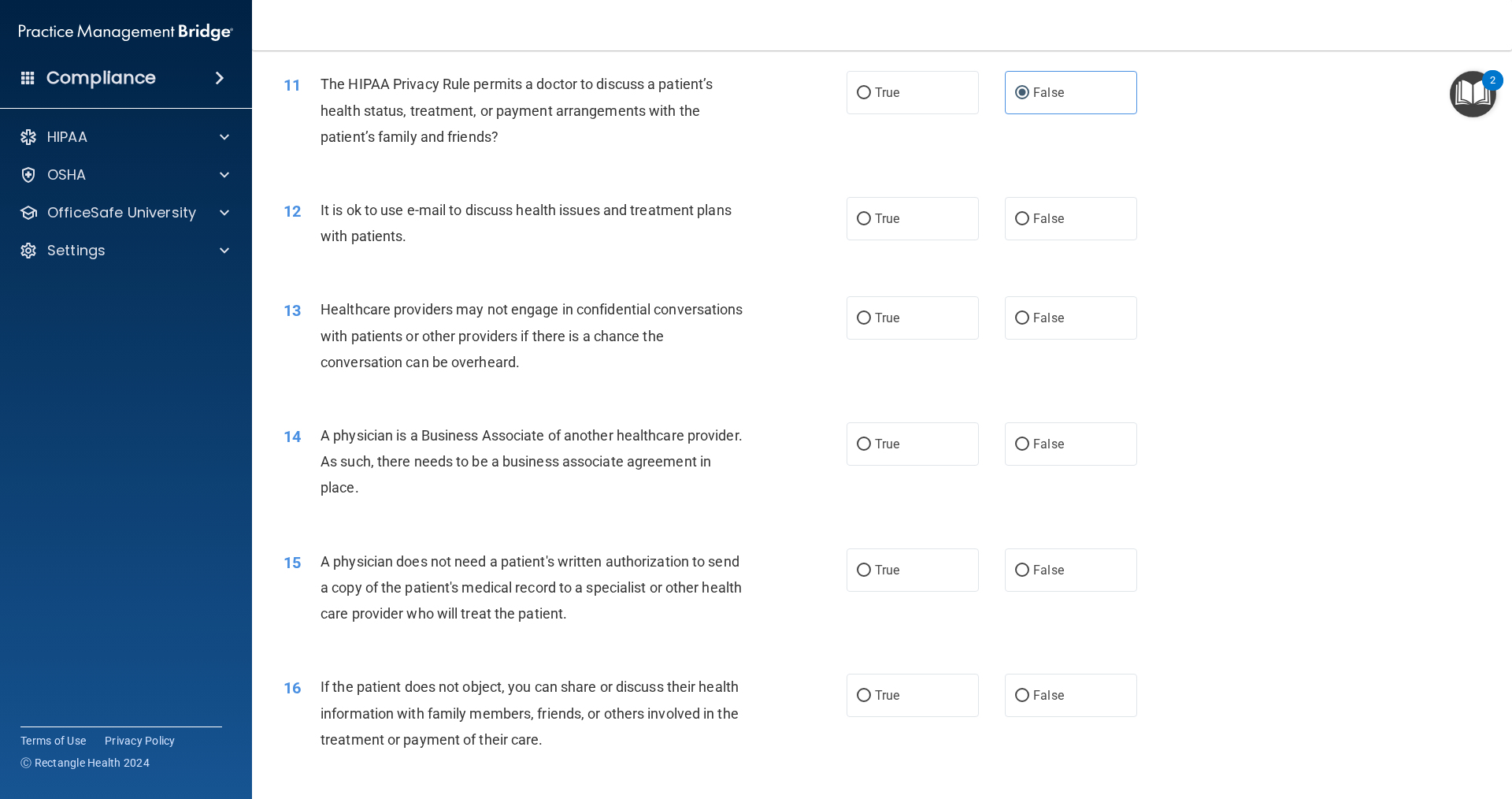
scroll to position [1260, 0]
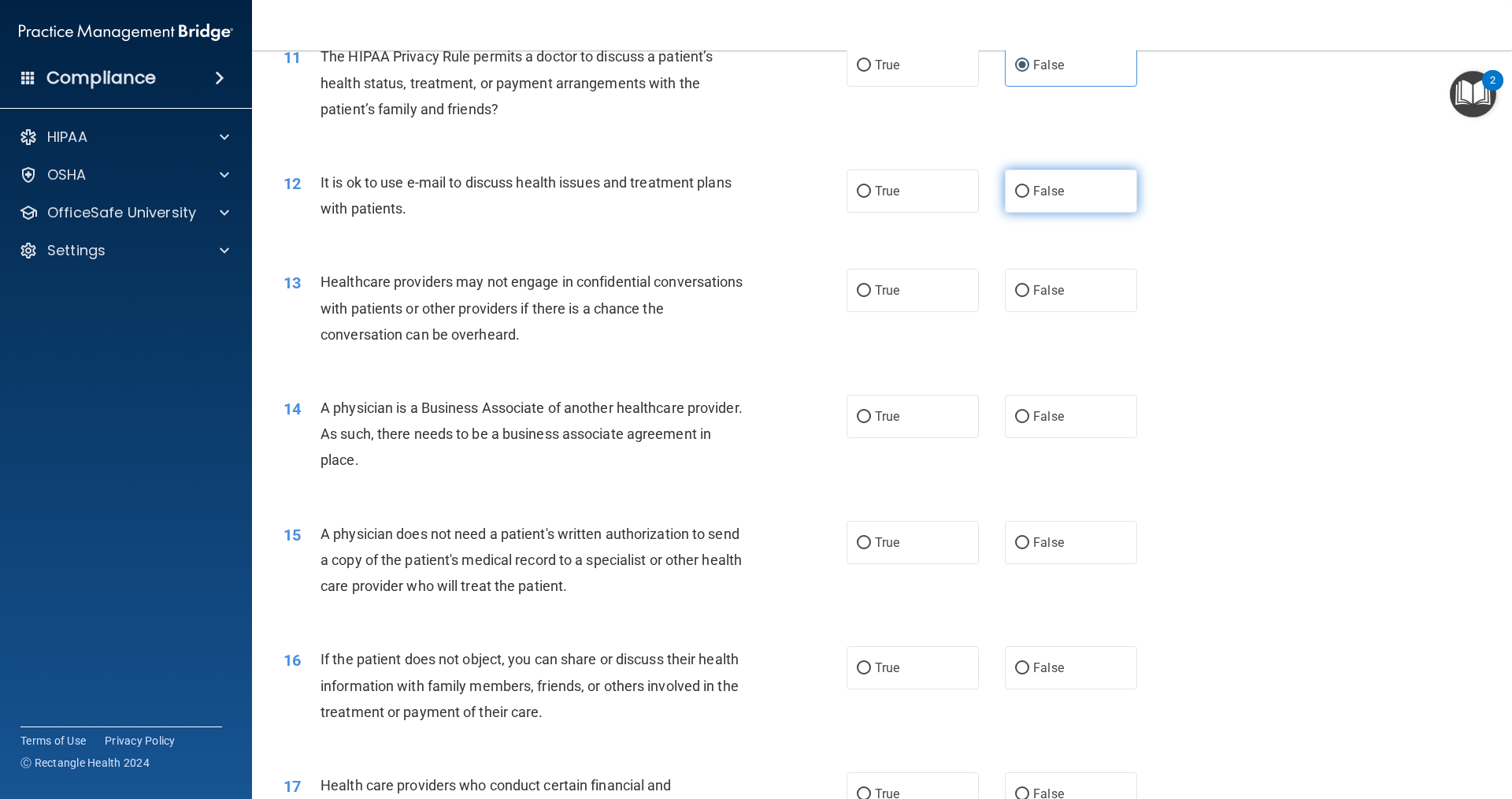
click at [1069, 208] on label "False" at bounding box center [1070, 191] width 132 height 44
click at [1029, 197] on input "False" at bounding box center [1022, 192] width 15 height 12
radio input "true"
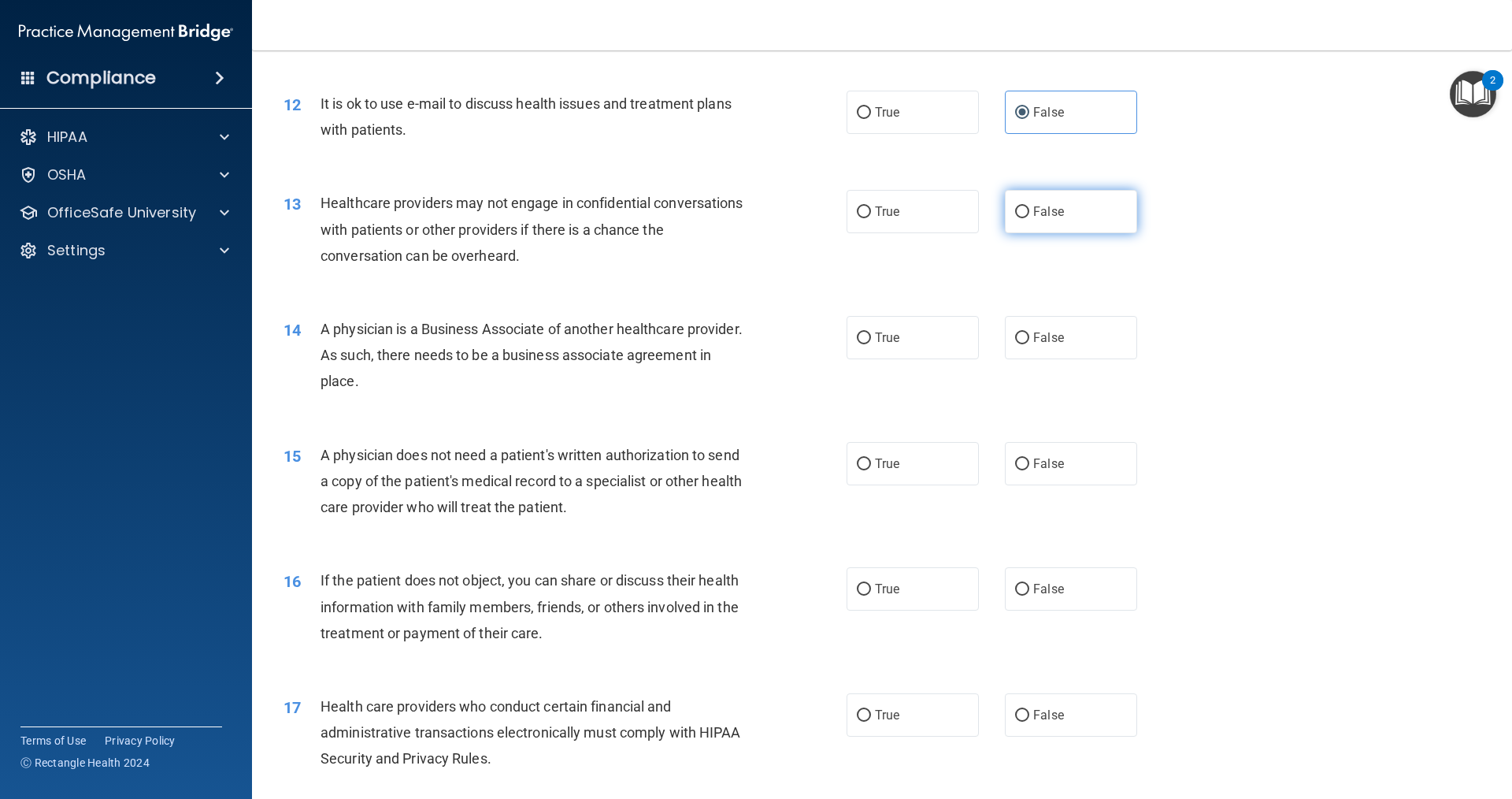
scroll to position [1418, 0]
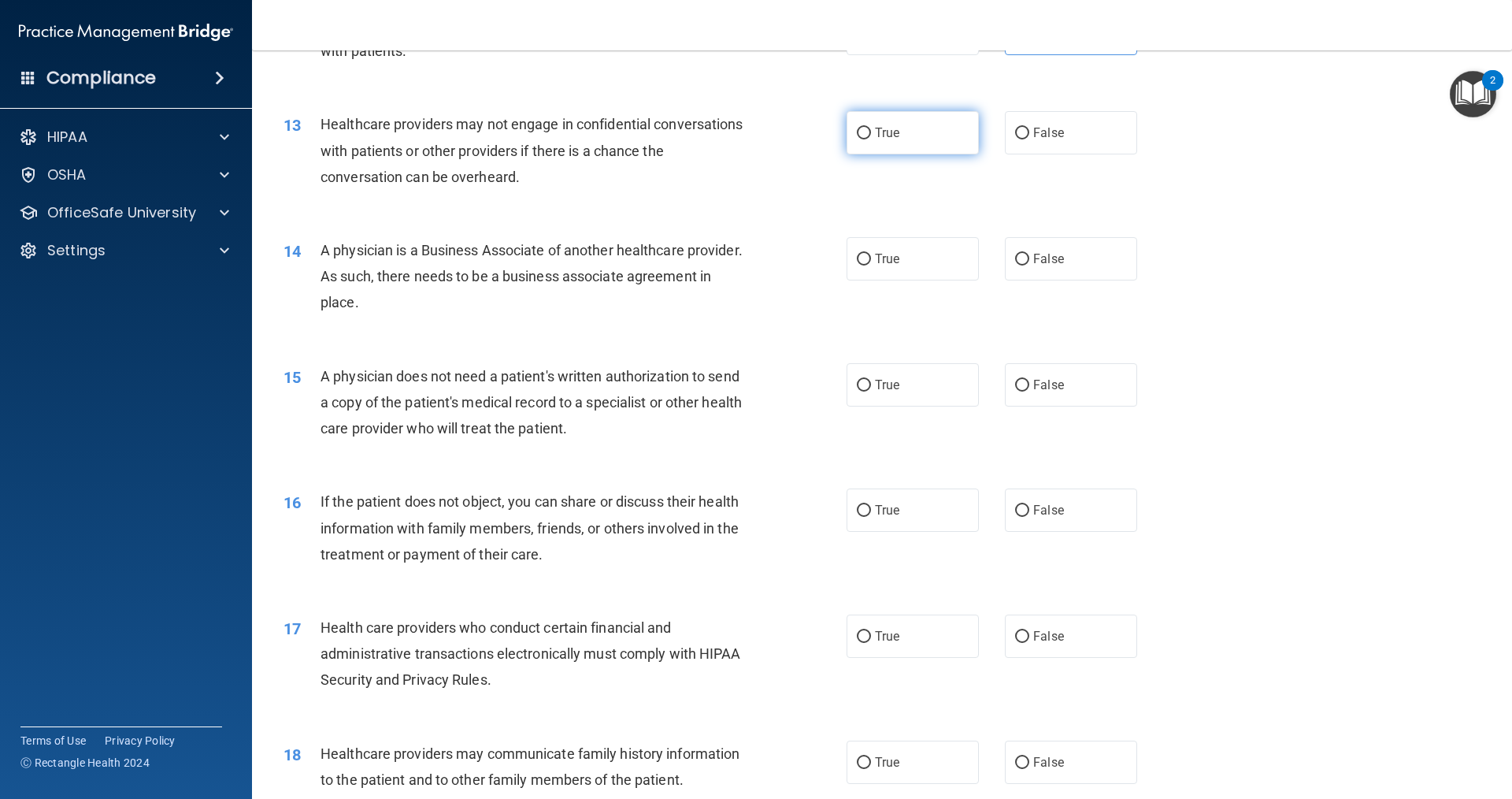
click at [923, 150] on label "True" at bounding box center [912, 132] width 132 height 44
click at [871, 139] on input "True" at bounding box center [864, 133] width 15 height 12
radio input "true"
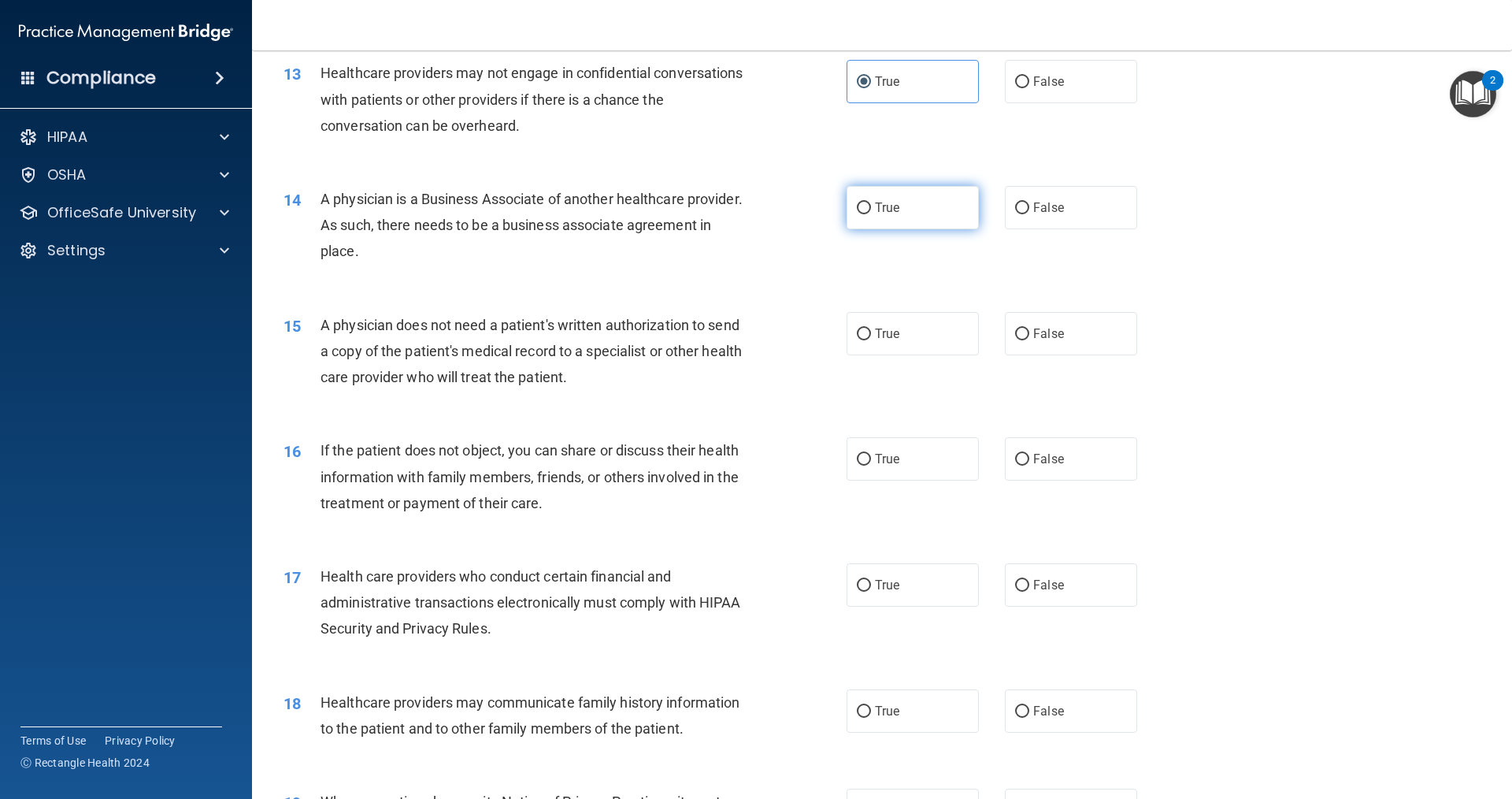
scroll to position [1497, 0]
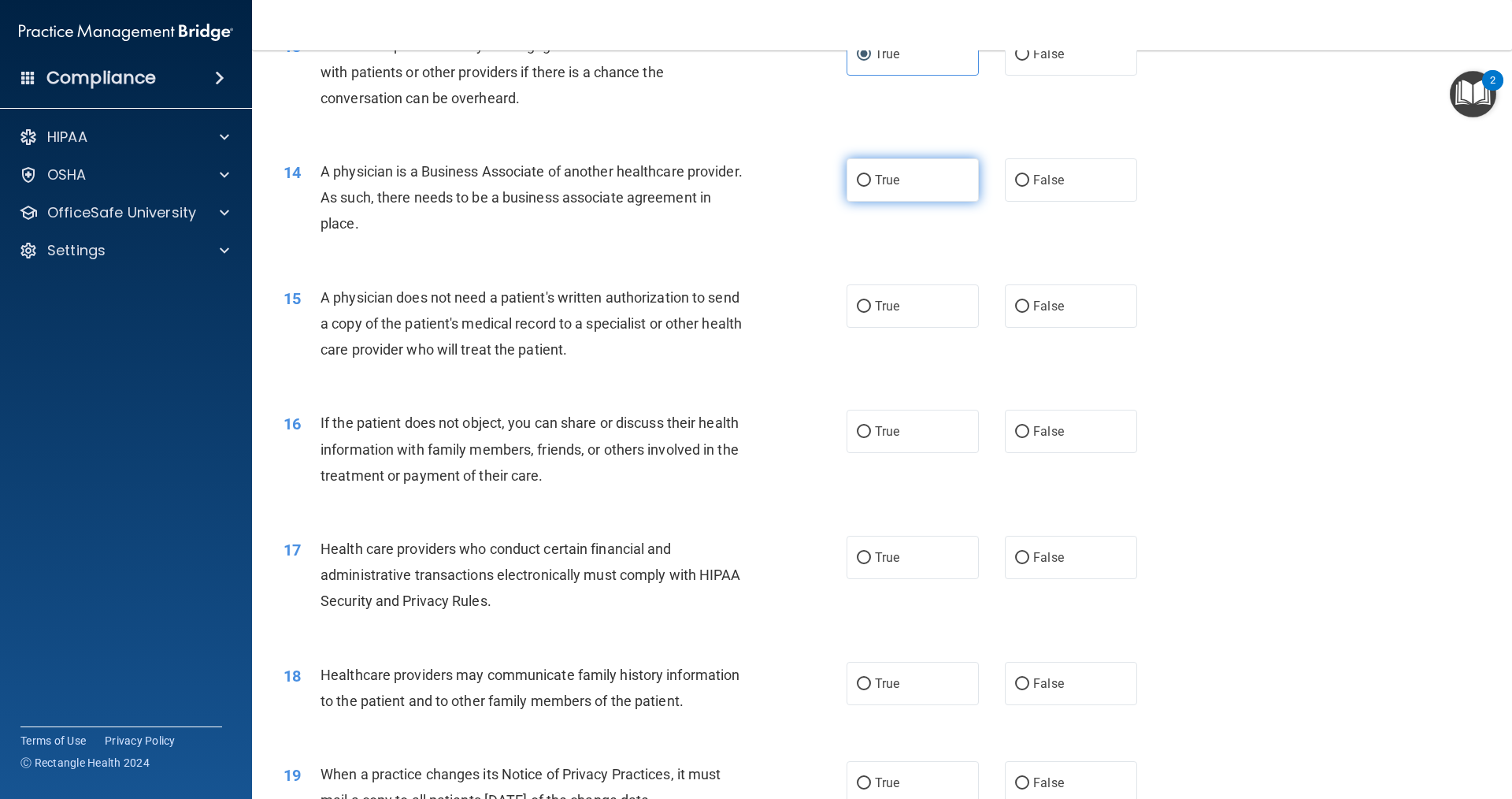
click at [875, 182] on span "True" at bounding box center [887, 180] width 25 height 15
click at [871, 182] on input "True" at bounding box center [864, 181] width 15 height 12
radio input "true"
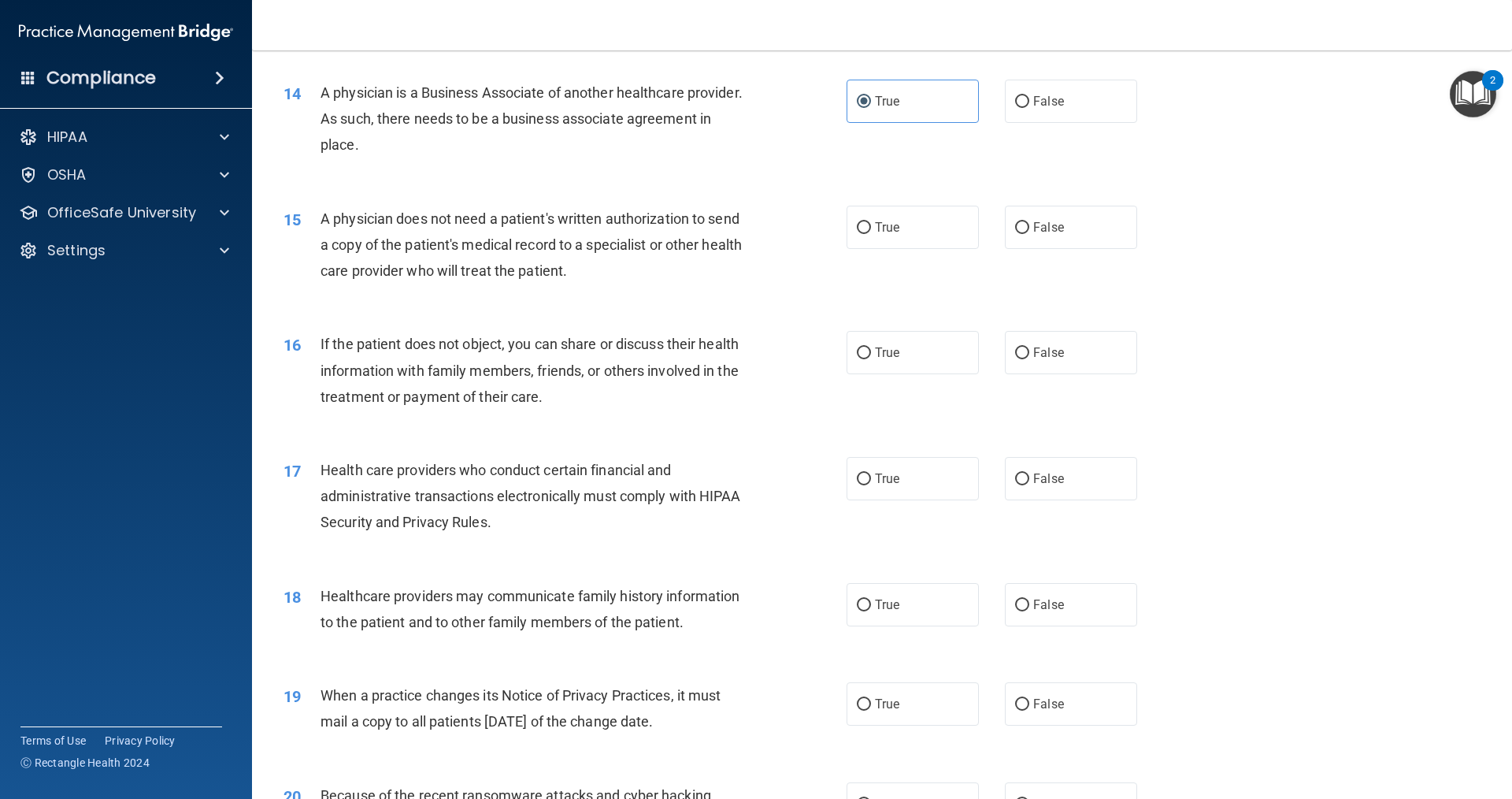
scroll to position [1654, 0]
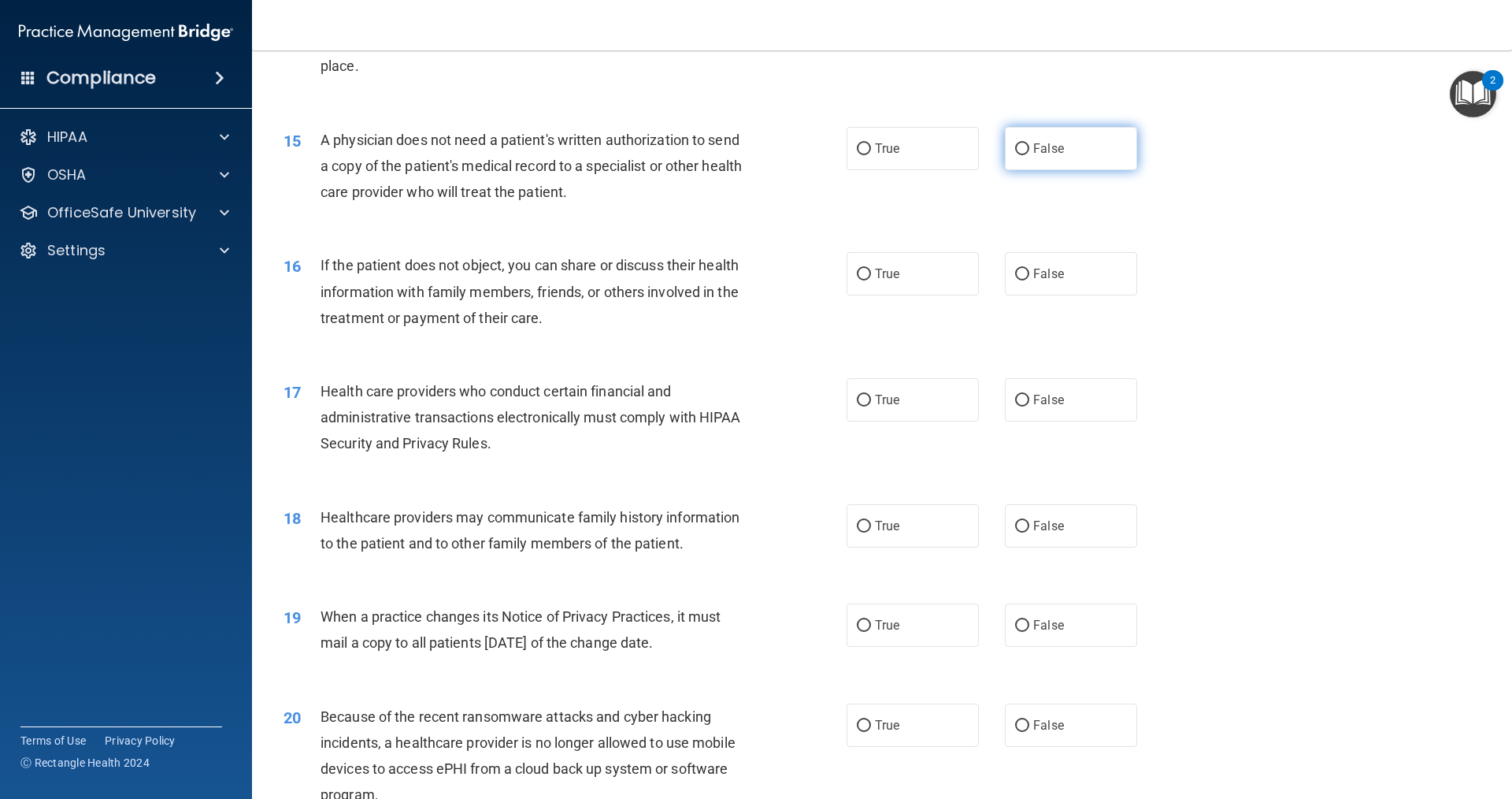
click at [1006, 165] on label "False" at bounding box center [1070, 148] width 132 height 44
click at [1015, 156] on input "False" at bounding box center [1022, 150] width 15 height 12
radio input "true"
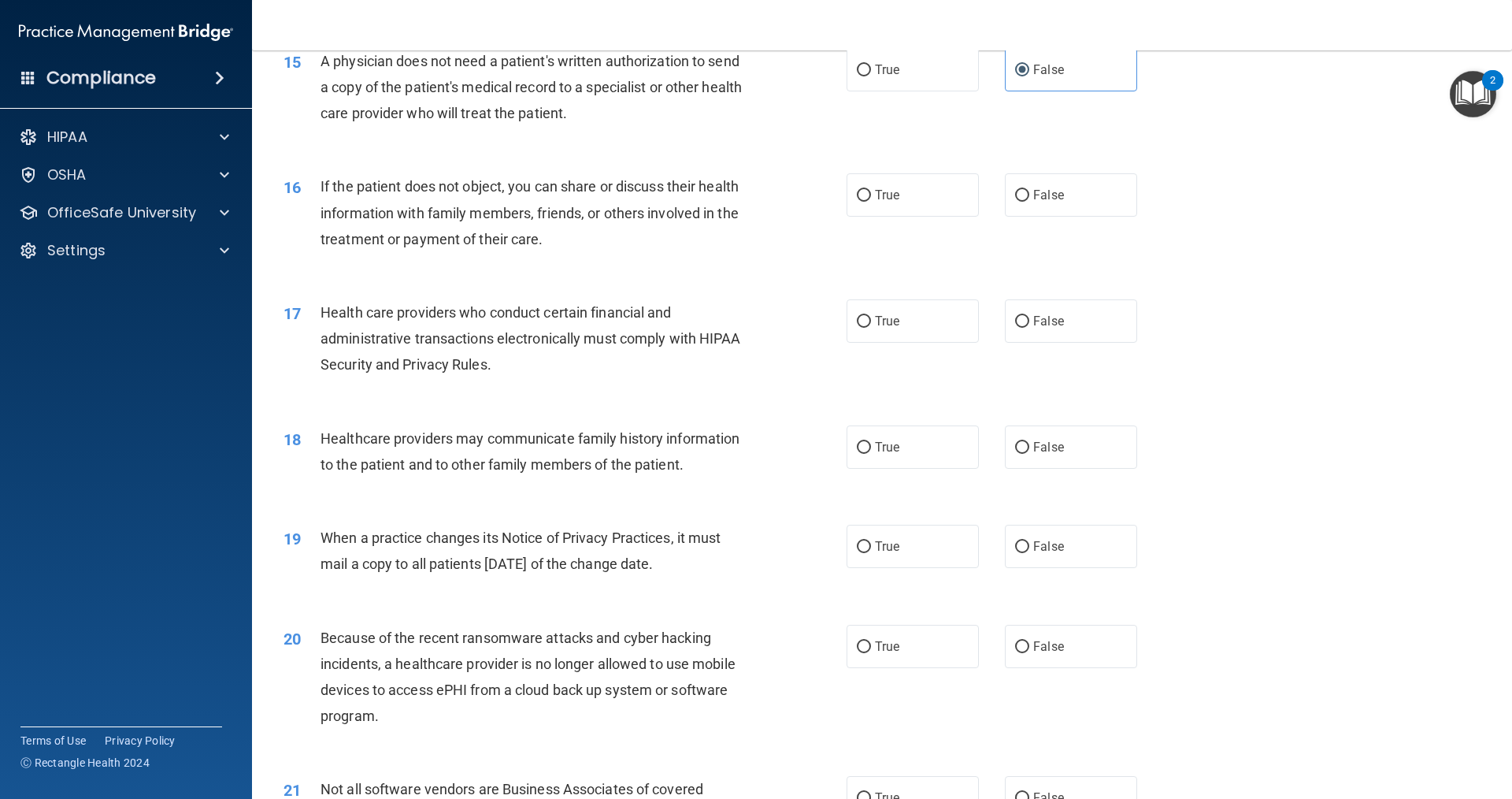
scroll to position [1812, 0]
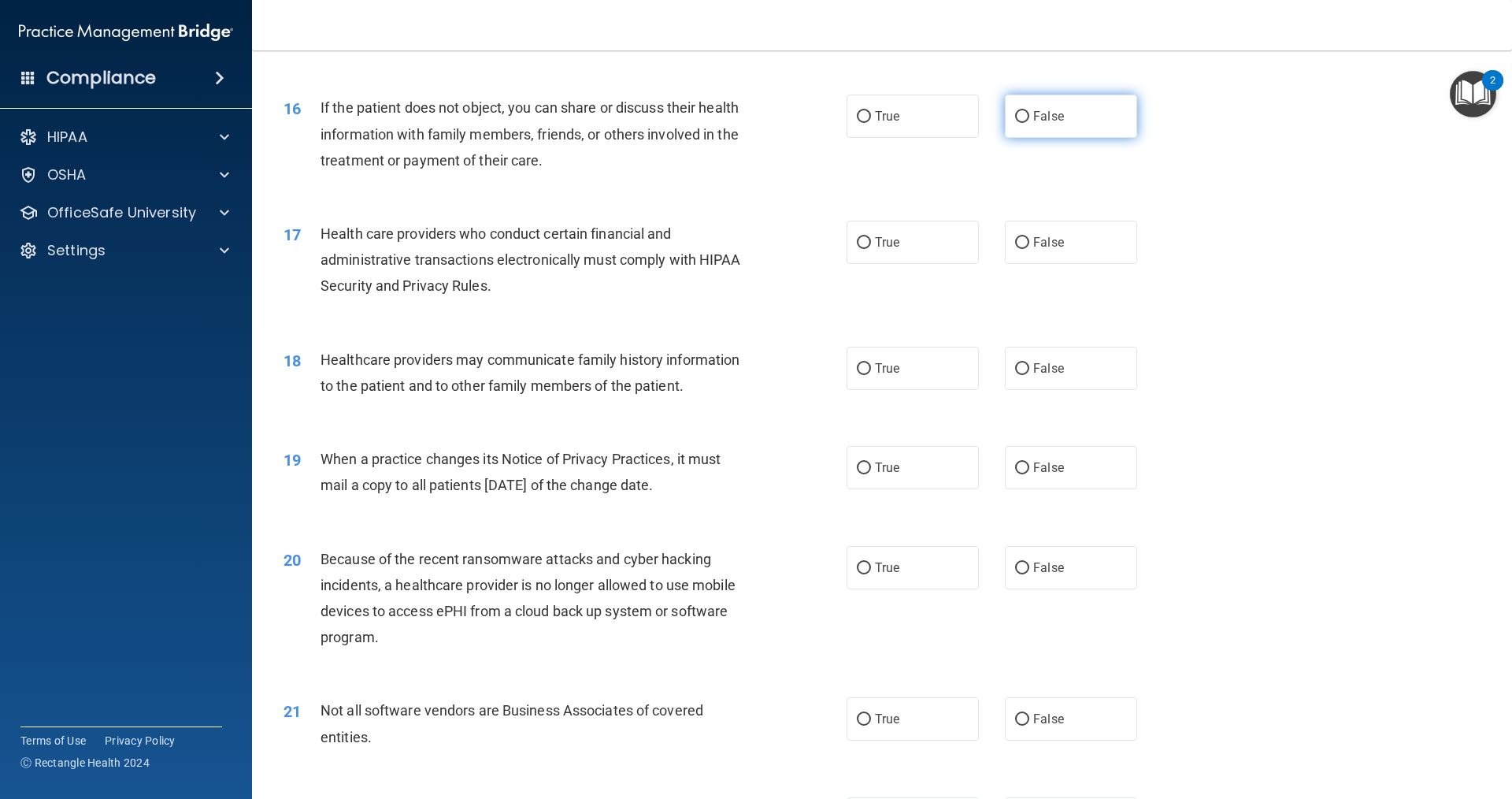
click at [1016, 125] on label "False" at bounding box center [1070, 116] width 132 height 44
click at [1016, 123] on input "False" at bounding box center [1022, 117] width 15 height 12
radio input "true"
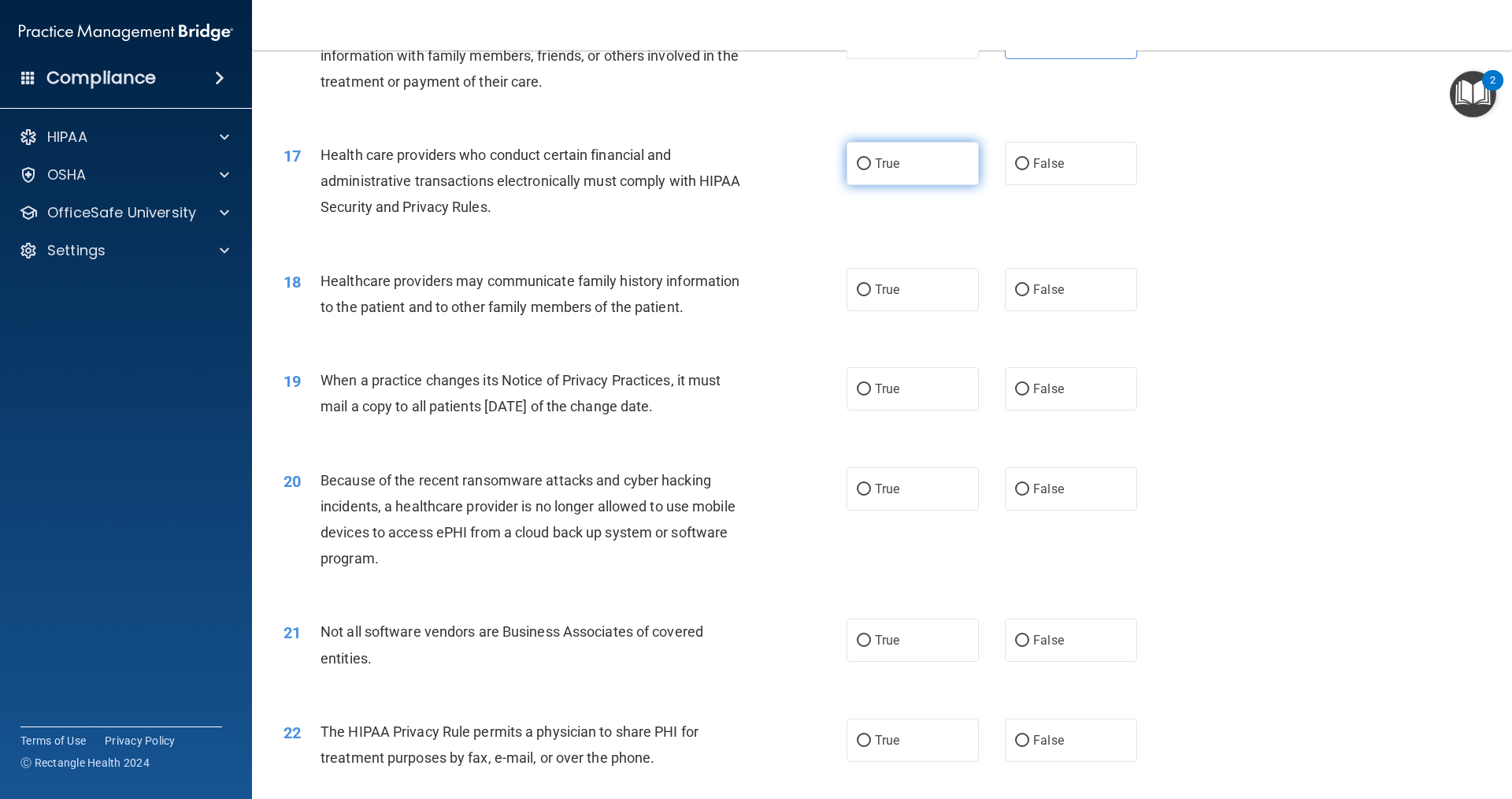
click at [941, 179] on label "True" at bounding box center [912, 163] width 132 height 44
click at [871, 170] on input "True" at bounding box center [864, 164] width 15 height 12
radio input "true"
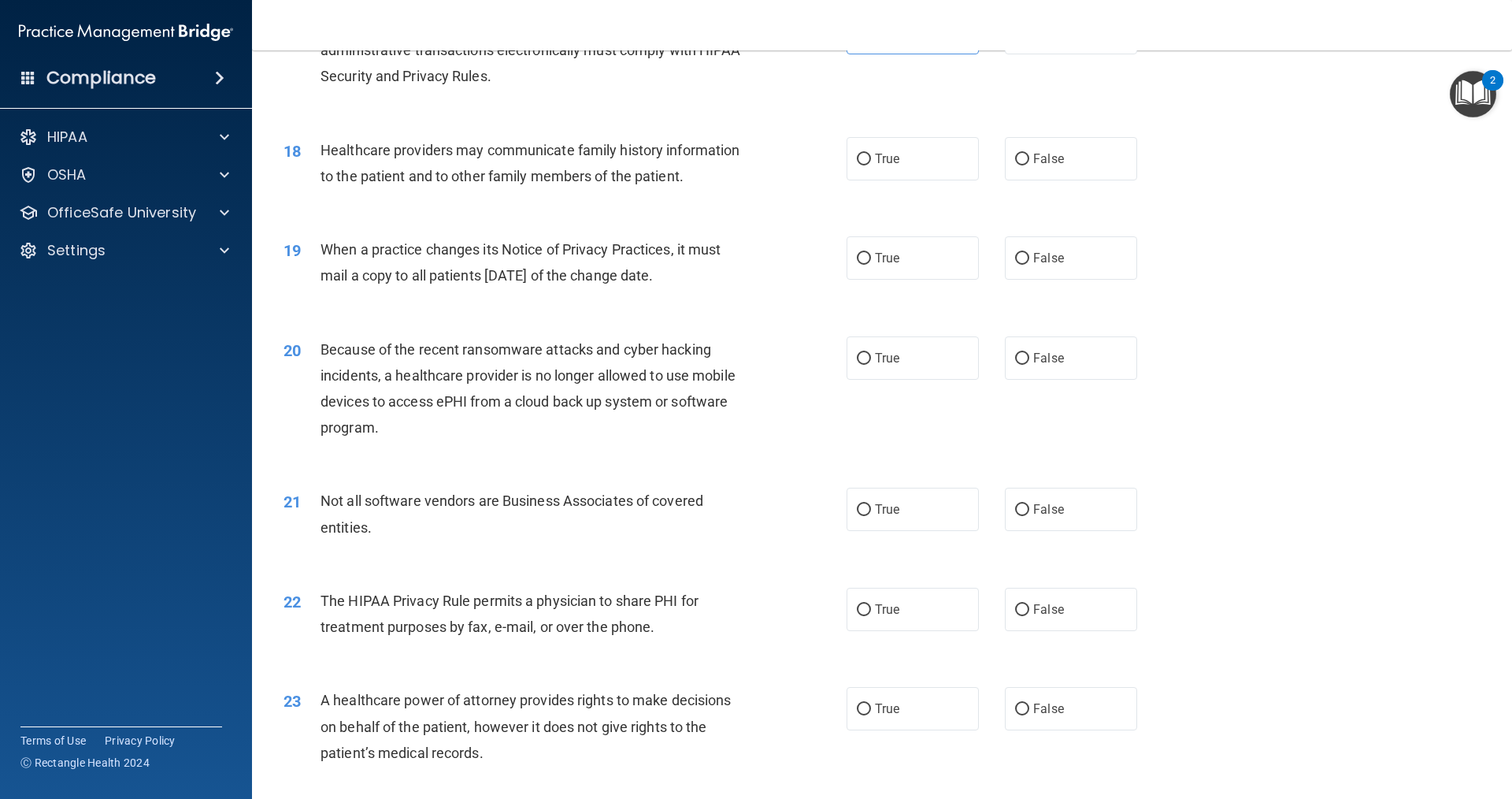
scroll to position [2048, 0]
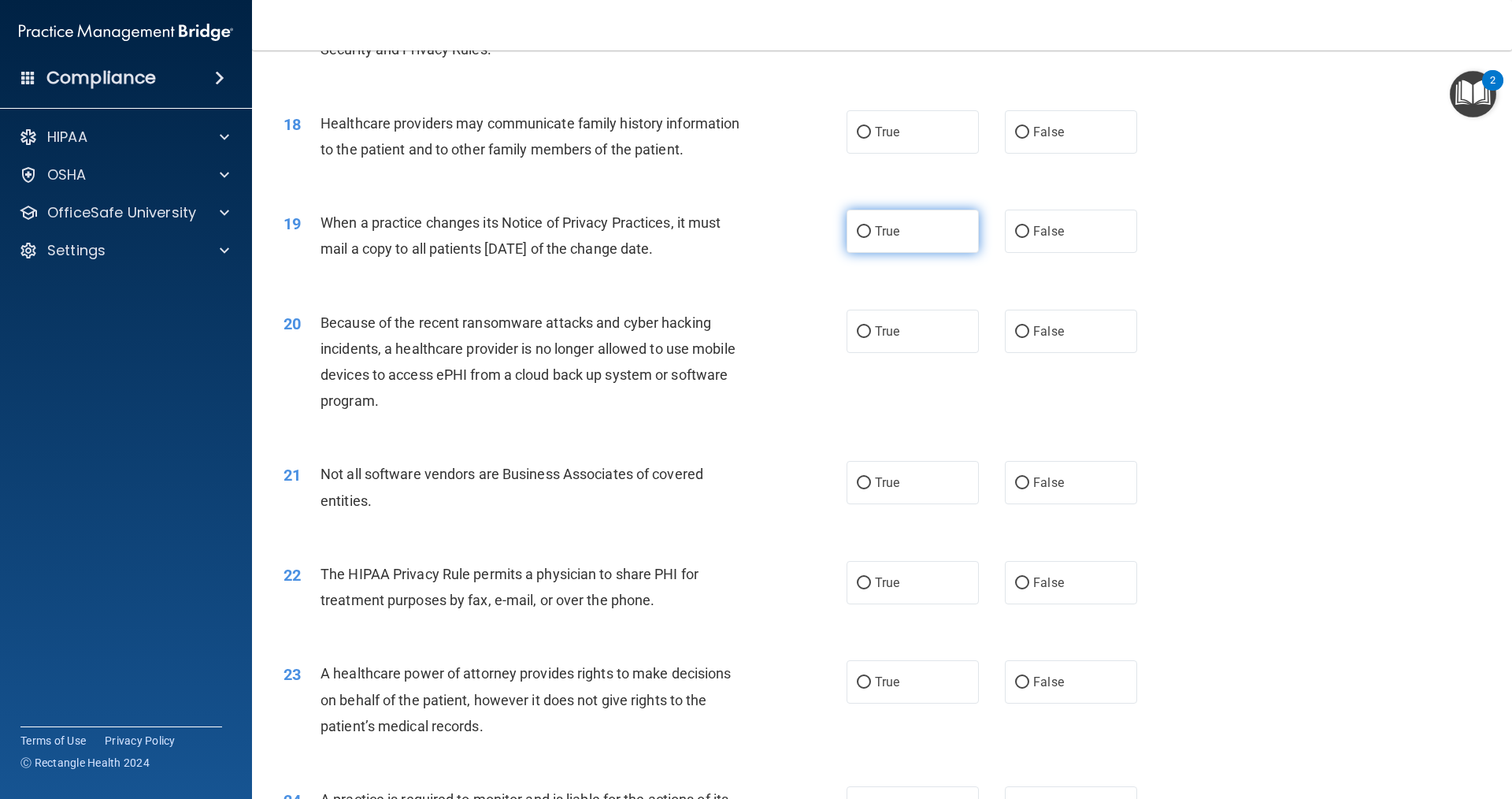
click at [908, 251] on label "True" at bounding box center [912, 231] width 132 height 44
click at [871, 238] on input "True" at bounding box center [864, 232] width 15 height 12
radio input "true"
click at [899, 328] on label "True" at bounding box center [912, 331] width 132 height 44
click at [871, 328] on input "True" at bounding box center [864, 332] width 15 height 12
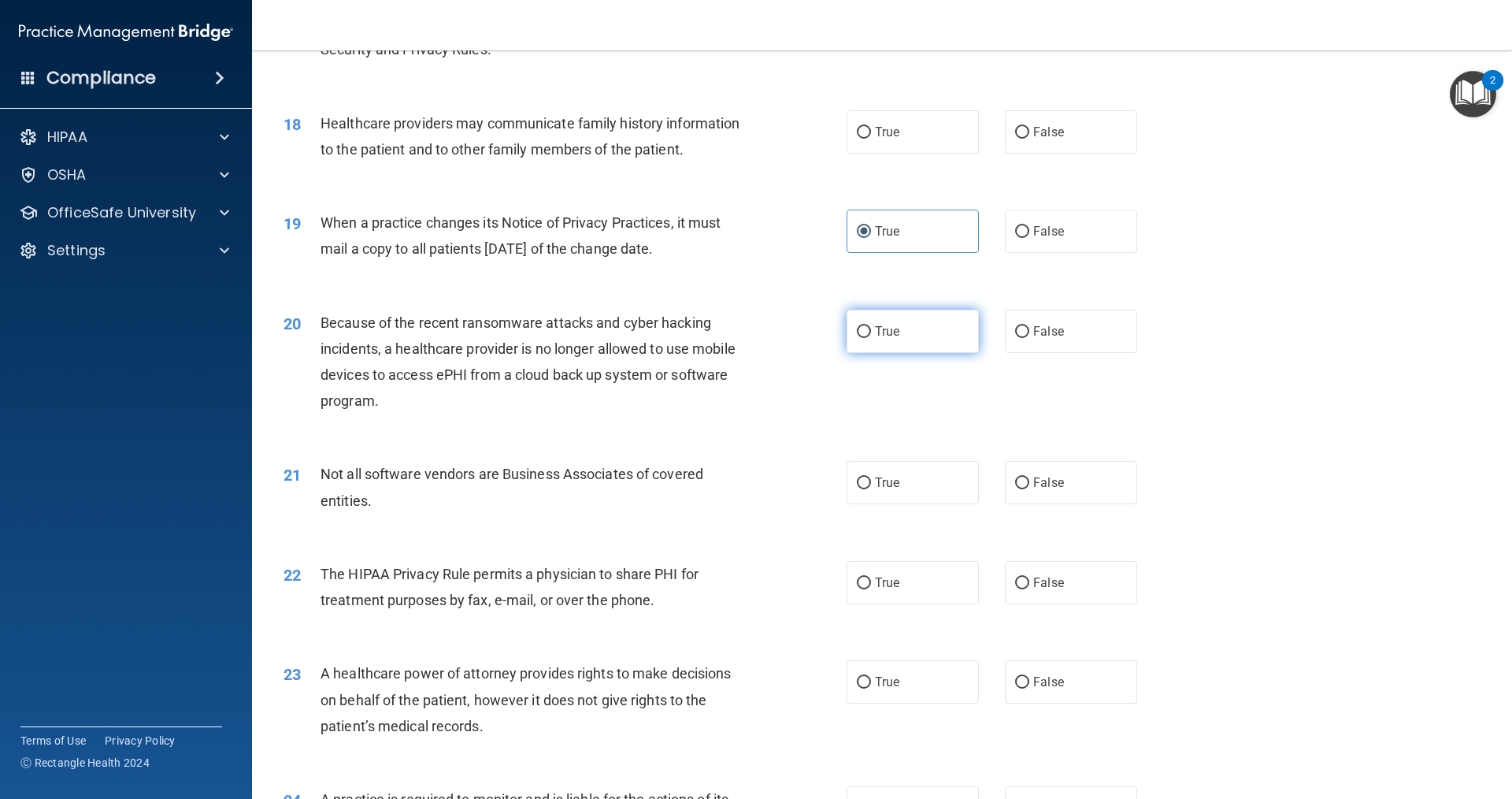
radio input "true"
click at [1022, 133] on label "False" at bounding box center [1070, 132] width 132 height 44
click at [1022, 133] on input "False" at bounding box center [1022, 132] width 15 height 12
radio input "true"
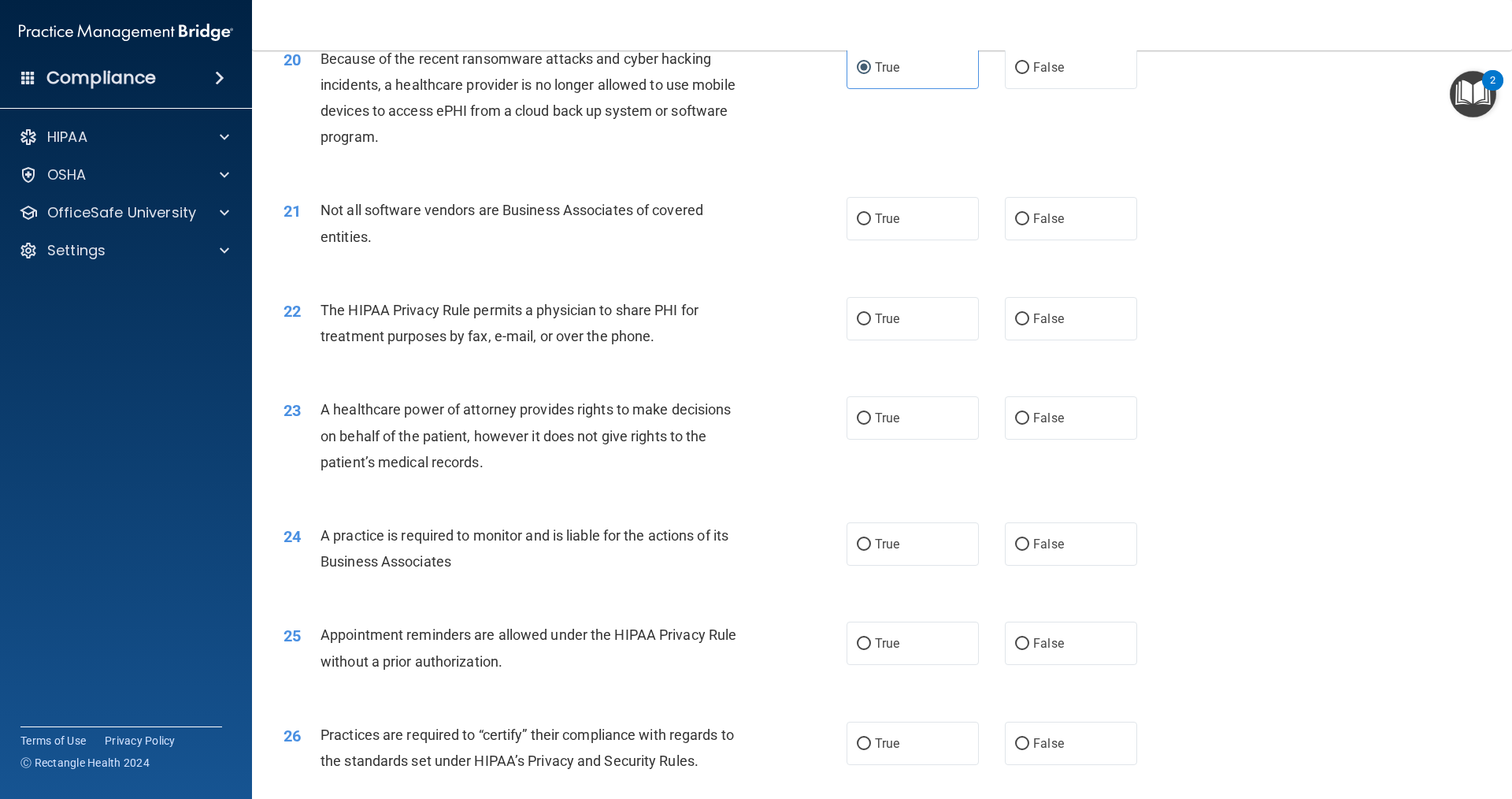
scroll to position [2285, 0]
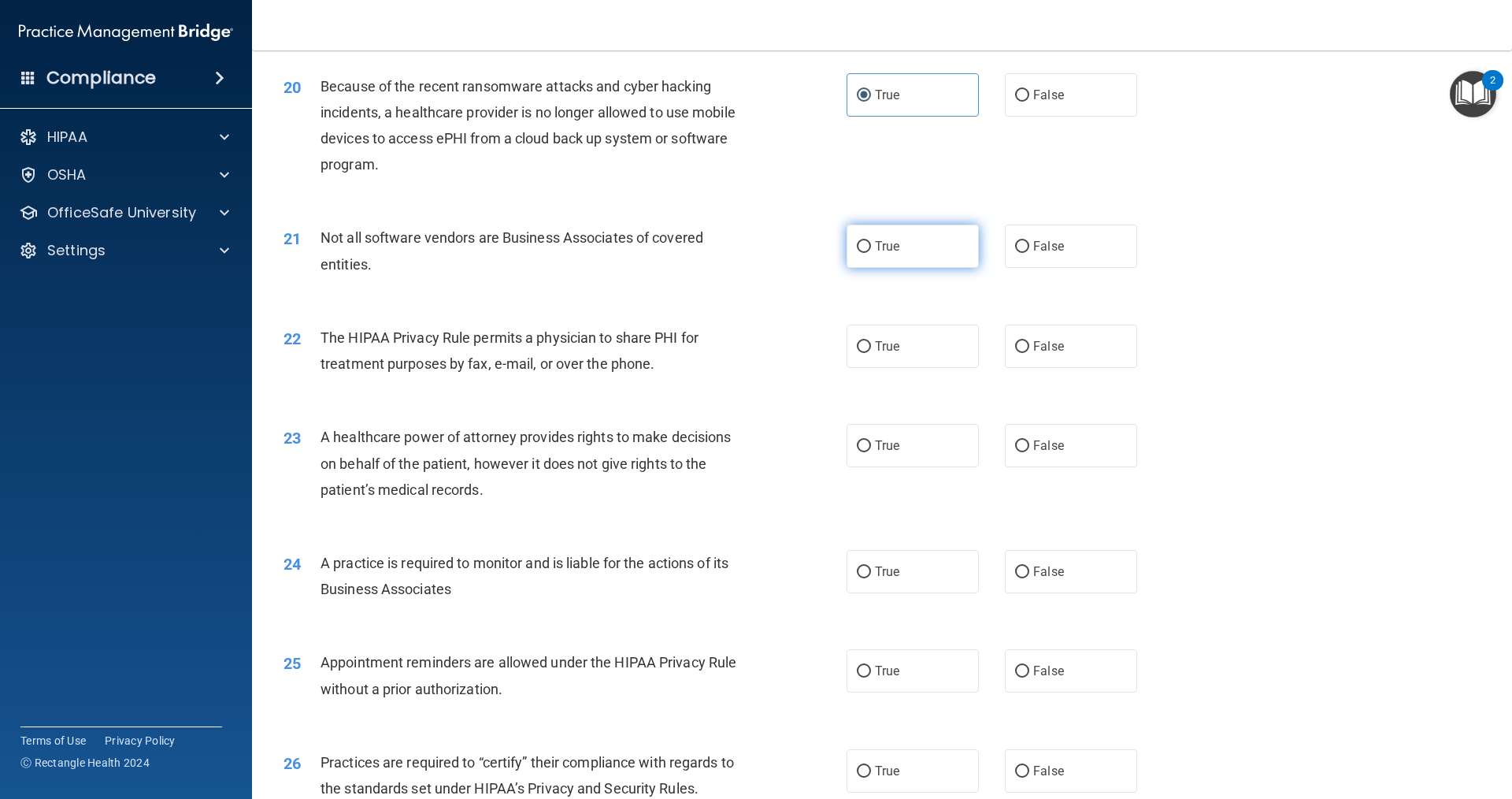
click at [929, 261] on label "True" at bounding box center [912, 246] width 132 height 44
click at [871, 253] on input "True" at bounding box center [864, 247] width 15 height 12
radio input "true"
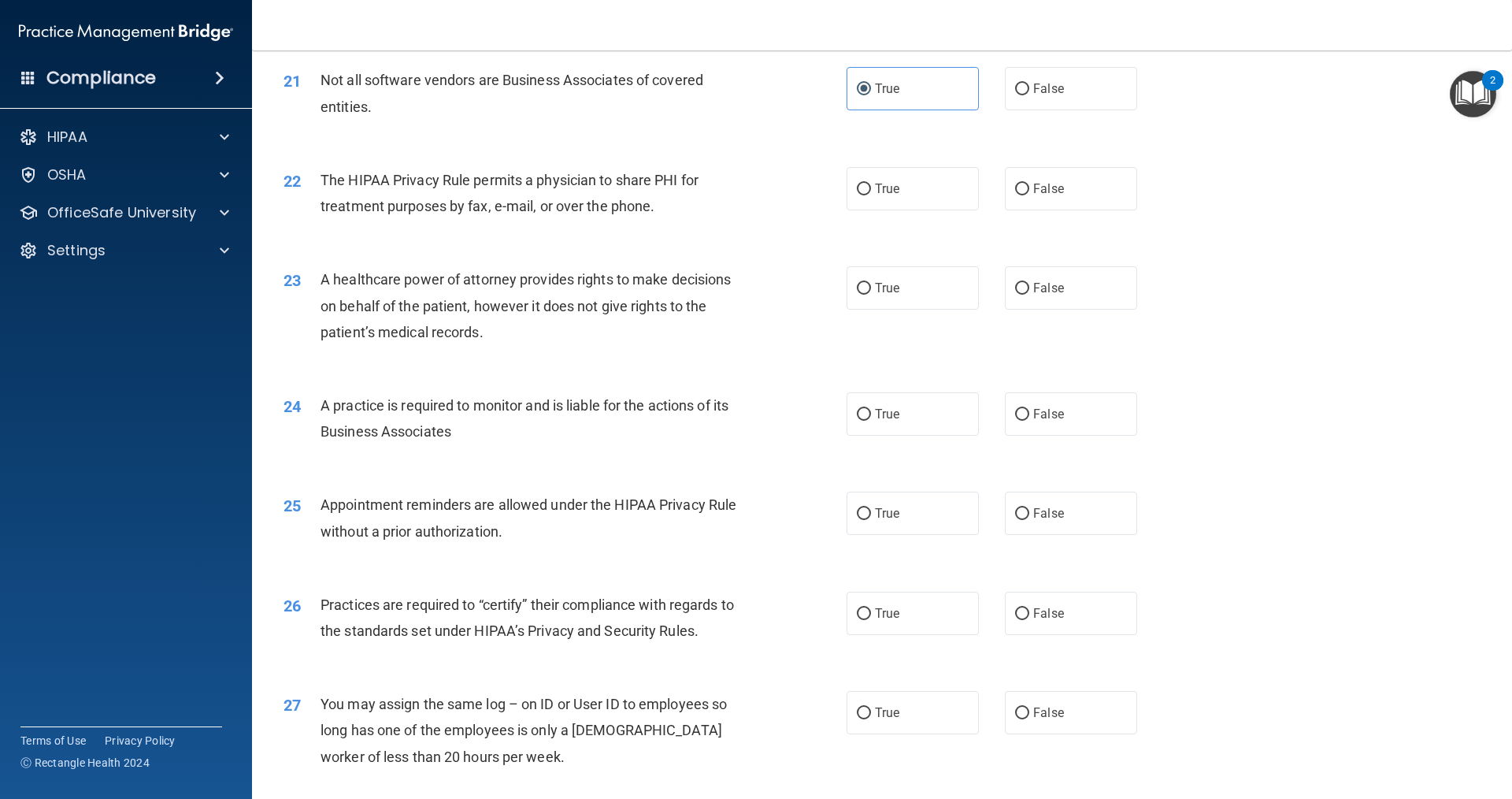
scroll to position [2521, 0]
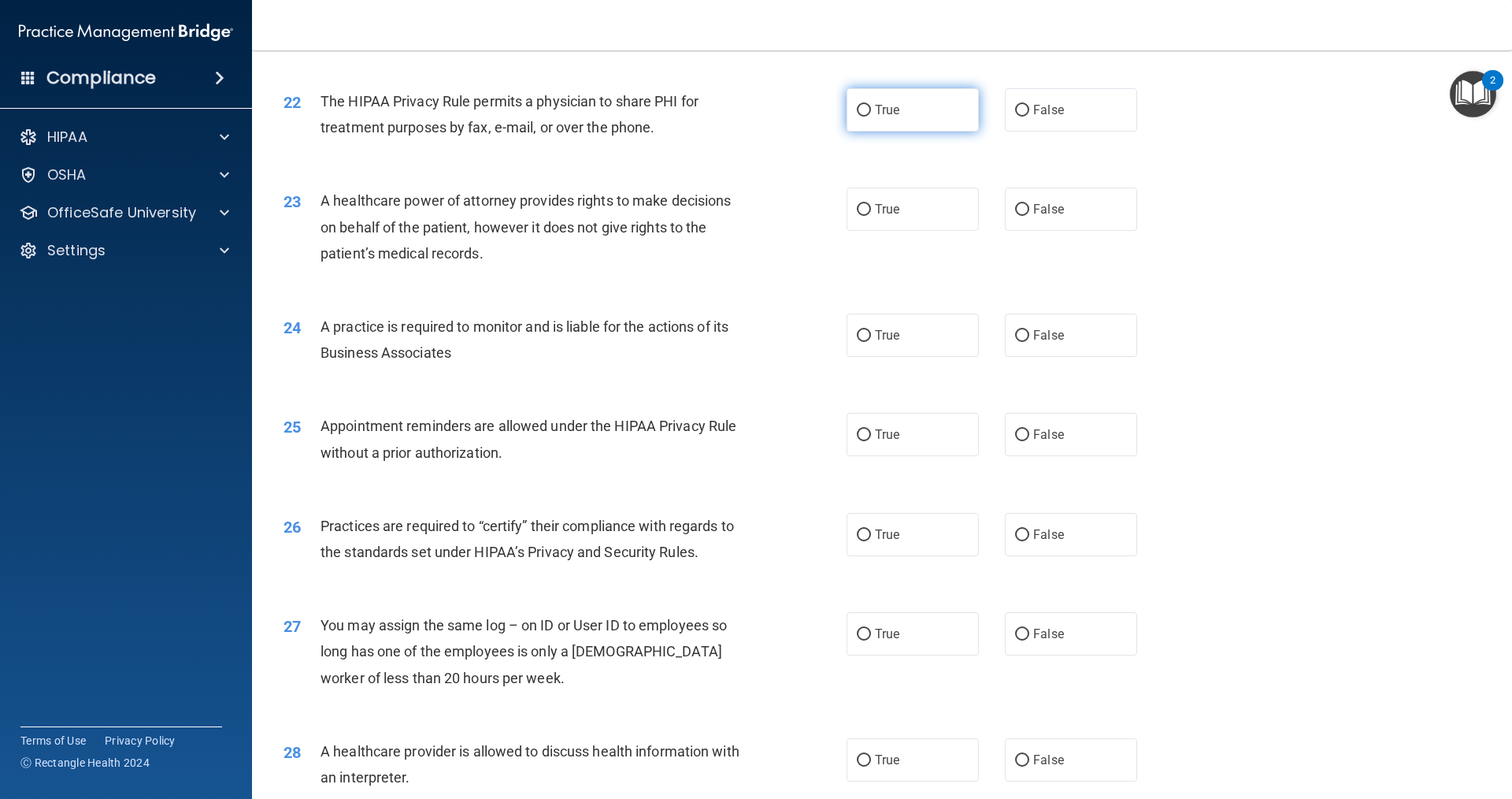
click at [907, 103] on label "True" at bounding box center [912, 109] width 132 height 44
click at [871, 105] on input "True" at bounding box center [864, 111] width 15 height 12
radio input "true"
click at [1070, 205] on label "False" at bounding box center [1070, 209] width 132 height 44
click at [1029, 205] on input "False" at bounding box center [1022, 210] width 15 height 12
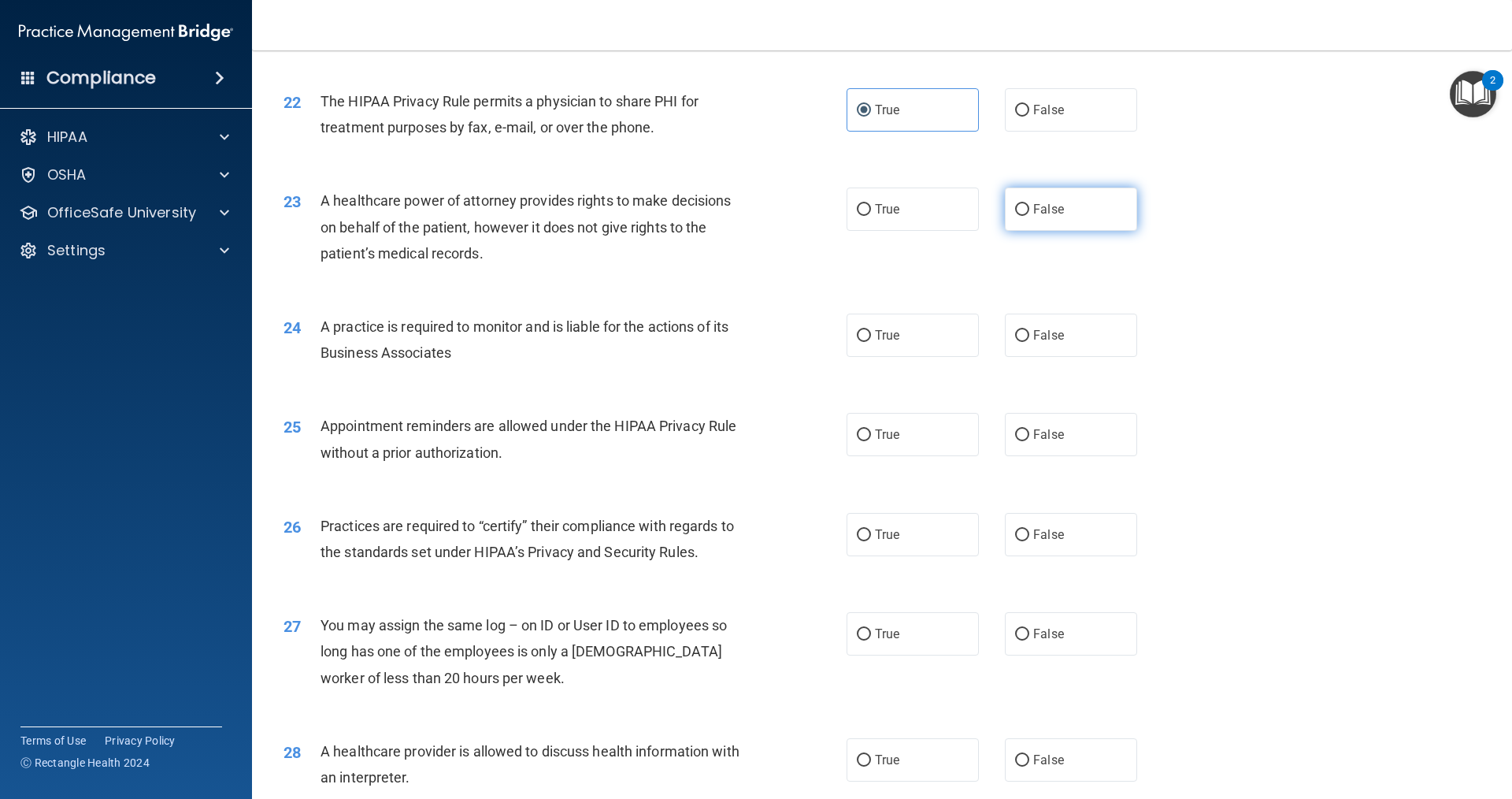
radio input "true"
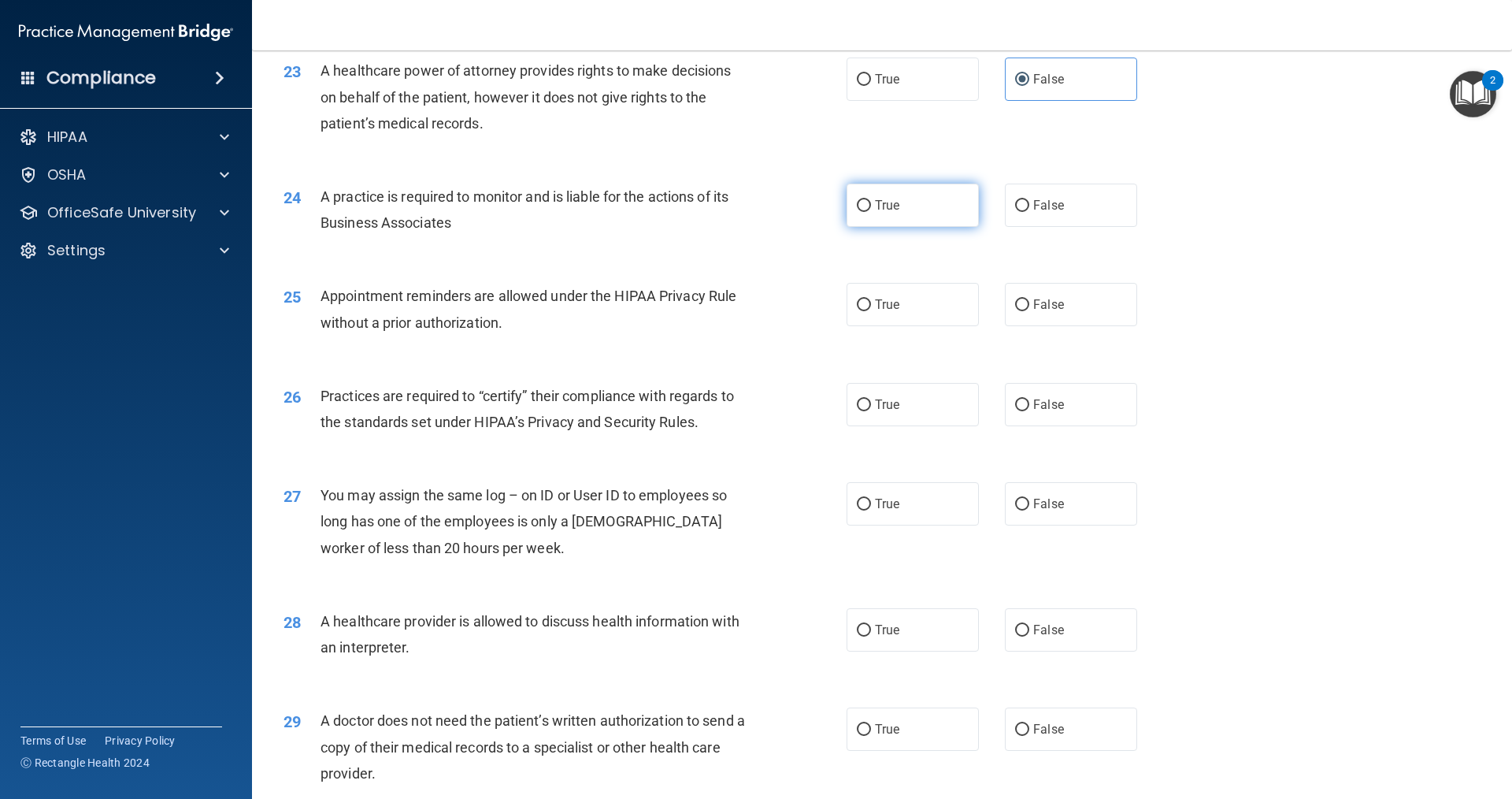
scroll to position [2679, 0]
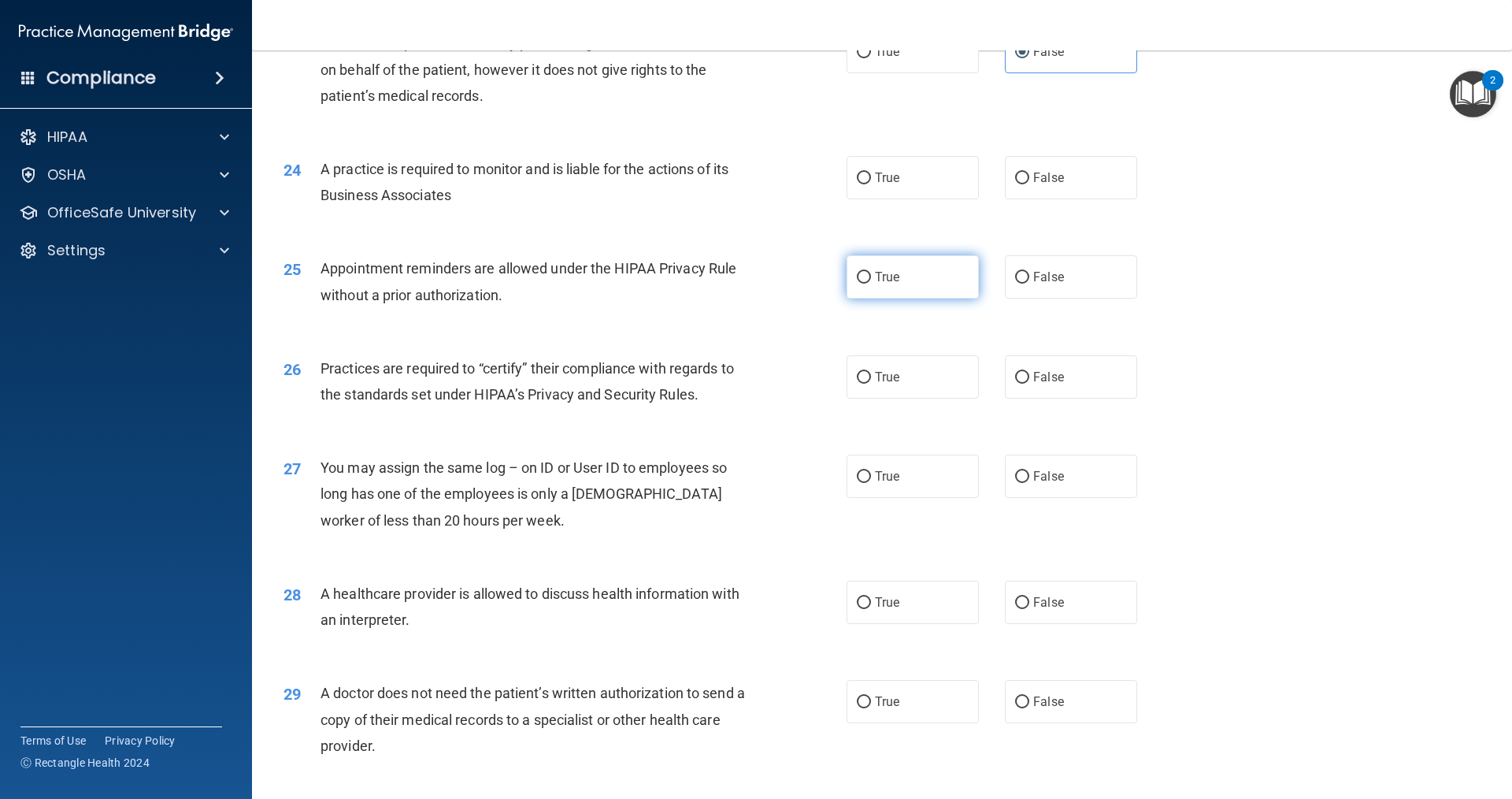
click at [922, 283] on label "True" at bounding box center [912, 277] width 132 height 44
click at [871, 283] on input "True" at bounding box center [864, 278] width 15 height 12
radio input "true"
click at [1034, 278] on span "False" at bounding box center [1049, 277] width 31 height 15
click at [1028, 278] on input "False" at bounding box center [1022, 278] width 15 height 12
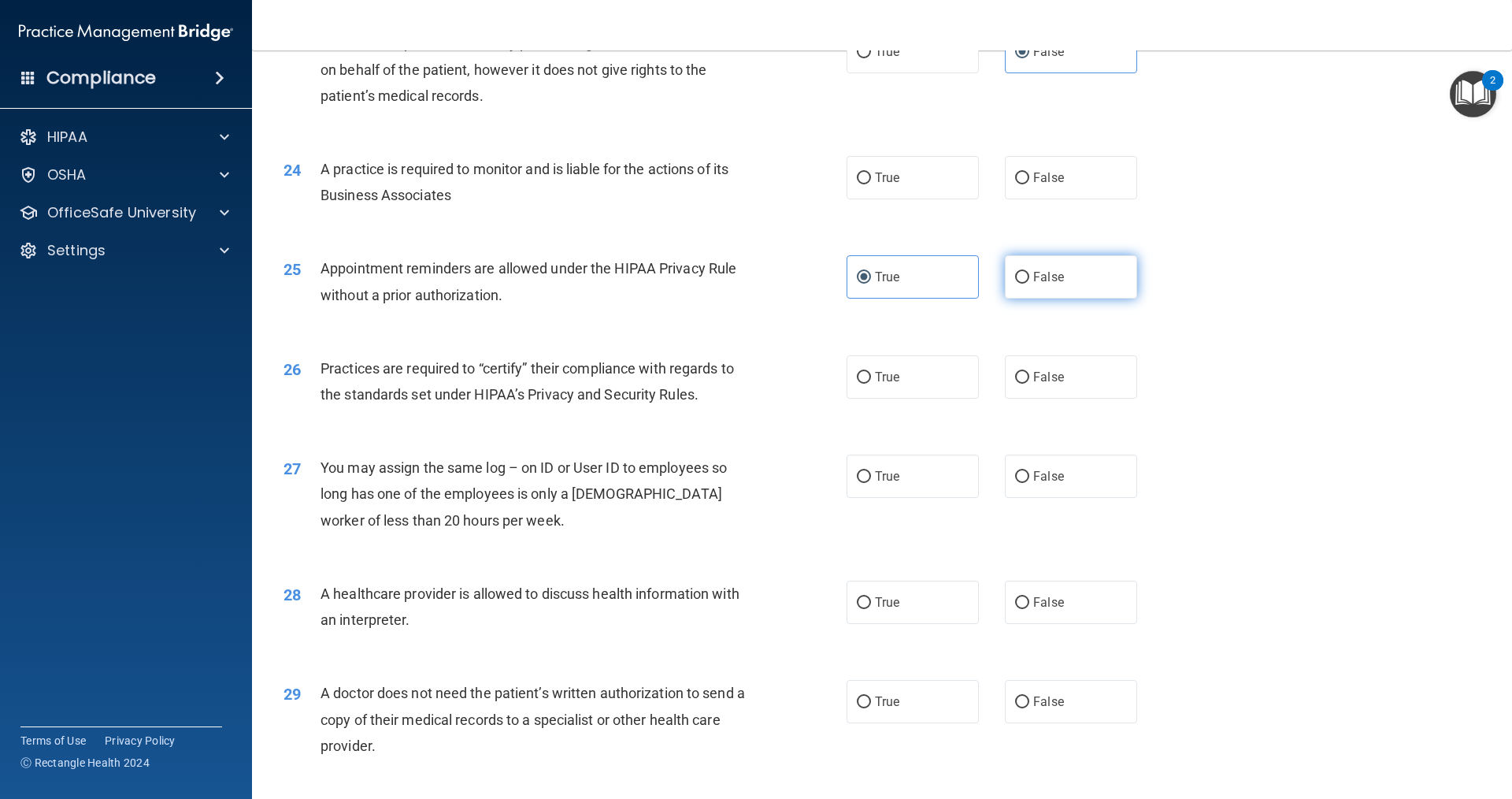
radio input "true"
radio input "false"
click at [905, 171] on label "True" at bounding box center [912, 178] width 132 height 44
click at [871, 173] on input "True" at bounding box center [864, 179] width 15 height 12
radio input "true"
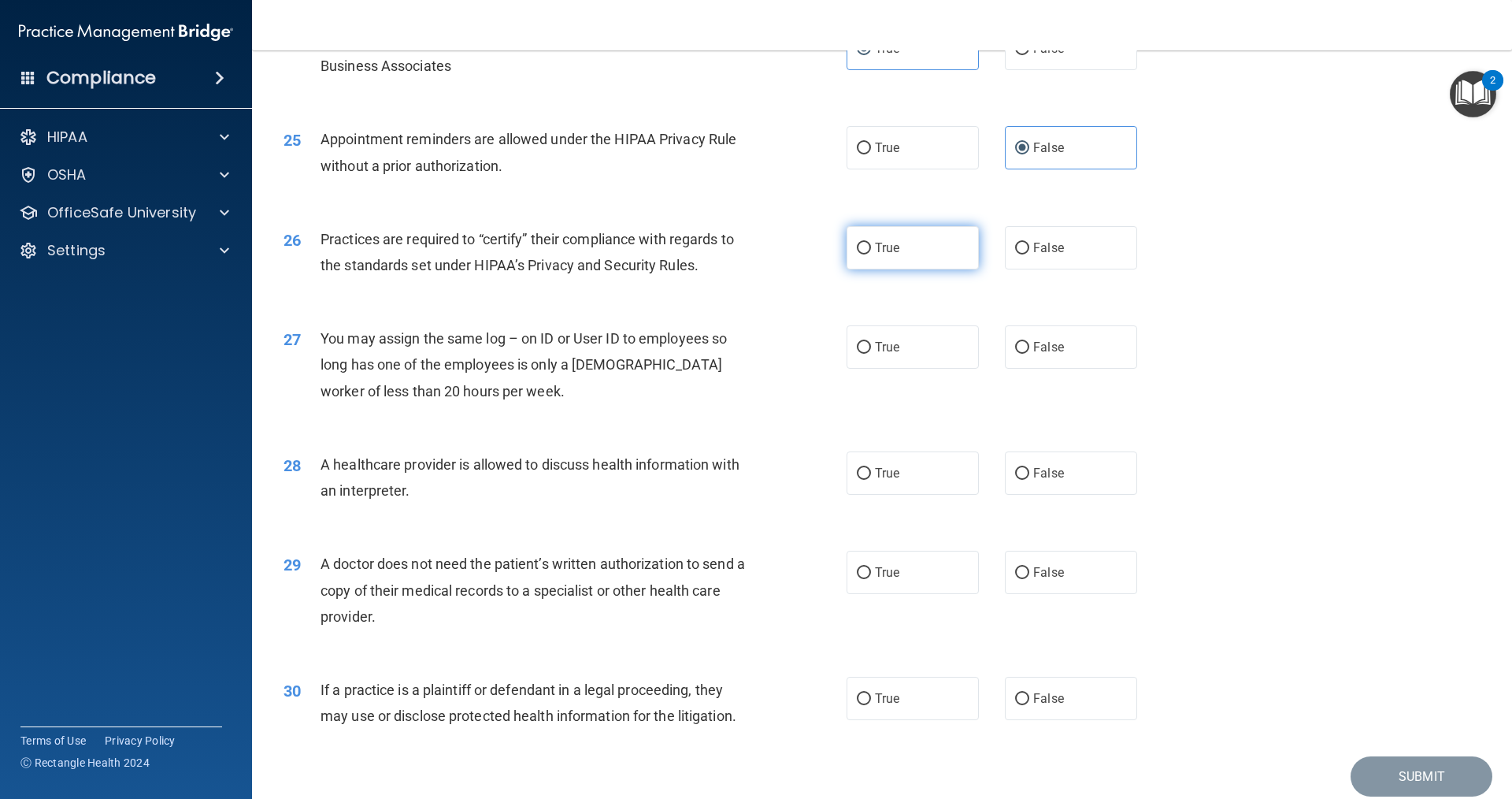
scroll to position [2836, 0]
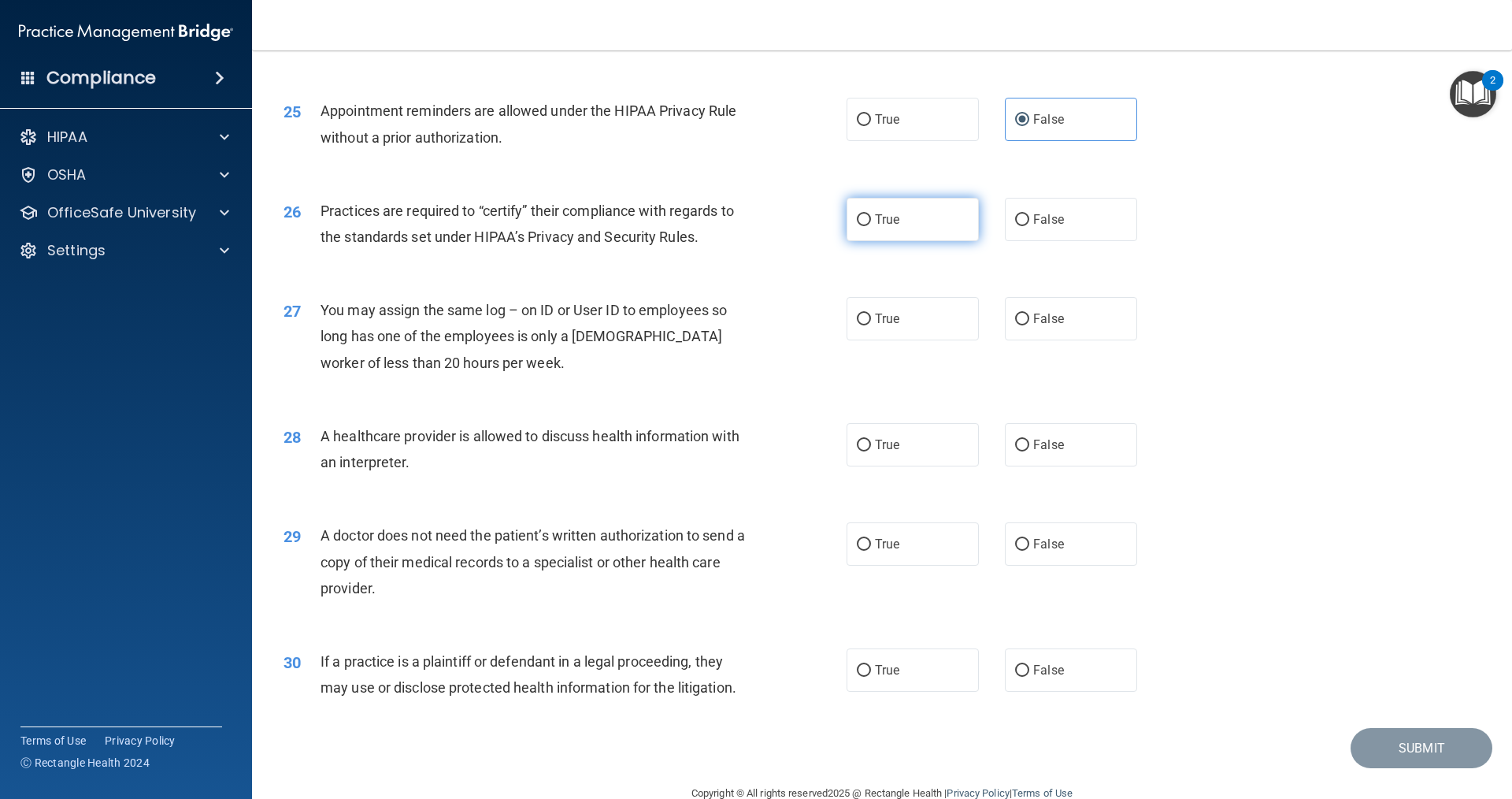
click at [888, 225] on span "True" at bounding box center [887, 220] width 25 height 15
click at [871, 225] on input "True" at bounding box center [864, 220] width 15 height 12
radio input "true"
click at [1046, 314] on span "False" at bounding box center [1049, 319] width 31 height 15
click at [1029, 314] on input "False" at bounding box center [1022, 320] width 15 height 12
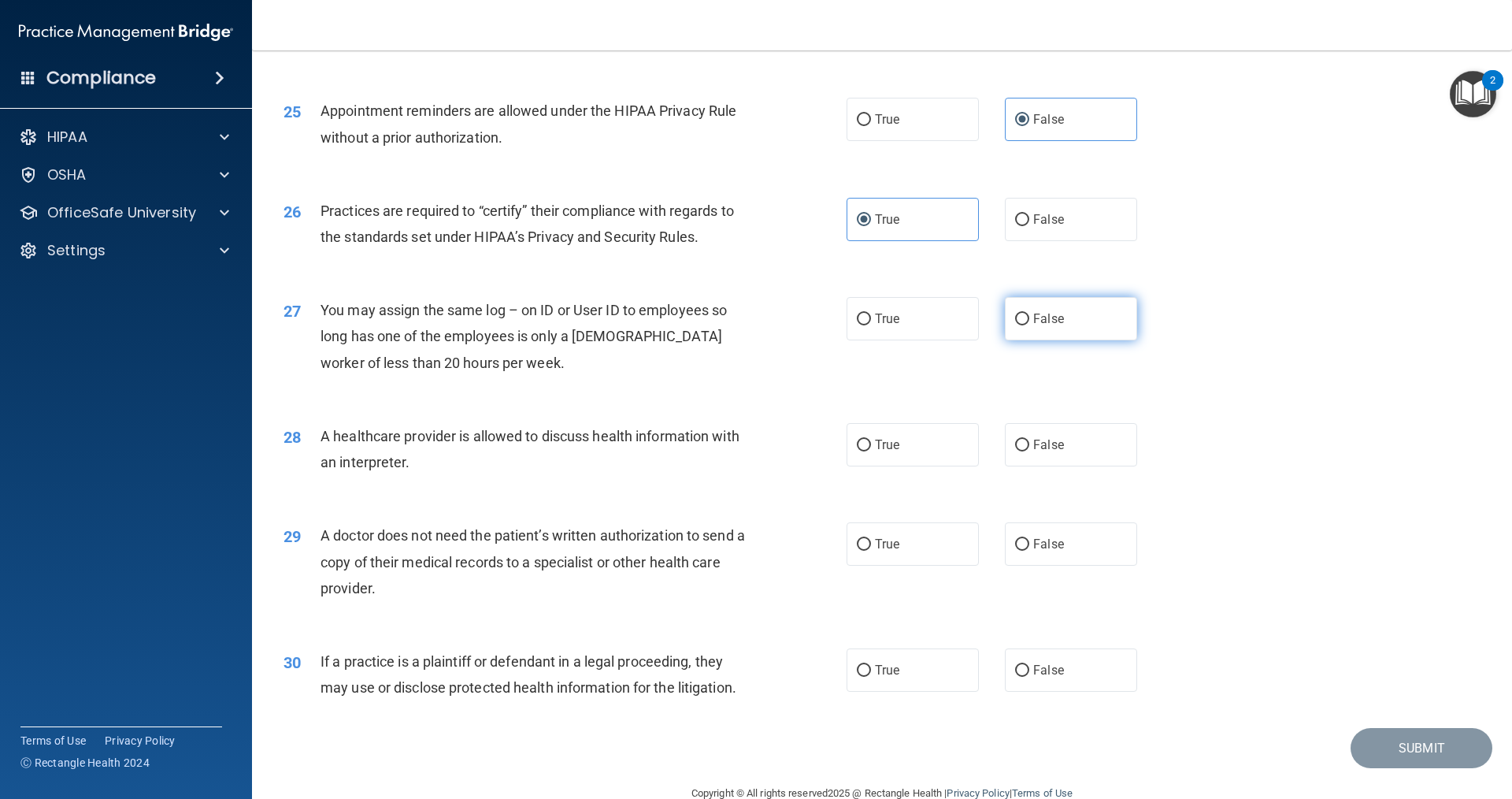
radio input "true"
click at [1015, 450] on input "False" at bounding box center [1022, 445] width 15 height 12
radio input "true"
click at [893, 458] on label "True" at bounding box center [912, 444] width 132 height 44
click at [871, 451] on input "True" at bounding box center [864, 445] width 15 height 12
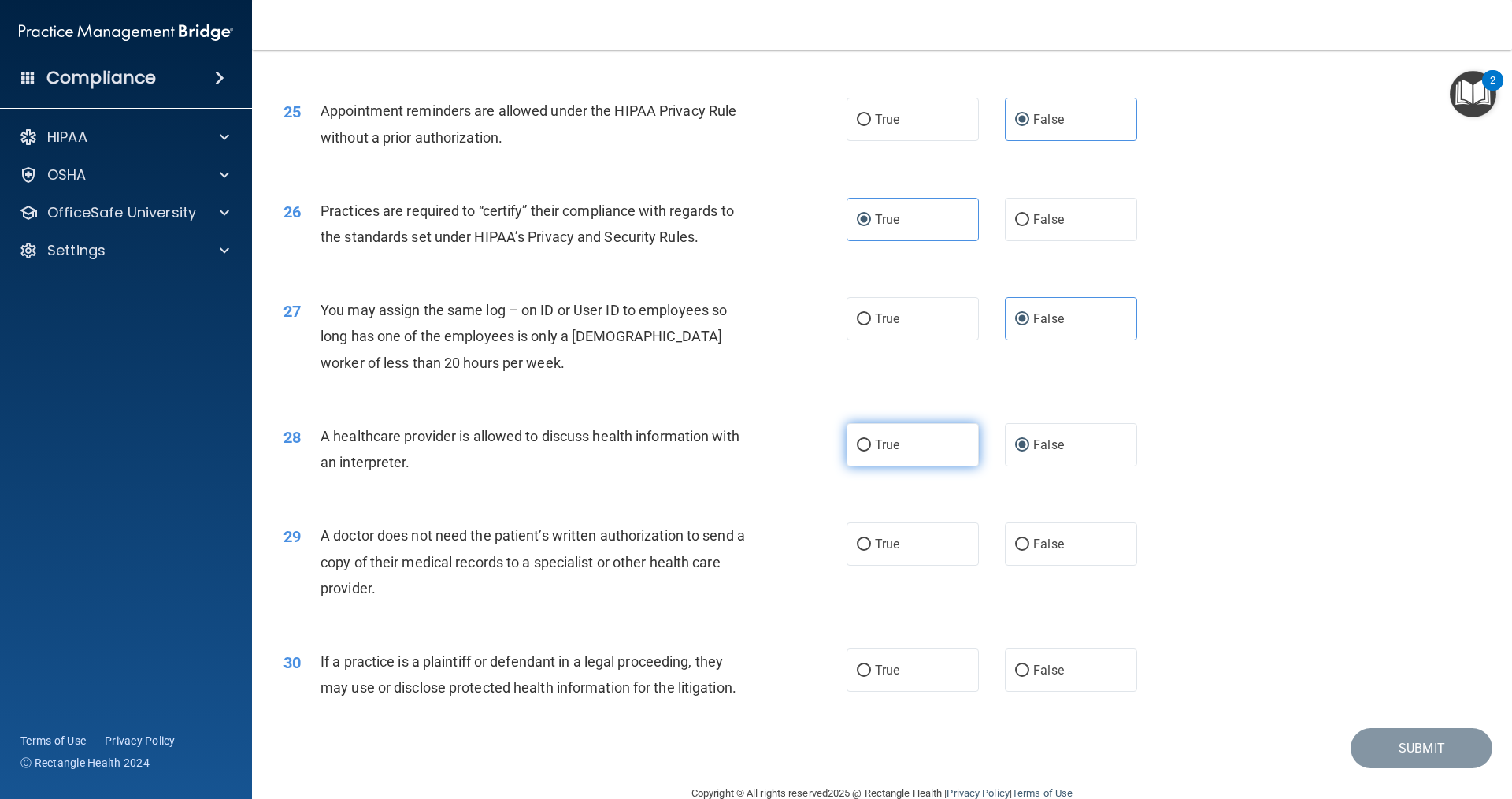
radio input "true"
radio input "false"
click at [1072, 540] on label "False" at bounding box center [1070, 543] width 132 height 44
click at [1029, 540] on input "False" at bounding box center [1022, 545] width 15 height 12
radio input "true"
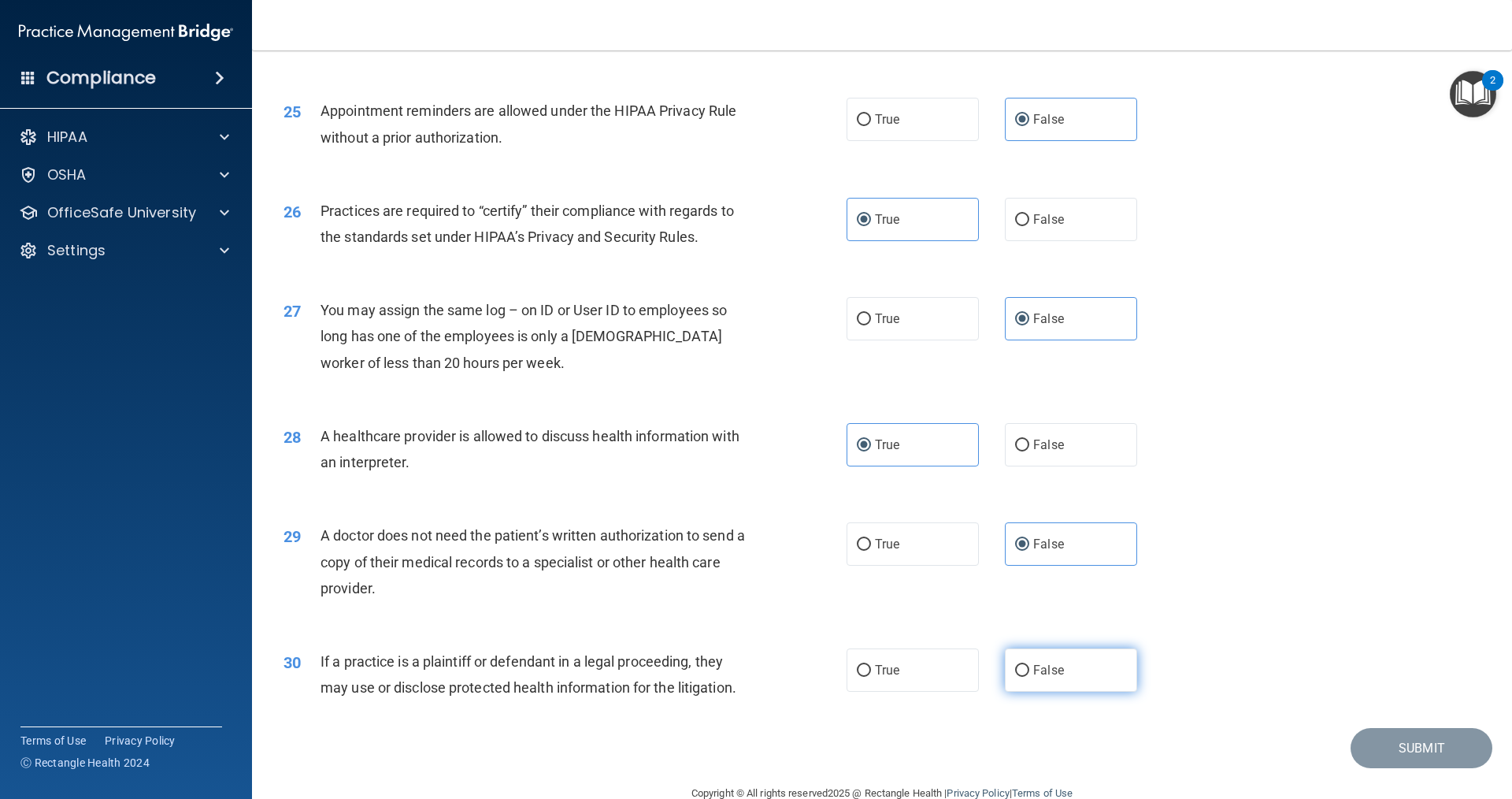
click at [1078, 681] on label "False" at bounding box center [1070, 670] width 132 height 44
click at [1029, 677] on input "False" at bounding box center [1022, 671] width 15 height 12
radio input "true"
click at [1381, 732] on button "Submit" at bounding box center [1421, 748] width 142 height 40
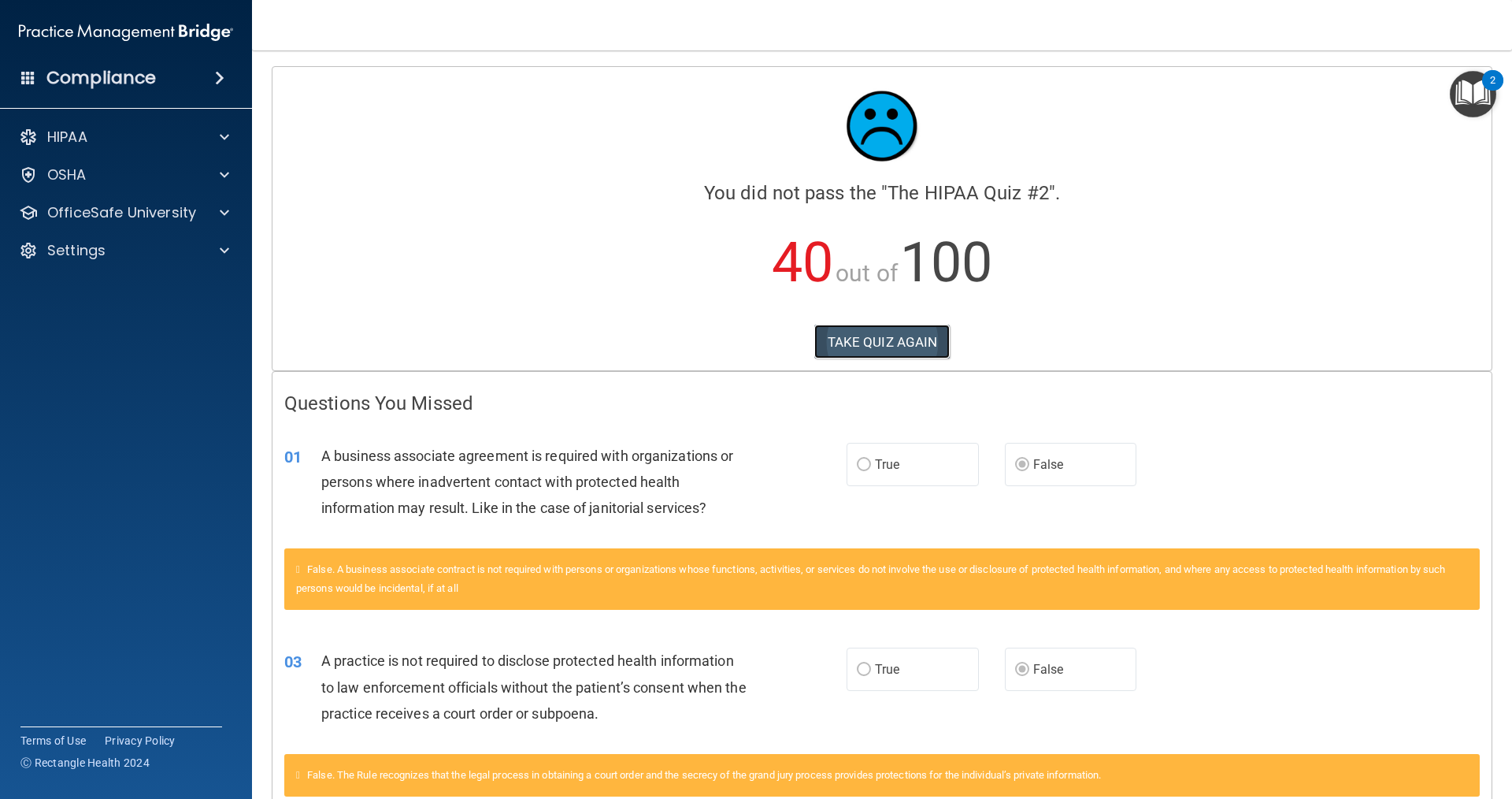
click at [885, 346] on button "TAKE QUIZ AGAIN" at bounding box center [882, 342] width 136 height 35
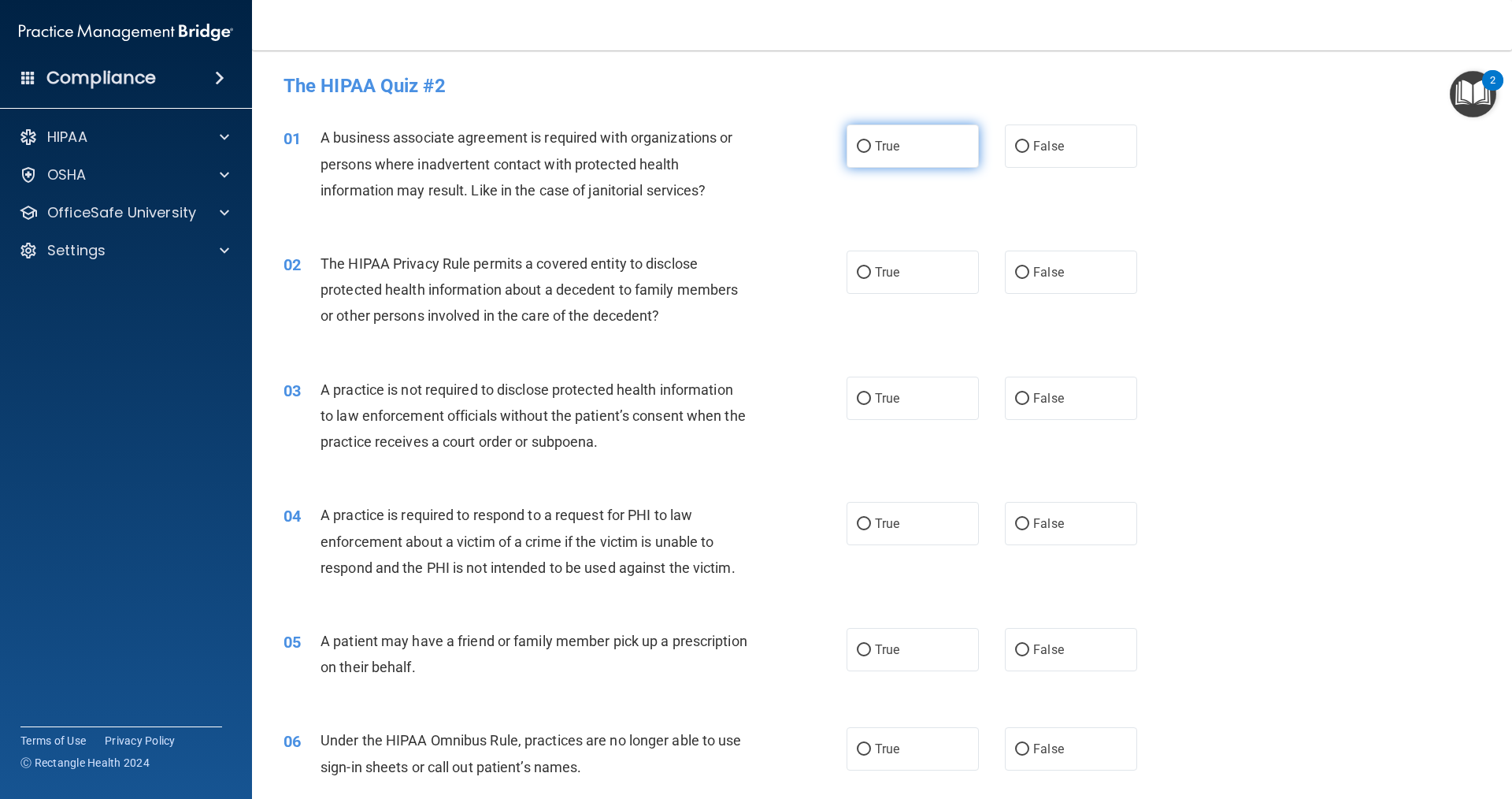
click at [900, 150] on label "True" at bounding box center [912, 146] width 132 height 44
click at [871, 150] on input "True" at bounding box center [864, 147] width 15 height 12
radio input "true"
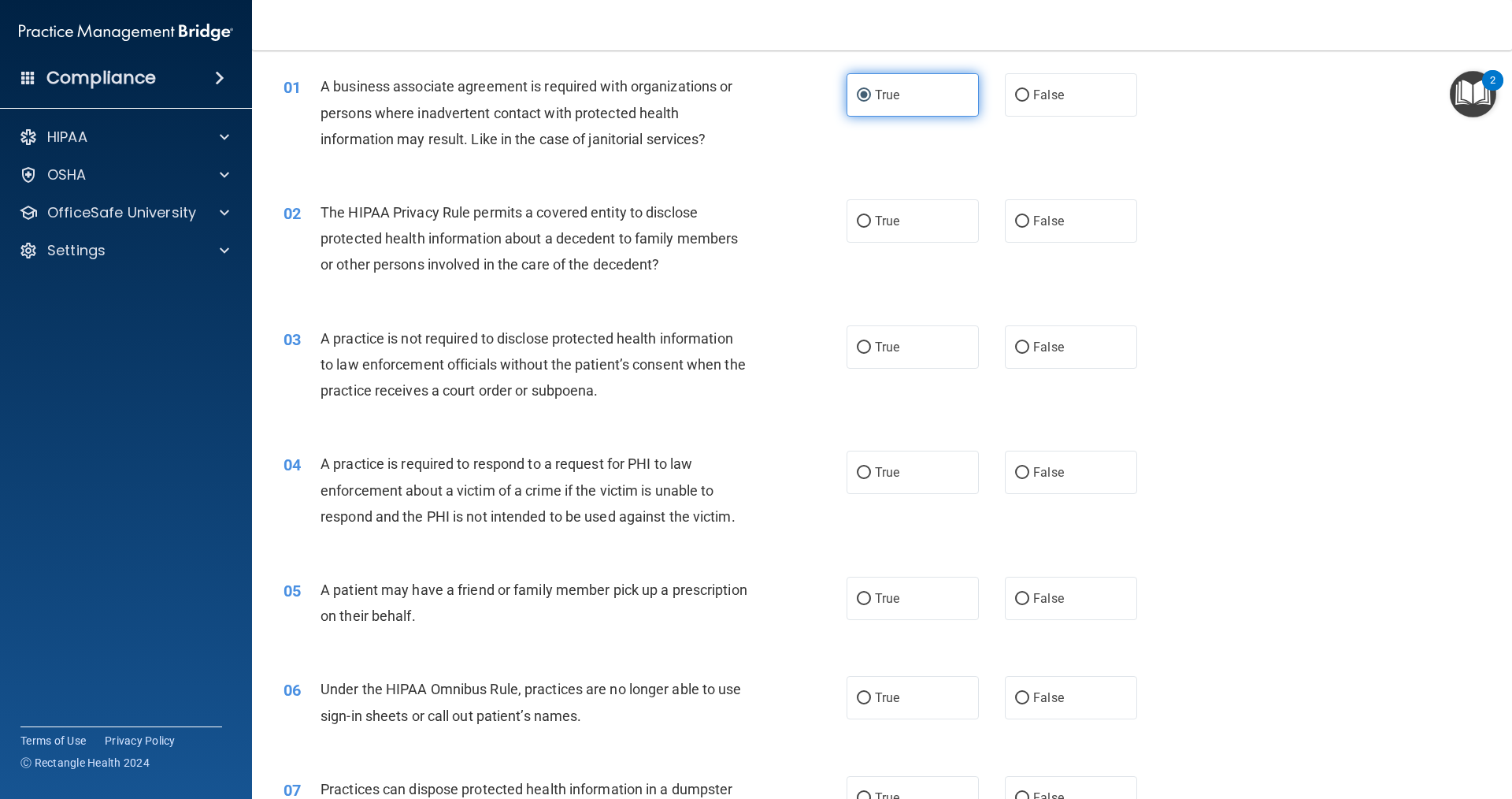
scroll to position [79, 0]
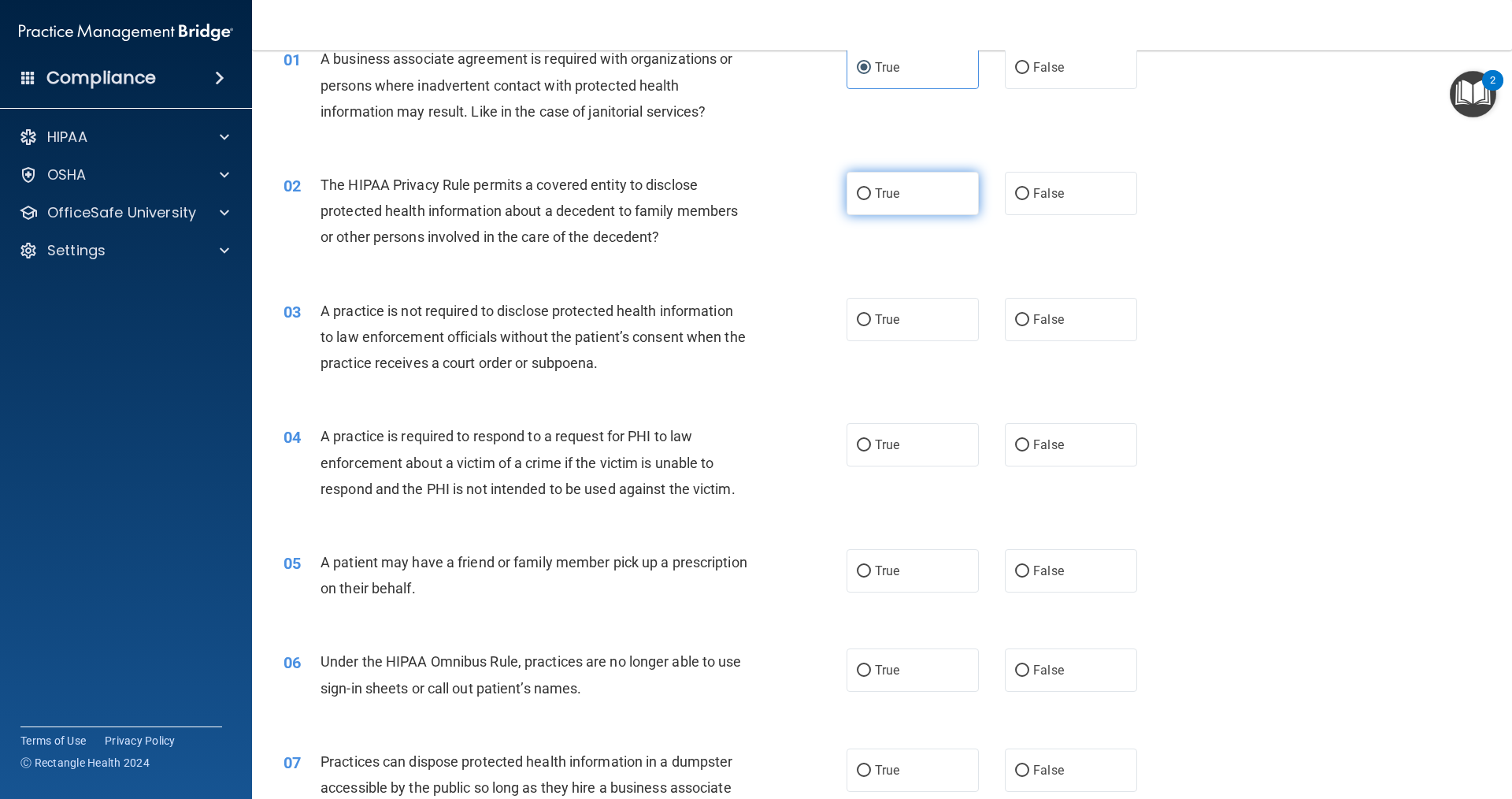
click at [916, 203] on label "True" at bounding box center [912, 193] width 132 height 44
click at [871, 200] on input "True" at bounding box center [864, 194] width 15 height 12
radio input "true"
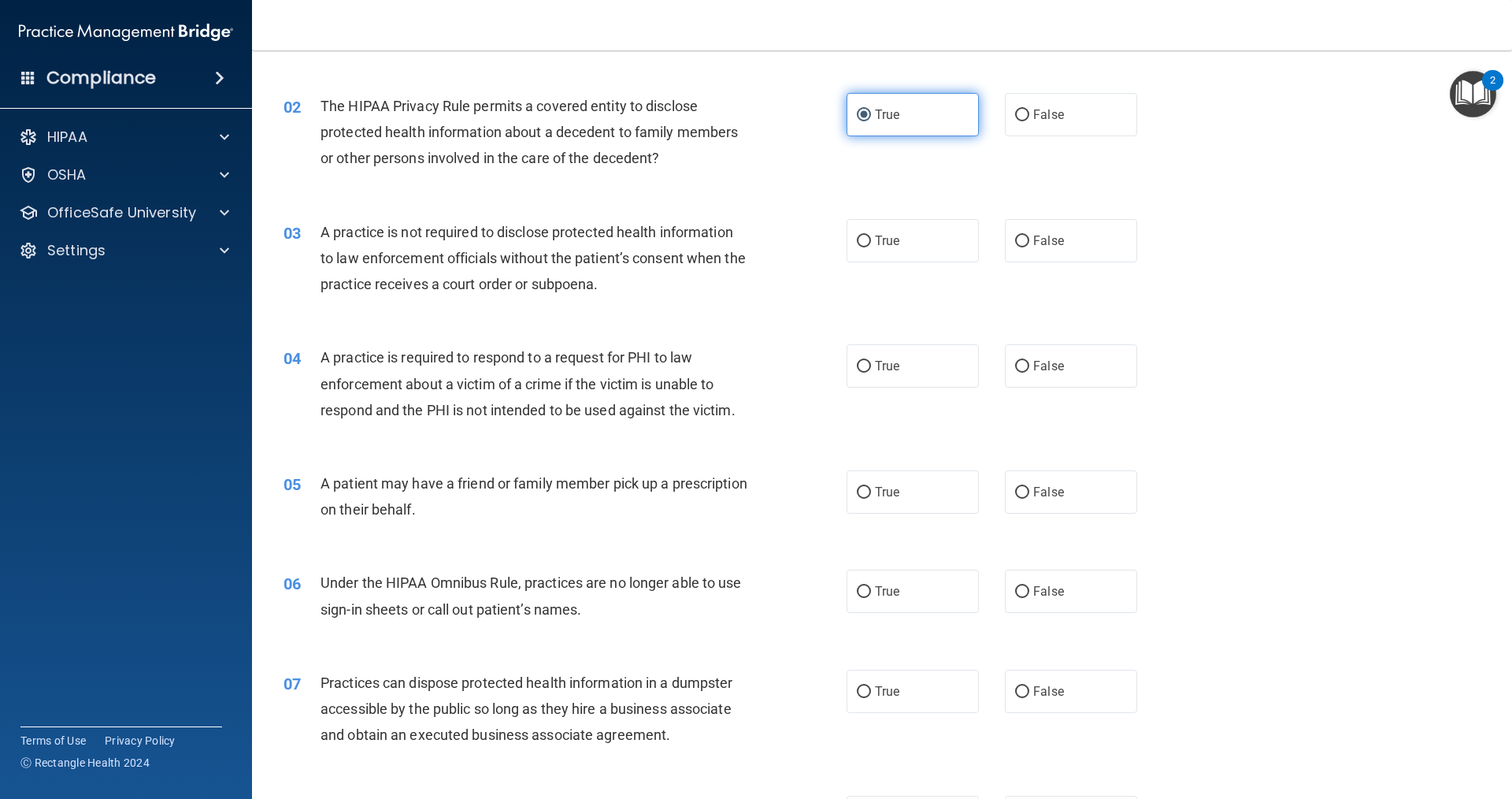
scroll to position [237, 0]
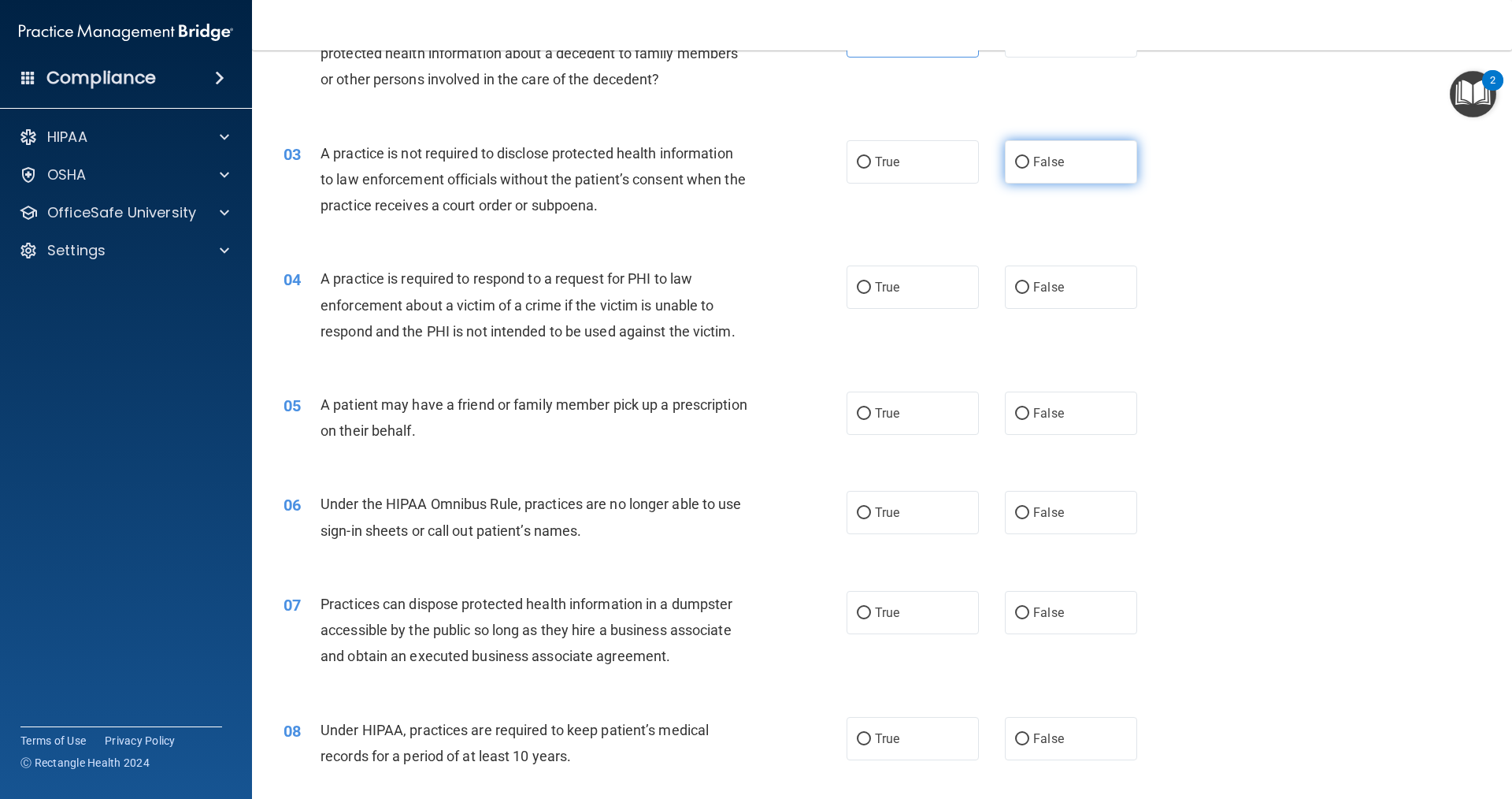
click at [1048, 159] on span "False" at bounding box center [1049, 162] width 31 height 15
click at [1029, 159] on input "False" at bounding box center [1022, 162] width 15 height 12
radio input "true"
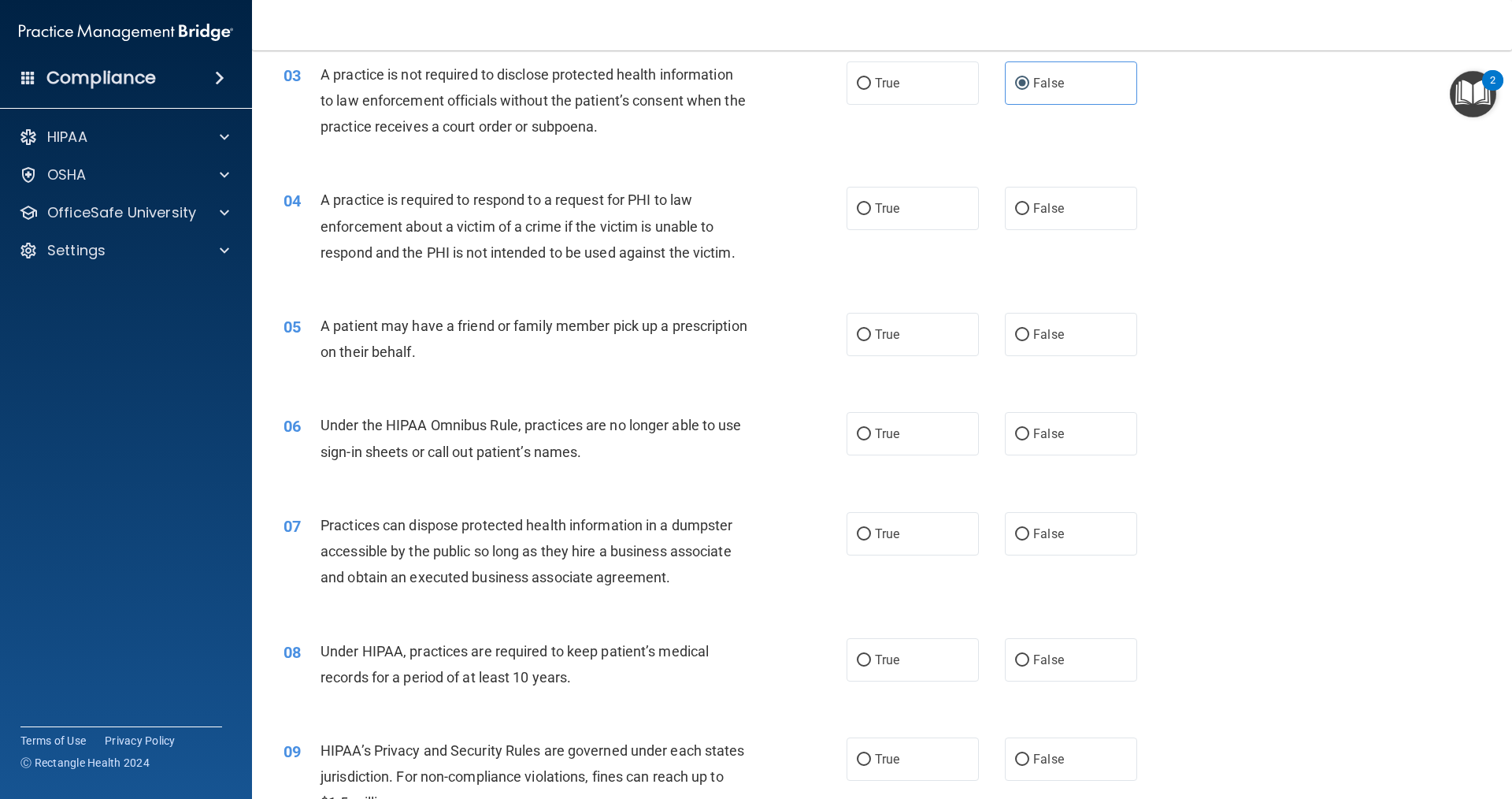
scroll to position [394, 0]
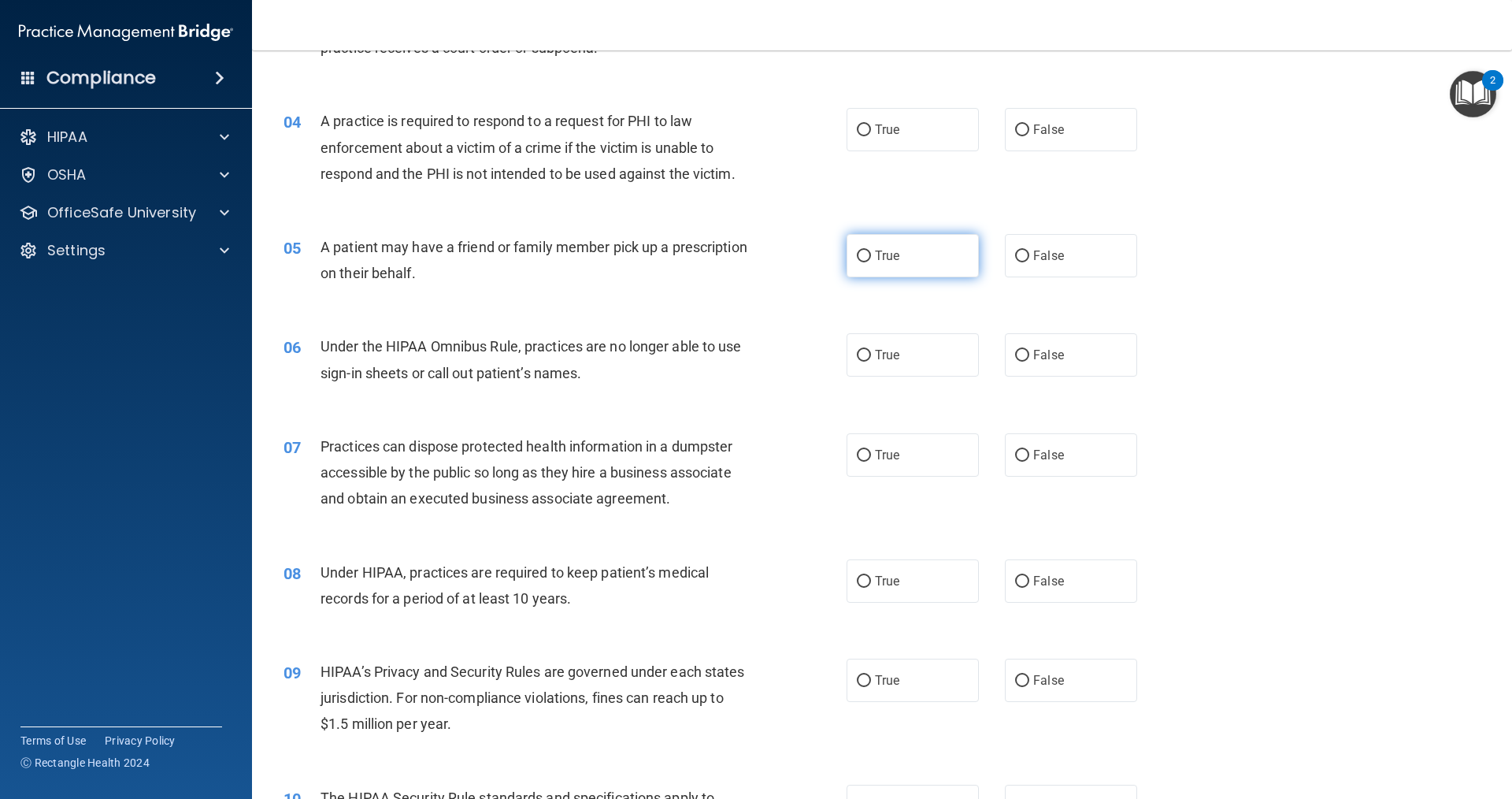
click at [893, 250] on span "True" at bounding box center [887, 256] width 25 height 15
click at [871, 250] on input "True" at bounding box center [864, 256] width 15 height 12
radio input "true"
click at [1023, 125] on label "False" at bounding box center [1070, 129] width 132 height 44
click at [1023, 125] on input "False" at bounding box center [1022, 131] width 15 height 12
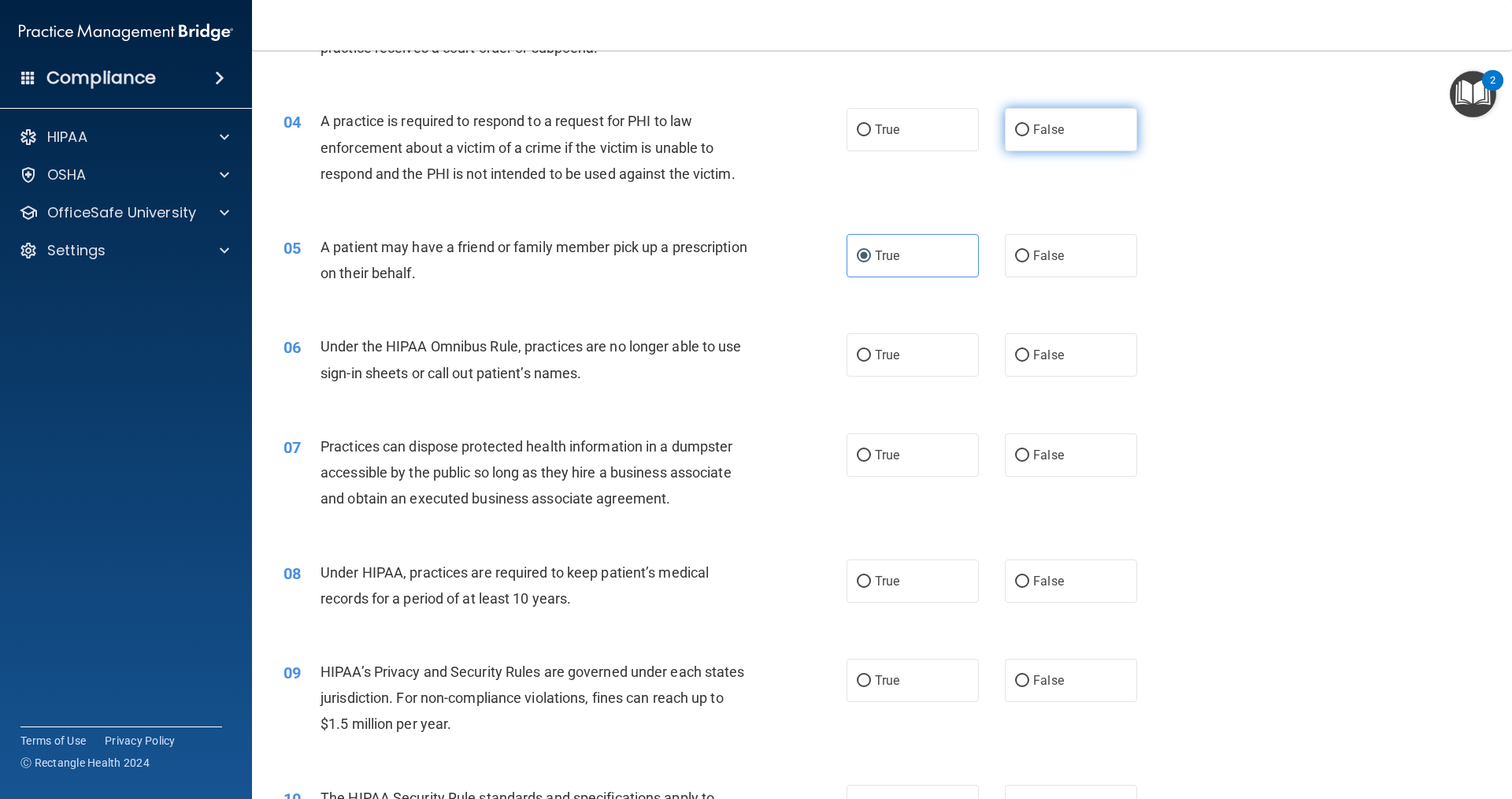
radio input "true"
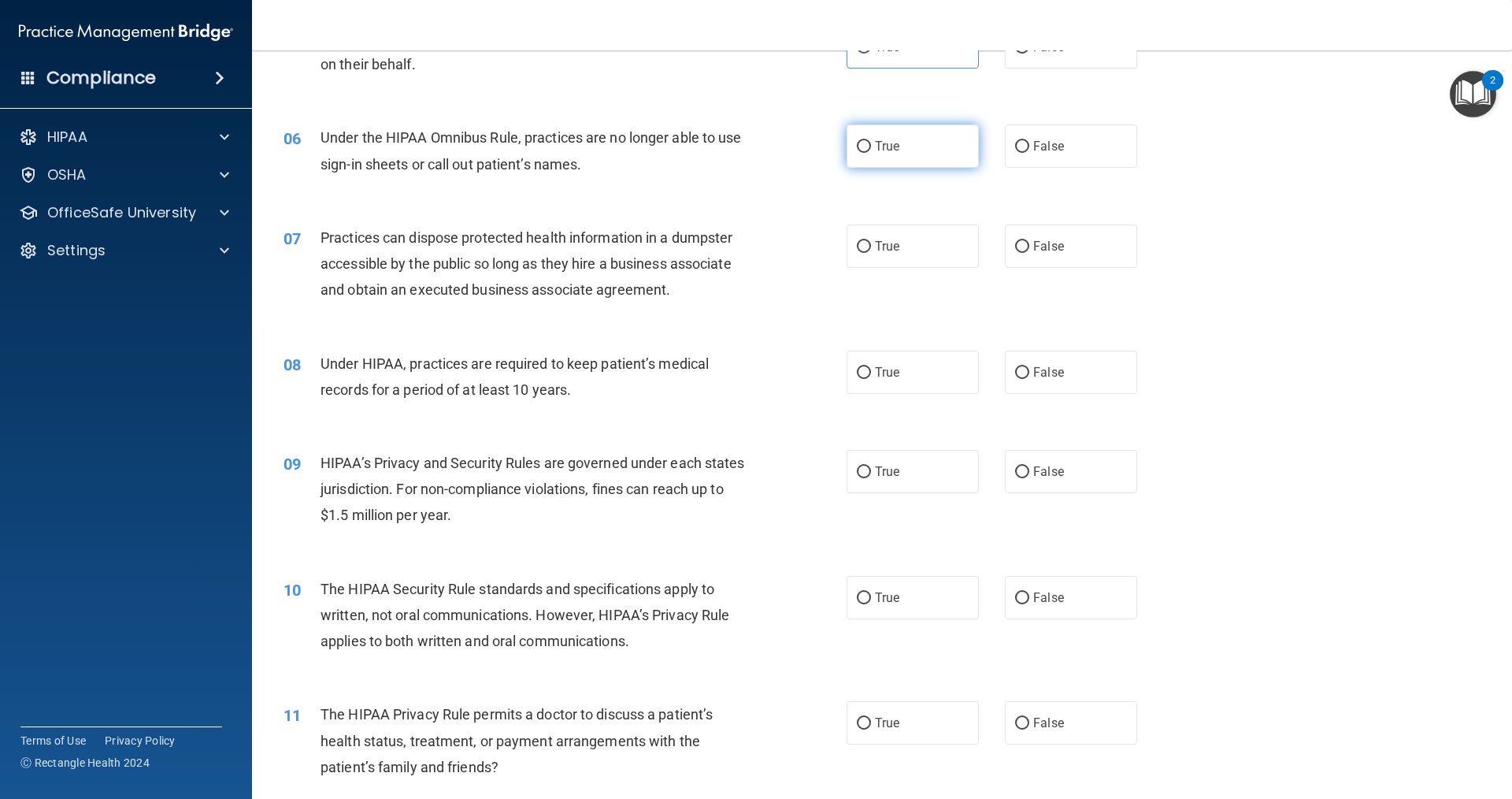
scroll to position [631, 0]
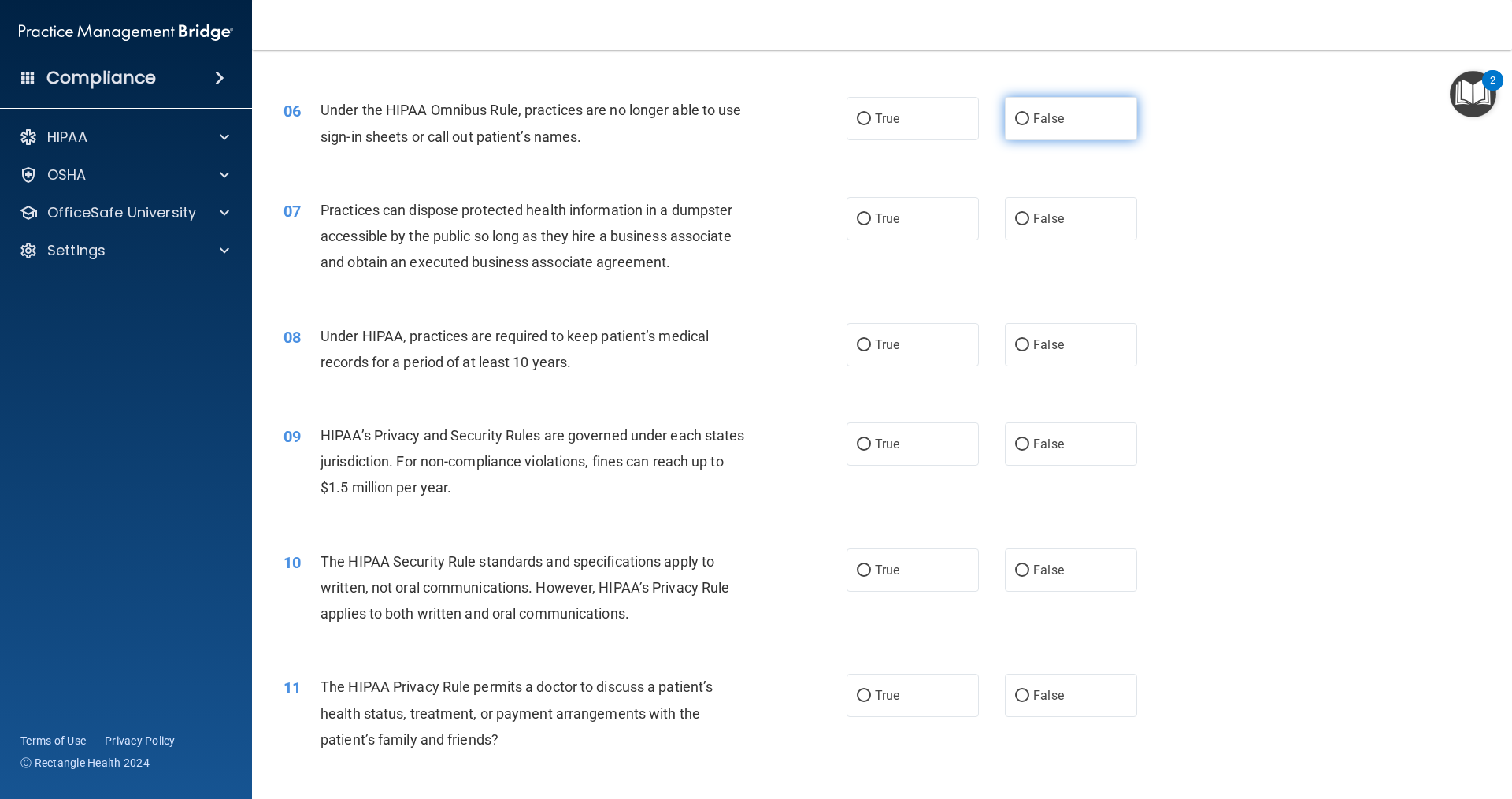
click at [1015, 132] on label "False" at bounding box center [1070, 118] width 132 height 44
click at [1015, 126] on input "False" at bounding box center [1022, 120] width 15 height 12
radio input "true"
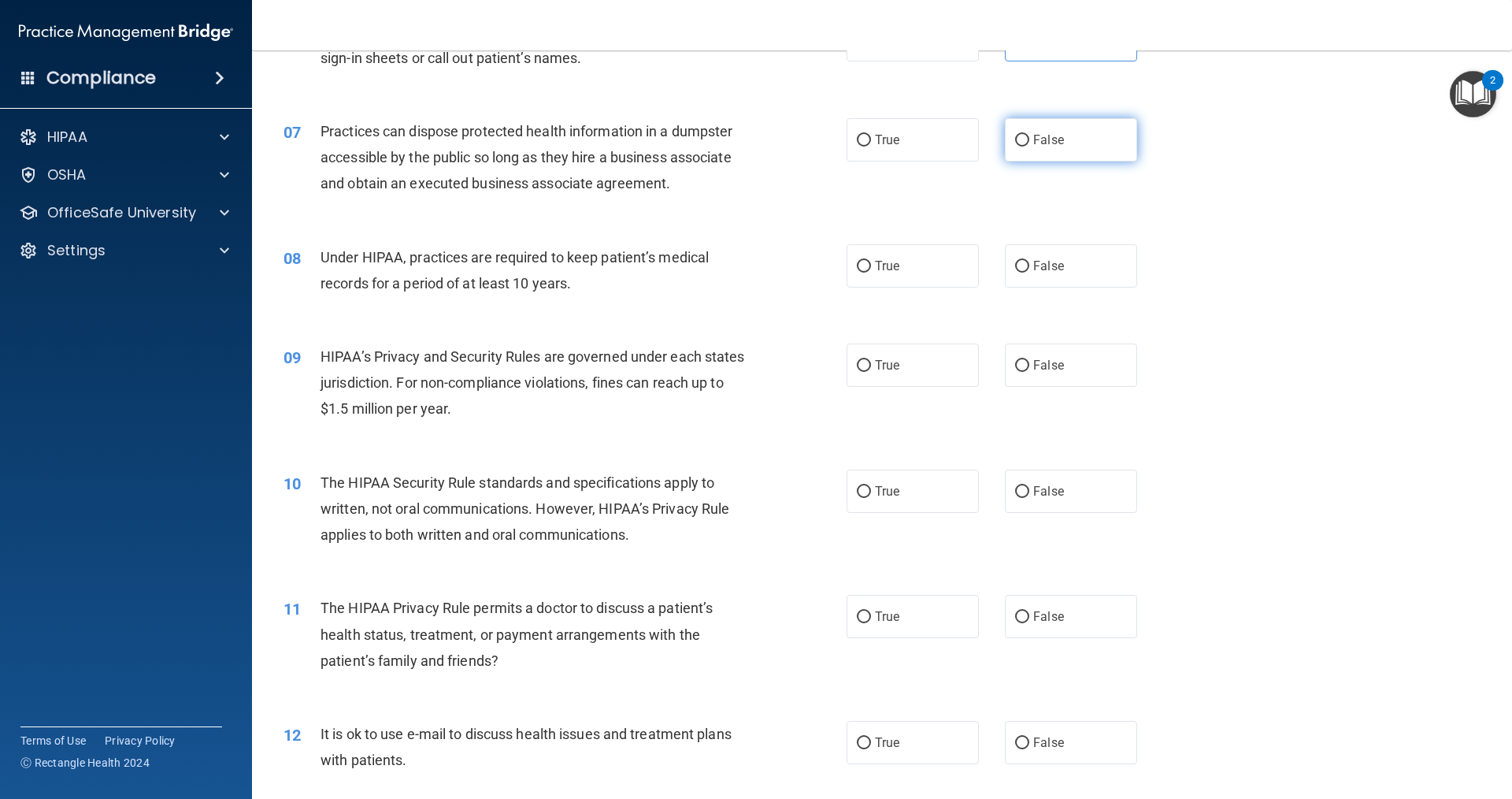
click at [1013, 150] on label "False" at bounding box center [1070, 139] width 132 height 44
click at [1015, 146] on input "False" at bounding box center [1022, 141] width 15 height 12
radio input "true"
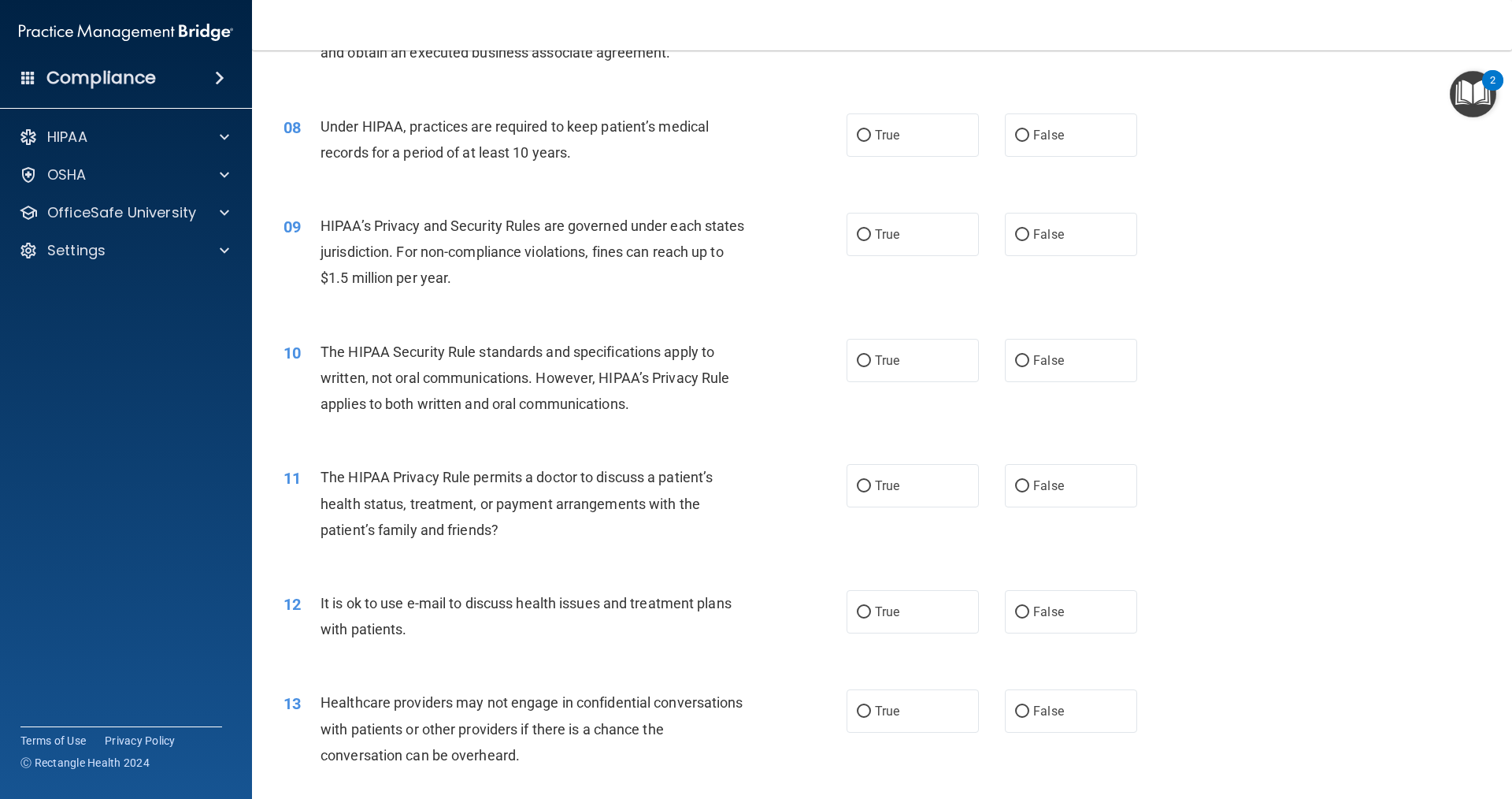
scroll to position [867, 0]
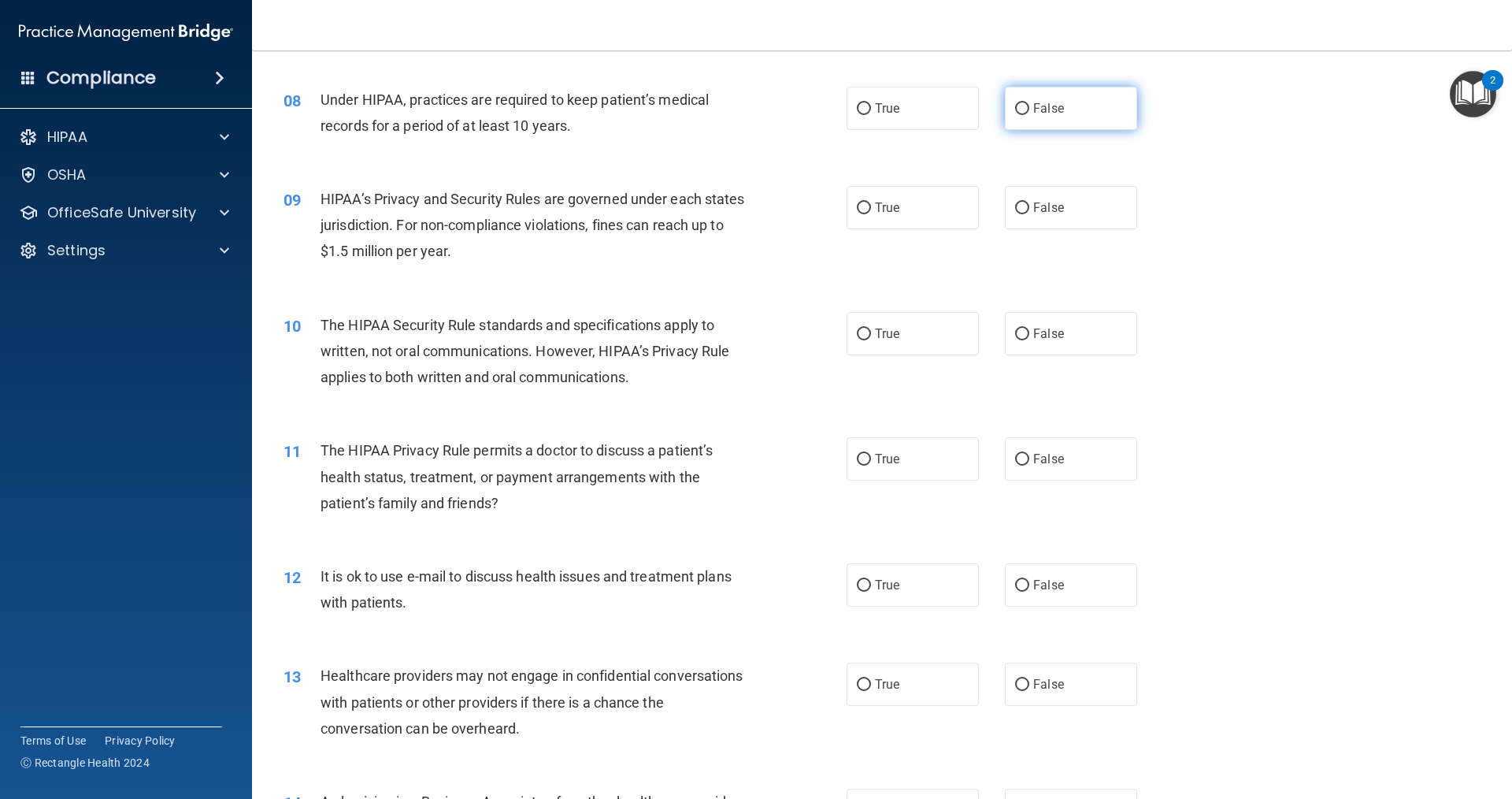
click at [1061, 106] on label "False" at bounding box center [1070, 108] width 132 height 44
click at [1029, 106] on input "False" at bounding box center [1022, 109] width 15 height 12
radio input "true"
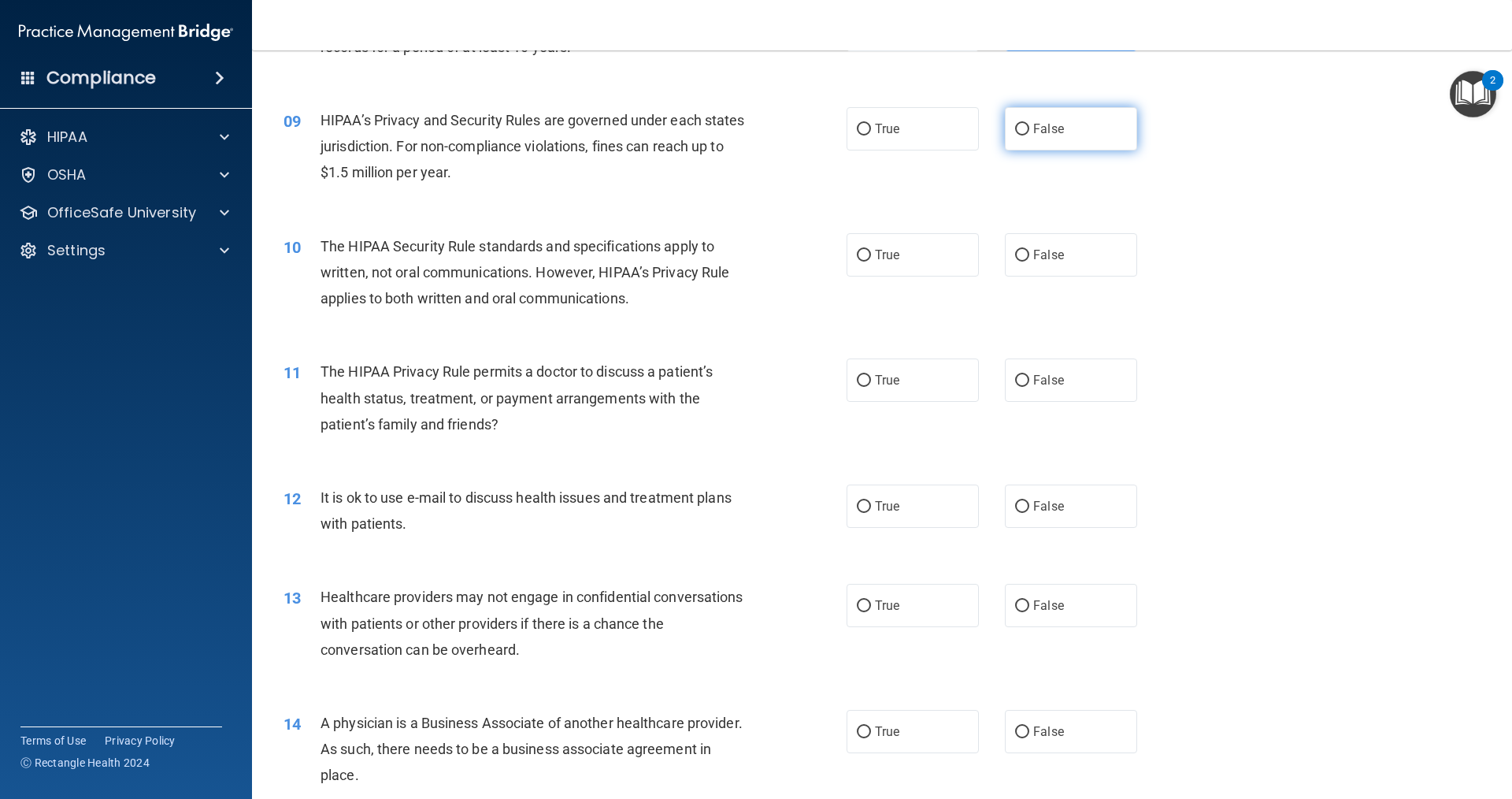
click at [1044, 123] on span "False" at bounding box center [1049, 129] width 31 height 15
click at [1029, 124] on input "False" at bounding box center [1022, 130] width 15 height 12
radio input "true"
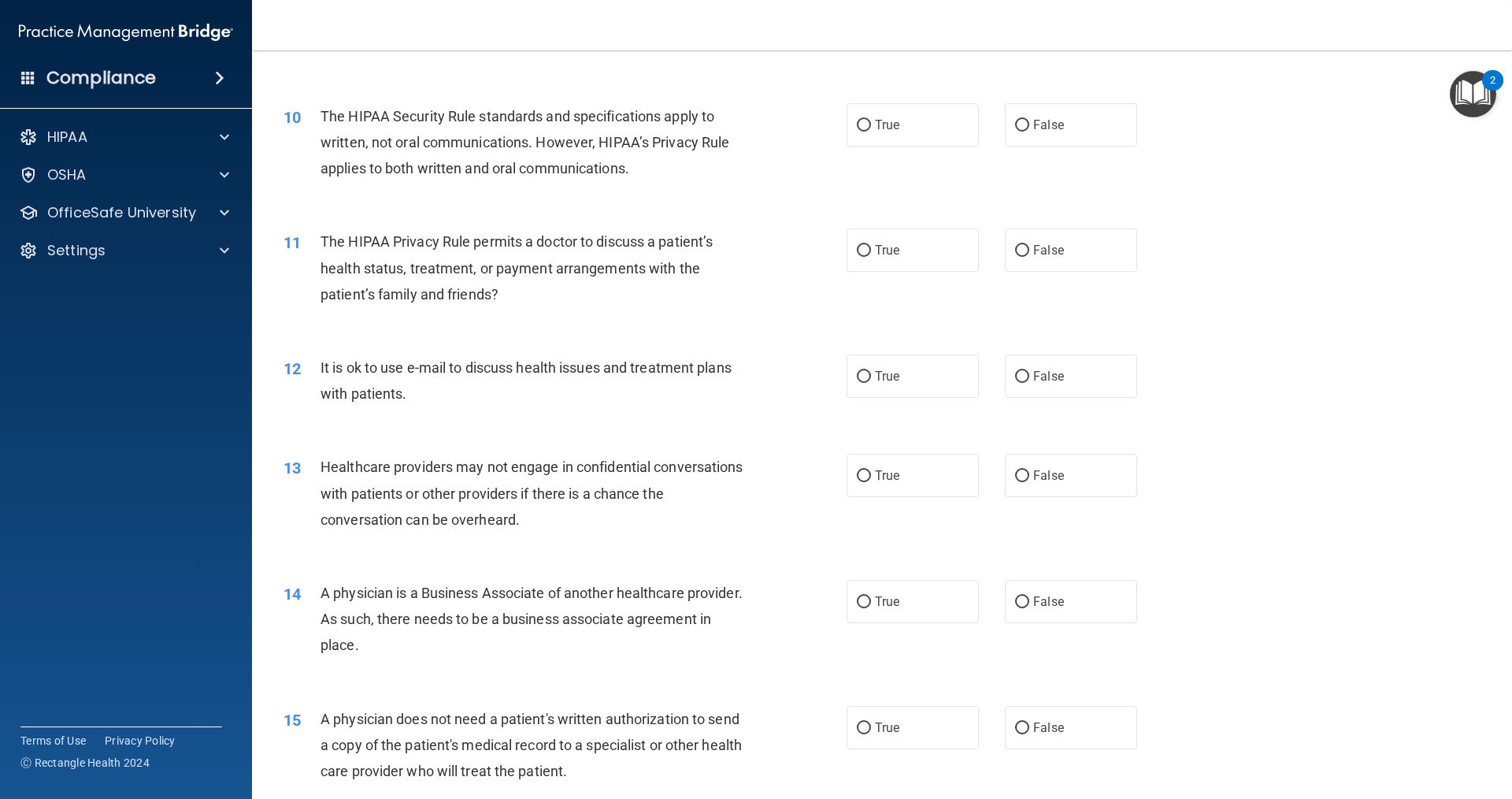
scroll to position [1103, 0]
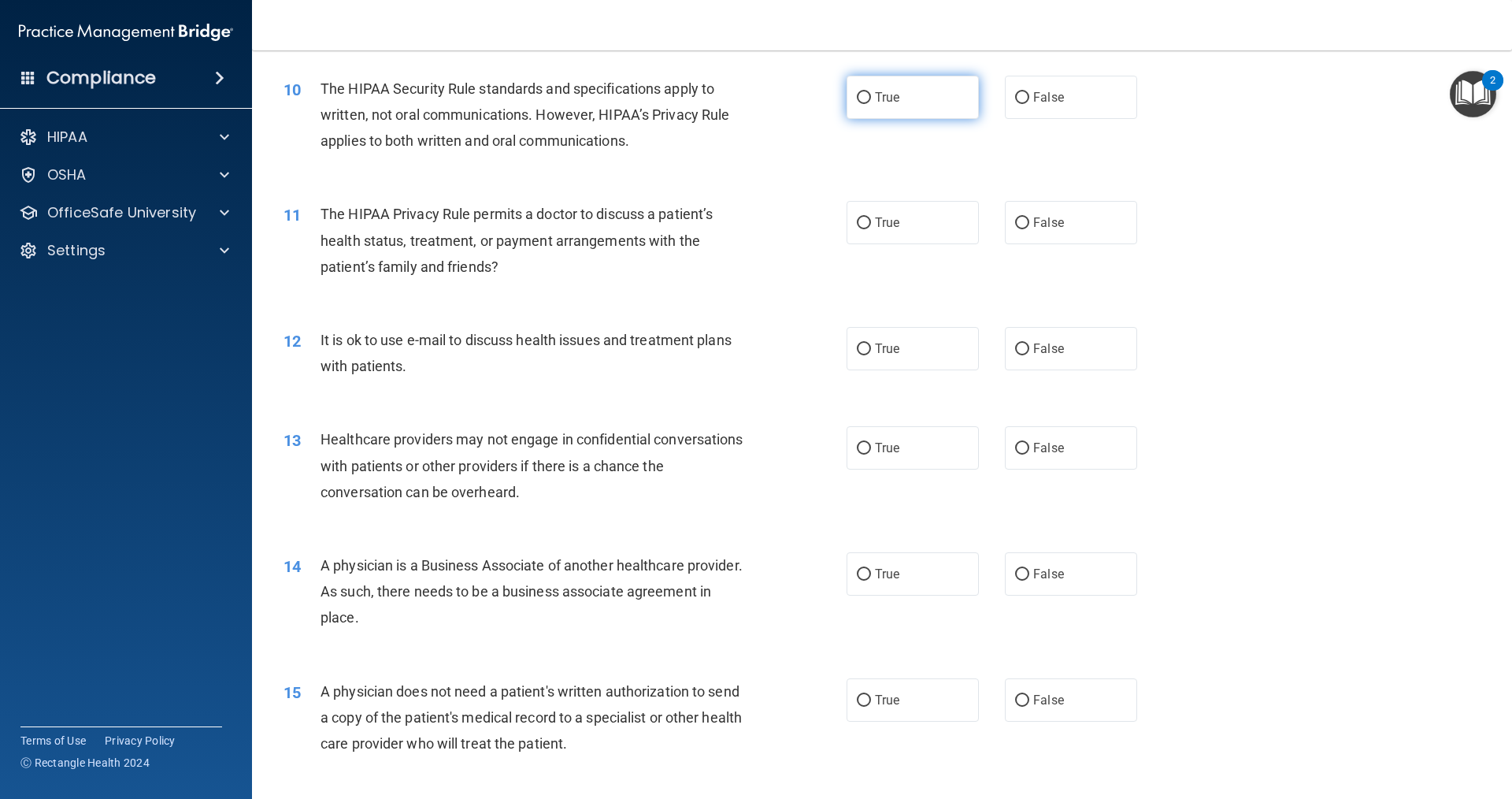
click at [863, 92] on input "True" at bounding box center [864, 98] width 15 height 12
radio input "true"
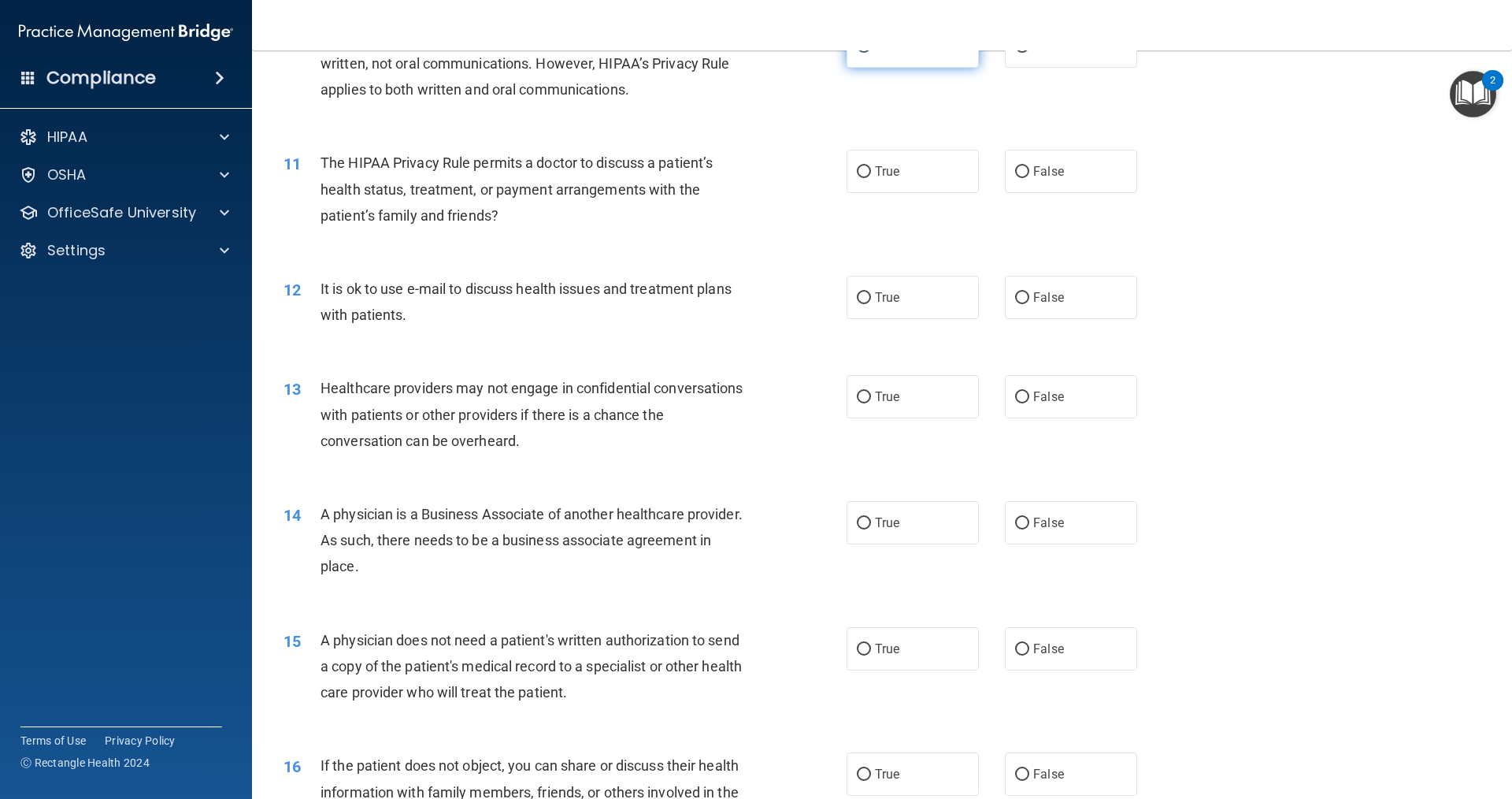
scroll to position [1182, 0]
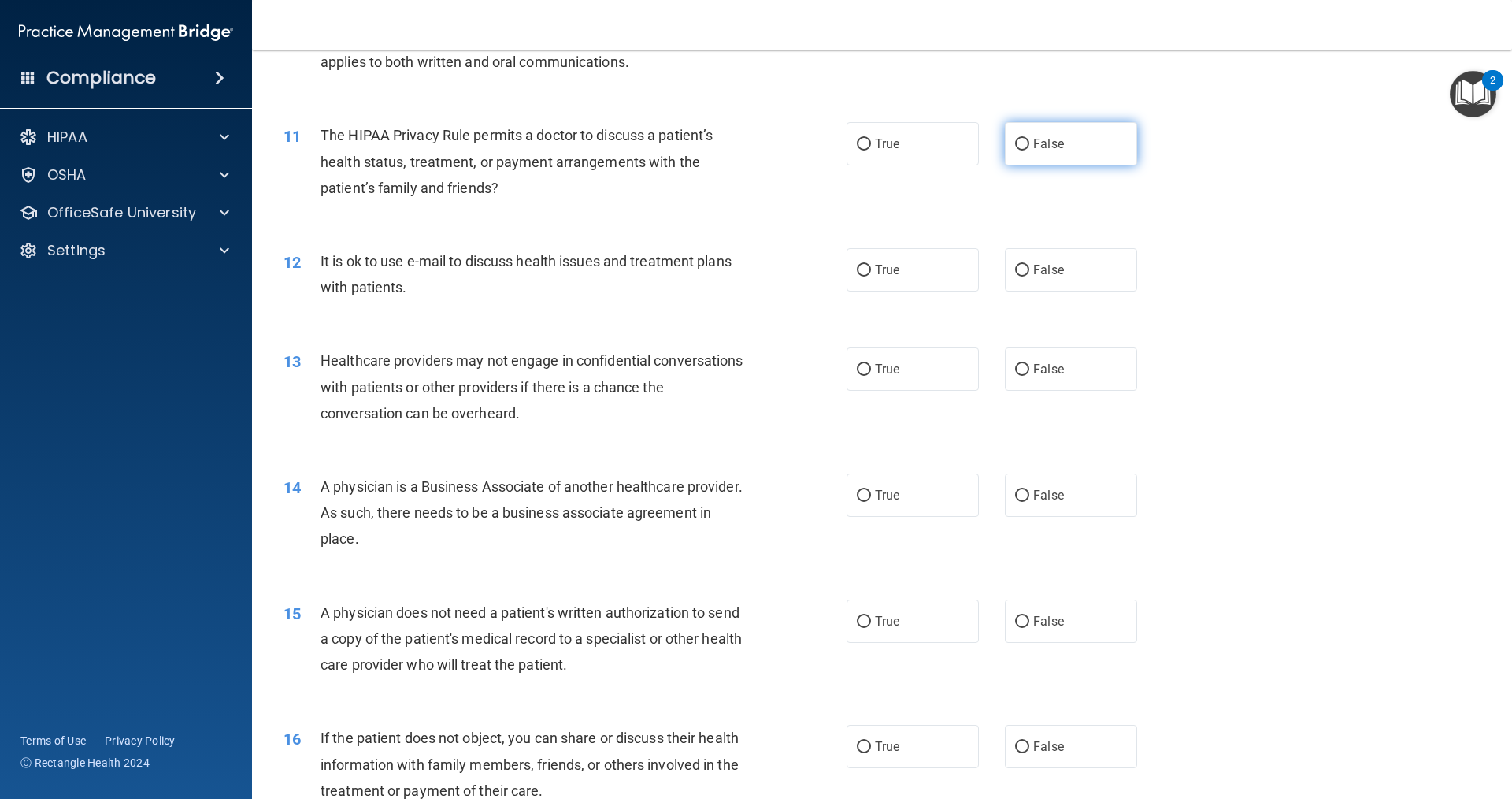
click at [1034, 144] on span "False" at bounding box center [1049, 144] width 31 height 15
click at [1027, 144] on input "False" at bounding box center [1022, 144] width 15 height 12
radio input "true"
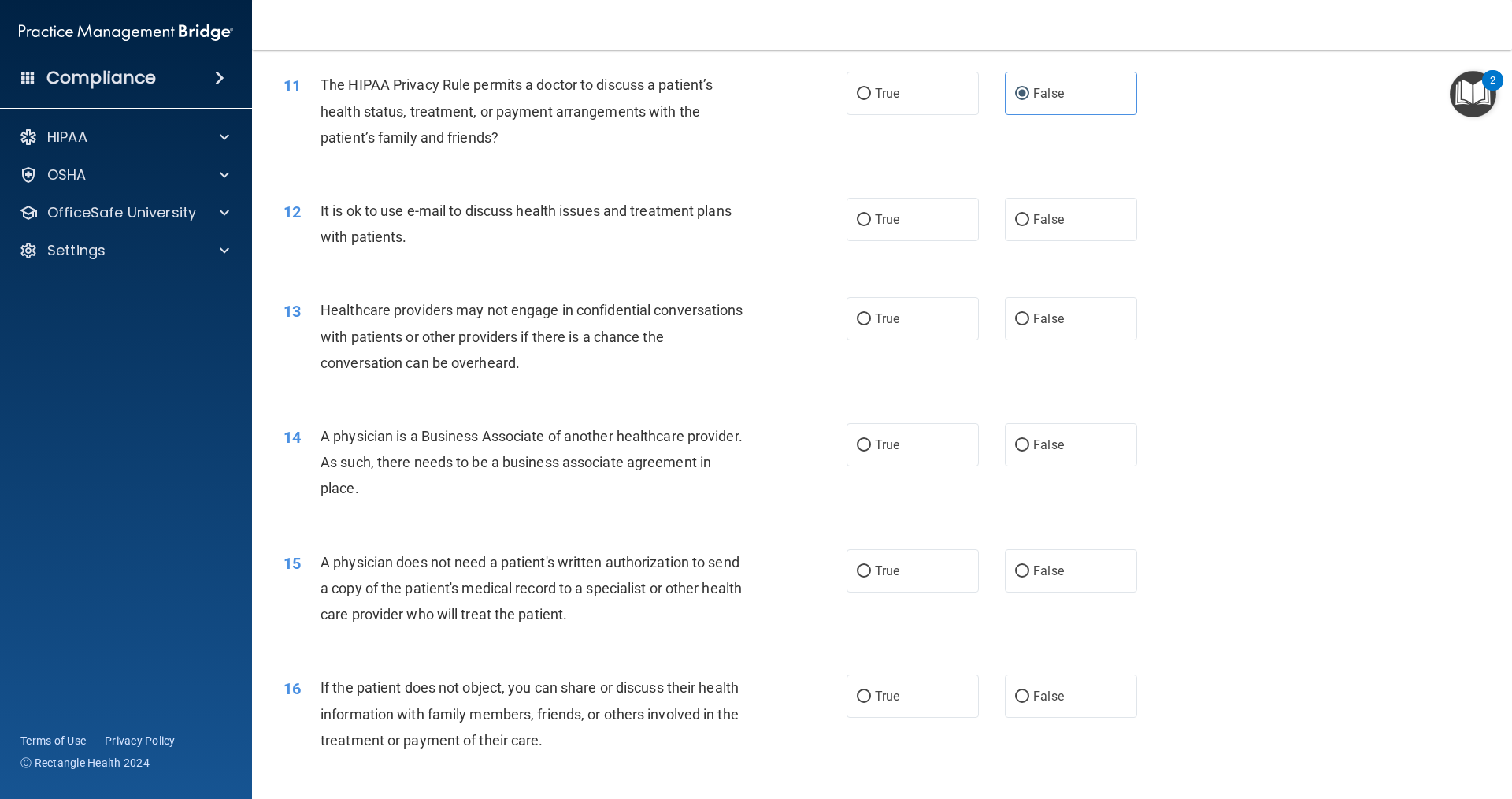
scroll to position [1260, 0]
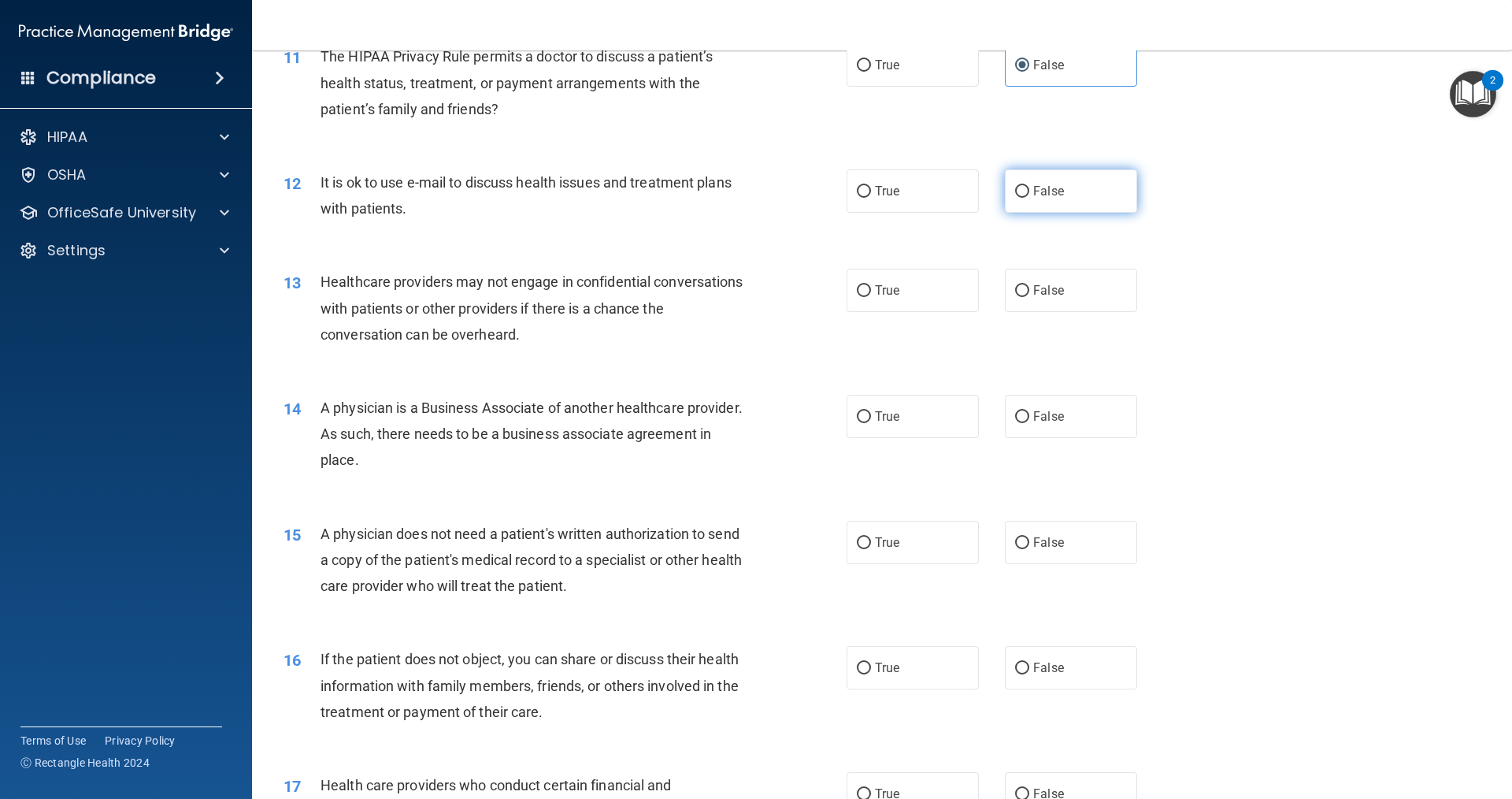
click at [1016, 196] on input "False" at bounding box center [1022, 192] width 15 height 12
radio input "true"
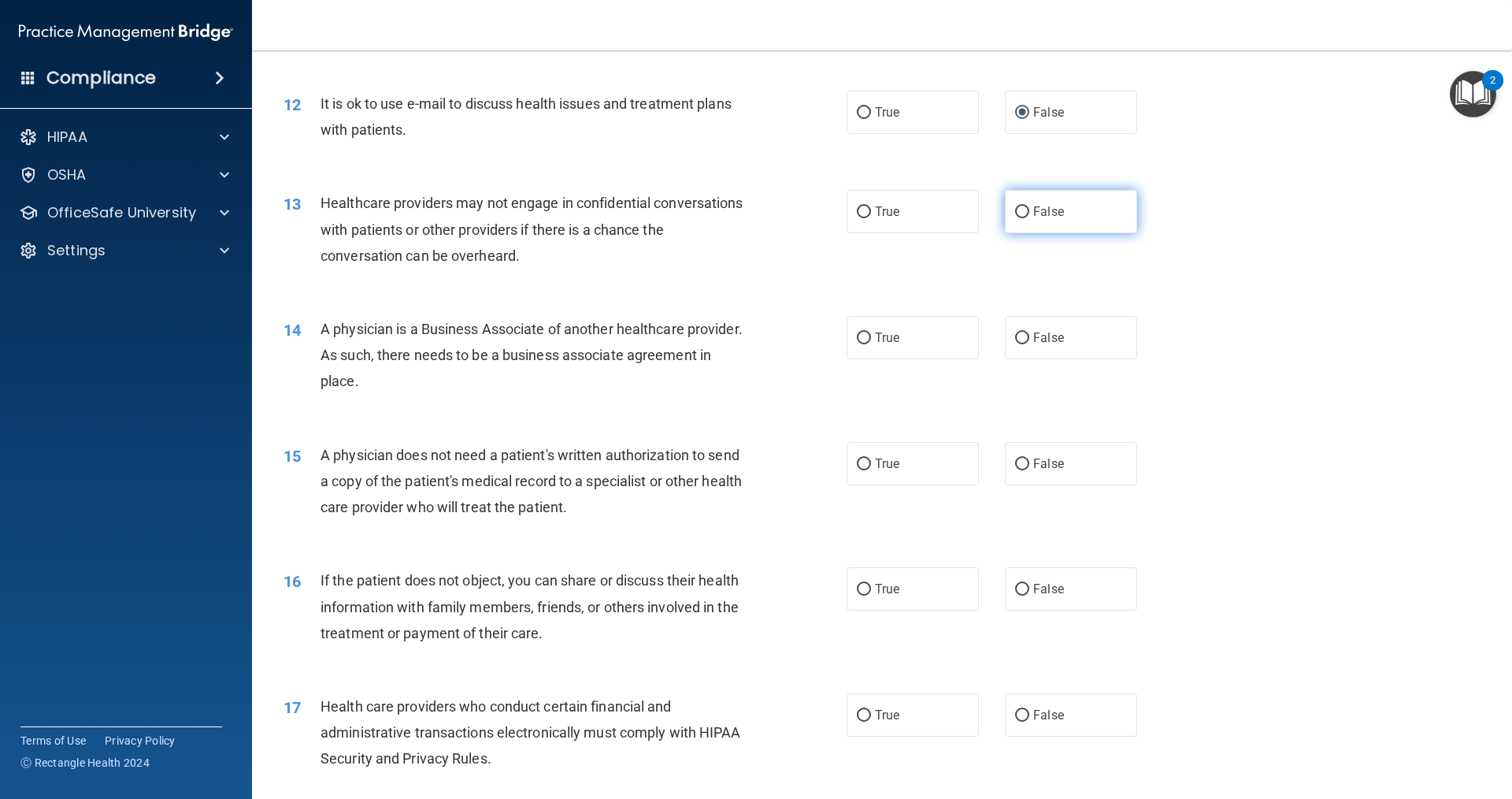
click at [1034, 217] on span "False" at bounding box center [1049, 212] width 31 height 15
click at [1028, 217] on input "False" at bounding box center [1022, 213] width 15 height 12
radio input "true"
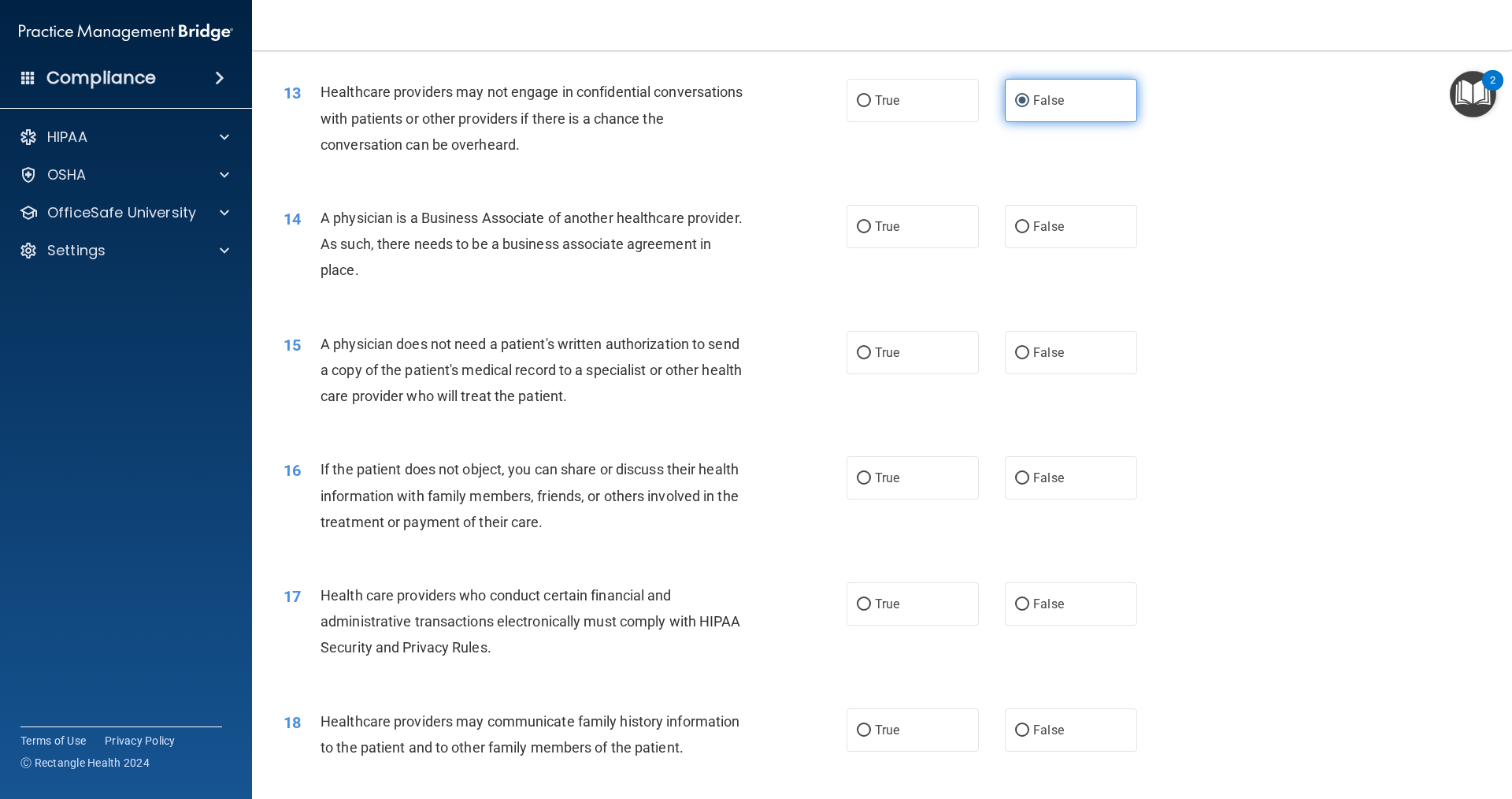
scroll to position [1497, 0]
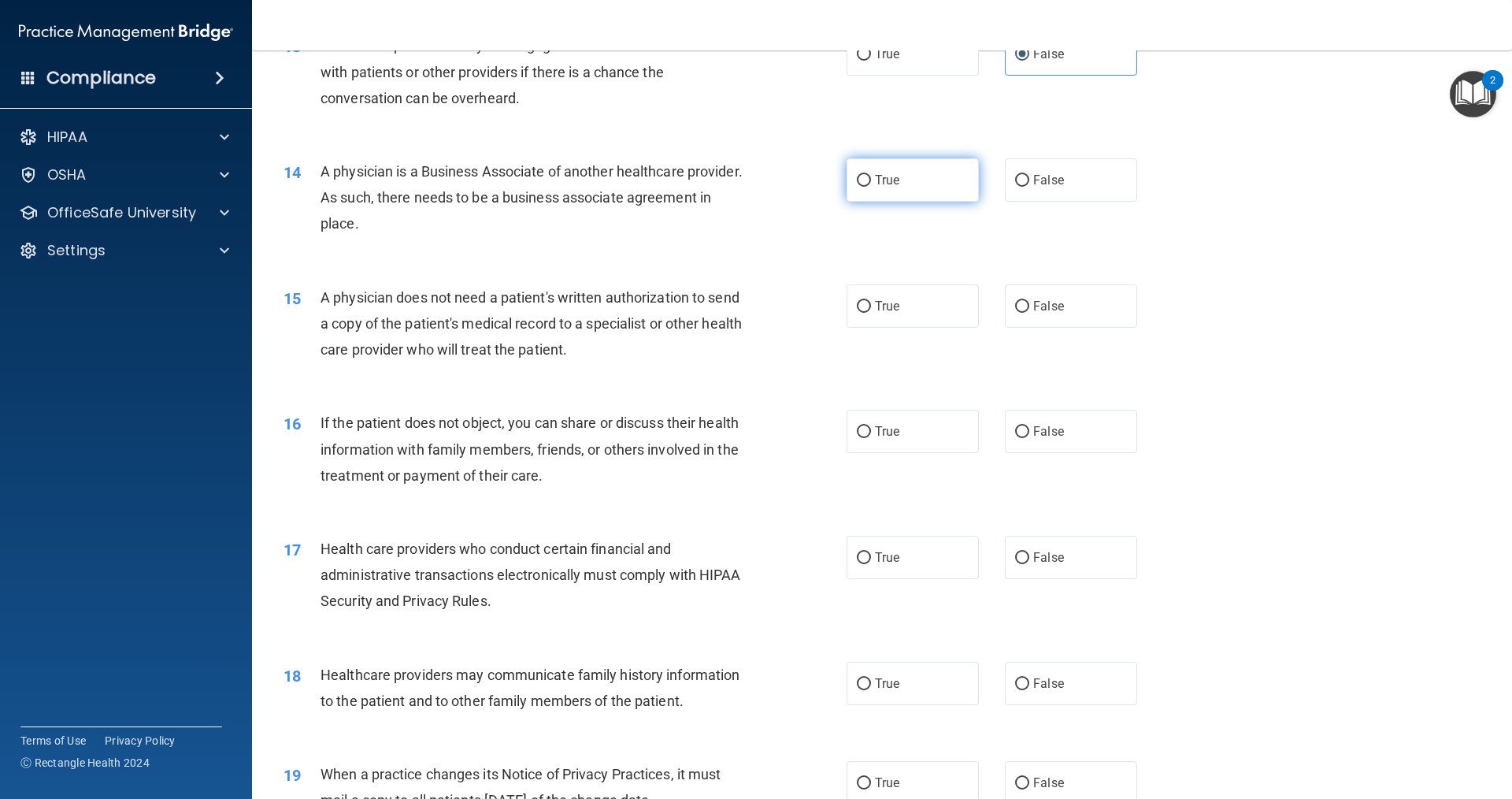
click at [923, 188] on label "True" at bounding box center [912, 179] width 132 height 44
click at [871, 186] on input "True" at bounding box center [864, 181] width 15 height 12
radio input "true"
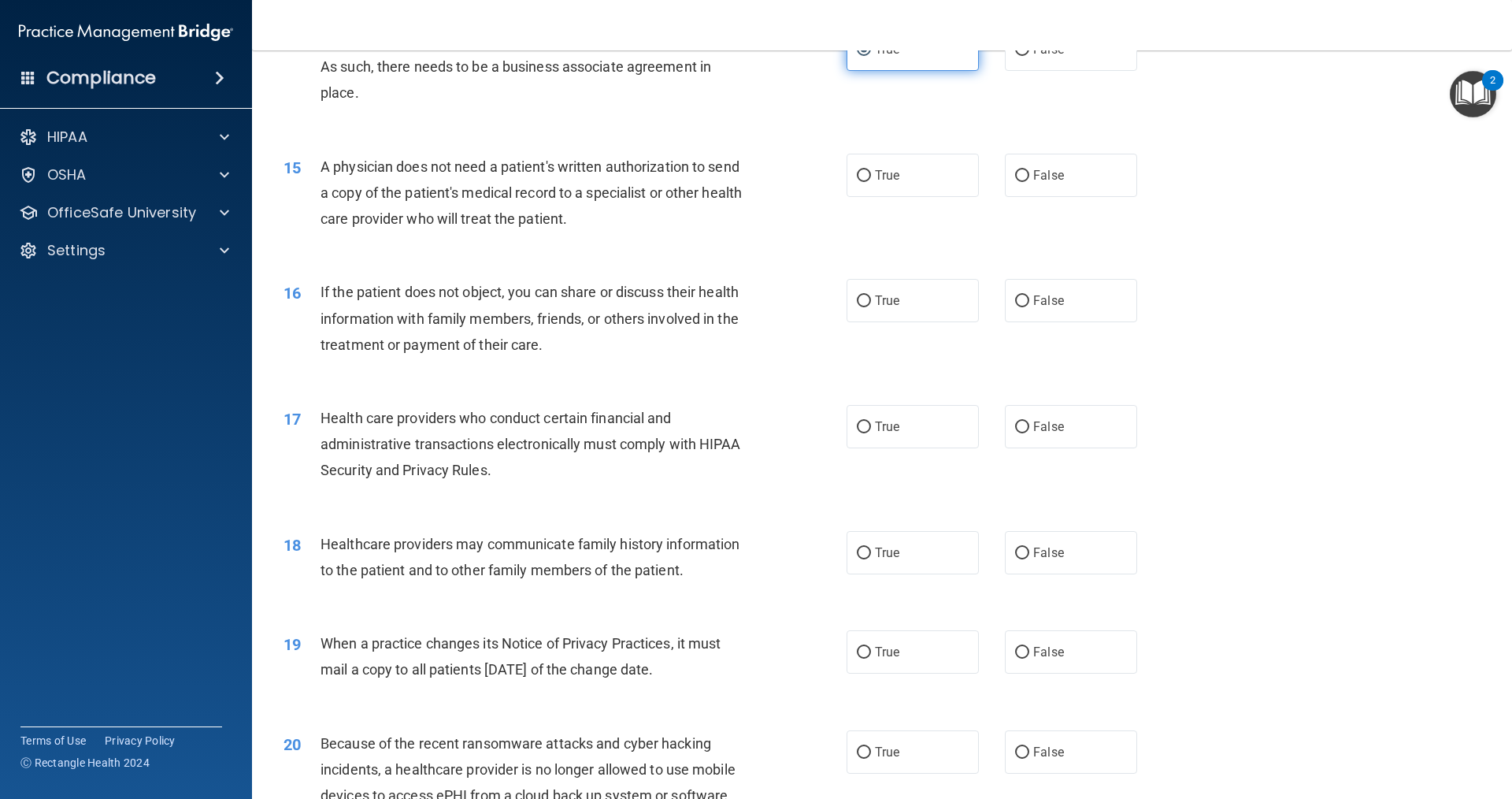
scroll to position [1654, 0]
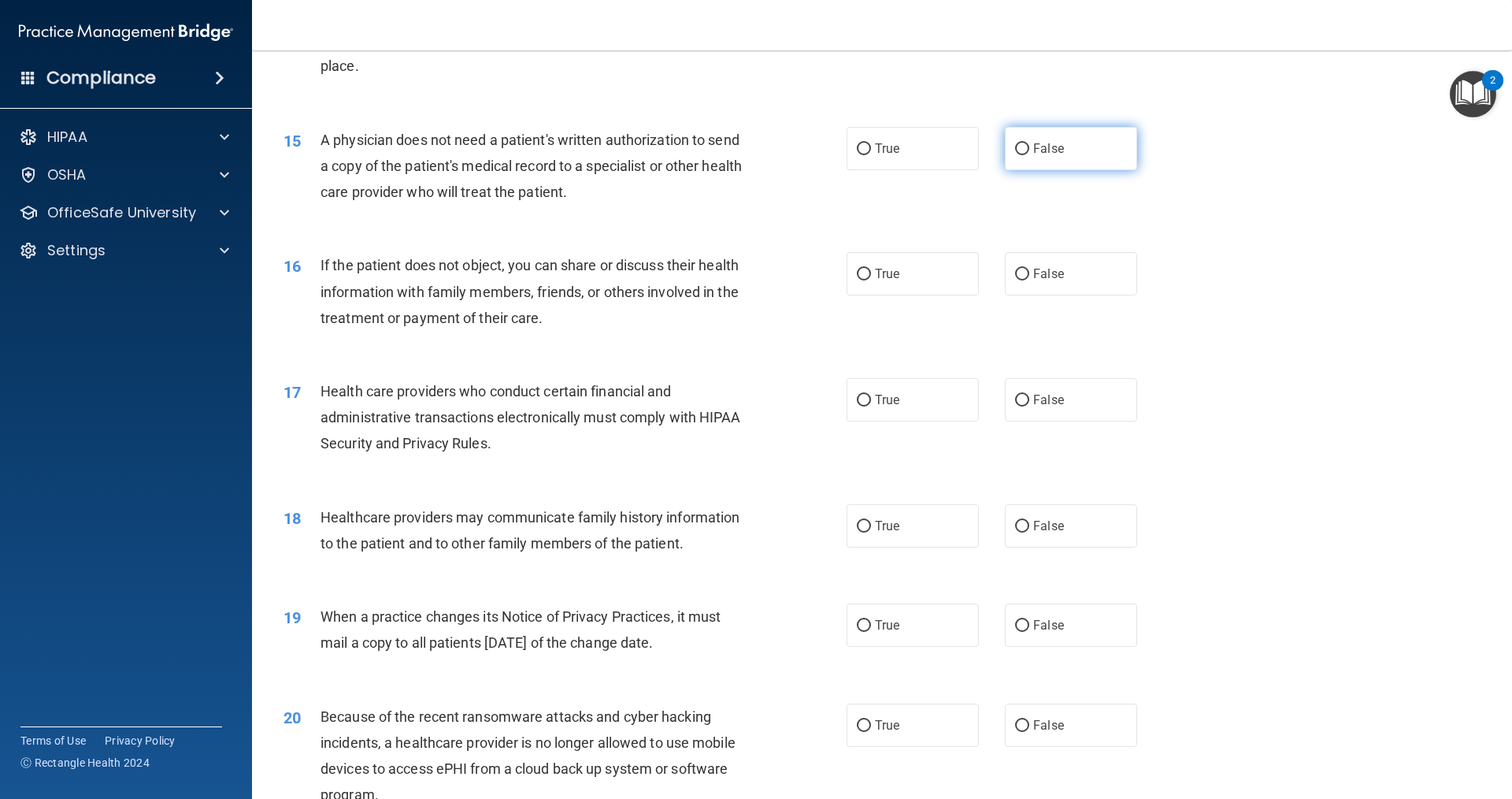
click at [1005, 153] on label "False" at bounding box center [1070, 148] width 132 height 44
click at [1015, 153] on input "False" at bounding box center [1022, 150] width 15 height 12
radio input "true"
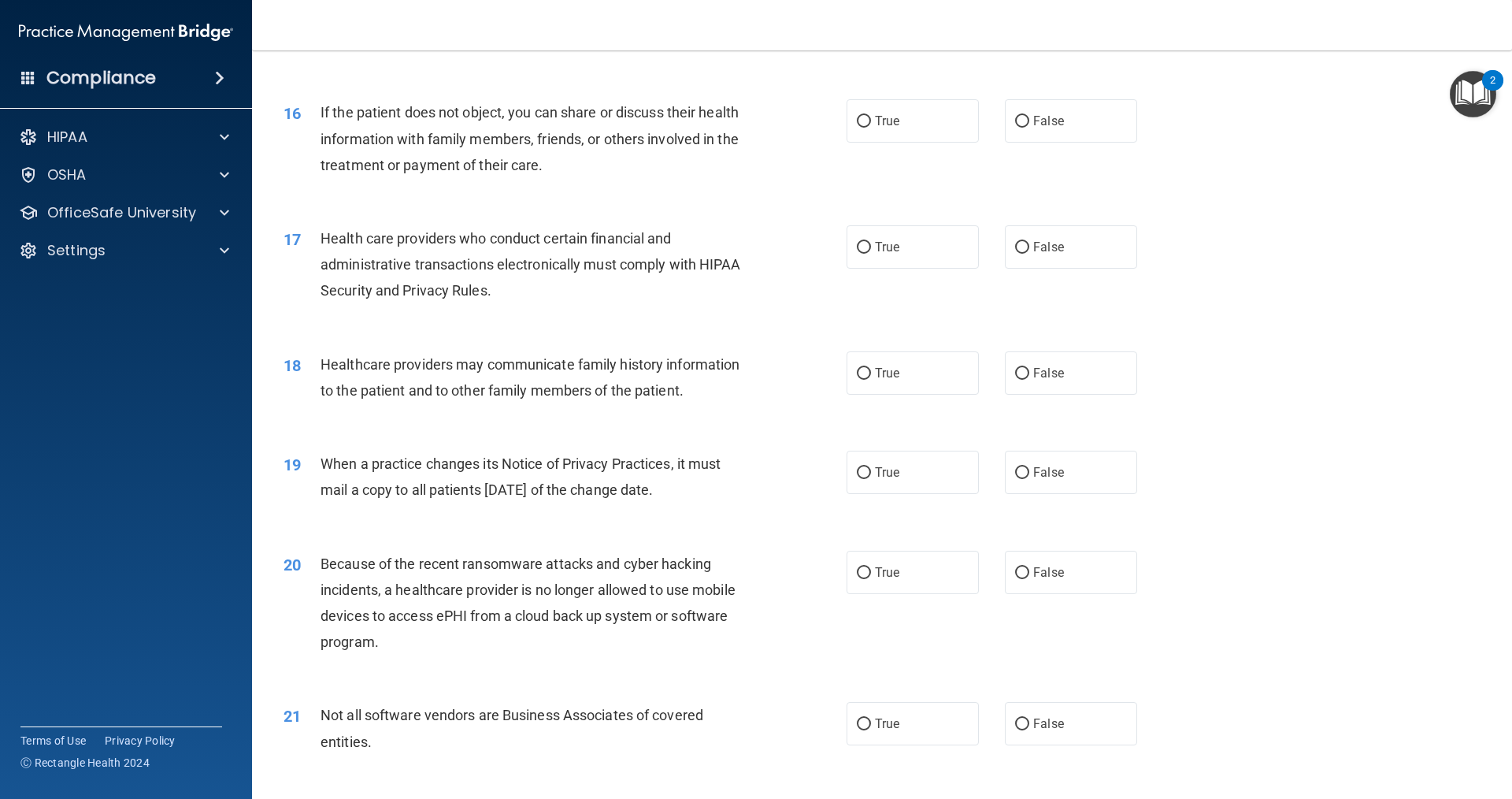
scroll to position [1812, 0]
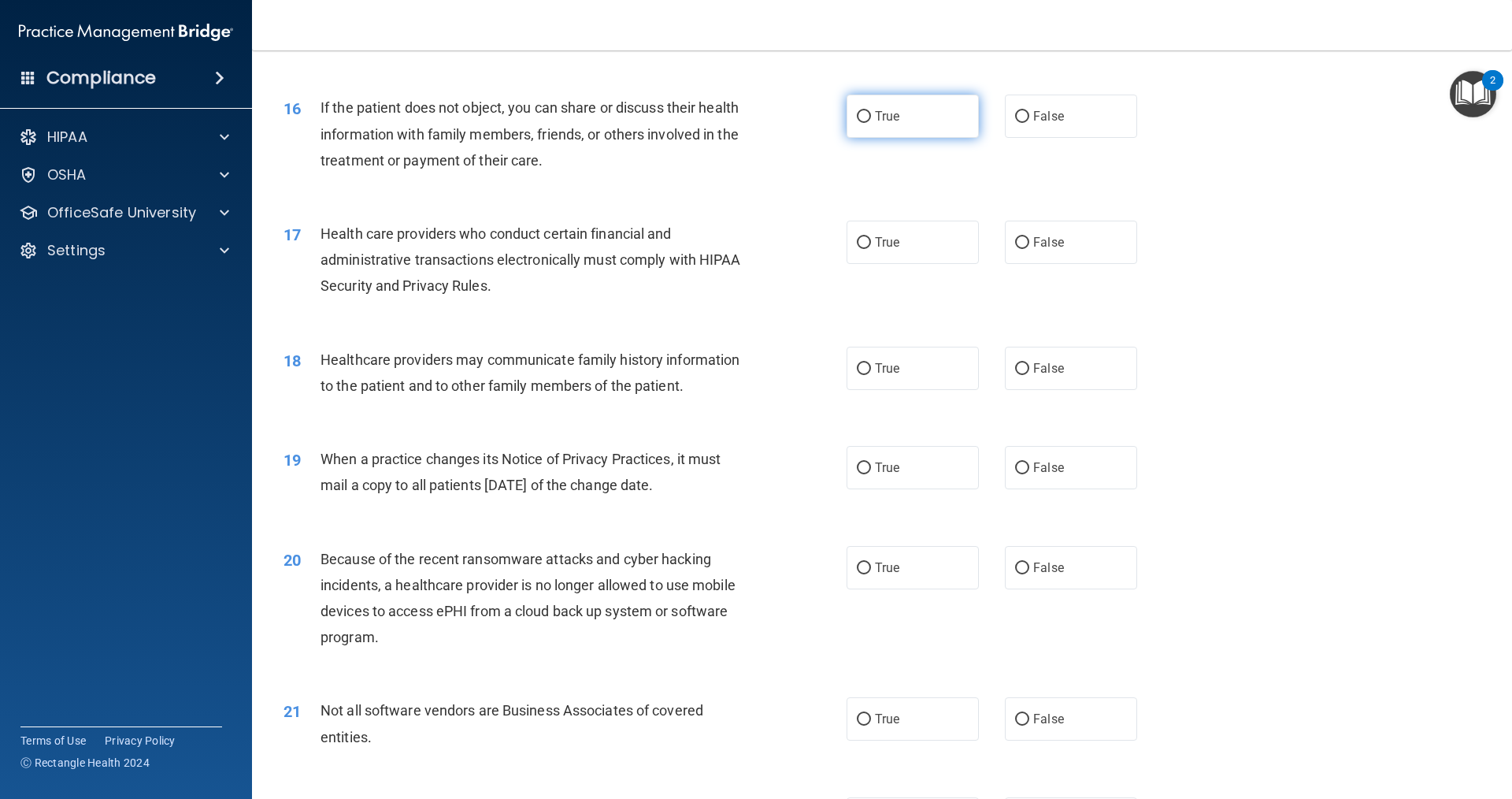
click at [927, 110] on label "True" at bounding box center [912, 116] width 132 height 44
click at [871, 111] on input "True" at bounding box center [864, 117] width 15 height 12
radio input "true"
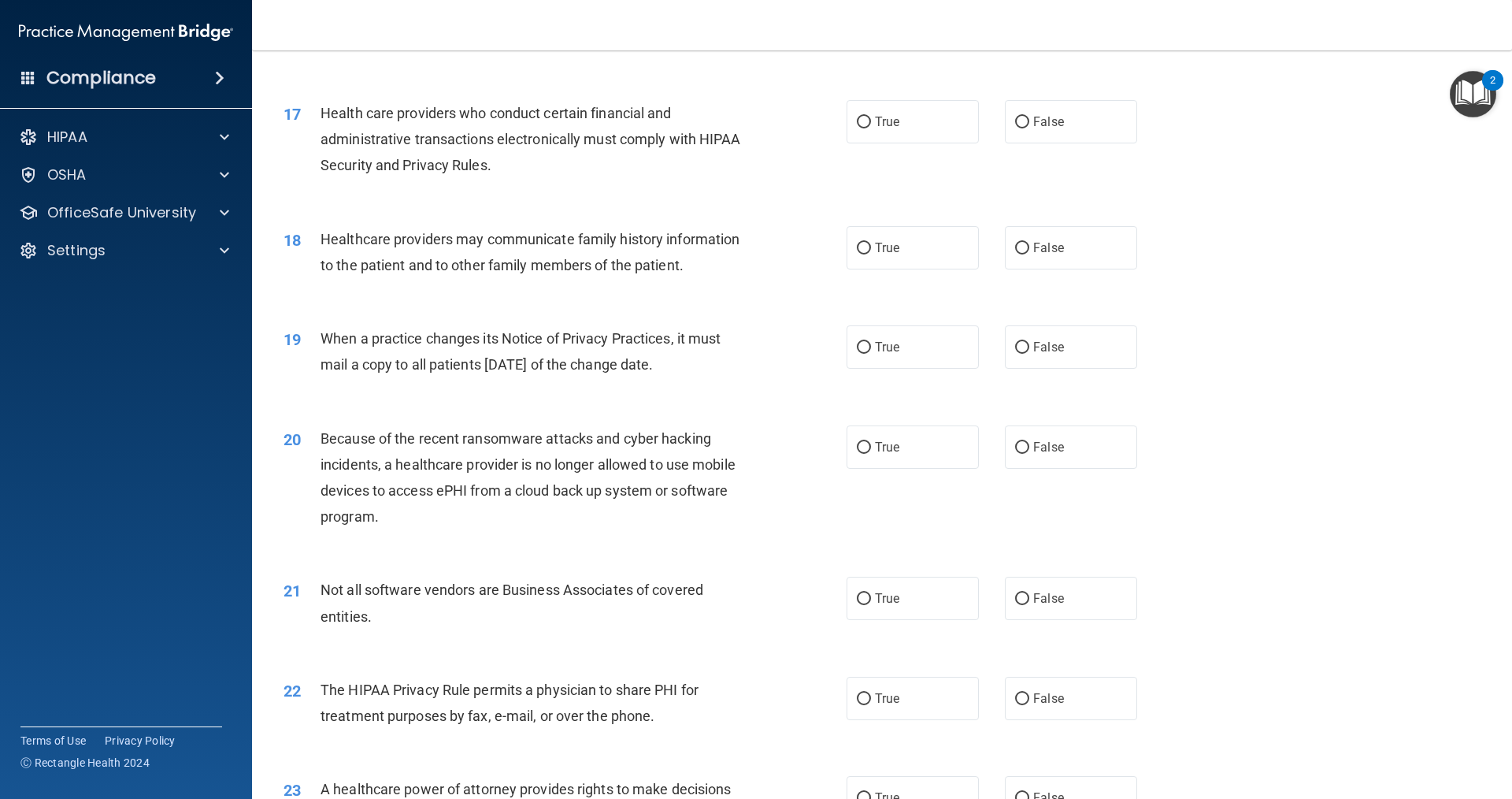
scroll to position [1970, 0]
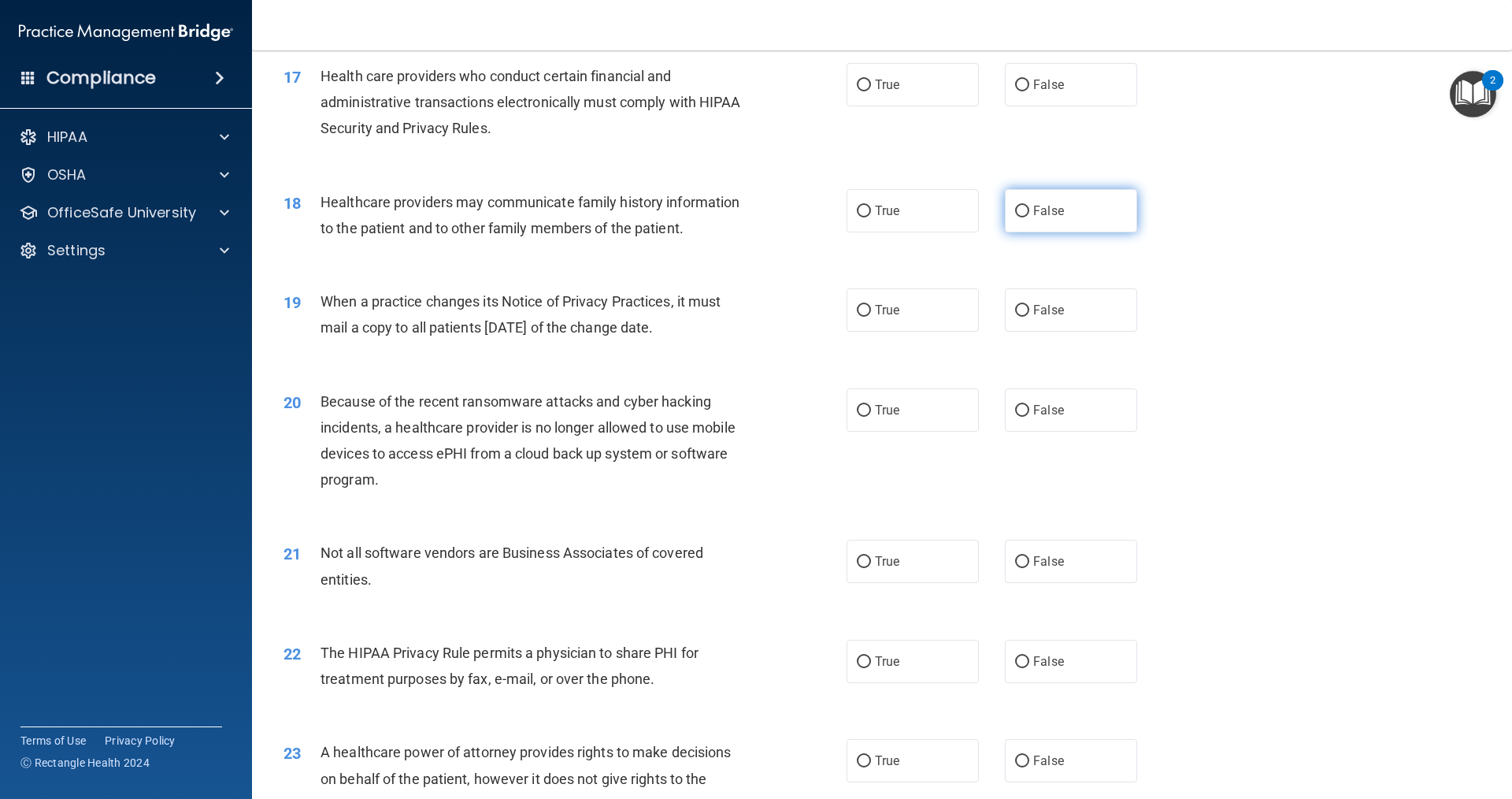
click at [1018, 213] on input "False" at bounding box center [1022, 212] width 15 height 12
radio input "true"
click at [910, 91] on label "True" at bounding box center [912, 85] width 132 height 44
click at [871, 91] on input "True" at bounding box center [864, 85] width 15 height 12
radio input "true"
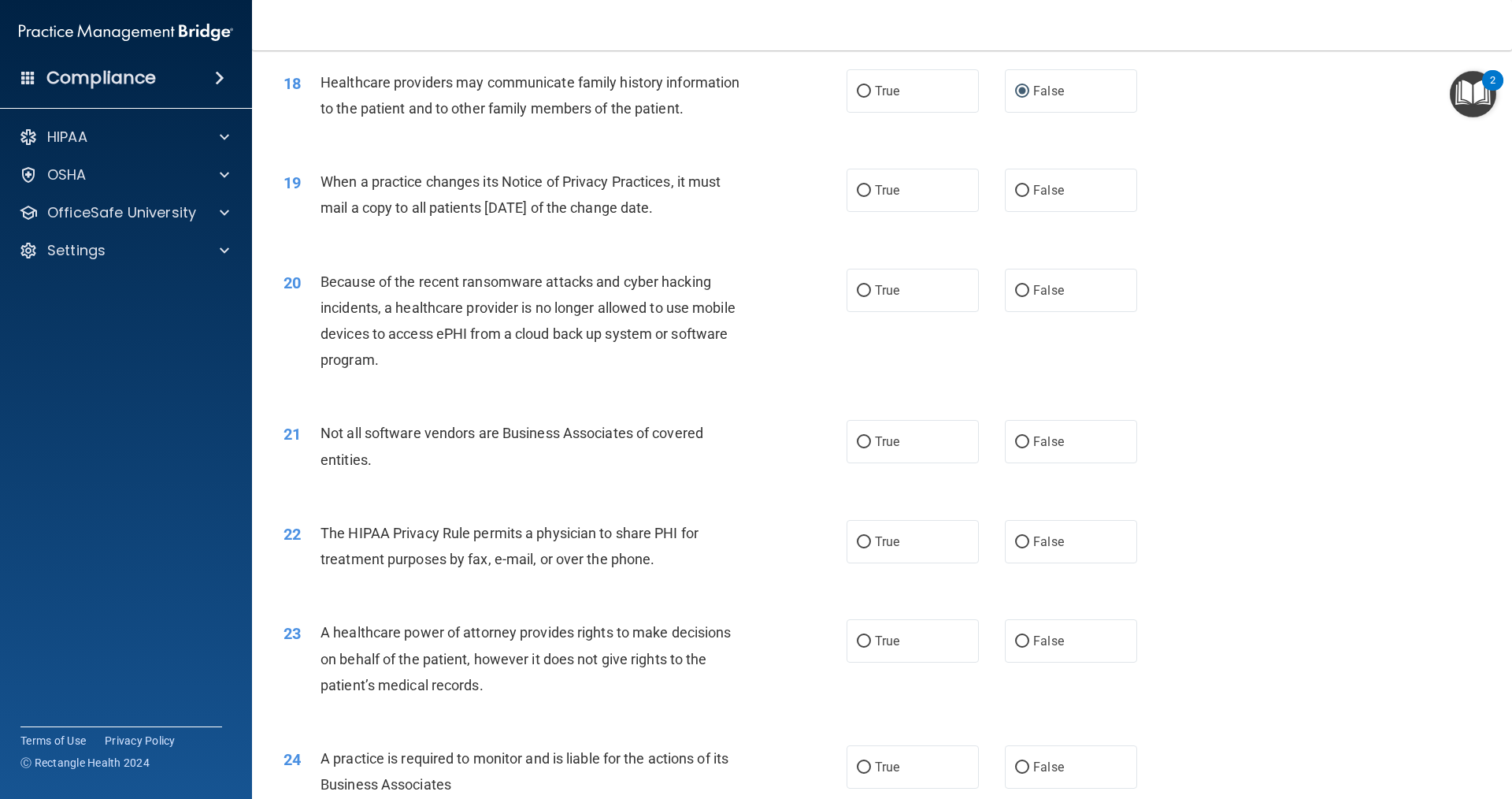
scroll to position [2127, 0]
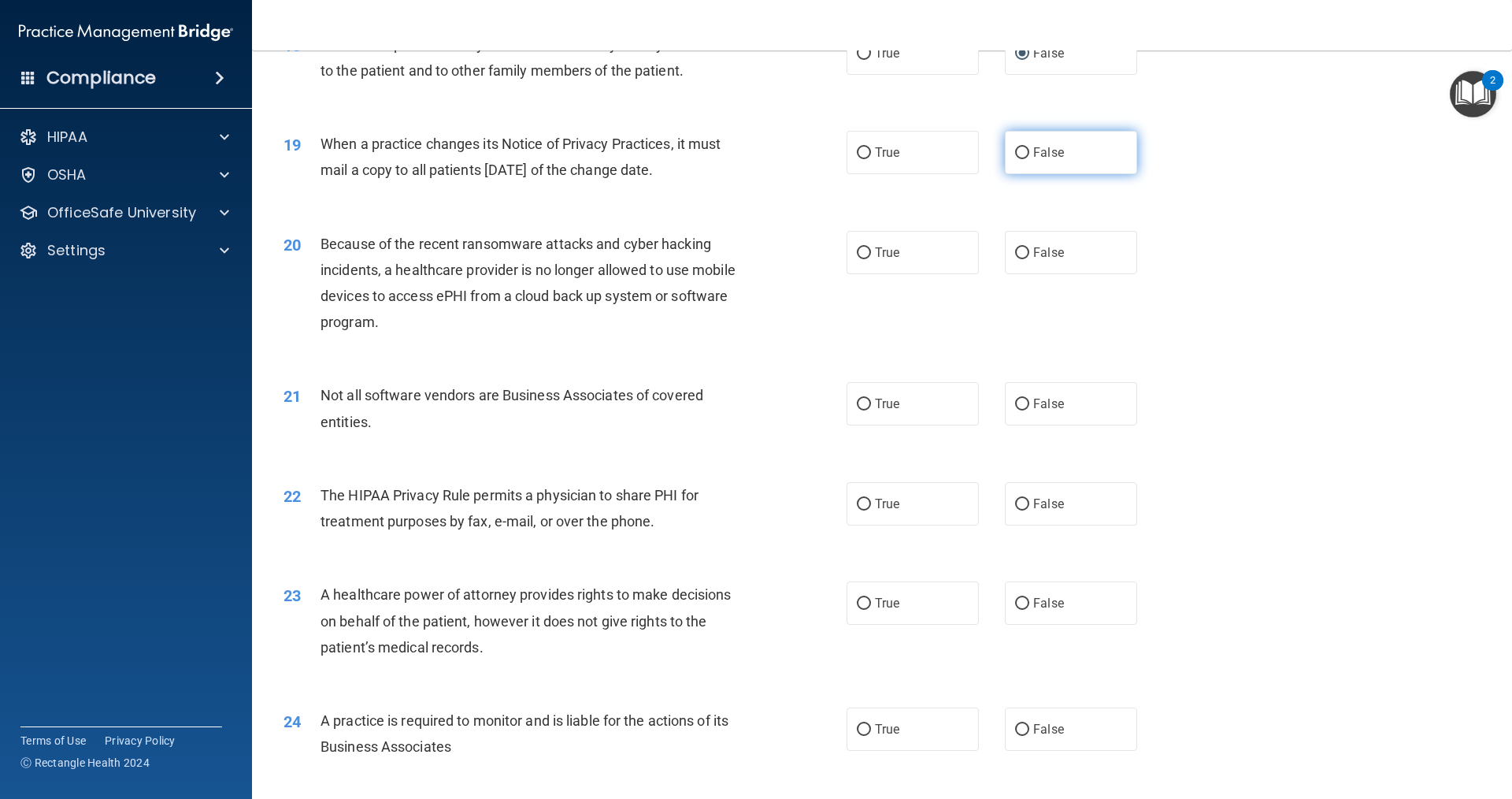
click at [1104, 161] on label "False" at bounding box center [1070, 152] width 132 height 44
click at [1029, 159] on input "False" at bounding box center [1022, 153] width 15 height 12
radio input "true"
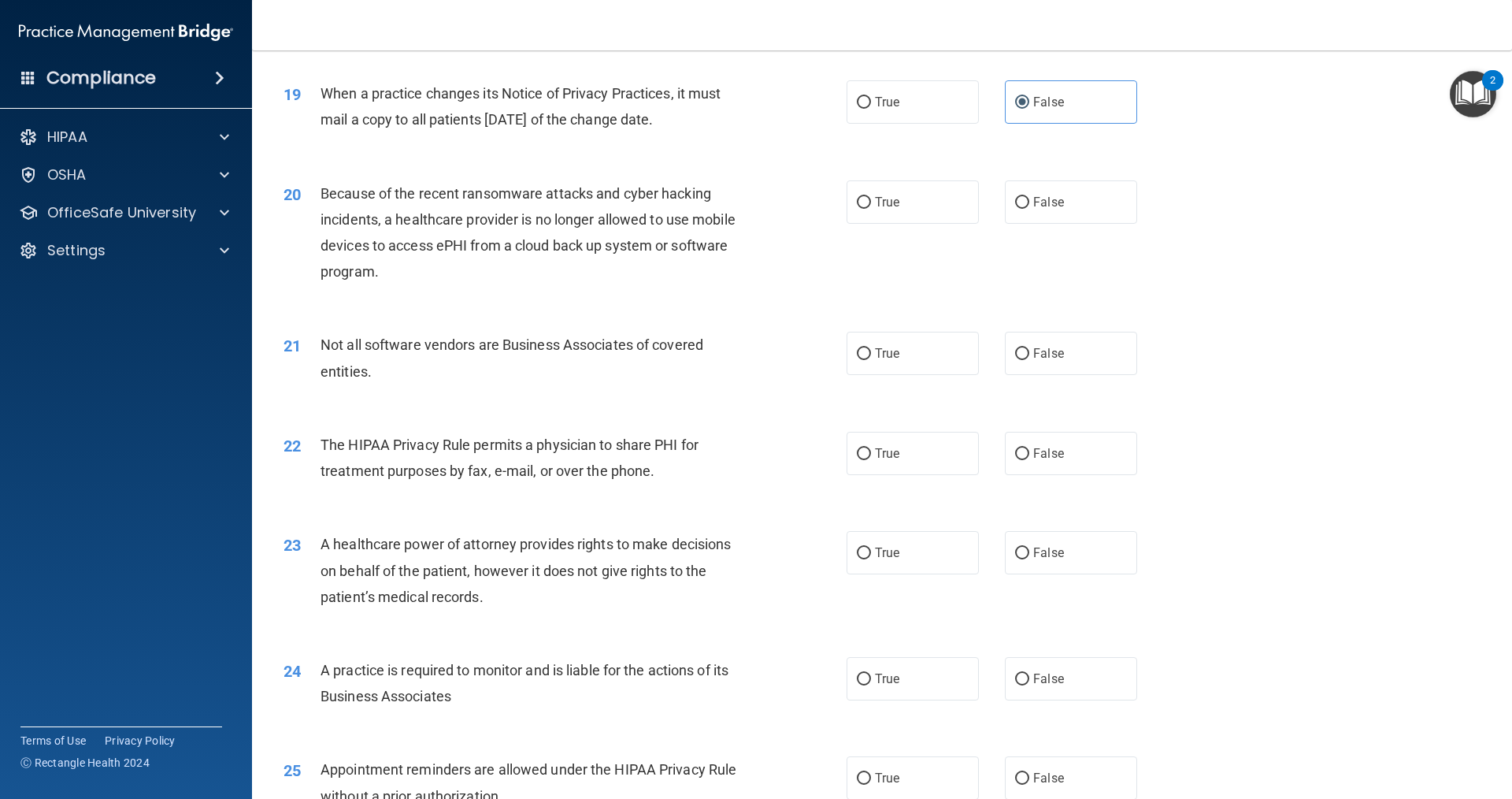
scroll to position [2206, 0]
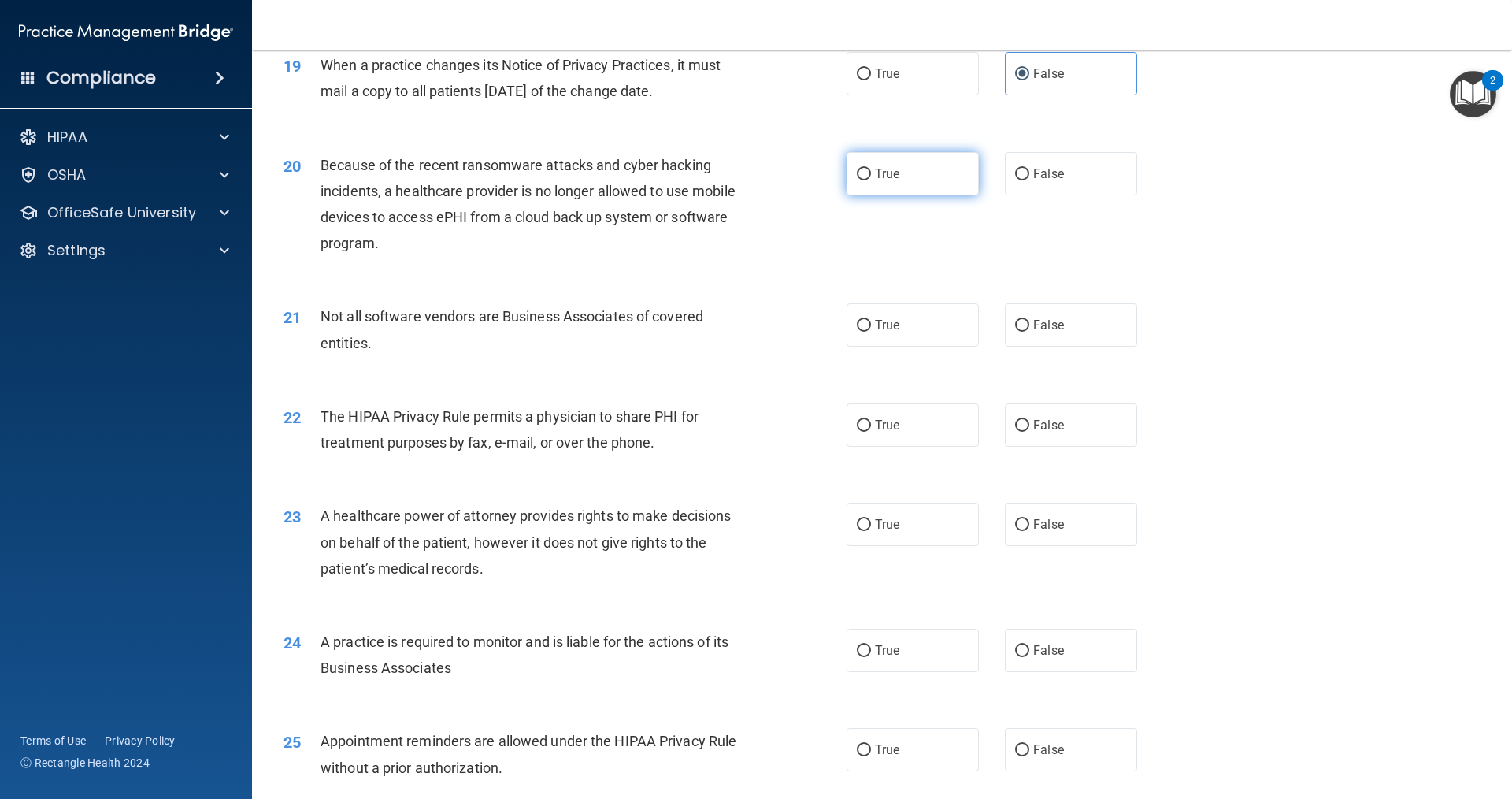
click at [943, 159] on label "True" at bounding box center [912, 173] width 132 height 44
click at [871, 168] on input "True" at bounding box center [864, 174] width 15 height 12
radio input "true"
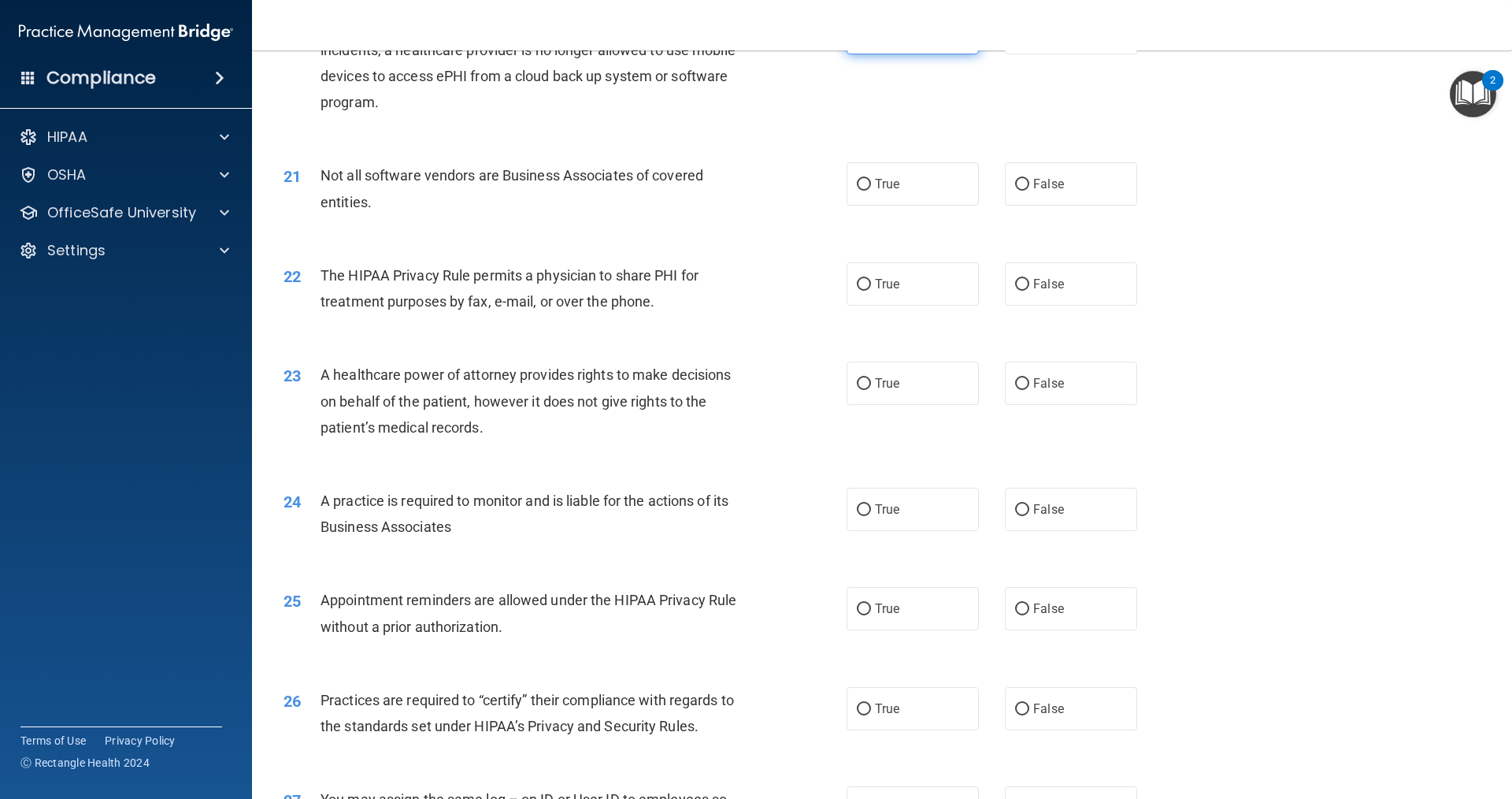
scroll to position [2364, 0]
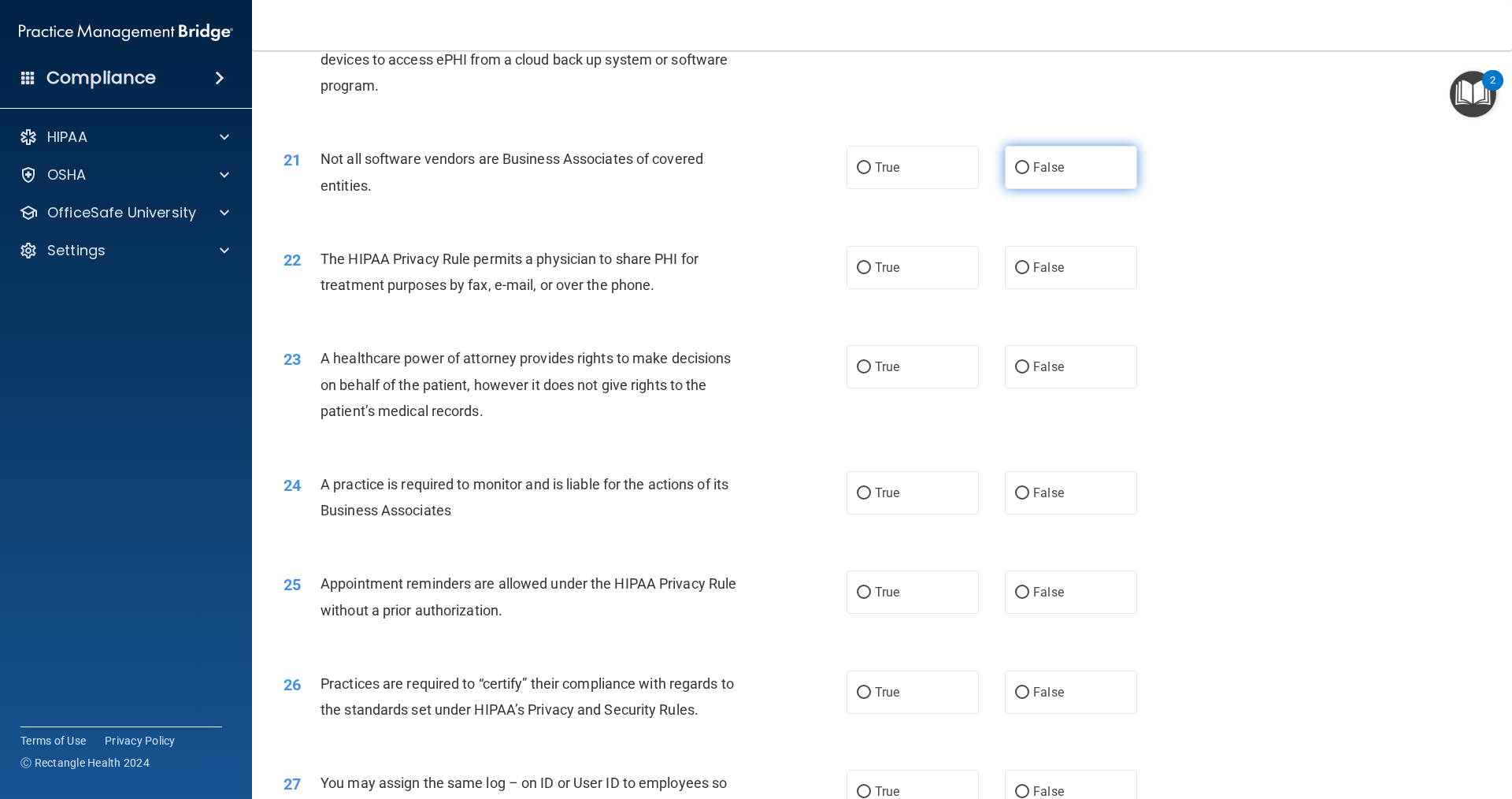
click at [1064, 164] on label "False" at bounding box center [1070, 167] width 132 height 44
click at [1029, 164] on input "False" at bounding box center [1022, 168] width 15 height 12
radio input "true"
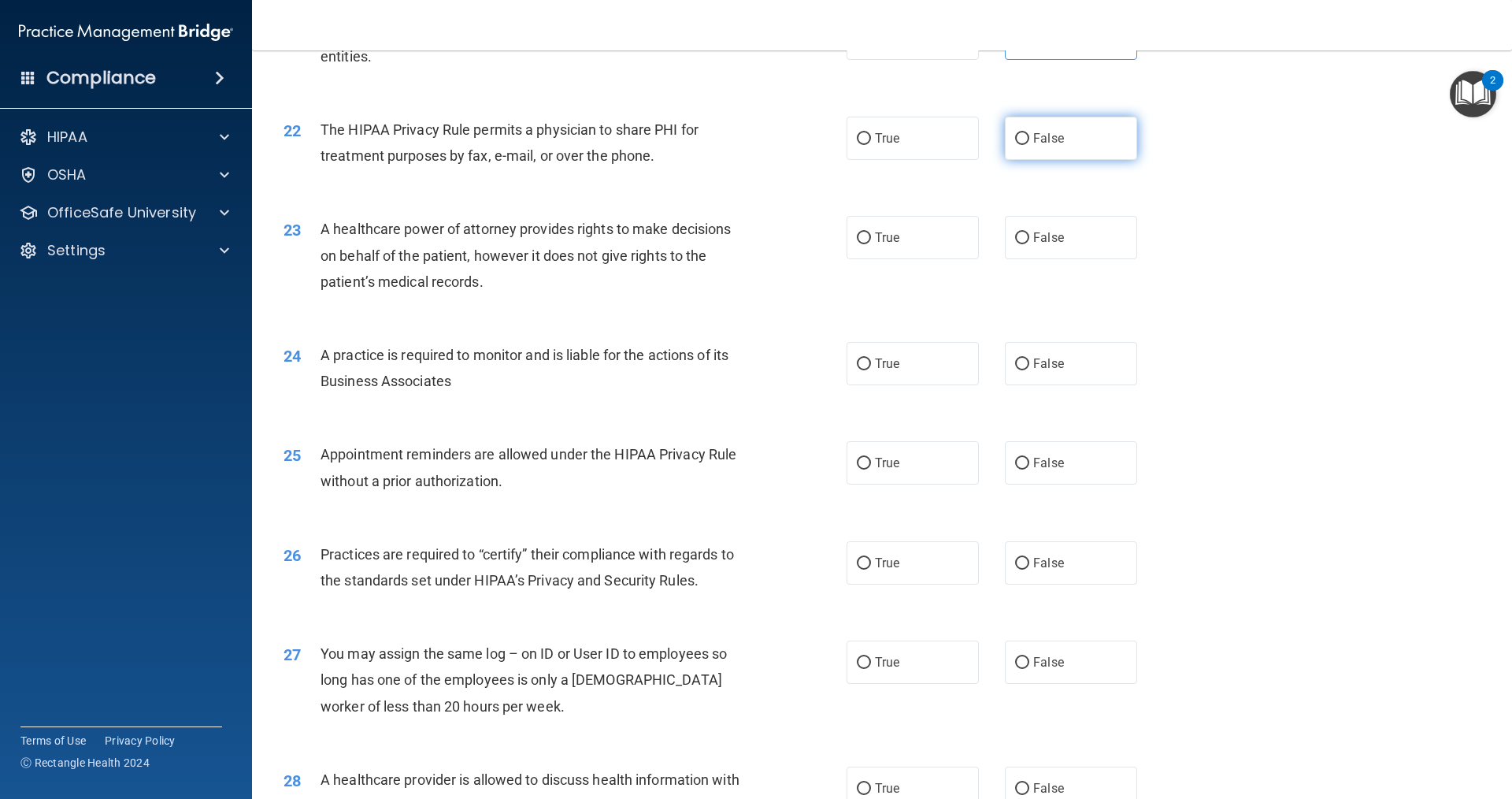
scroll to position [2521, 0]
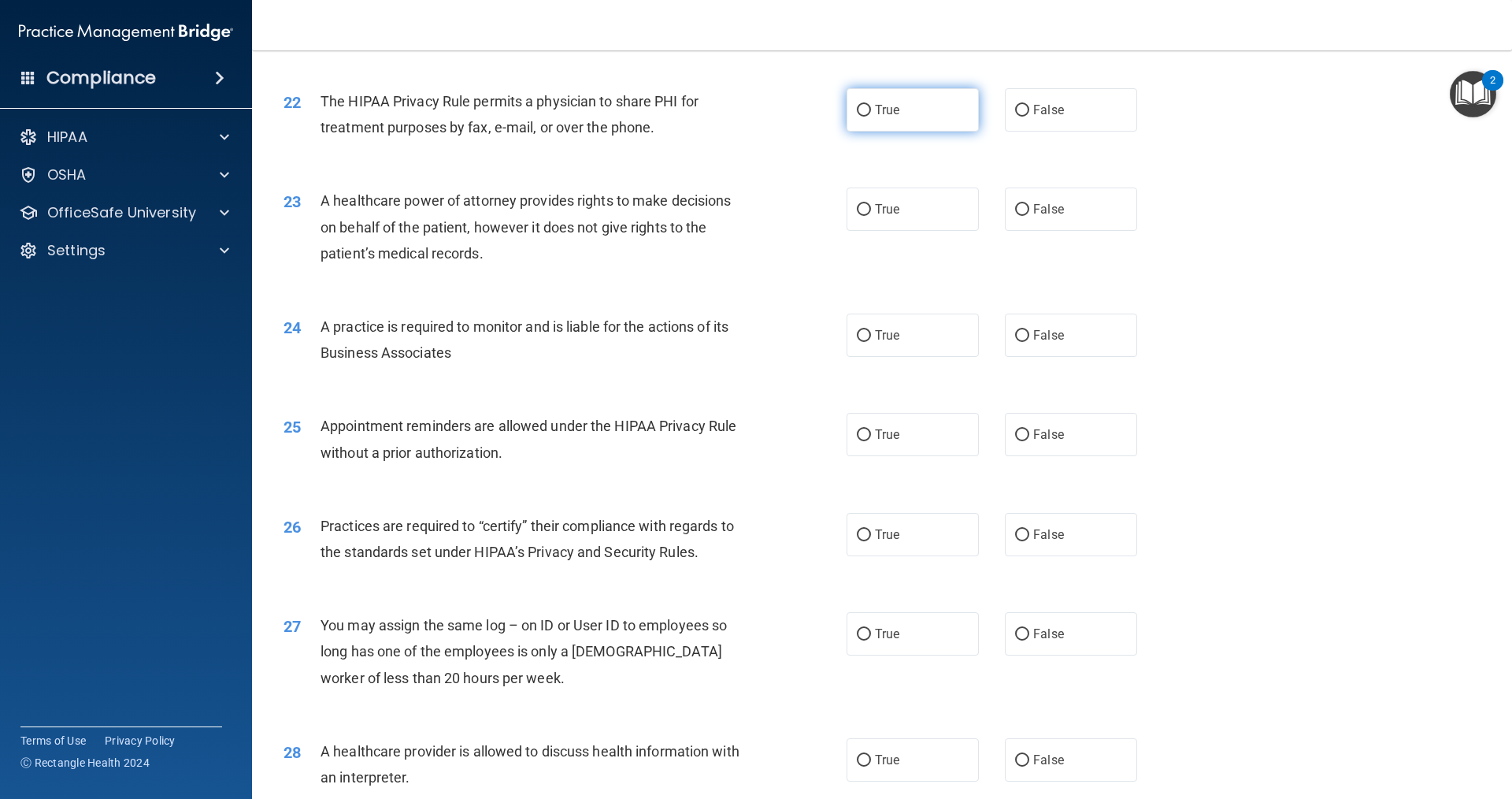
click at [912, 114] on label "True" at bounding box center [912, 109] width 132 height 44
click at [871, 114] on input "True" at bounding box center [864, 111] width 15 height 12
radio input "true"
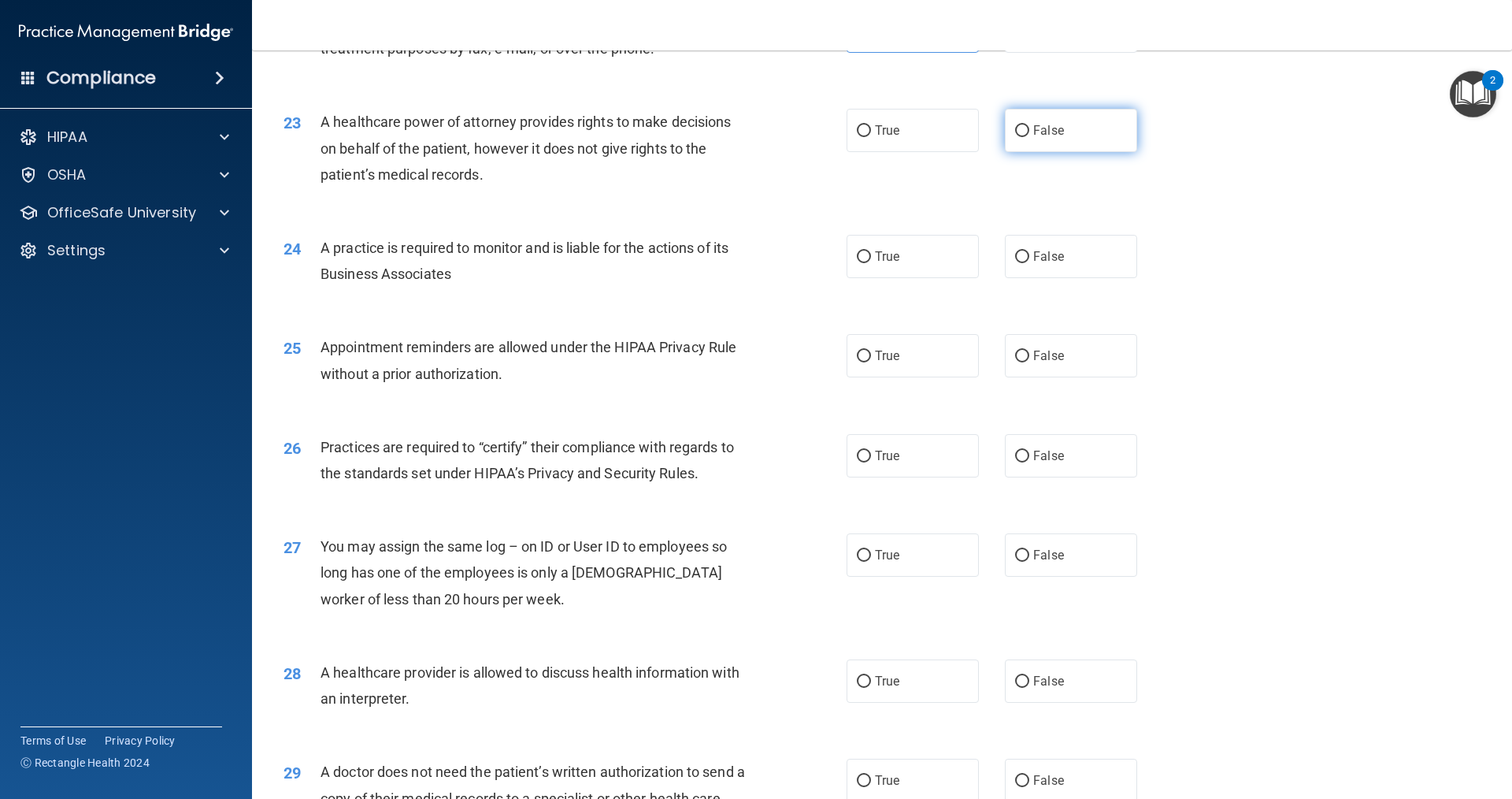
click at [1015, 126] on input "False" at bounding box center [1022, 132] width 15 height 12
radio input "true"
click at [912, 251] on label "True" at bounding box center [912, 256] width 132 height 44
click at [871, 251] on input "True" at bounding box center [864, 257] width 15 height 12
radio input "true"
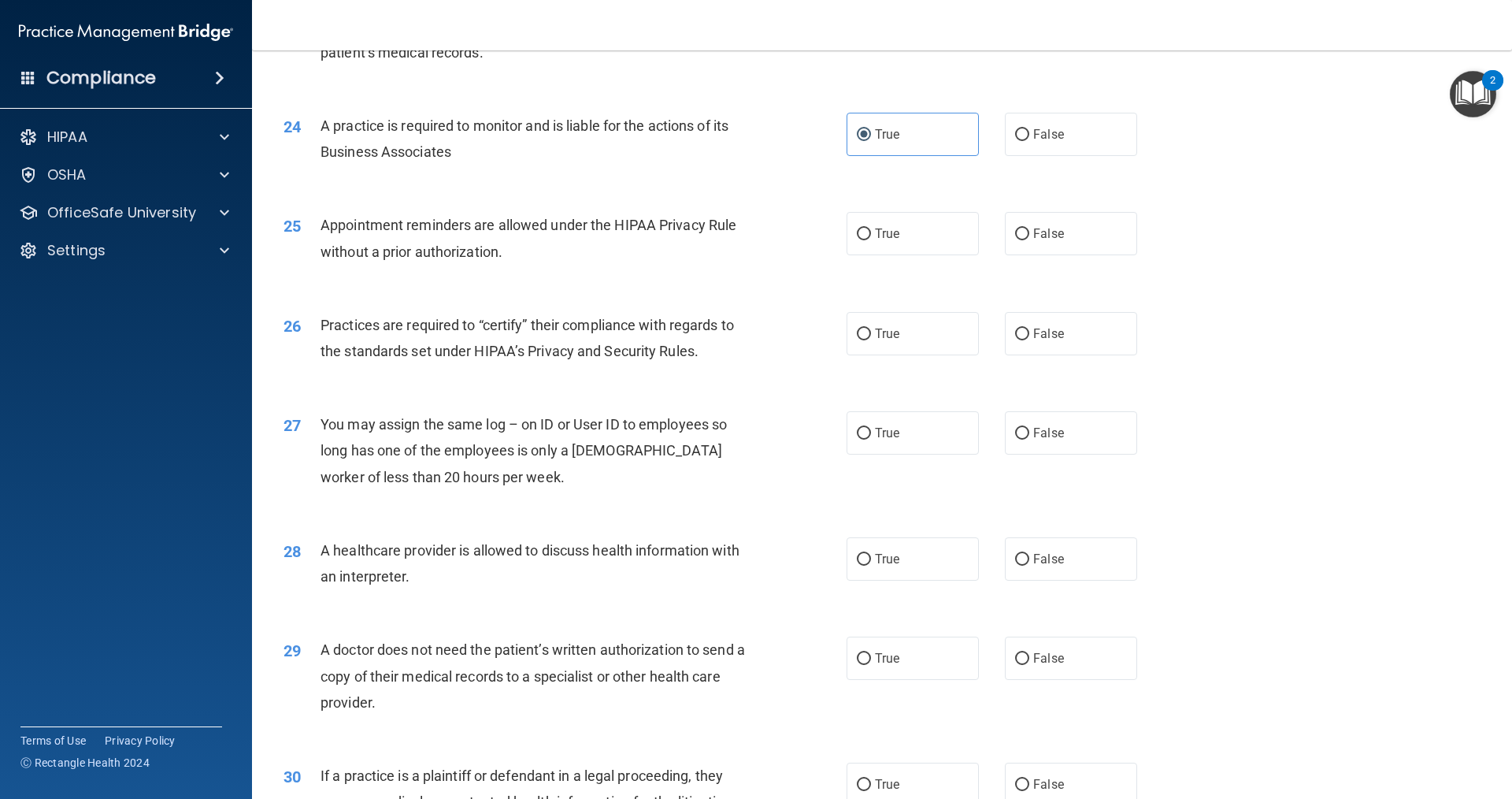
scroll to position [2758, 0]
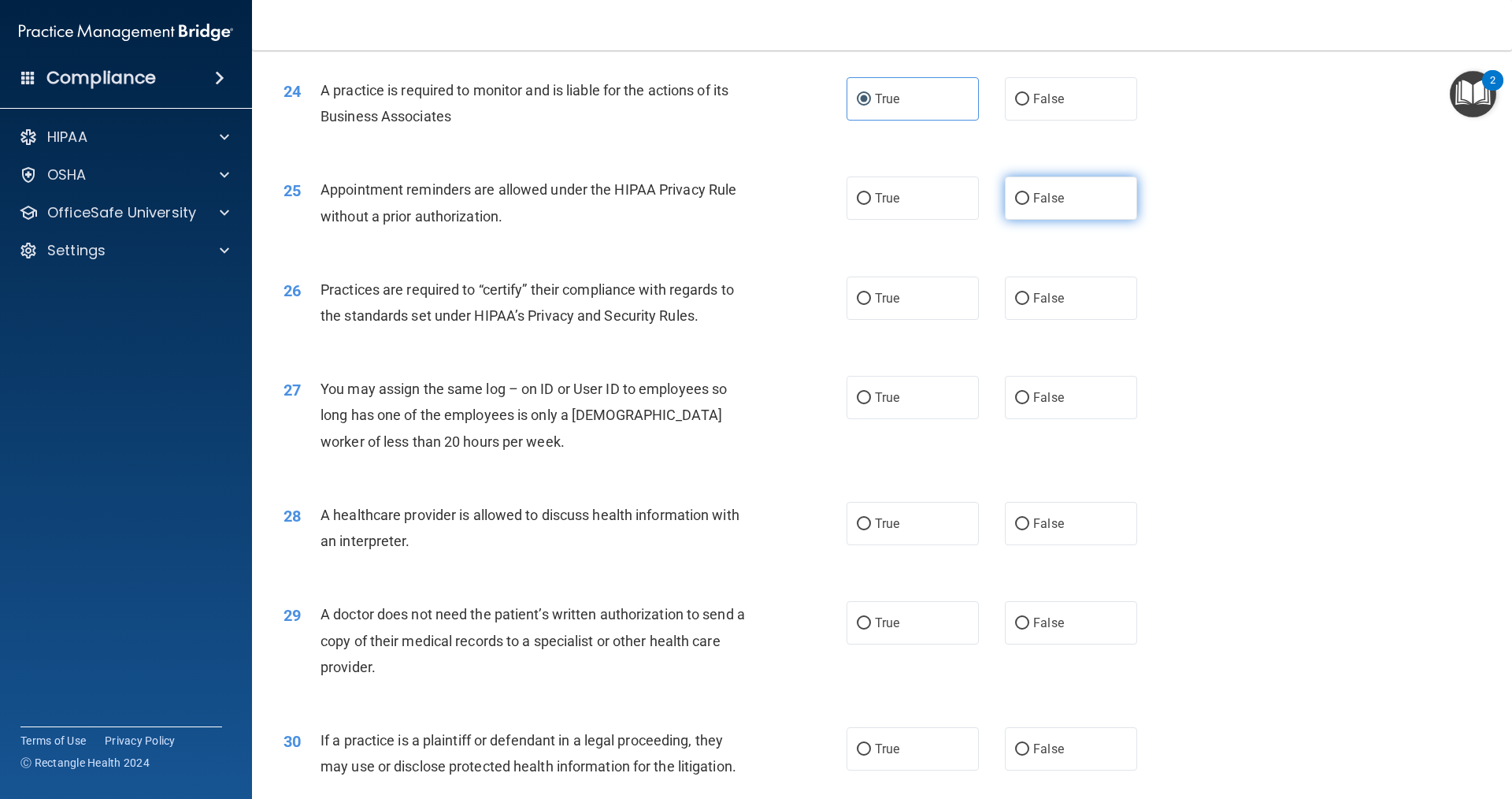
click at [1026, 190] on label "False" at bounding box center [1070, 198] width 132 height 44
click at [1026, 193] on input "False" at bounding box center [1022, 199] width 15 height 12
radio input "true"
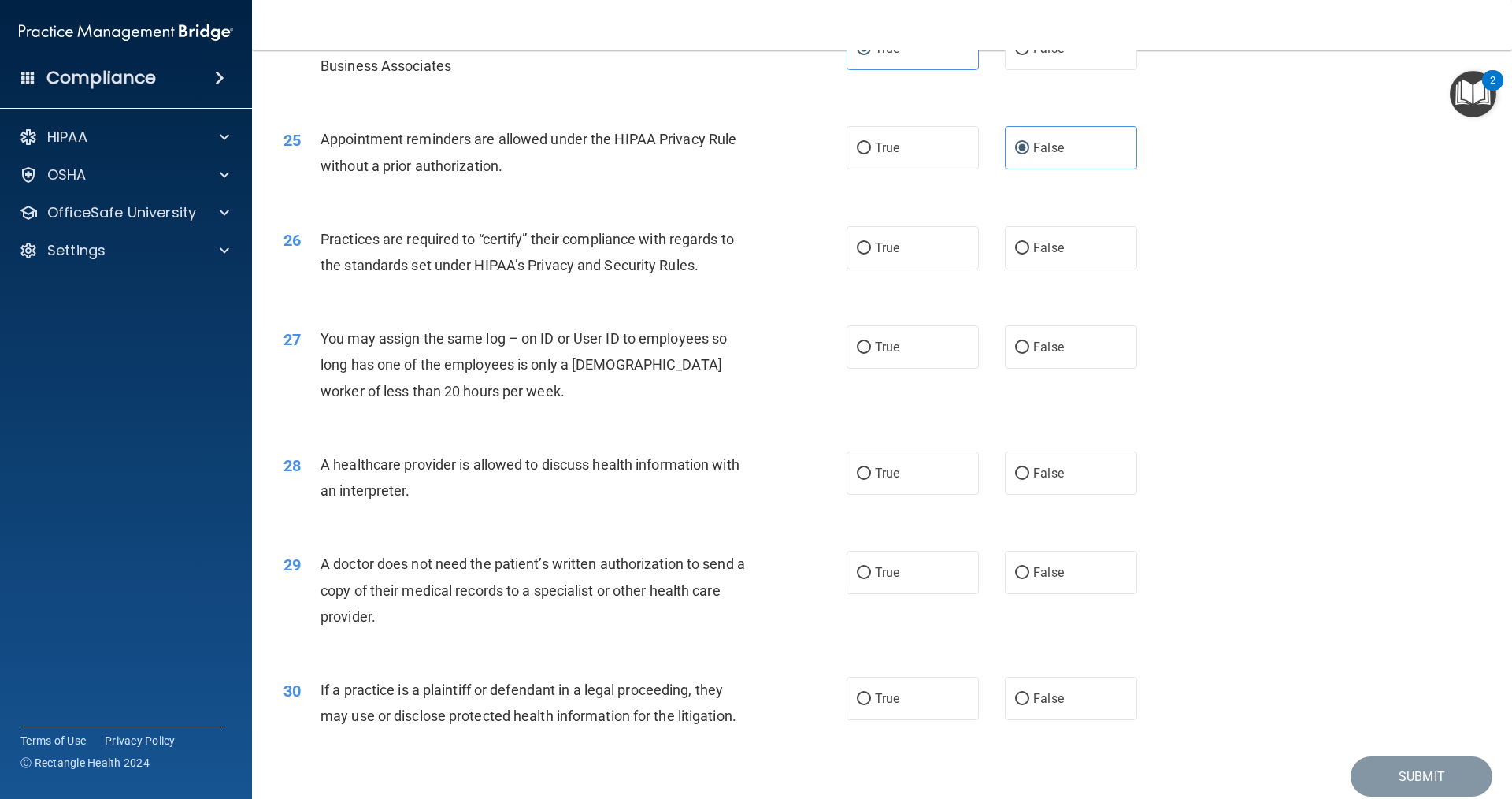
scroll to position [2836, 0]
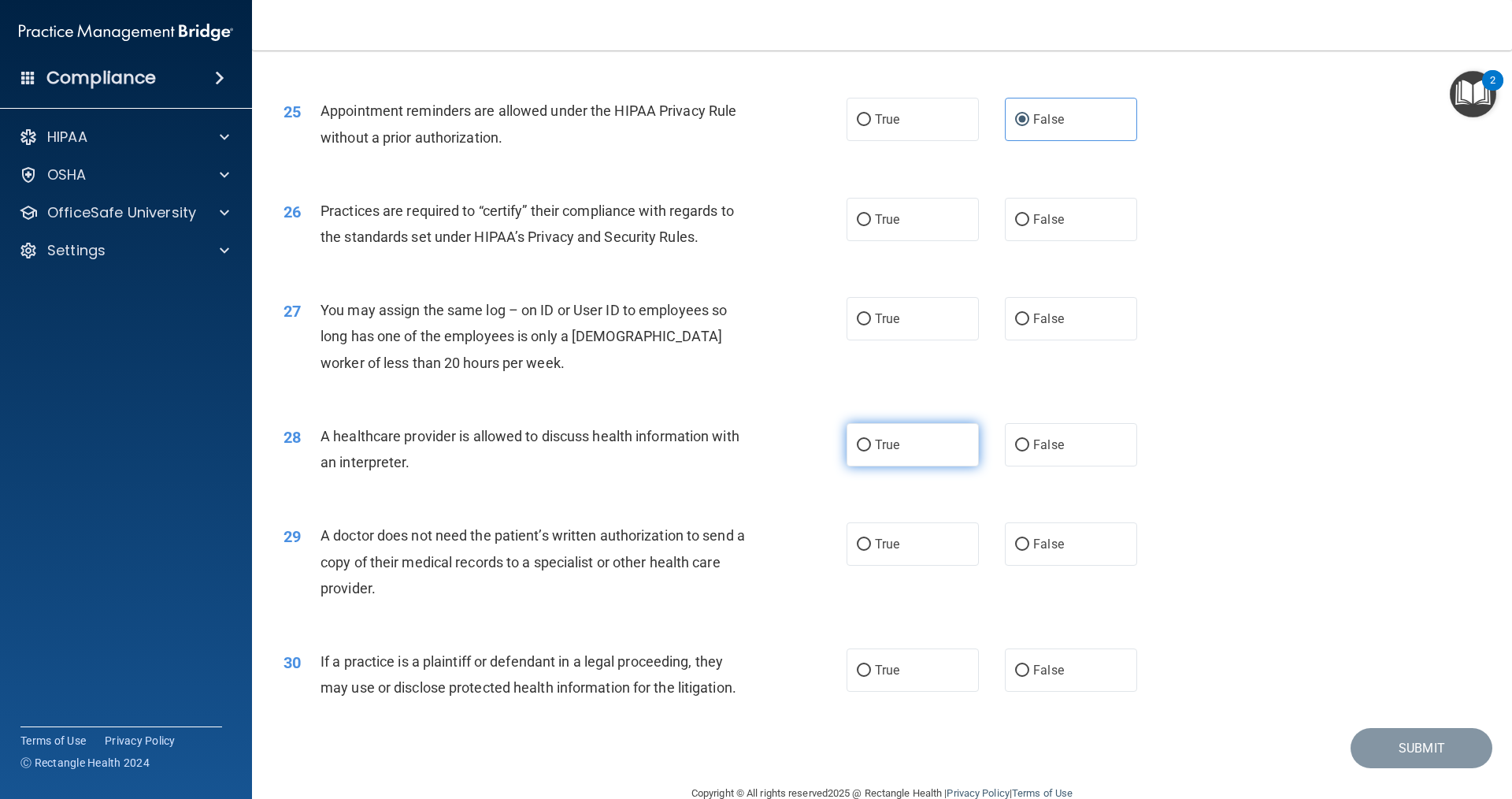
click at [904, 431] on label "True" at bounding box center [912, 444] width 132 height 44
click at [871, 439] on input "True" at bounding box center [864, 445] width 15 height 12
radio input "true"
click at [1101, 545] on label "False" at bounding box center [1070, 543] width 132 height 44
click at [1029, 545] on input "False" at bounding box center [1022, 545] width 15 height 12
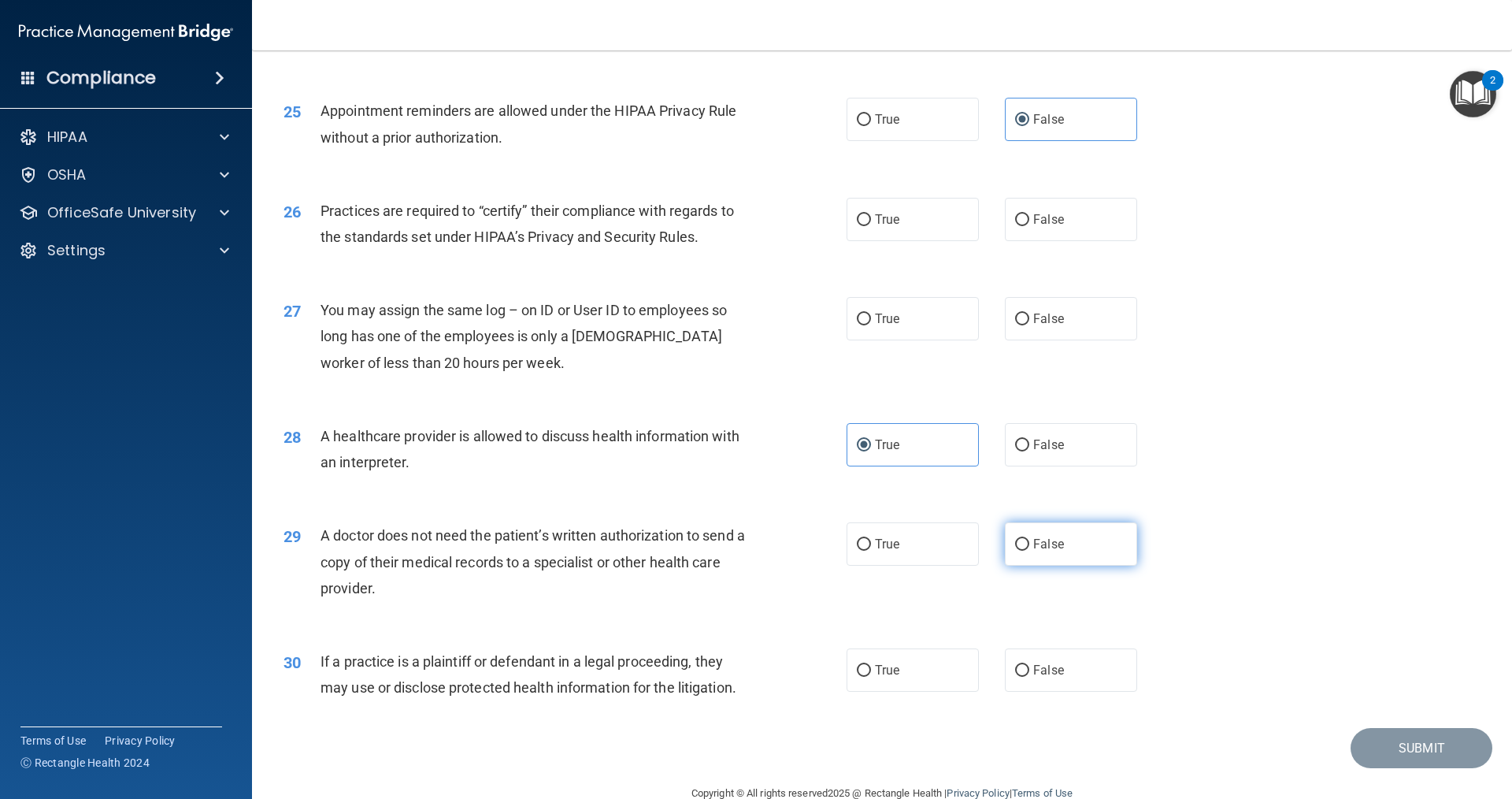
radio input "true"
click at [1045, 671] on span "False" at bounding box center [1049, 670] width 31 height 15
click at [1029, 671] on input "False" at bounding box center [1022, 671] width 15 height 12
radio input "true"
click at [1050, 310] on label "False" at bounding box center [1070, 319] width 132 height 44
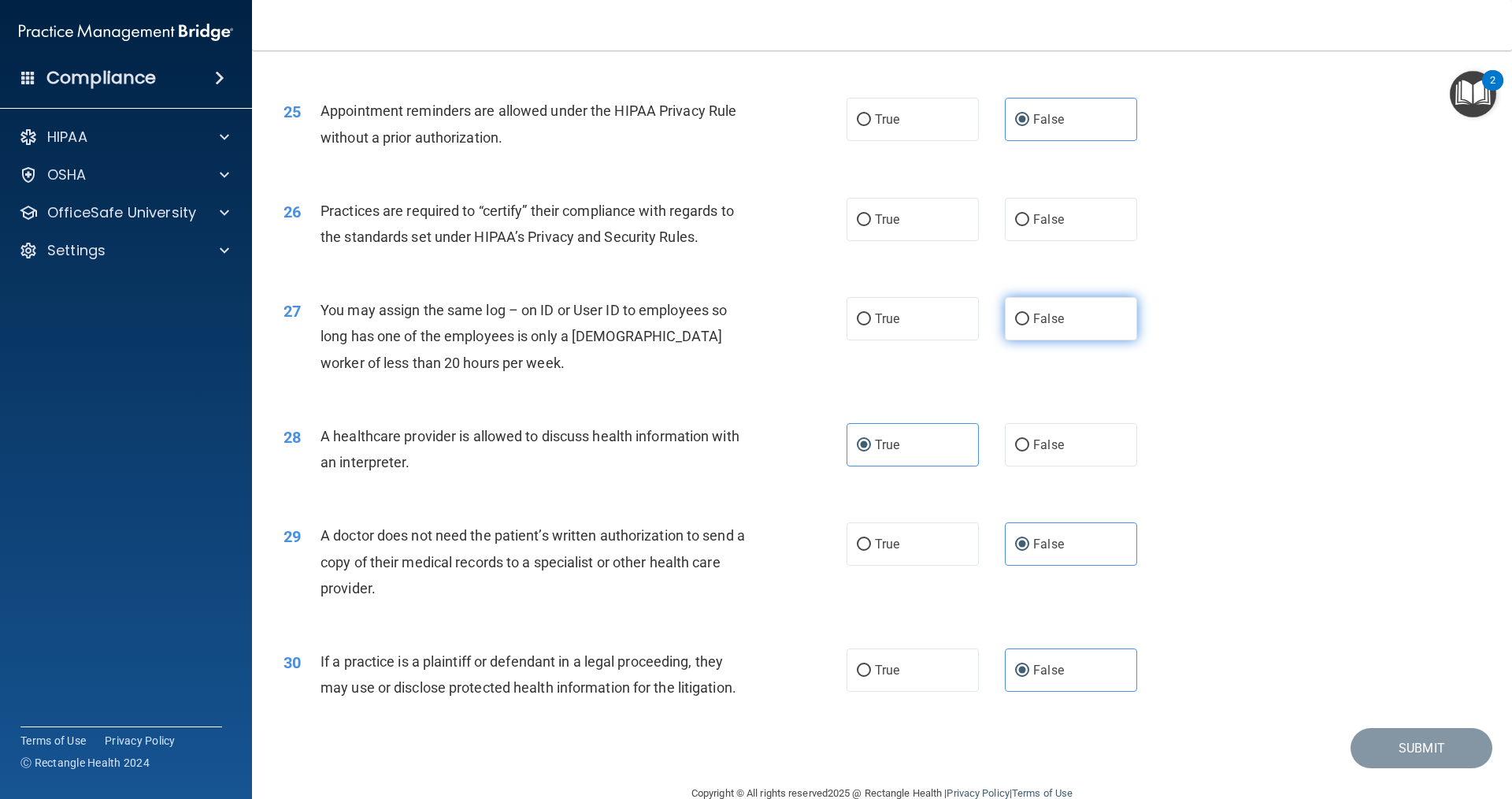
click at [1029, 314] on input "False" at bounding box center [1022, 320] width 15 height 12
radio input "true"
click at [935, 235] on label "True" at bounding box center [912, 219] width 132 height 44
click at [871, 226] on input "True" at bounding box center [864, 220] width 15 height 12
radio input "true"
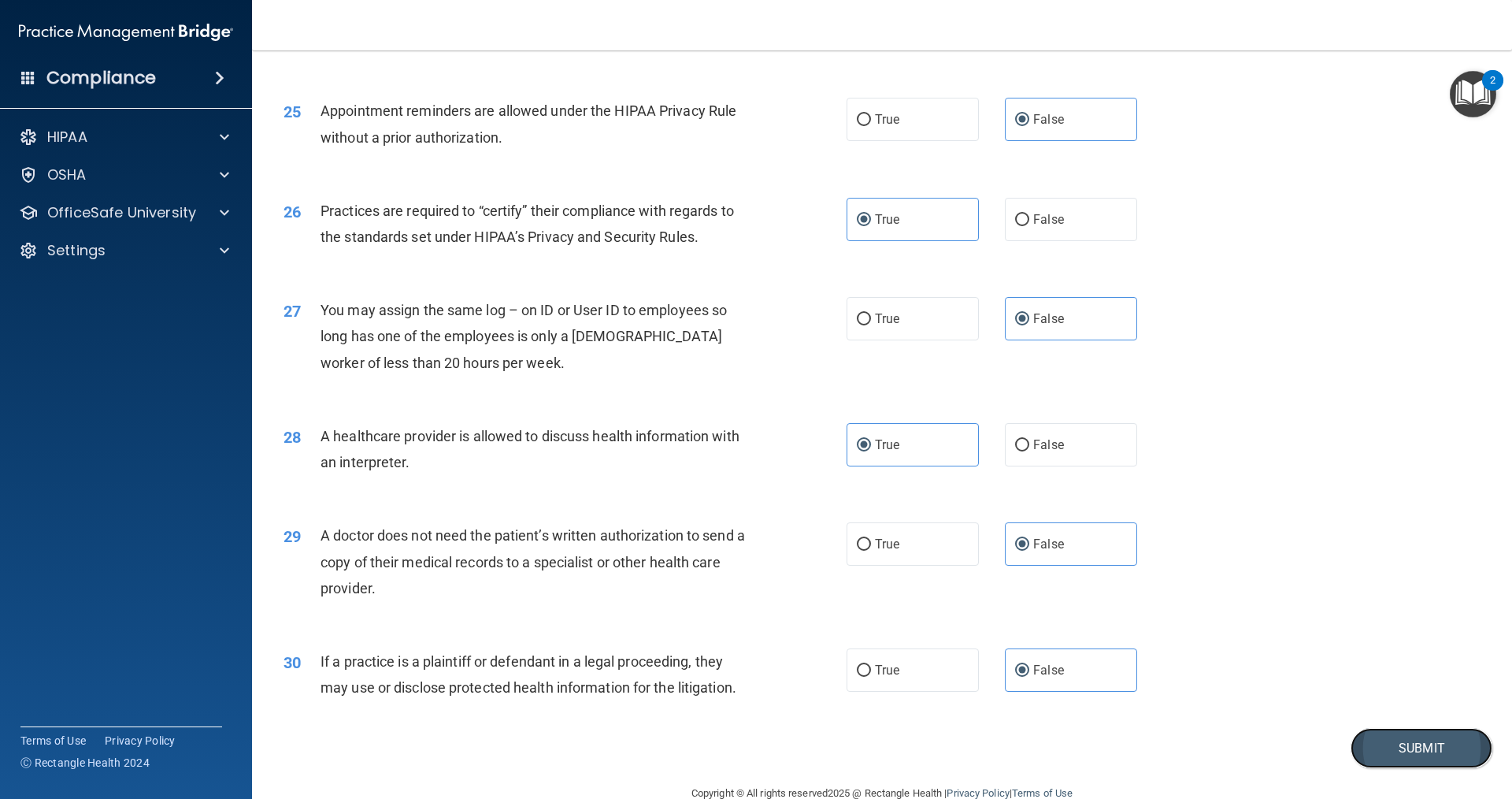
click at [1418, 740] on button "Submit" at bounding box center [1421, 748] width 142 height 40
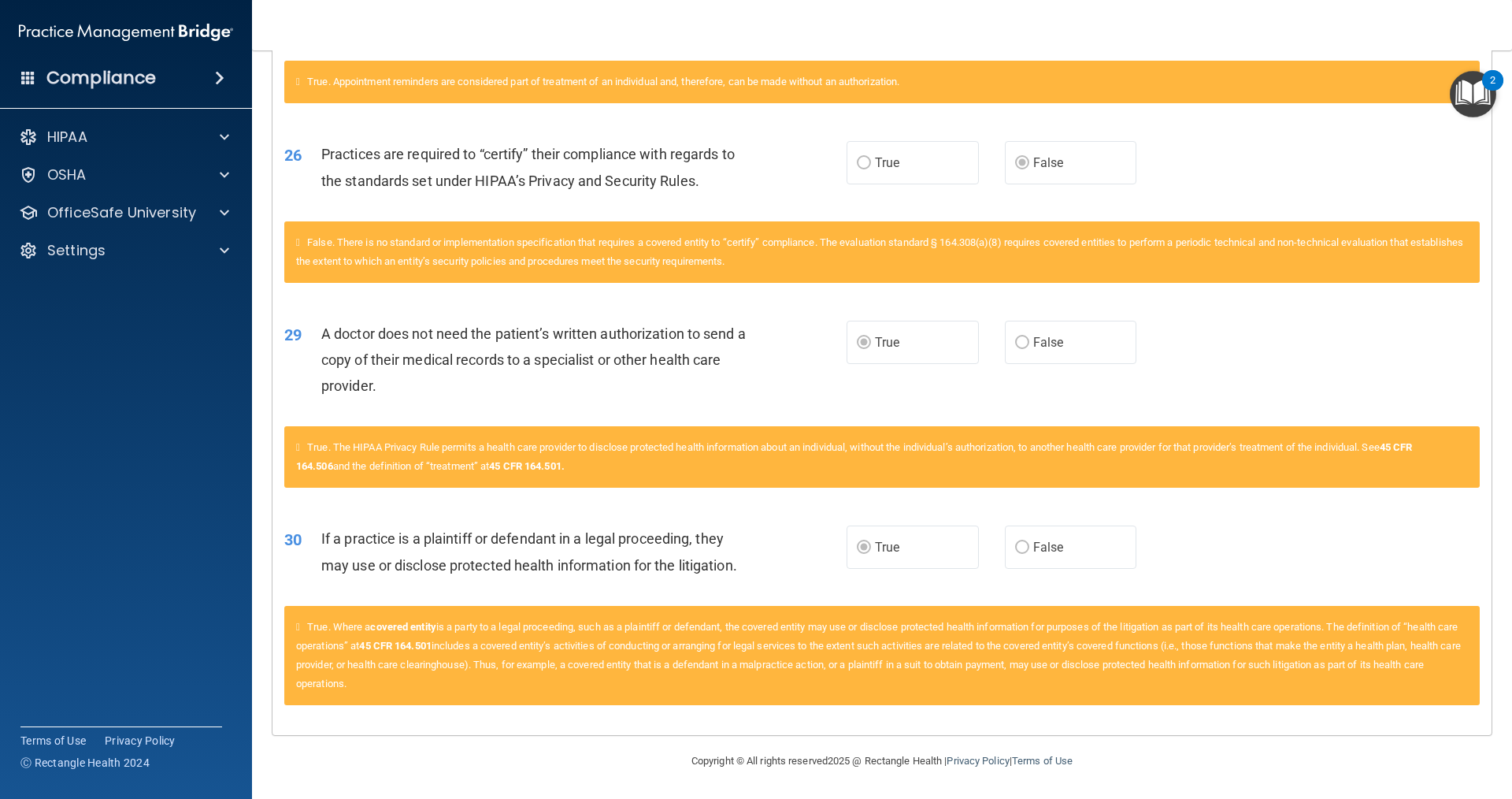
scroll to position [2257, 0]
click at [219, 168] on div at bounding box center [222, 175] width 39 height 19
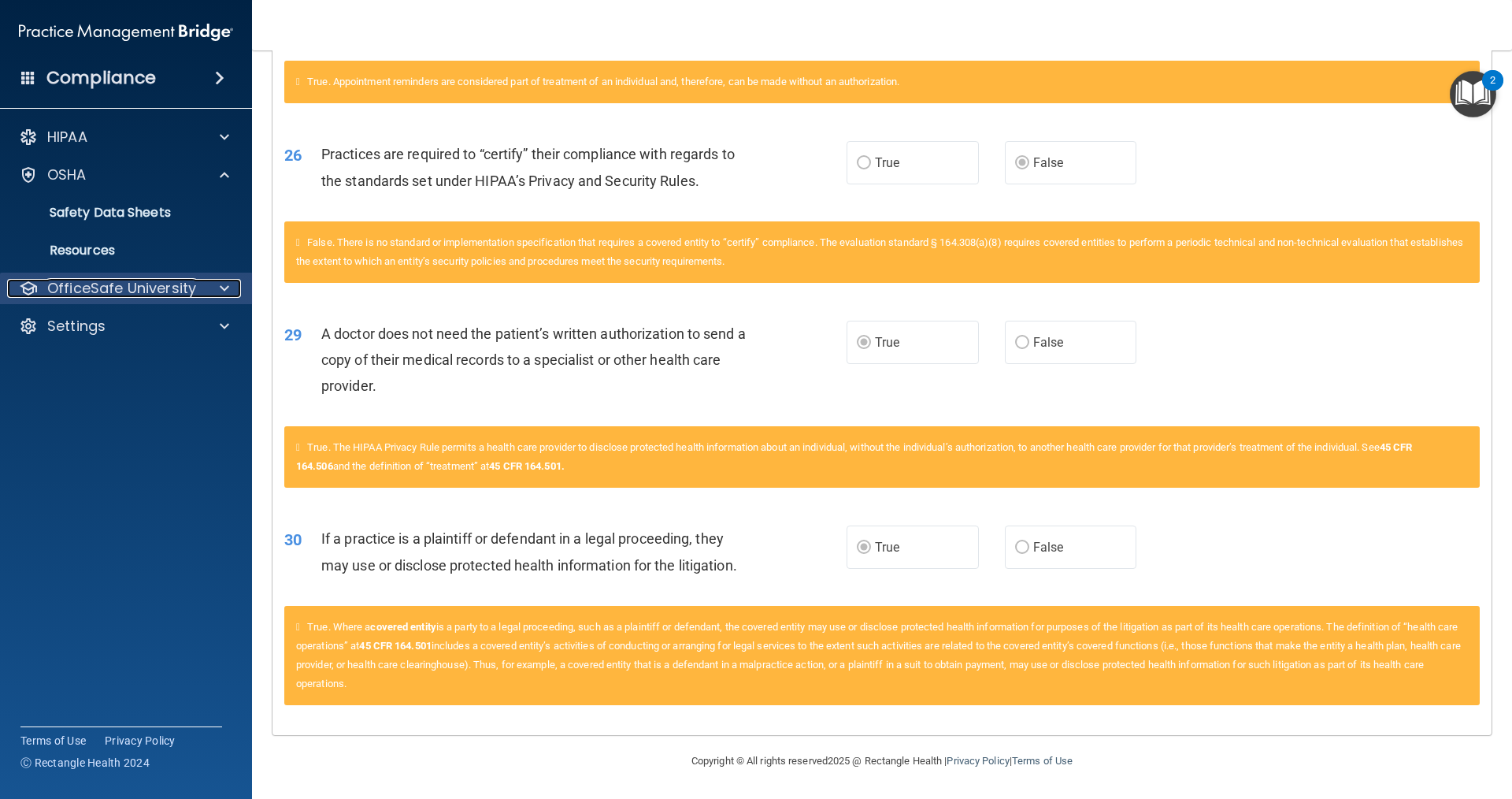
click at [214, 290] on div at bounding box center [222, 288] width 39 height 19
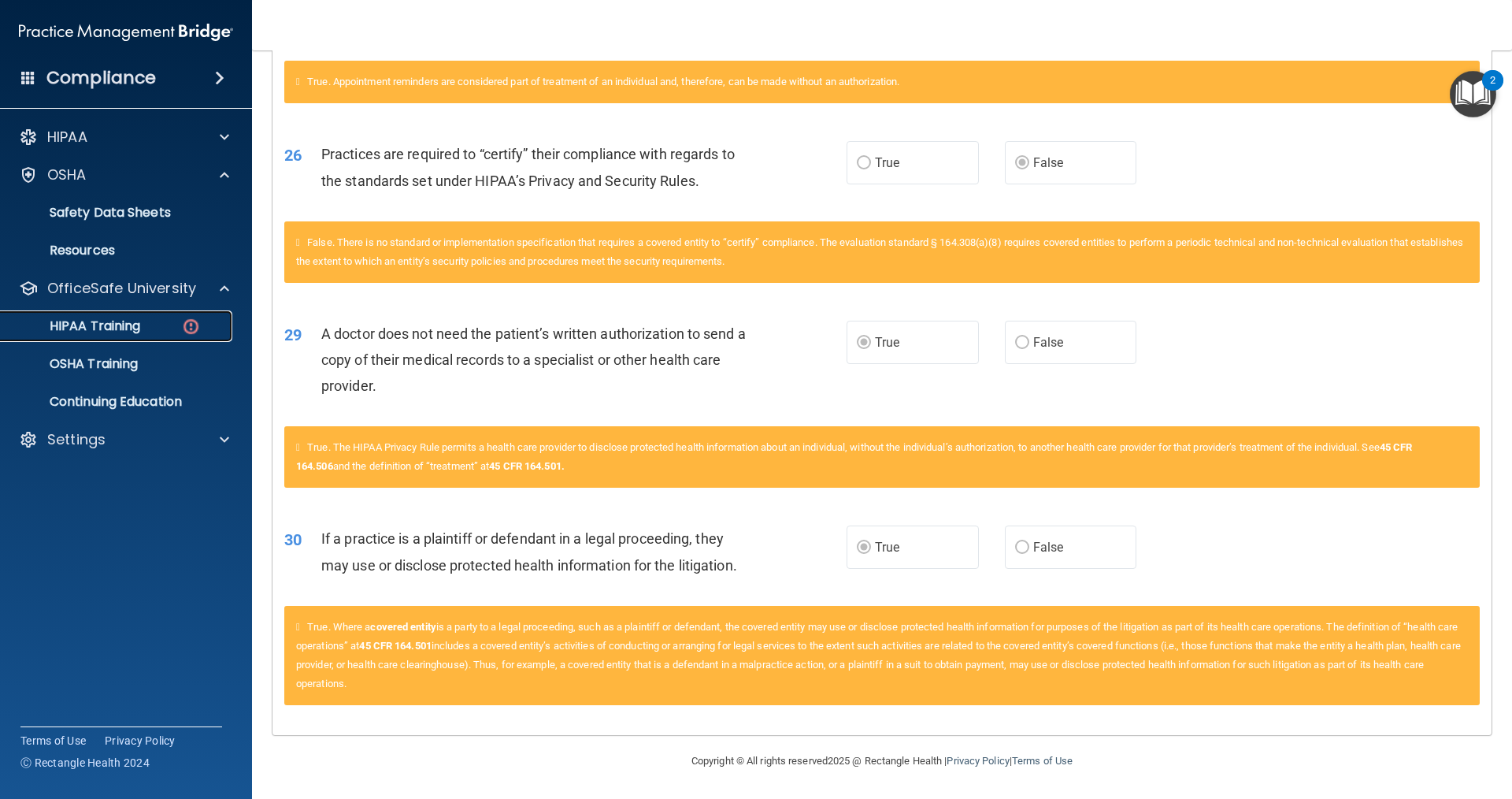
click at [167, 328] on div "HIPAA Training" at bounding box center [118, 326] width 215 height 15
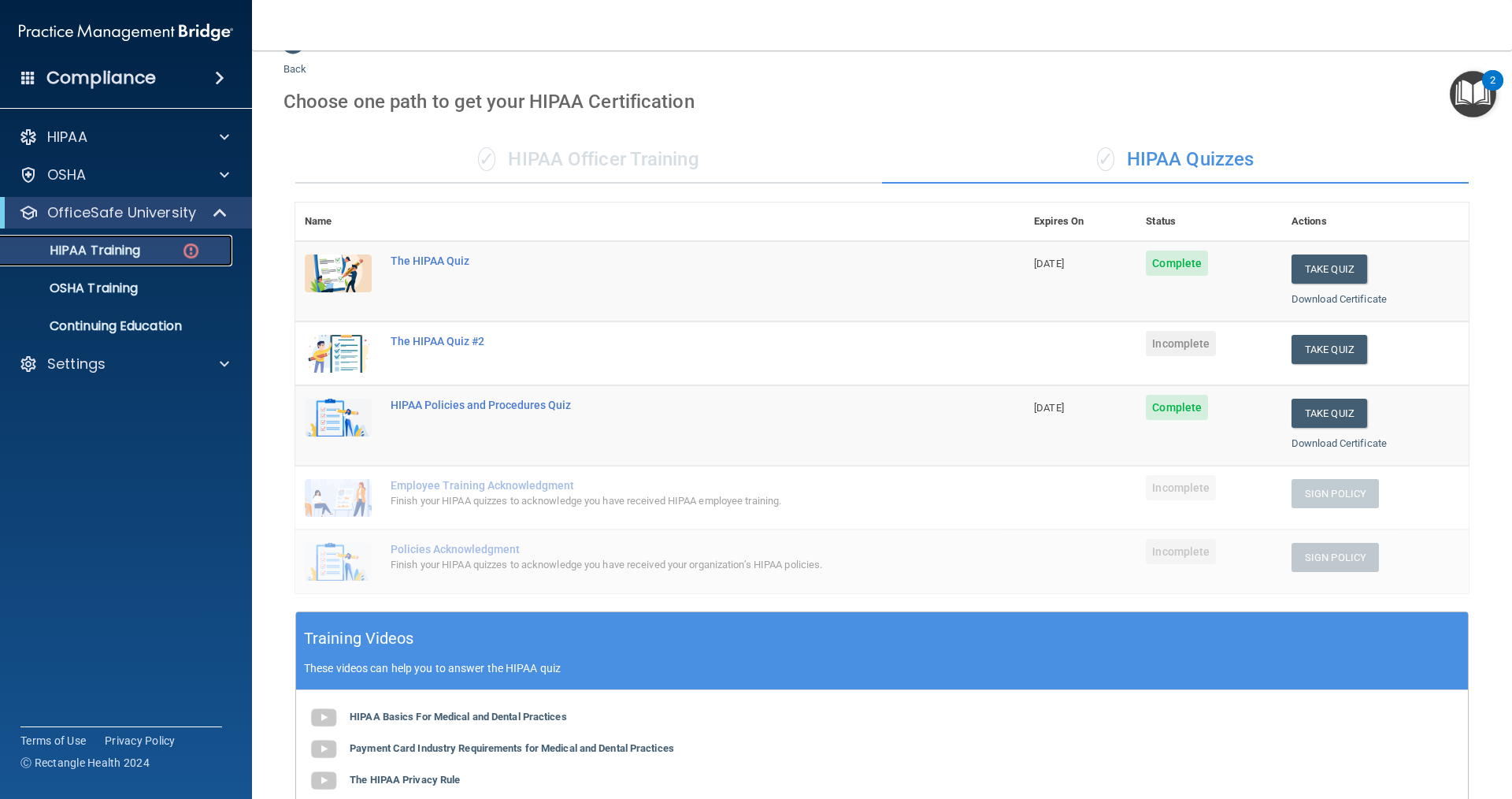
scroll to position [23, 0]
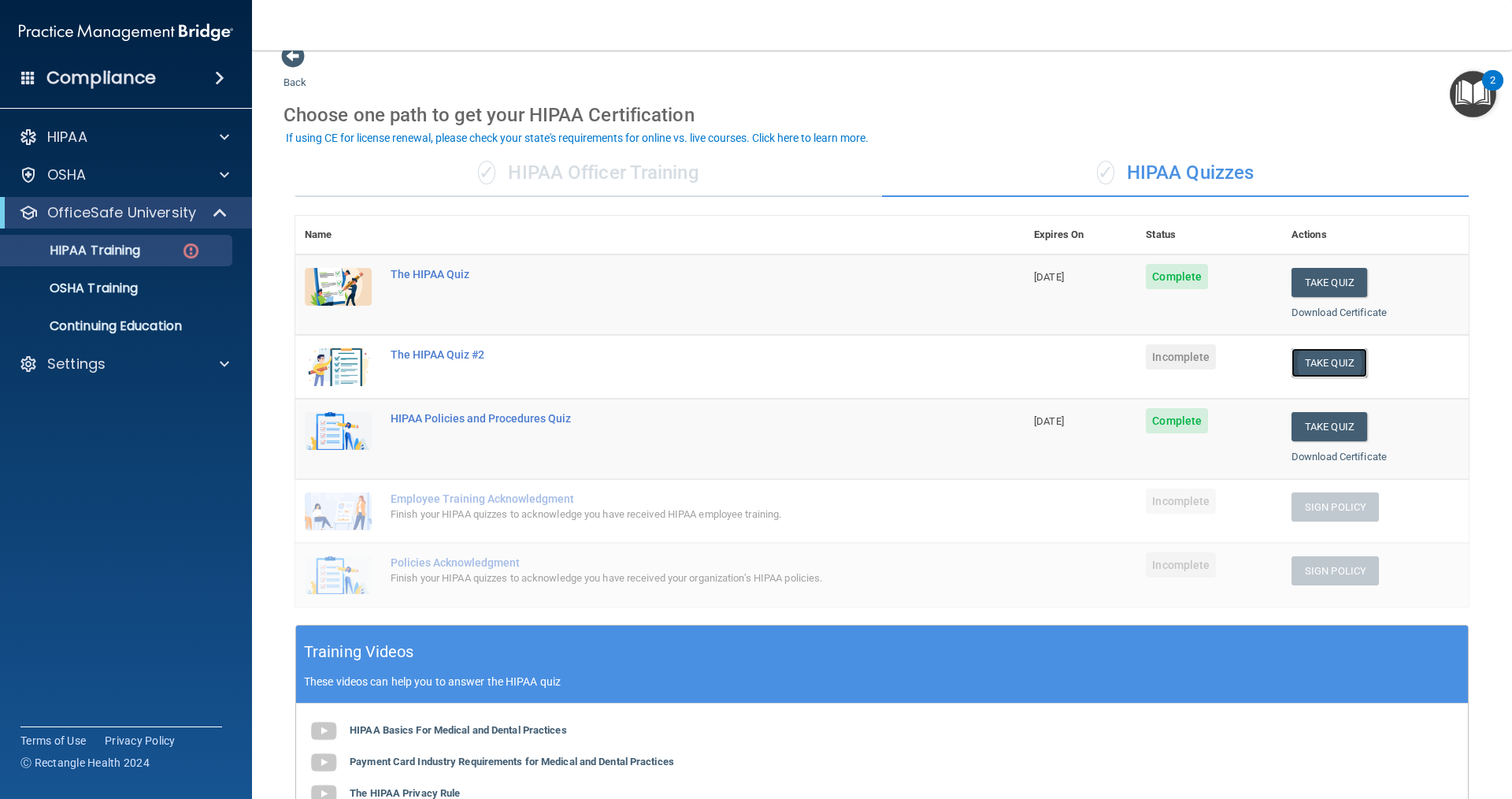
click at [1304, 362] on button "Take Quiz" at bounding box center [1329, 362] width 76 height 29
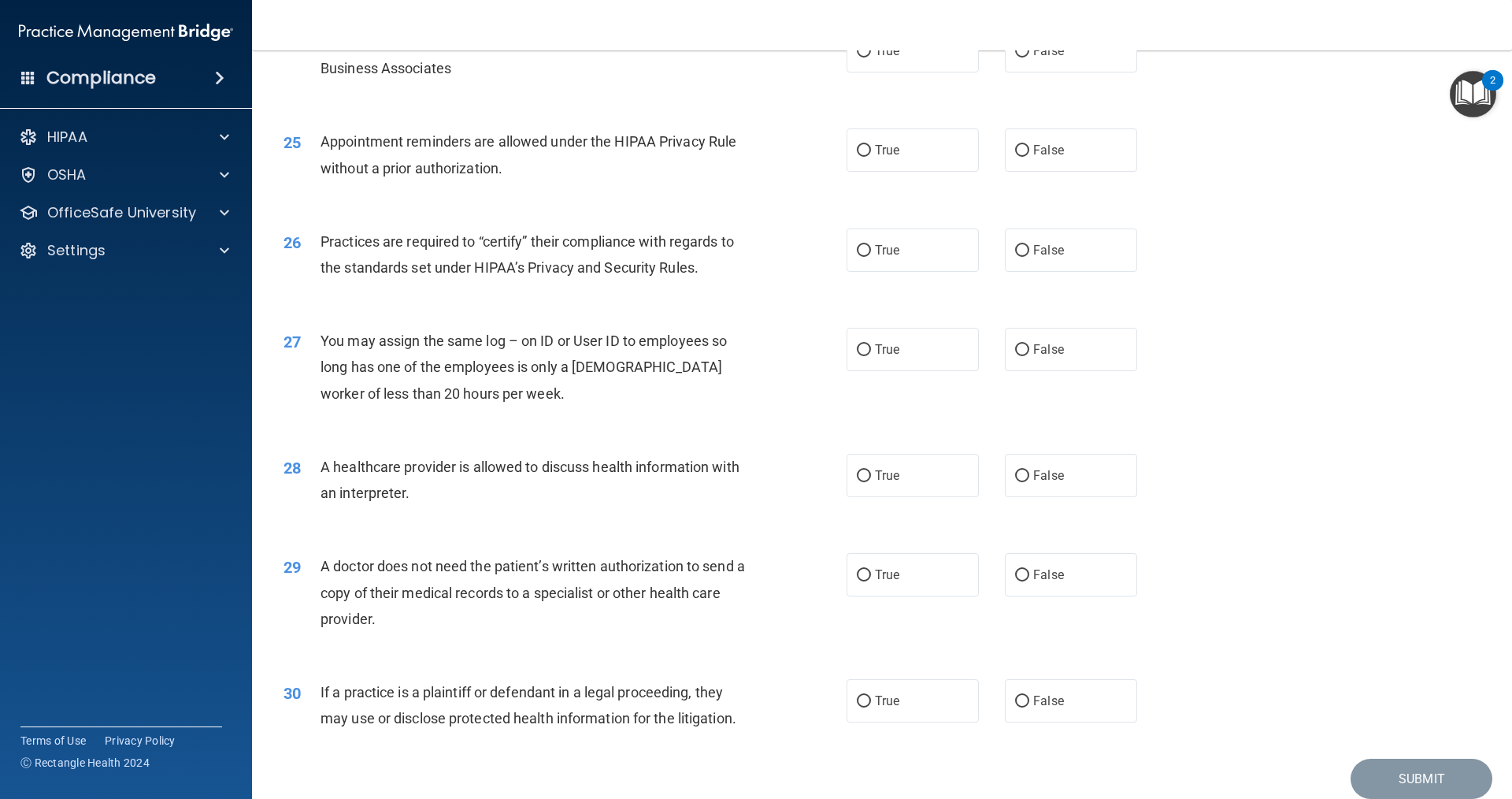
scroll to position [2869, 0]
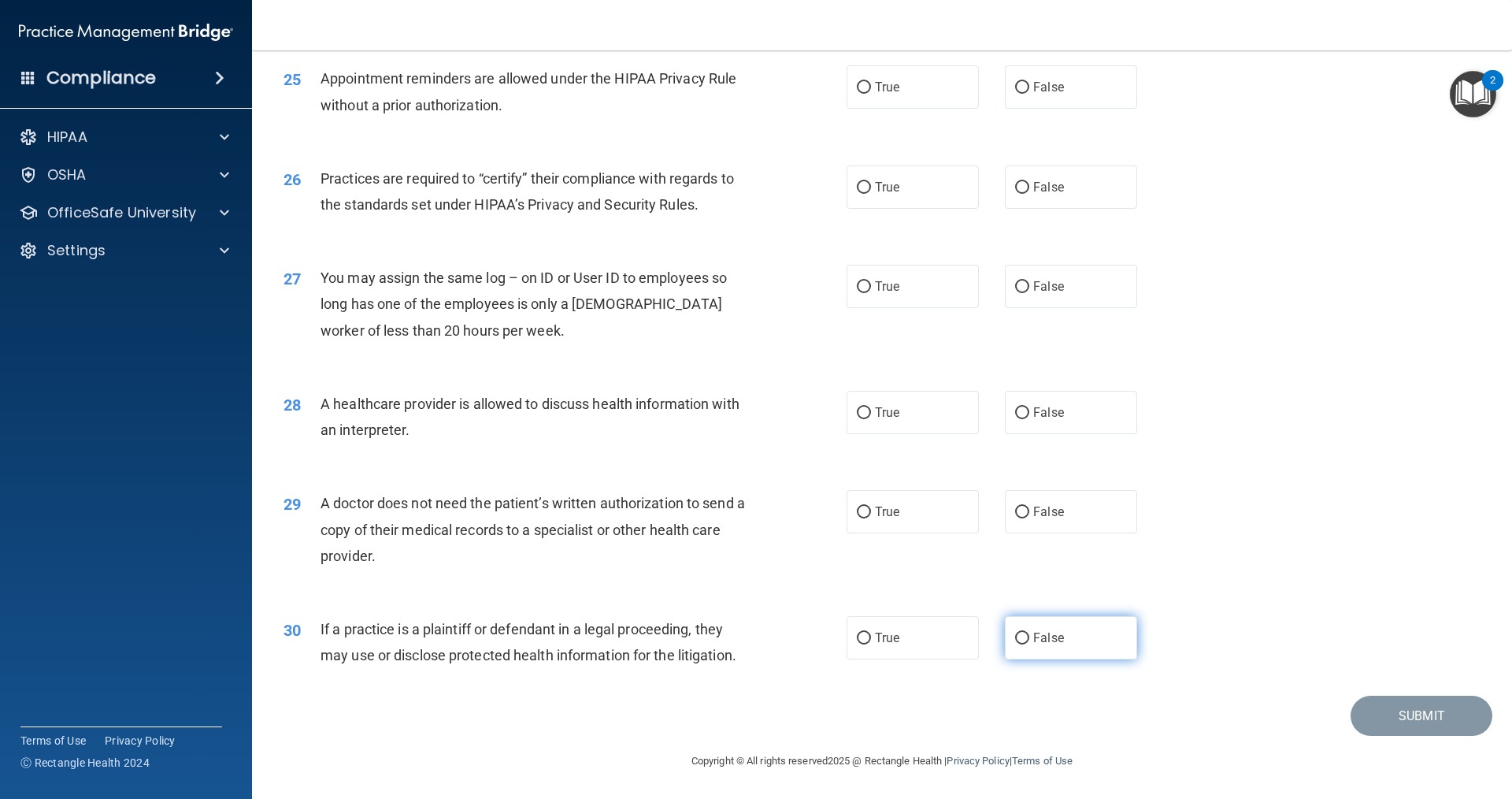
click at [1034, 632] on span "False" at bounding box center [1049, 638] width 31 height 15
click at [1029, 632] on input "False" at bounding box center [1022, 638] width 15 height 12
radio input "true"
click at [920, 510] on label "True" at bounding box center [912, 511] width 132 height 44
click at [871, 510] on input "True" at bounding box center [864, 513] width 15 height 12
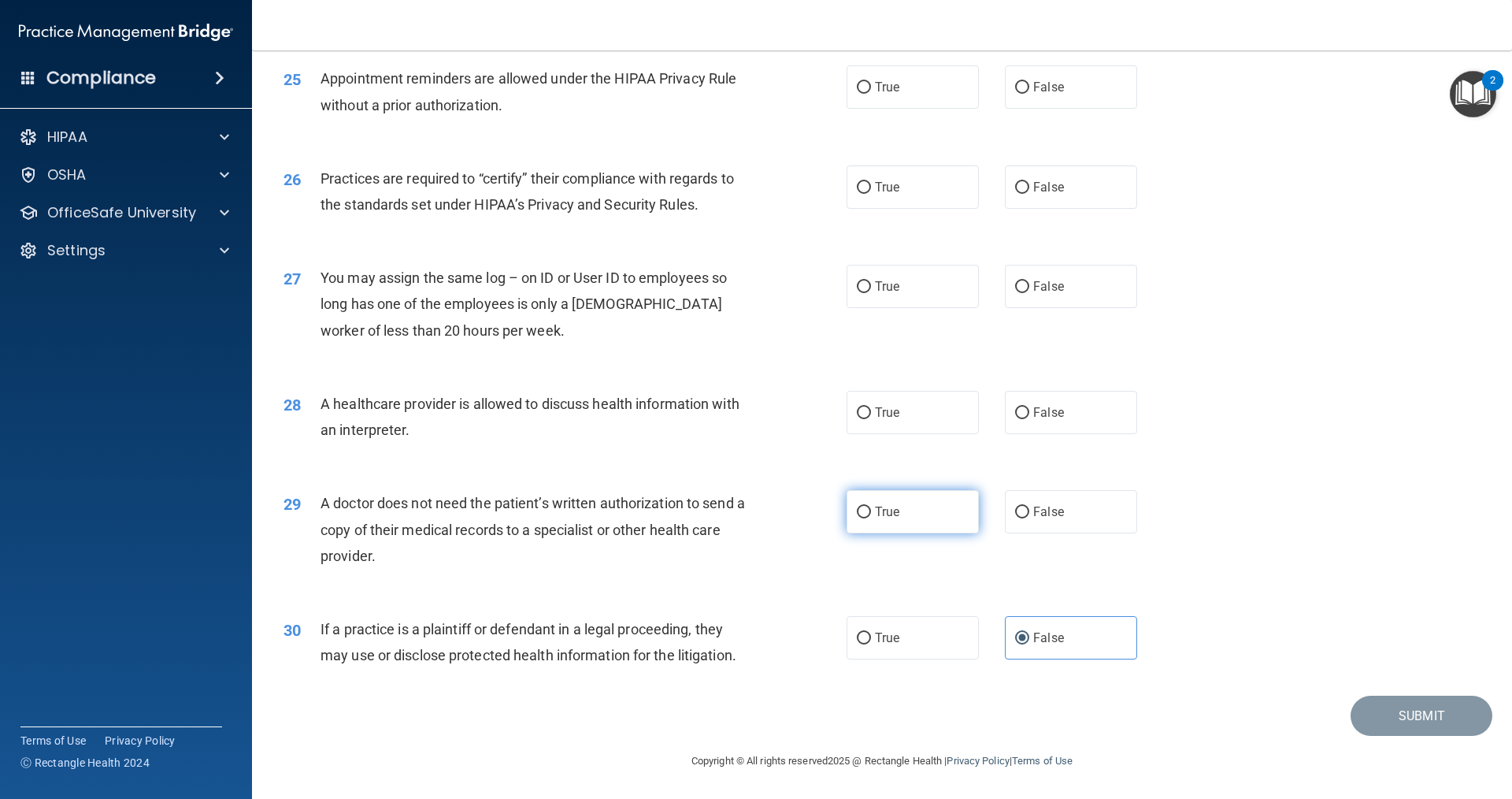
radio input "true"
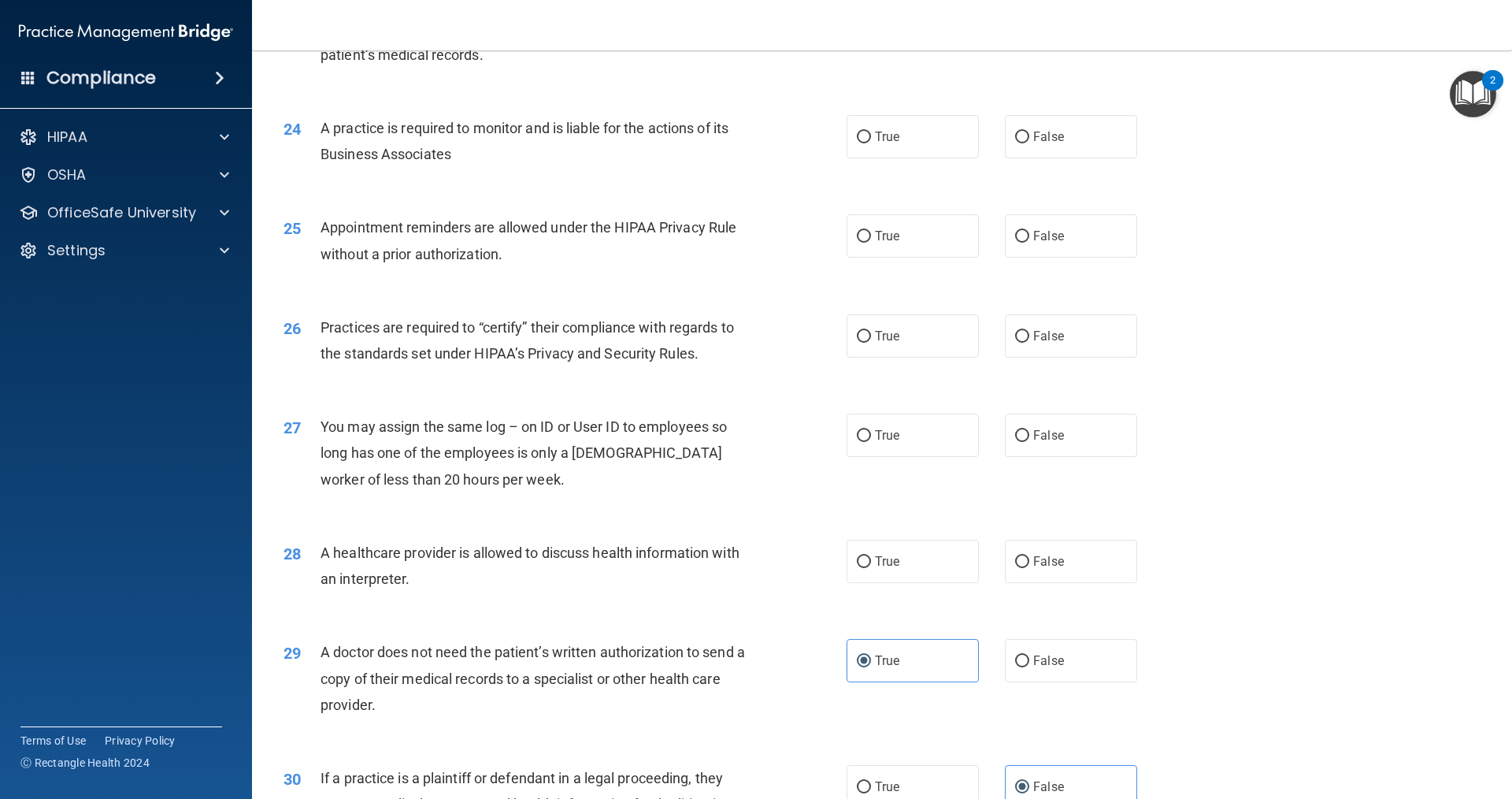
scroll to position [2711, 0]
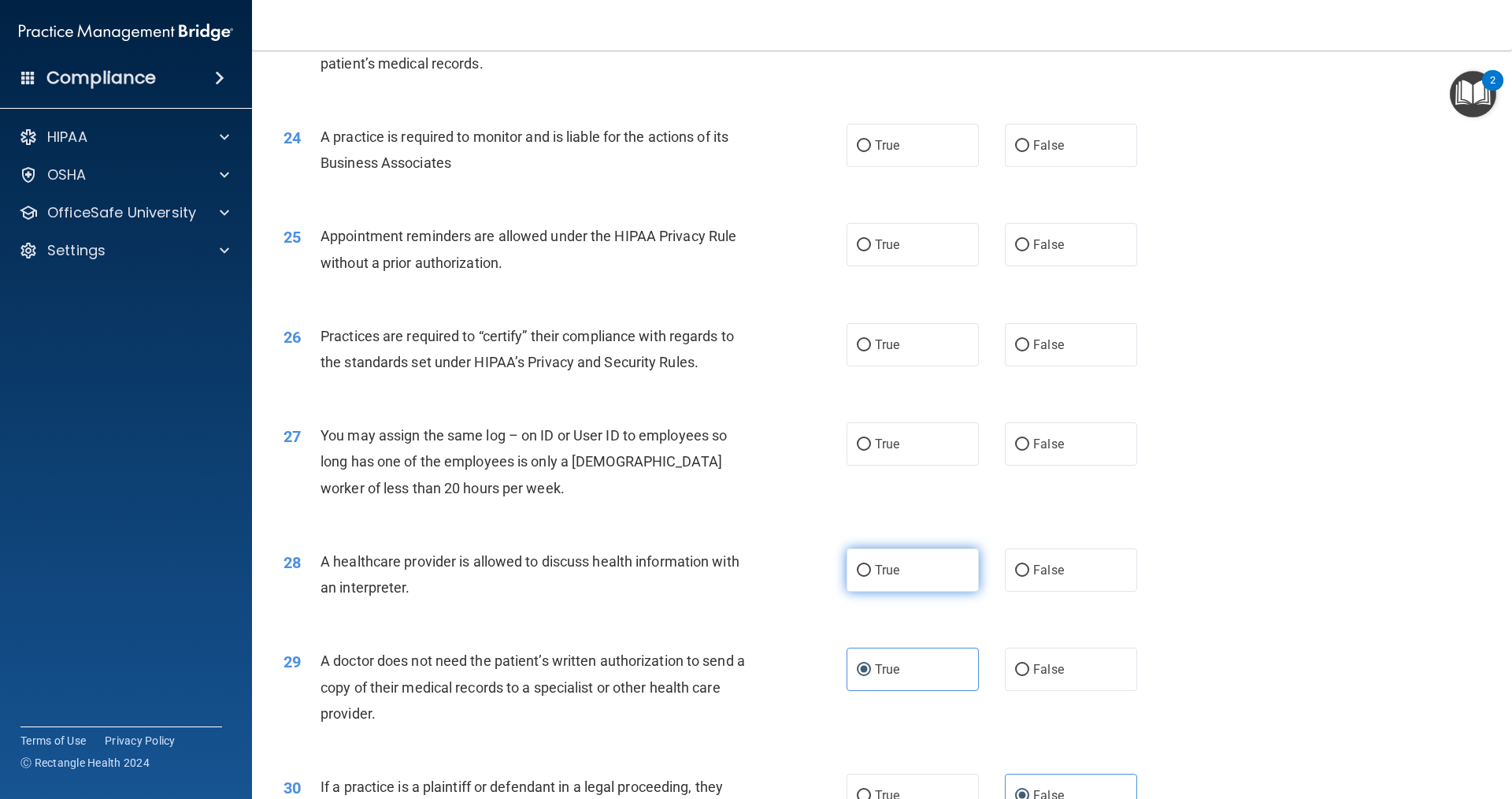
click at [923, 561] on label "True" at bounding box center [912, 570] width 132 height 44
click at [871, 565] on input "True" at bounding box center [864, 571] width 15 height 12
radio input "true"
click at [1023, 426] on label "False" at bounding box center [1070, 444] width 132 height 44
click at [1023, 439] on input "False" at bounding box center [1022, 445] width 15 height 12
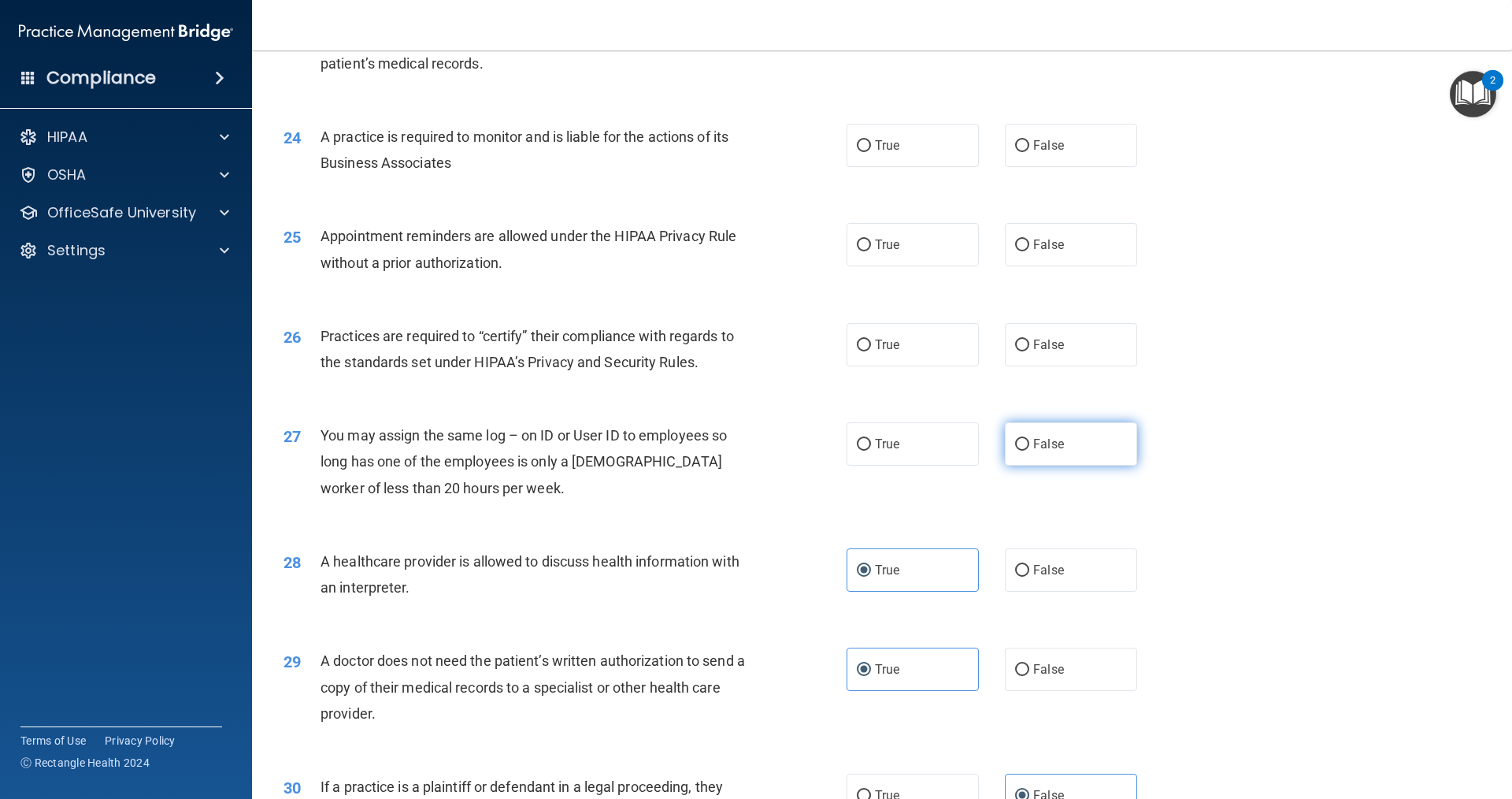
radio input "true"
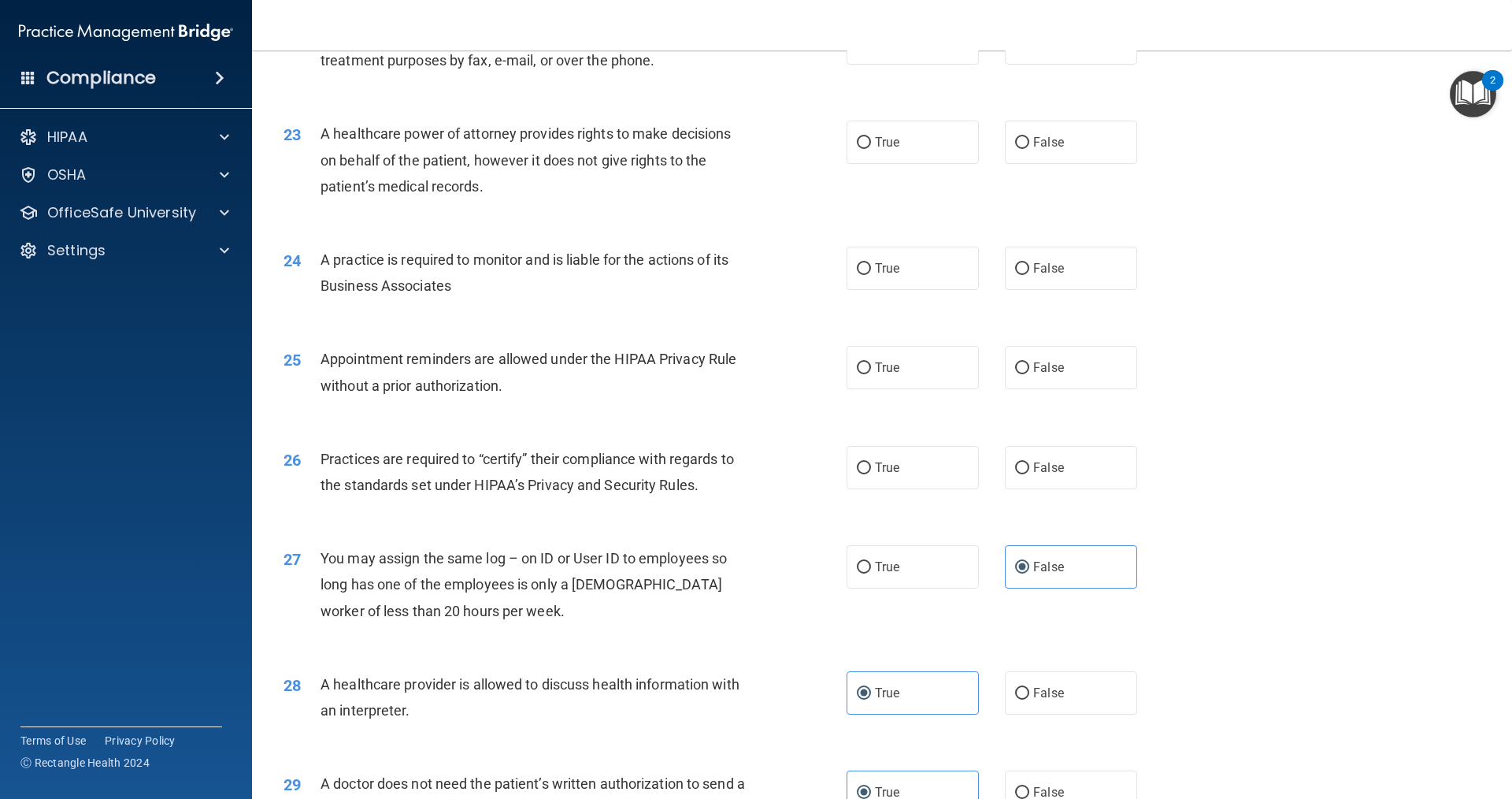
scroll to position [2553, 0]
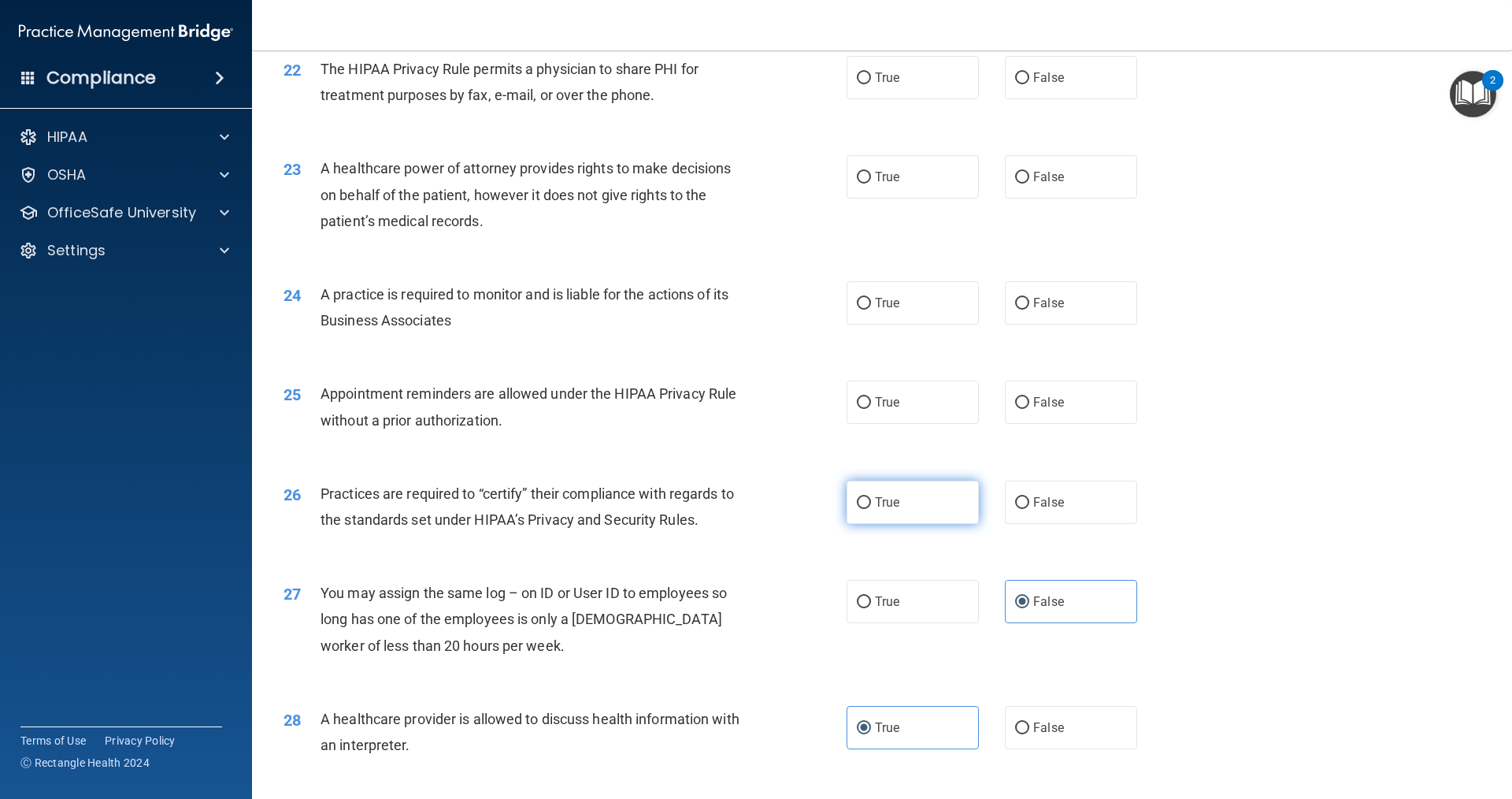
click at [906, 521] on label "True" at bounding box center [912, 502] width 132 height 44
click at [871, 509] on input "True" at bounding box center [864, 503] width 15 height 12
radio input "true"
click at [1047, 408] on span "False" at bounding box center [1049, 402] width 31 height 15
click at [1029, 408] on input "False" at bounding box center [1022, 403] width 15 height 12
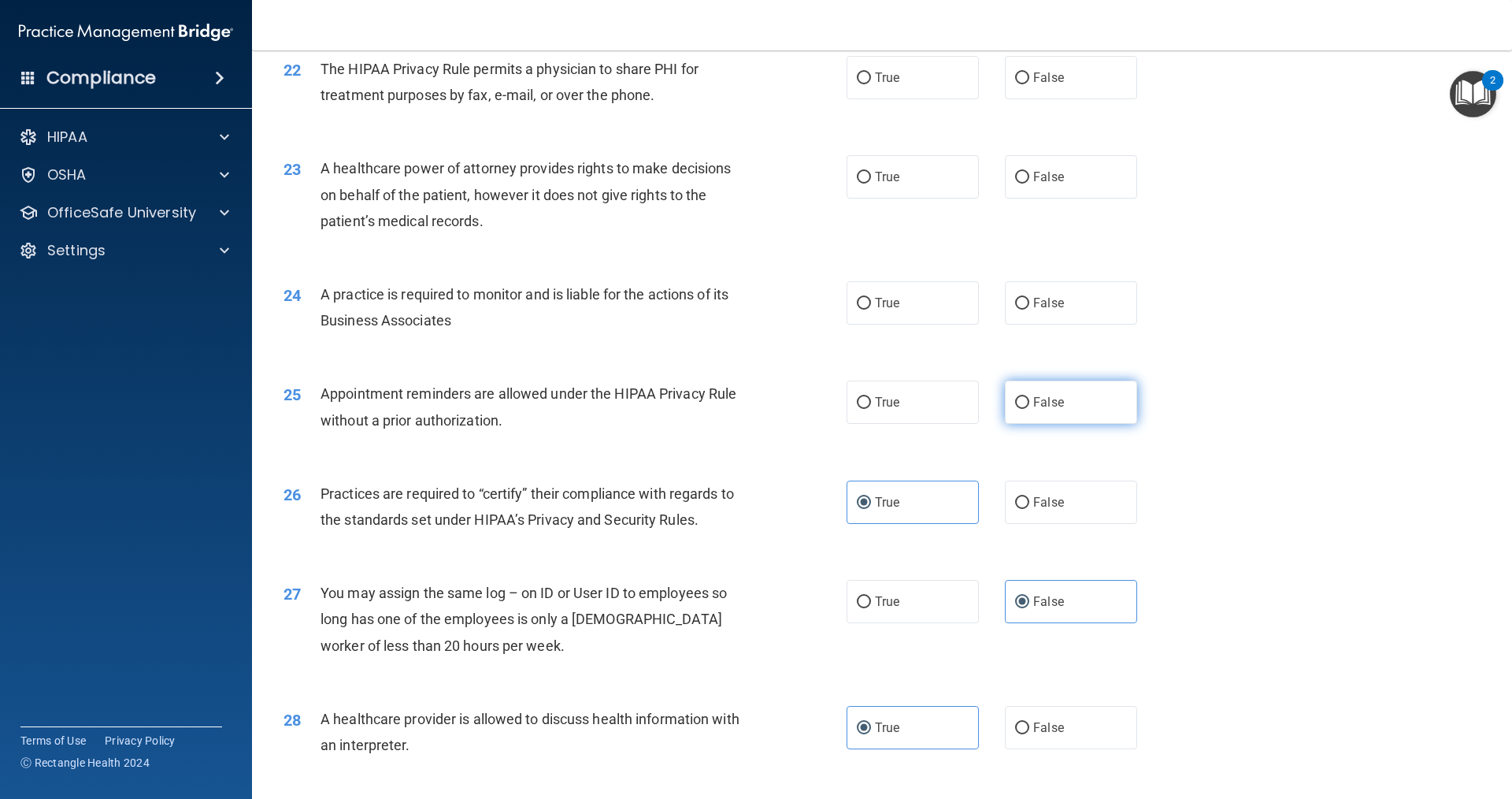
radio input "true"
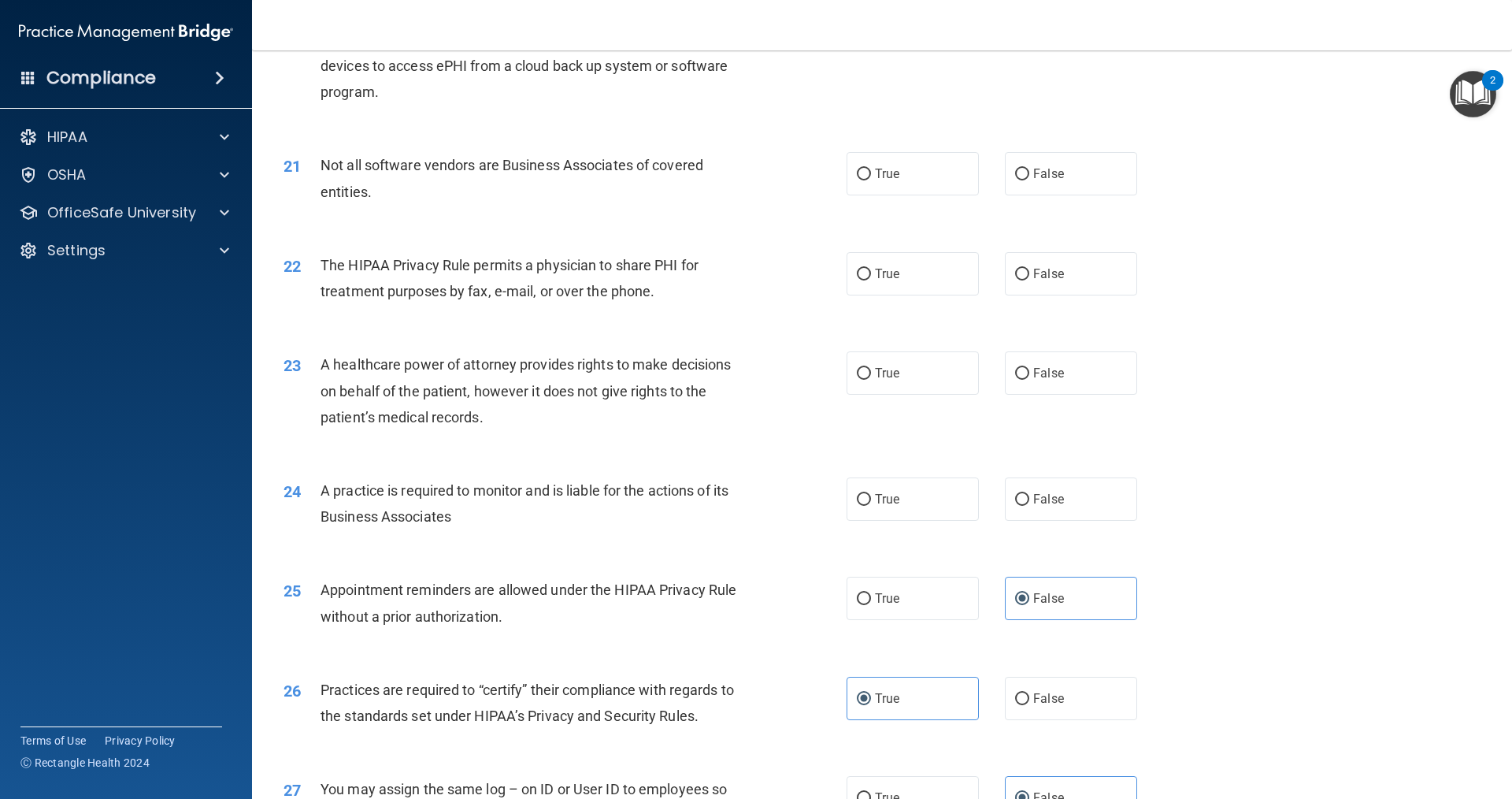
scroll to position [2317, 0]
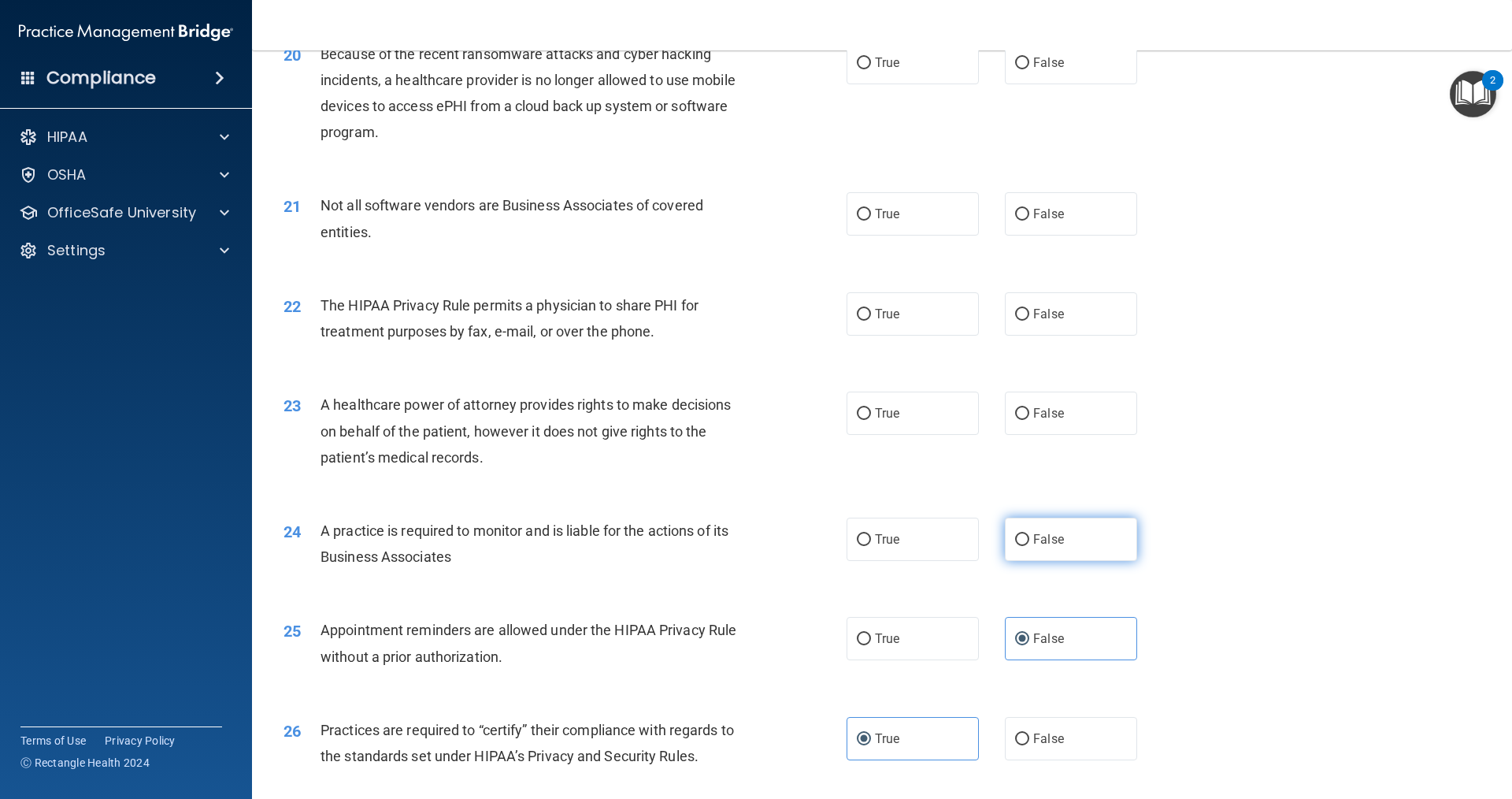
click at [1022, 547] on label "False" at bounding box center [1070, 539] width 132 height 44
click at [1022, 546] on input "False" at bounding box center [1022, 540] width 15 height 12
radio input "true"
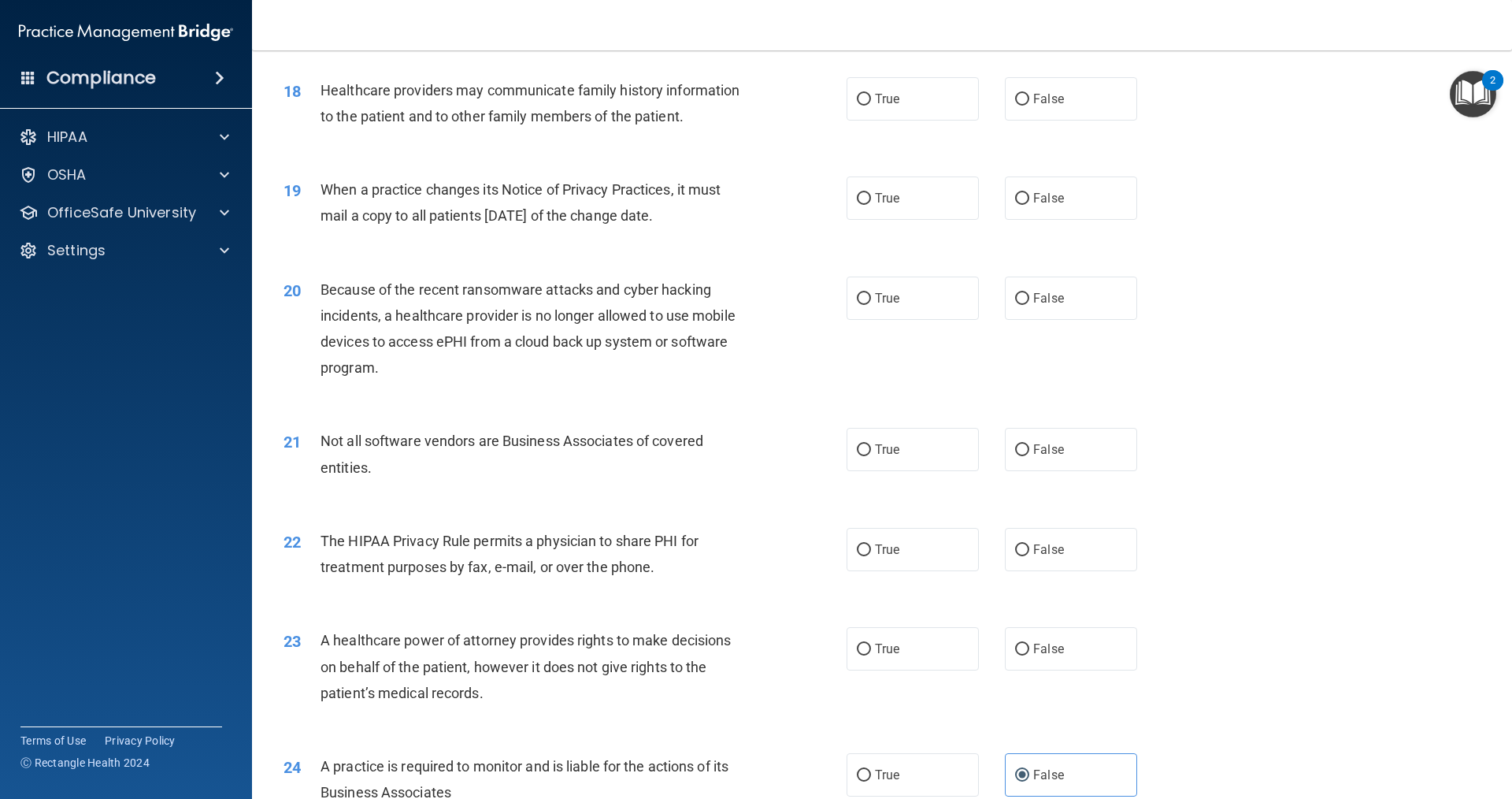
scroll to position [2081, 0]
click at [908, 557] on label "True" at bounding box center [912, 550] width 132 height 44
click at [871, 557] on input "True" at bounding box center [864, 551] width 15 height 12
radio input "true"
click at [916, 453] on label "True" at bounding box center [912, 450] width 132 height 44
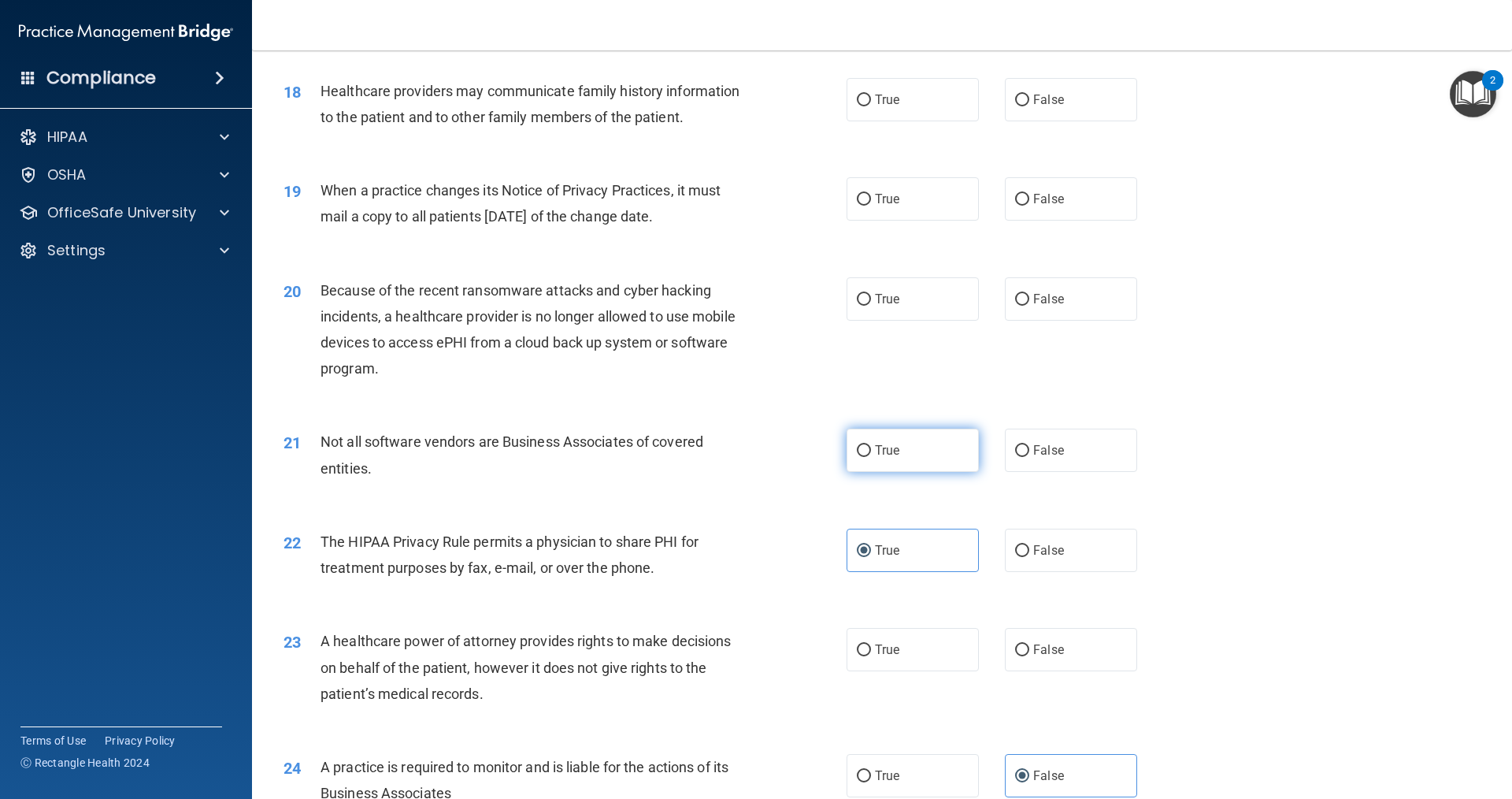
click at [871, 453] on input "True" at bounding box center [864, 451] width 15 height 12
radio input "true"
click at [932, 654] on label "True" at bounding box center [912, 649] width 132 height 44
click at [871, 654] on input "True" at bounding box center [864, 650] width 15 height 12
radio input "true"
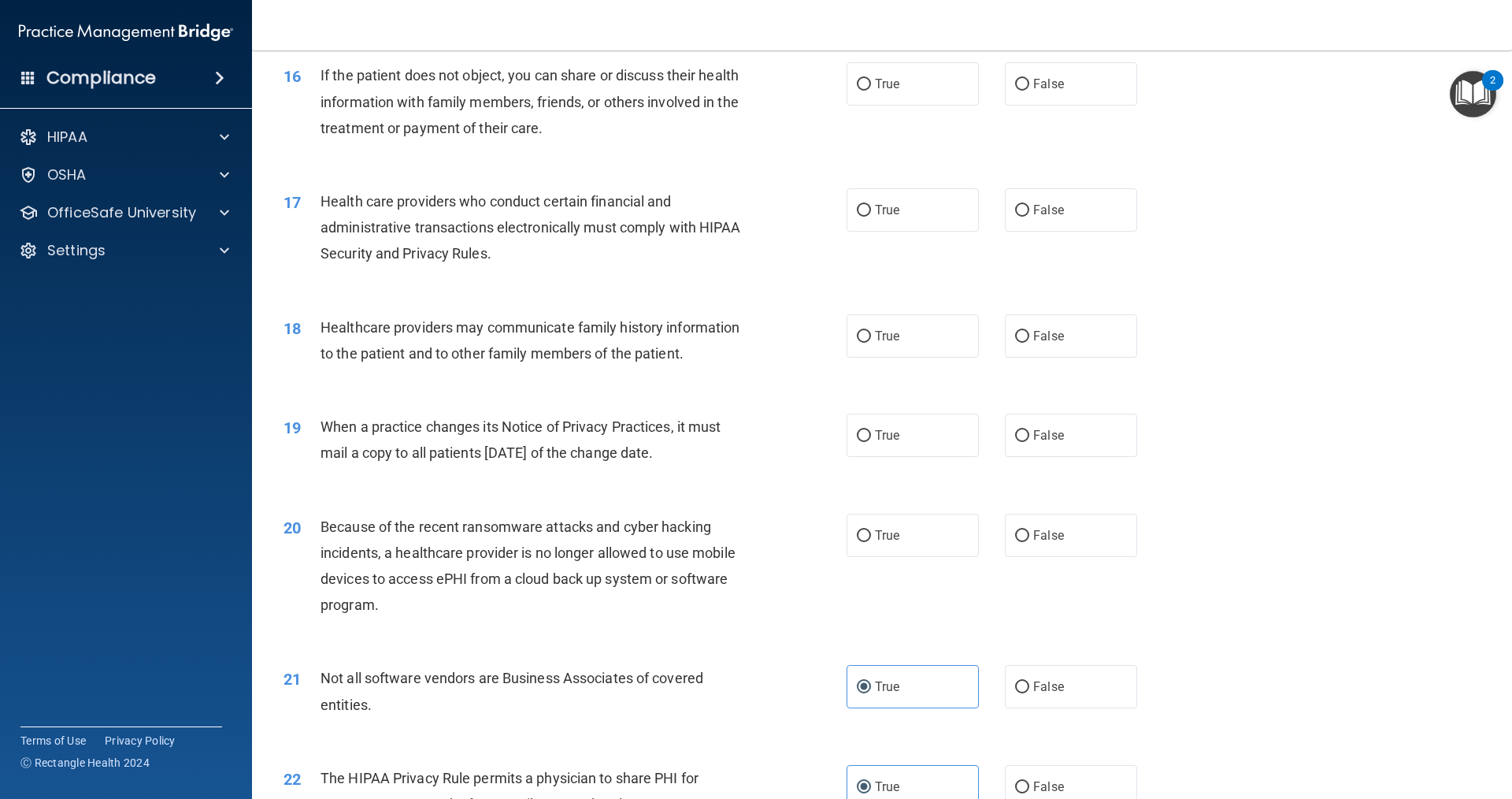
scroll to position [1765, 0]
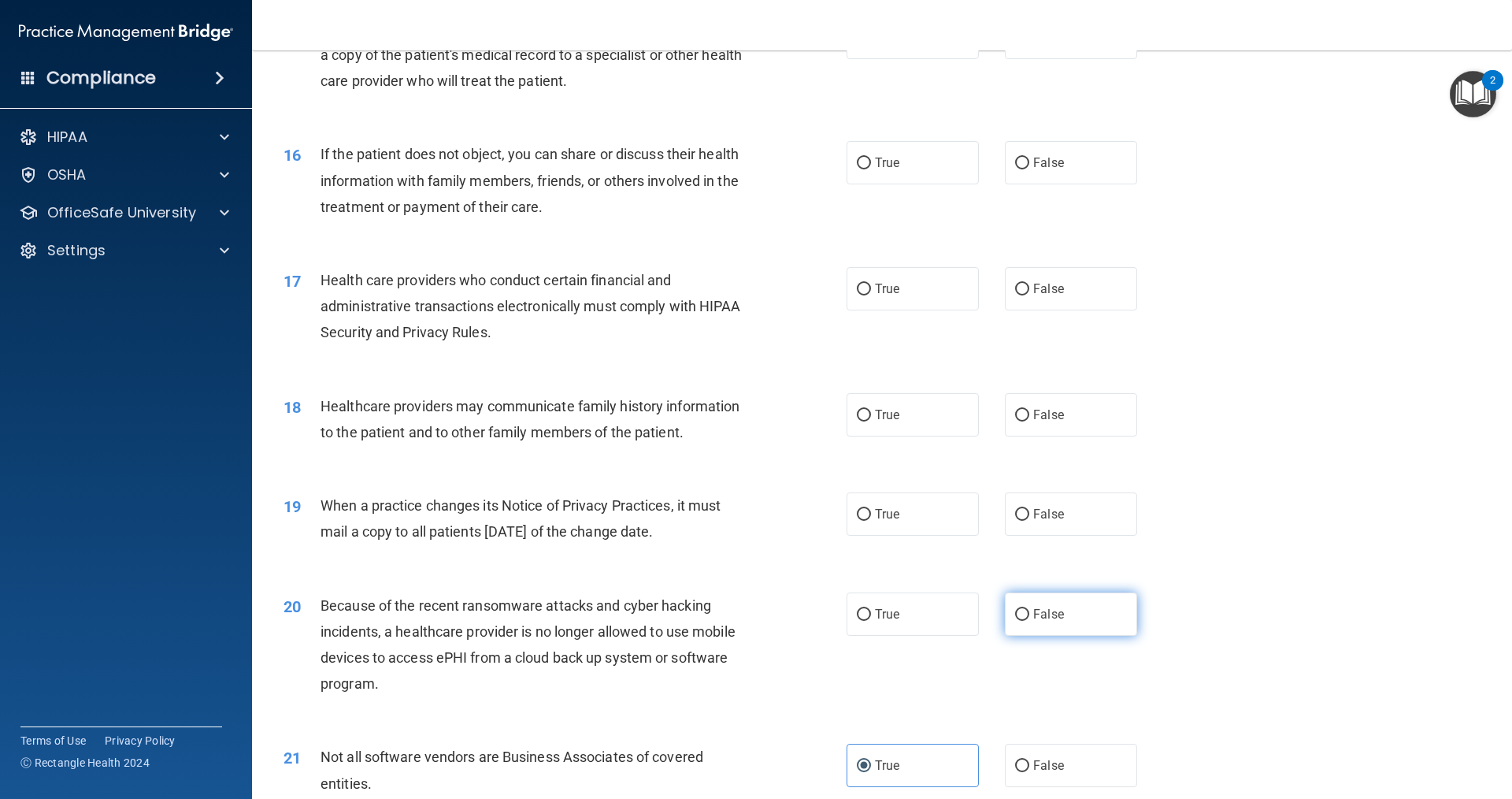
click at [1032, 621] on label "False" at bounding box center [1070, 614] width 132 height 44
click at [1029, 620] on input "False" at bounding box center [1022, 615] width 15 height 12
radio input "true"
click at [905, 626] on label "True" at bounding box center [912, 614] width 132 height 44
click at [871, 620] on input "True" at bounding box center [864, 615] width 15 height 12
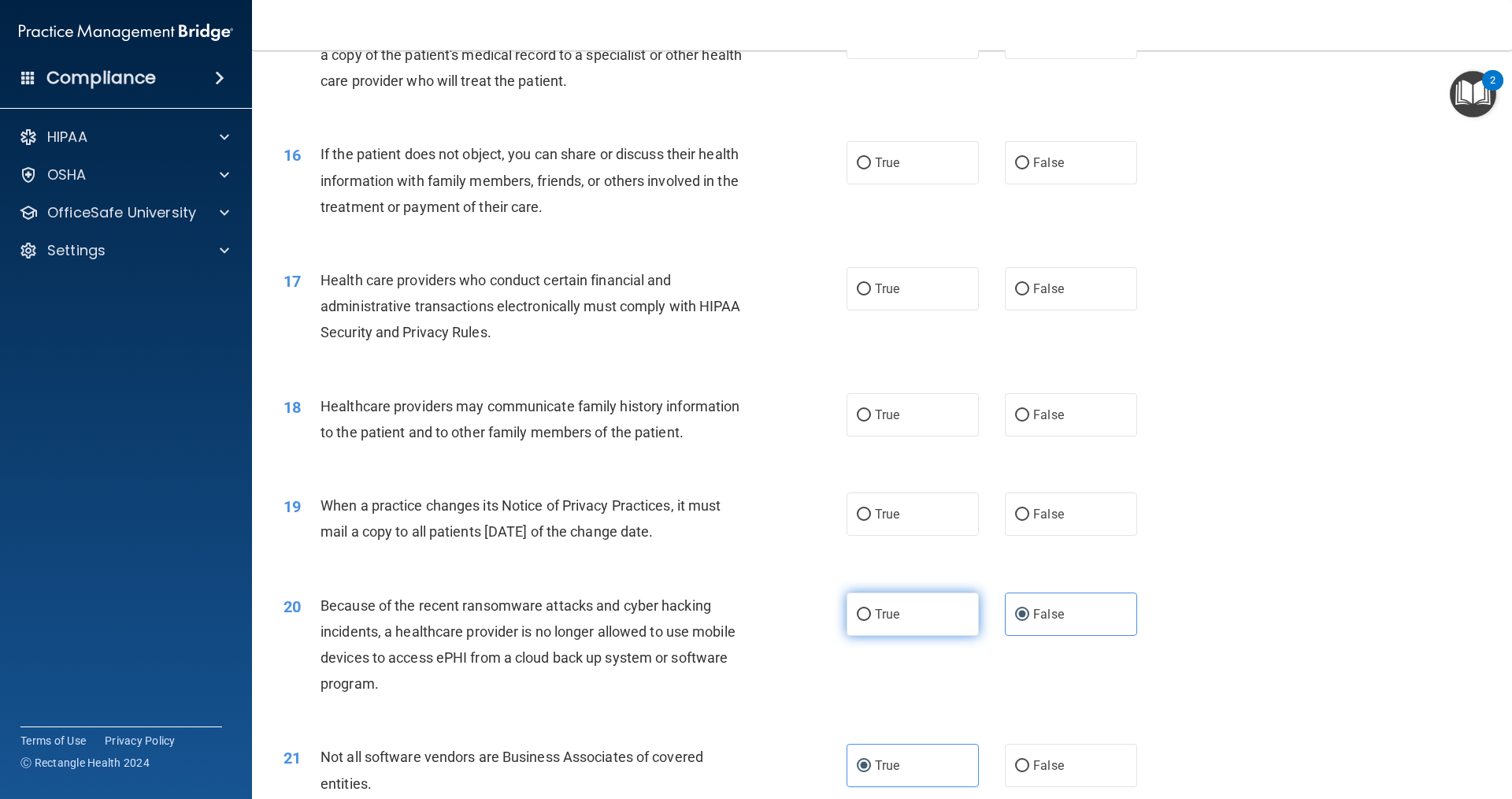
radio input "true"
radio input "false"
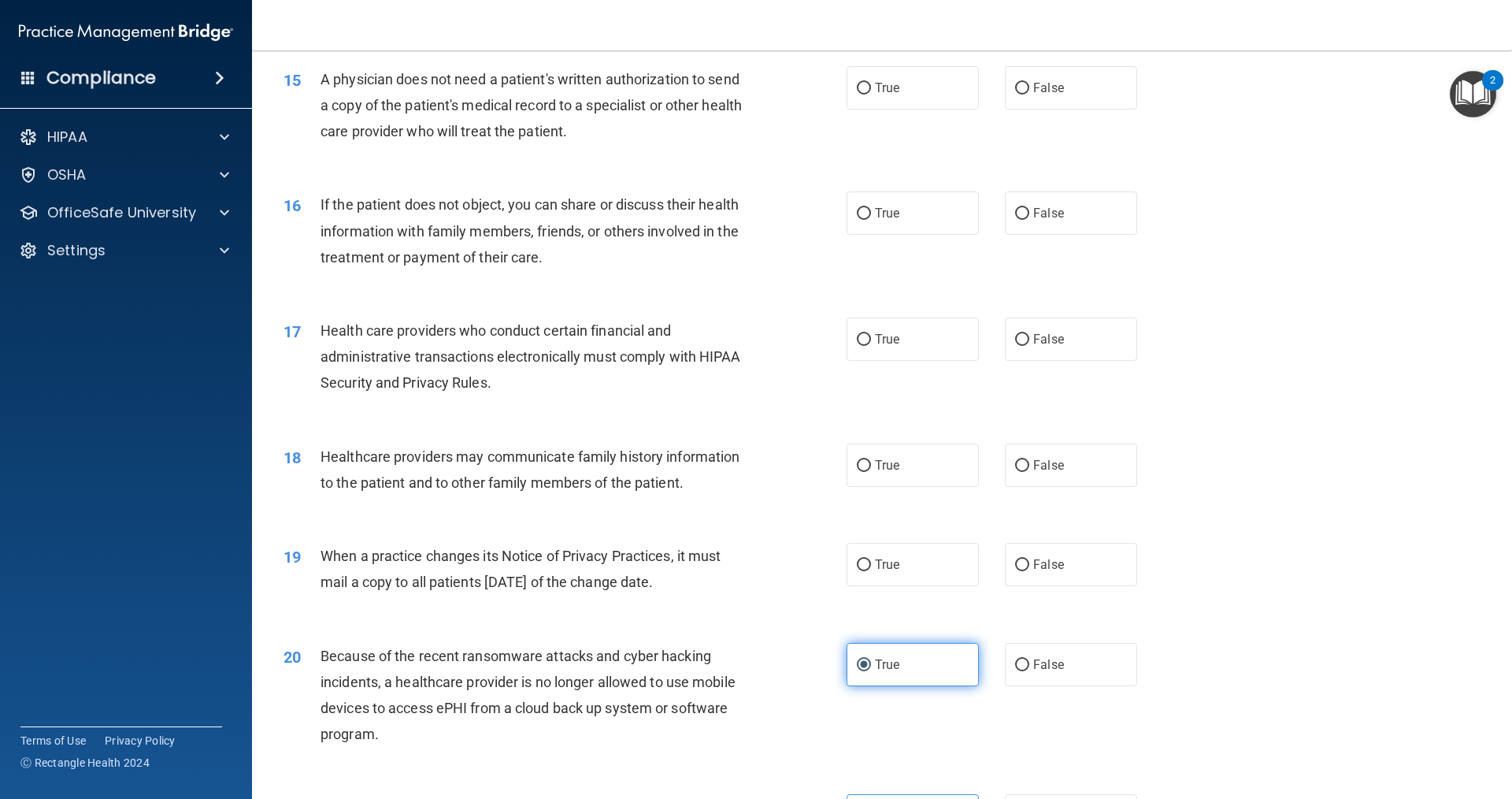
scroll to position [1687, 0]
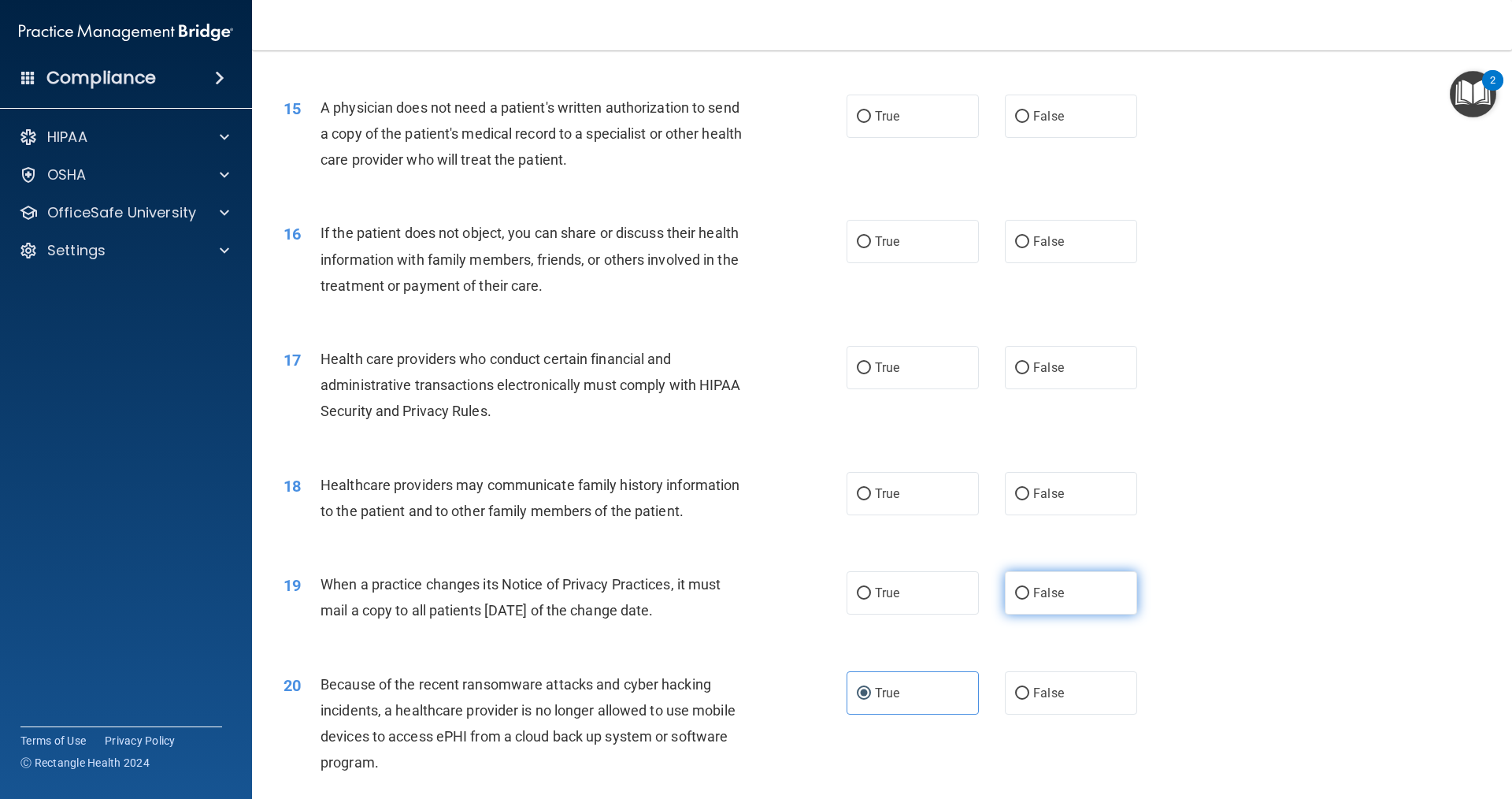
click at [1007, 611] on label "False" at bounding box center [1070, 592] width 132 height 44
click at [1015, 600] on input "False" at bounding box center [1022, 594] width 15 height 12
radio input "true"
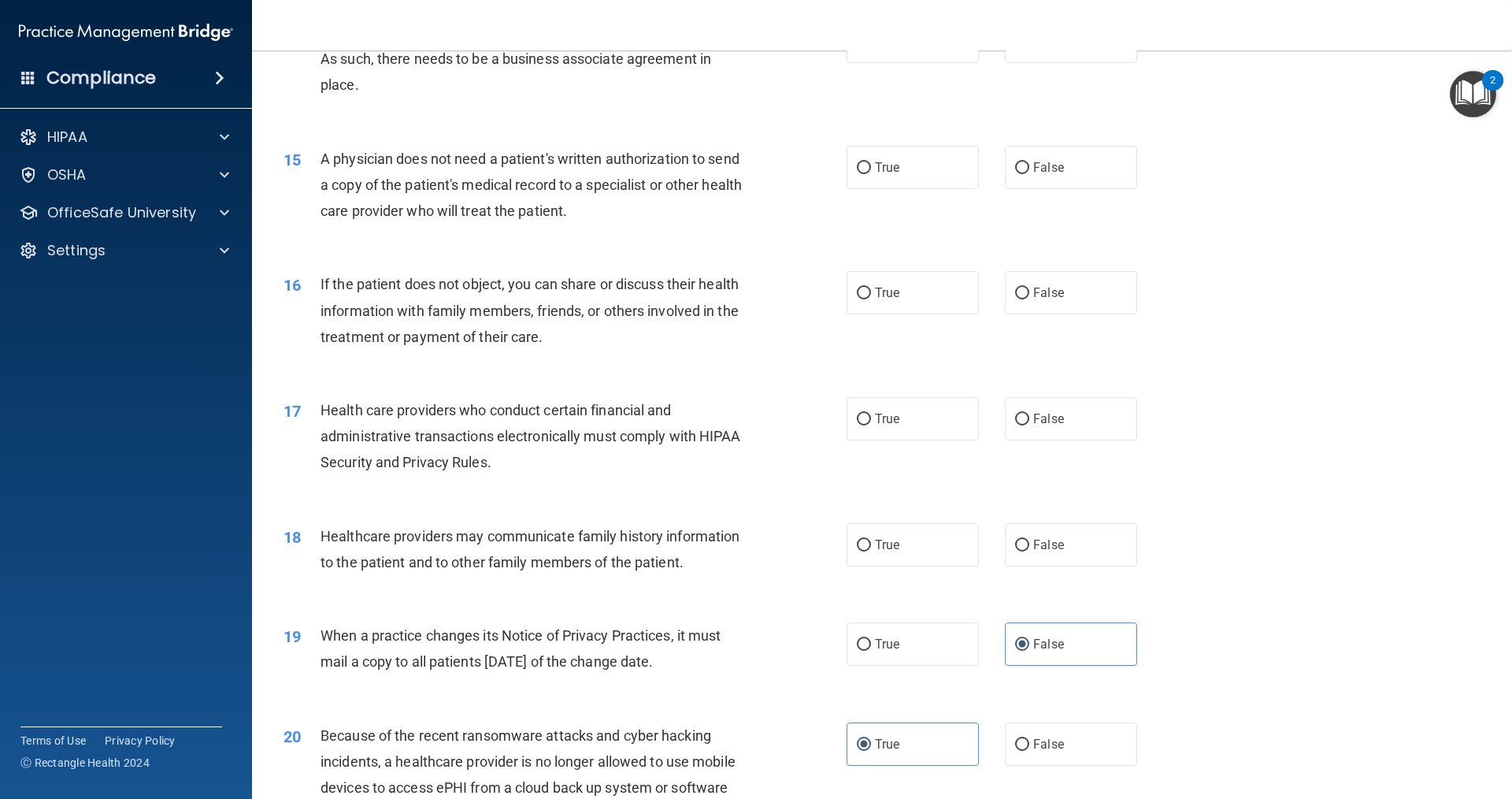
scroll to position [1608, 0]
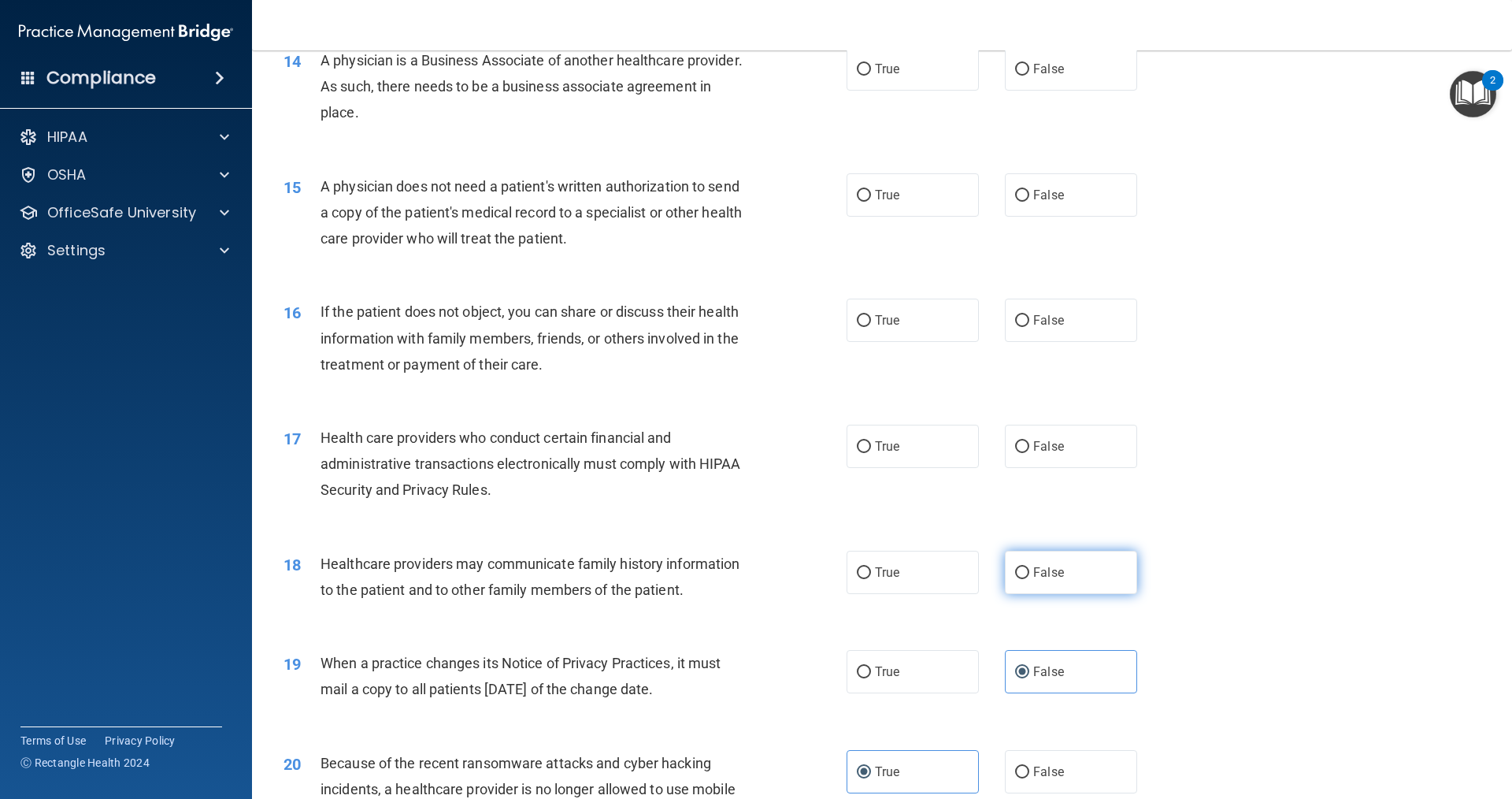
click at [1029, 582] on label "False" at bounding box center [1070, 572] width 132 height 44
click at [1029, 579] on input "False" at bounding box center [1022, 573] width 15 height 12
radio input "true"
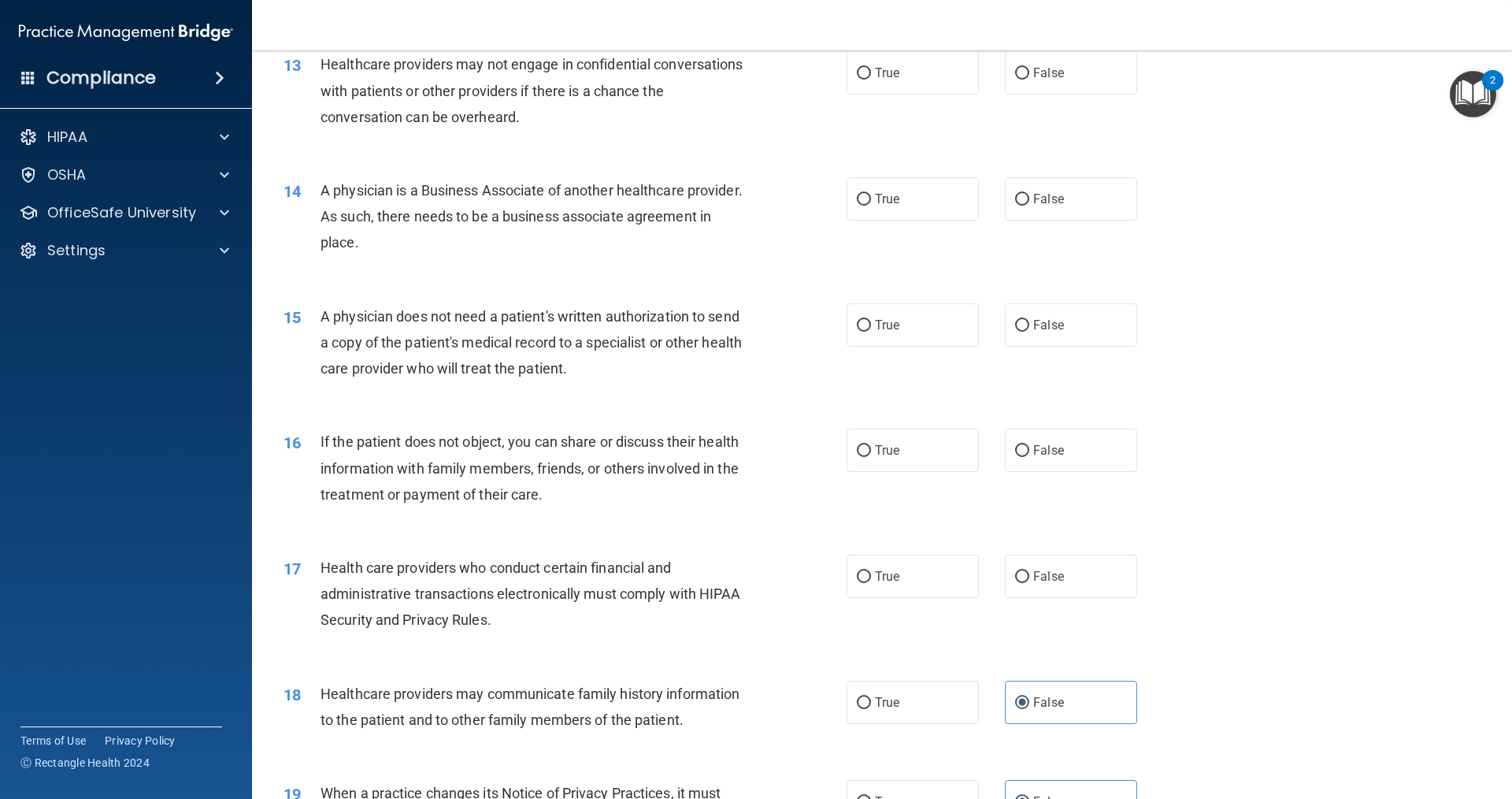
scroll to position [1450, 0]
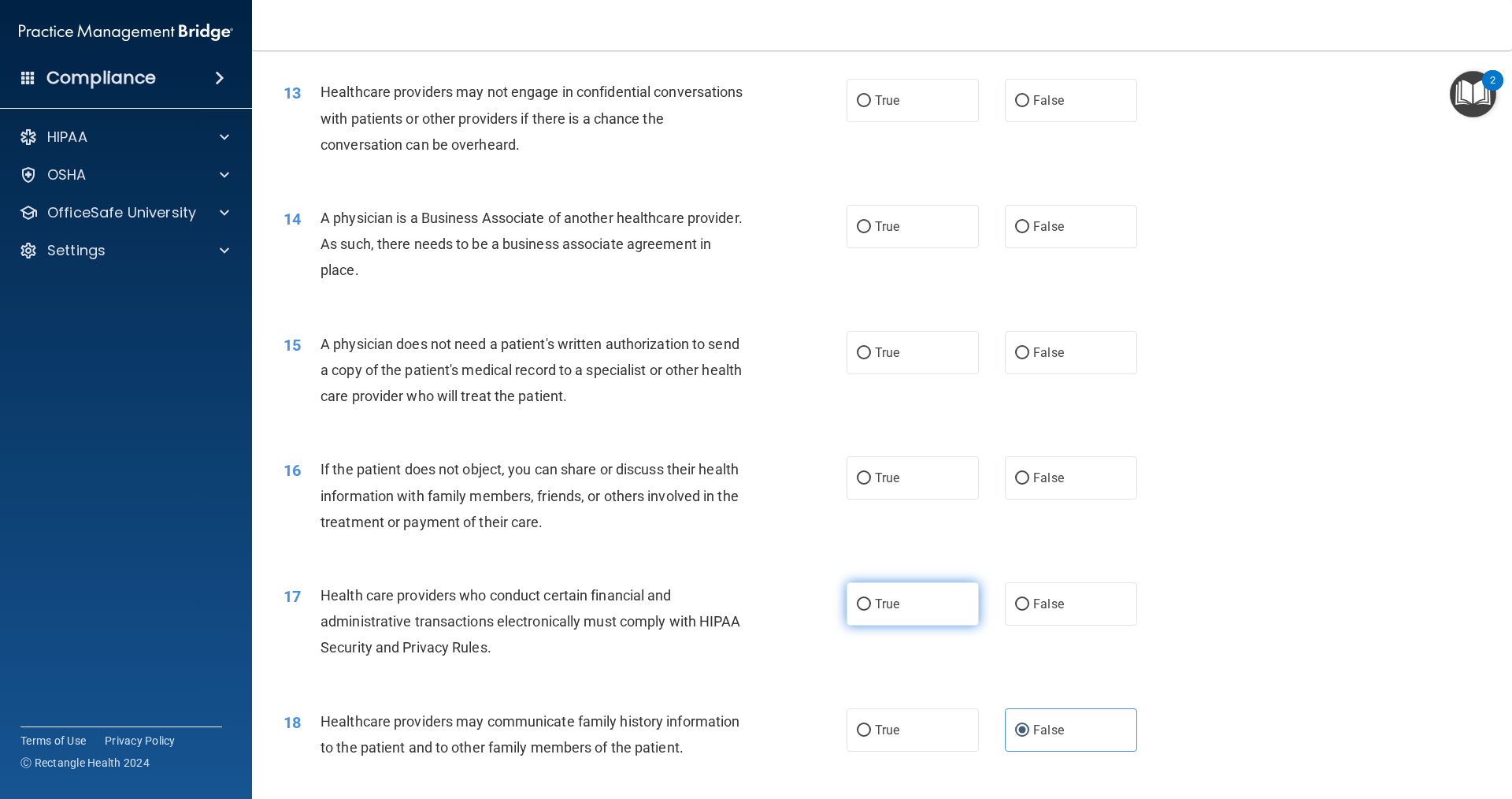
click at [935, 613] on label "True" at bounding box center [912, 603] width 132 height 44
click at [871, 610] on input "True" at bounding box center [864, 605] width 15 height 12
radio input "true"
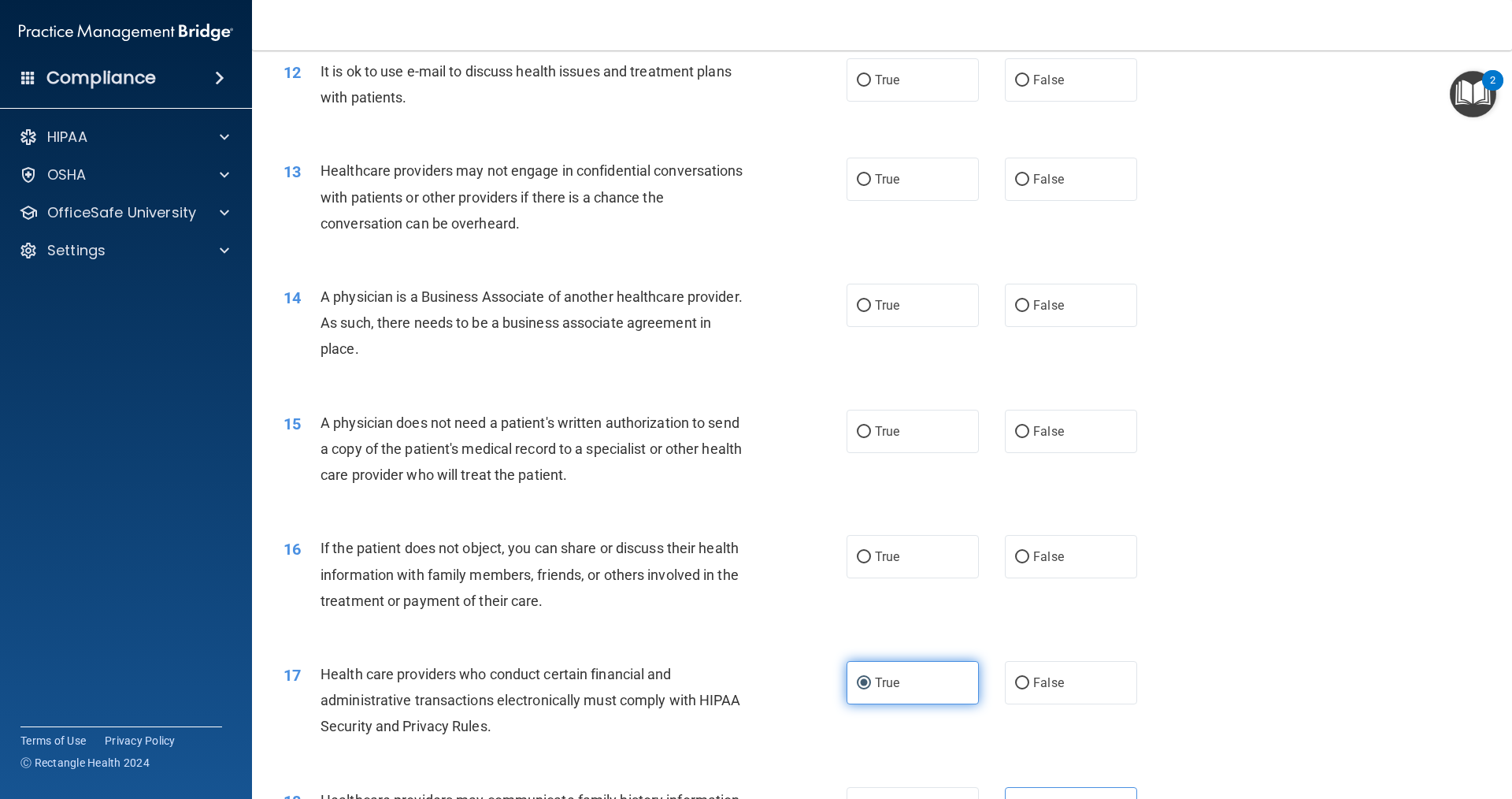
scroll to position [1293, 0]
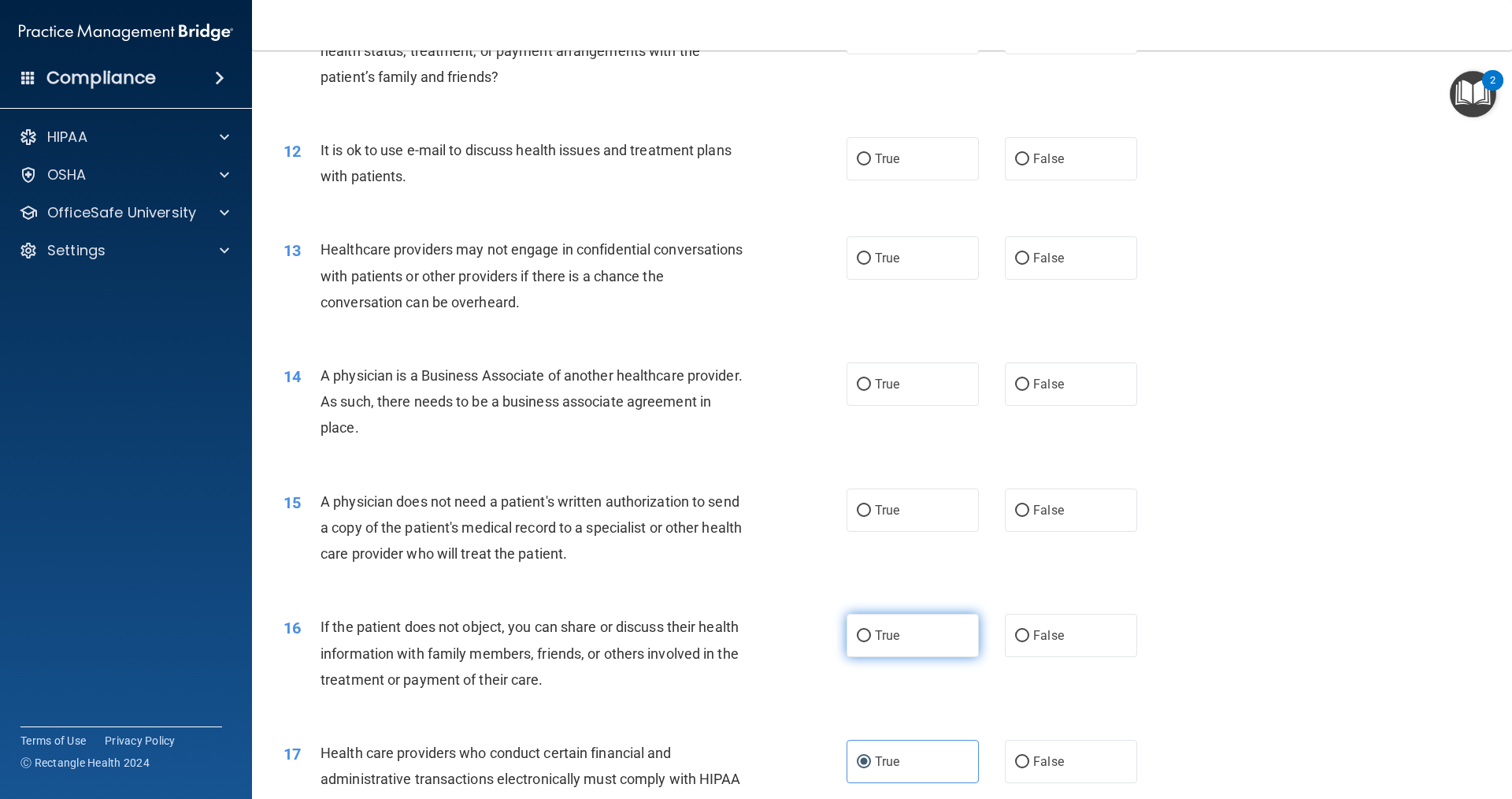
click at [912, 616] on label "True" at bounding box center [912, 635] width 132 height 44
click at [871, 631] on input "True" at bounding box center [864, 637] width 15 height 12
radio input "true"
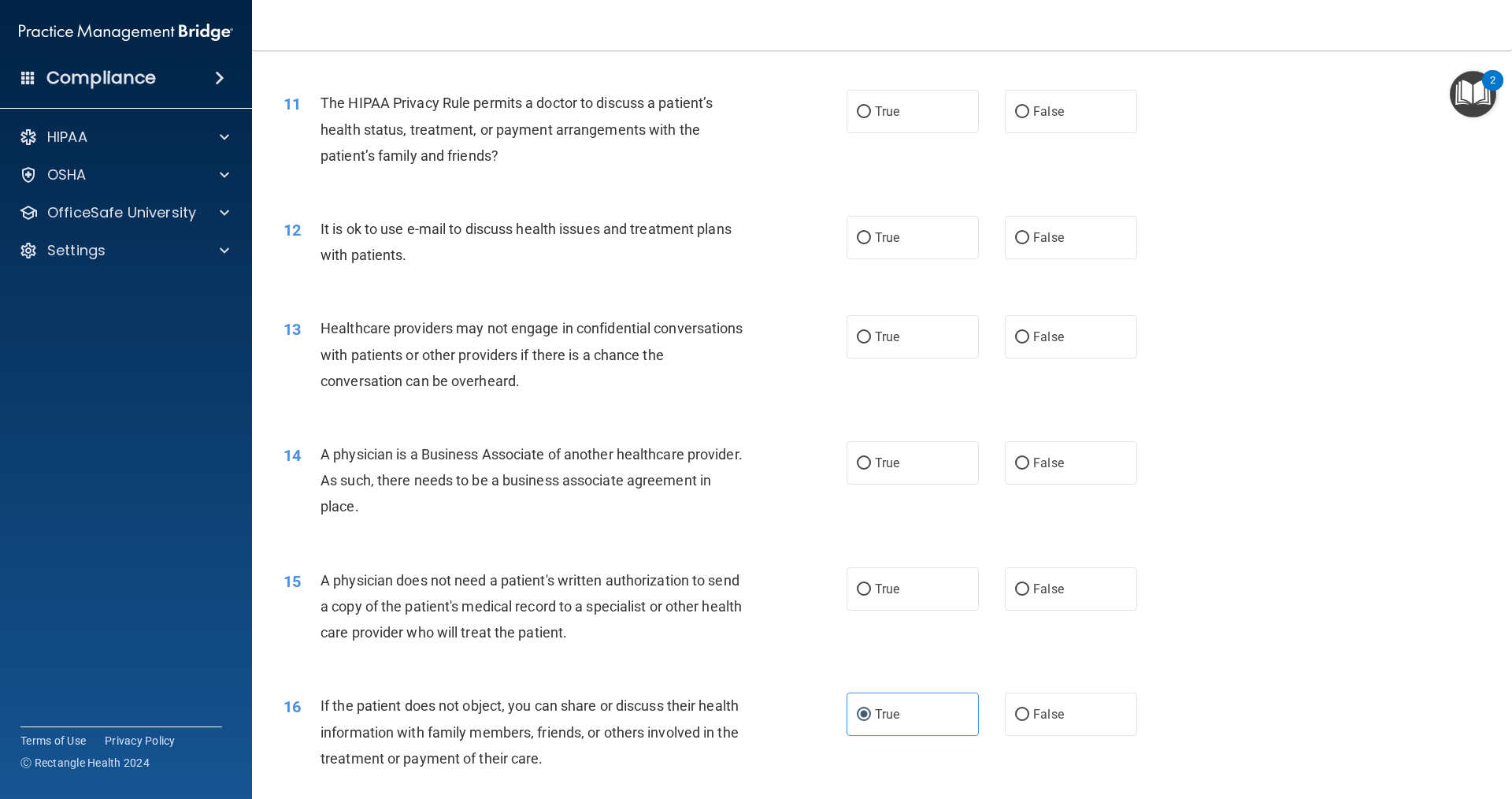
click at [910, 620] on div "15 A physician does not need a patient's written authorization to send a copy o…" at bounding box center [882, 611] width 1221 height 126
click at [910, 598] on label "True" at bounding box center [912, 589] width 132 height 44
click at [871, 596] on input "True" at bounding box center [864, 590] width 15 height 12
radio input "true"
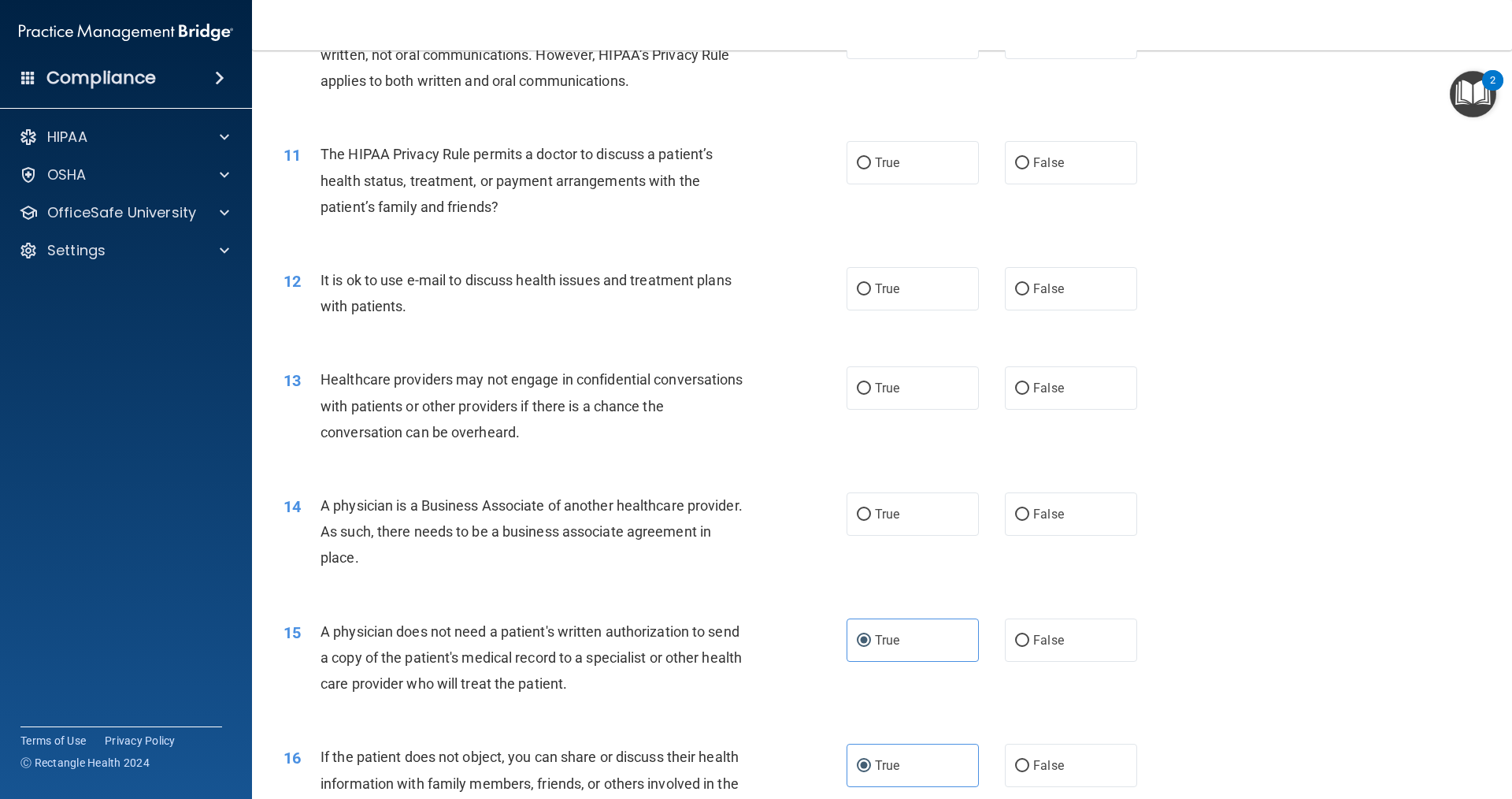
scroll to position [1135, 0]
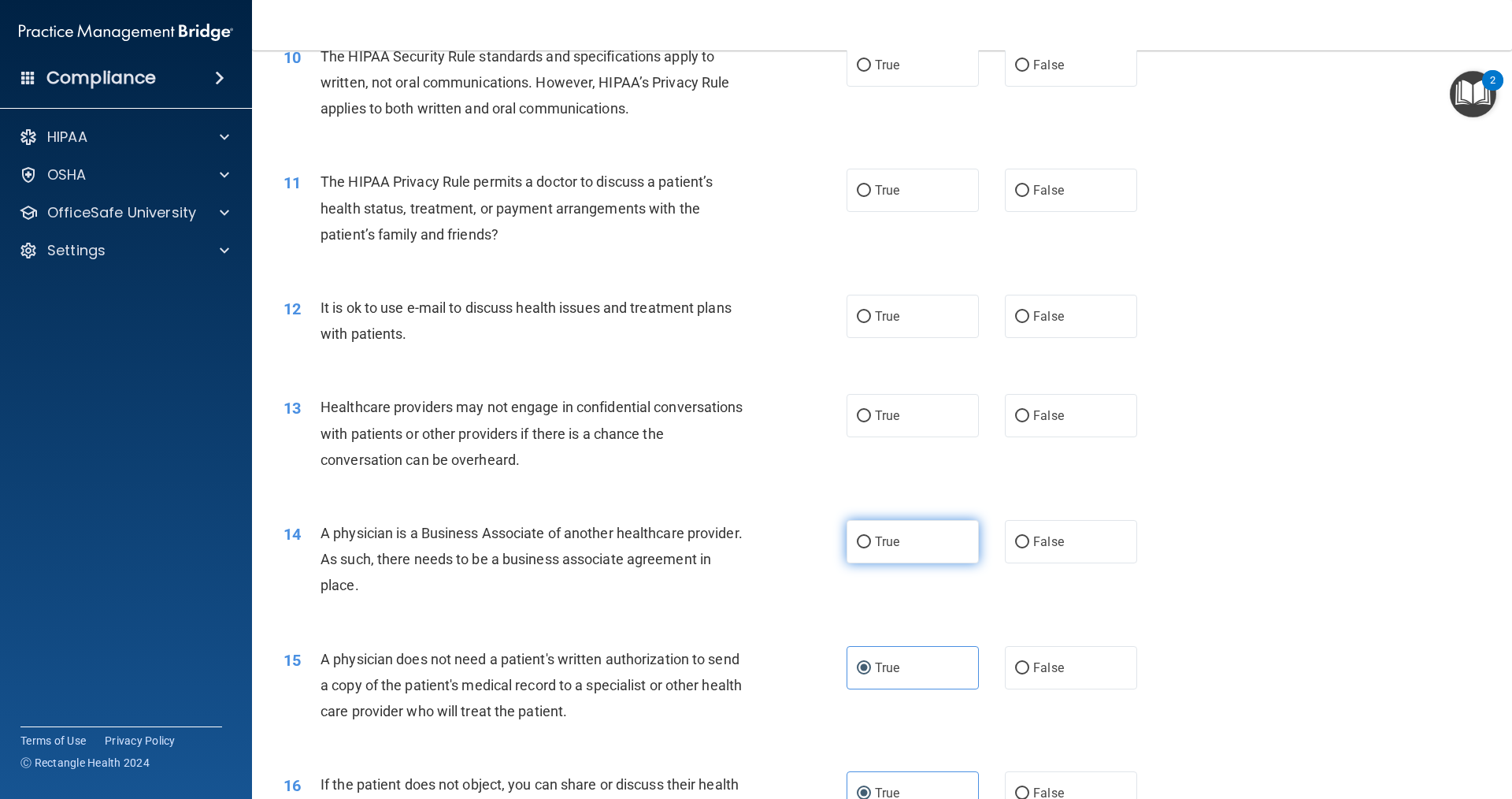
click at [858, 553] on label "True" at bounding box center [912, 541] width 132 height 44
click at [858, 549] on input "True" at bounding box center [864, 543] width 15 height 12
radio input "true"
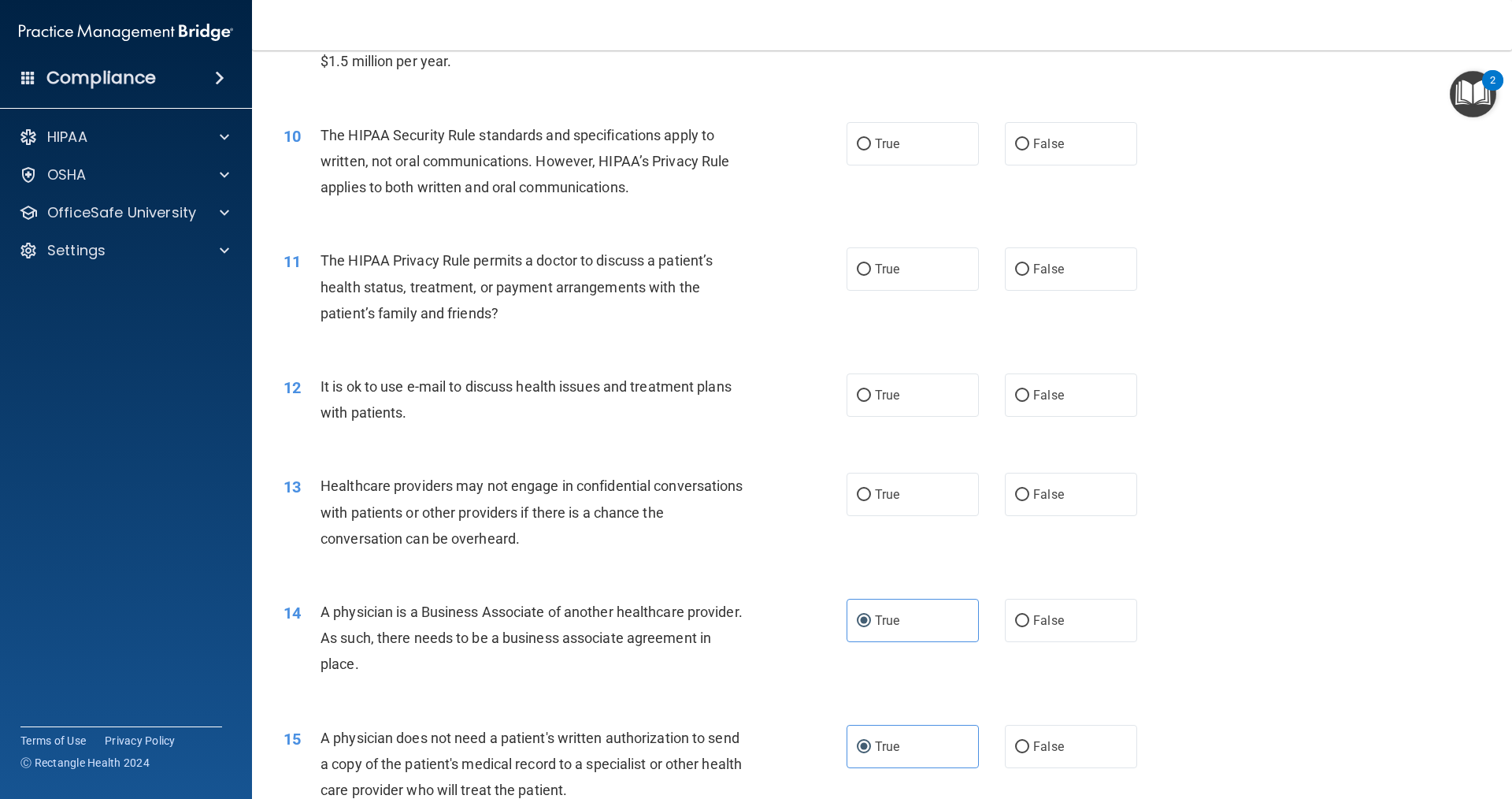
scroll to position [978, 0]
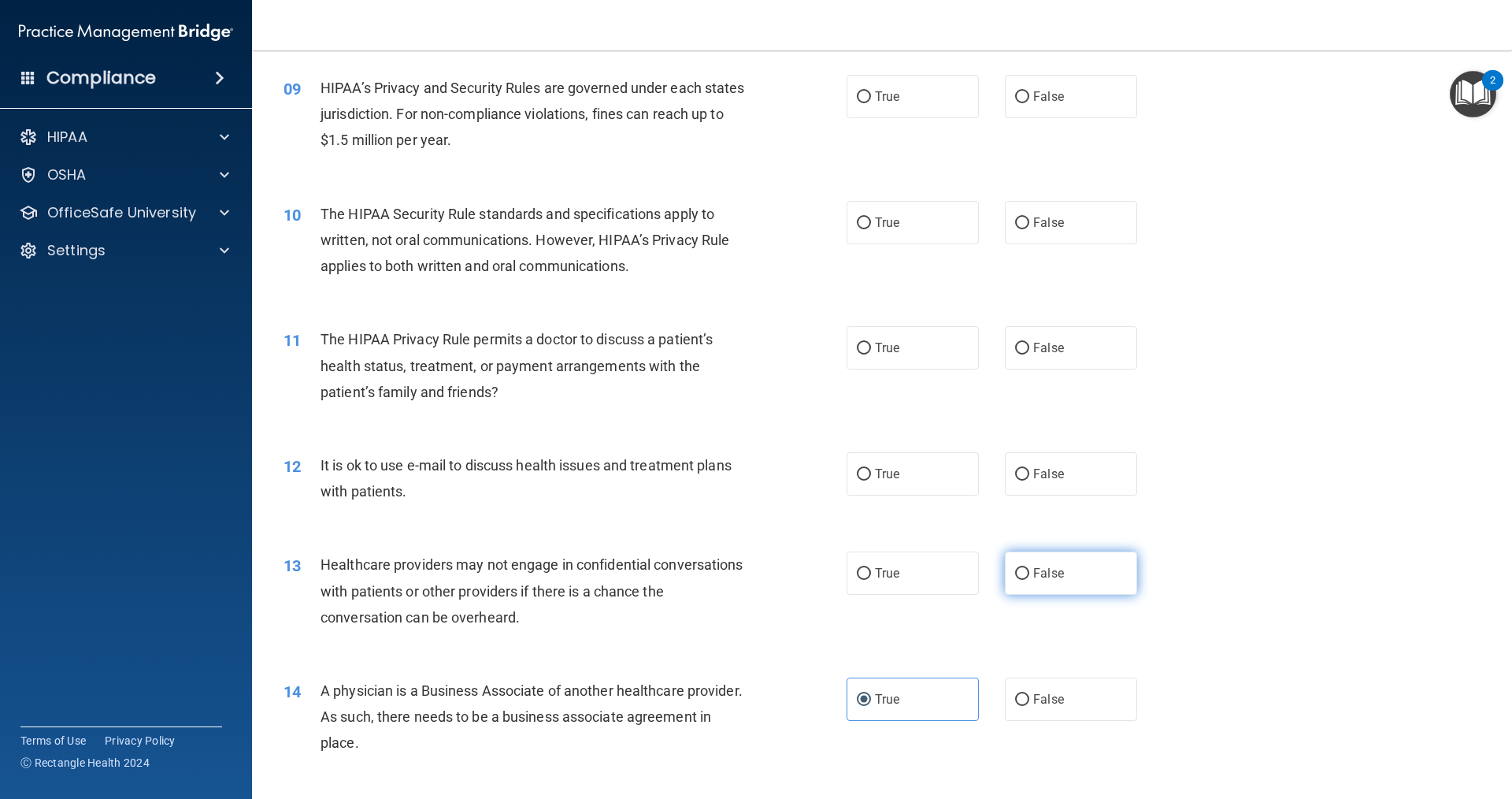
click at [1019, 582] on label "False" at bounding box center [1070, 573] width 132 height 44
click at [1019, 580] on input "False" at bounding box center [1022, 574] width 15 height 12
radio input "true"
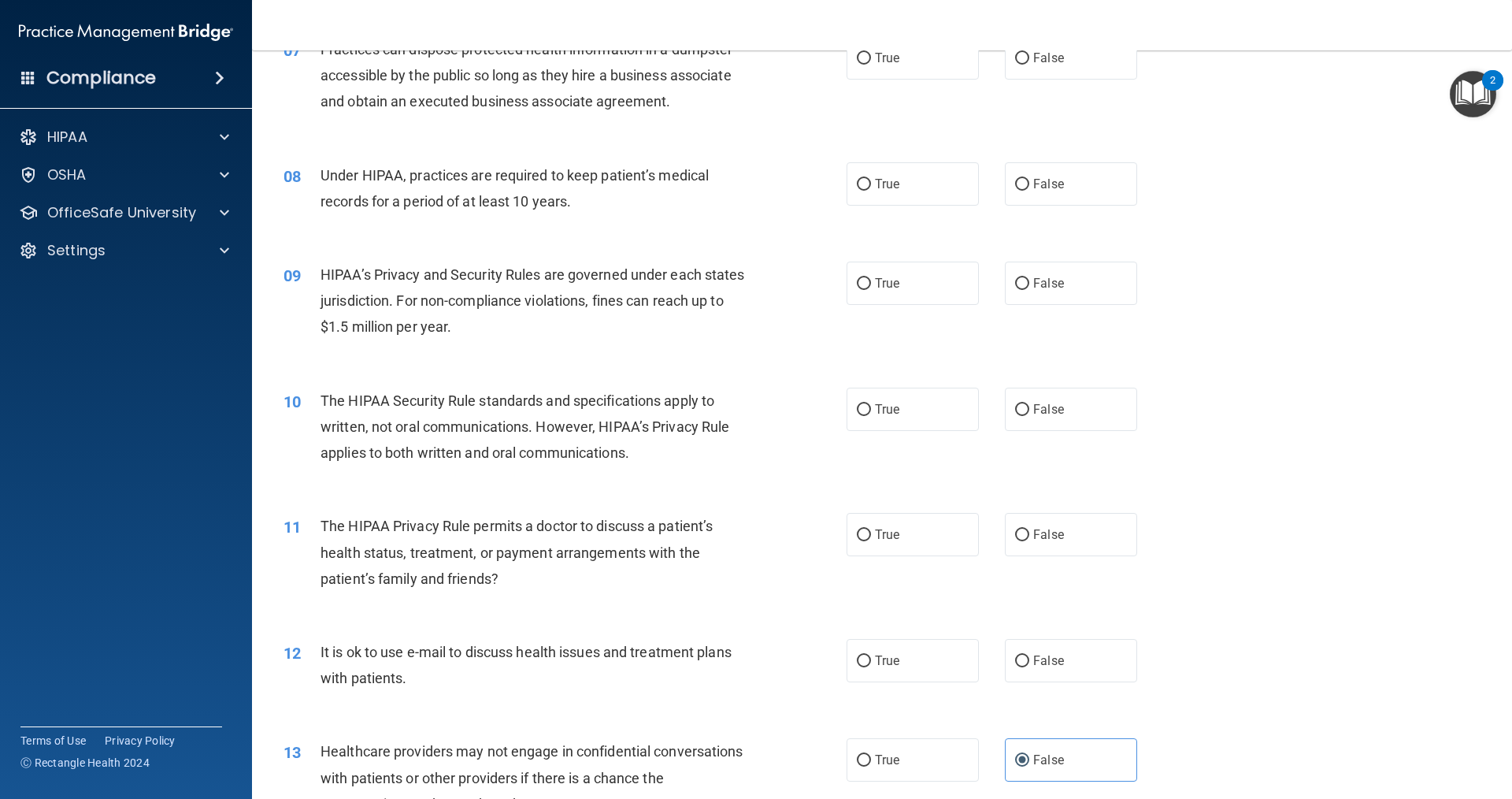
scroll to position [742, 0]
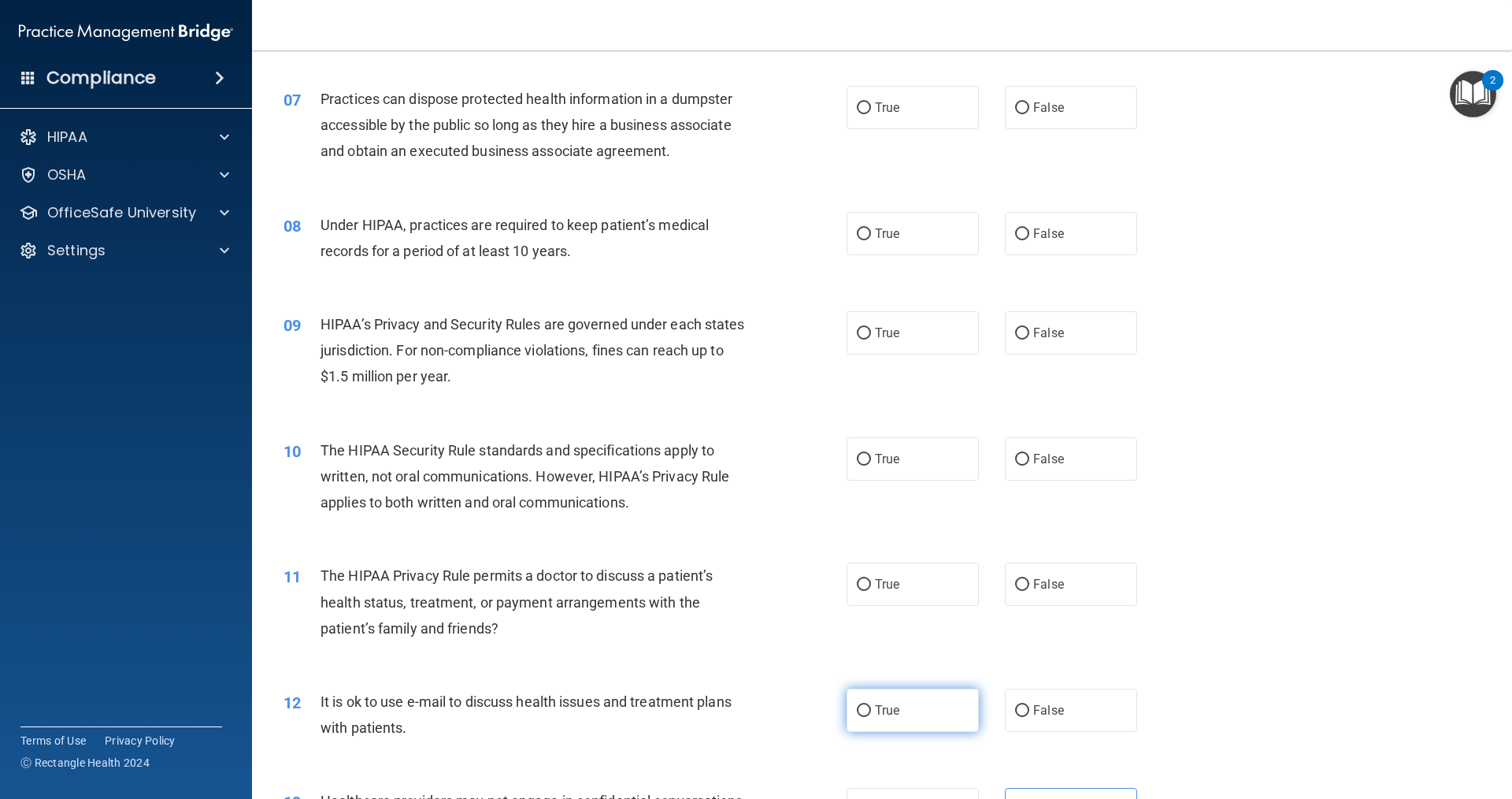
click at [909, 703] on label "True" at bounding box center [912, 710] width 132 height 44
click at [871, 705] on input "True" at bounding box center [864, 711] width 15 height 12
radio input "true"
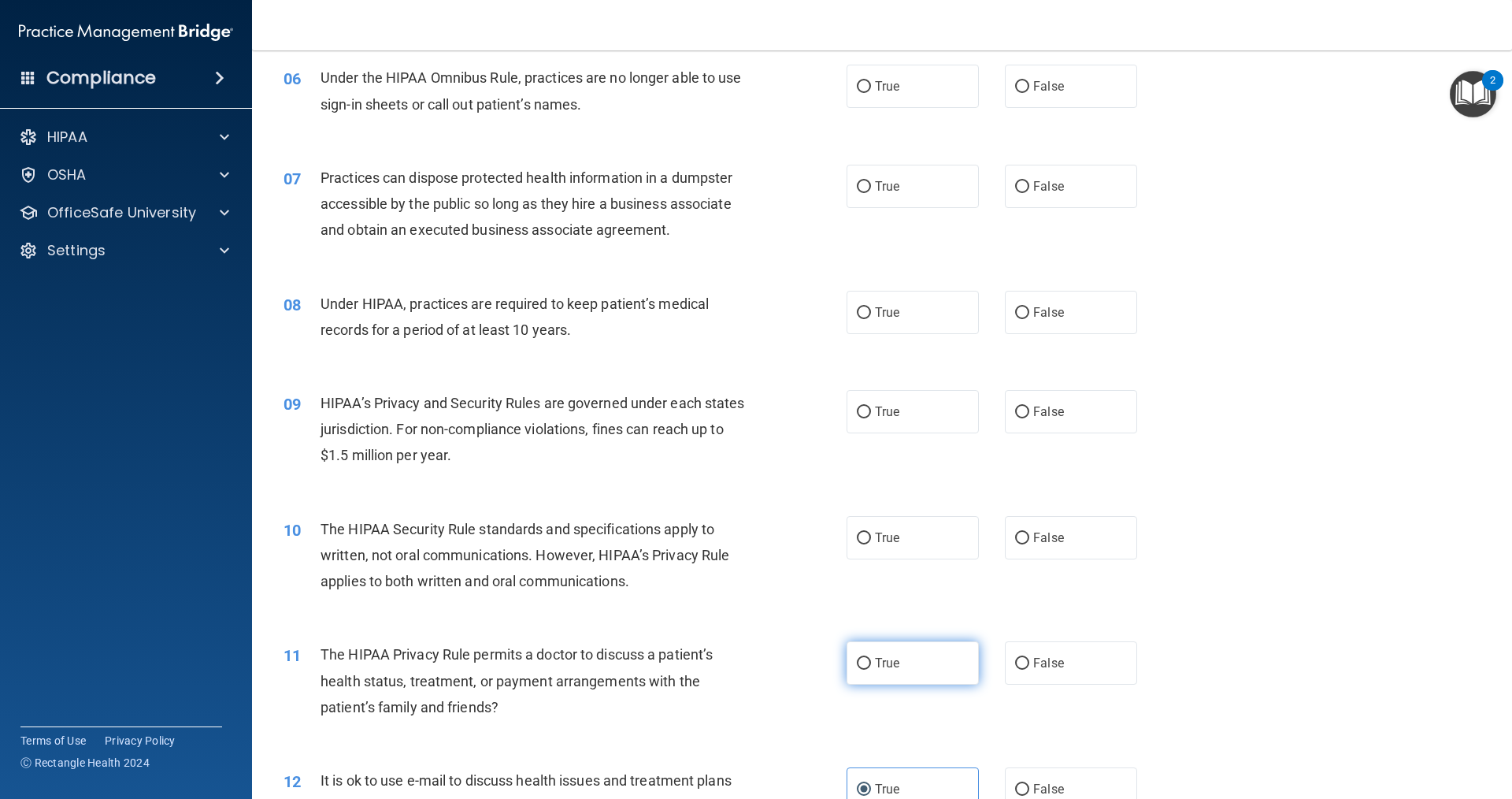
click at [911, 676] on label "True" at bounding box center [912, 662] width 132 height 44
click at [871, 670] on input "True" at bounding box center [864, 664] width 15 height 12
radio input "true"
click at [1025, 679] on label "False" at bounding box center [1070, 662] width 132 height 44
click at [1025, 670] on input "False" at bounding box center [1022, 664] width 15 height 12
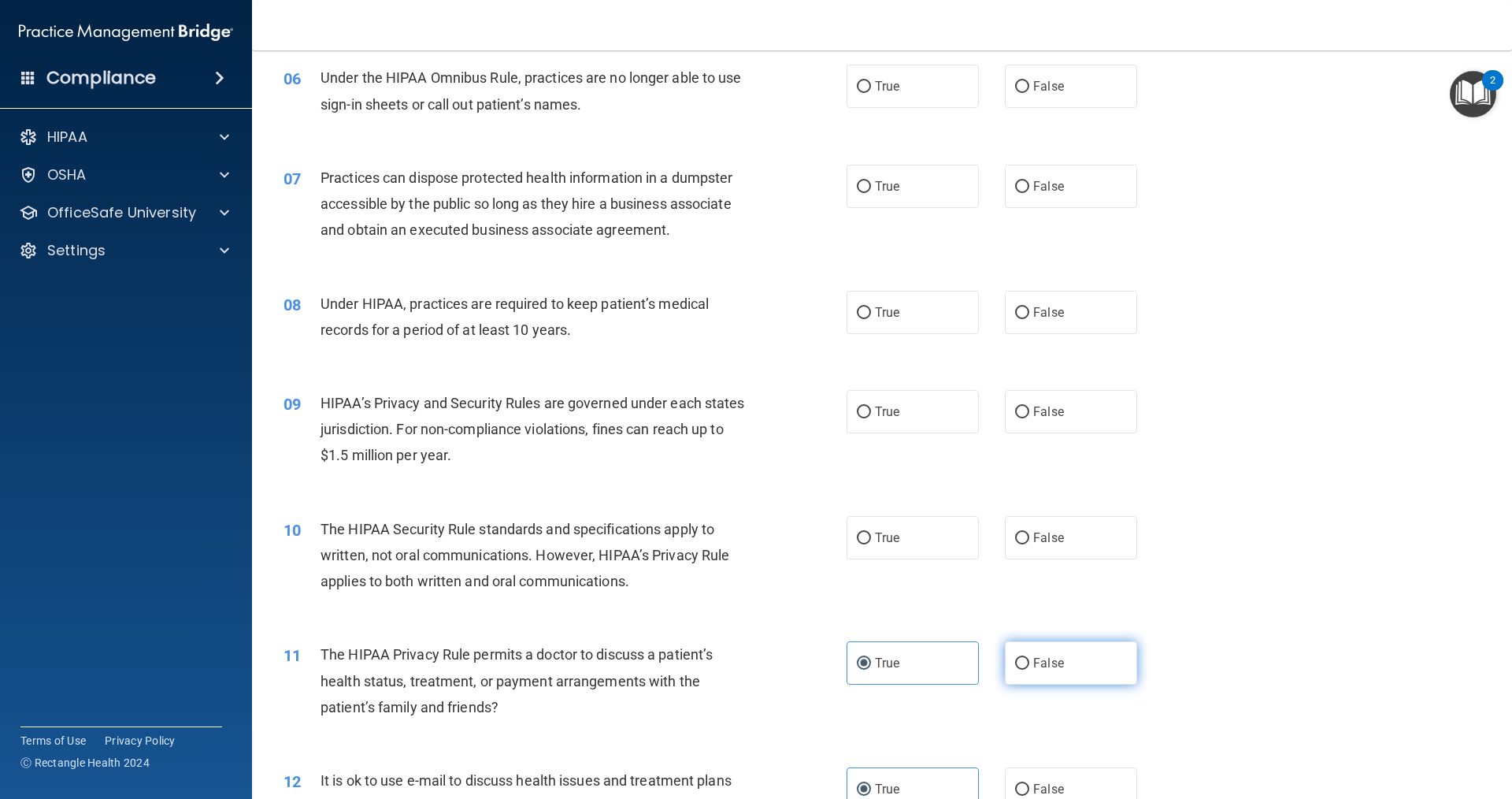
radio input "true"
radio input "false"
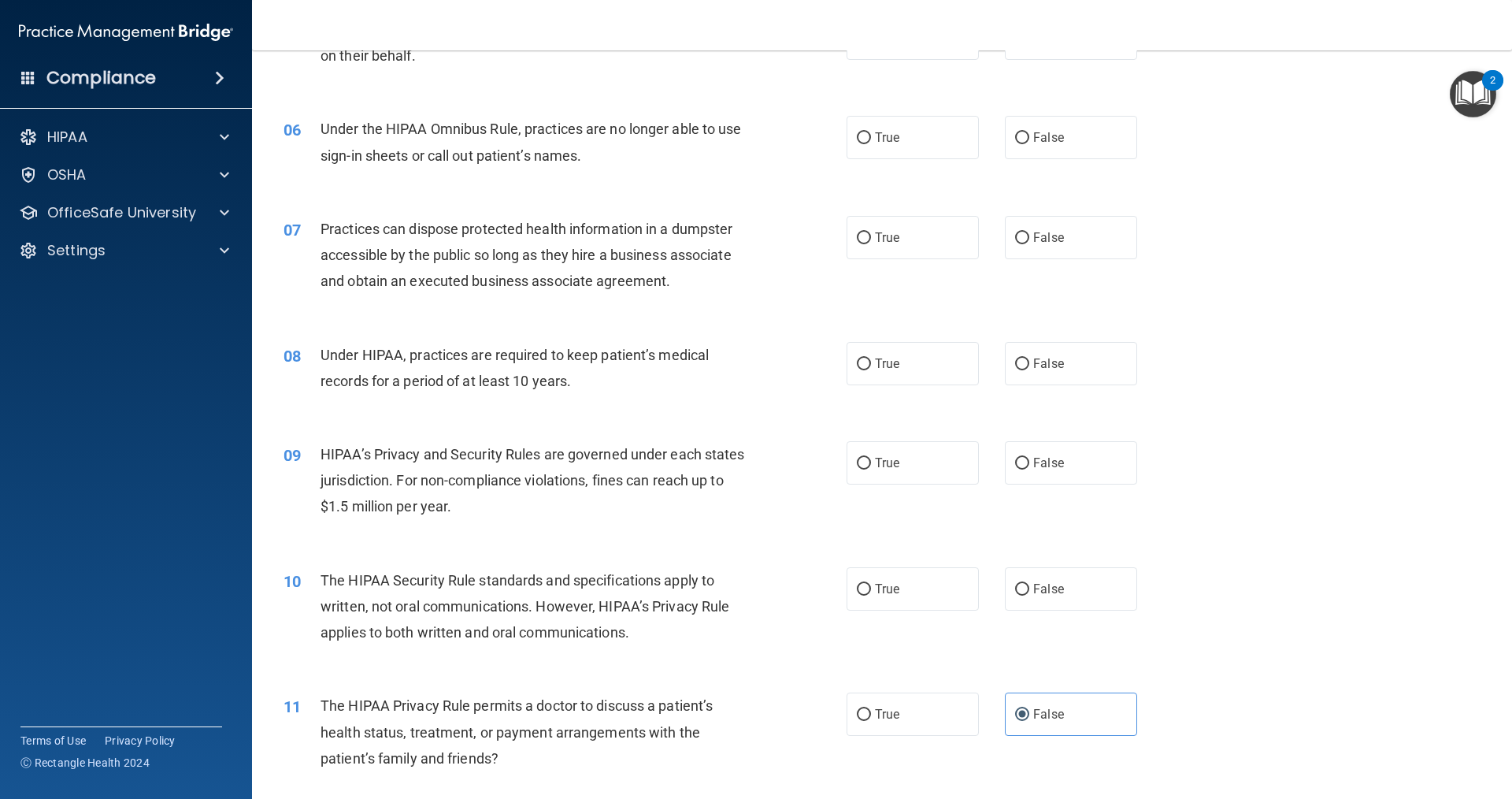
scroll to position [584, 0]
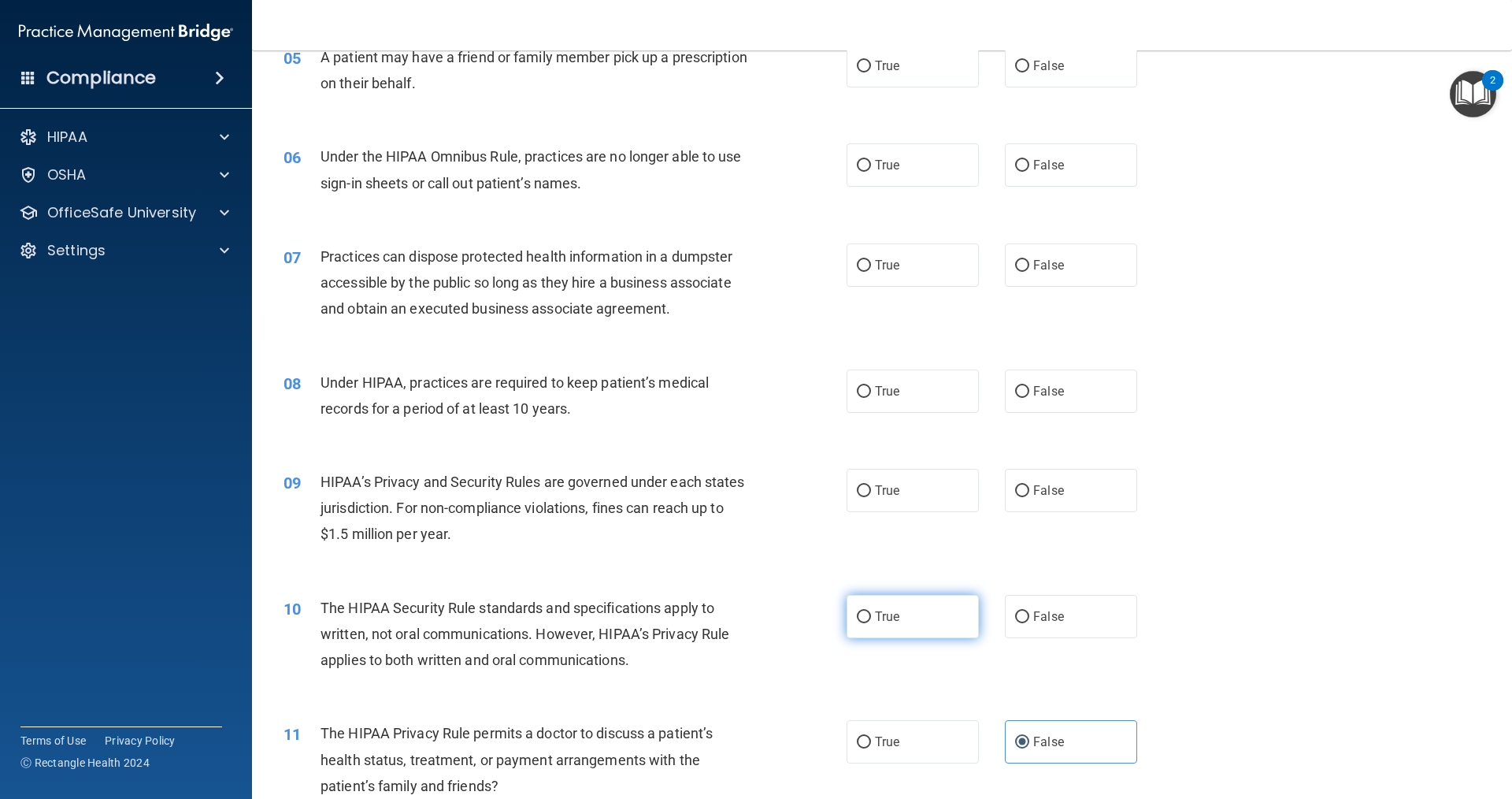
click at [888, 627] on label "True" at bounding box center [912, 616] width 132 height 44
click at [871, 623] on input "True" at bounding box center [864, 617] width 15 height 12
radio input "true"
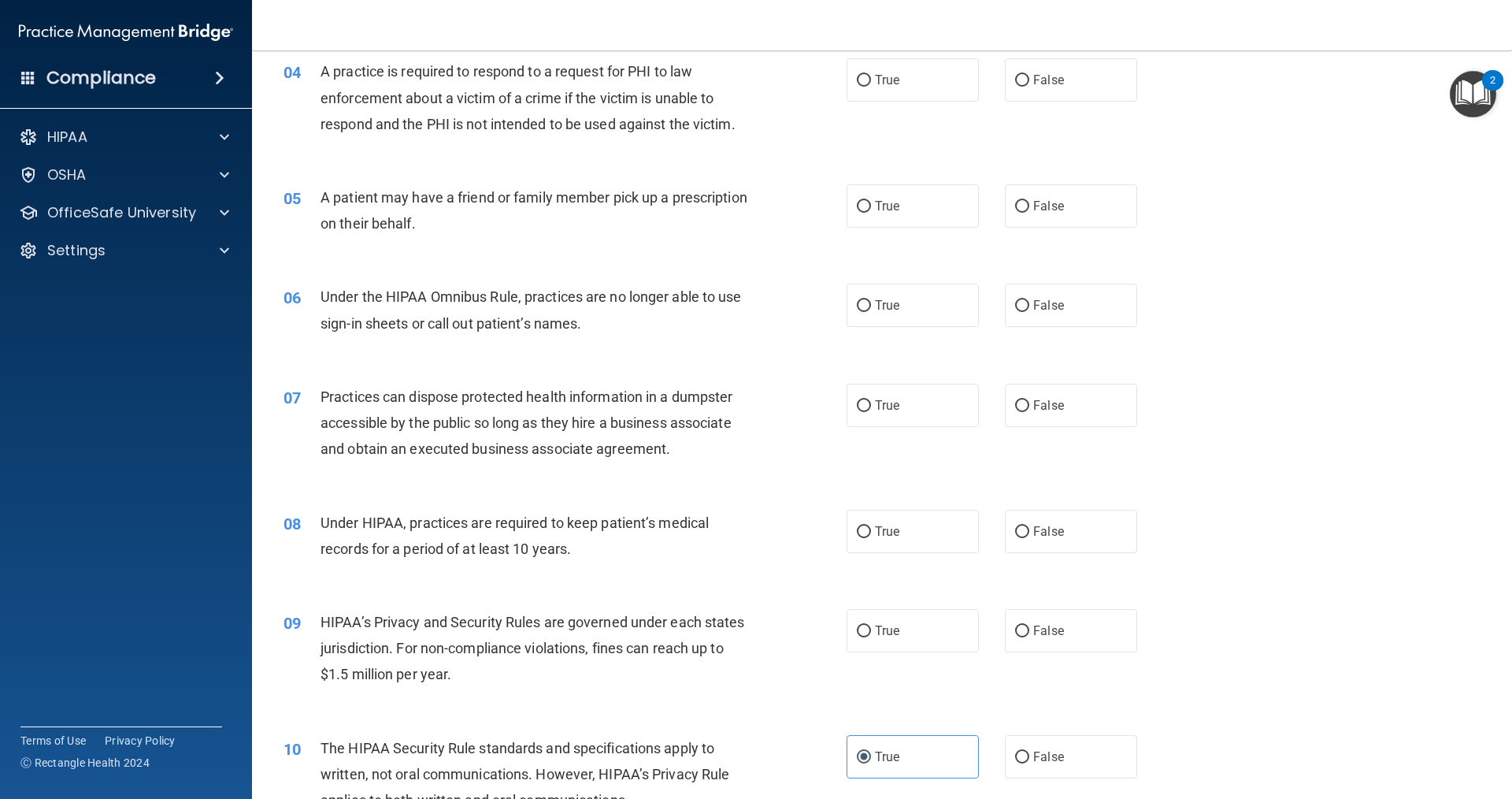
scroll to position [426, 0]
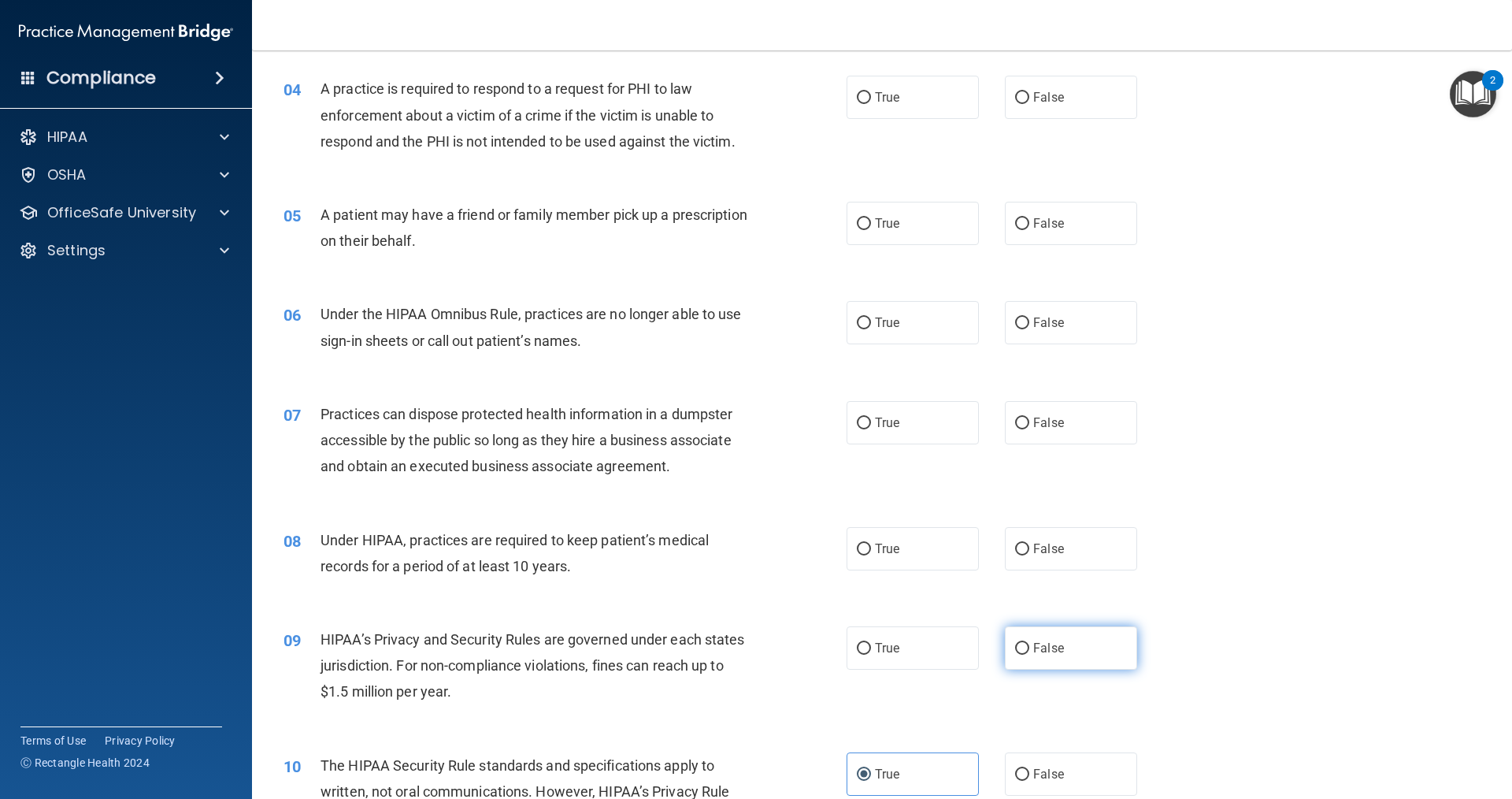
click at [1015, 636] on label "False" at bounding box center [1070, 648] width 132 height 44
click at [1015, 643] on input "False" at bounding box center [1022, 649] width 15 height 12
radio input "true"
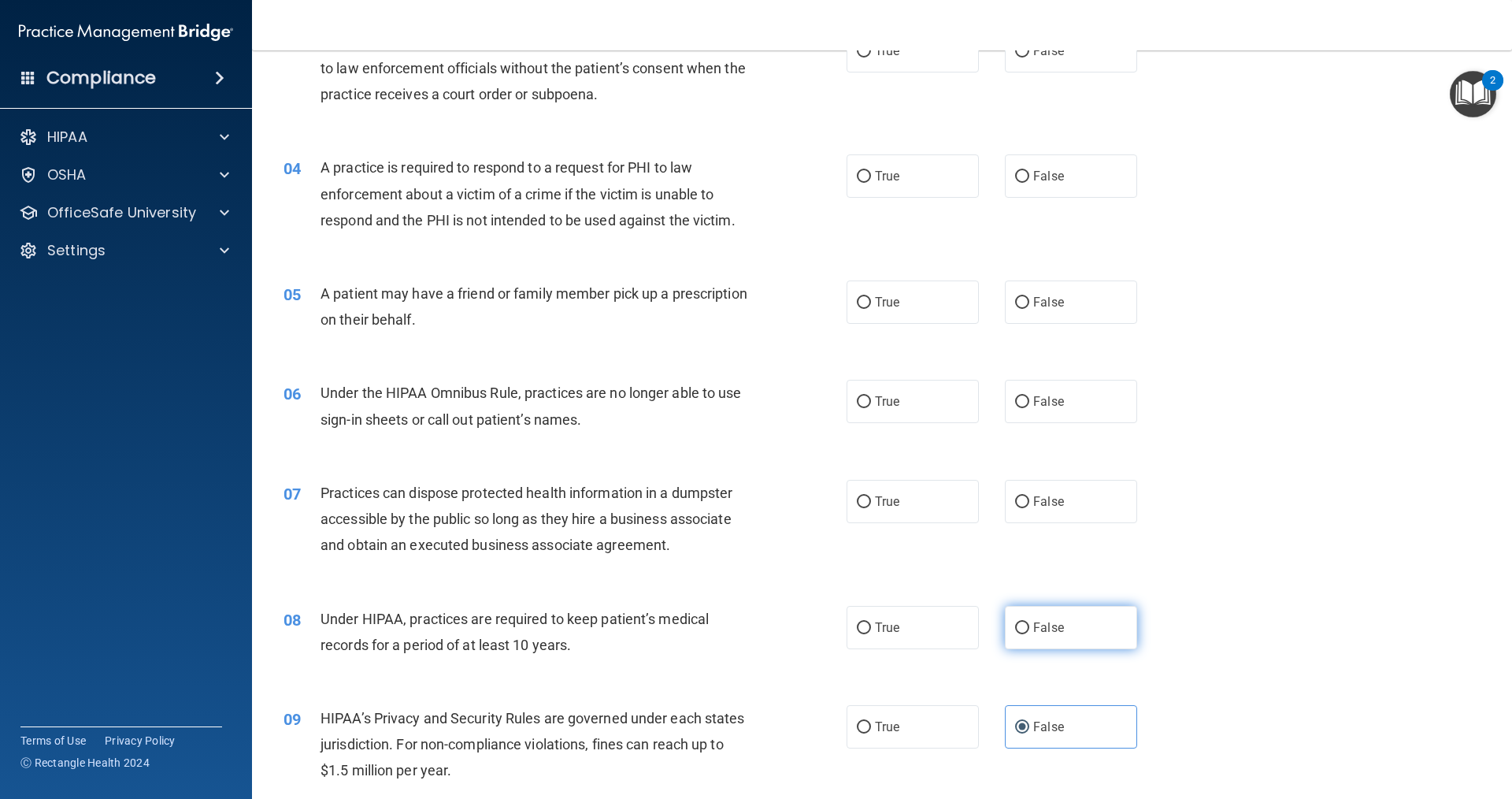
click at [1058, 640] on label "False" at bounding box center [1070, 627] width 132 height 44
click at [1029, 634] on input "False" at bounding box center [1022, 628] width 15 height 12
radio input "true"
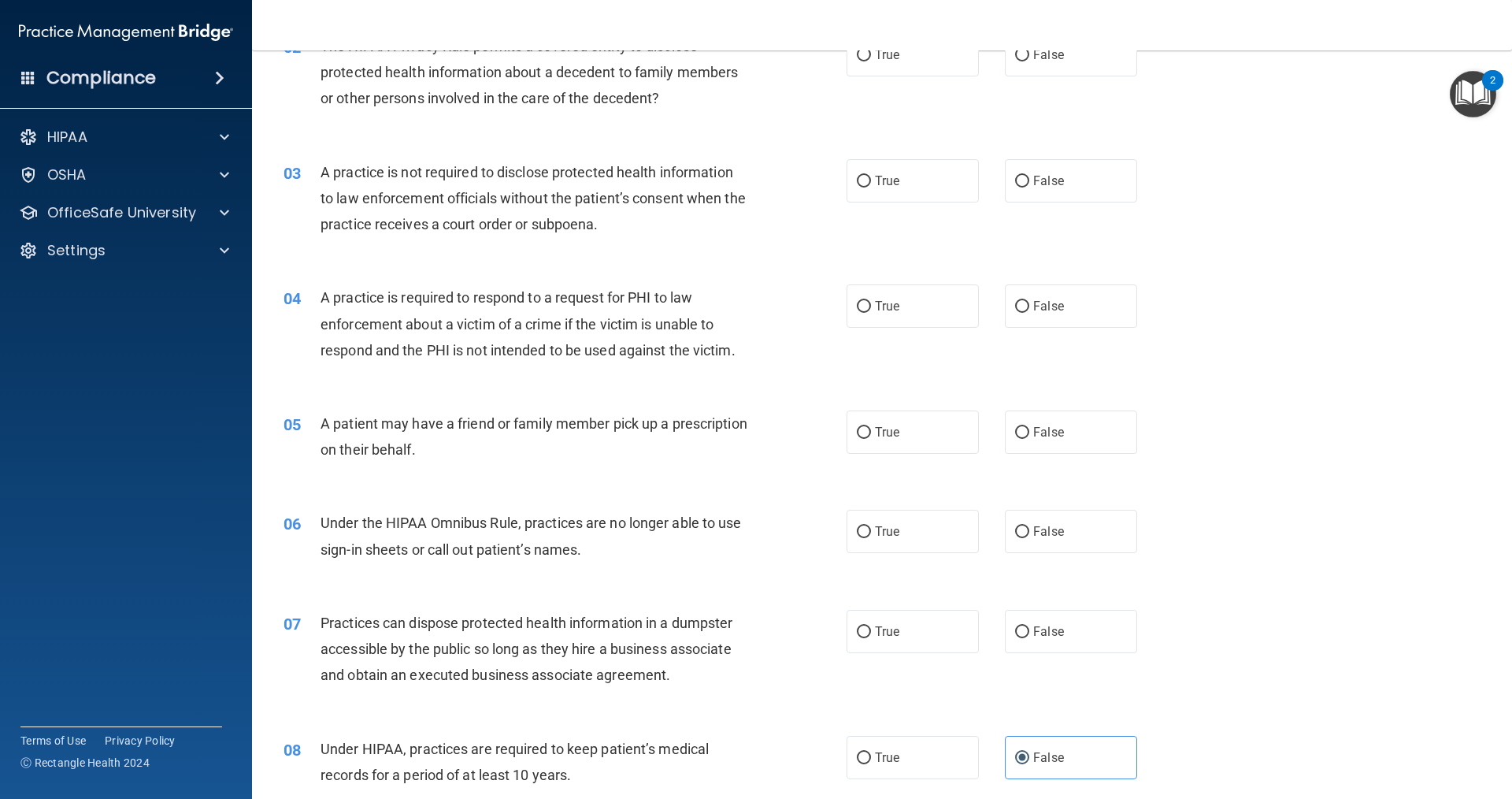
scroll to position [190, 0]
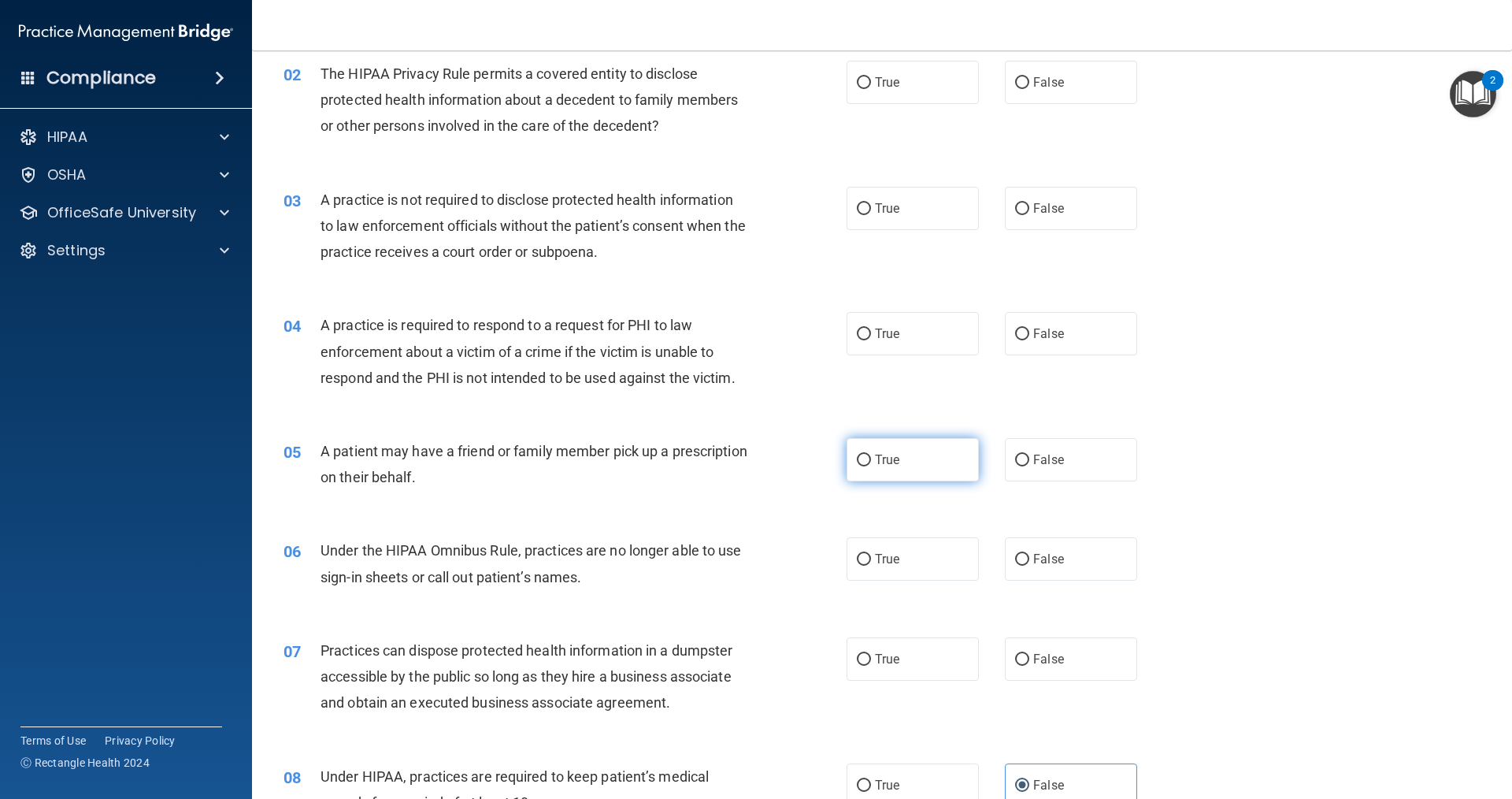
click at [907, 466] on label "True" at bounding box center [912, 460] width 132 height 44
click at [871, 466] on input "True" at bounding box center [864, 461] width 15 height 12
radio input "true"
click at [1034, 555] on span "False" at bounding box center [1049, 559] width 31 height 15
click at [1029, 555] on input "False" at bounding box center [1022, 560] width 15 height 12
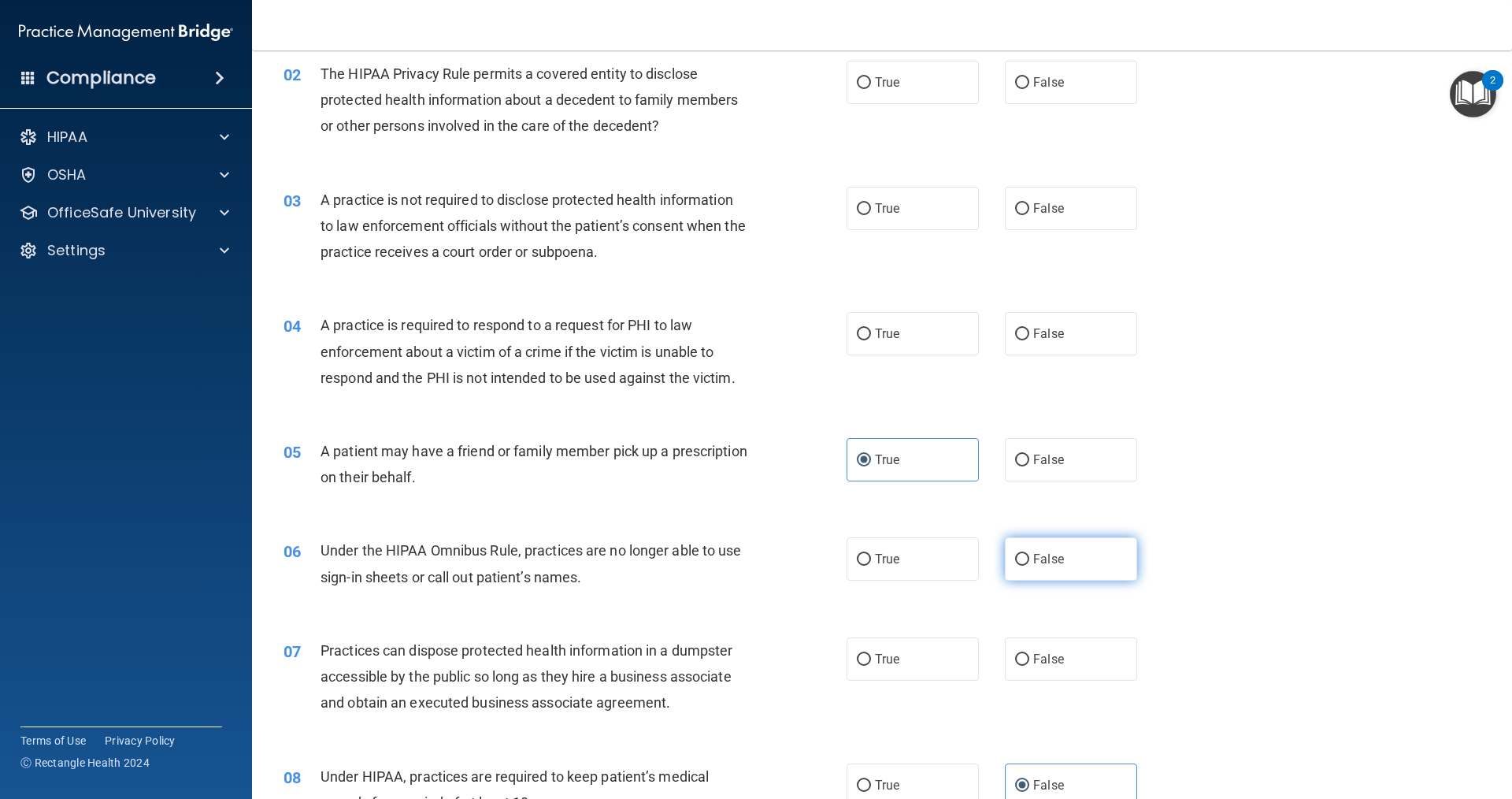
radio input "true"
click at [993, 686] on div "07 Practices can dispose protected health information in a dumpster accessible …" at bounding box center [882, 681] width 1221 height 126
click at [879, 661] on span "True" at bounding box center [887, 659] width 25 height 15
click at [871, 661] on input "True" at bounding box center [864, 660] width 15 height 12
radio input "true"
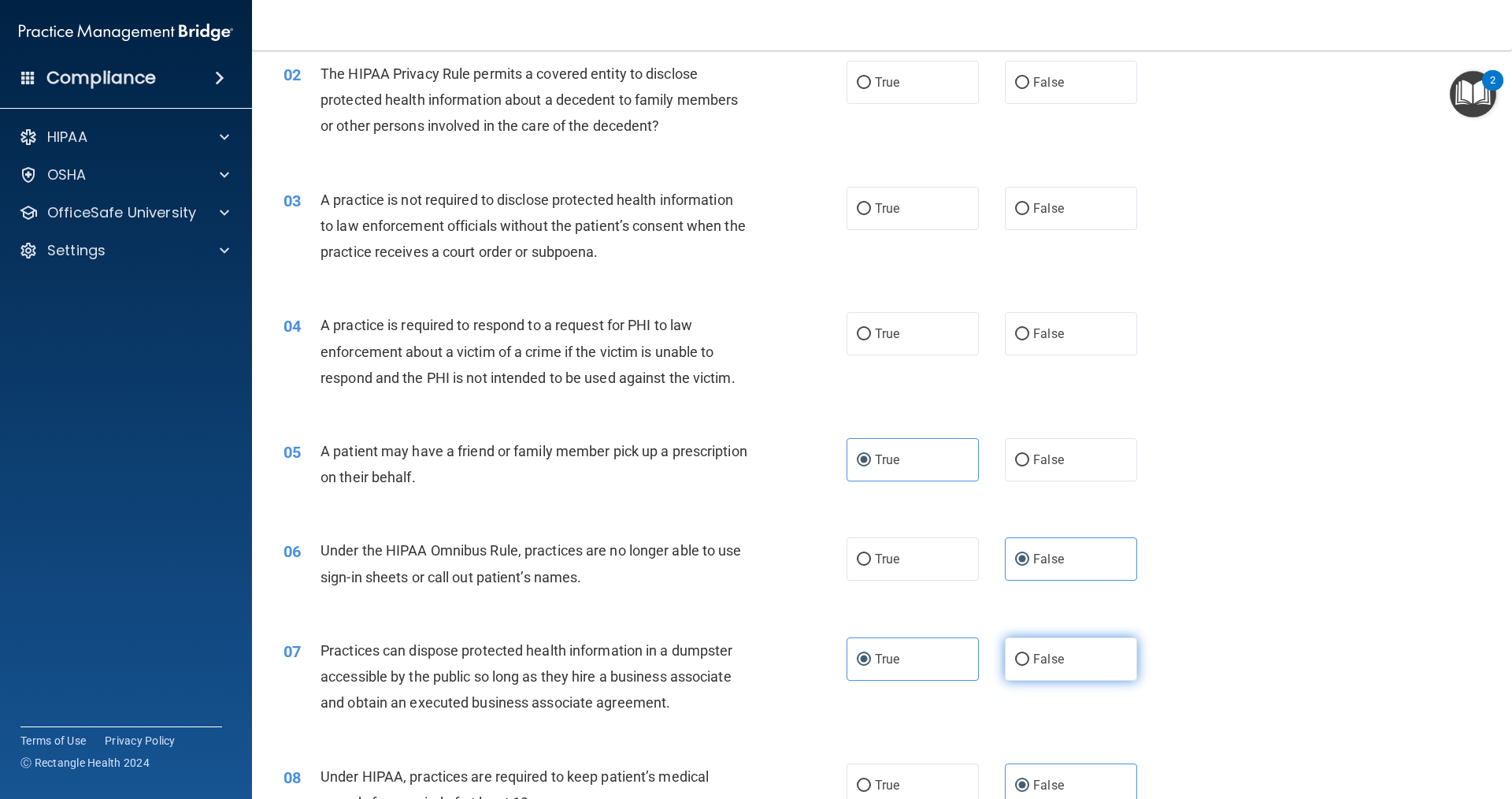
click at [1062, 670] on label "False" at bounding box center [1070, 659] width 132 height 44
click at [1029, 666] on input "False" at bounding box center [1022, 660] width 15 height 12
radio input "true"
radio input "false"
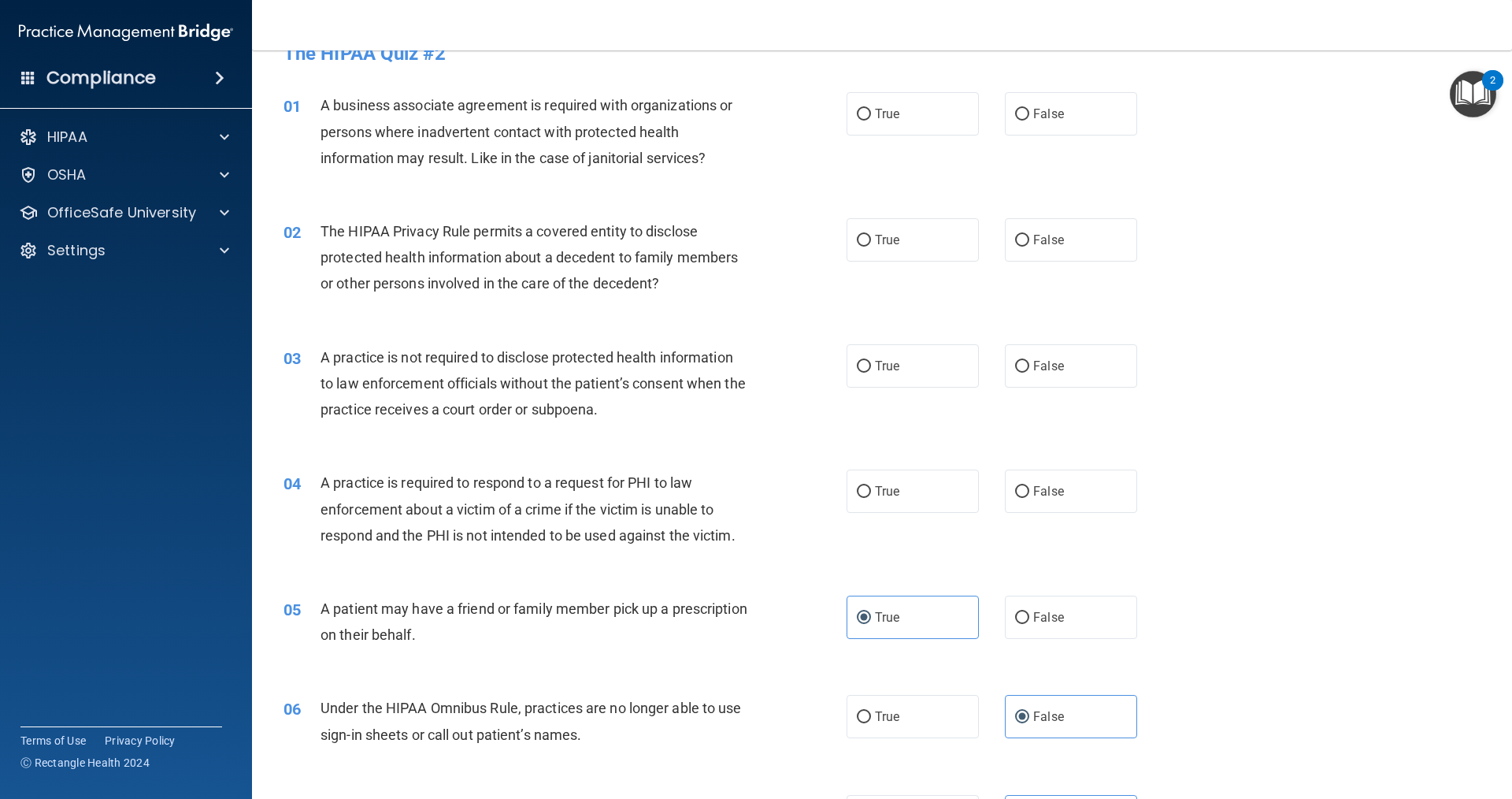
scroll to position [0, 0]
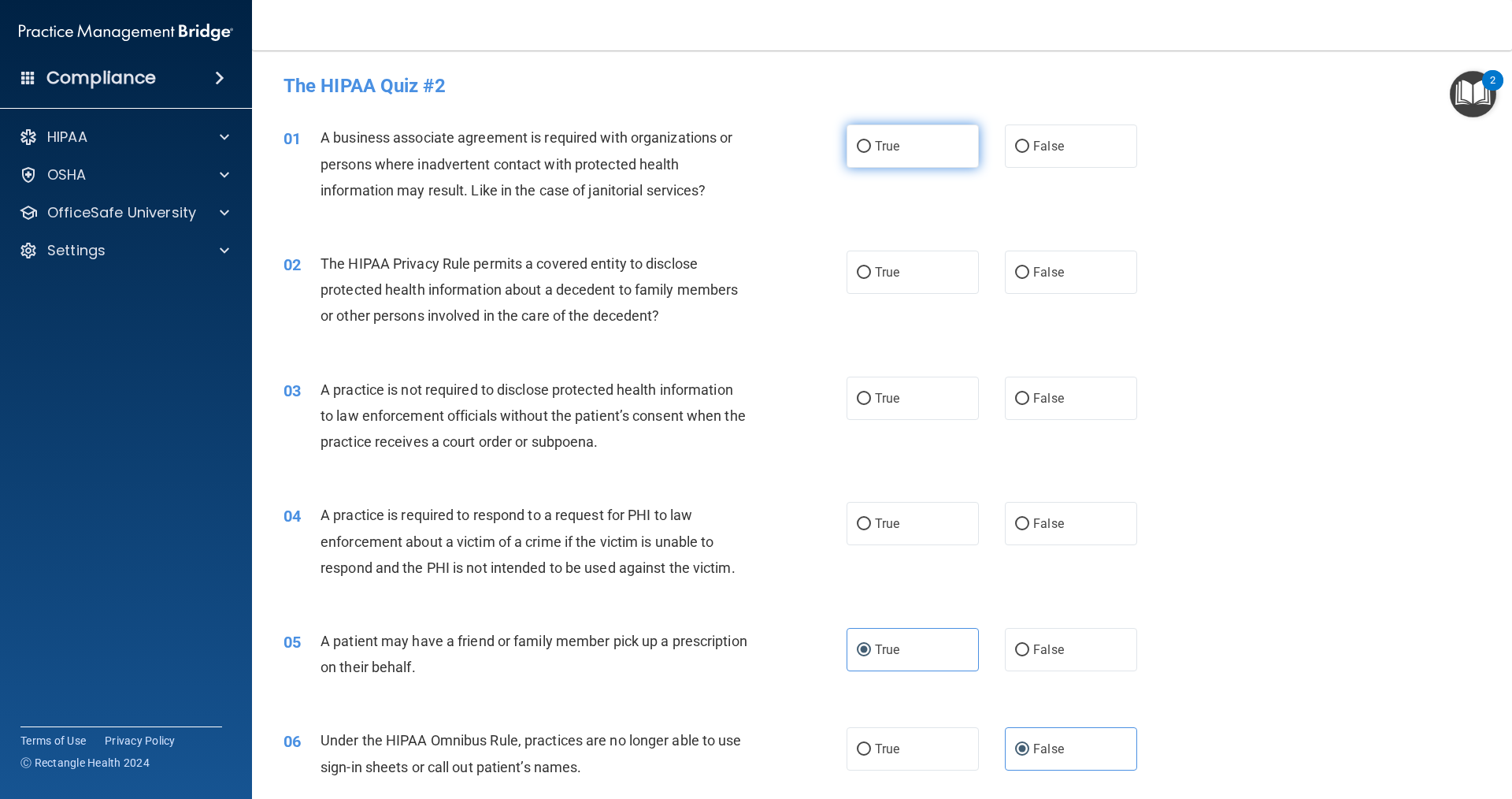
click at [916, 156] on label "True" at bounding box center [912, 146] width 132 height 44
click at [871, 153] on input "True" at bounding box center [864, 147] width 15 height 12
radio input "true"
click at [902, 281] on label "True" at bounding box center [912, 272] width 132 height 44
click at [871, 279] on input "True" at bounding box center [864, 273] width 15 height 12
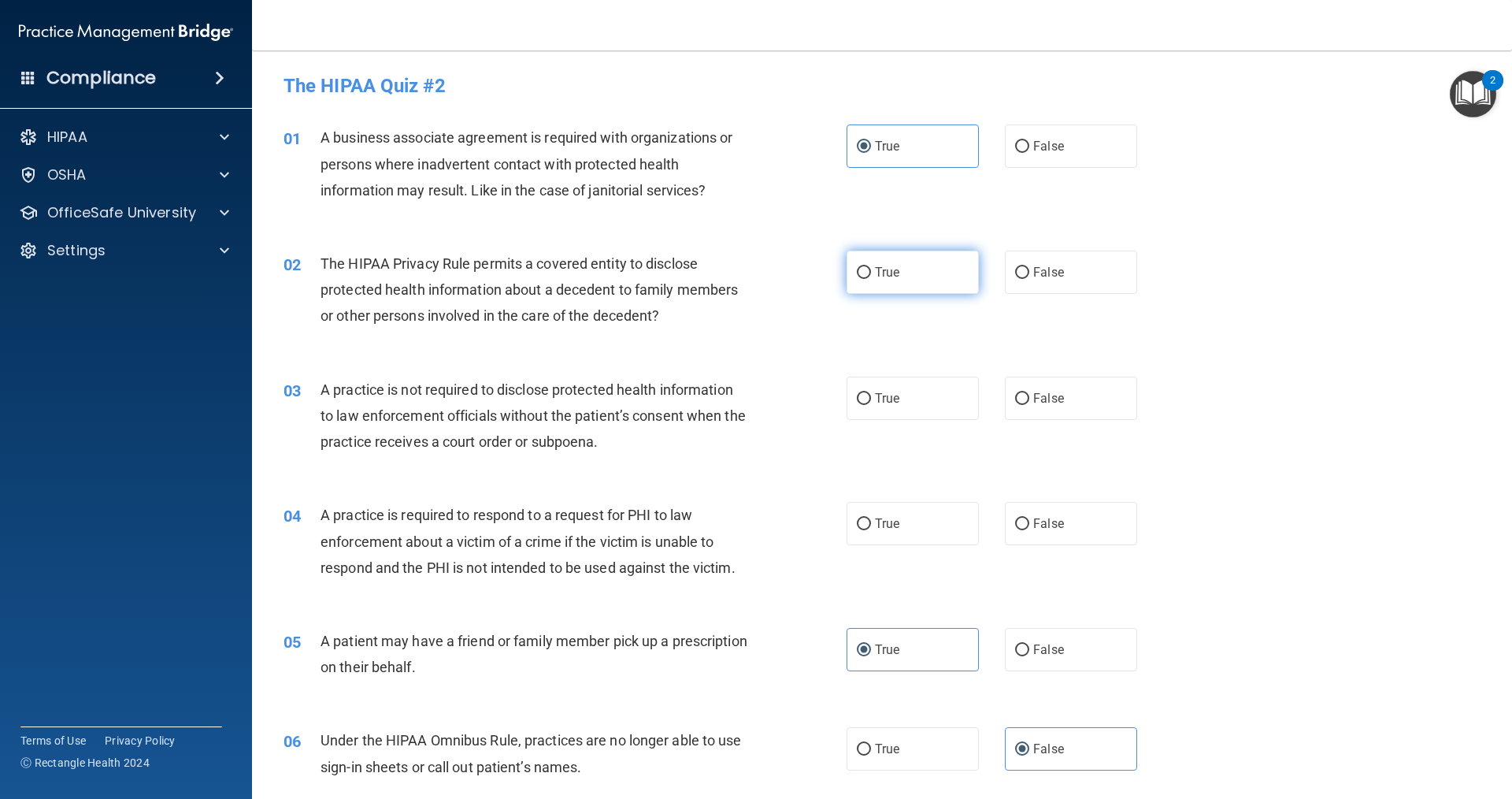
radio input "true"
click at [1015, 402] on input "False" at bounding box center [1022, 399] width 15 height 12
radio input "true"
click at [864, 533] on label "True" at bounding box center [912, 523] width 132 height 44
click at [864, 530] on input "True" at bounding box center [864, 525] width 15 height 12
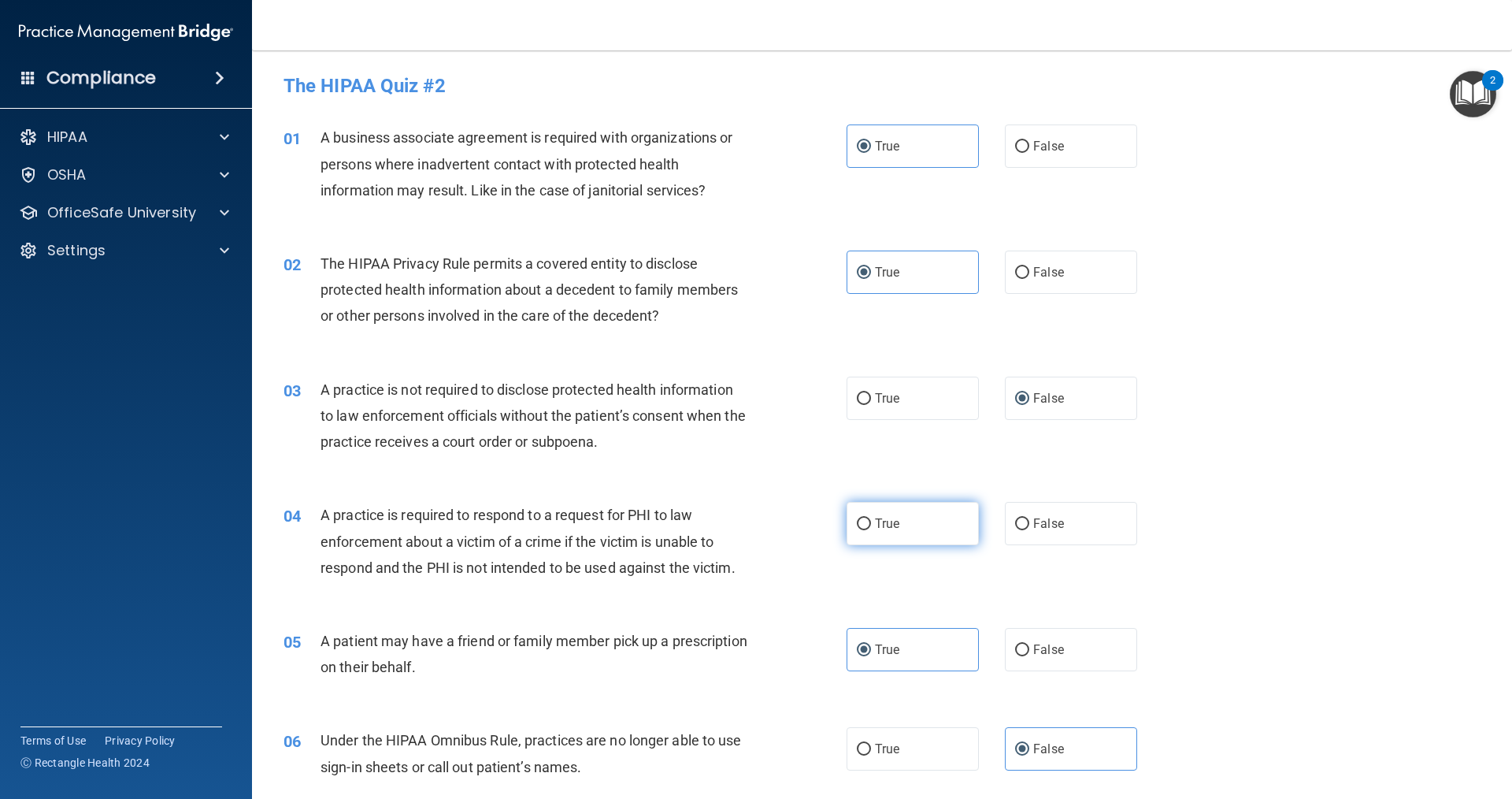
radio input "true"
click at [1046, 512] on label "False" at bounding box center [1070, 523] width 132 height 44
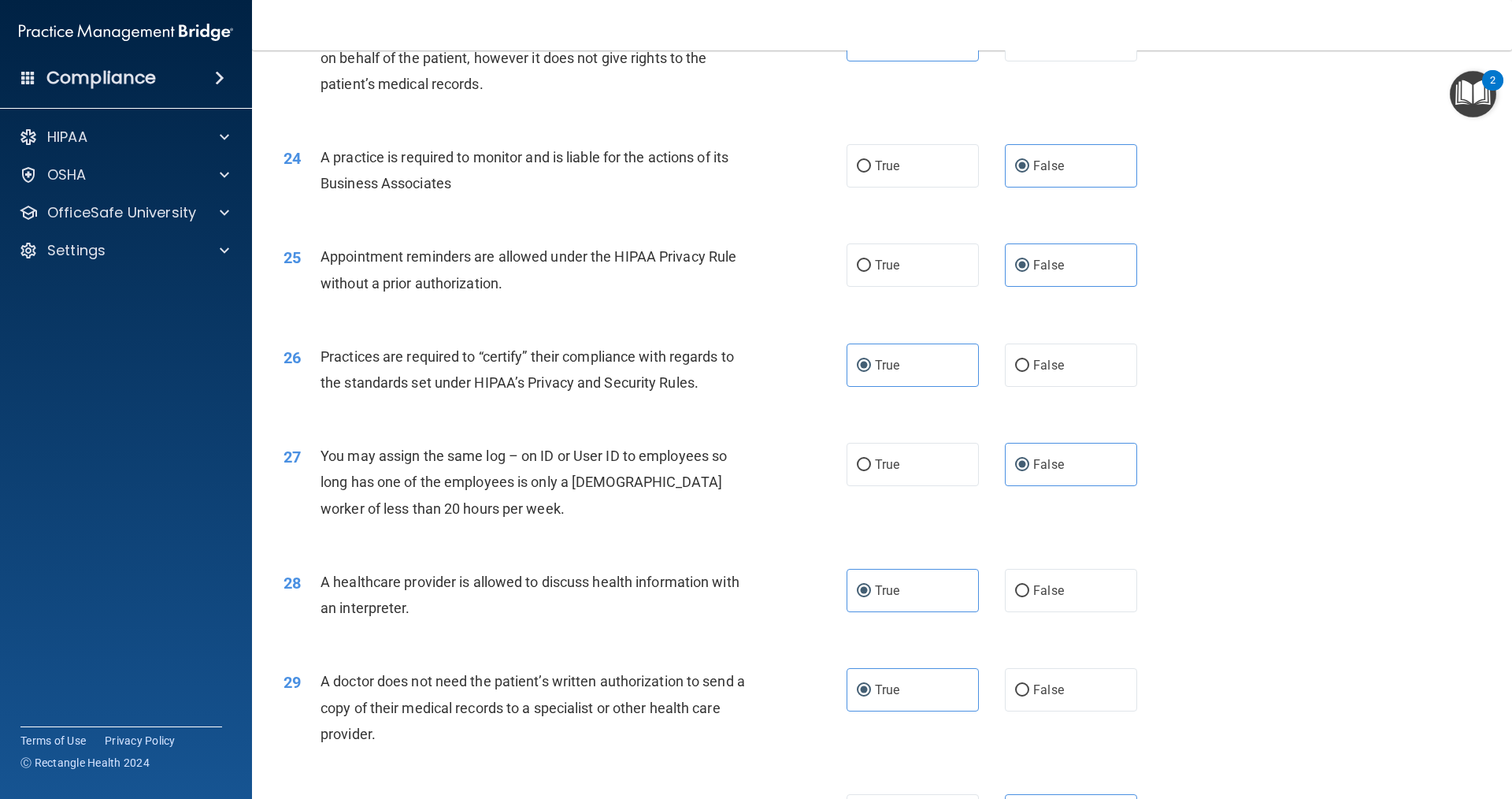
scroll to position [2869, 0]
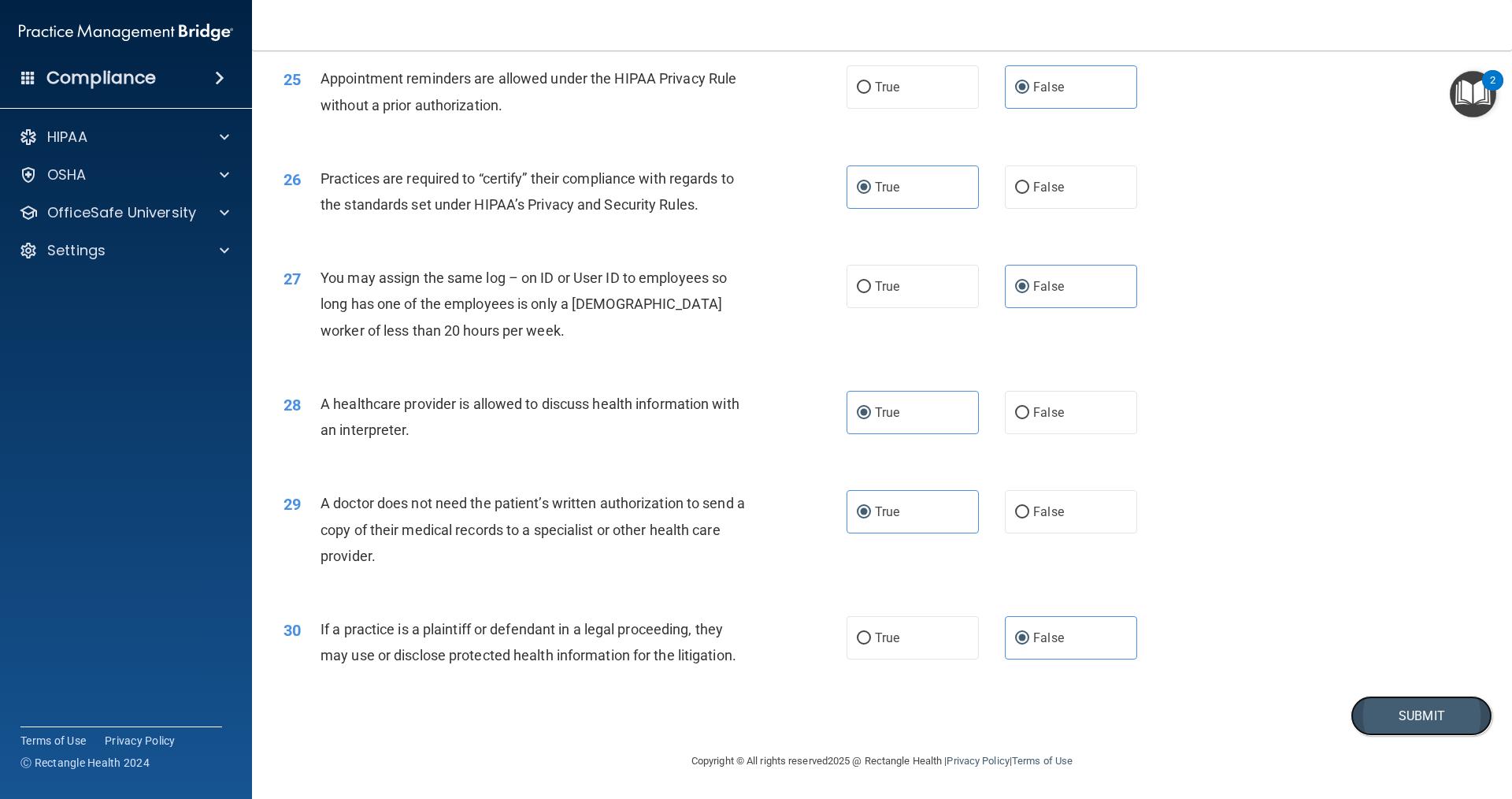
click at [1373, 703] on button "Submit" at bounding box center [1421, 715] width 142 height 40
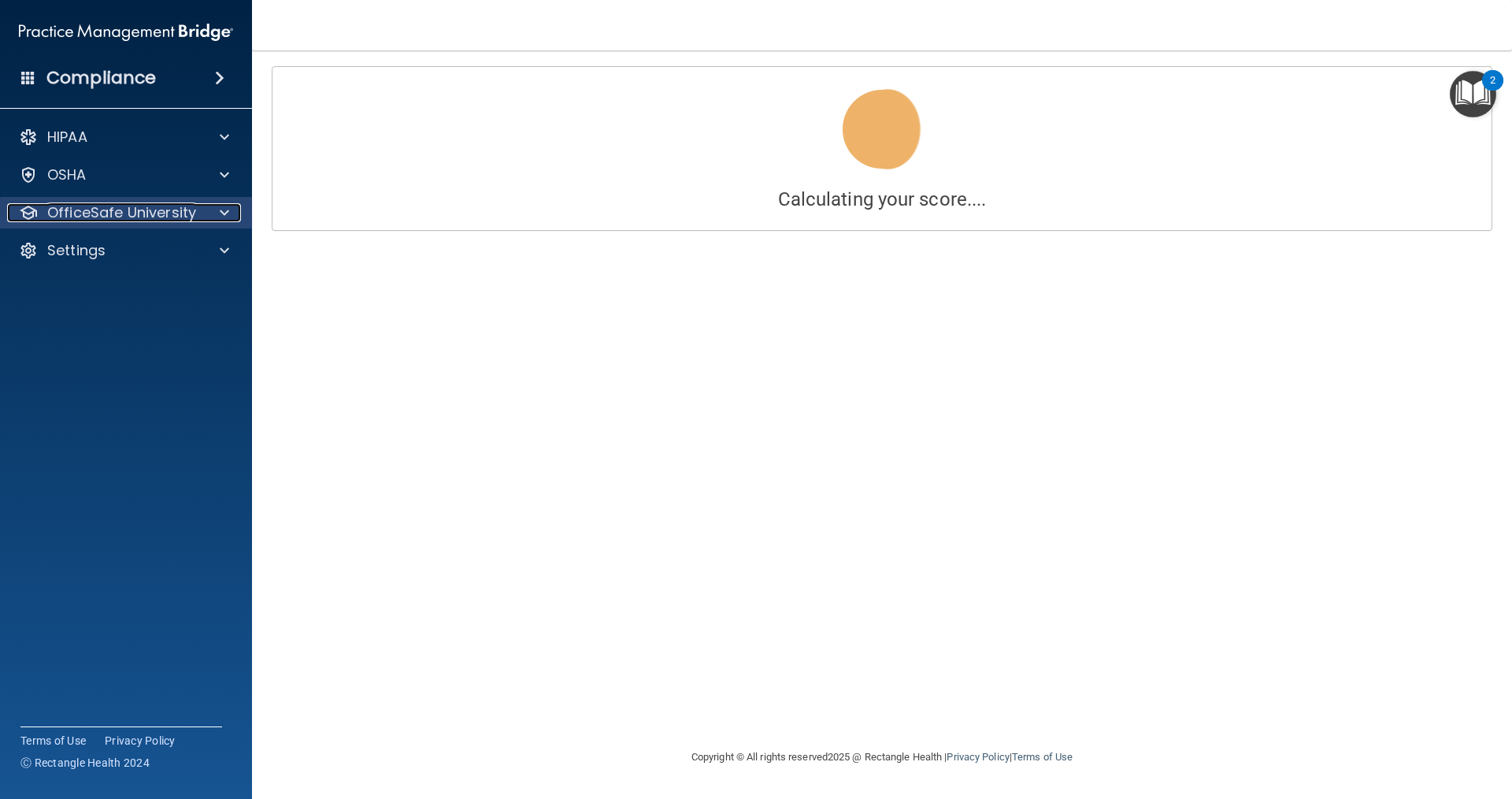
click at [212, 216] on div at bounding box center [222, 213] width 39 height 19
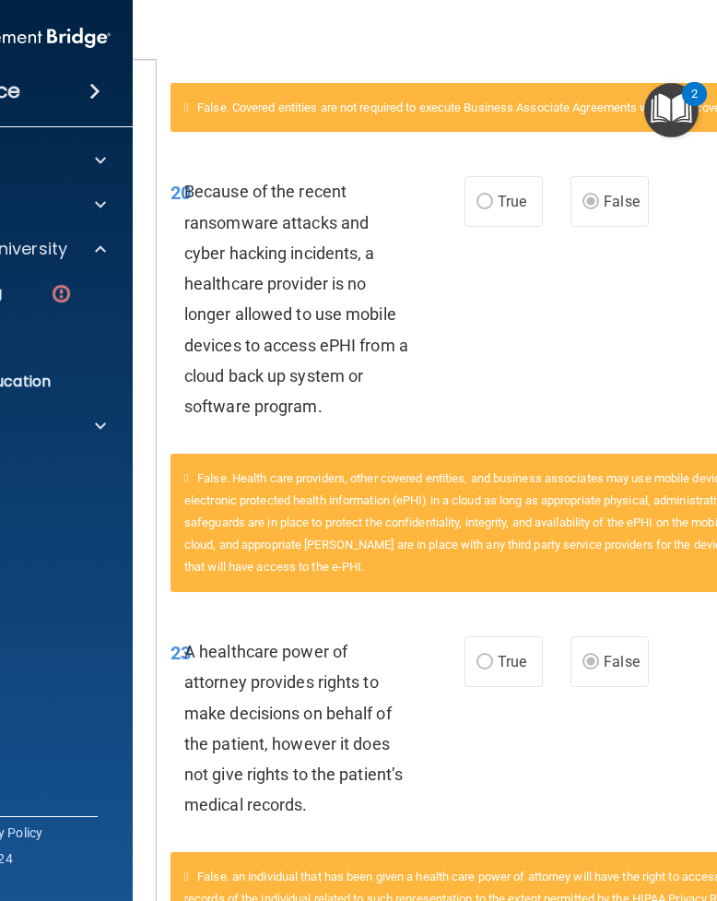
scroll to position [1198, 0]
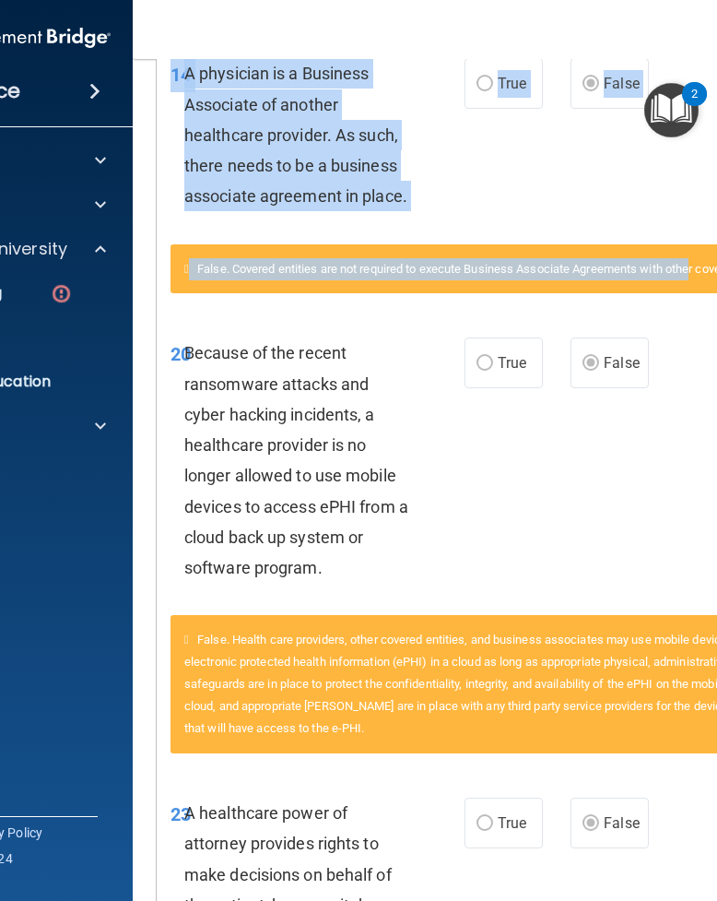
drag, startPoint x: 695, startPoint y: 300, endPoint x: 689, endPoint y: 194, distance: 106.2
click at [689, 194] on div "14 A physician is a Business Associate of another healthcare provider. As such,…" at bounding box center [506, 174] width 671 height 279
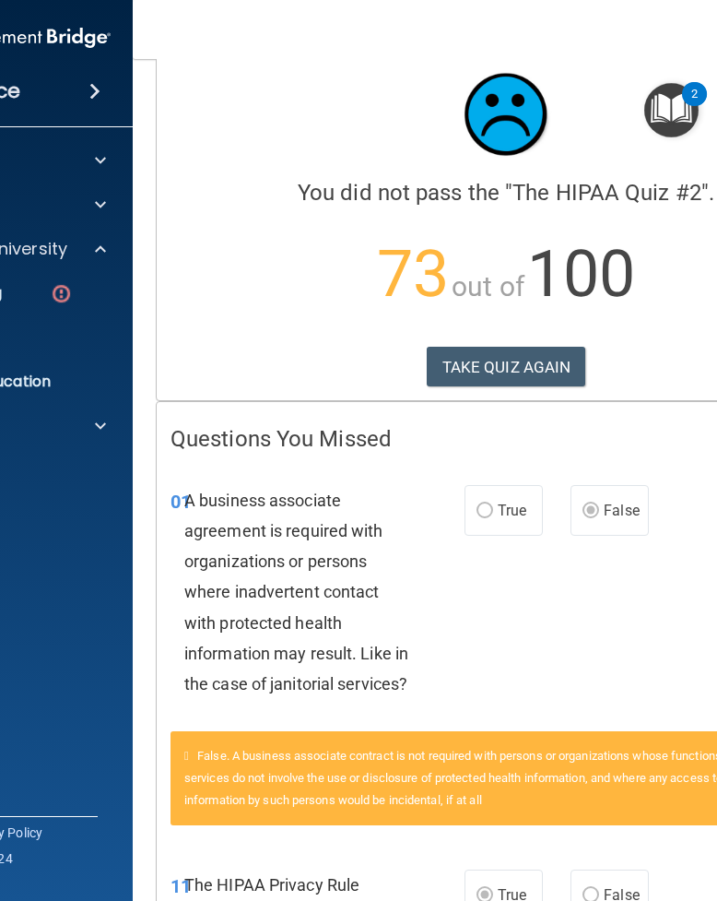
scroll to position [0, 0]
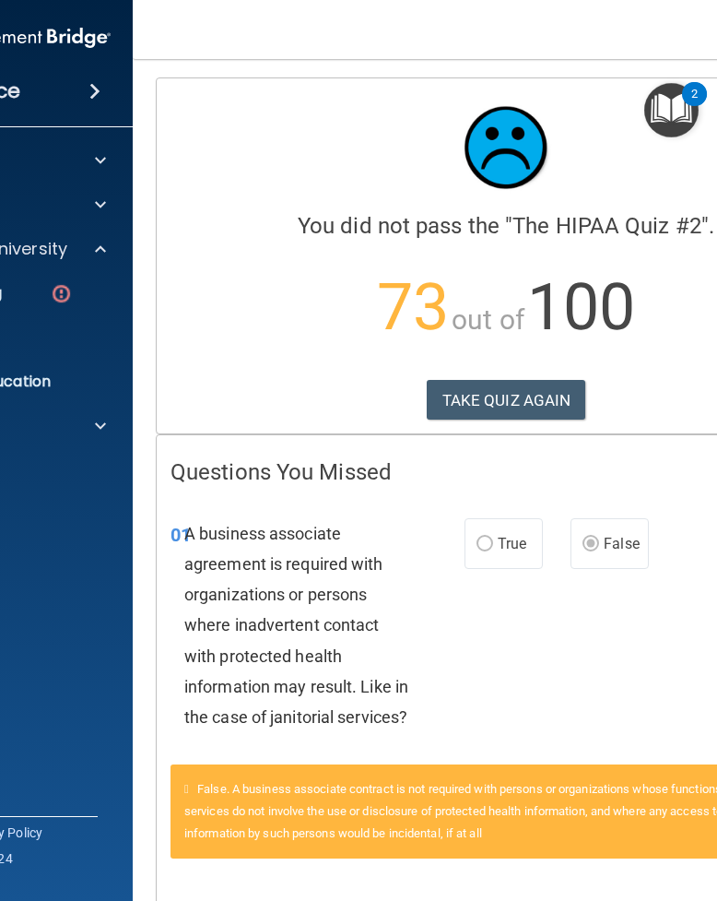
click at [350, 366] on p "73 out of 100" at bounding box center [506, 307] width 671 height 119
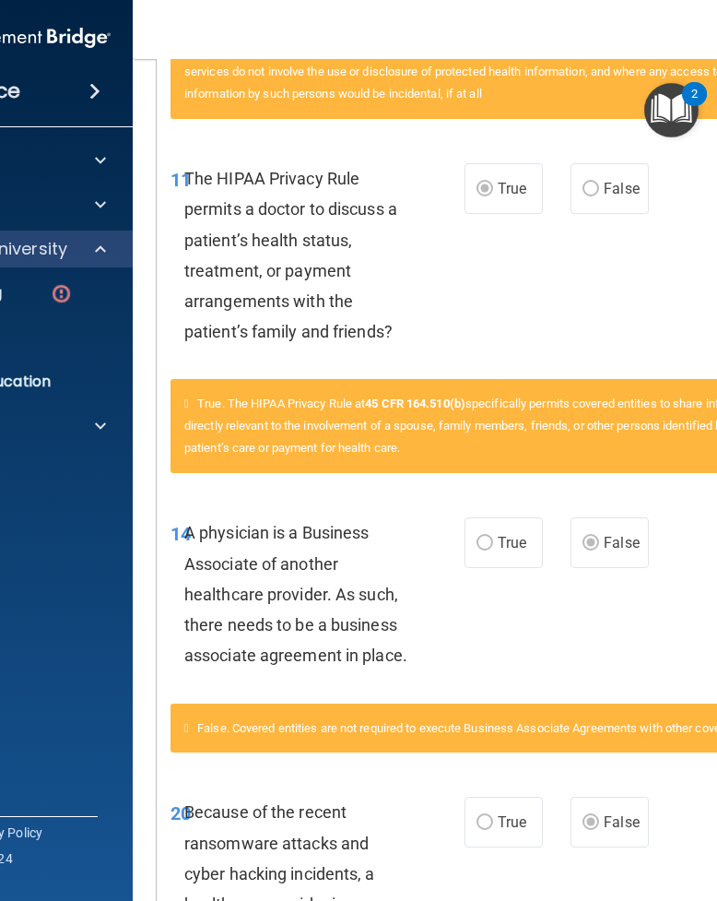
scroll to position [830, 0]
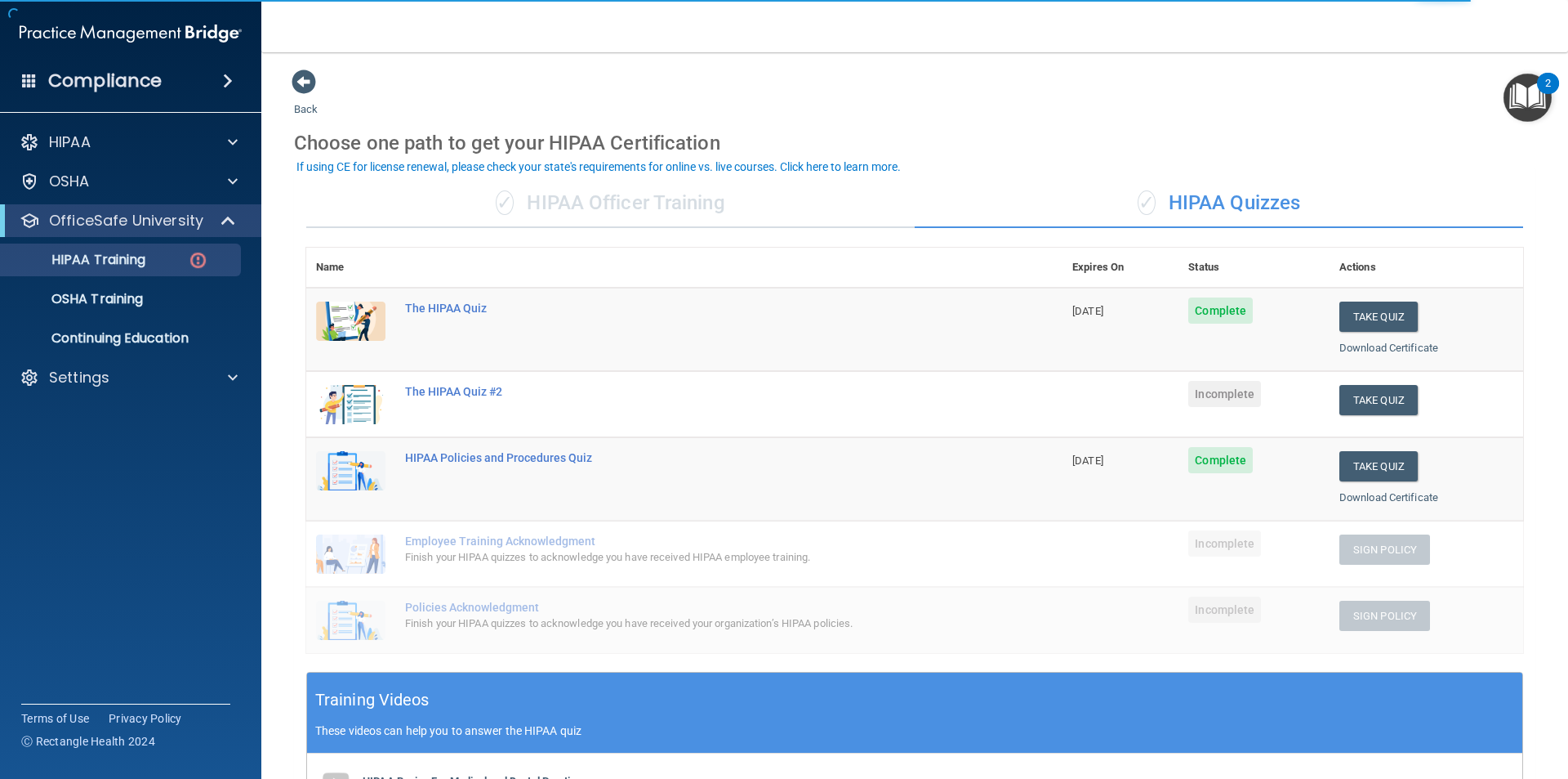
click at [1393, 382] on td "Take Quiz Download Certificate" at bounding box center [1426, 404] width 193 height 66
click at [1382, 396] on button "Take Quiz" at bounding box center [1378, 400] width 79 height 30
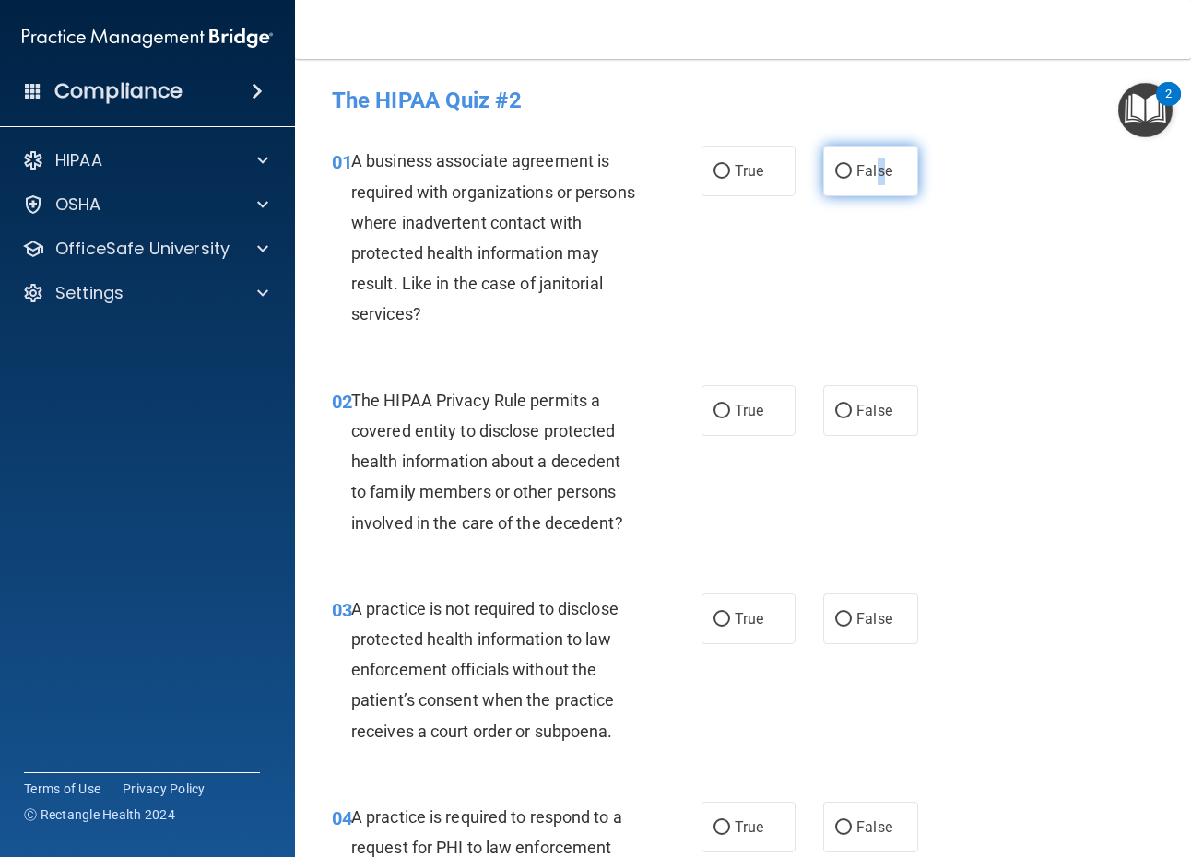
click at [869, 173] on span "False" at bounding box center [874, 171] width 36 height 18
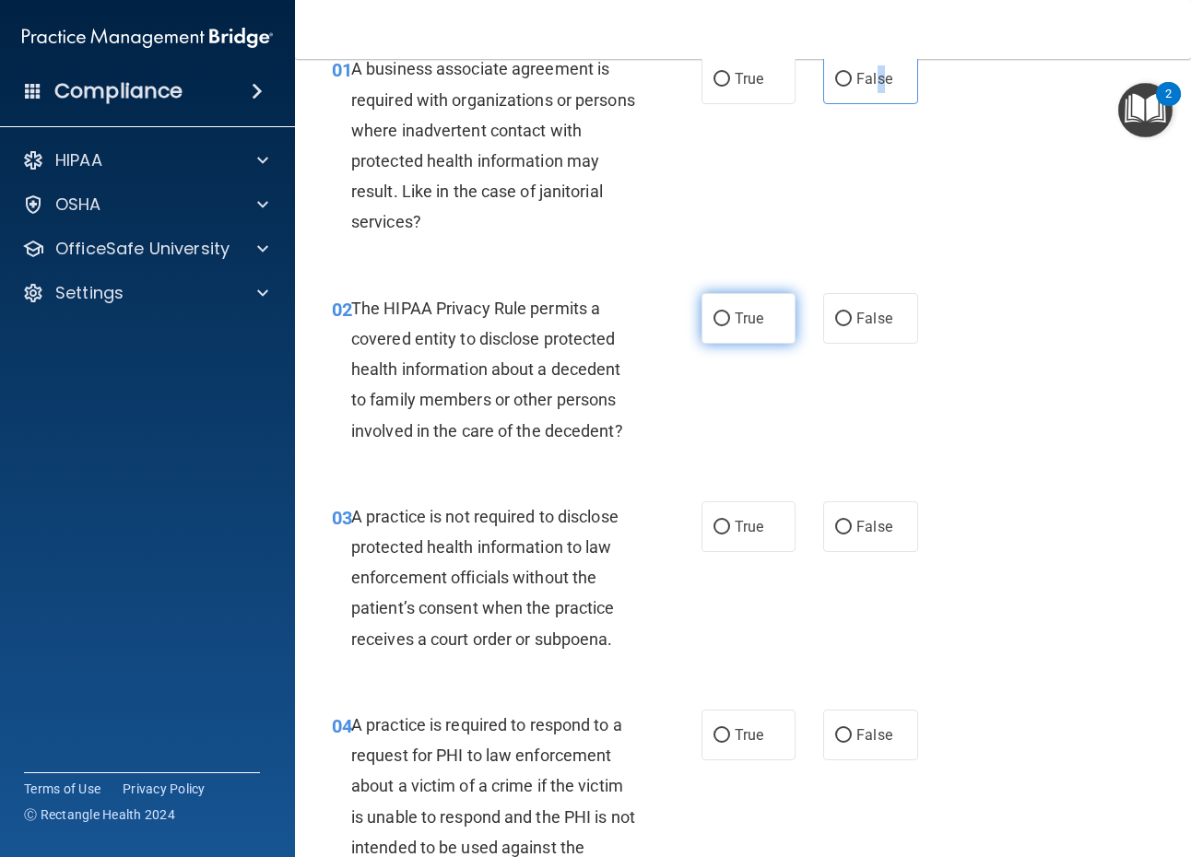
click at [714, 323] on input "True" at bounding box center [722, 320] width 17 height 14
radio input "true"
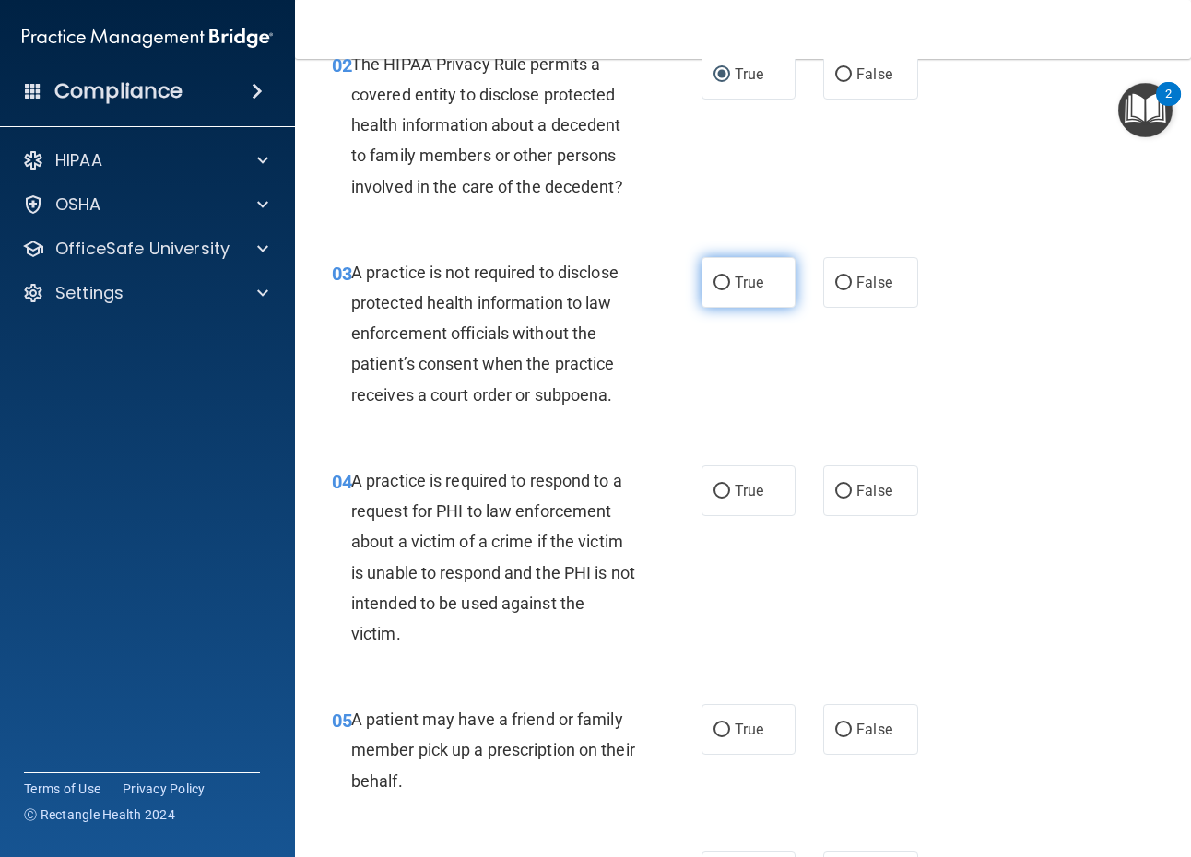
scroll to position [369, 0]
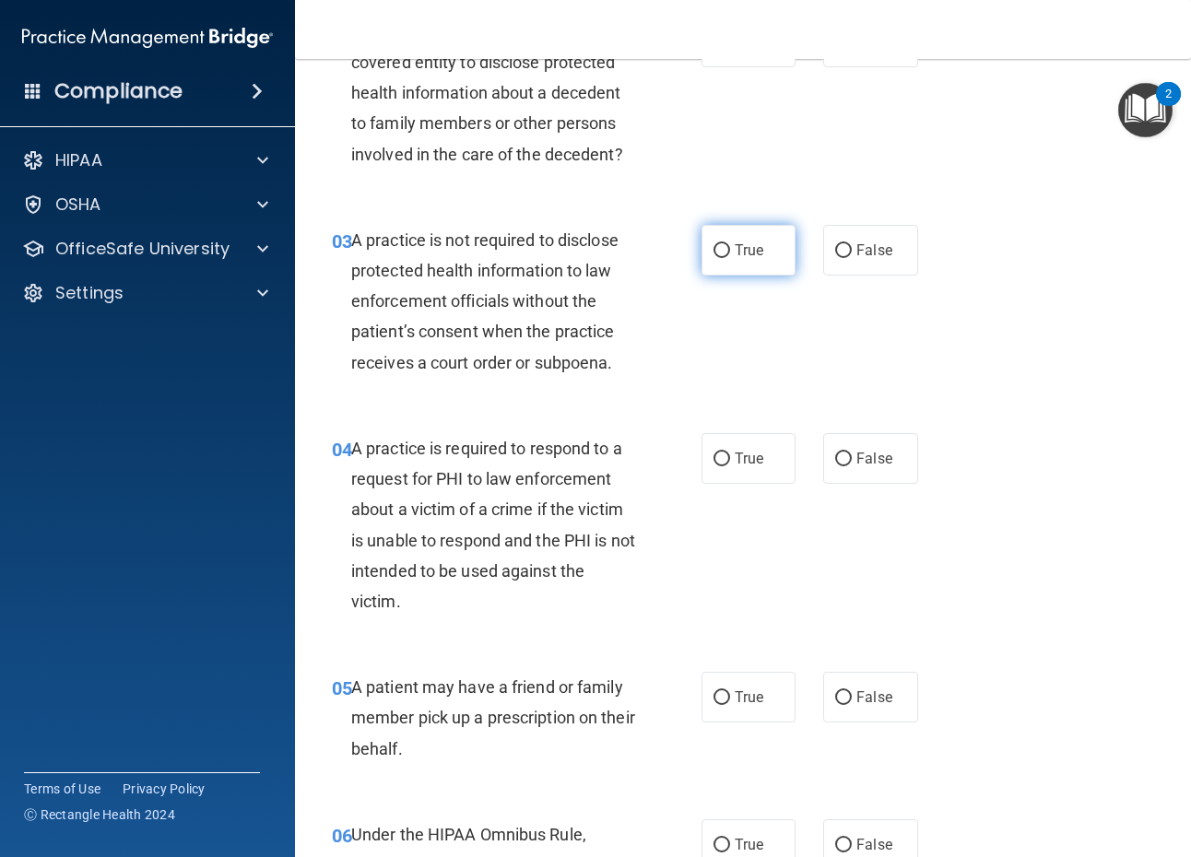
click at [751, 250] on span "True" at bounding box center [749, 251] width 29 height 18
click at [730, 250] on input "True" at bounding box center [722, 251] width 17 height 14
radio input "true"
click at [880, 248] on span "False" at bounding box center [874, 251] width 36 height 18
click at [852, 248] on input "False" at bounding box center [843, 251] width 17 height 14
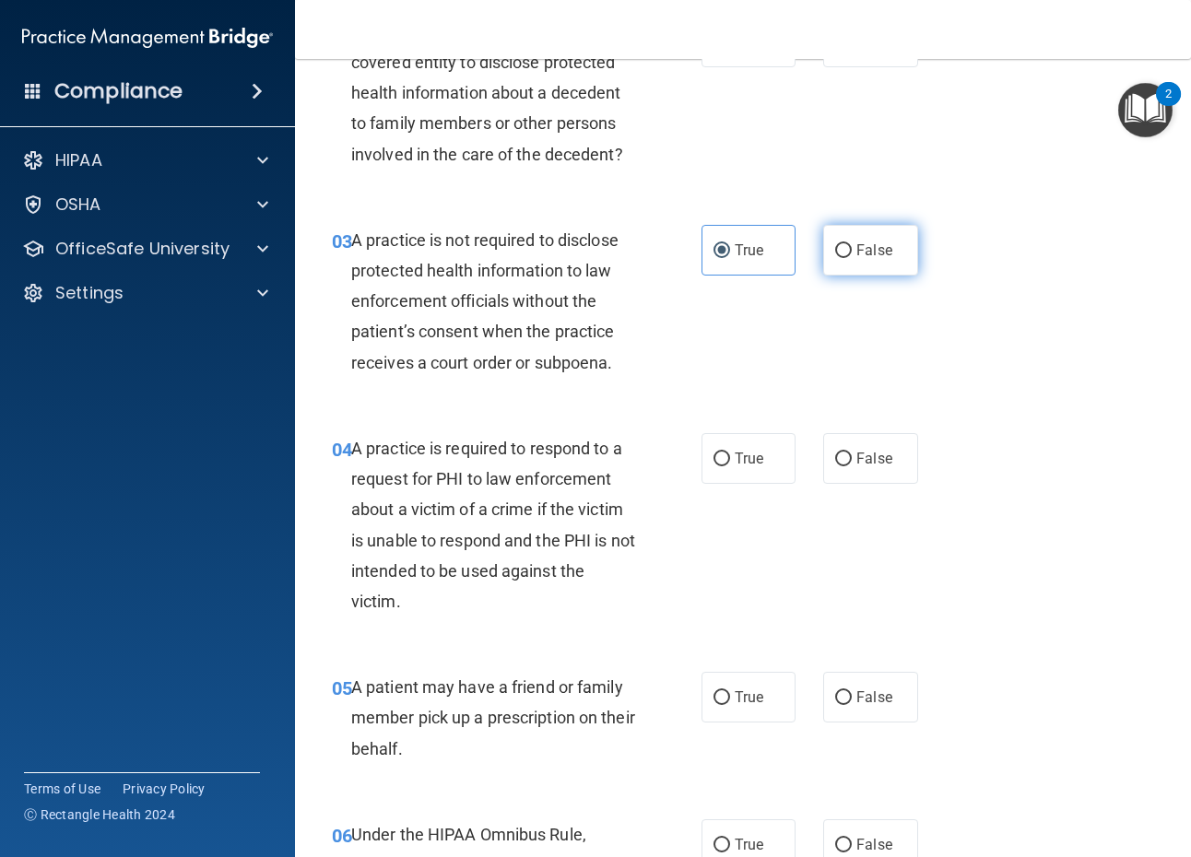
radio input "true"
radio input "false"
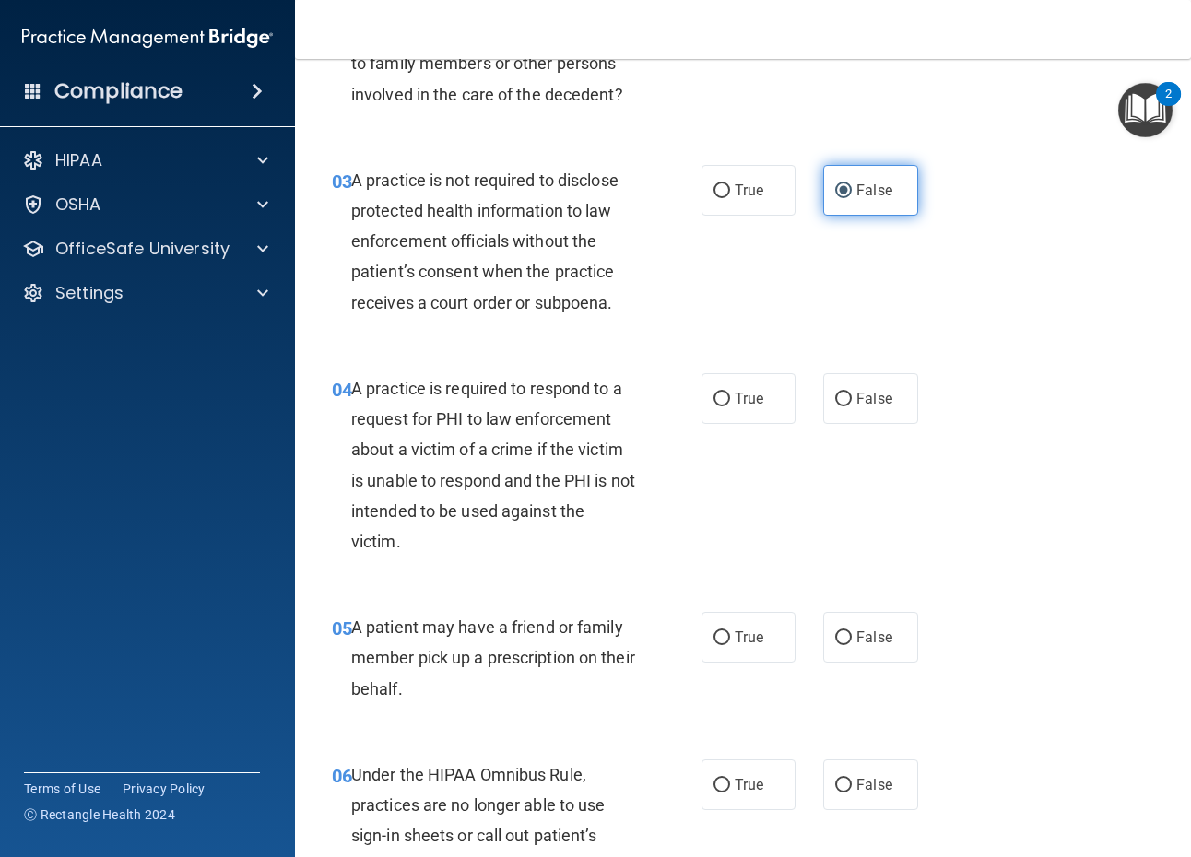
scroll to position [461, 0]
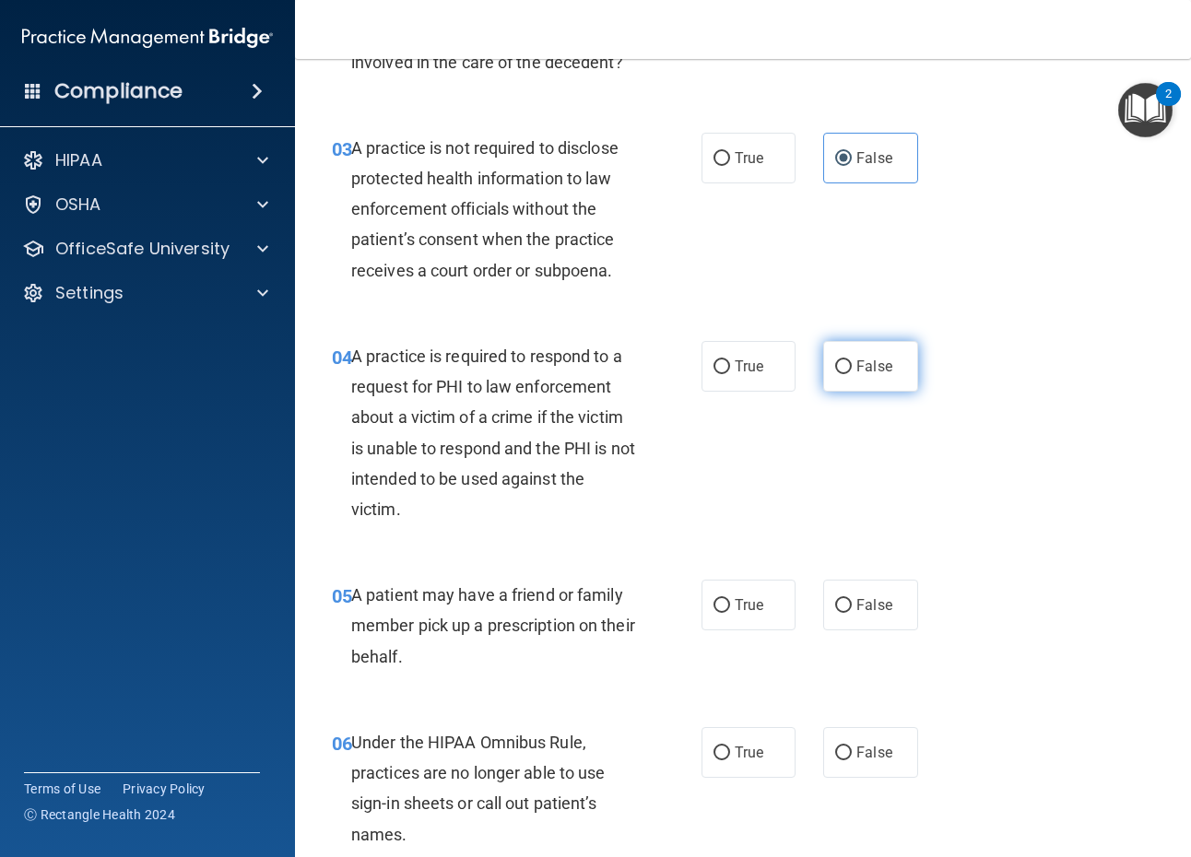
click at [874, 376] on label "False" at bounding box center [870, 366] width 94 height 51
click at [852, 374] on input "False" at bounding box center [843, 367] width 17 height 14
radio input "true"
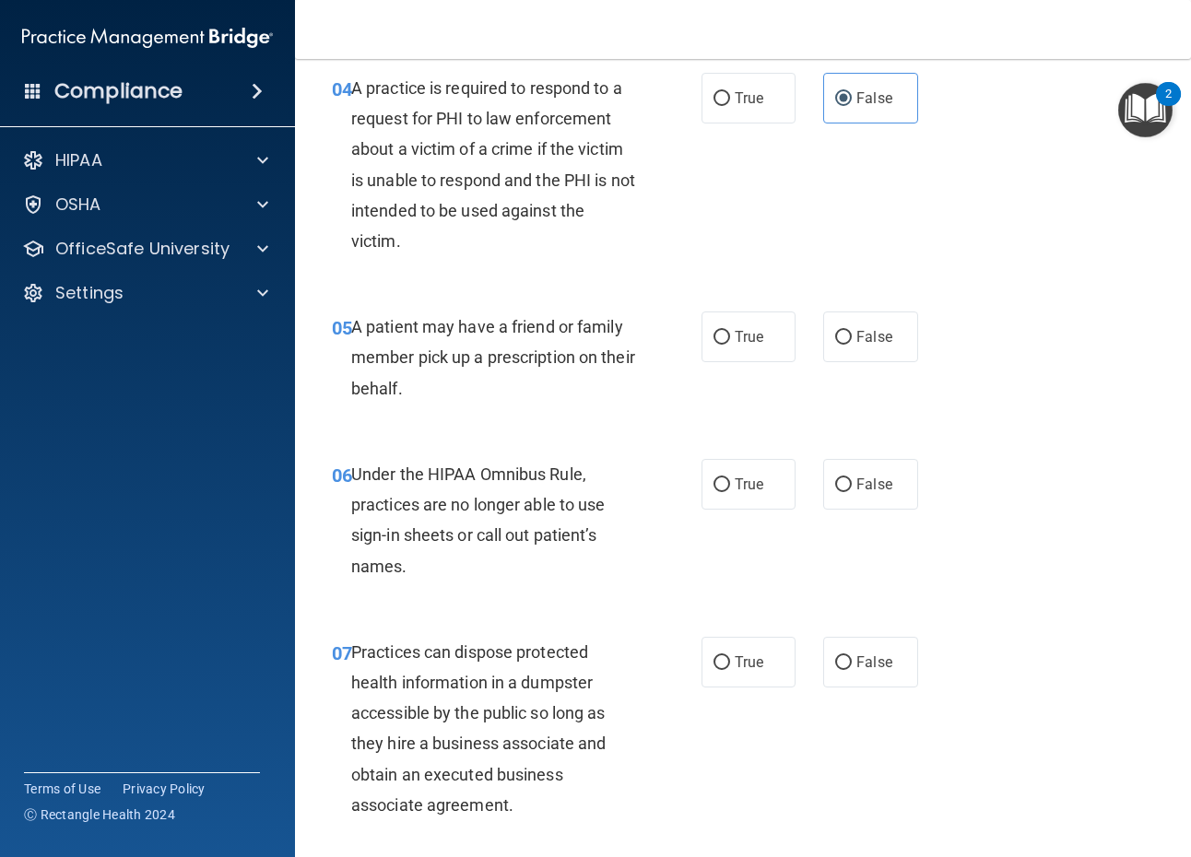
scroll to position [738, 0]
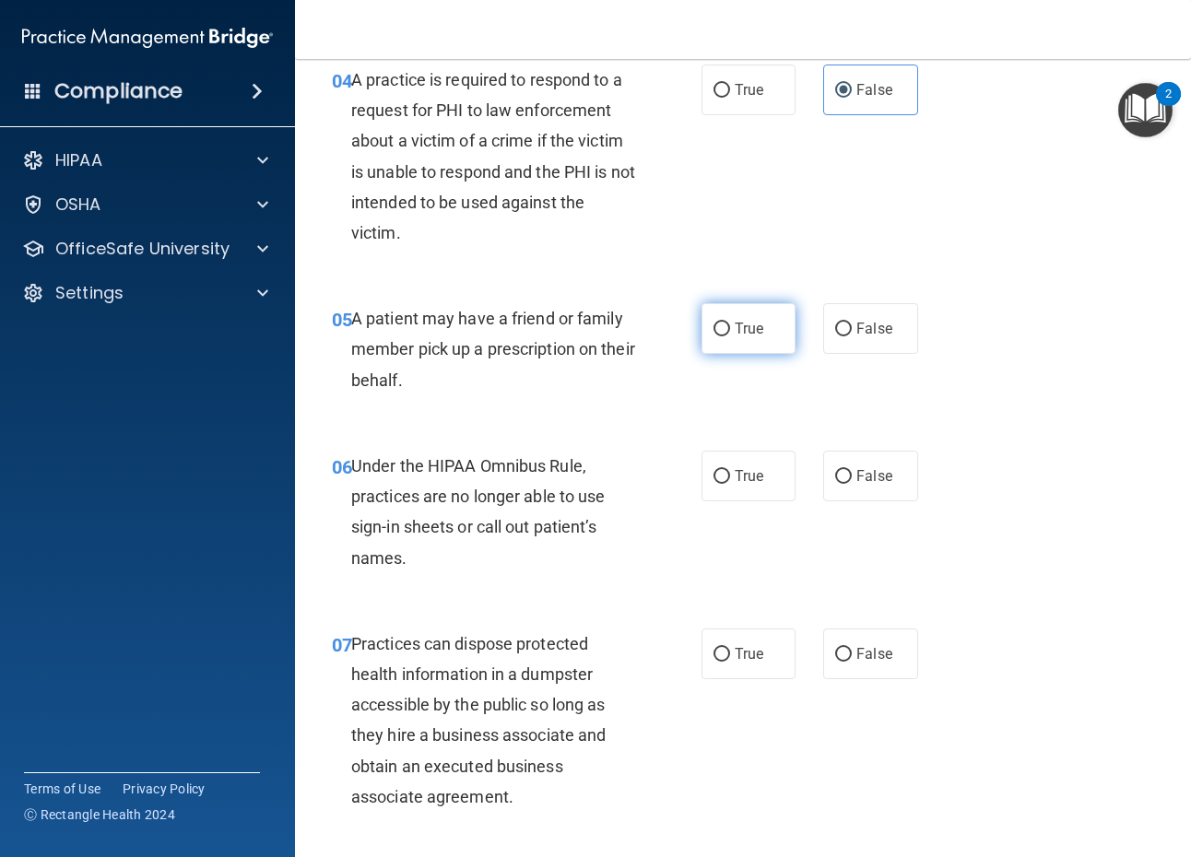
click at [748, 322] on span "True" at bounding box center [749, 329] width 29 height 18
click at [730, 323] on input "True" at bounding box center [722, 330] width 17 height 14
radio input "true"
click at [760, 474] on label "True" at bounding box center [749, 476] width 94 height 51
click at [730, 474] on input "True" at bounding box center [722, 477] width 17 height 14
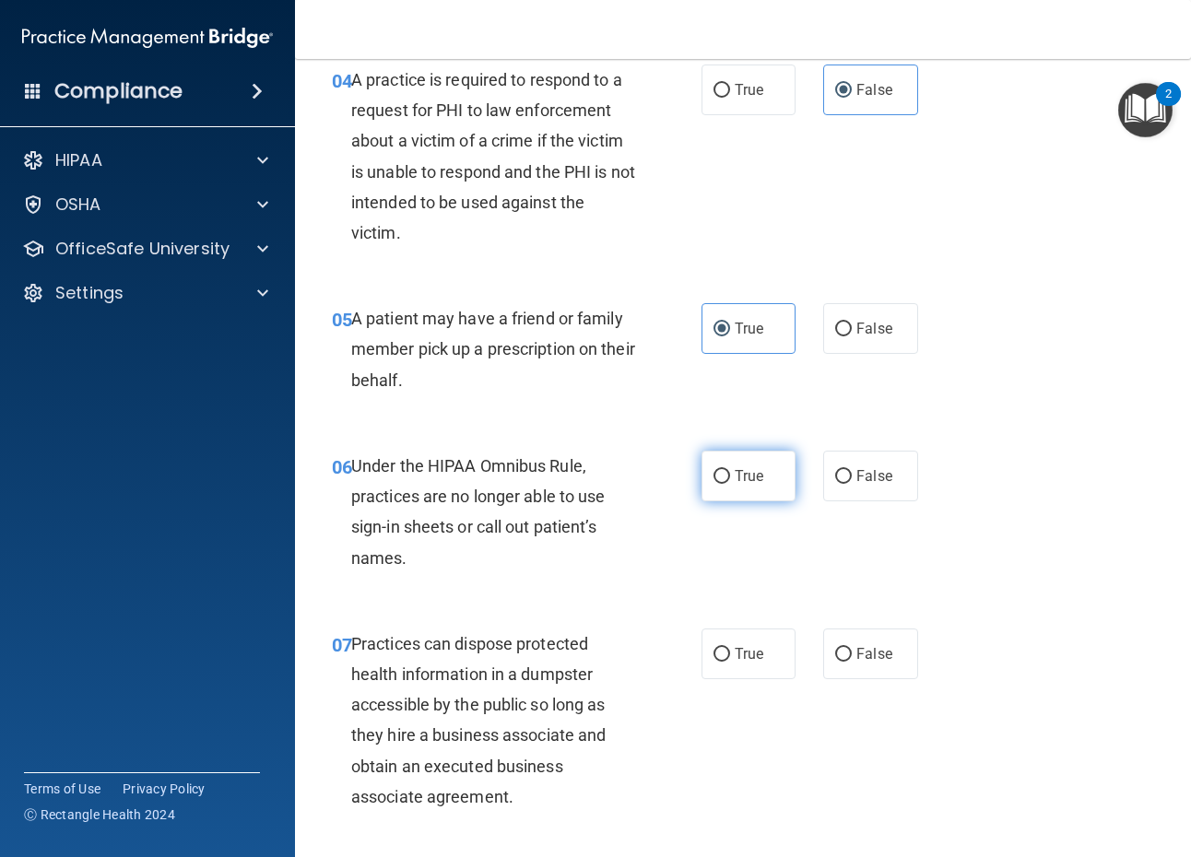
radio input "true"
click at [855, 485] on label "False" at bounding box center [870, 476] width 94 height 51
click at [852, 484] on input "False" at bounding box center [843, 477] width 17 height 14
radio input "true"
radio input "false"
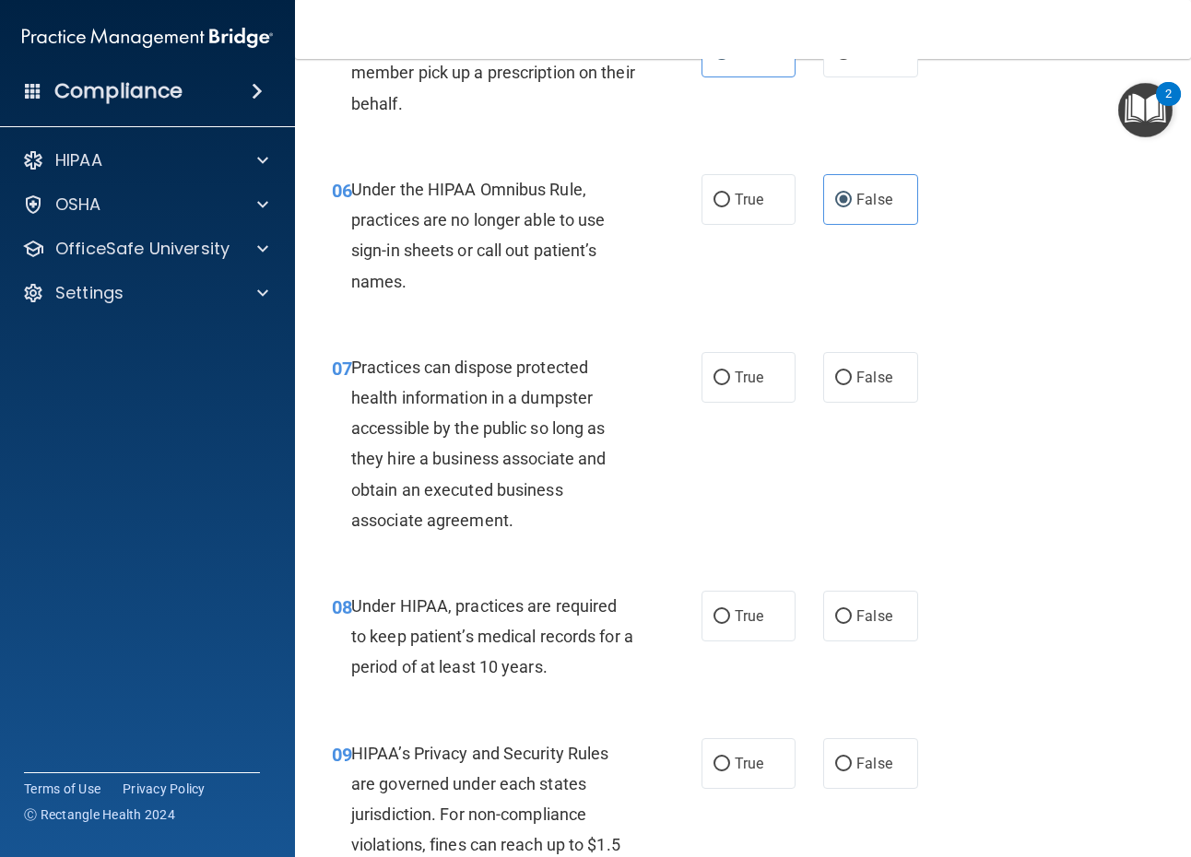
scroll to position [1106, 0]
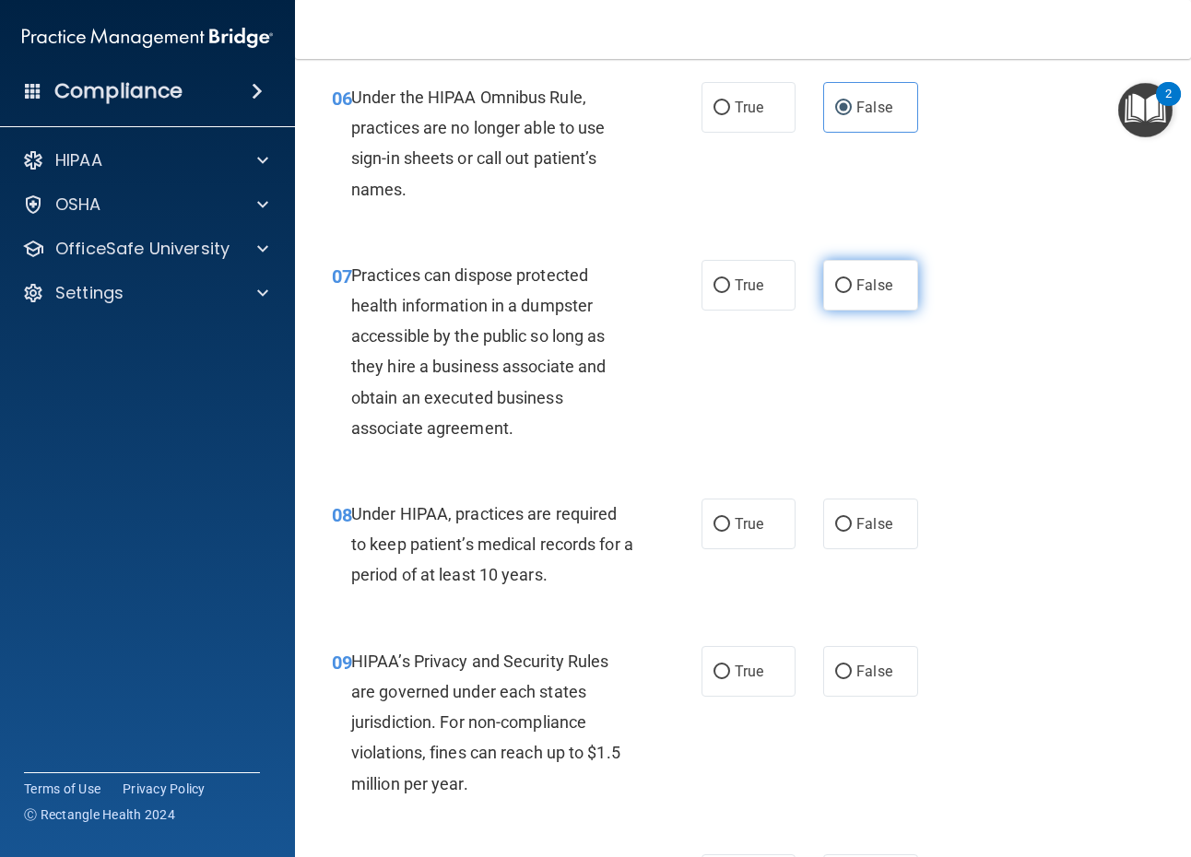
click at [882, 275] on label "False" at bounding box center [870, 285] width 94 height 51
click at [852, 279] on input "False" at bounding box center [843, 286] width 17 height 14
radio input "true"
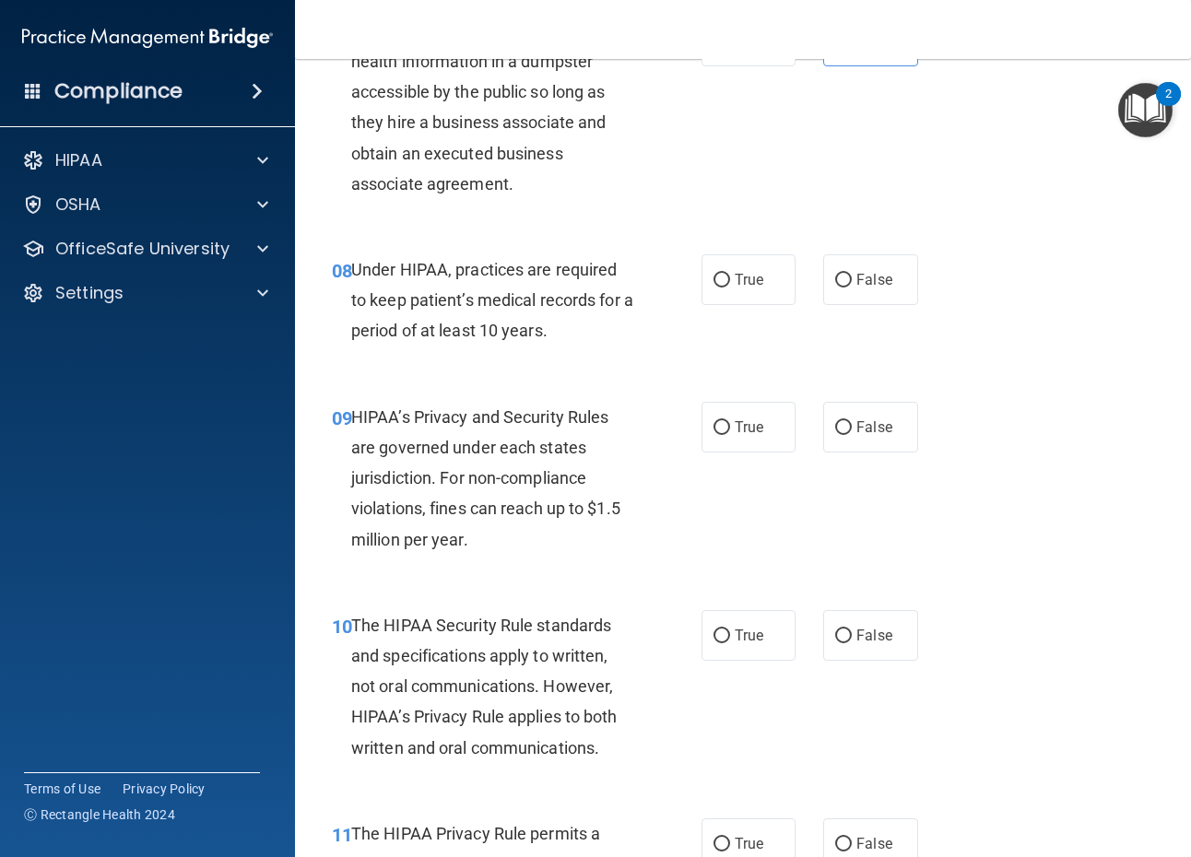
scroll to position [1383, 0]
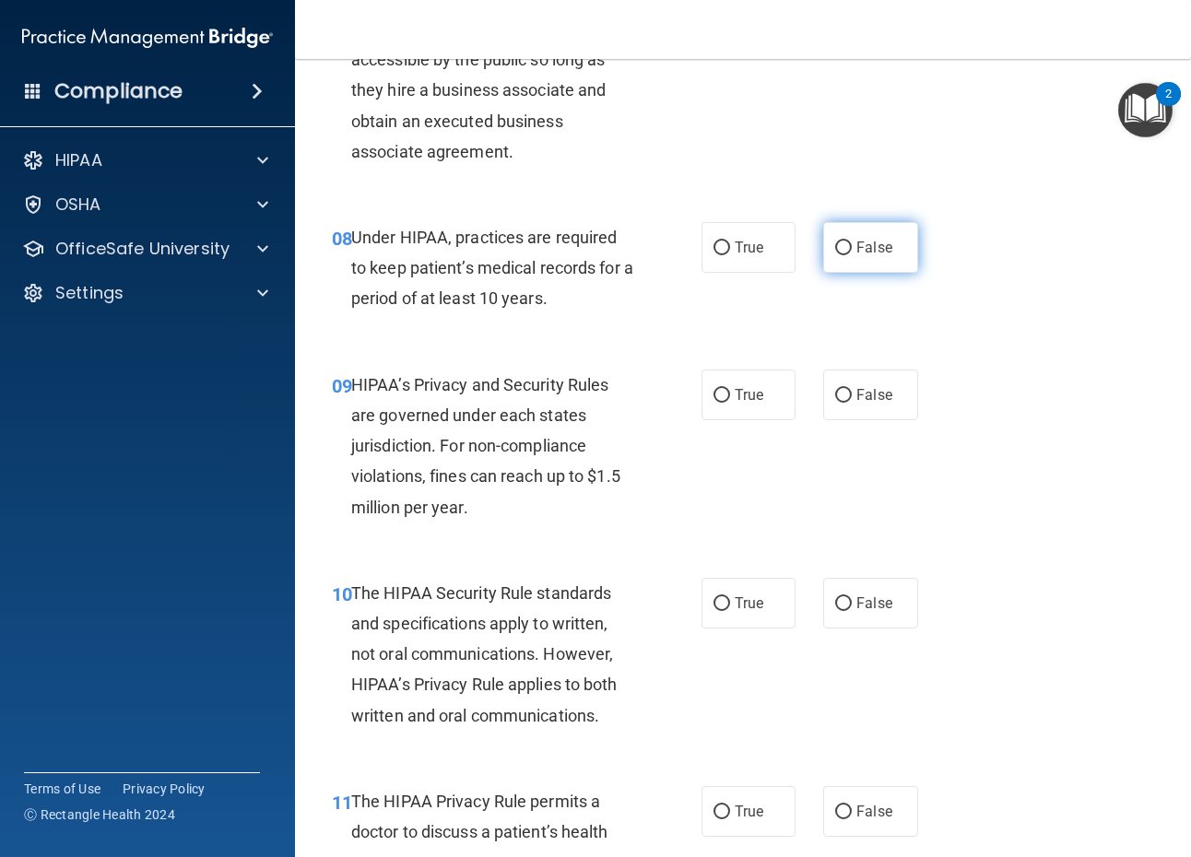
drag, startPoint x: 832, startPoint y: 273, endPoint x: 893, endPoint y: 263, distance: 61.7
click at [833, 272] on label "False" at bounding box center [870, 247] width 94 height 51
click at [835, 255] on input "False" at bounding box center [843, 249] width 17 height 14
radio input "true"
click at [894, 262] on label "False" at bounding box center [870, 247] width 94 height 51
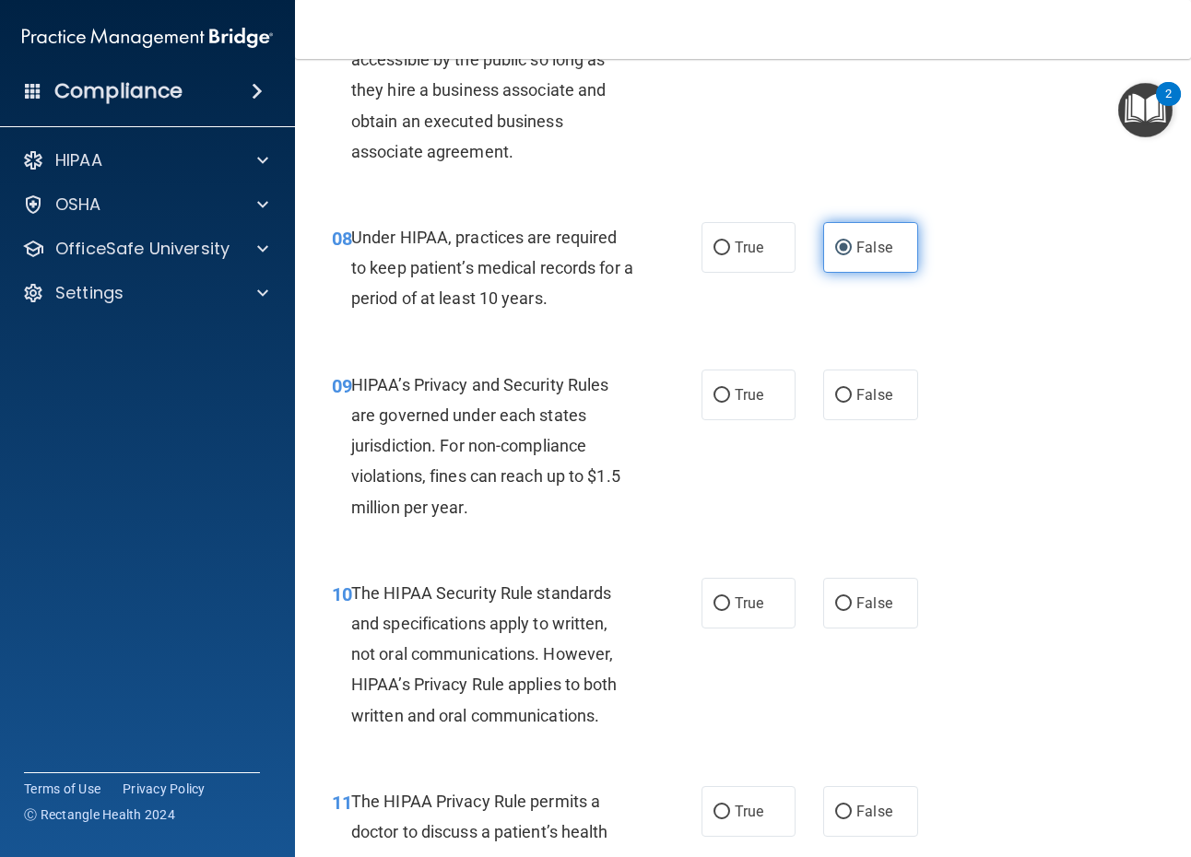
click at [852, 255] on input "False" at bounding box center [843, 249] width 17 height 14
click at [856, 239] on span "False" at bounding box center [874, 248] width 36 height 18
click at [849, 242] on input "False" at bounding box center [843, 249] width 17 height 14
click at [860, 415] on label "False" at bounding box center [870, 395] width 94 height 51
click at [852, 403] on input "False" at bounding box center [843, 396] width 17 height 14
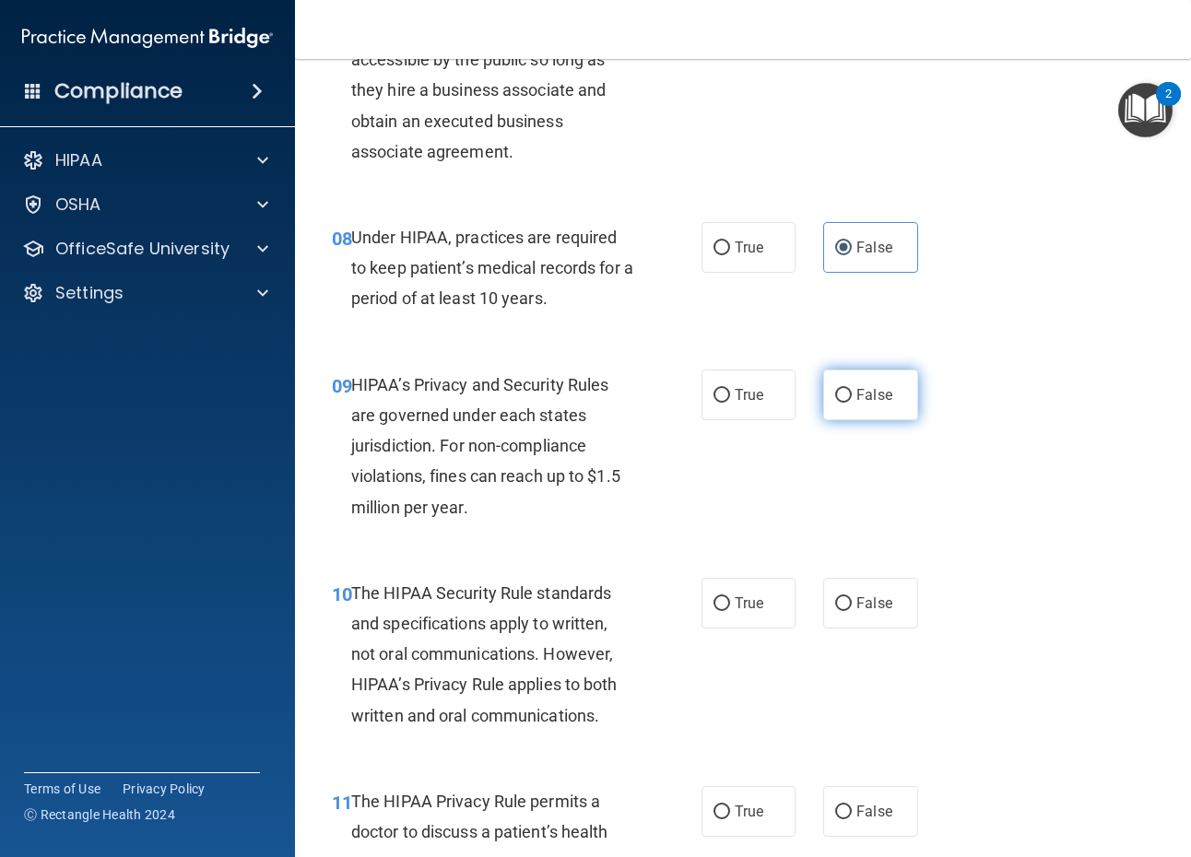
radio input "true"
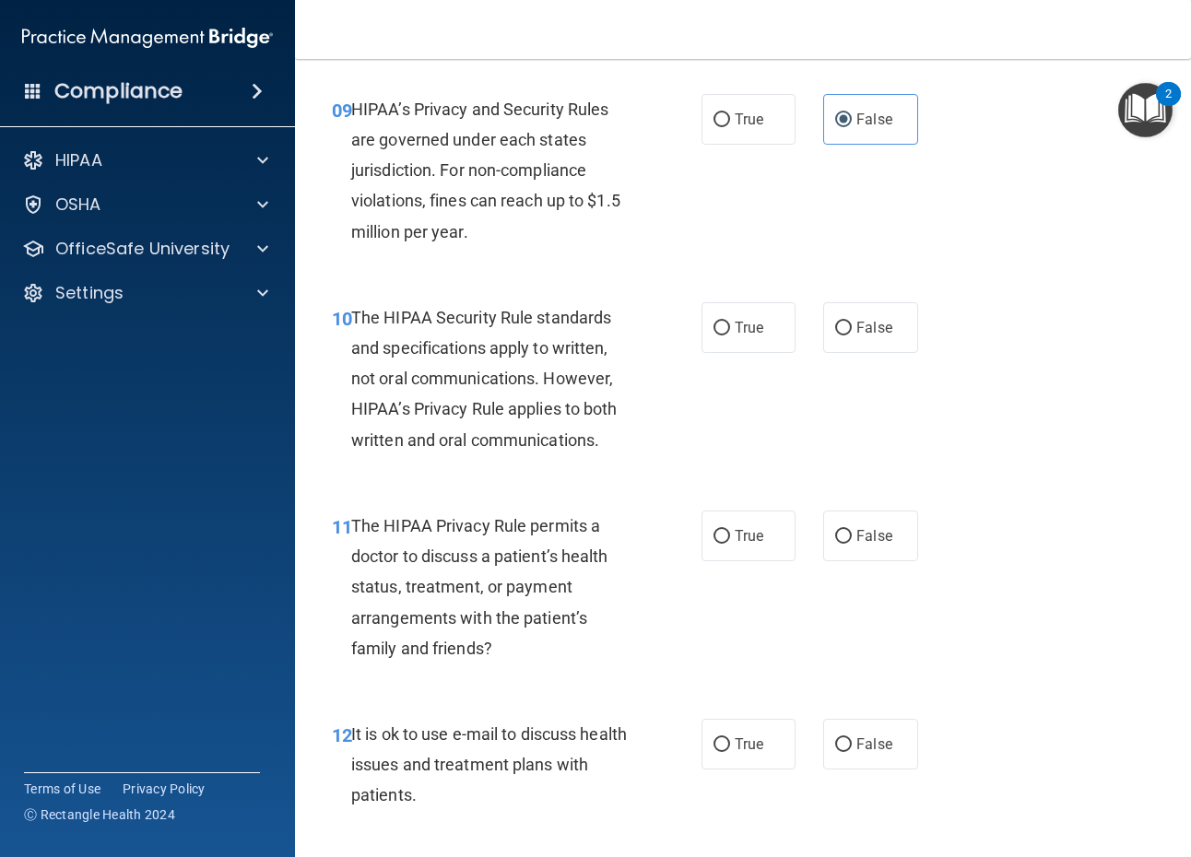
scroll to position [1659, 0]
click at [691, 336] on div "10 The HIPAA Security Rule standards and specifications apply to written, not o…" at bounding box center [516, 382] width 425 height 162
click at [771, 336] on label "True" at bounding box center [749, 326] width 94 height 51
click at [730, 335] on input "True" at bounding box center [722, 328] width 17 height 14
radio input "true"
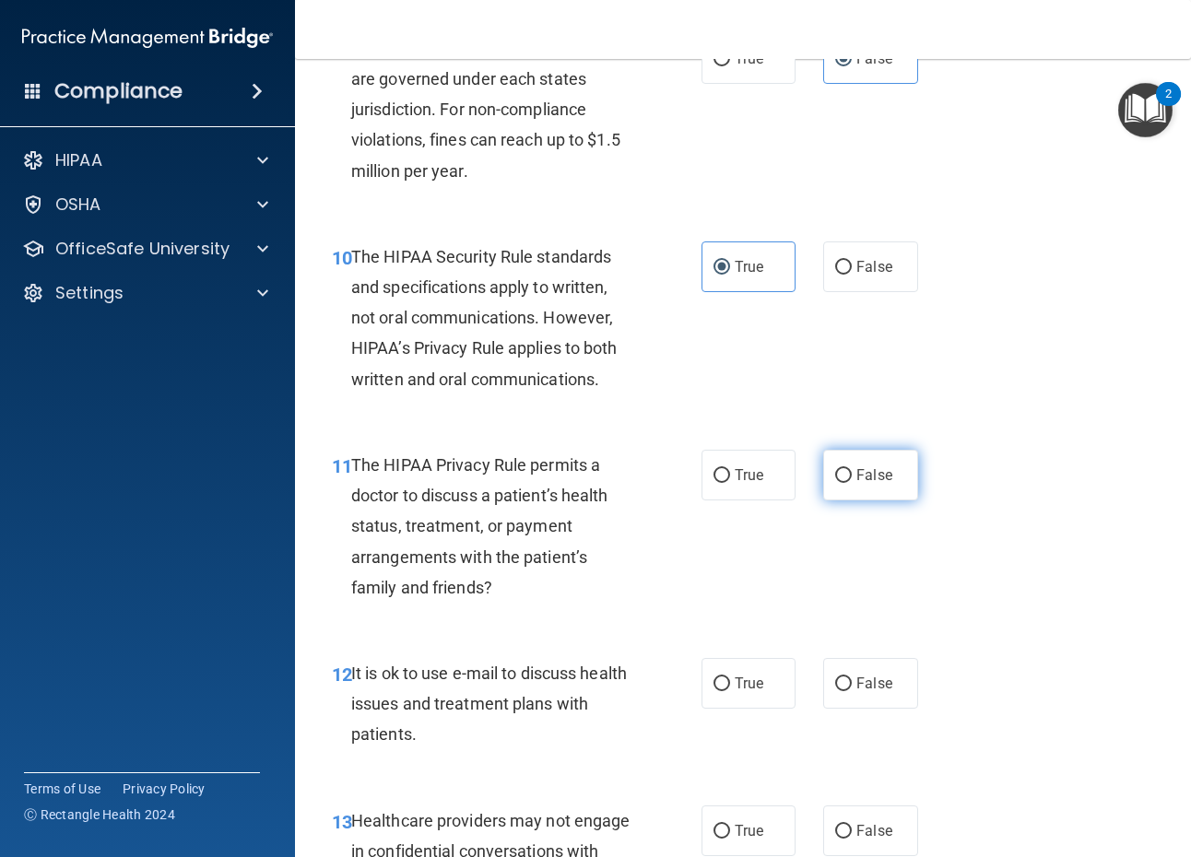
scroll to position [1752, 0]
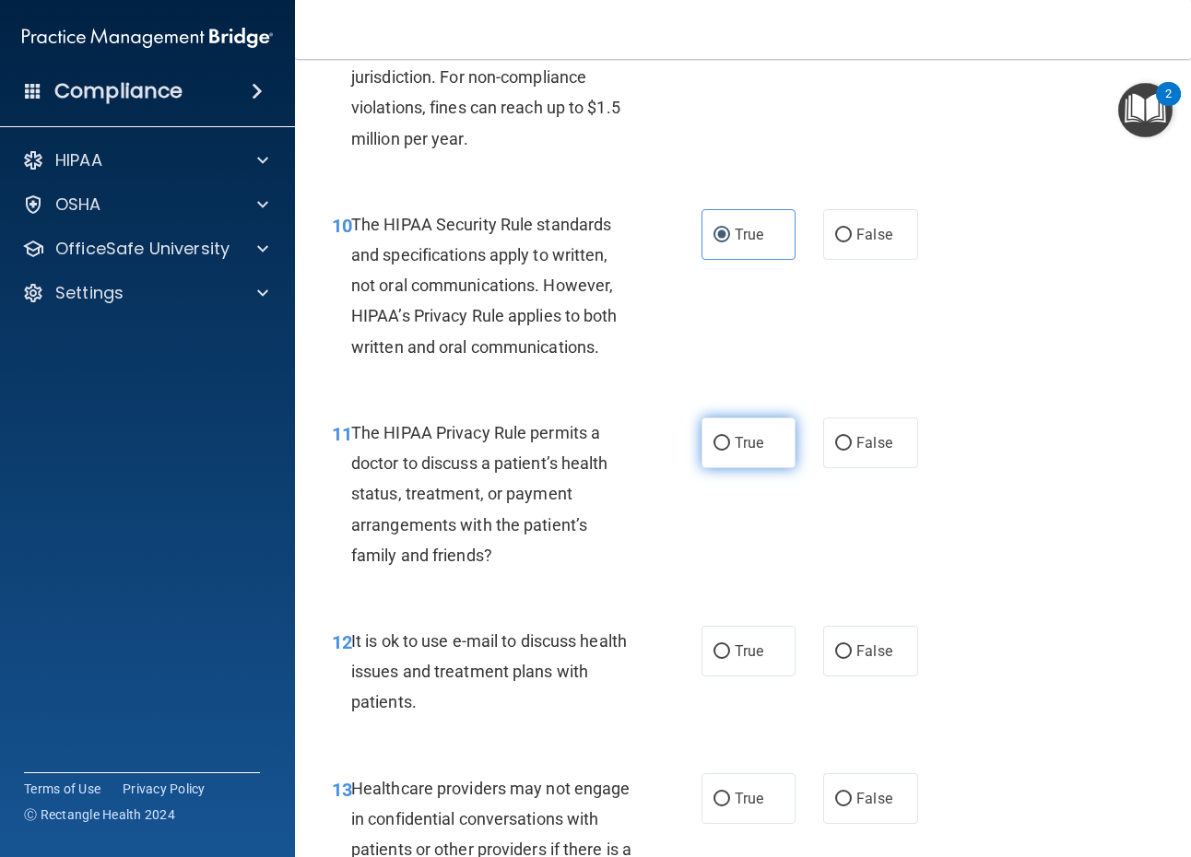
click at [707, 426] on label "True" at bounding box center [749, 443] width 94 height 51
click at [714, 437] on input "True" at bounding box center [722, 444] width 17 height 14
radio input "true"
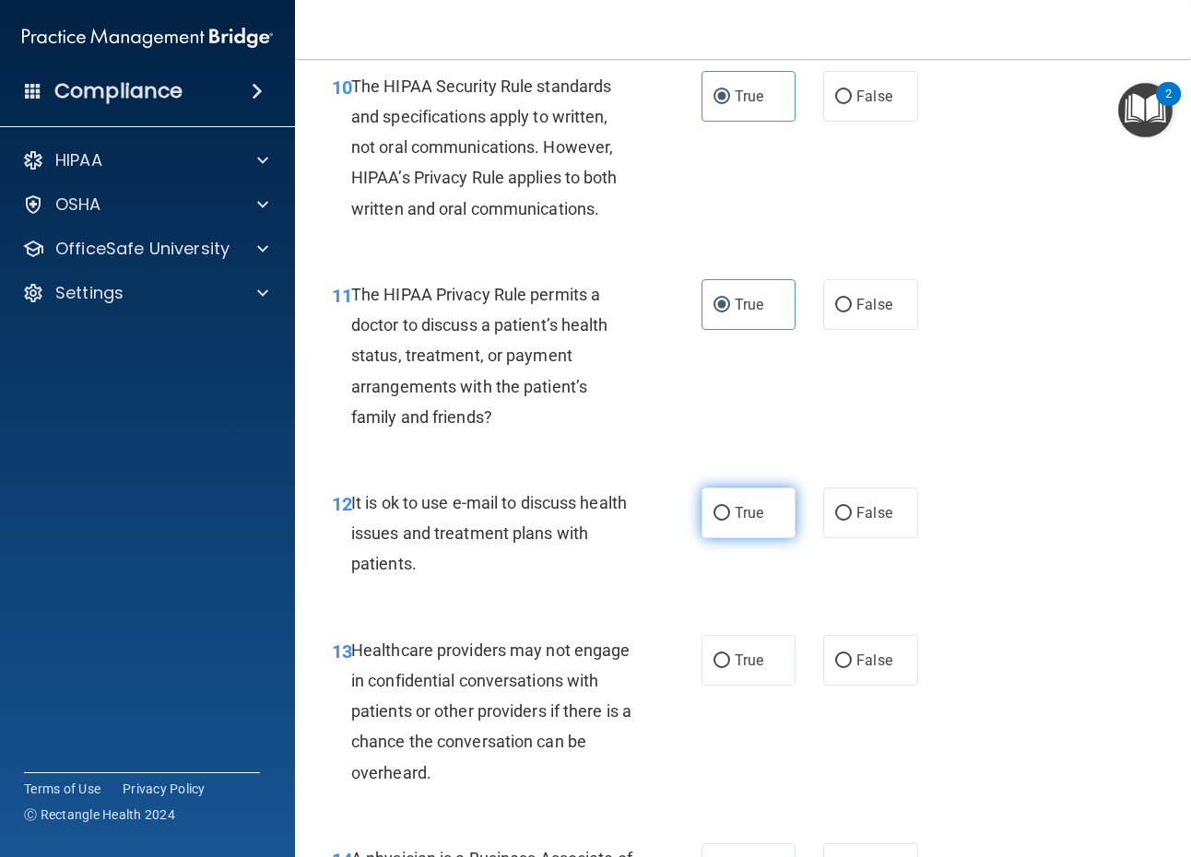
scroll to position [1936, 0]
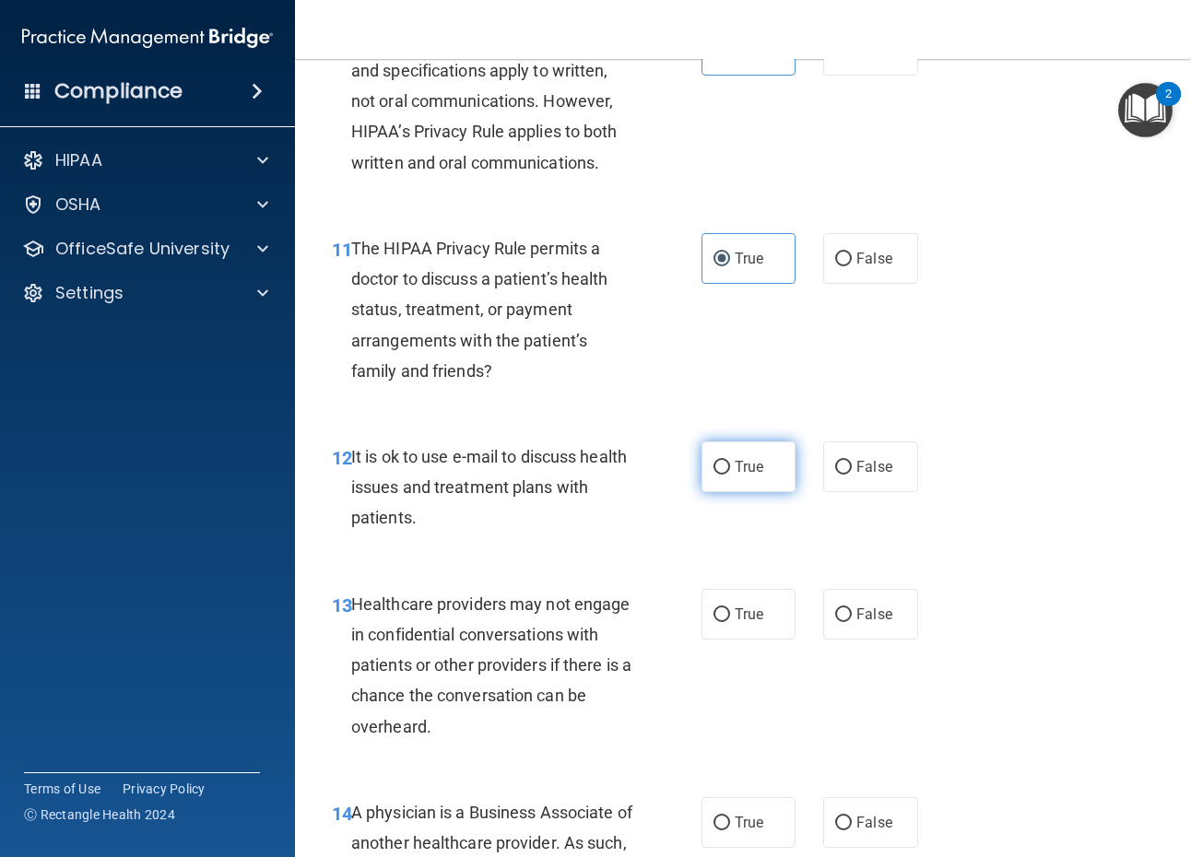
click at [747, 462] on span "True" at bounding box center [749, 467] width 29 height 18
click at [730, 462] on input "True" at bounding box center [722, 468] width 17 height 14
radio input "true"
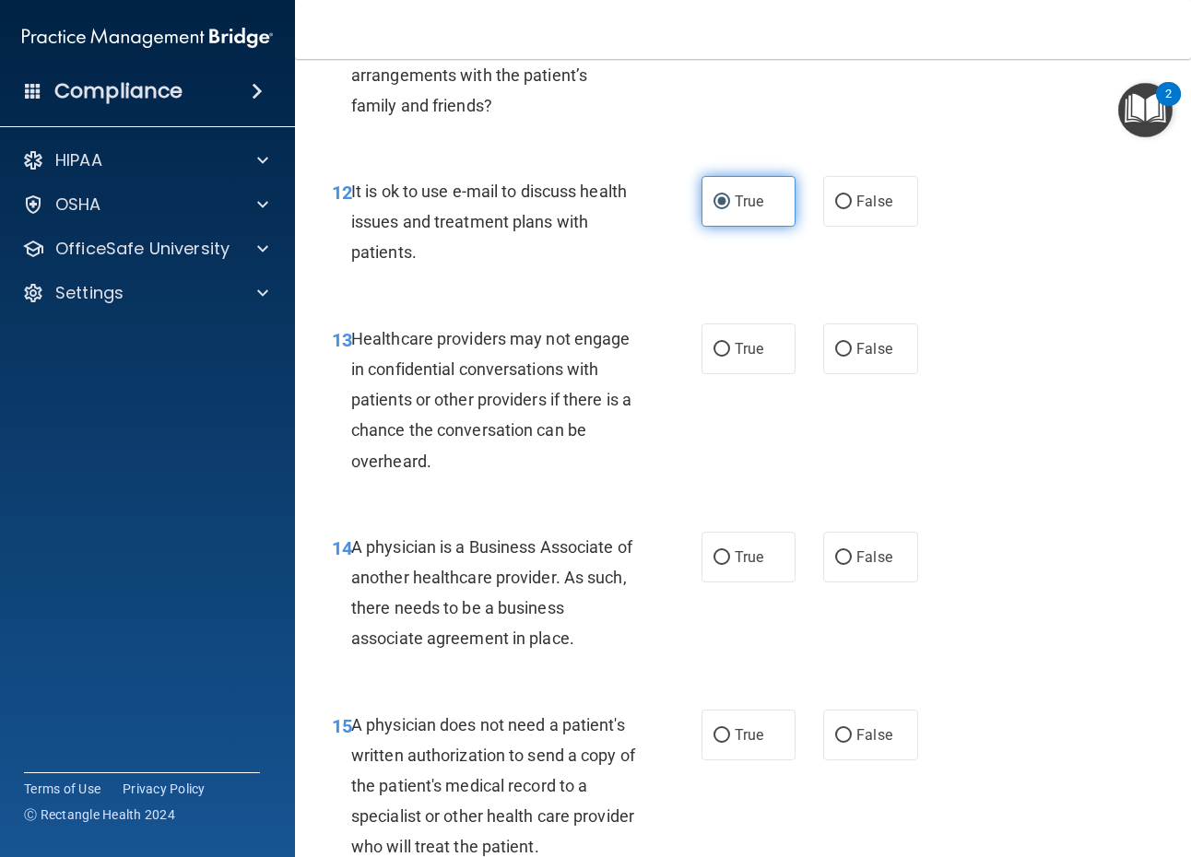
scroll to position [2213, 0]
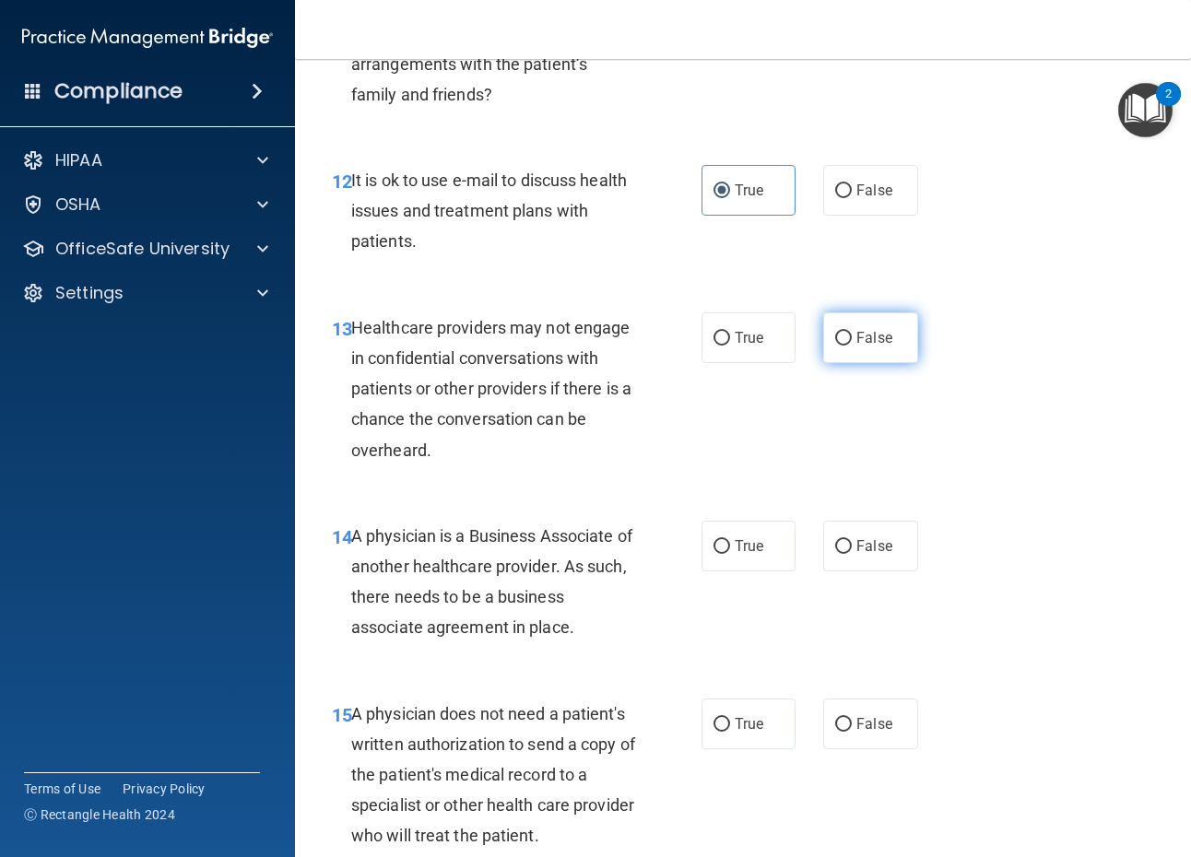
click at [880, 329] on span "False" at bounding box center [874, 338] width 36 height 18
click at [852, 332] on input "False" at bounding box center [843, 339] width 17 height 14
radio input "true"
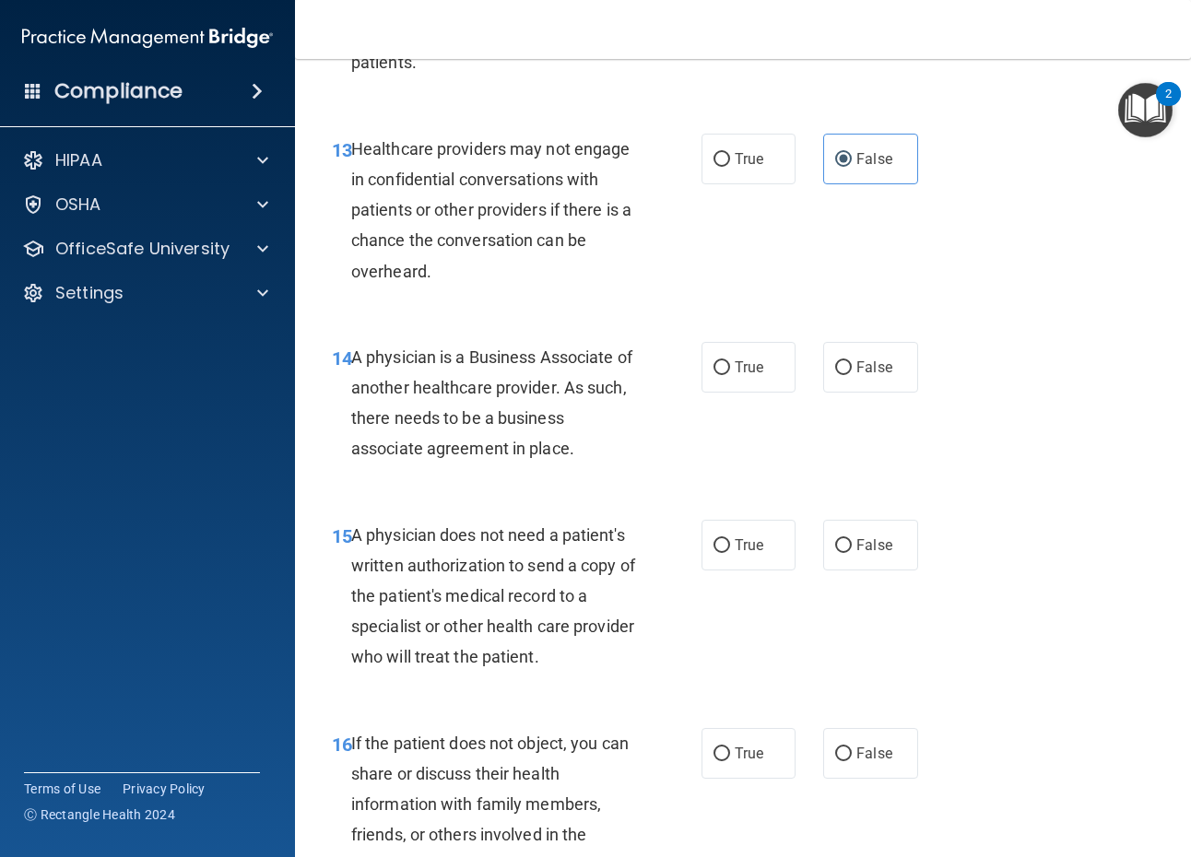
scroll to position [2397, 0]
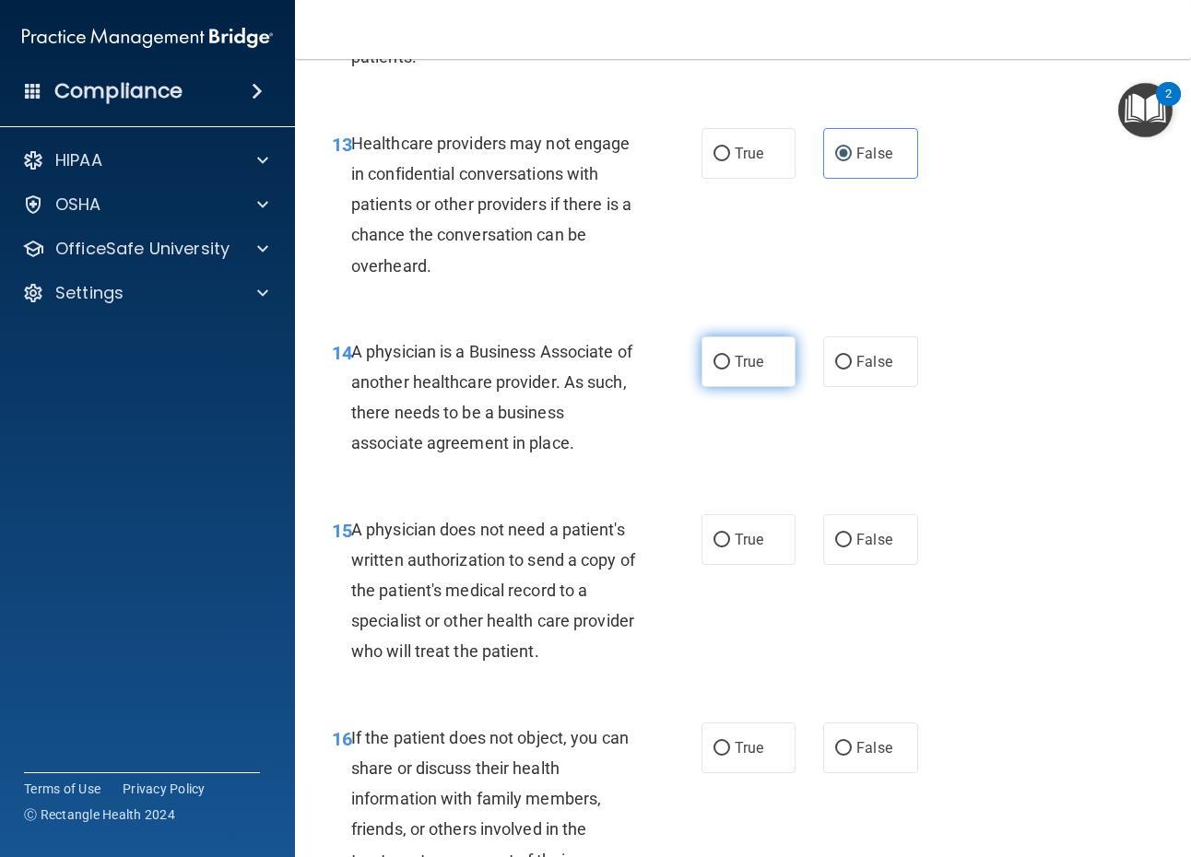
click at [731, 336] on label "True" at bounding box center [749, 361] width 94 height 51
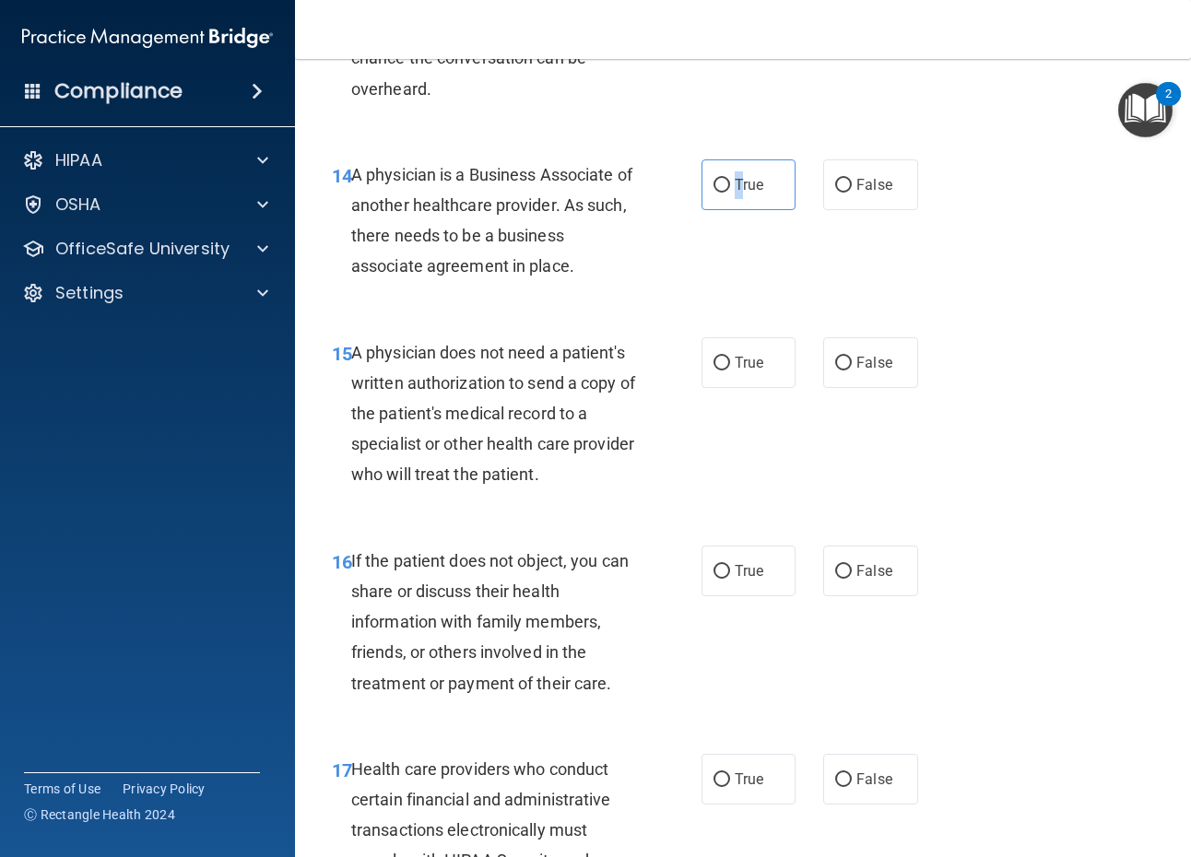
scroll to position [2581, 0]
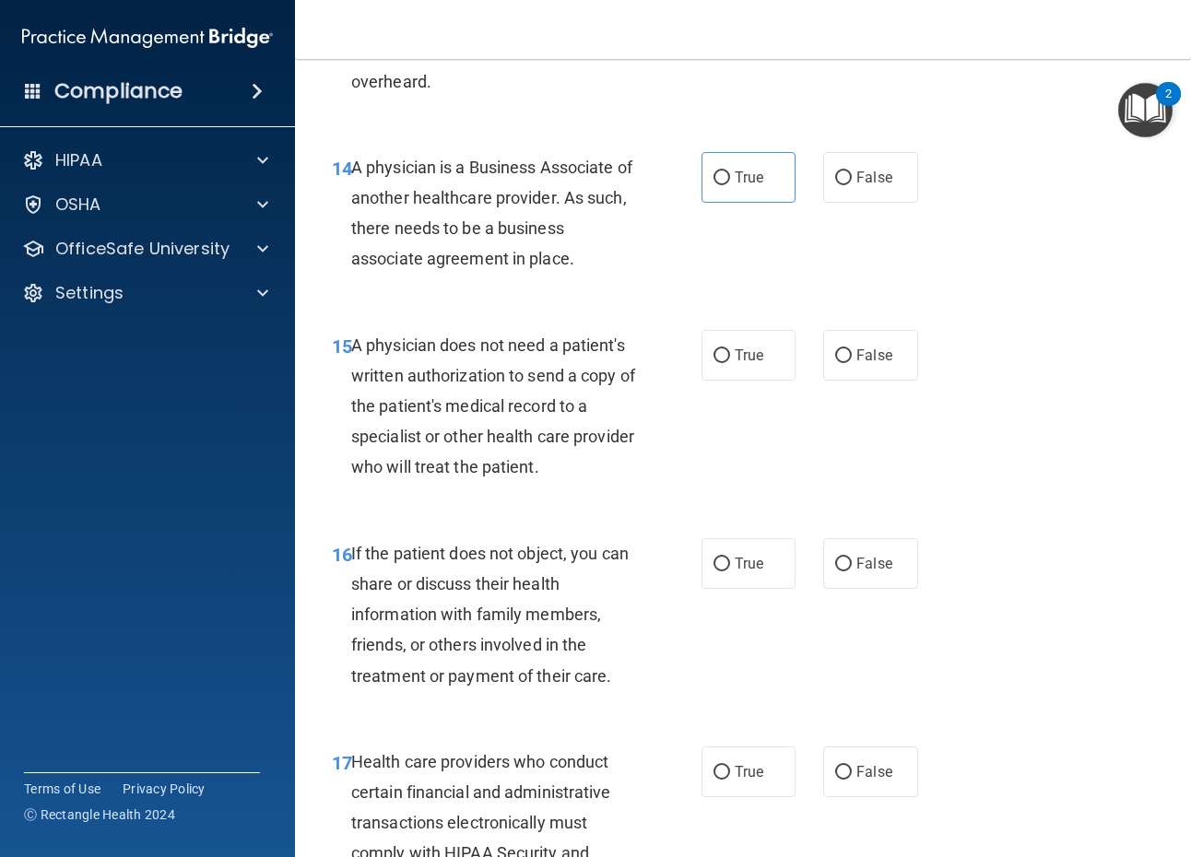
click at [676, 357] on div "15 A physician does not need a patient's written authorization to send a copy o…" at bounding box center [516, 411] width 425 height 162
click at [743, 358] on span "True" at bounding box center [749, 356] width 29 height 18
click at [730, 358] on input "True" at bounding box center [722, 356] width 17 height 14
radio input "true"
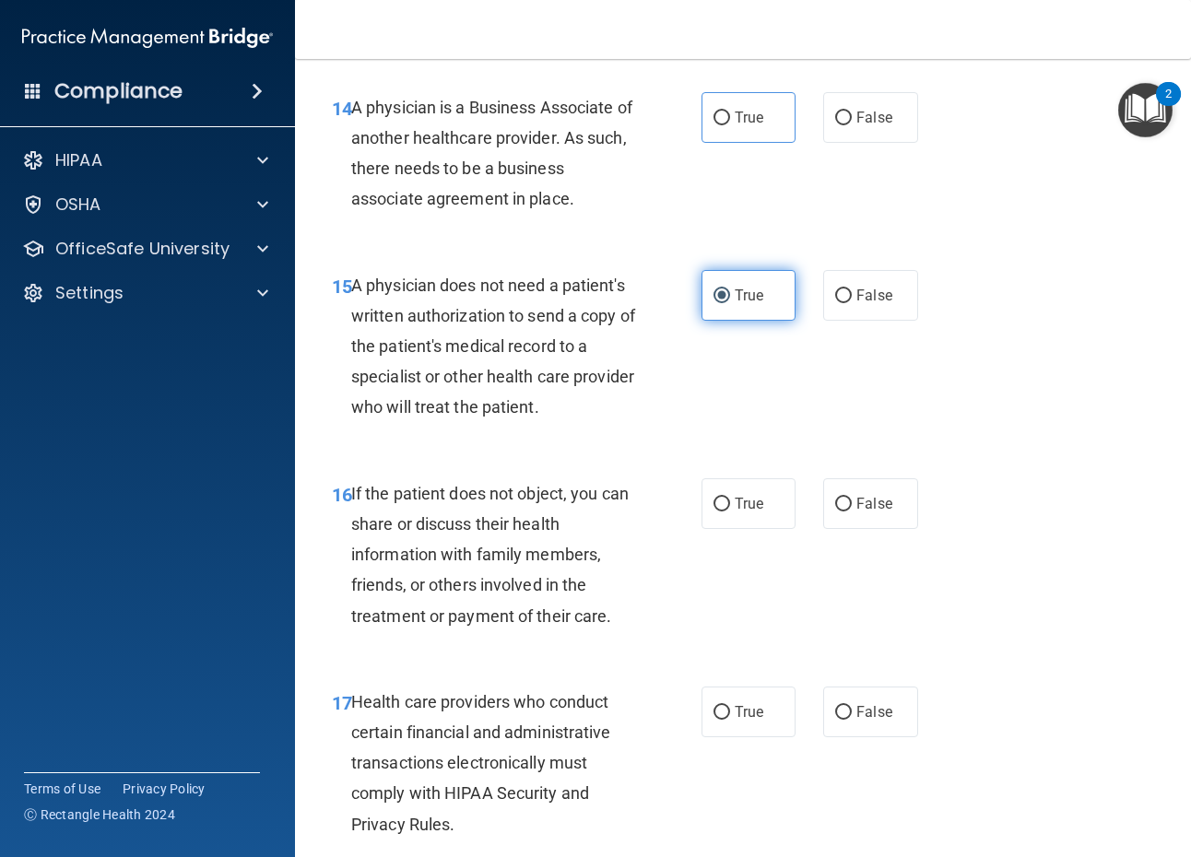
scroll to position [2766, 0]
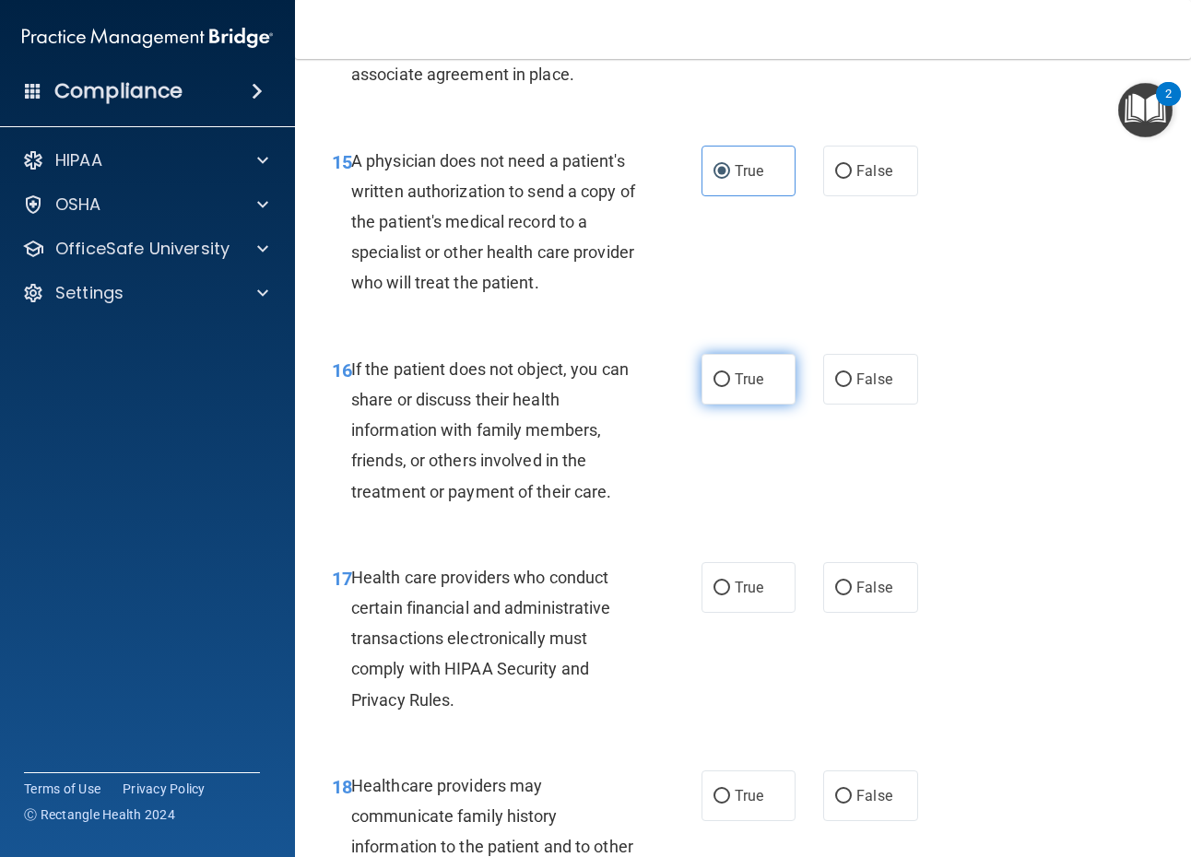
click at [748, 368] on label "True" at bounding box center [749, 379] width 94 height 51
click at [730, 373] on input "True" at bounding box center [722, 380] width 17 height 14
radio input "true"
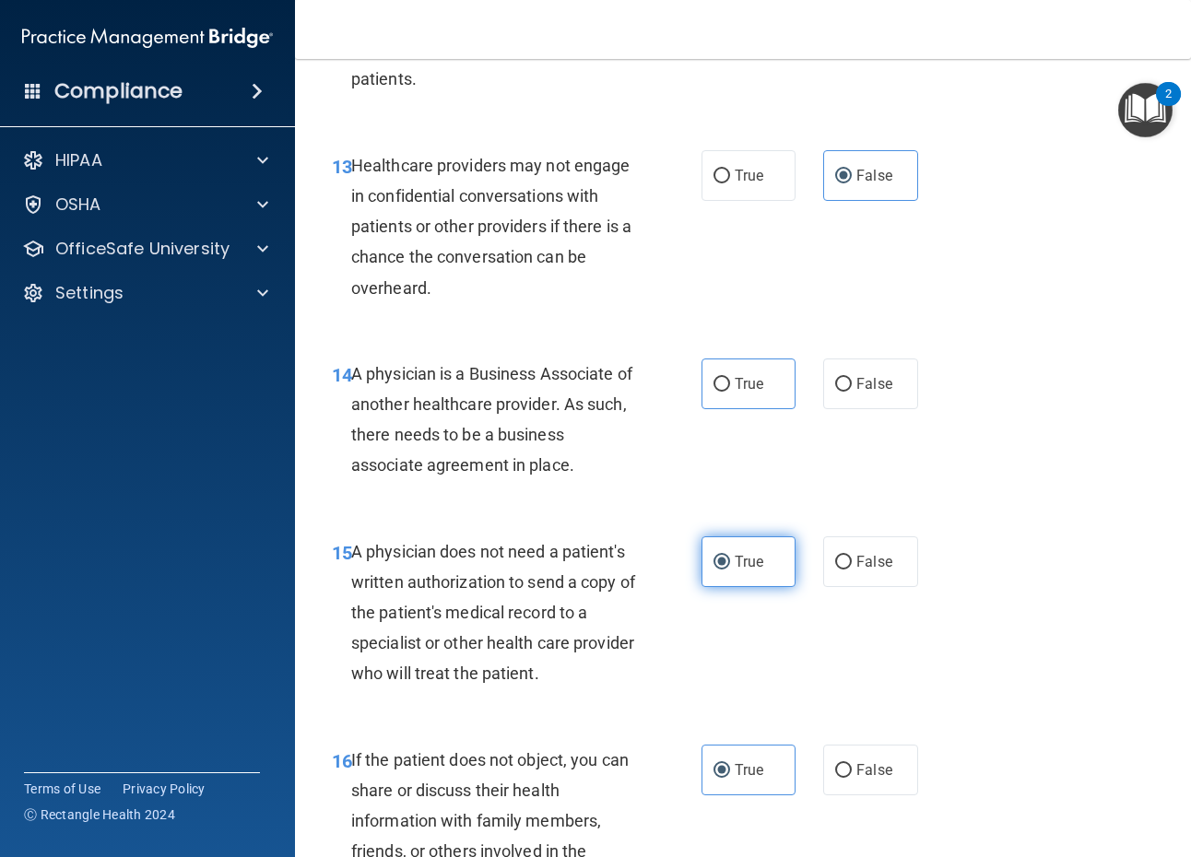
scroll to position [2305, 0]
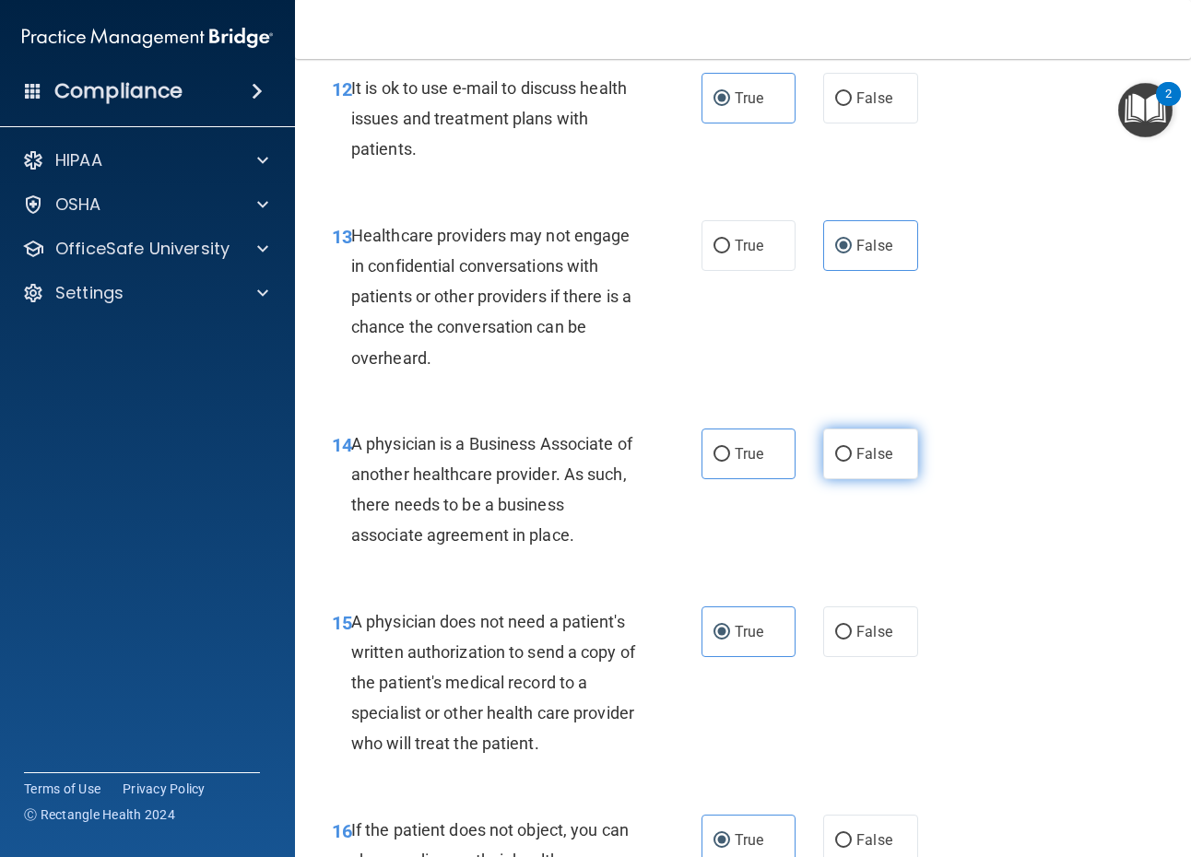
click at [856, 459] on span "False" at bounding box center [874, 454] width 36 height 18
click at [852, 459] on input "False" at bounding box center [843, 455] width 17 height 14
radio input "true"
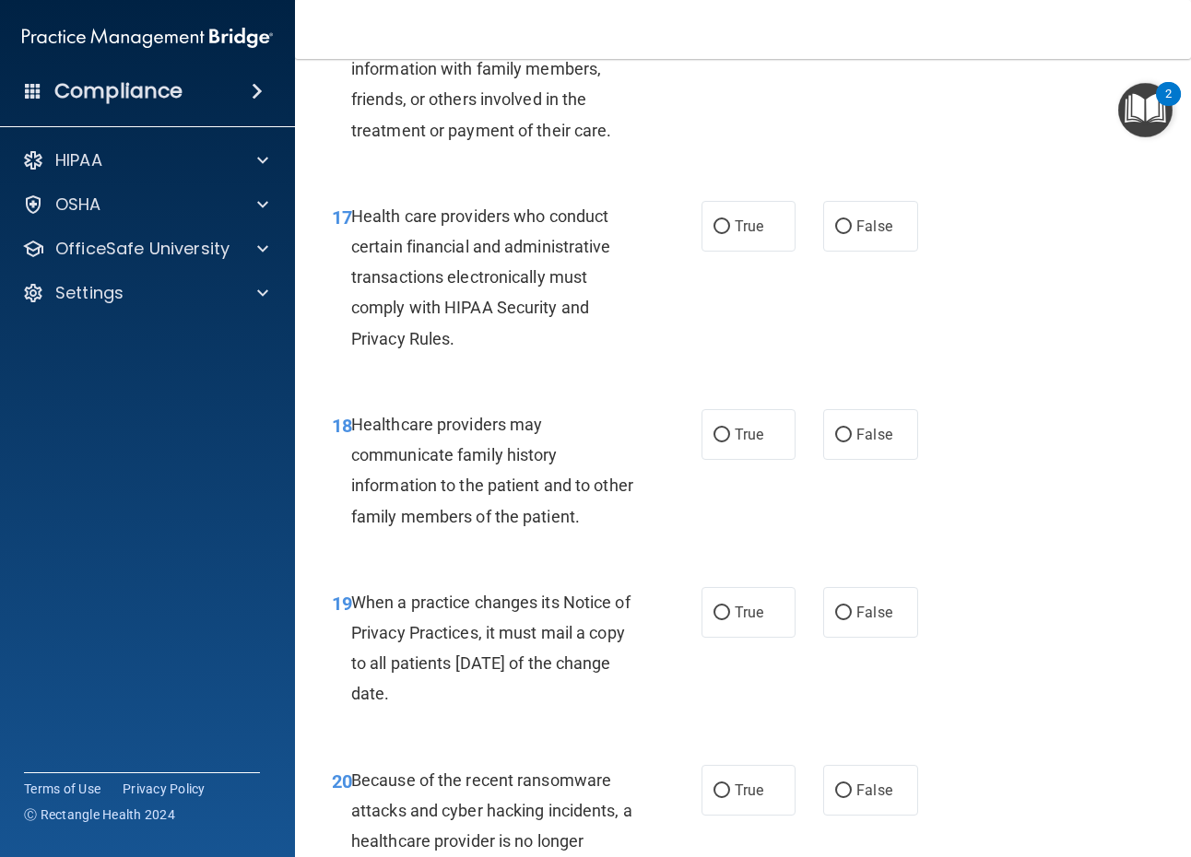
scroll to position [3135, 0]
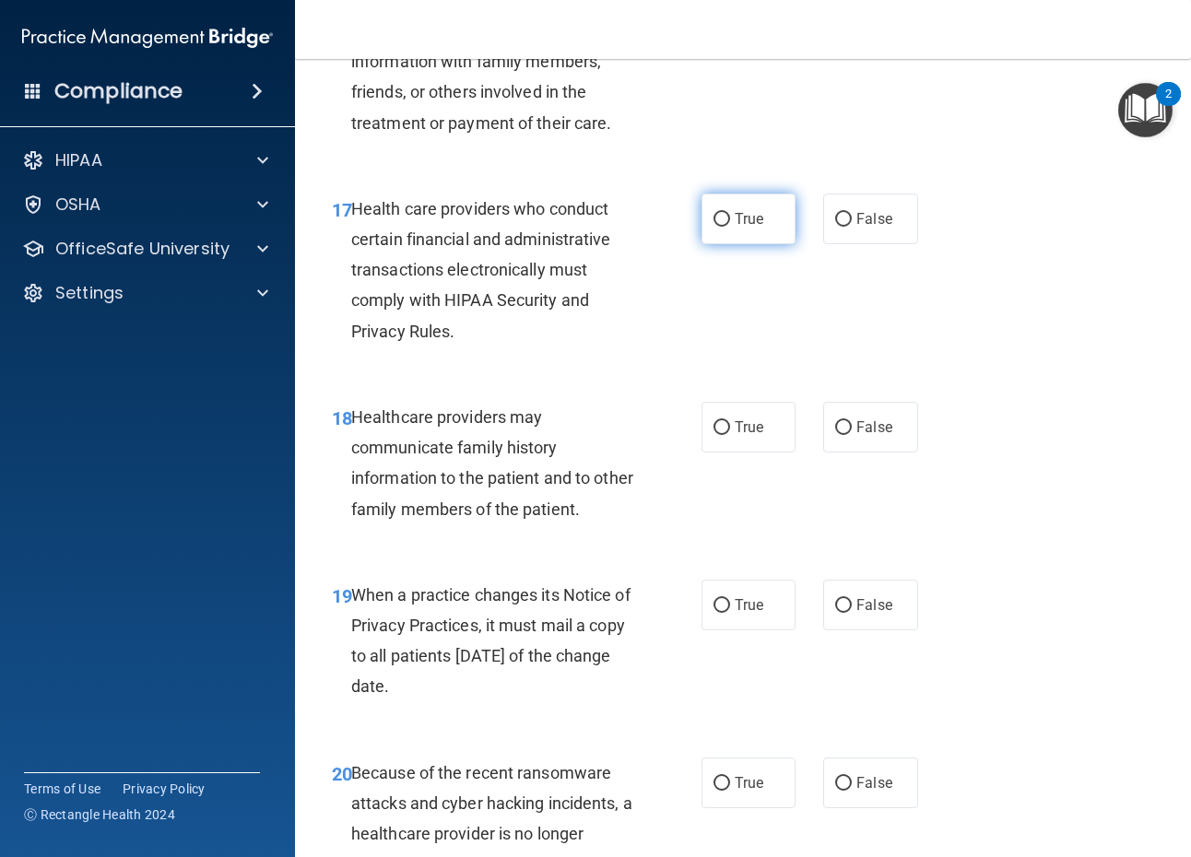
click at [735, 221] on span "True" at bounding box center [749, 219] width 29 height 18
click at [730, 221] on input "True" at bounding box center [722, 220] width 17 height 14
radio input "true"
click at [735, 430] on span "True" at bounding box center [749, 428] width 29 height 18
click at [753, 428] on span "True" at bounding box center [749, 428] width 29 height 18
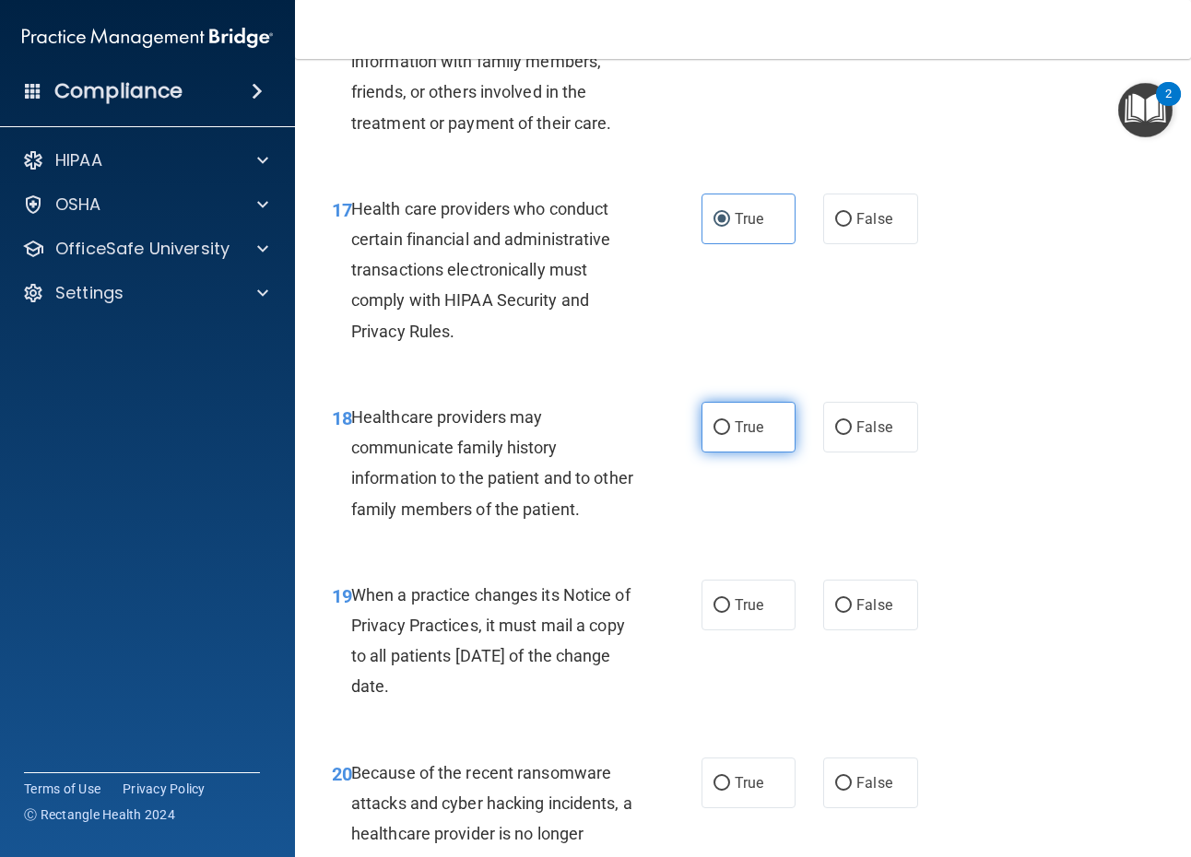
click at [730, 428] on input "True" at bounding box center [722, 428] width 17 height 14
radio input "true"
click at [859, 437] on label "False" at bounding box center [870, 427] width 94 height 51
click at [855, 594] on label "False" at bounding box center [870, 605] width 94 height 51
click at [852, 599] on input "False" at bounding box center [843, 606] width 17 height 14
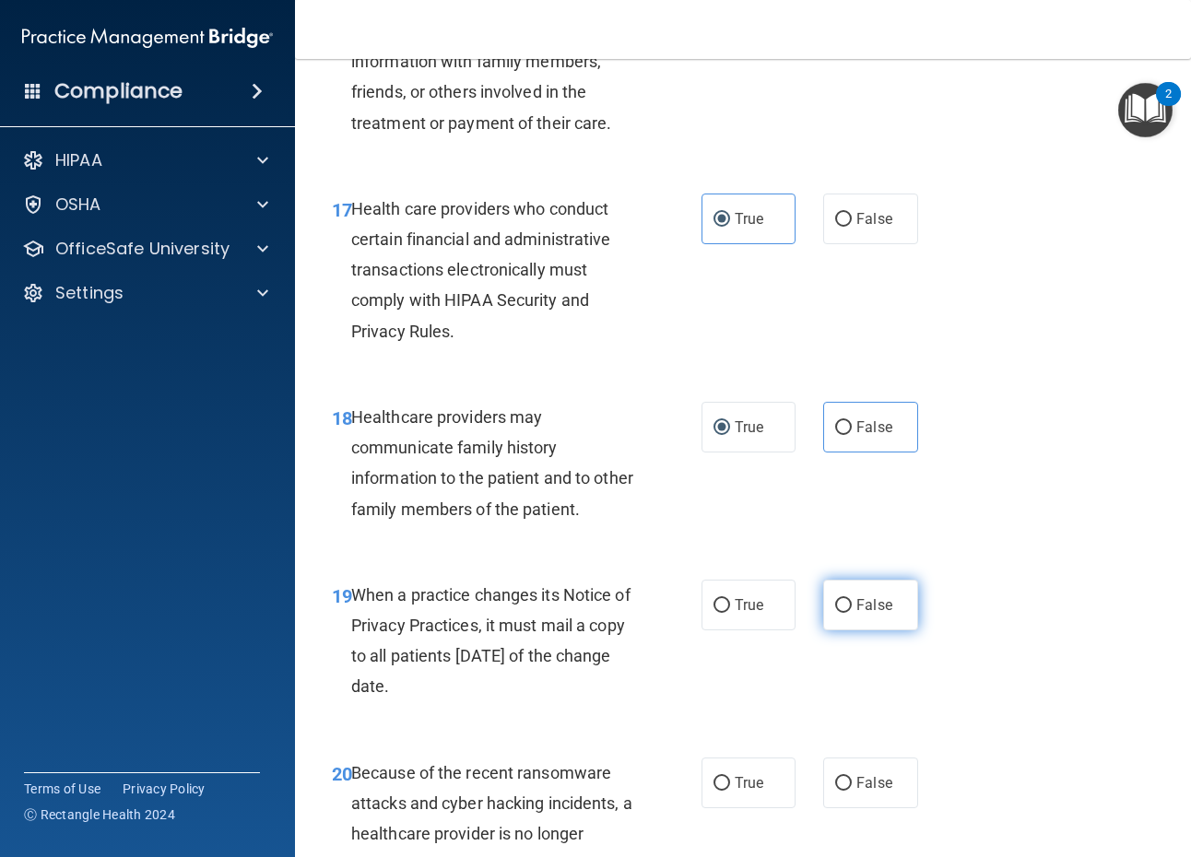
radio input "true"
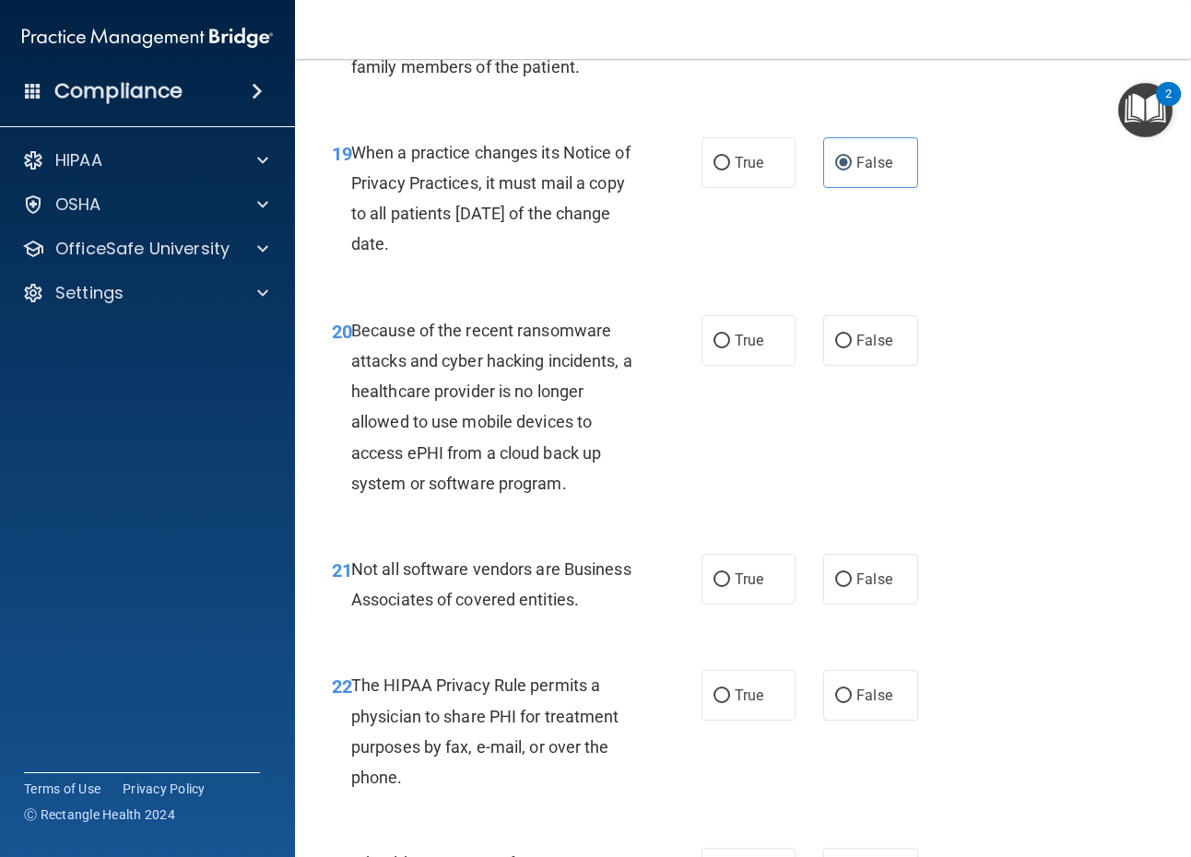
scroll to position [3595, 0]
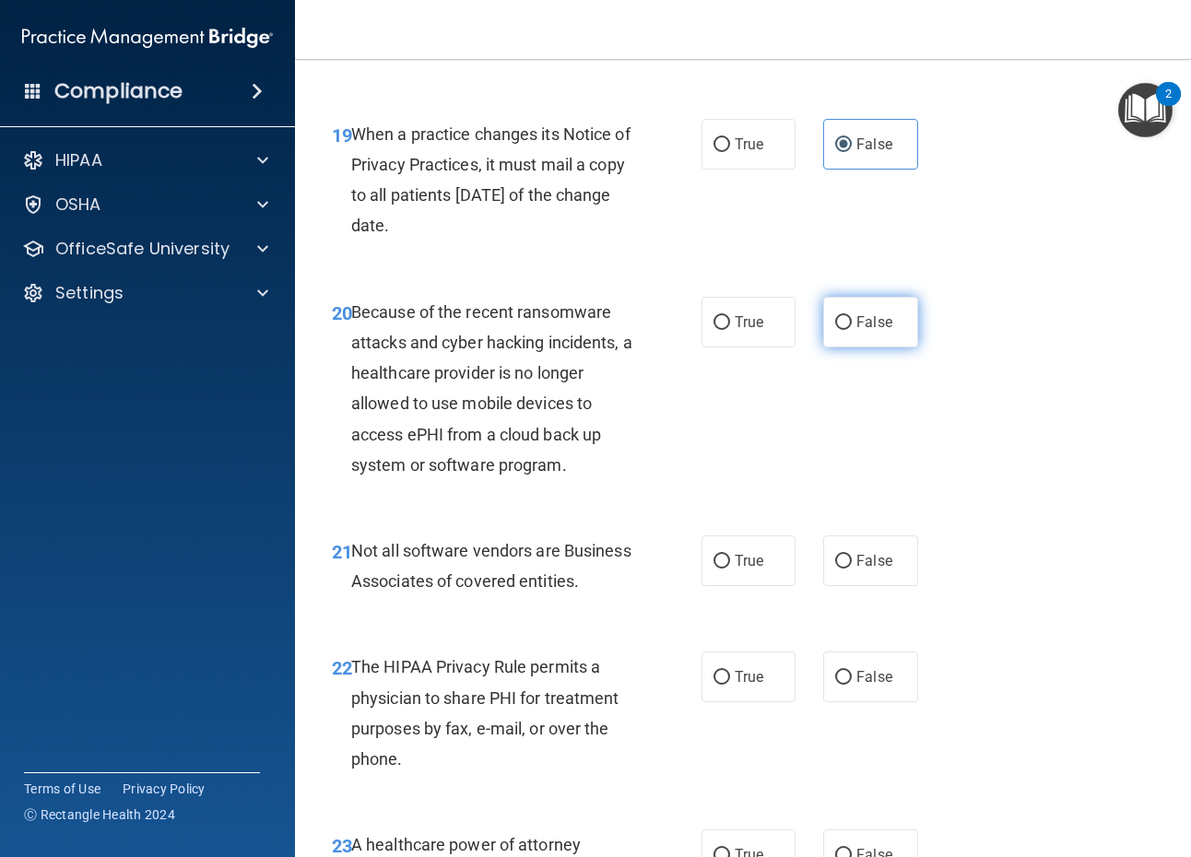
click at [861, 339] on label "False" at bounding box center [870, 322] width 94 height 51
click at [852, 330] on input "False" at bounding box center [843, 323] width 17 height 14
radio input "true"
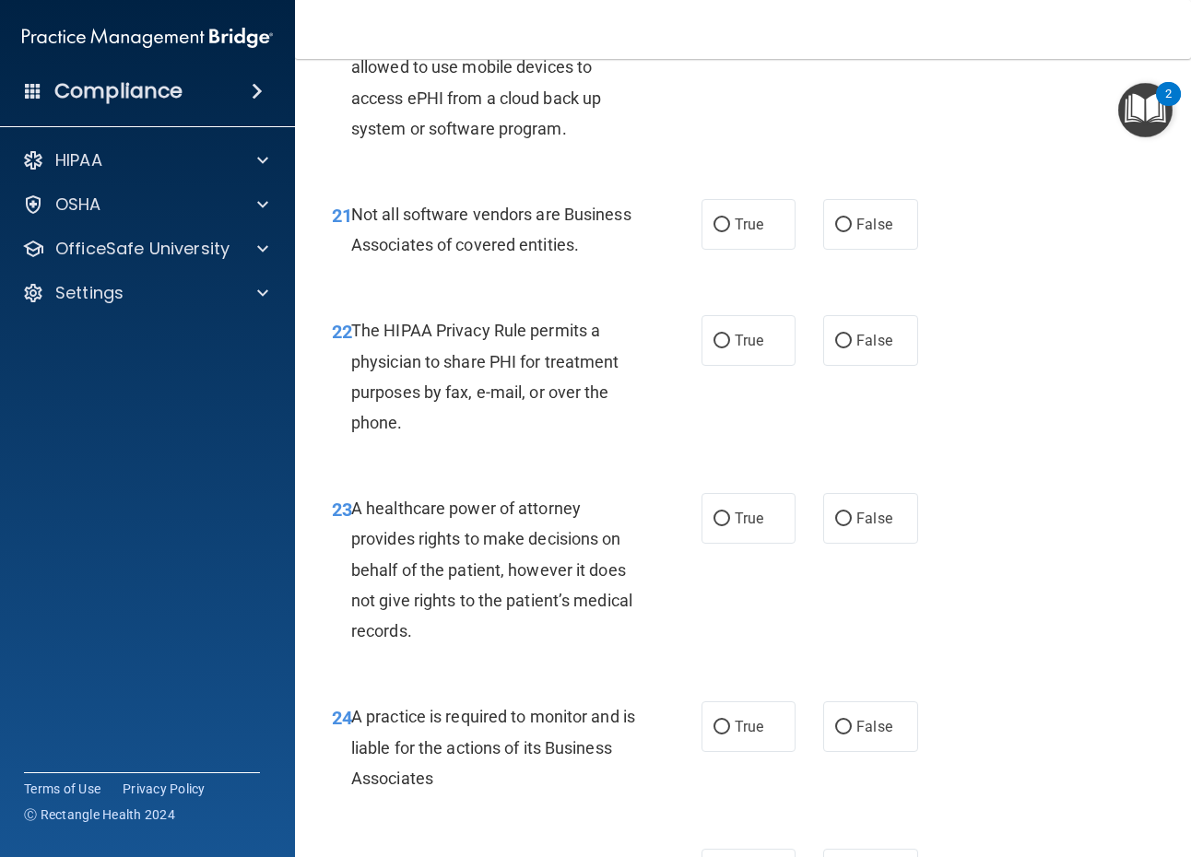
scroll to position [3964, 0]
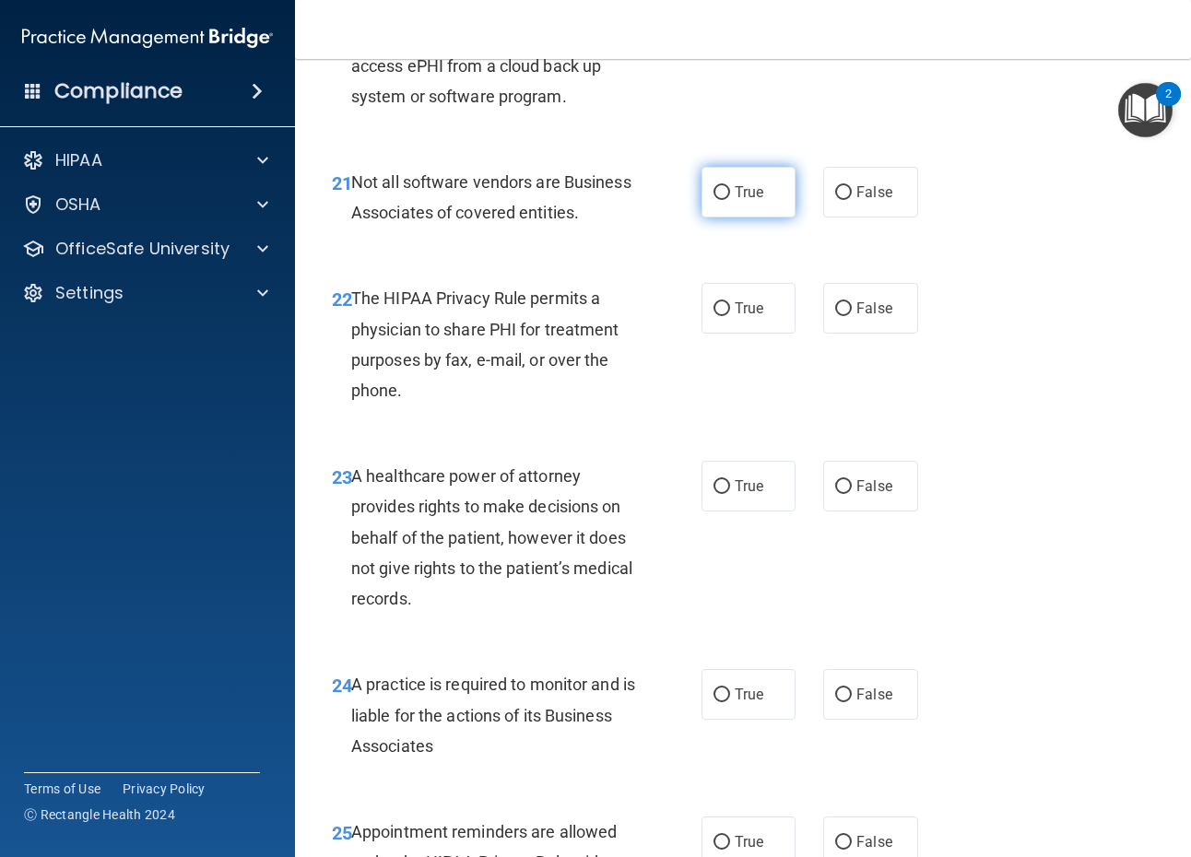
click at [702, 193] on label "True" at bounding box center [749, 192] width 94 height 51
click at [714, 193] on input "True" at bounding box center [722, 193] width 17 height 14
radio input "true"
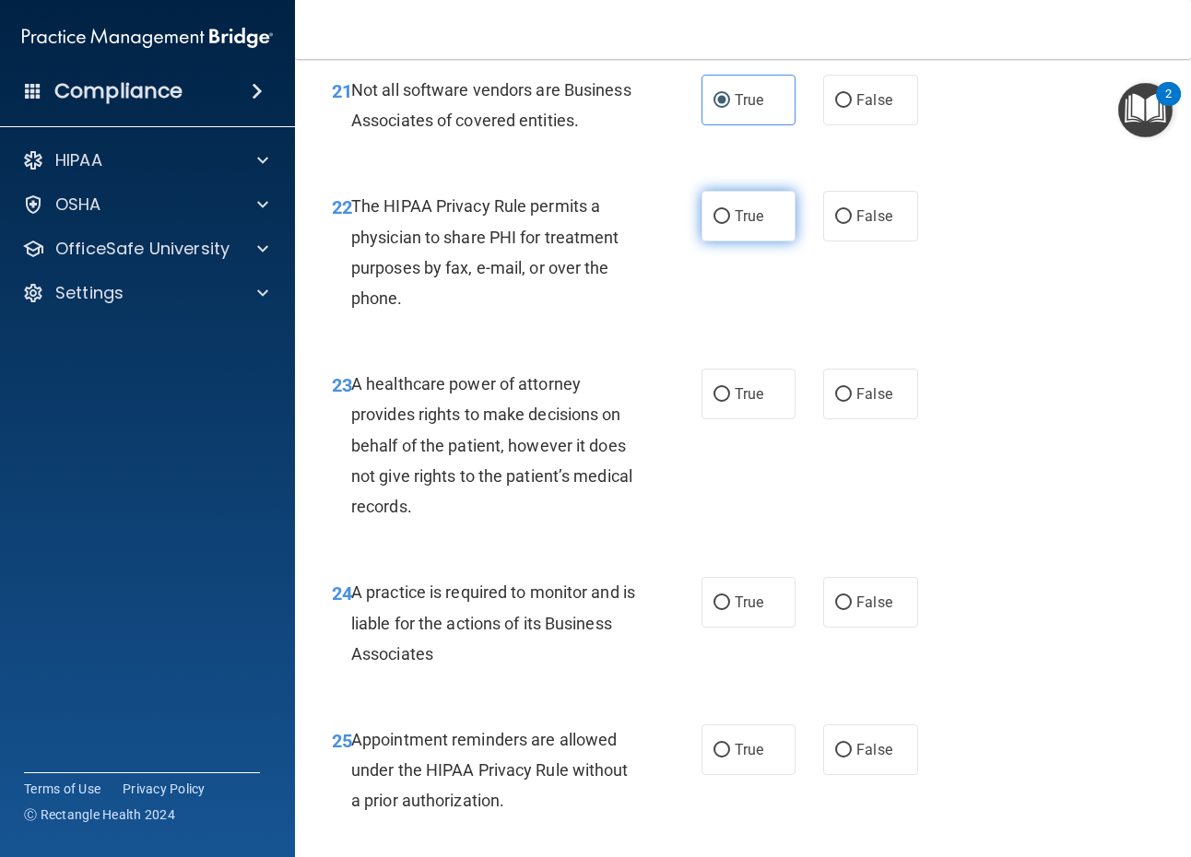
click at [718, 224] on input "True" at bounding box center [722, 217] width 17 height 14
radio input "true"
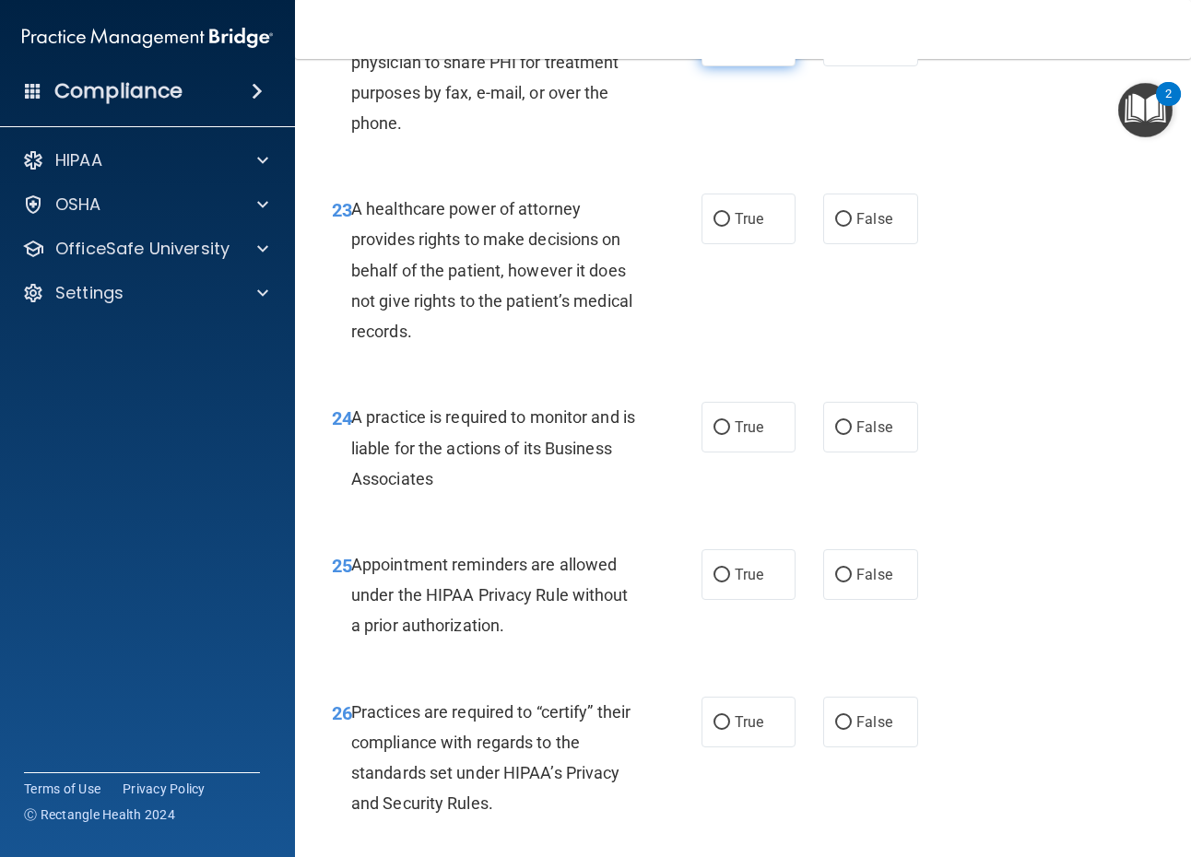
scroll to position [4241, 0]
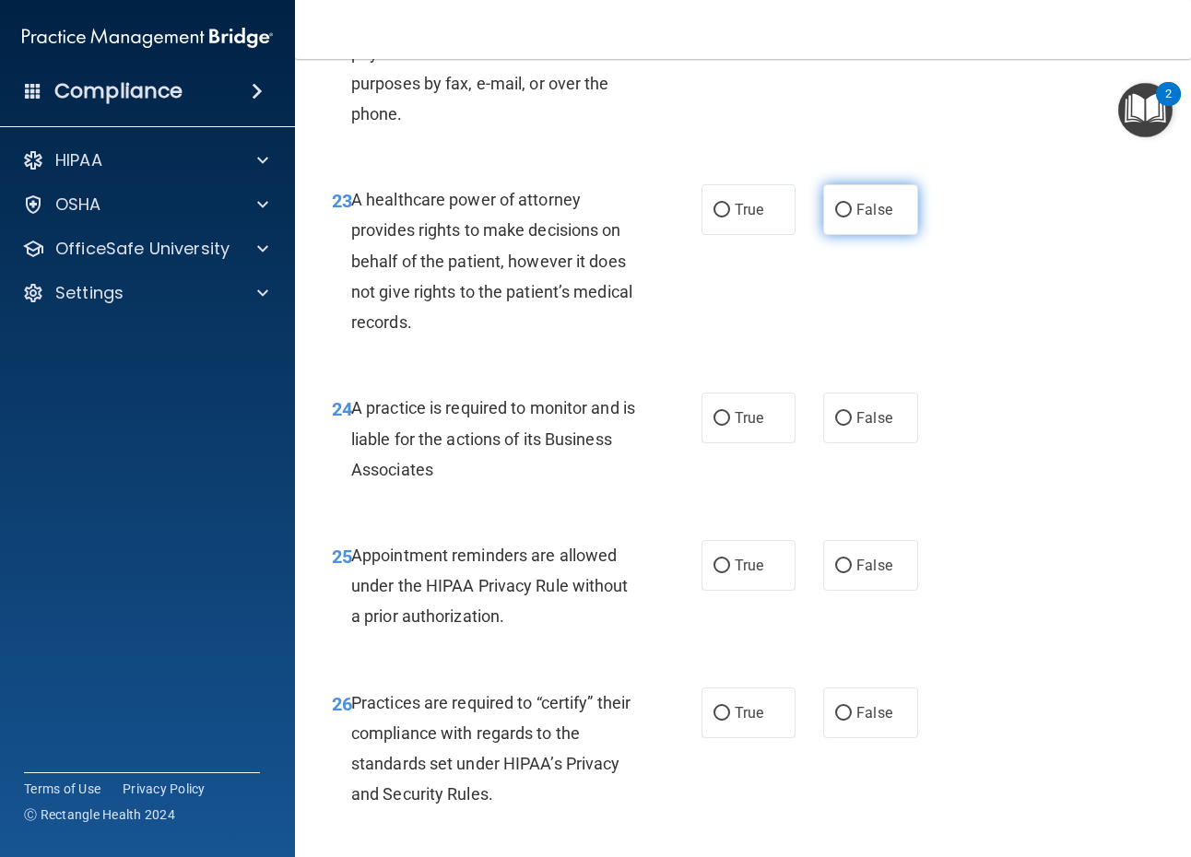
click at [883, 235] on label "False" at bounding box center [870, 209] width 94 height 51
click at [852, 218] on input "False" at bounding box center [843, 211] width 17 height 14
radio input "true"
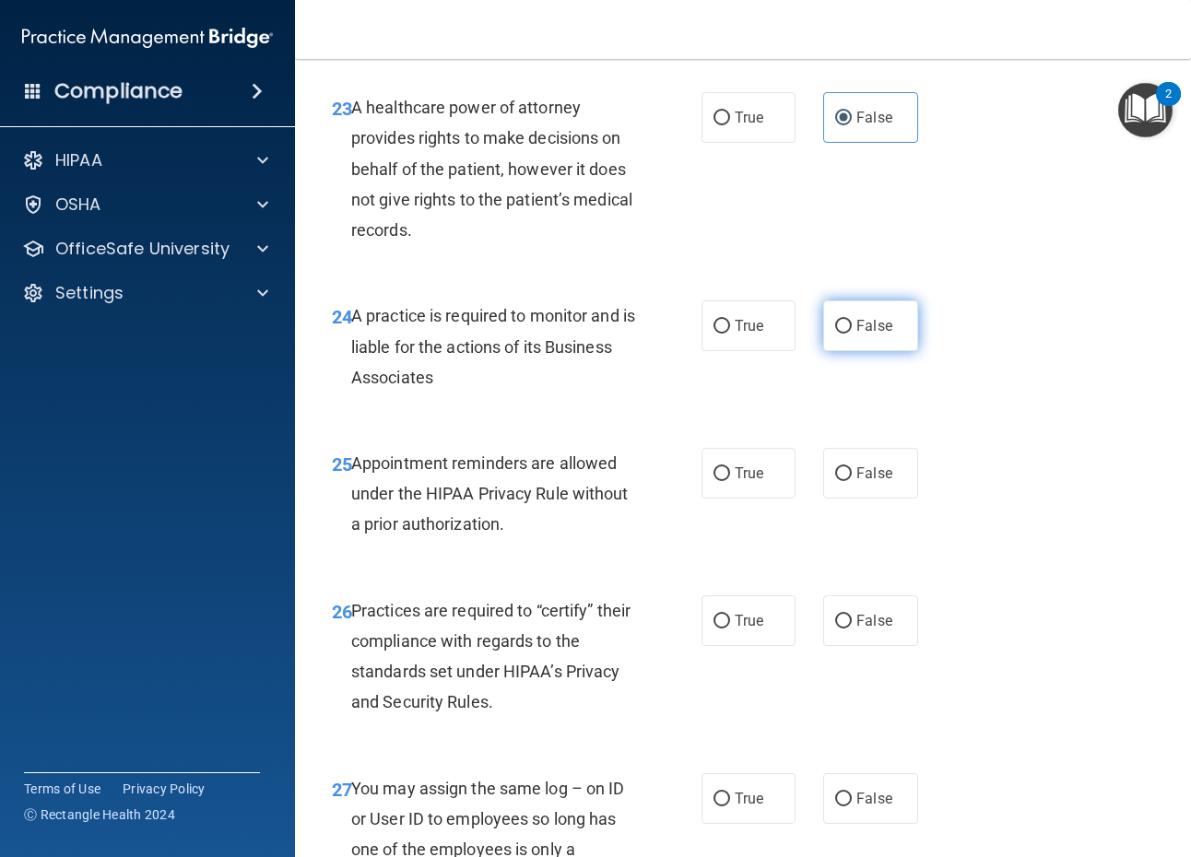
click at [865, 335] on span "False" at bounding box center [874, 326] width 36 height 18
click at [852, 334] on input "False" at bounding box center [843, 327] width 17 height 14
radio input "true"
click at [773, 481] on label "True" at bounding box center [749, 473] width 94 height 51
click at [730, 481] on input "True" at bounding box center [722, 474] width 17 height 14
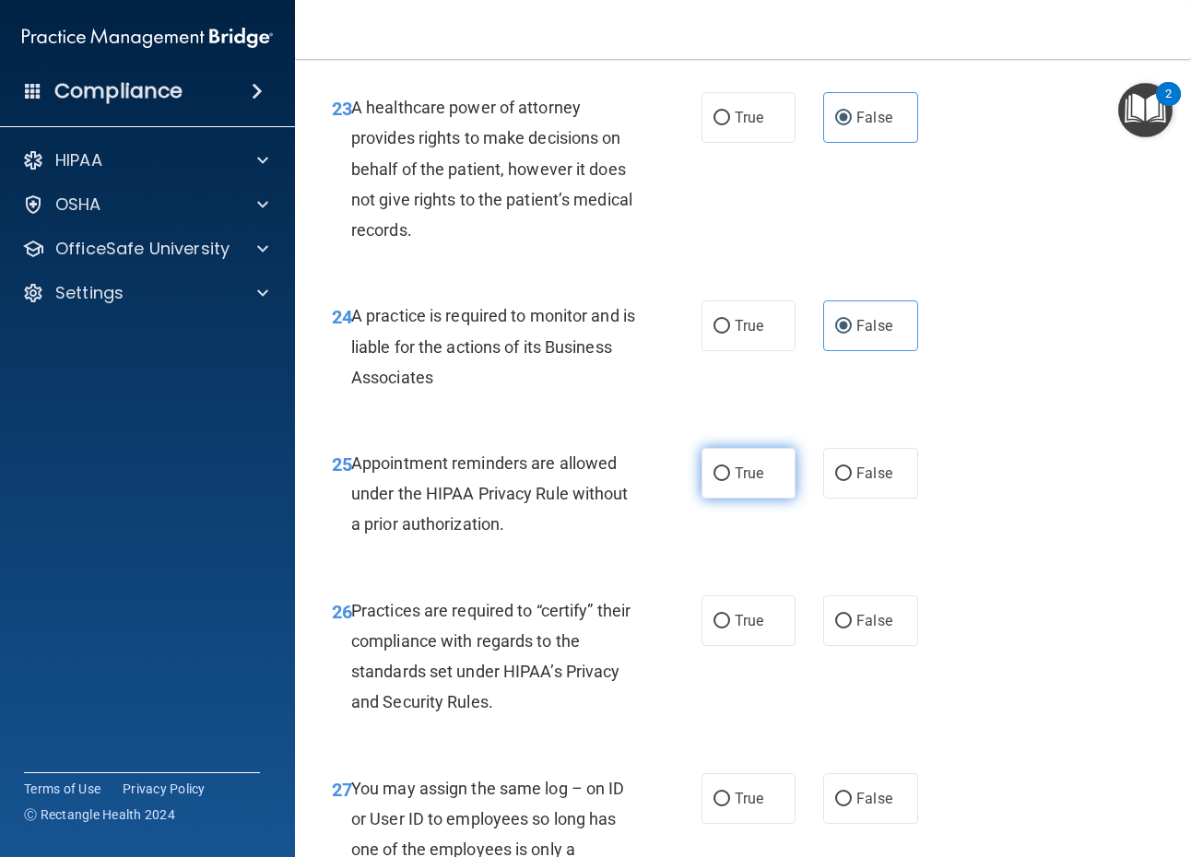
radio input "true"
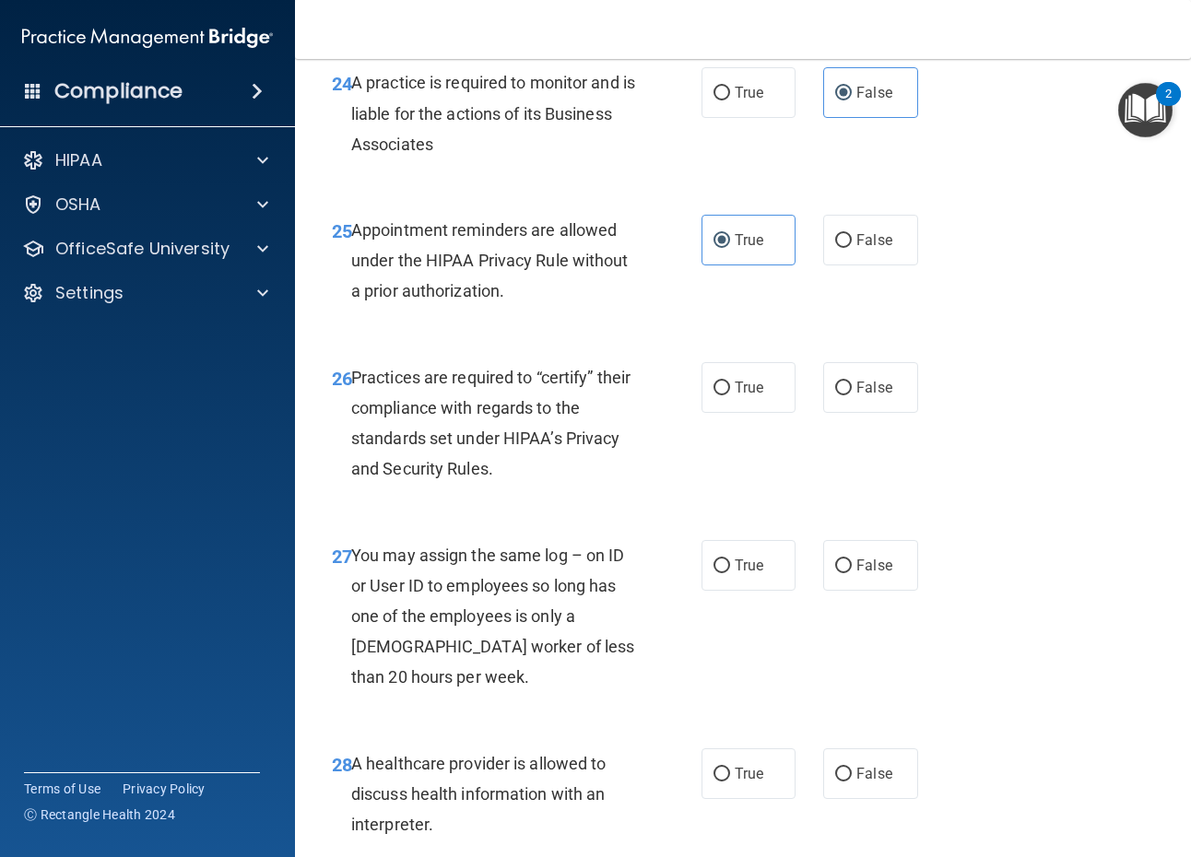
scroll to position [4610, 0]
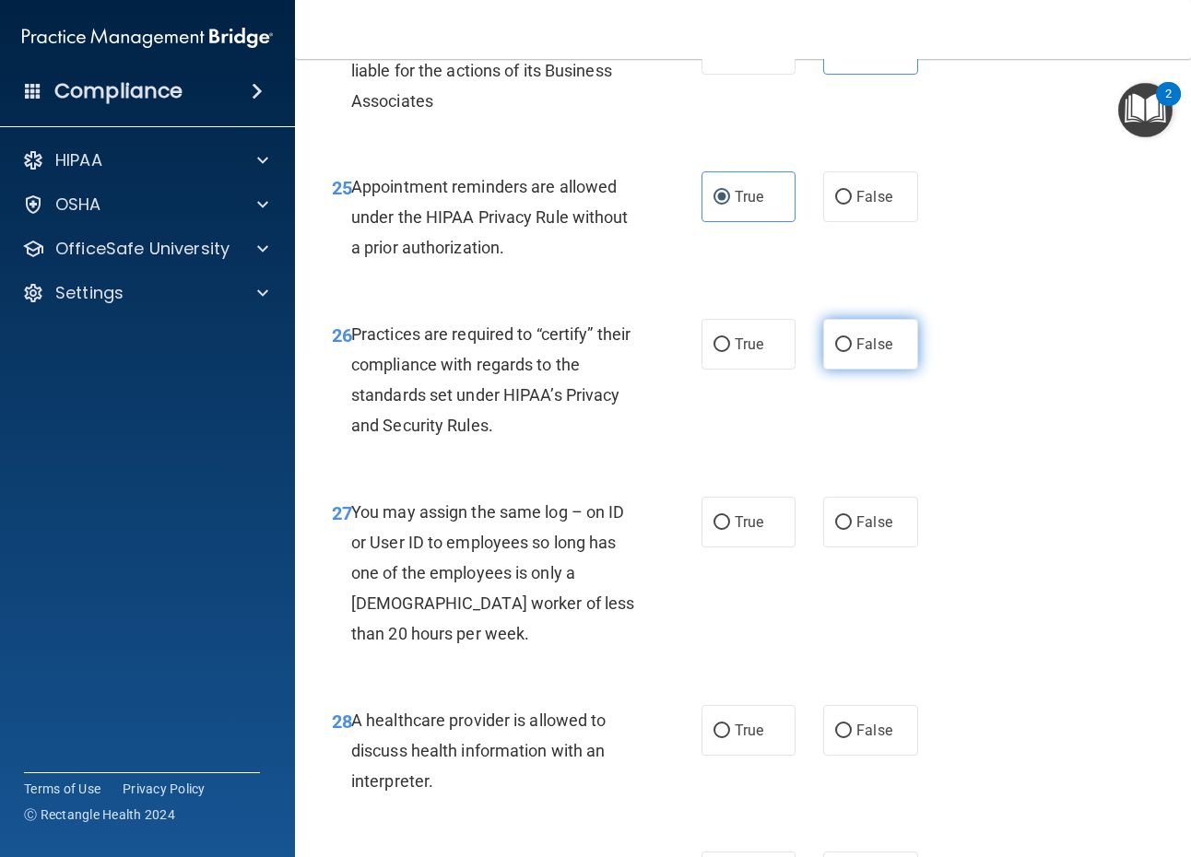
click at [831, 360] on label "False" at bounding box center [870, 344] width 94 height 51
click at [835, 352] on input "False" at bounding box center [843, 345] width 17 height 14
radio input "true"
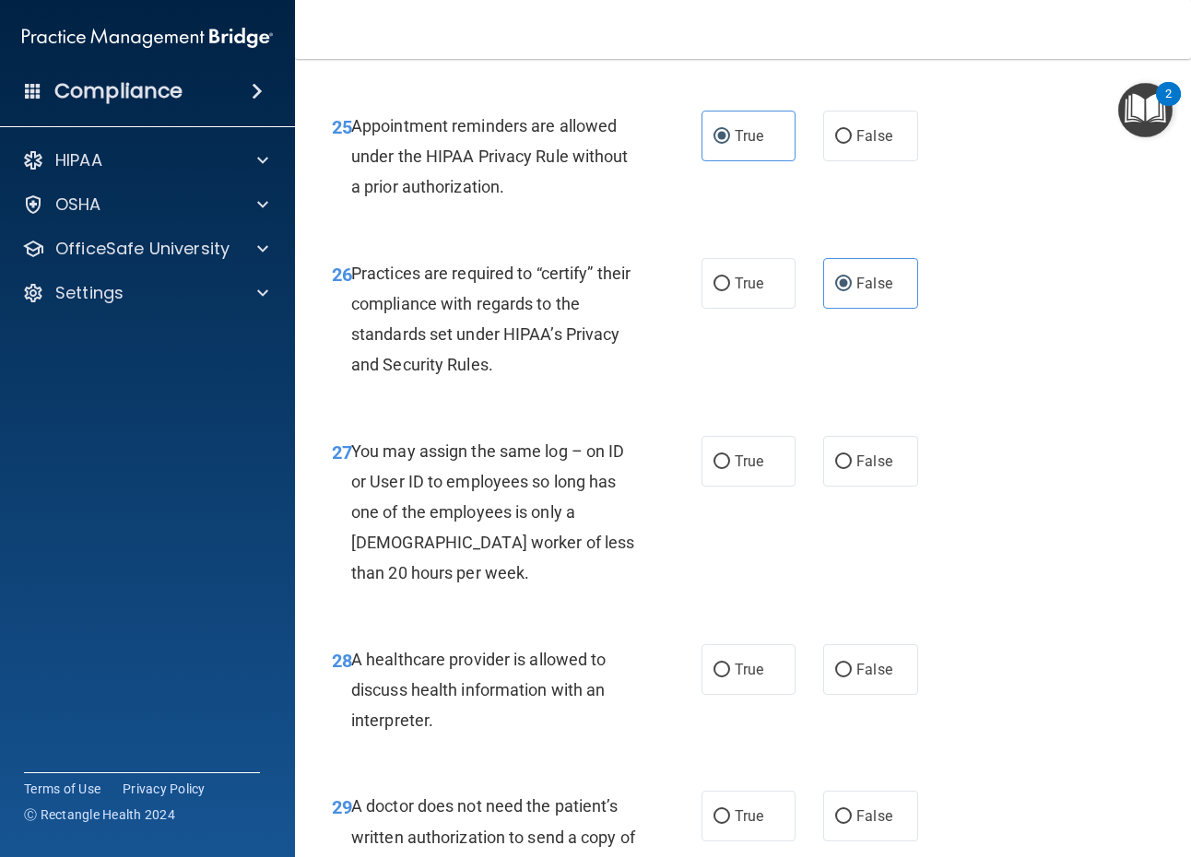
scroll to position [4794, 0]
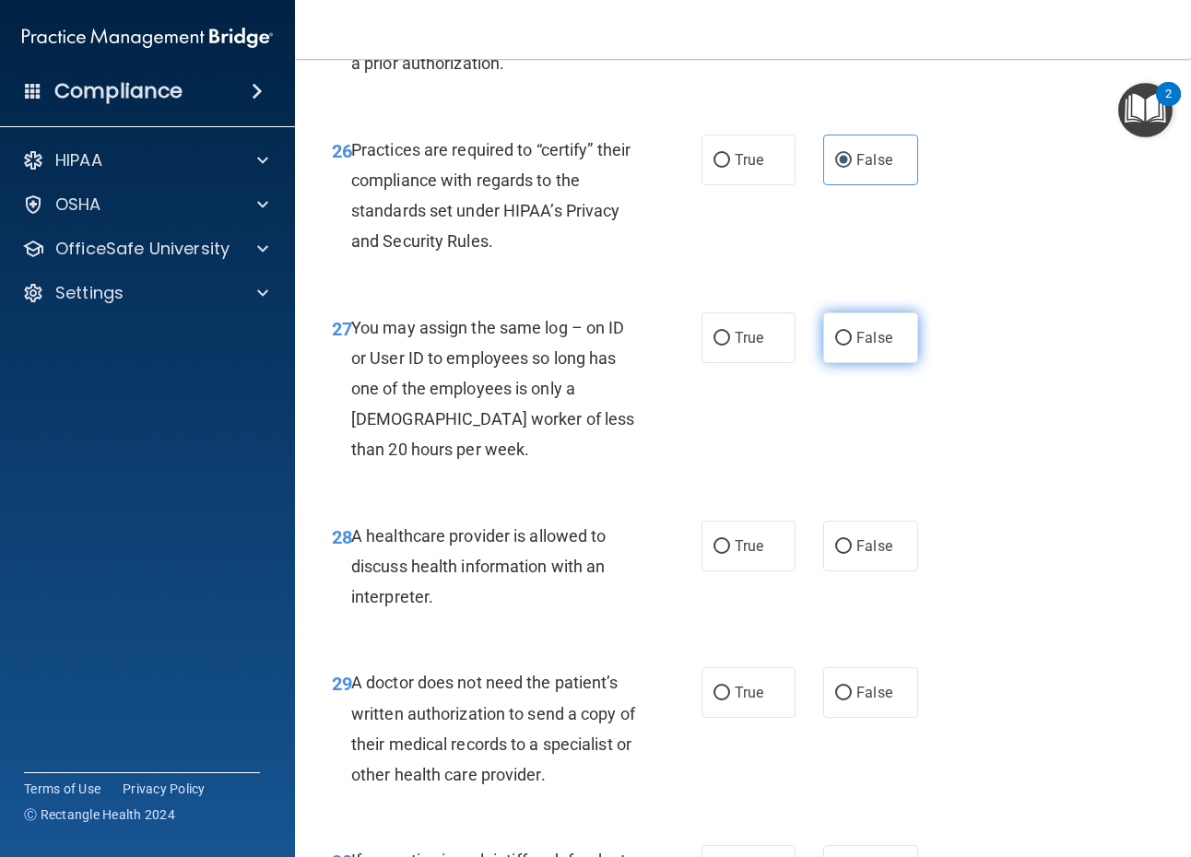
click at [857, 347] on span "False" at bounding box center [874, 338] width 36 height 18
click at [852, 346] on input "False" at bounding box center [843, 339] width 17 height 14
radio input "true"
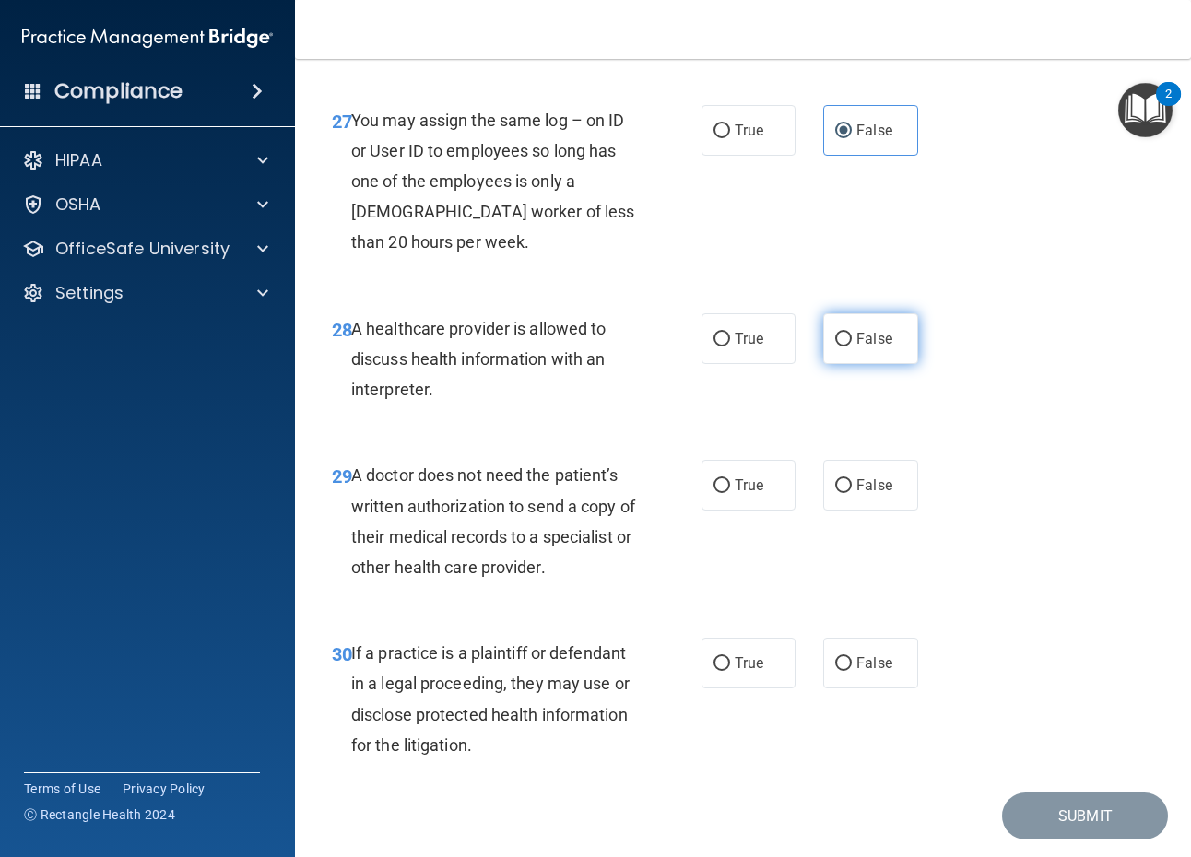
scroll to position [5071, 0]
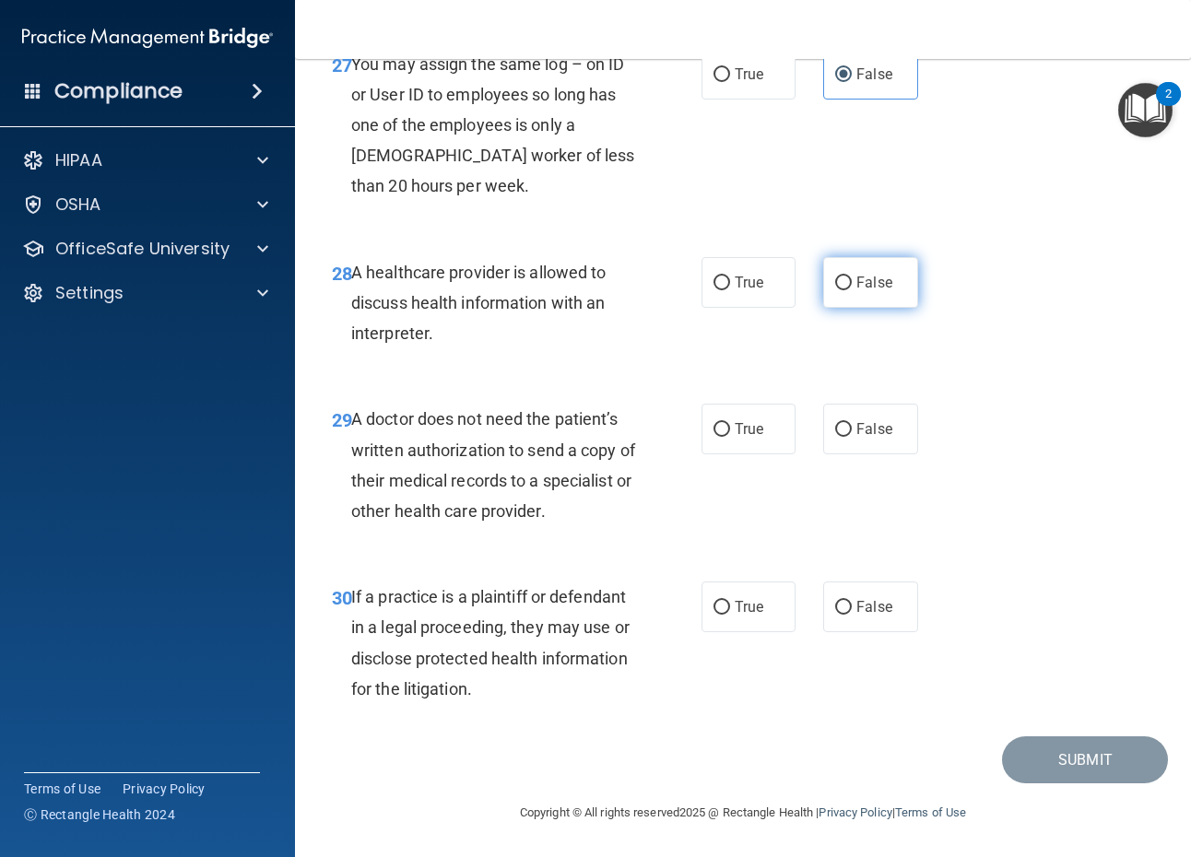
click at [824, 308] on label "False" at bounding box center [870, 282] width 94 height 51
click at [835, 290] on input "False" at bounding box center [843, 284] width 17 height 14
radio input "true"
click at [741, 308] on label "True" at bounding box center [749, 282] width 94 height 51
click at [730, 290] on input "True" at bounding box center [722, 284] width 17 height 14
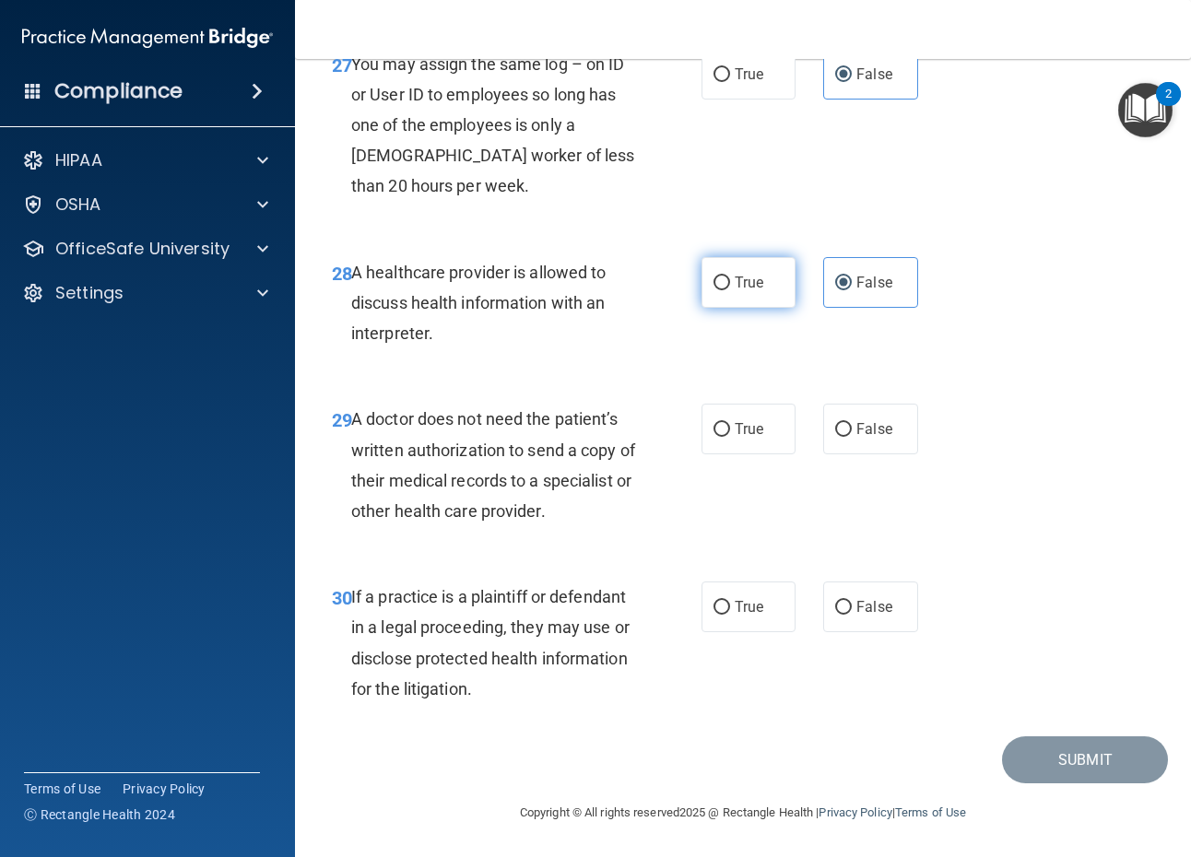
radio input "true"
radio input "false"
click at [771, 602] on label "True" at bounding box center [749, 607] width 94 height 51
click at [730, 602] on input "True" at bounding box center [722, 608] width 17 height 14
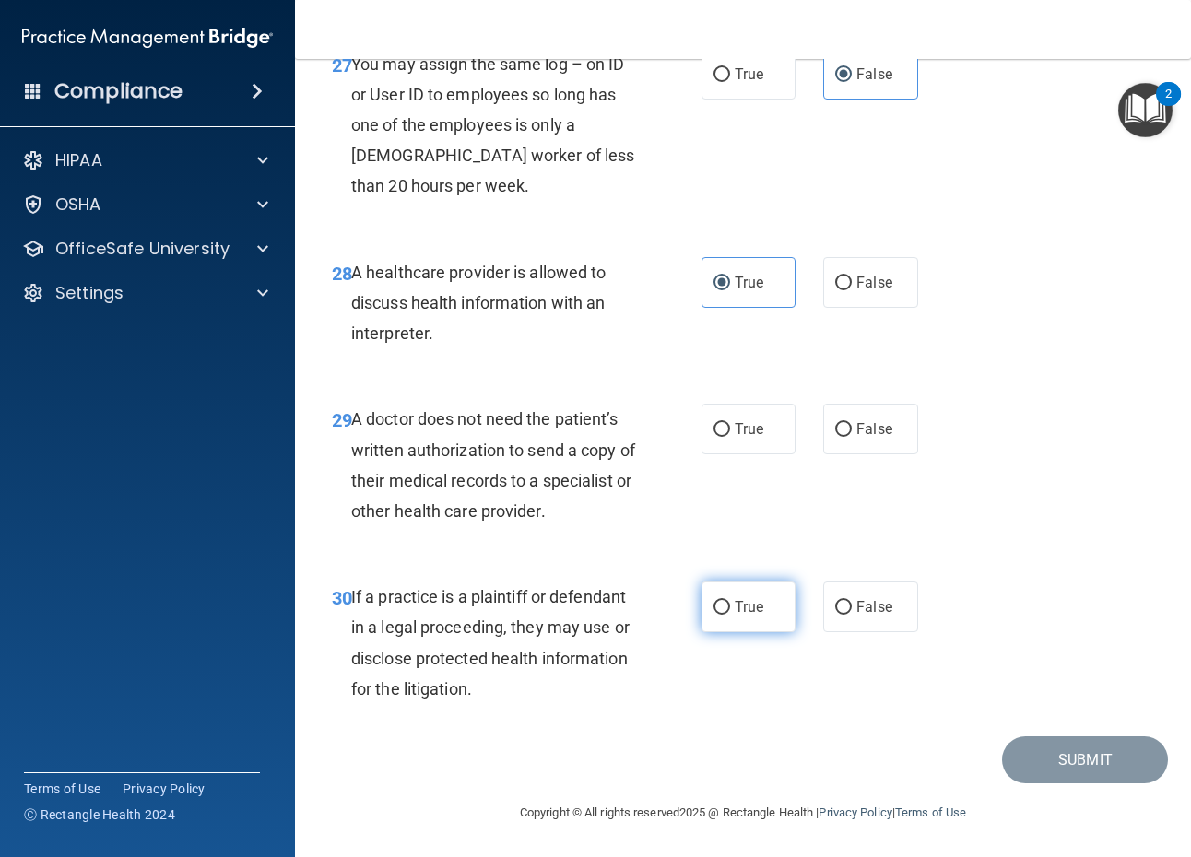
radio input "true"
click at [762, 404] on label "True" at bounding box center [749, 429] width 94 height 51
click at [730, 423] on input "True" at bounding box center [722, 430] width 17 height 14
radio input "true"
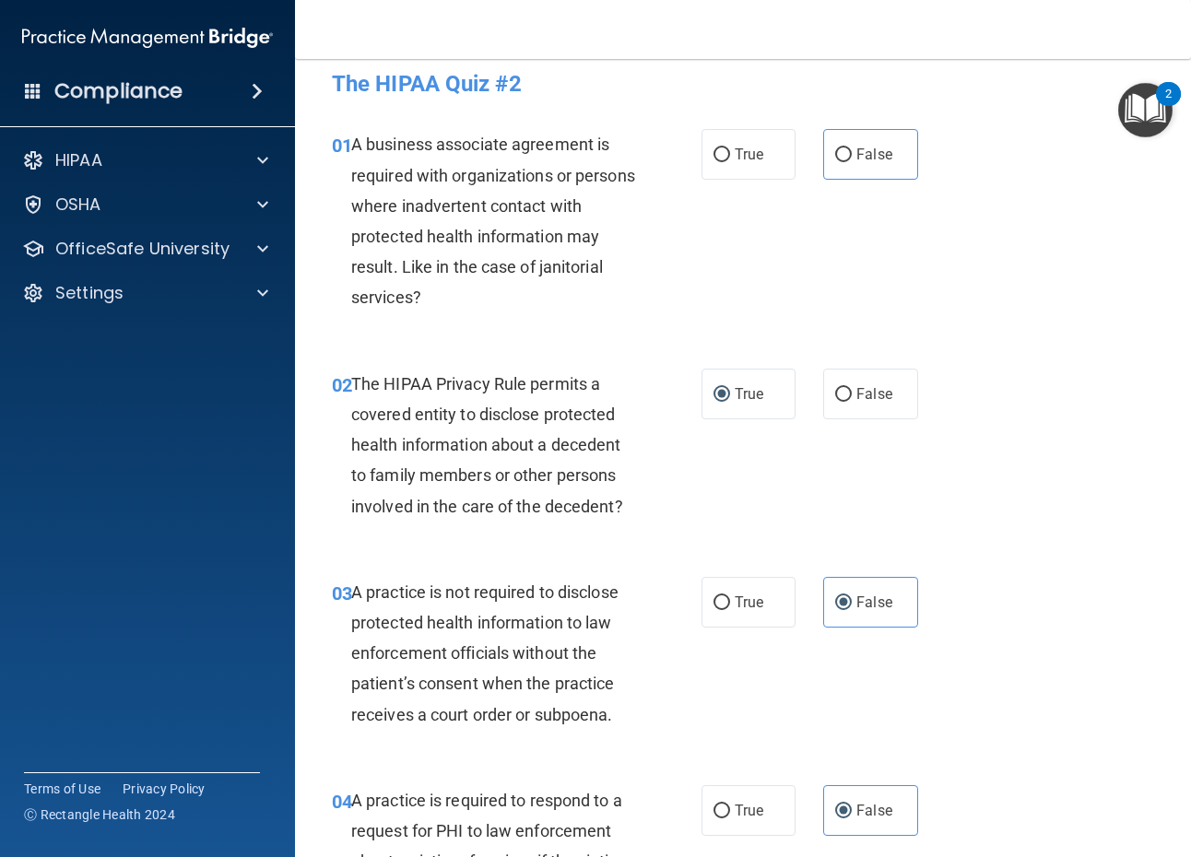
scroll to position [0, 0]
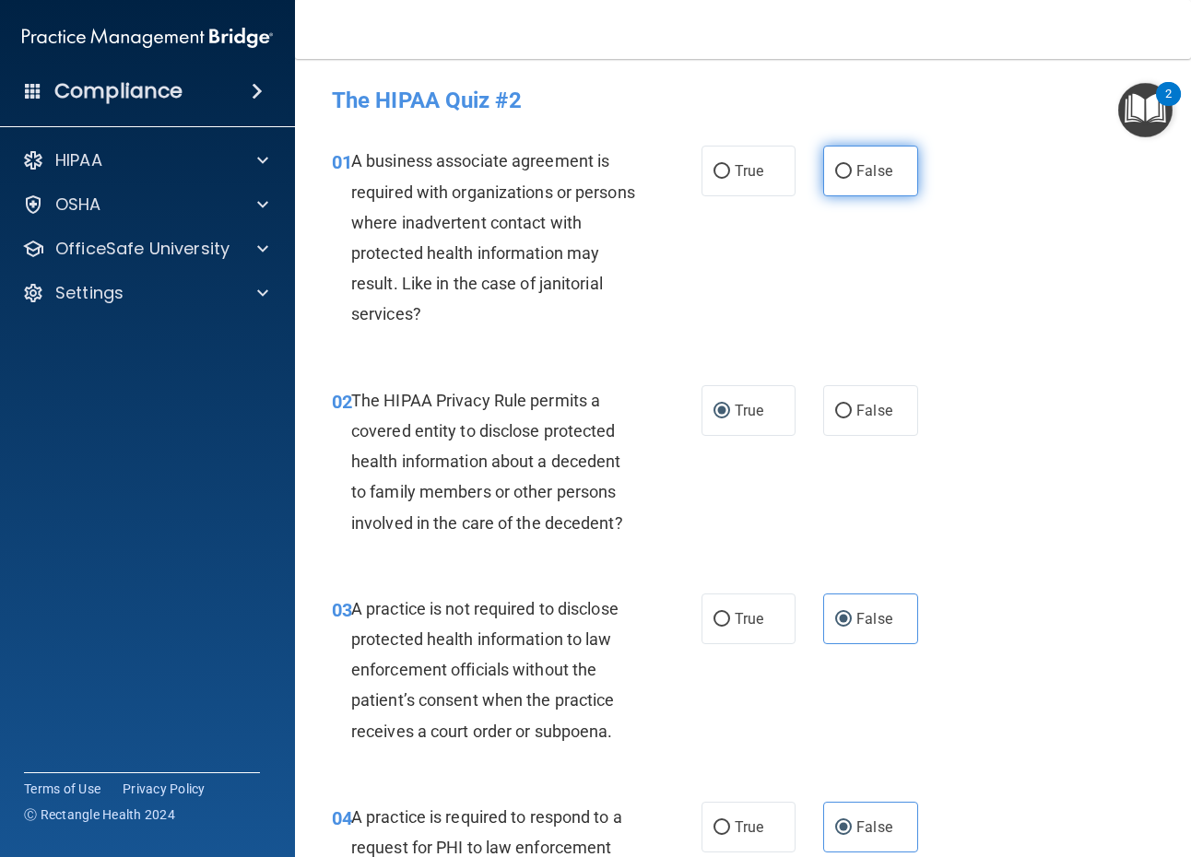
click at [856, 167] on span "False" at bounding box center [874, 171] width 36 height 18
click at [852, 167] on input "False" at bounding box center [843, 172] width 17 height 14
radio input "true"
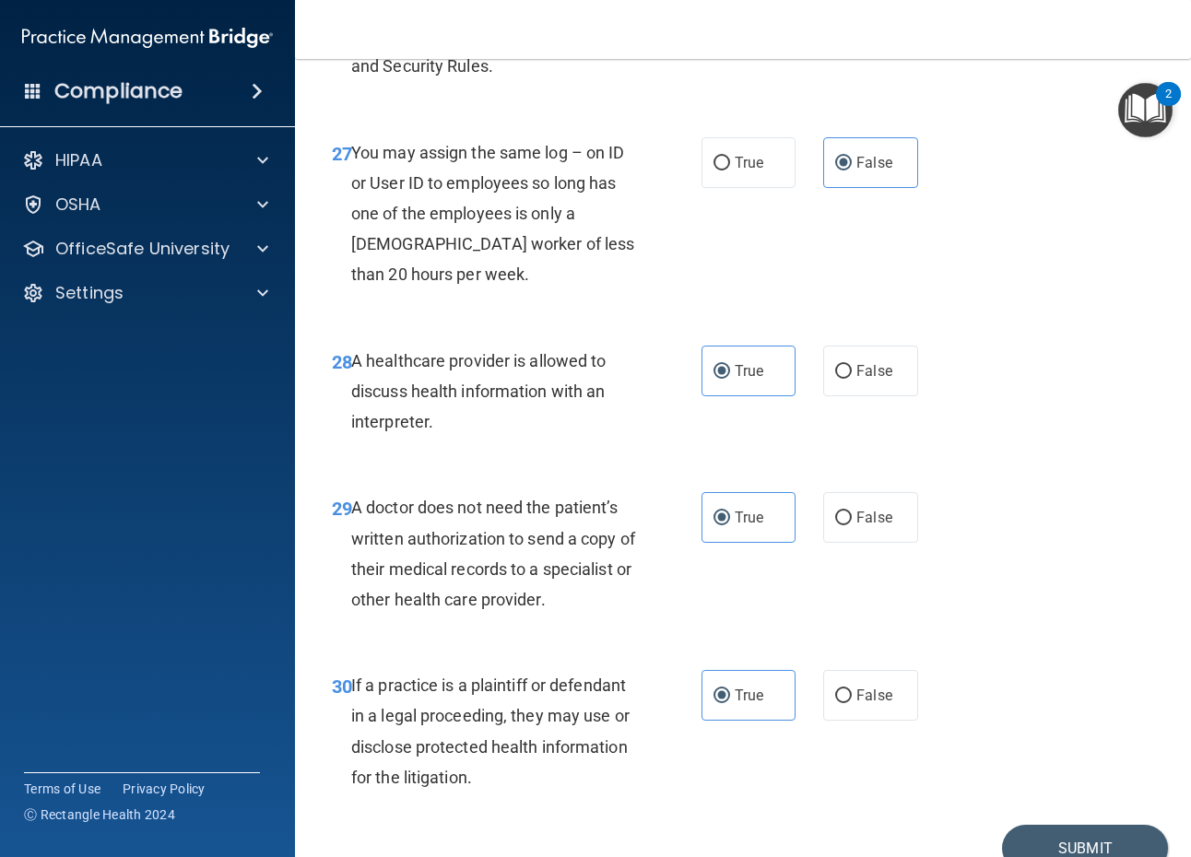
scroll to position [5069, 0]
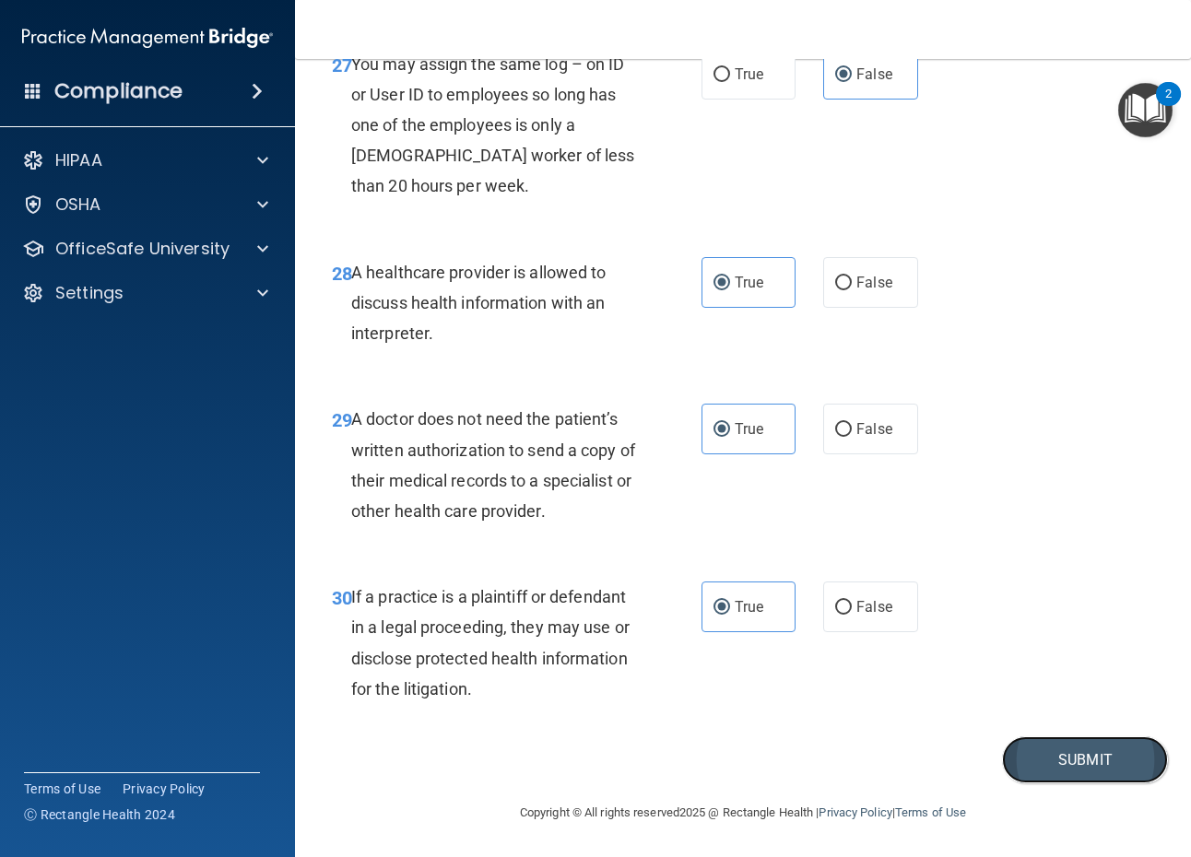
click at [1061, 784] on button "Submit" at bounding box center [1085, 760] width 166 height 47
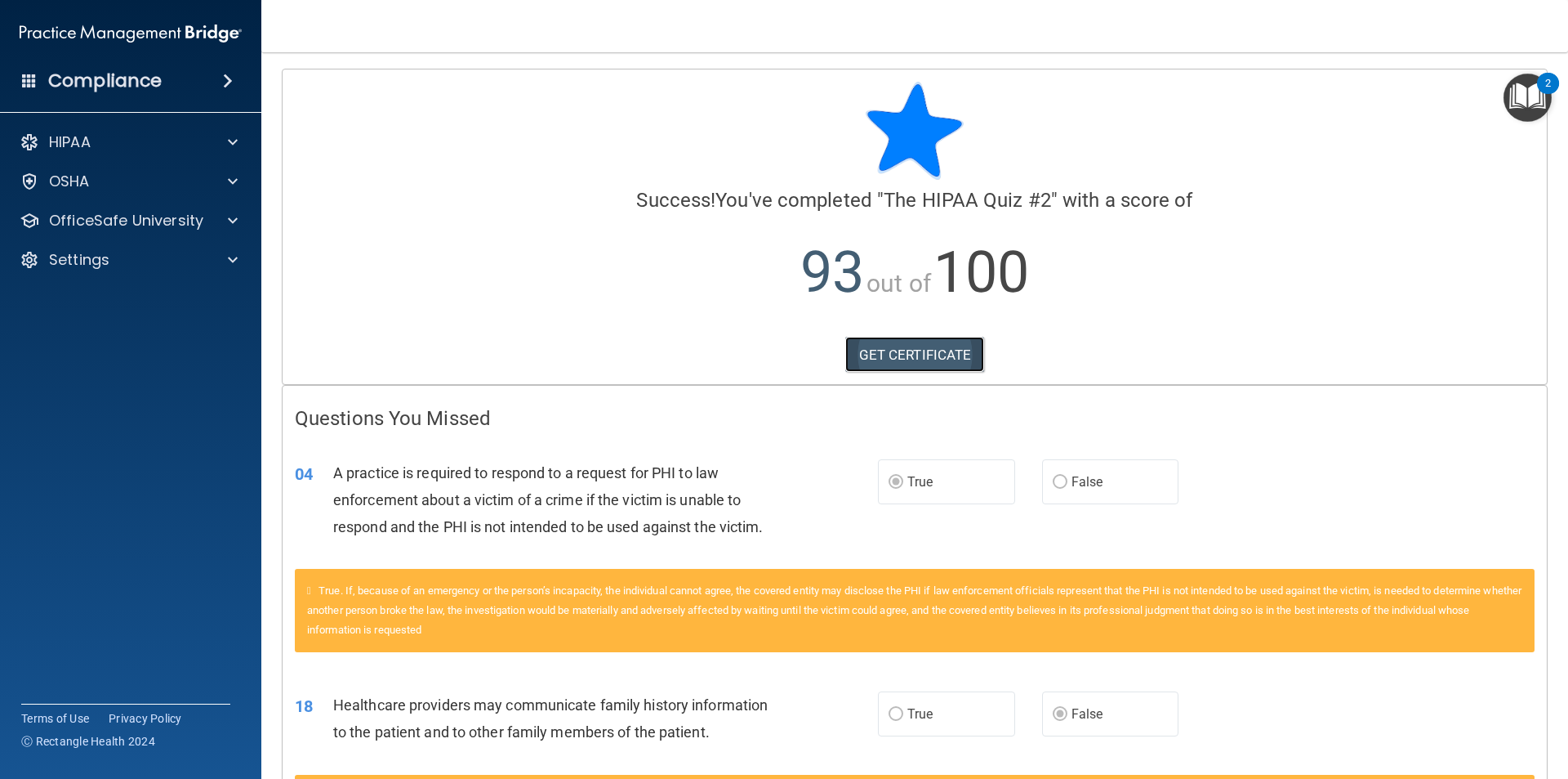
click at [903, 350] on link "GET CERTIFICATE" at bounding box center [915, 354] width 140 height 36
click at [134, 183] on div "OSHA" at bounding box center [108, 182] width 203 height 19
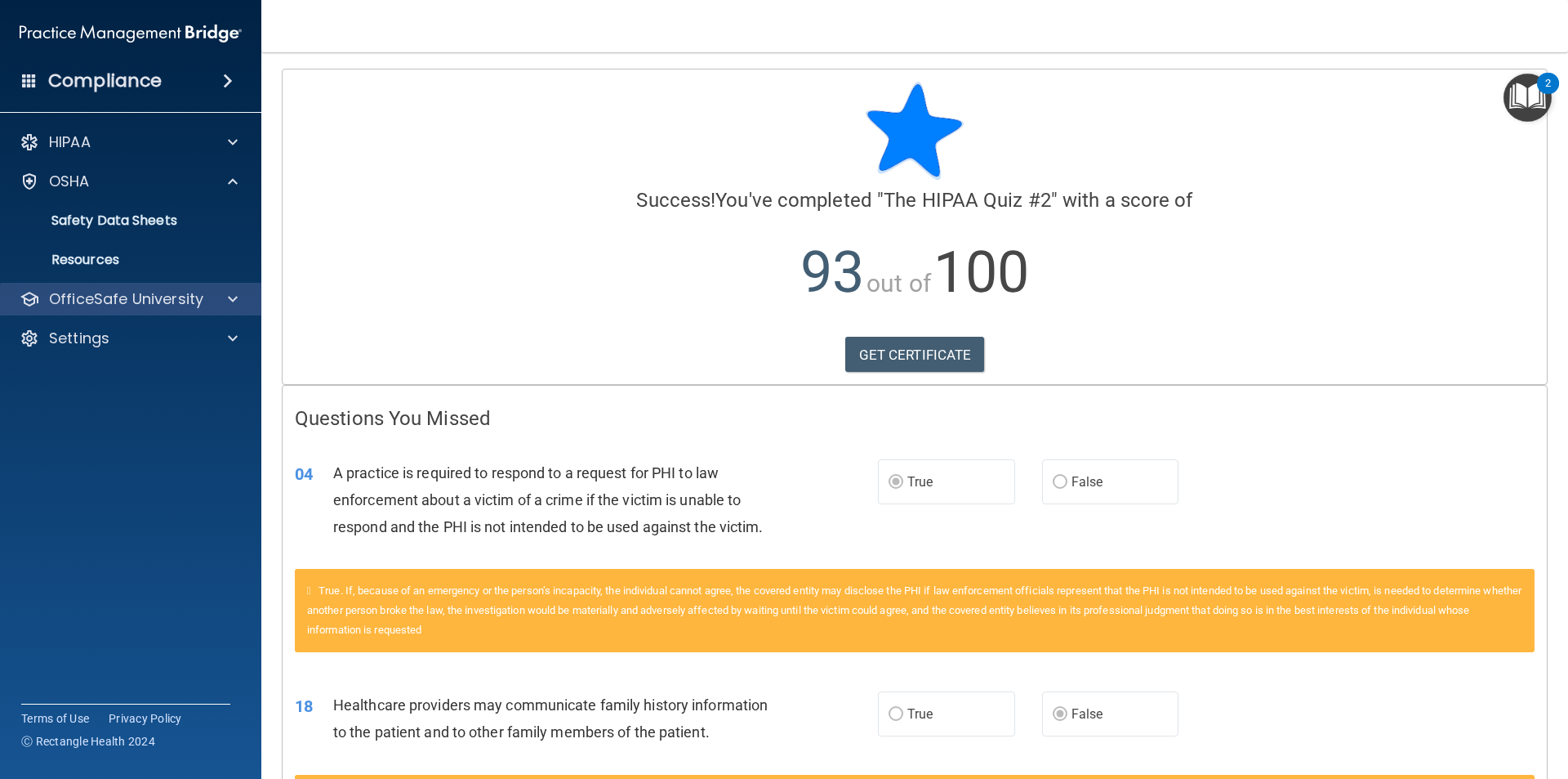
click at [167, 309] on div "OfficeSafe University" at bounding box center [131, 299] width 262 height 33
click at [178, 298] on p "OfficeSafe University" at bounding box center [126, 299] width 154 height 19
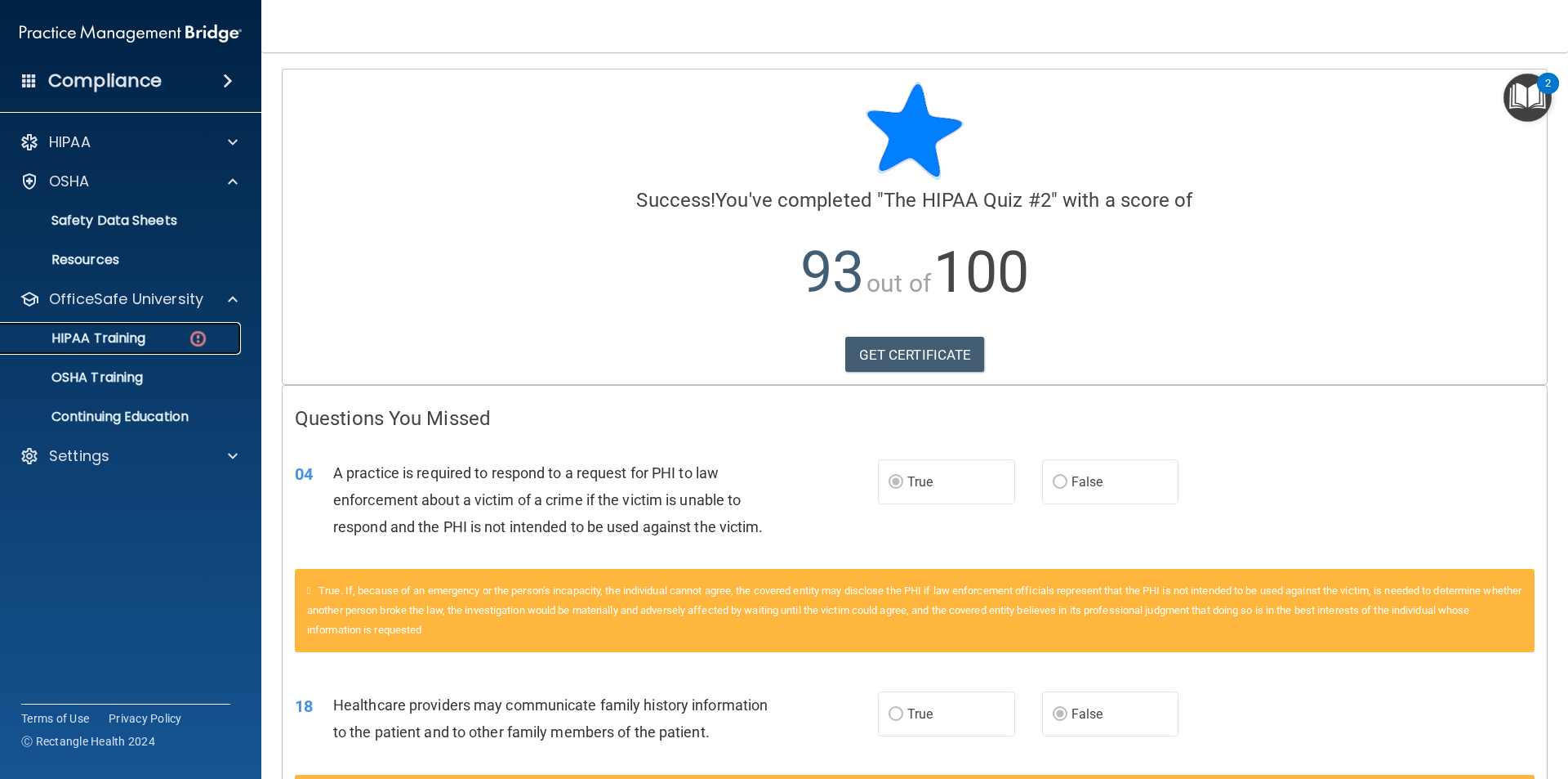
click at [157, 331] on div "HIPAA Training" at bounding box center [122, 338] width 223 height 16
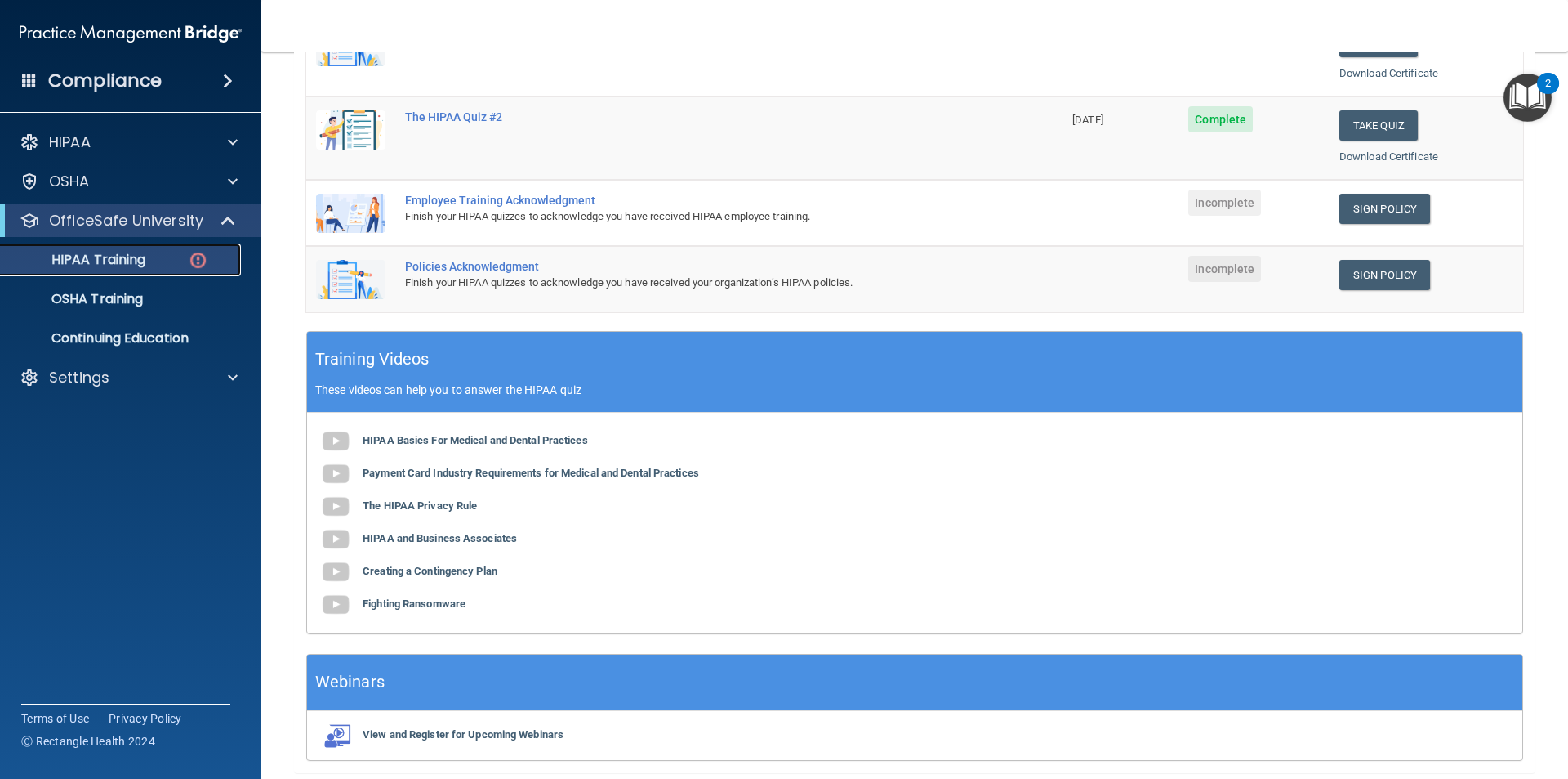
scroll to position [409, 0]
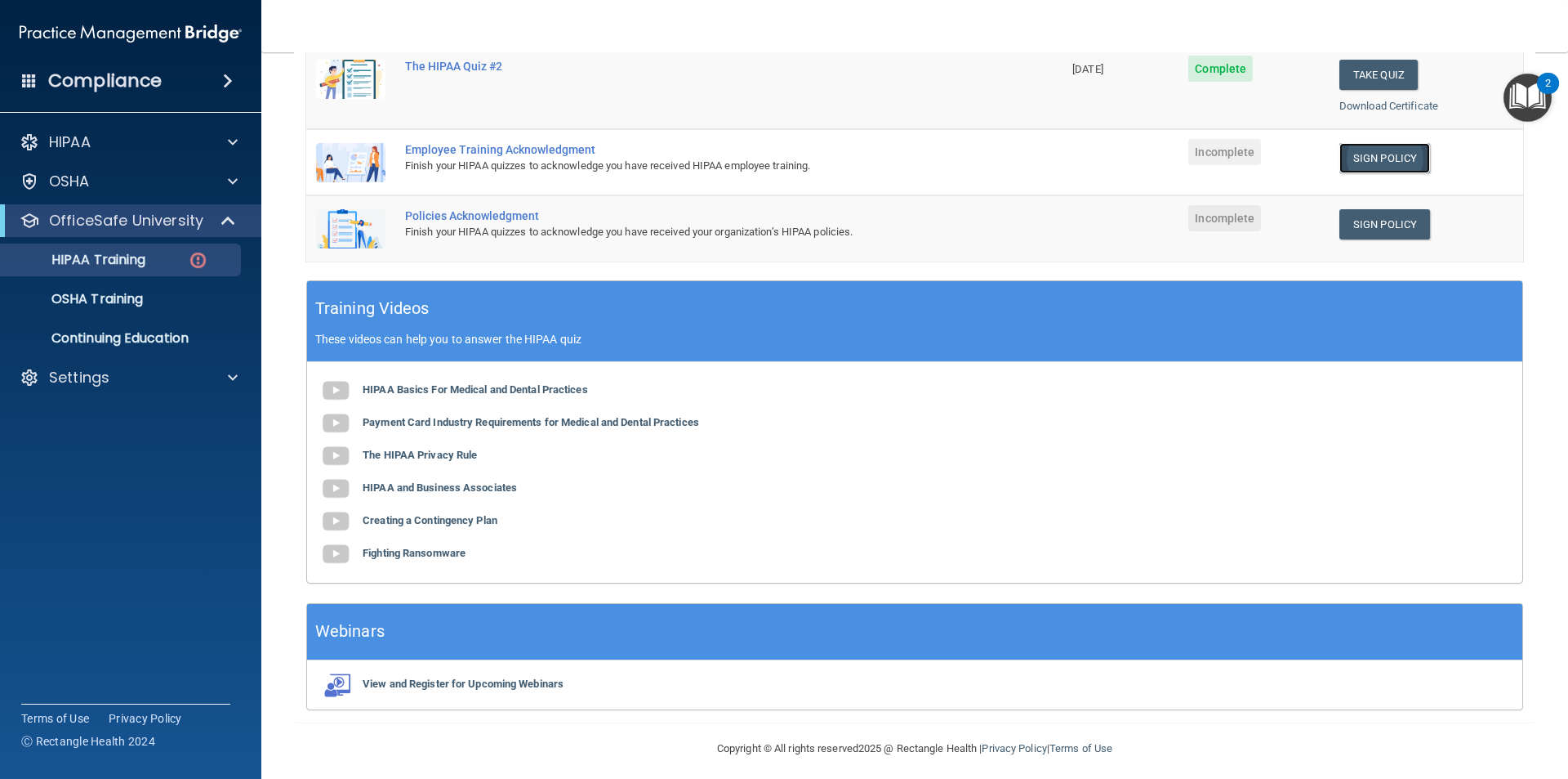
click at [1393, 160] on link "Sign Policy" at bounding box center [1385, 158] width 90 height 30
click at [1387, 238] on link "Sign Policy" at bounding box center [1385, 224] width 90 height 30
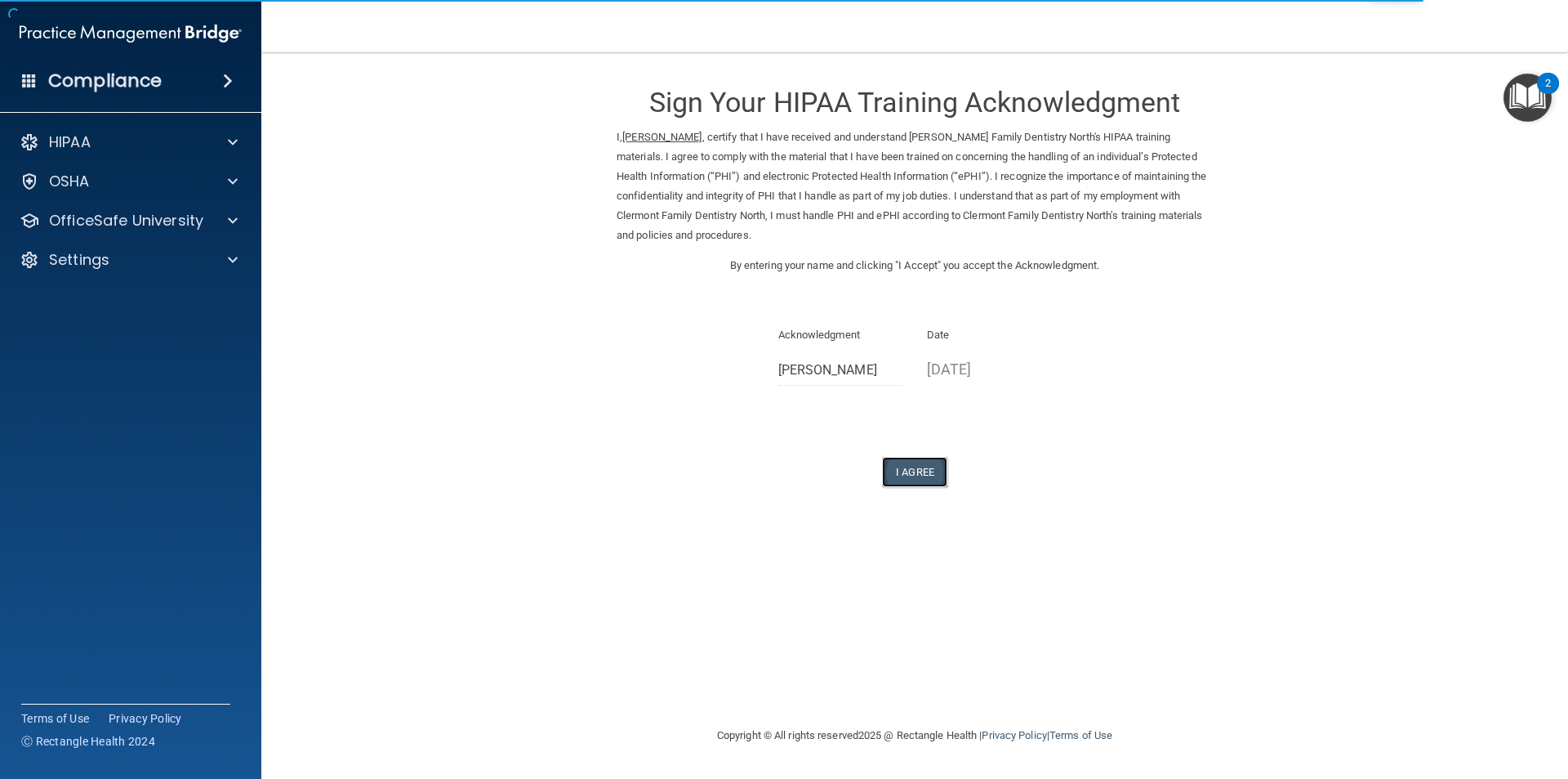
click at [911, 479] on button "I Agree" at bounding box center [915, 471] width 66 height 30
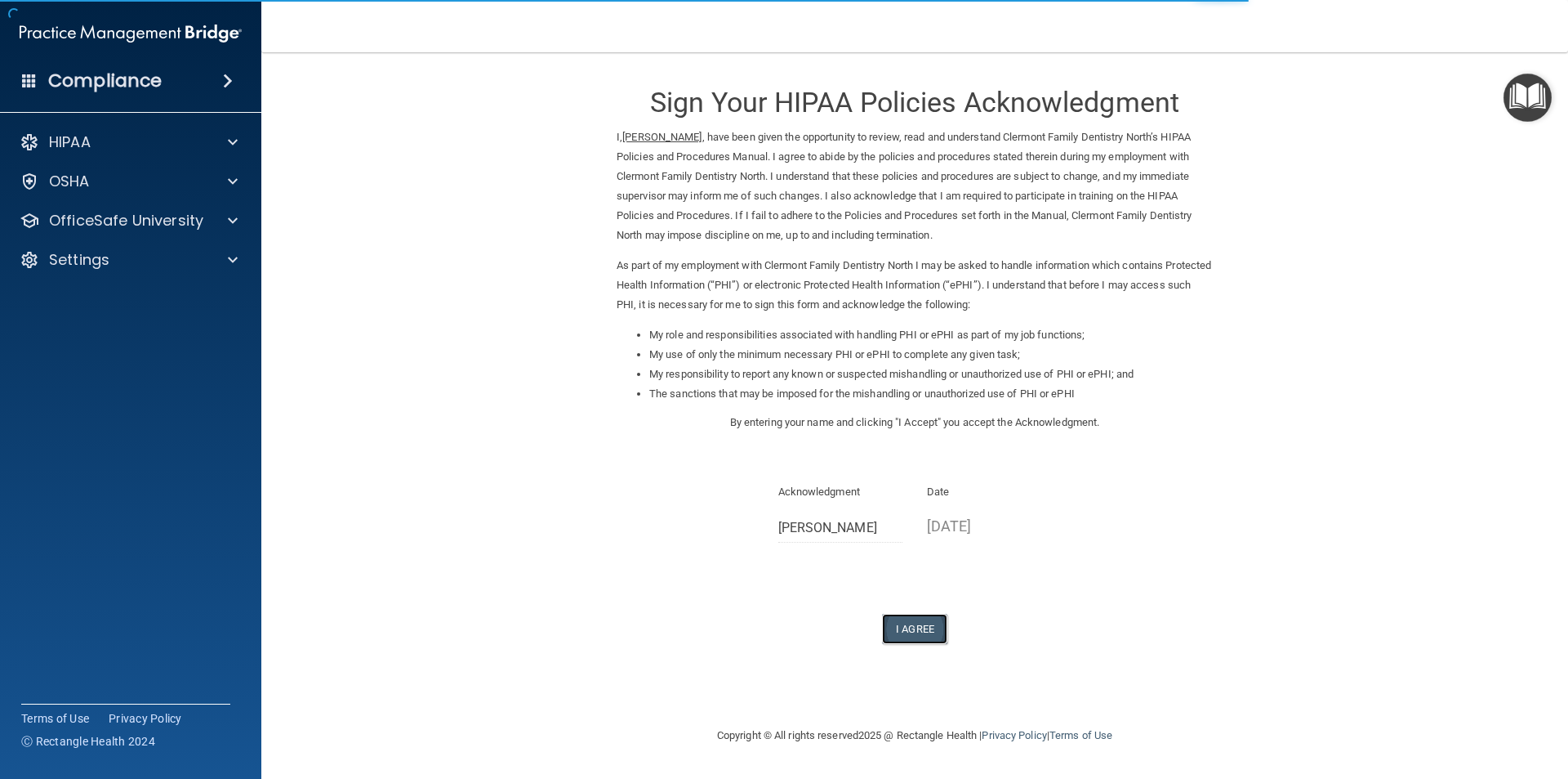
click at [934, 636] on button "I Agree" at bounding box center [915, 628] width 66 height 30
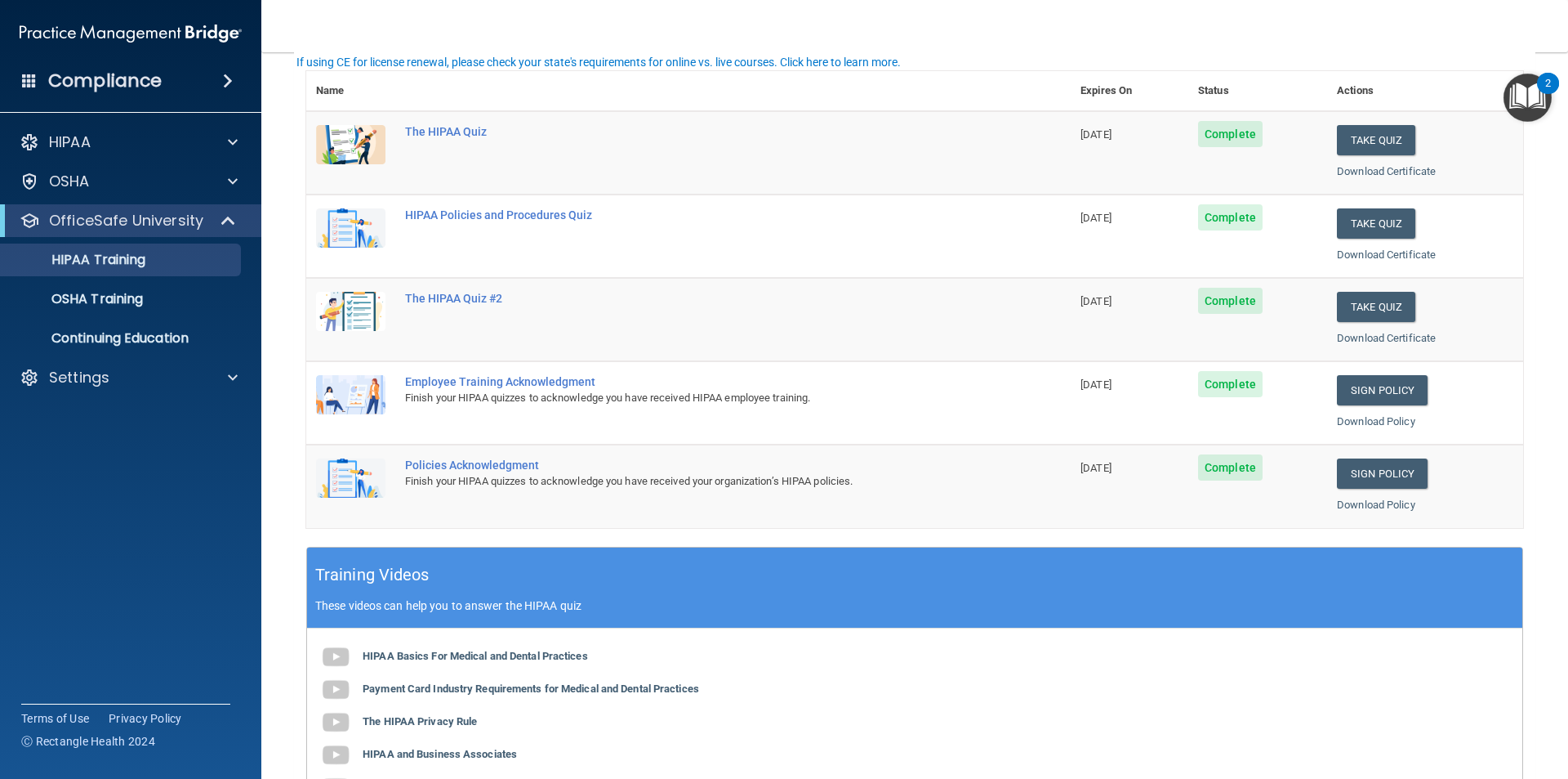
scroll to position [327, 0]
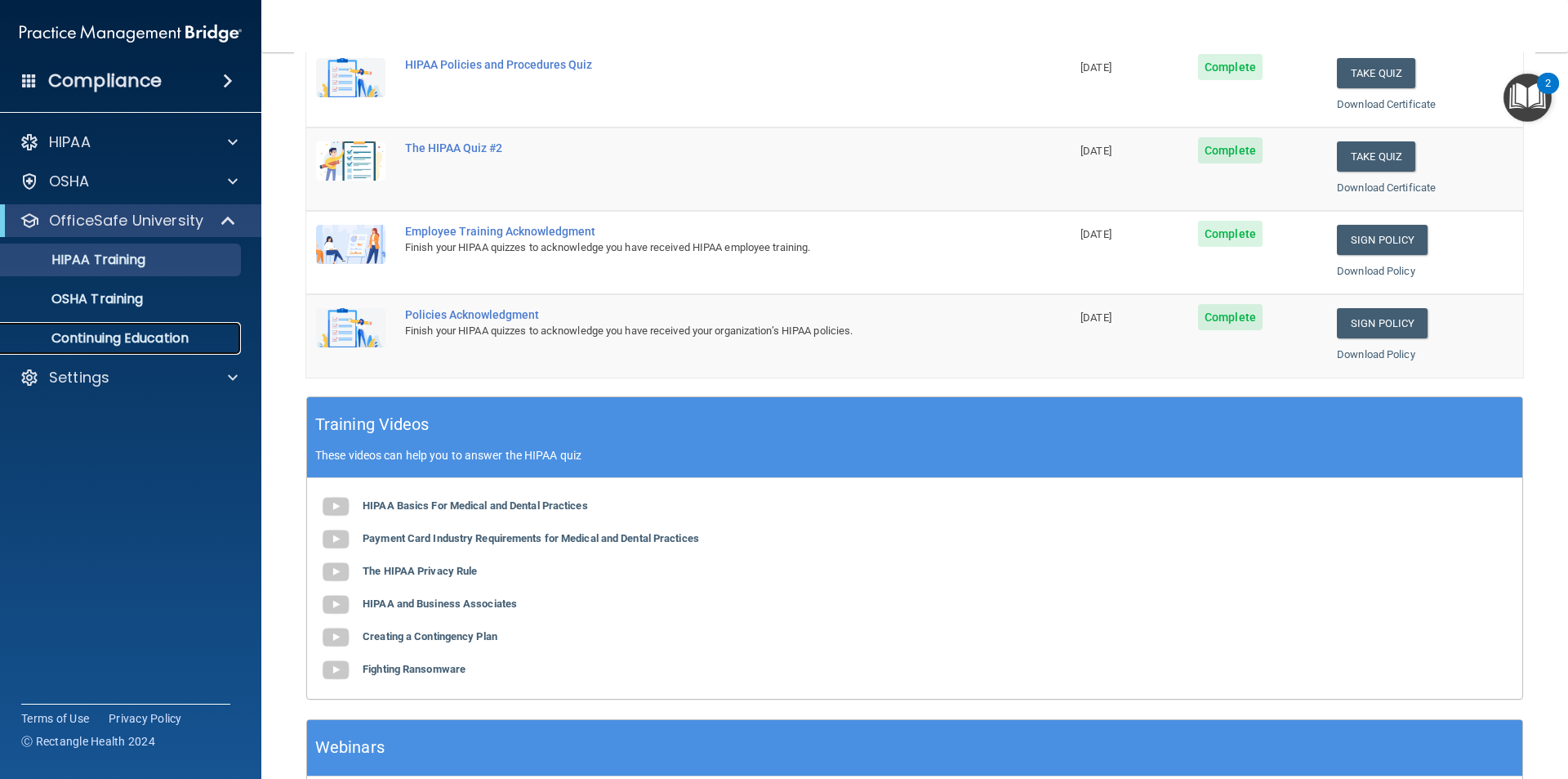
click at [124, 347] on link "Continuing Education" at bounding box center [113, 338] width 257 height 33
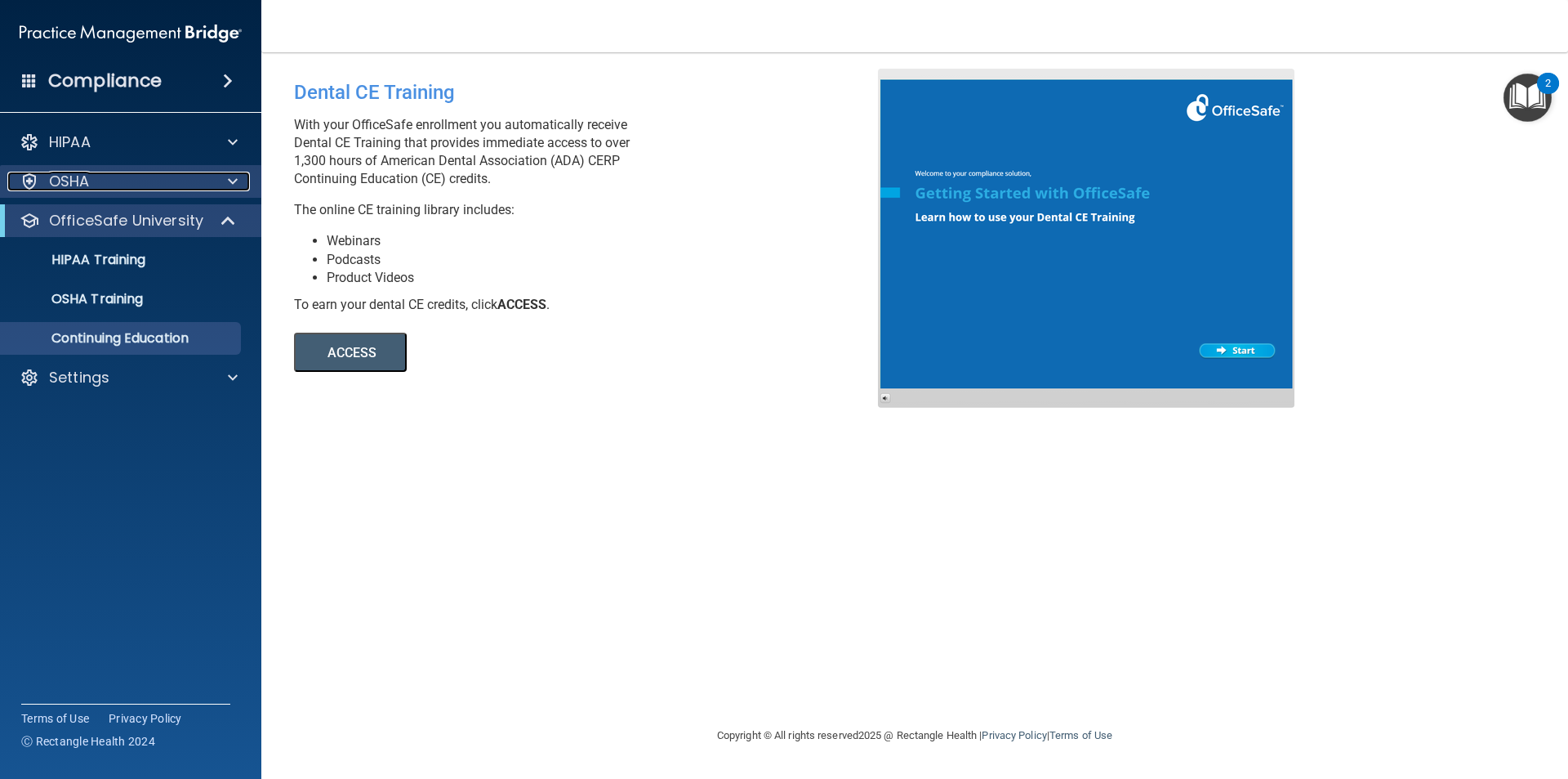
click at [164, 186] on div "OSHA" at bounding box center [108, 182] width 203 height 19
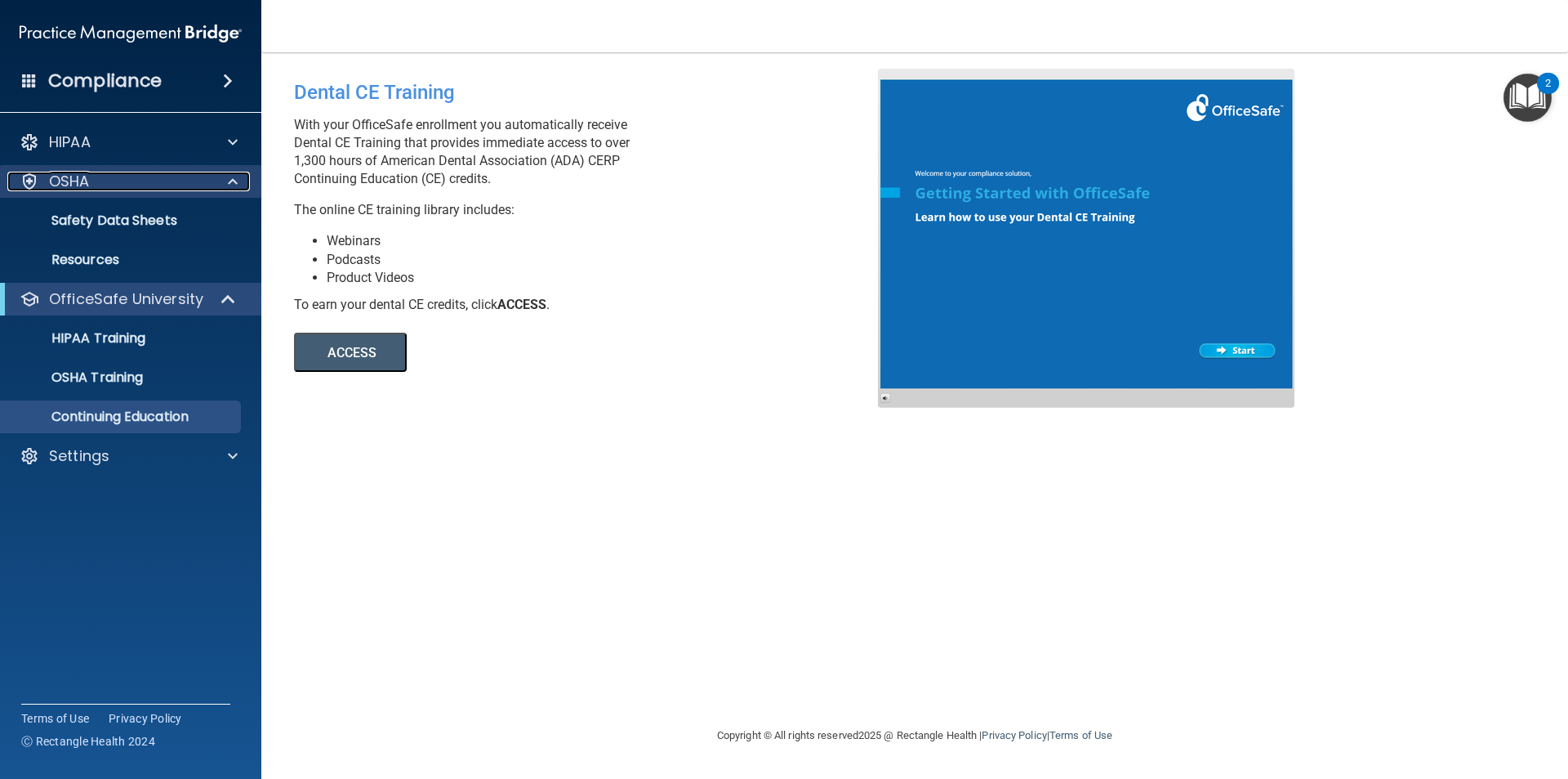
click at [165, 186] on div "OSHA" at bounding box center [108, 182] width 203 height 19
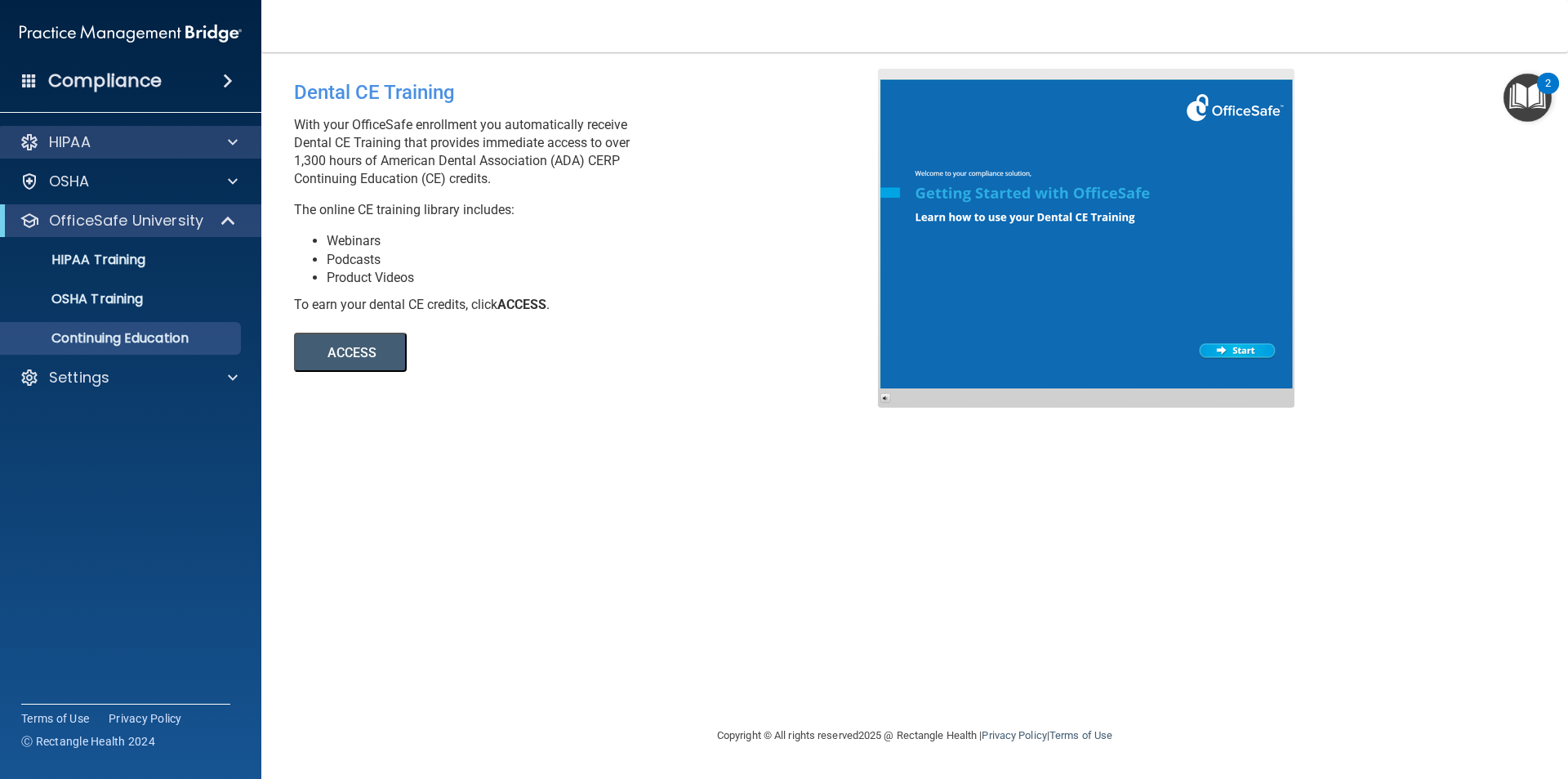
click at [175, 152] on div "HIPAA" at bounding box center [131, 142] width 262 height 33
click at [94, 89] on h4 "Compliance" at bounding box center [105, 81] width 113 height 23
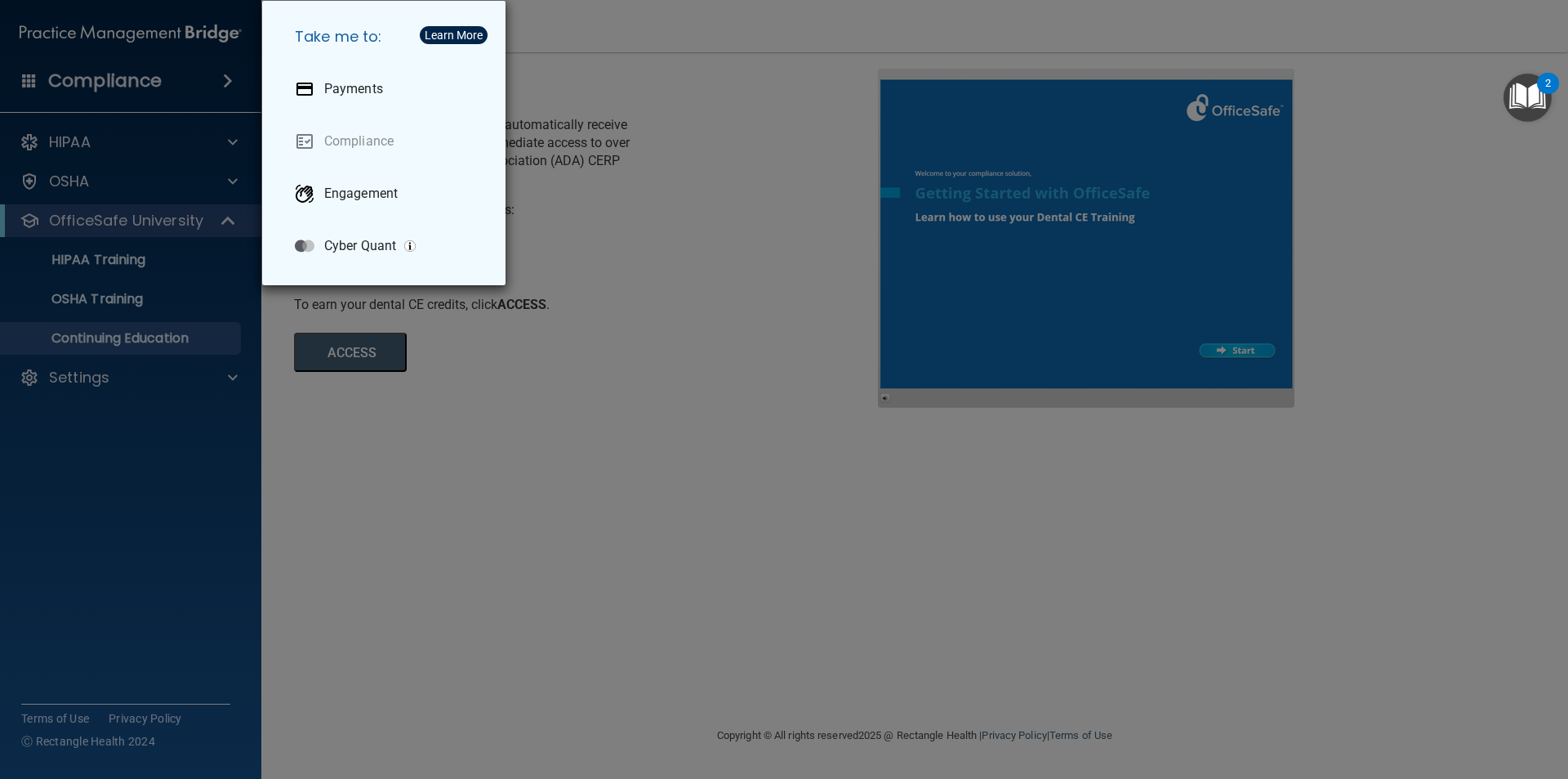
click at [580, 394] on div "Take me to: Payments Compliance Engagement Cyber Quant" at bounding box center [784, 389] width 1568 height 779
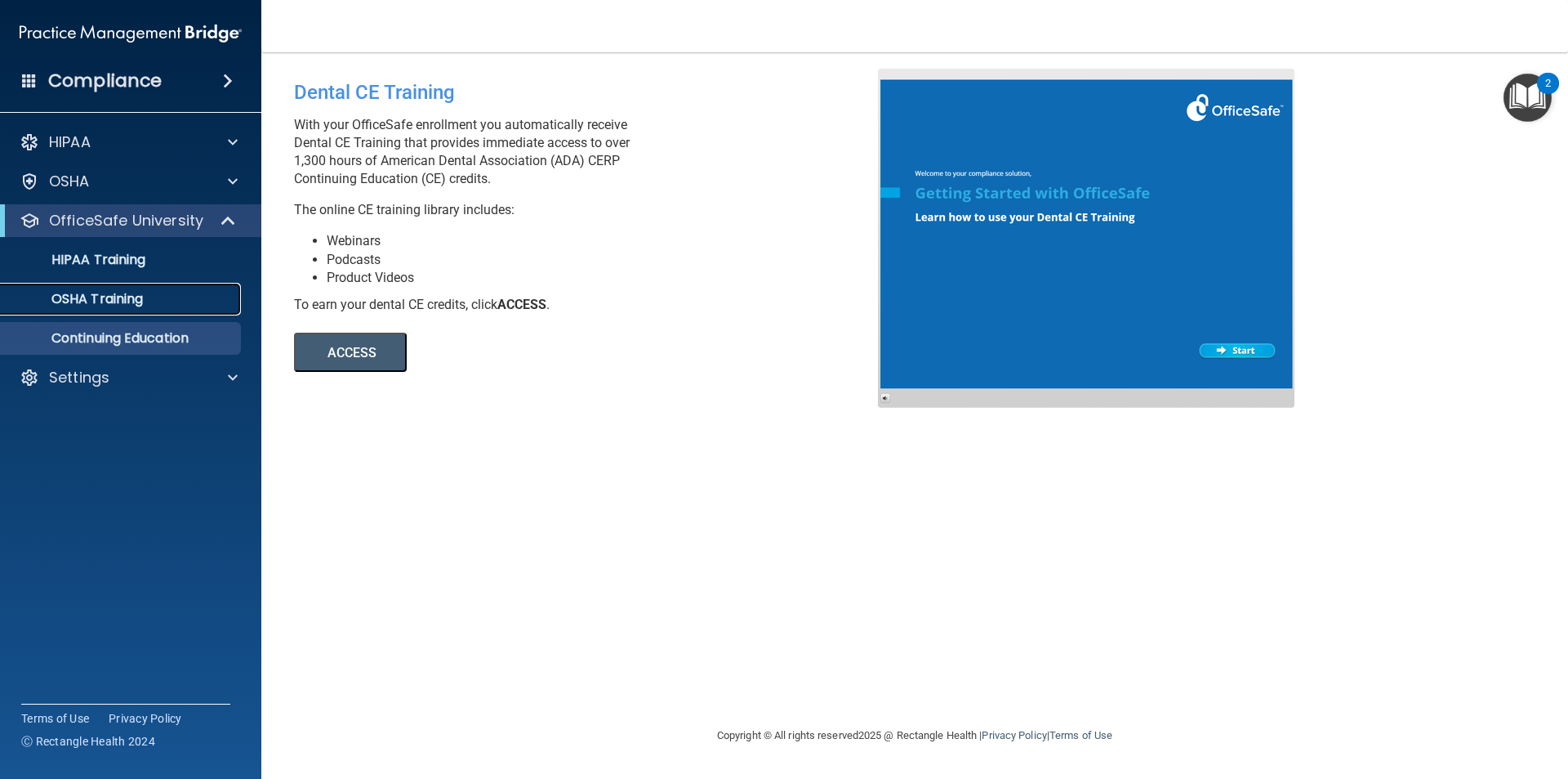
click at [149, 297] on div "OSHA Training" at bounding box center [122, 299] width 223 height 16
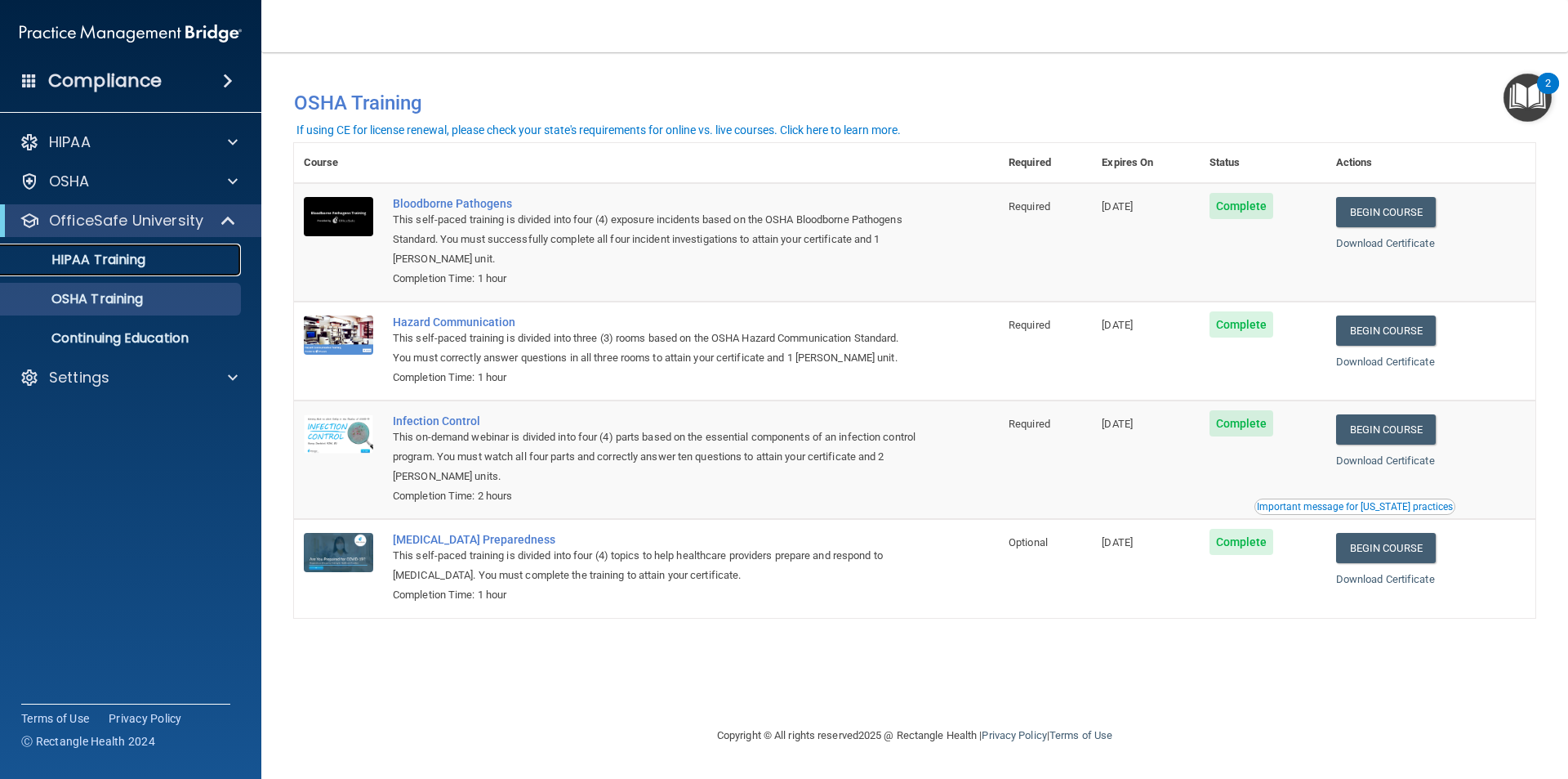
click at [132, 265] on p "HIPAA Training" at bounding box center [78, 260] width 135 height 16
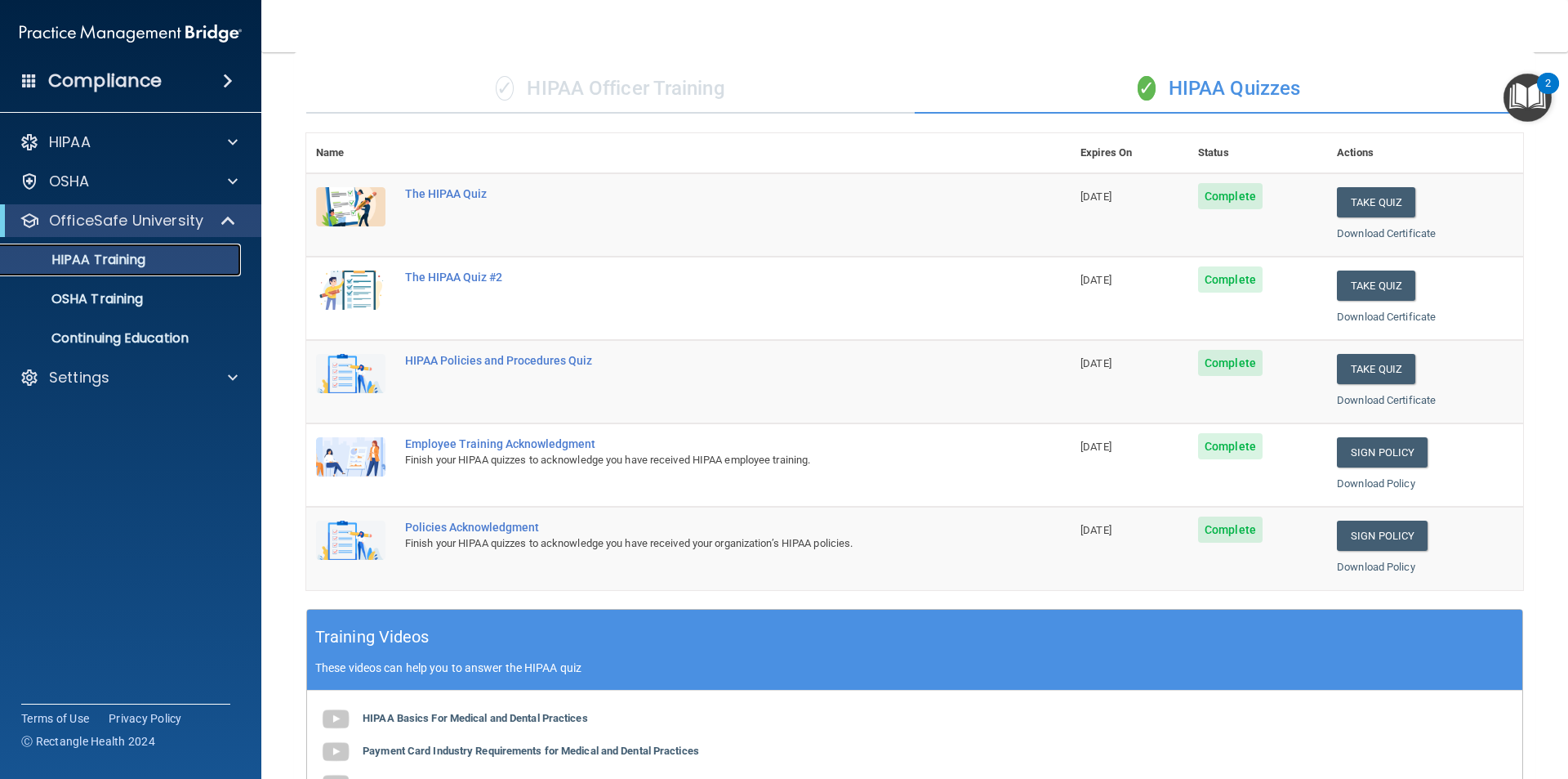
scroll to position [82, 0]
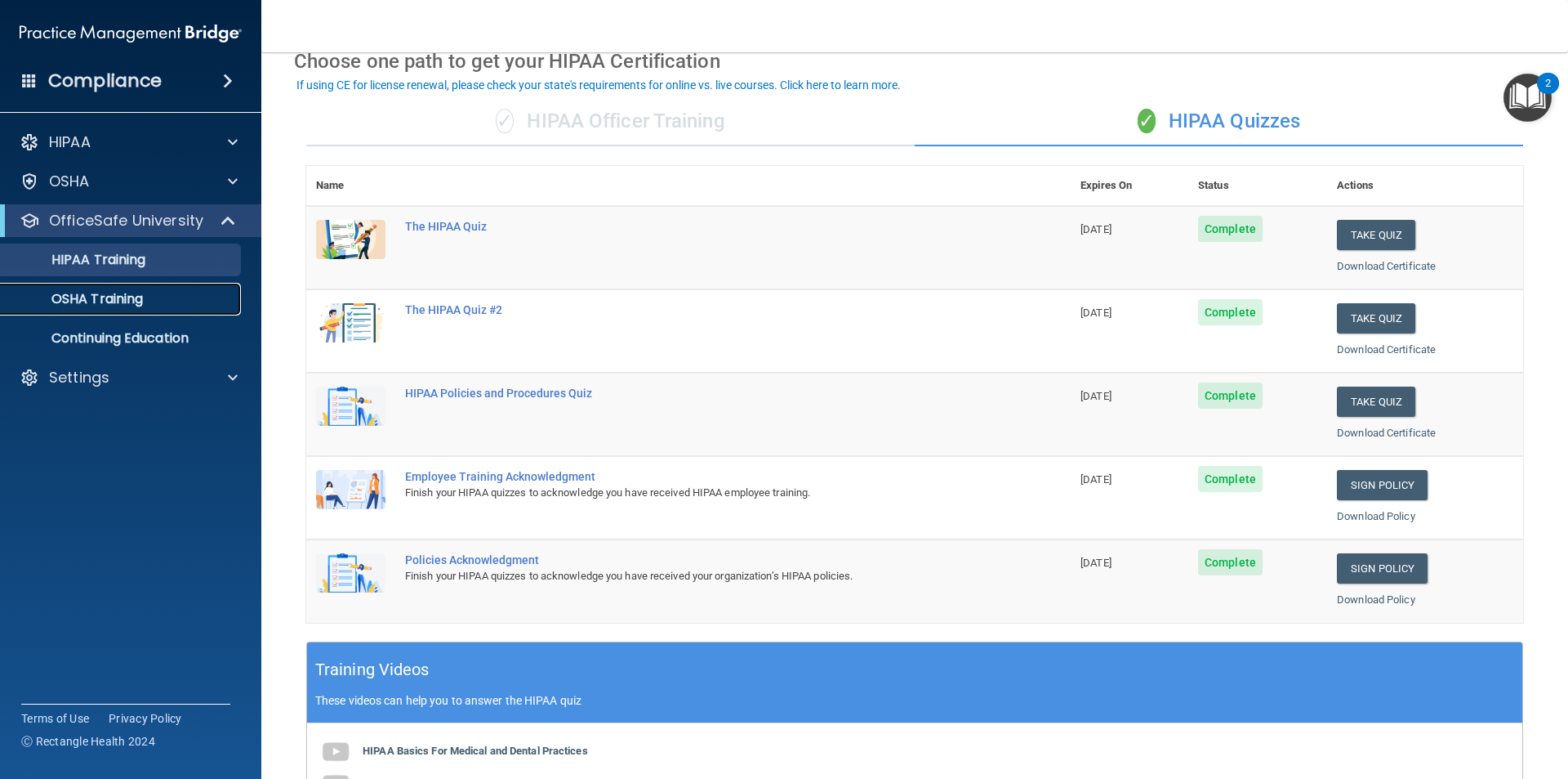
click at [98, 300] on p "OSHA Training" at bounding box center [76, 299] width 132 height 16
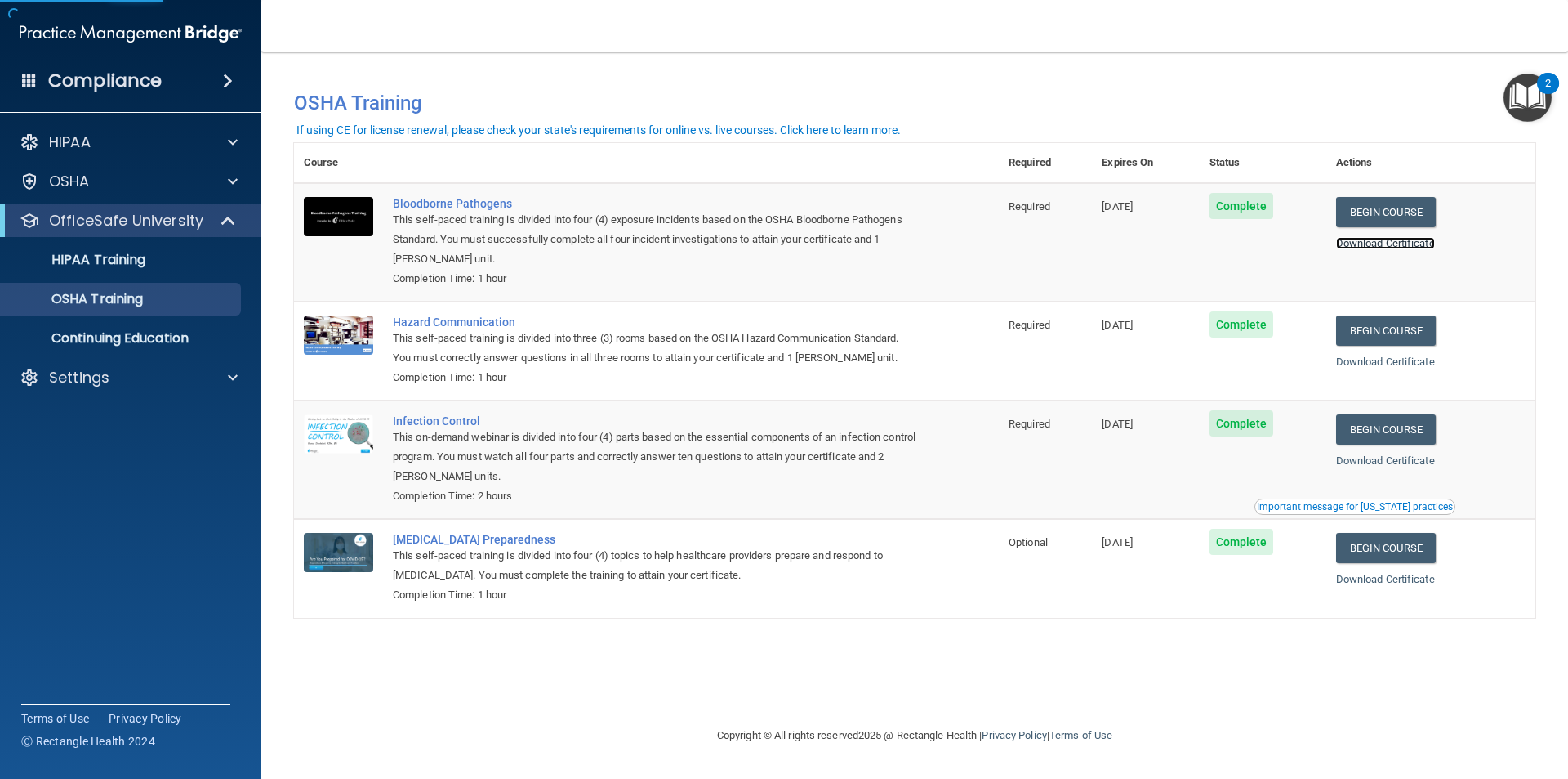
click at [1387, 244] on link "Download Certificate" at bounding box center [1386, 243] width 99 height 12
click at [1373, 362] on link "Download Certificate" at bounding box center [1386, 362] width 99 height 12
click at [1415, 461] on link "Download Certificate" at bounding box center [1386, 461] width 99 height 12
click at [1420, 582] on link "Download Certificate" at bounding box center [1386, 579] width 99 height 12
click at [149, 255] on div "HIPAA Training" at bounding box center [122, 260] width 223 height 16
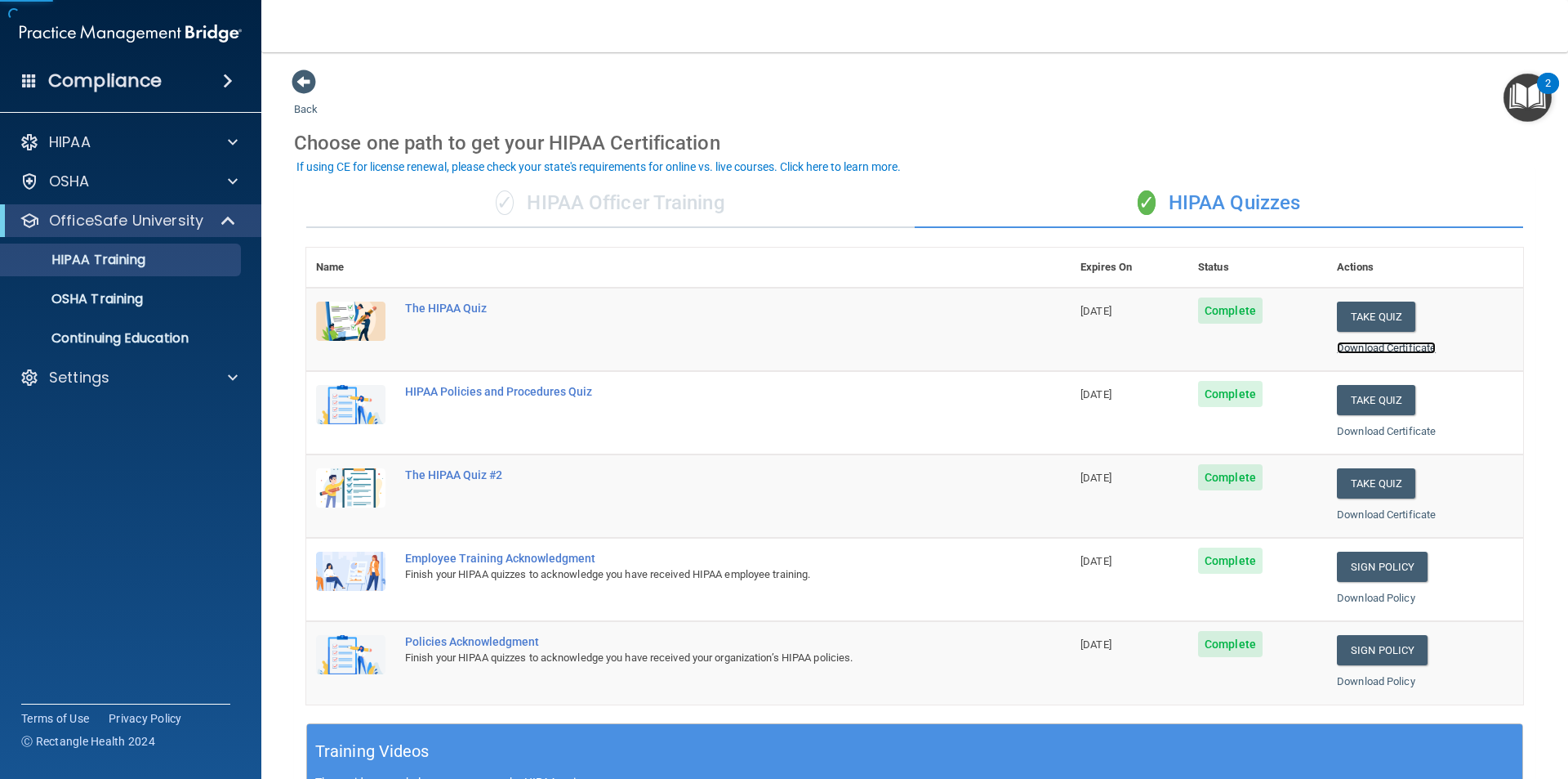
click at [1355, 347] on link "Download Certificate" at bounding box center [1386, 347] width 99 height 12
click at [1351, 437] on div "Download Certificate" at bounding box center [1424, 432] width 176 height 19
click at [1351, 427] on link "Download Certificate" at bounding box center [1386, 431] width 99 height 12
click at [1385, 510] on link "Download Certificate" at bounding box center [1386, 514] width 99 height 12
click at [1389, 599] on link "Download Policy" at bounding box center [1376, 597] width 79 height 12
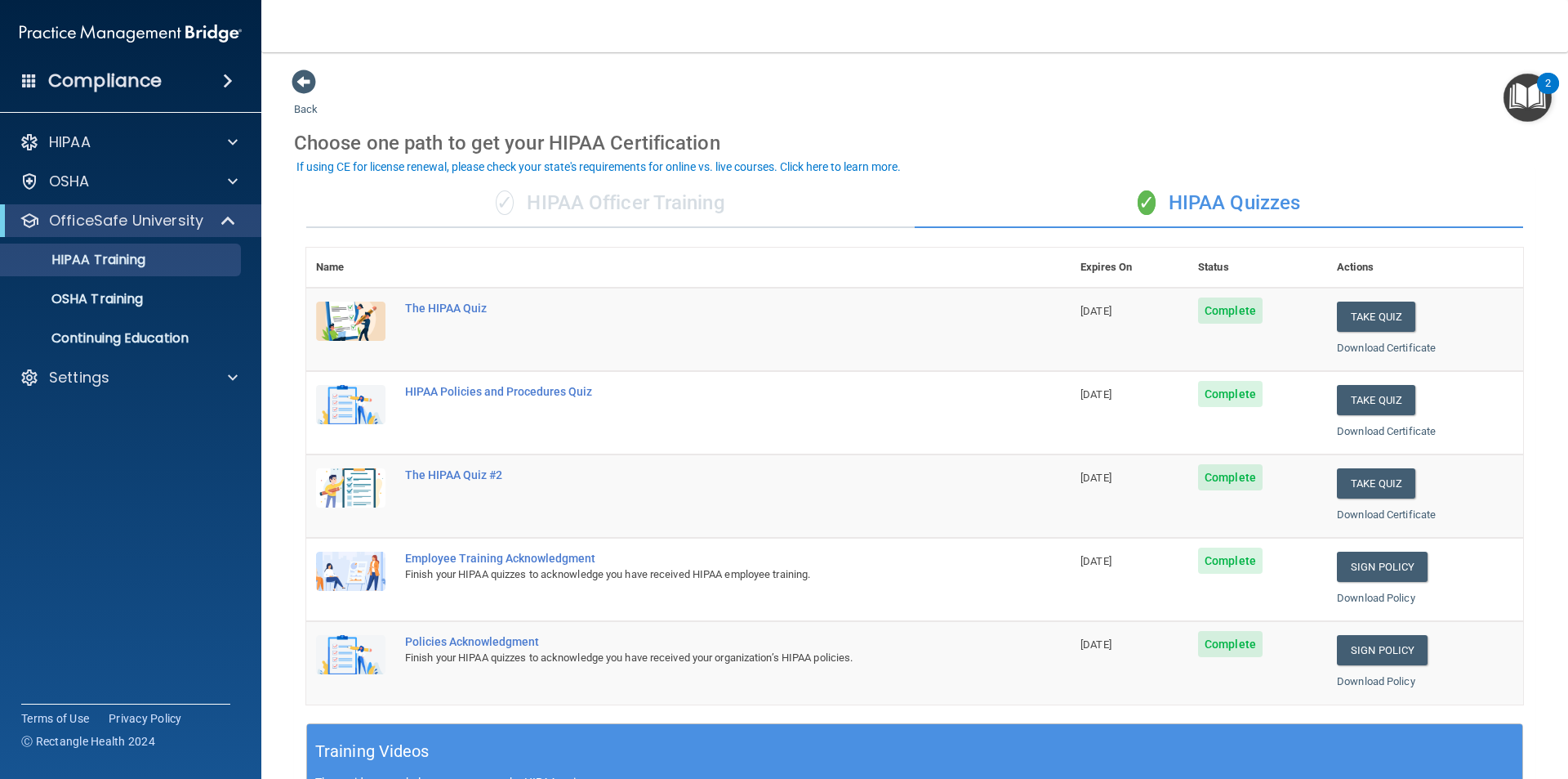
click at [1390, 688] on div "Download Policy" at bounding box center [1424, 682] width 176 height 19
click at [1392, 679] on link "Download Policy" at bounding box center [1376, 682] width 79 height 12
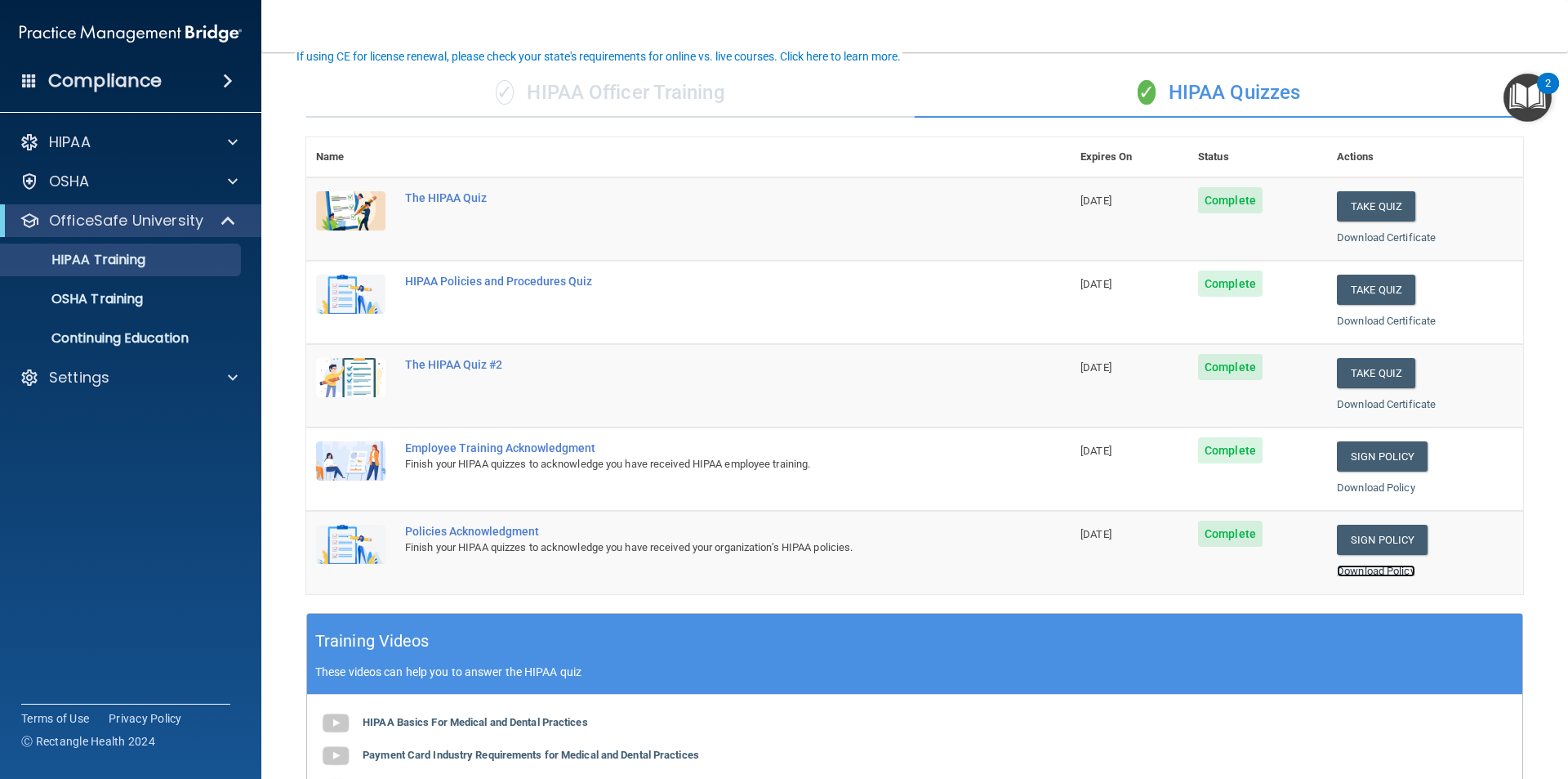
scroll to position [82, 0]
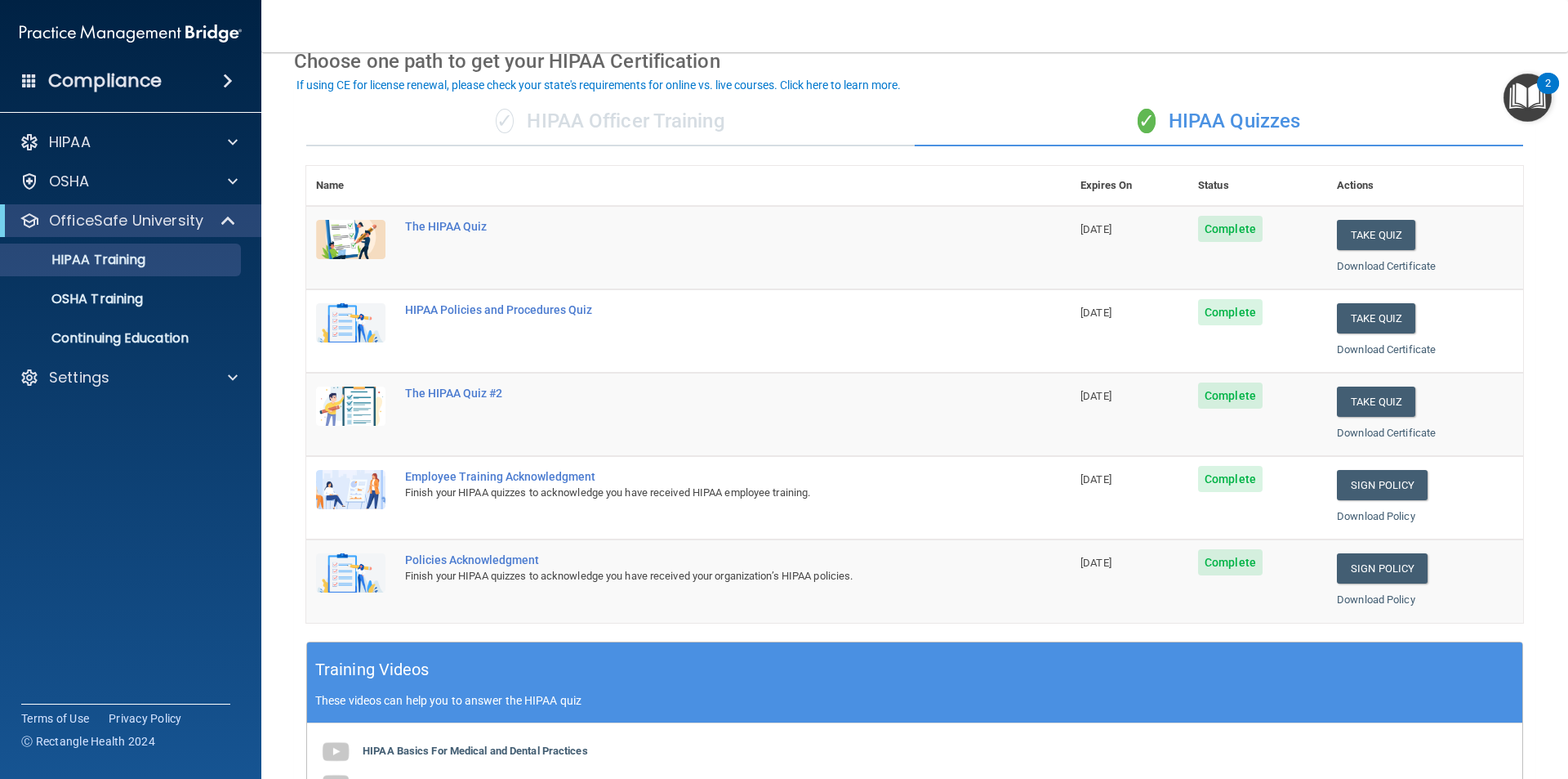
click at [740, 129] on div "✓ HIPAA Officer Training" at bounding box center [610, 121] width 609 height 49
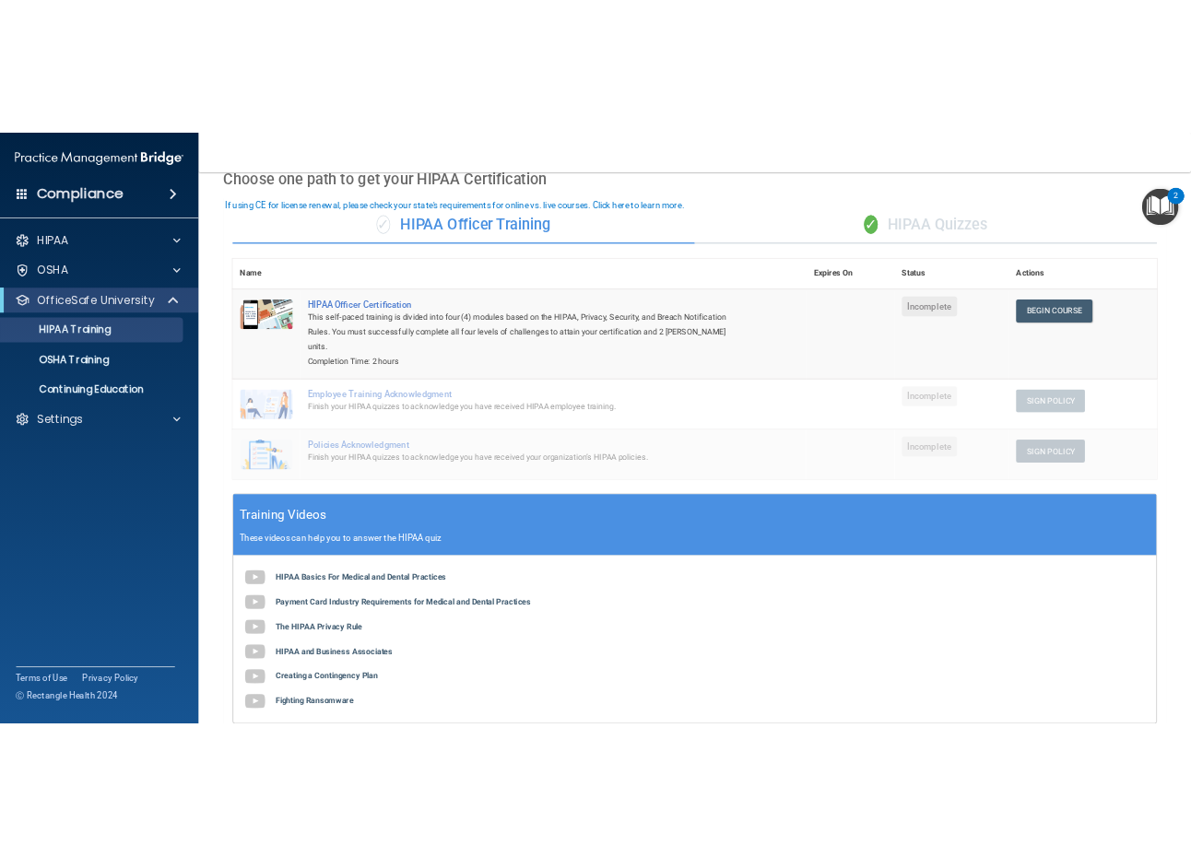
scroll to position [0, 0]
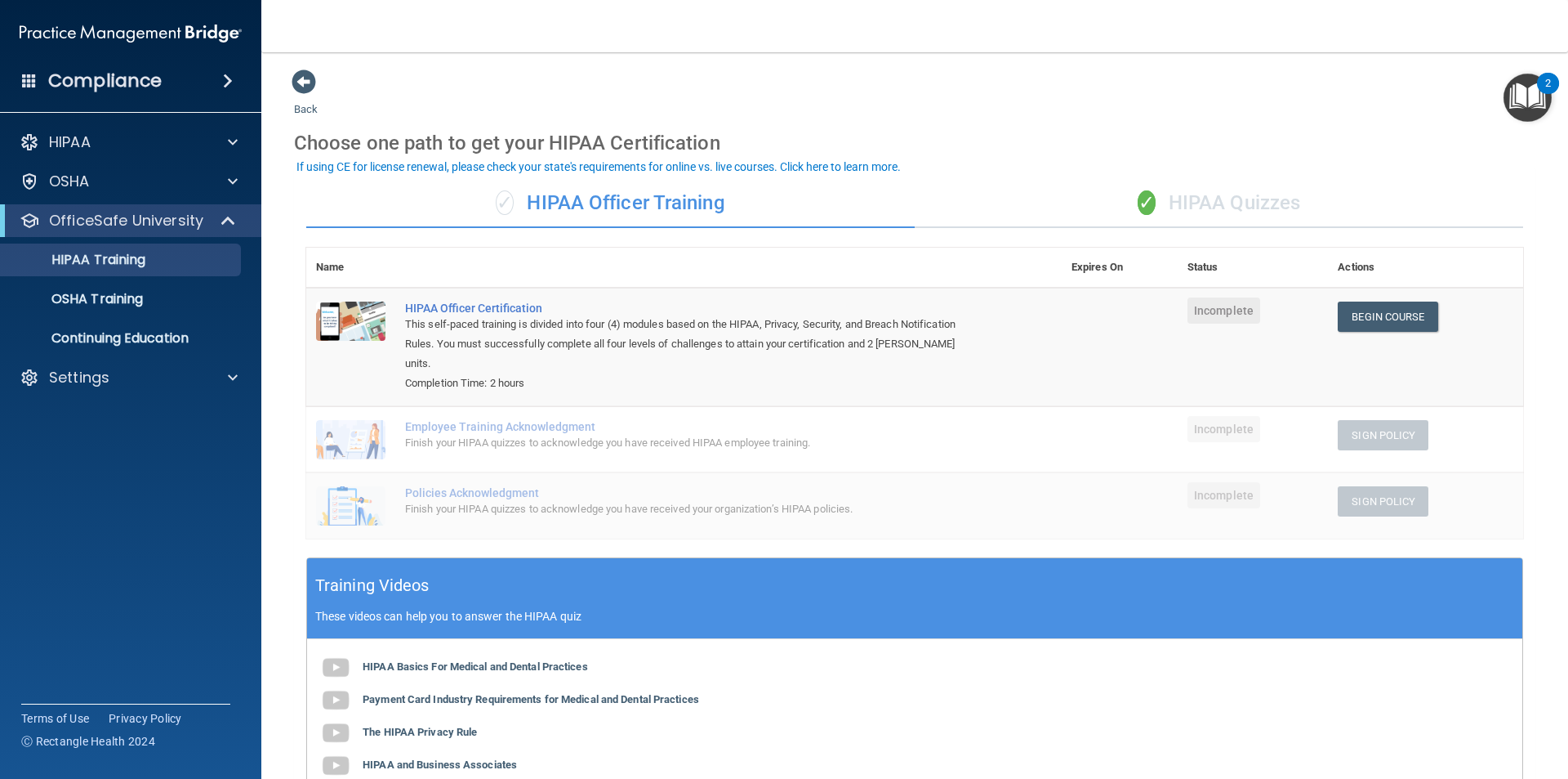
click at [1257, 190] on div "✓ HIPAA Quizzes" at bounding box center [1219, 203] width 609 height 49
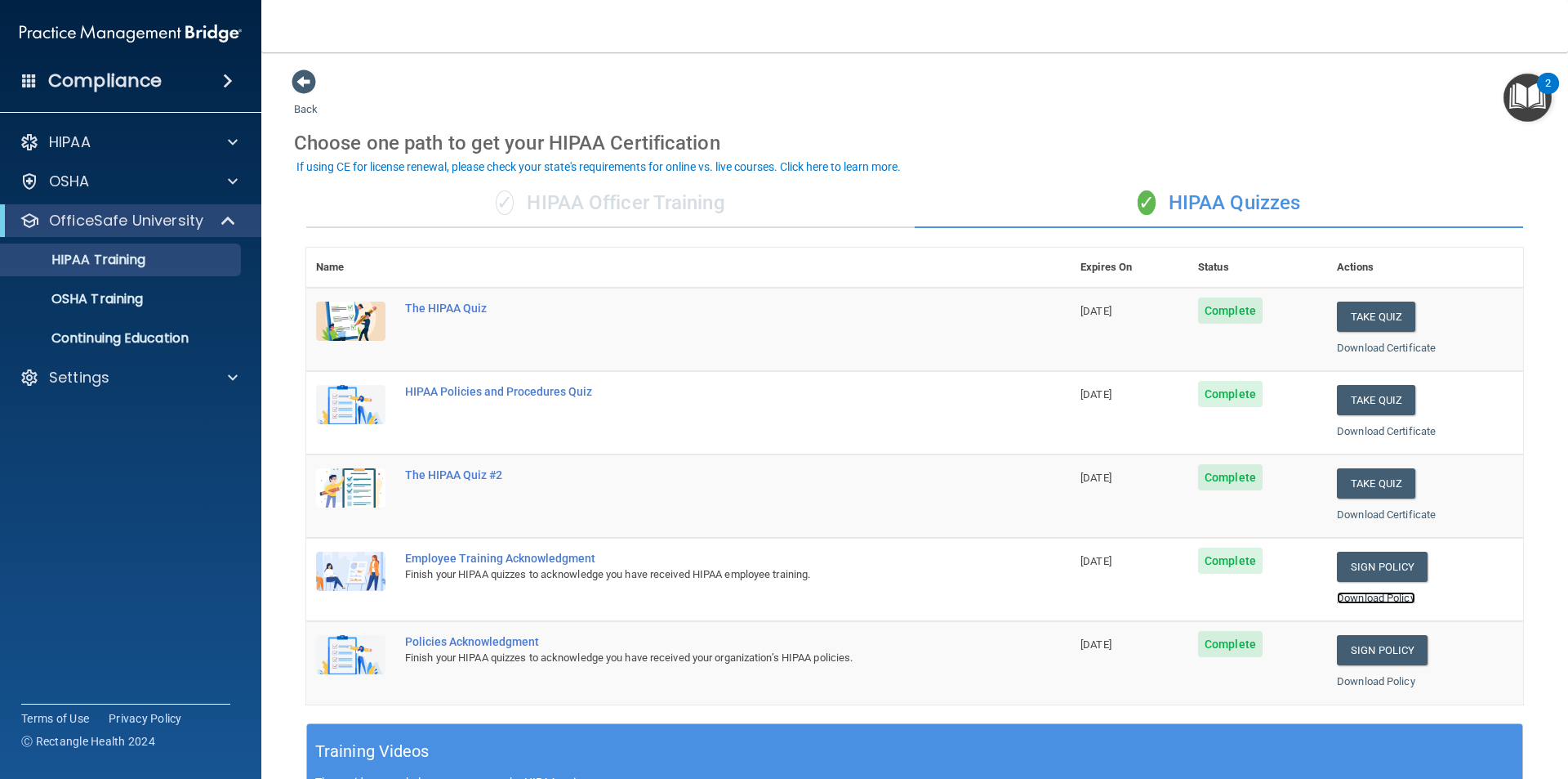
click at [1365, 595] on link "Download Policy" at bounding box center [1376, 597] width 79 height 12
